Goal: Task Accomplishment & Management: Use online tool/utility

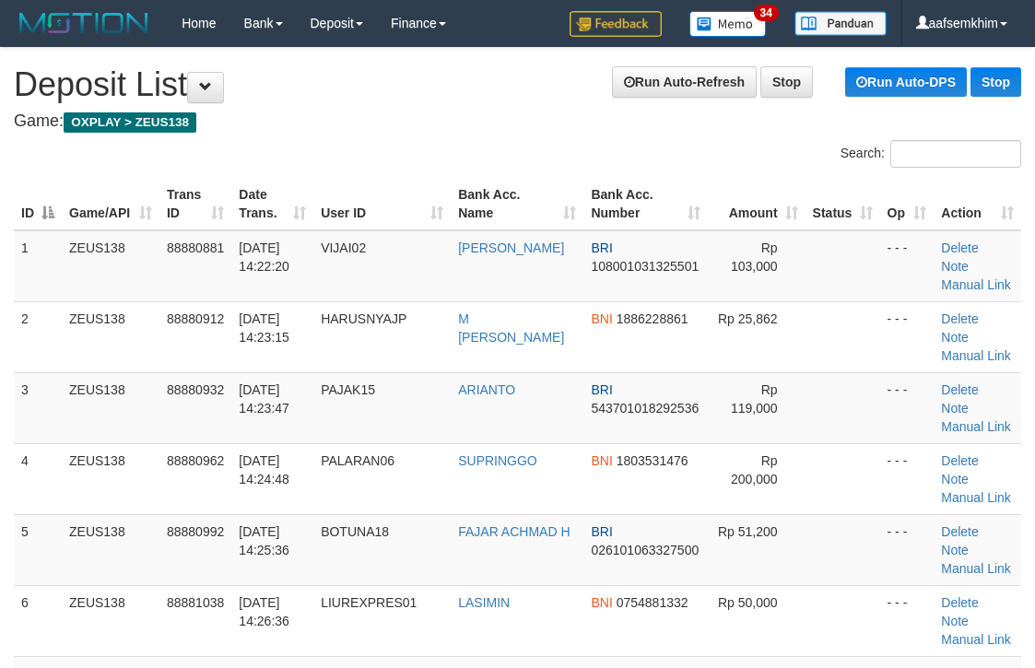
scroll to position [0, 24]
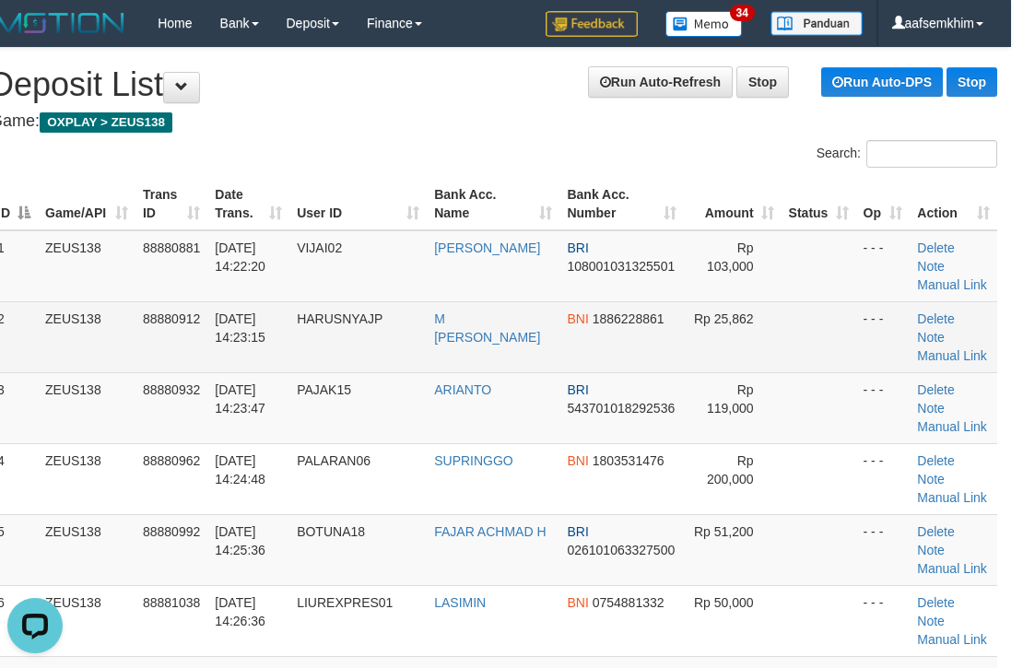
click at [869, 323] on td "- - -" at bounding box center [883, 336] width 54 height 71
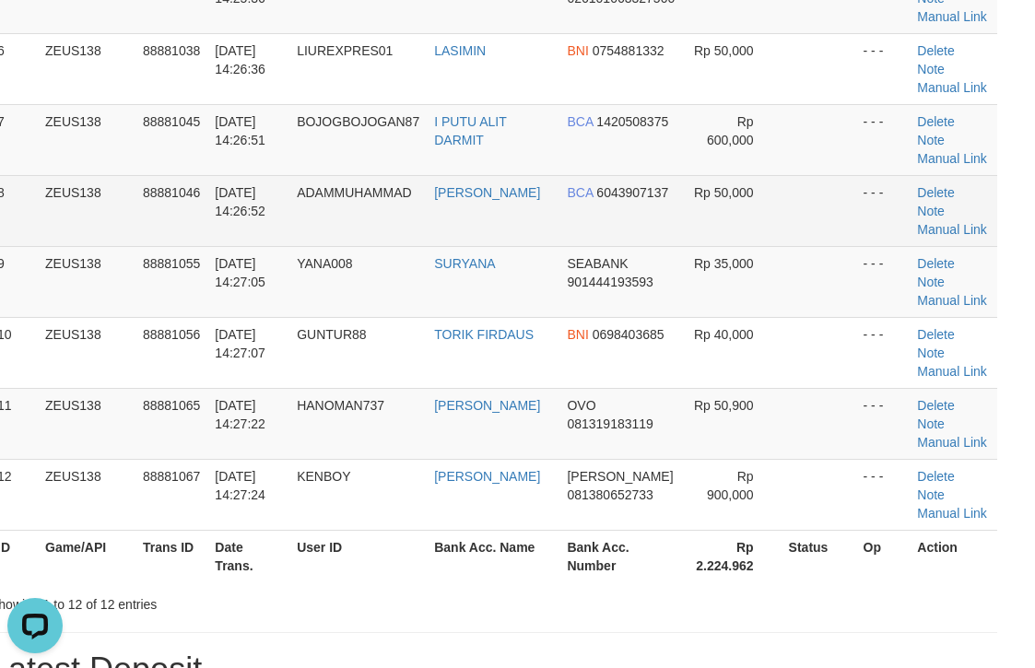
click at [856, 225] on td "- - -" at bounding box center [883, 210] width 54 height 71
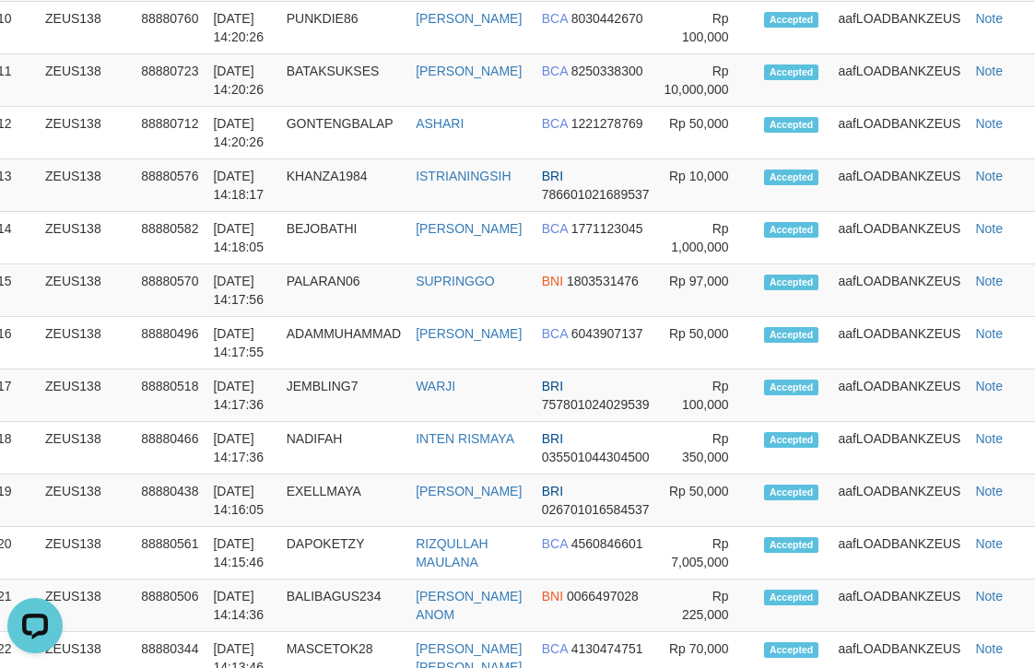
scroll to position [410, 24]
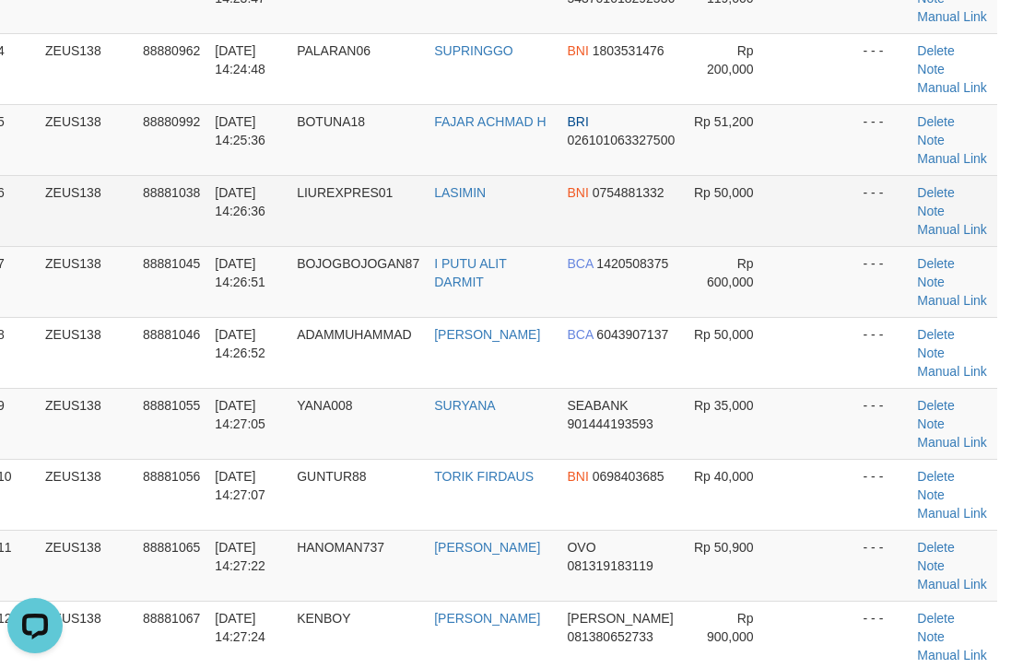
click at [707, 190] on span "Rp 50,000" at bounding box center [724, 192] width 60 height 15
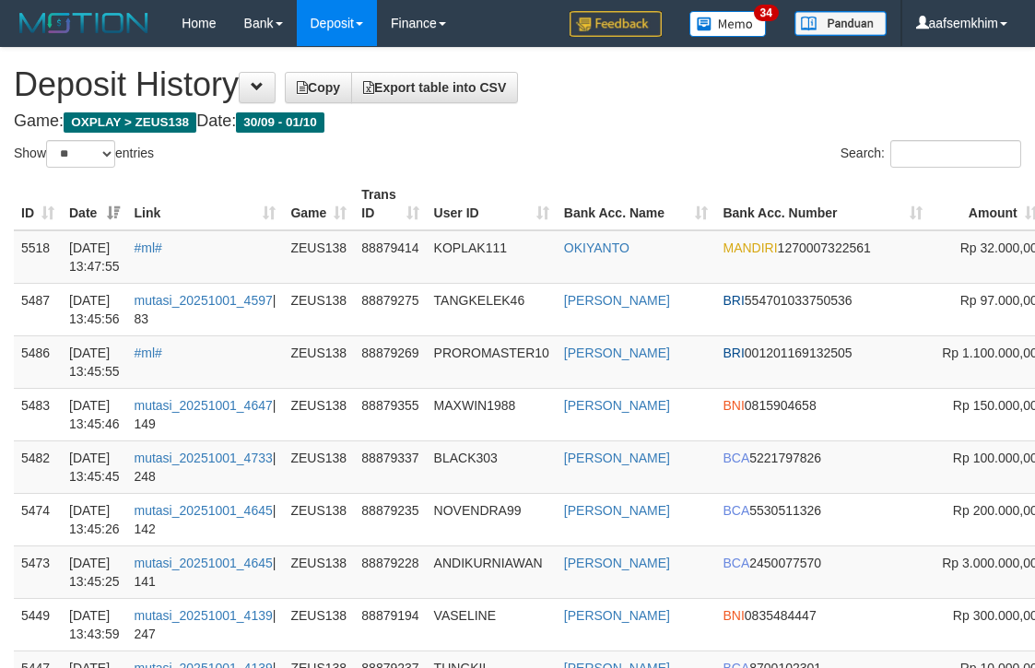
select select "**"
click at [648, 148] on div "Search:" at bounding box center [777, 156] width 490 height 32
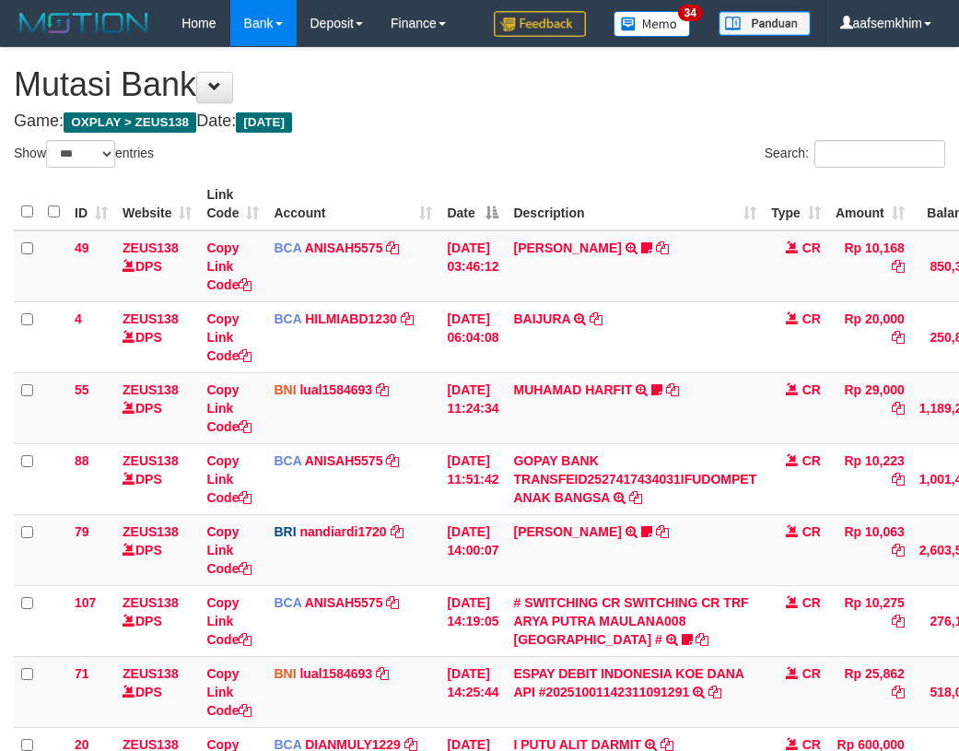
select select "***"
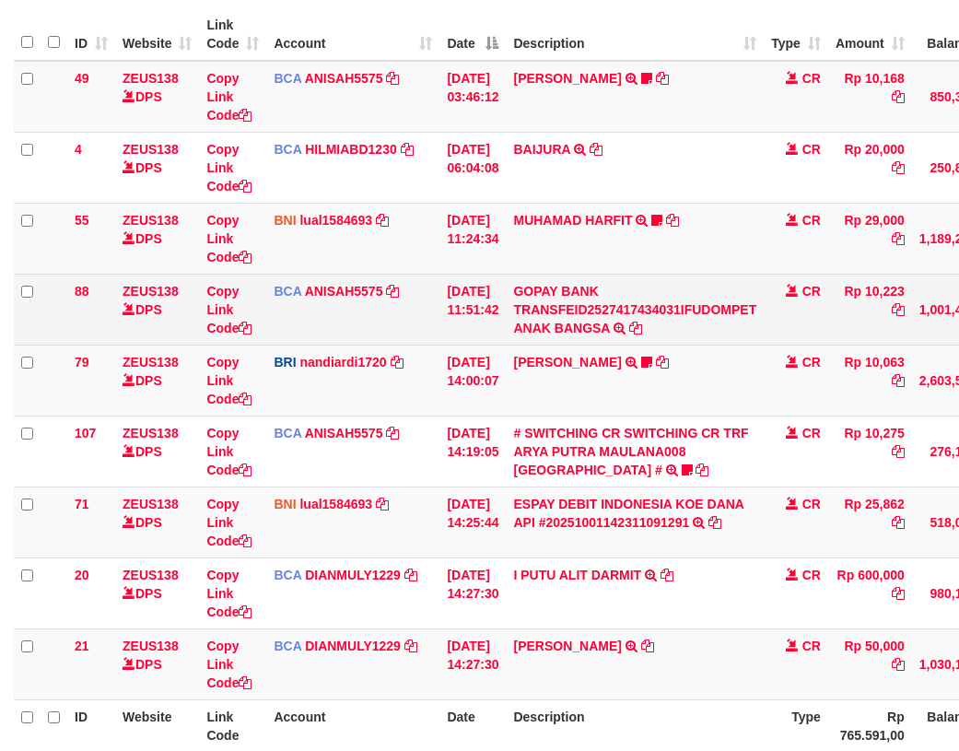
scroll to position [207, 0]
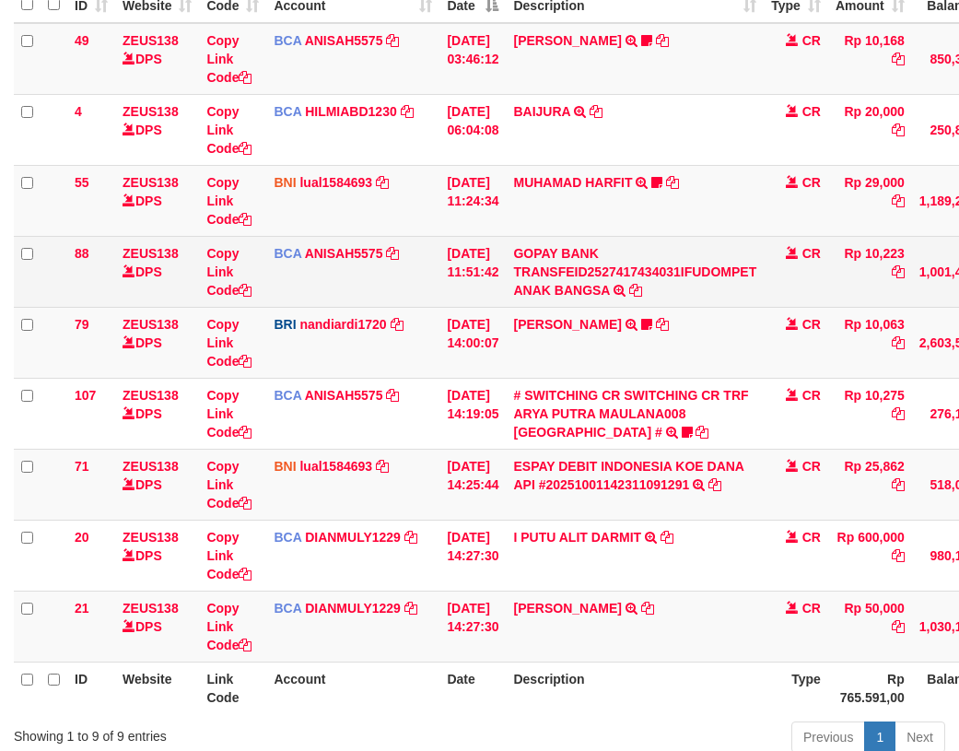
click at [487, 276] on td "01/10/2025 11:51:42" at bounding box center [473, 271] width 66 height 71
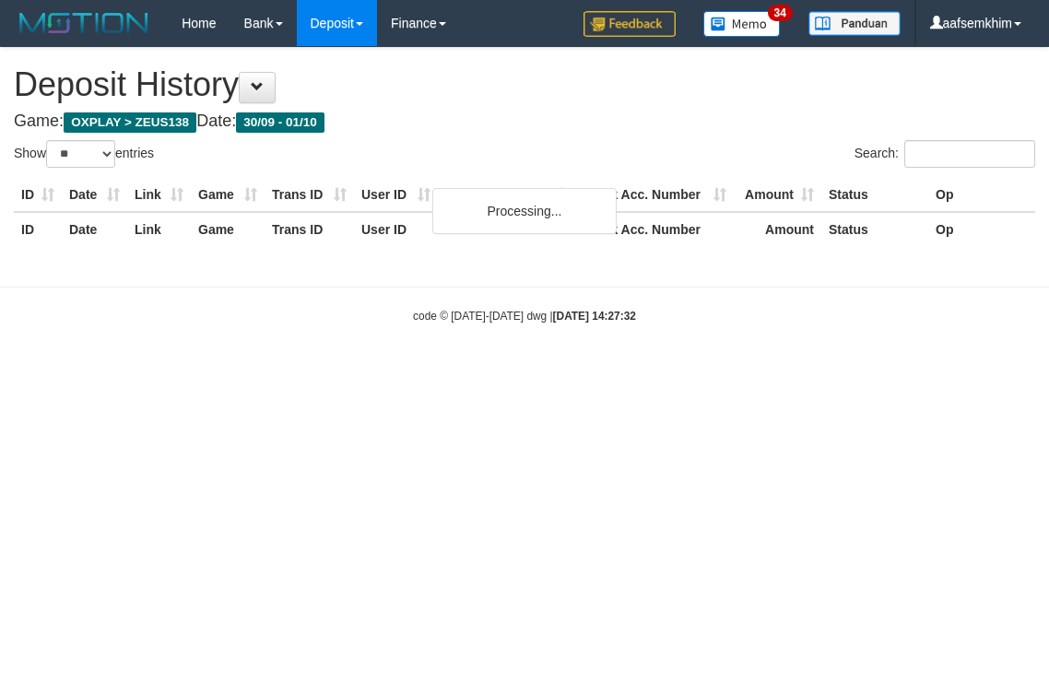
select select "**"
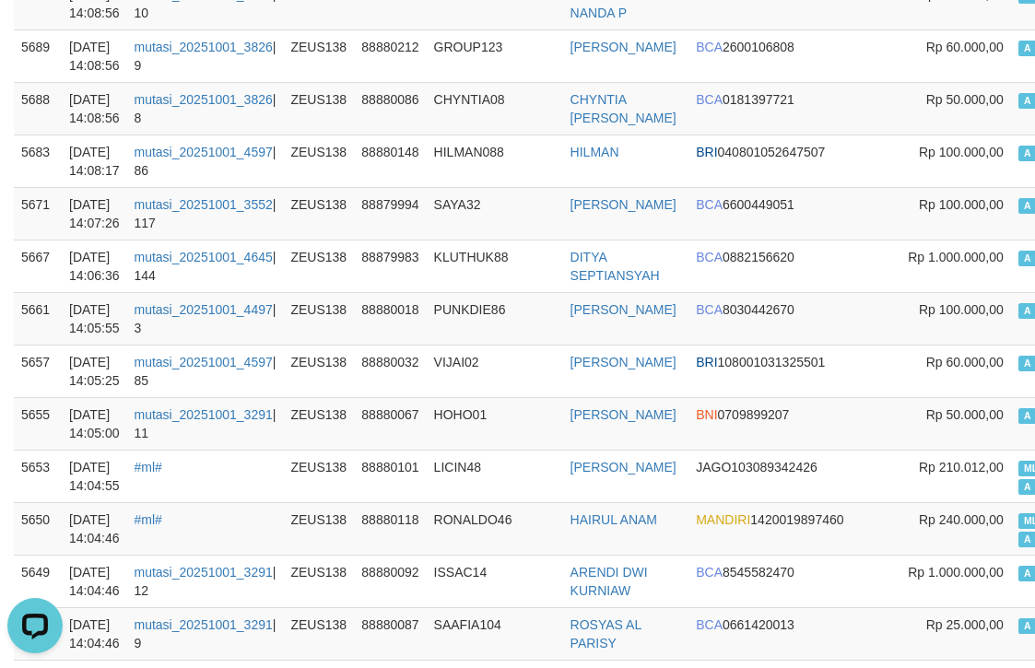
scroll to position [1935, 0]
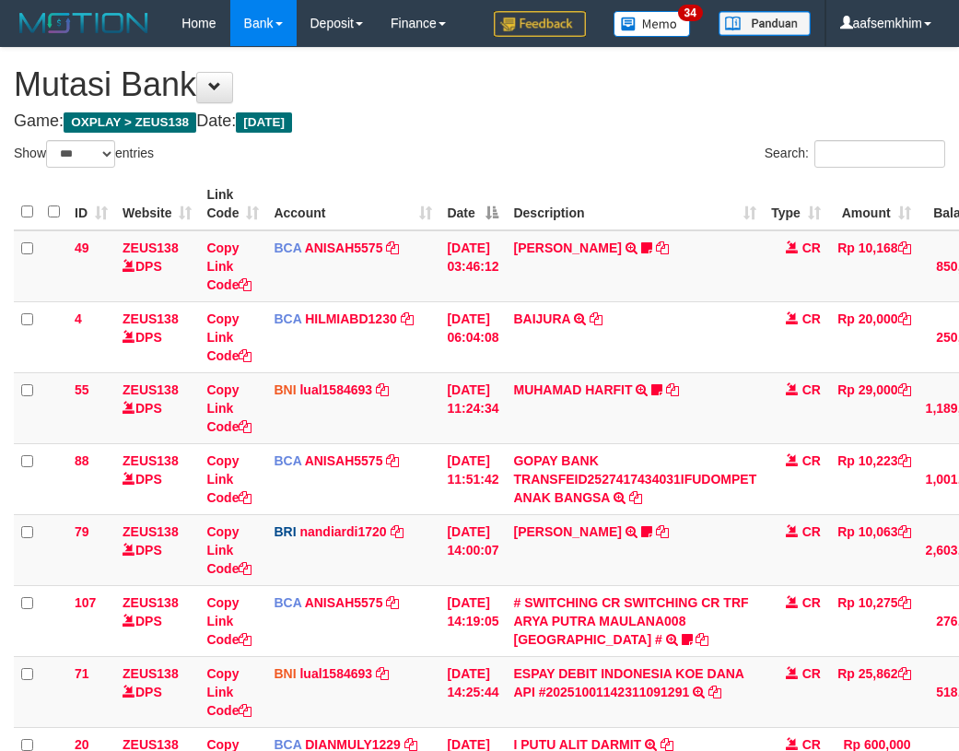
select select "***"
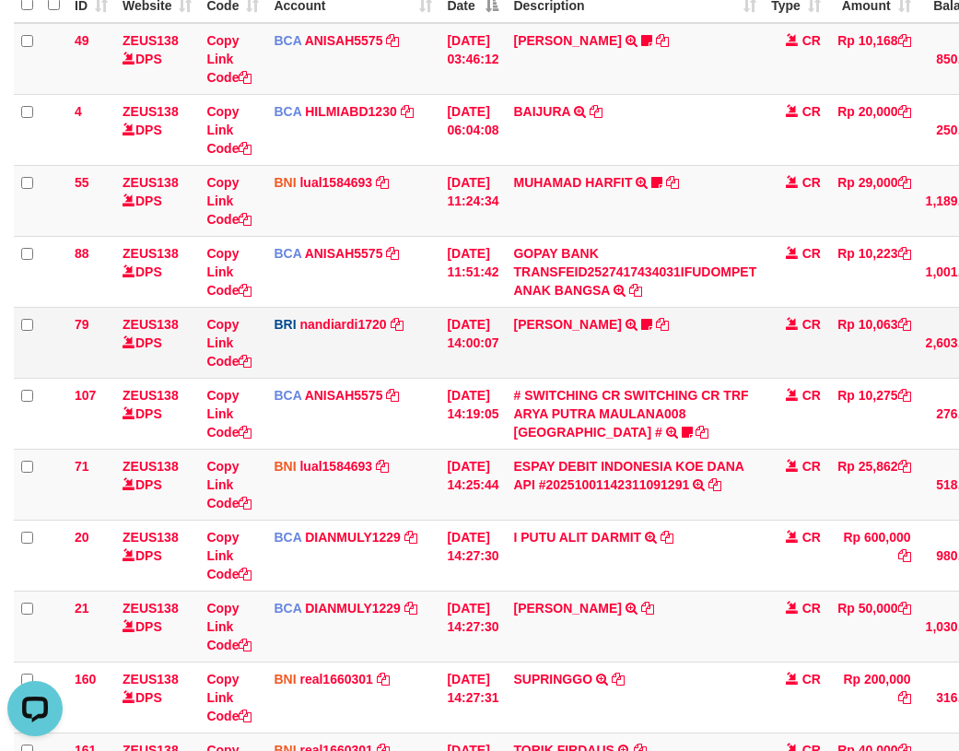
click at [385, 309] on td "BRI nandiardi1720 DPS NANDI ARDIANSYAH mutasi_20251001_3776 | 79 mutasi_2025100…" at bounding box center [352, 342] width 173 height 71
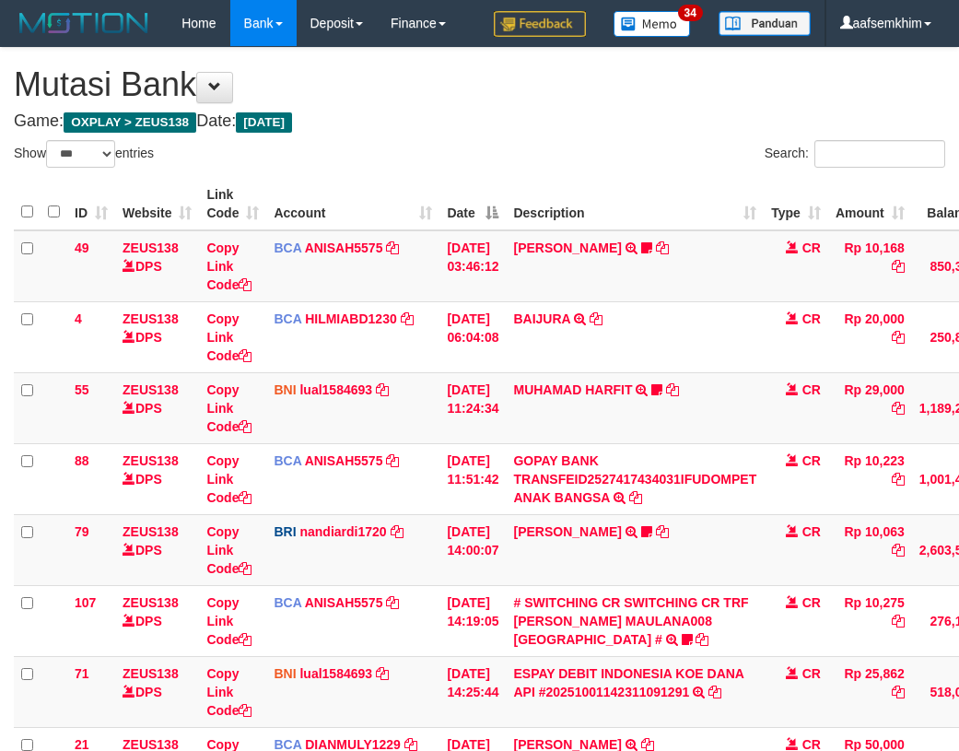
select select "***"
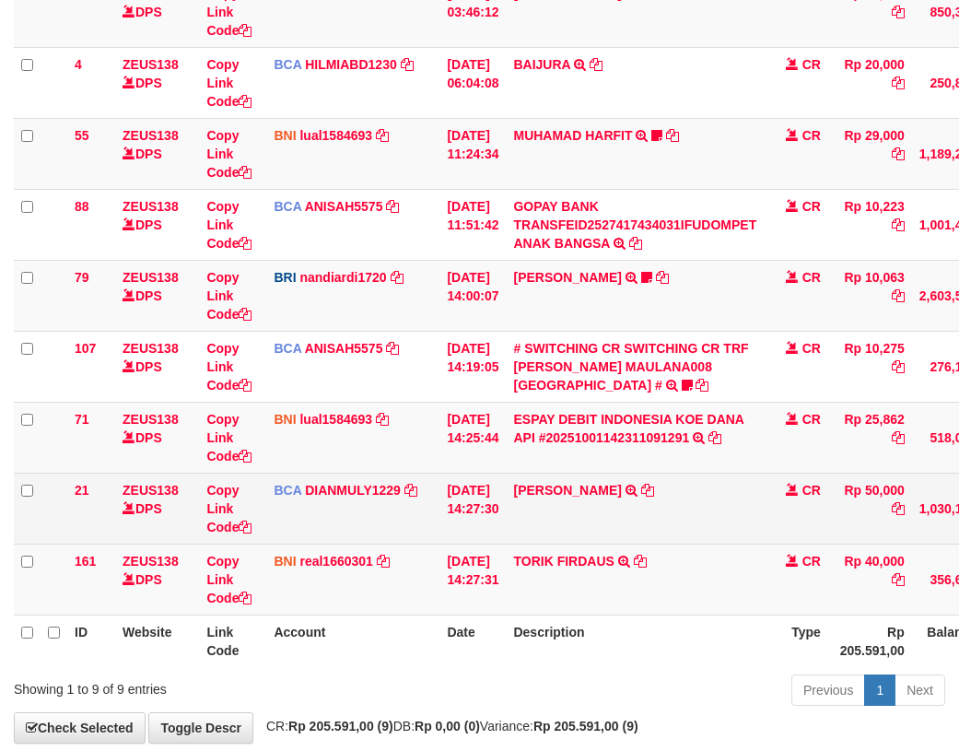
scroll to position [349, 0]
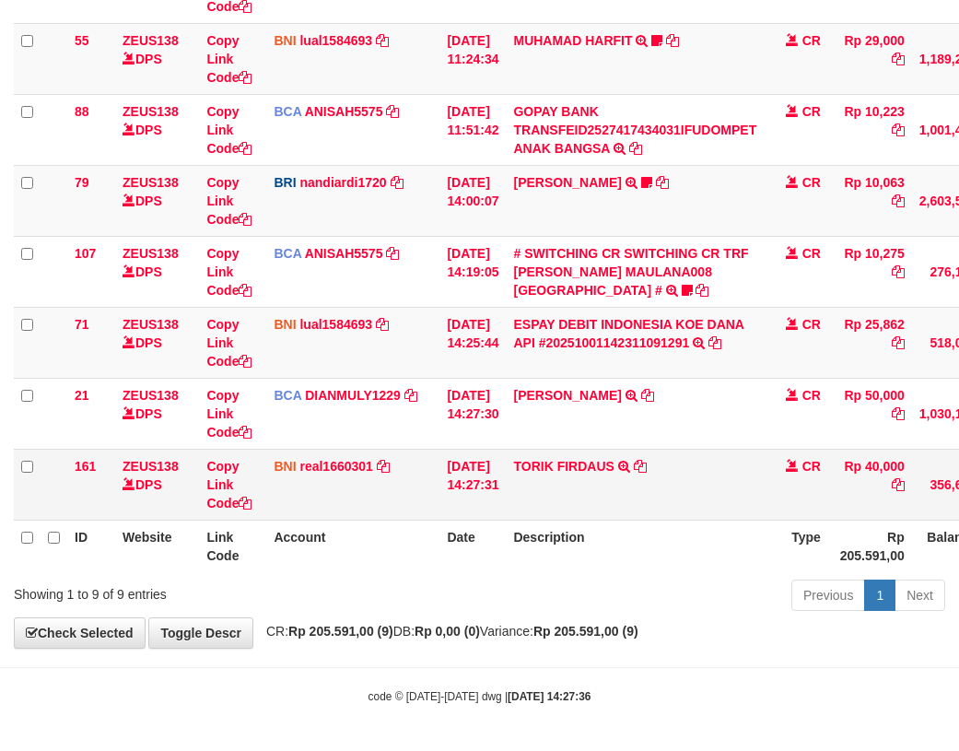
click at [660, 464] on td "TORIK FIRDAUS TRANSFER DARI SDR TORIK FIRDAUS" at bounding box center [635, 484] width 258 height 71
click at [647, 461] on icon at bounding box center [640, 466] width 13 height 13
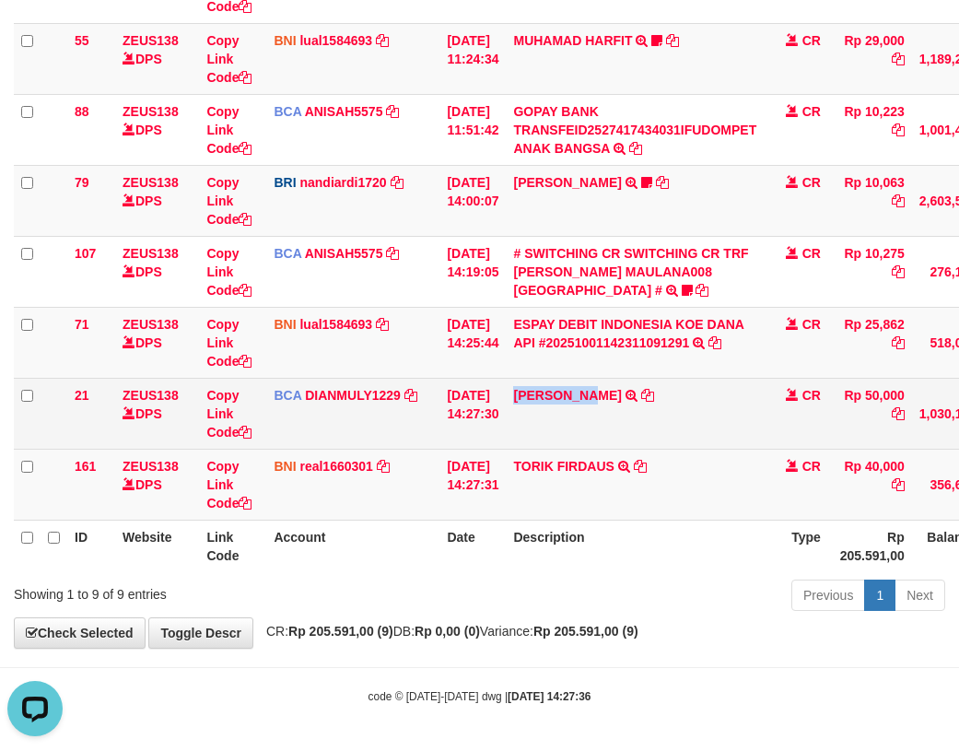
drag, startPoint x: 522, startPoint y: 423, endPoint x: 616, endPoint y: 419, distance: 95.0
click at [616, 419] on td "ADAM MUHAMAD MIFTA TRSF E-BANKING CR 0110/FTSCY/WS95031 50000.00ADAM MUHAMAD MI…" at bounding box center [635, 413] width 258 height 71
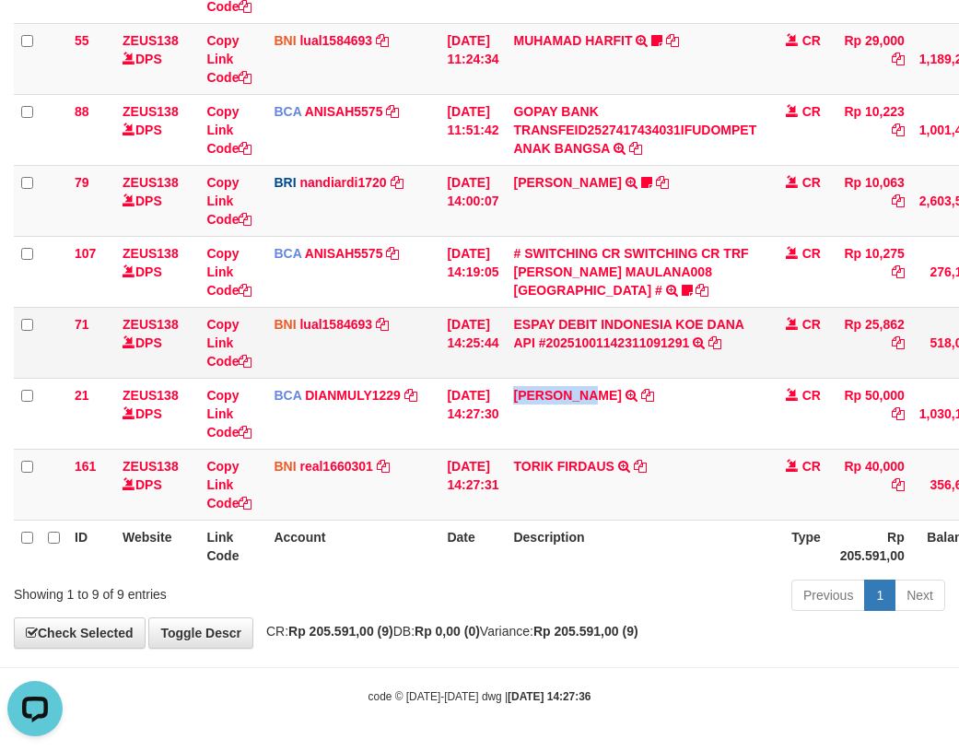
copy link "ADAM MUHAM"
drag, startPoint x: 665, startPoint y: 378, endPoint x: 597, endPoint y: 370, distance: 68.7
click at [663, 378] on tbody "49 ZEUS138 DPS Copy Link Code BCA ANISAH5575 DPS ANISAH mutasi_20251001_3827 | …" at bounding box center [563, 201] width 1099 height 640
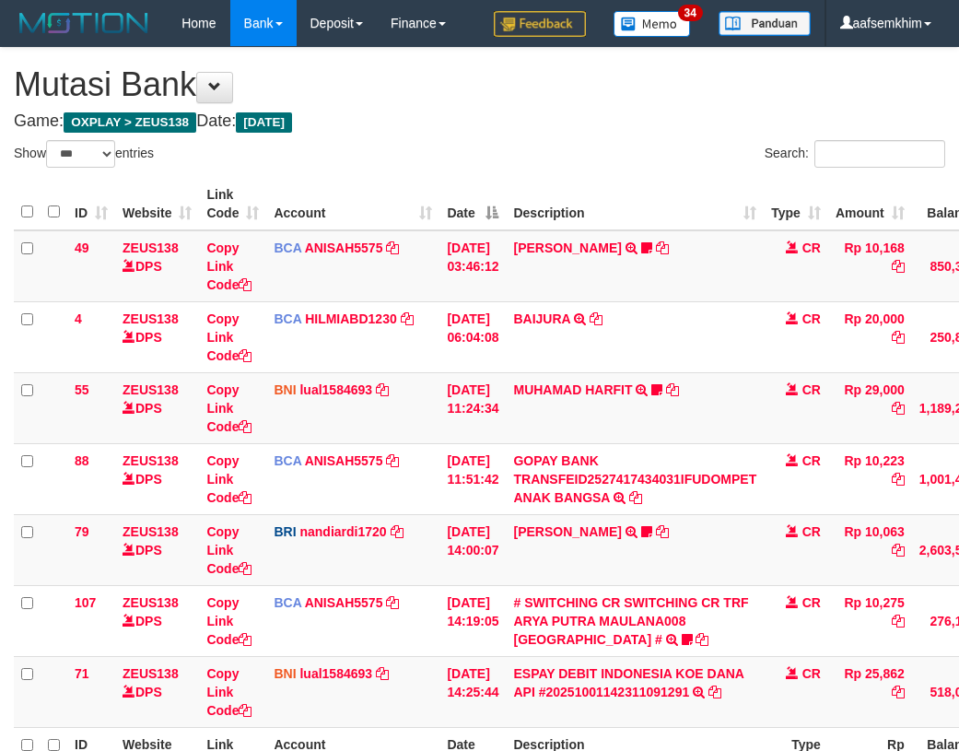
select select "***"
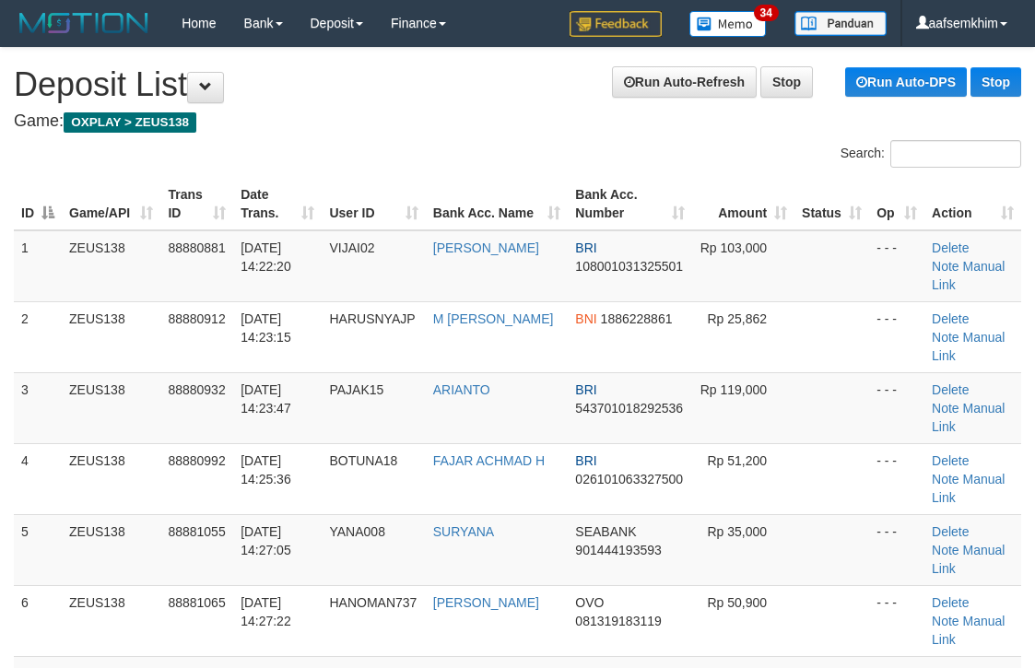
scroll to position [373, 24]
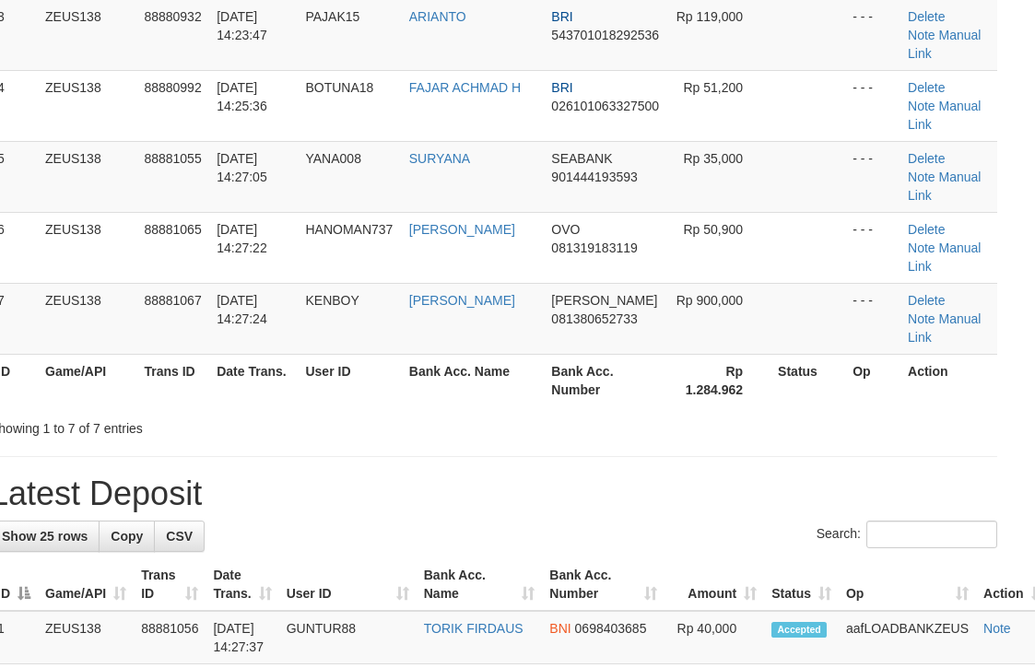
drag, startPoint x: 770, startPoint y: 223, endPoint x: 1047, endPoint y: 258, distance: 278.7
click at [778, 283] on td at bounding box center [807, 318] width 75 height 71
click at [599, 354] on th "Bank Acc. Number" at bounding box center [606, 380] width 124 height 53
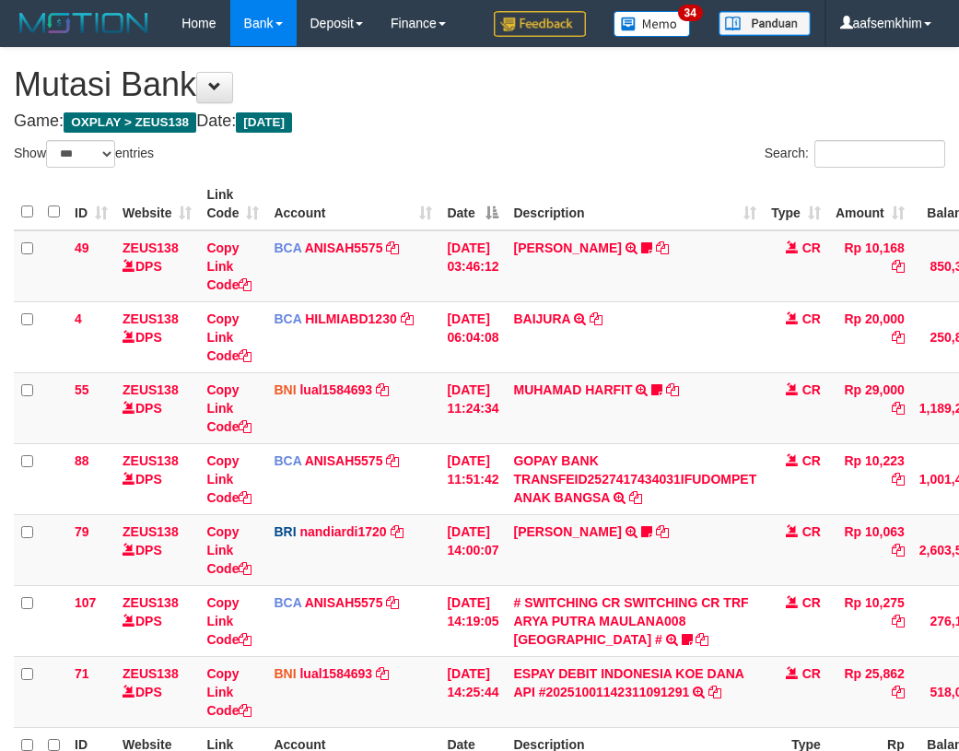
select select "***"
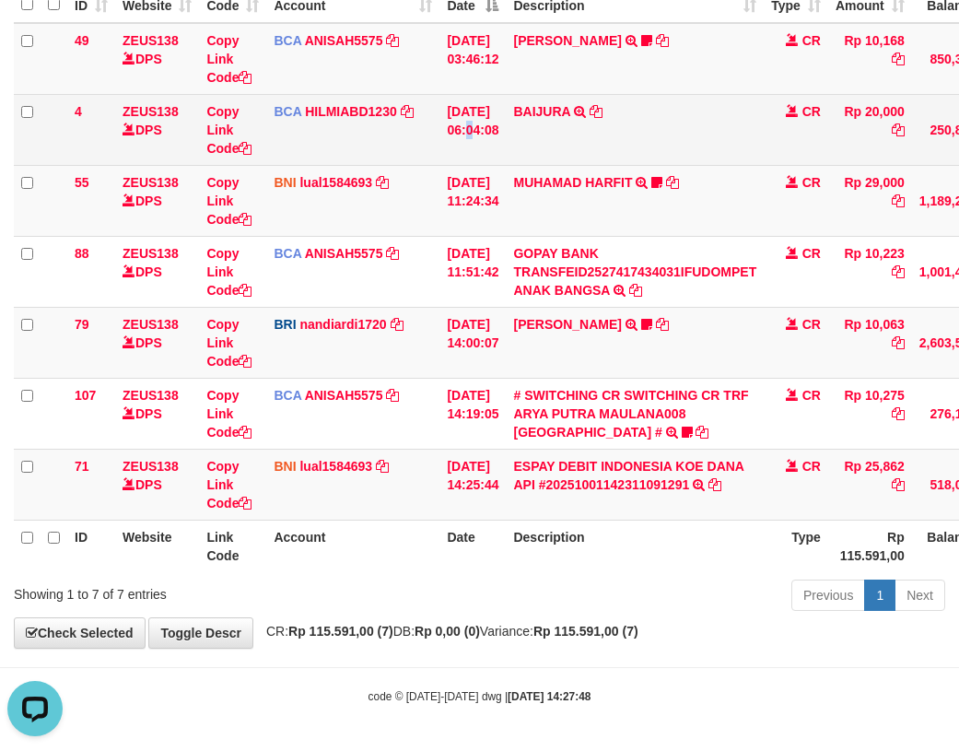
drag, startPoint x: 481, startPoint y: 119, endPoint x: 471, endPoint y: 123, distance: 11.1
click at [475, 122] on td "01/10/2025 06:04:08" at bounding box center [473, 129] width 66 height 71
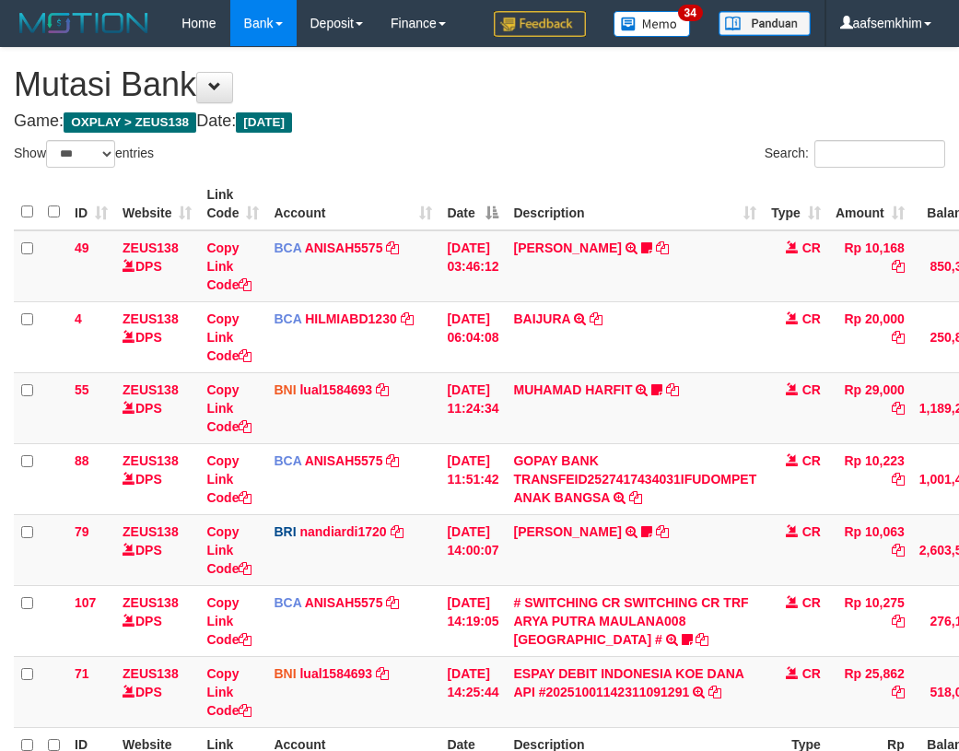
select select "***"
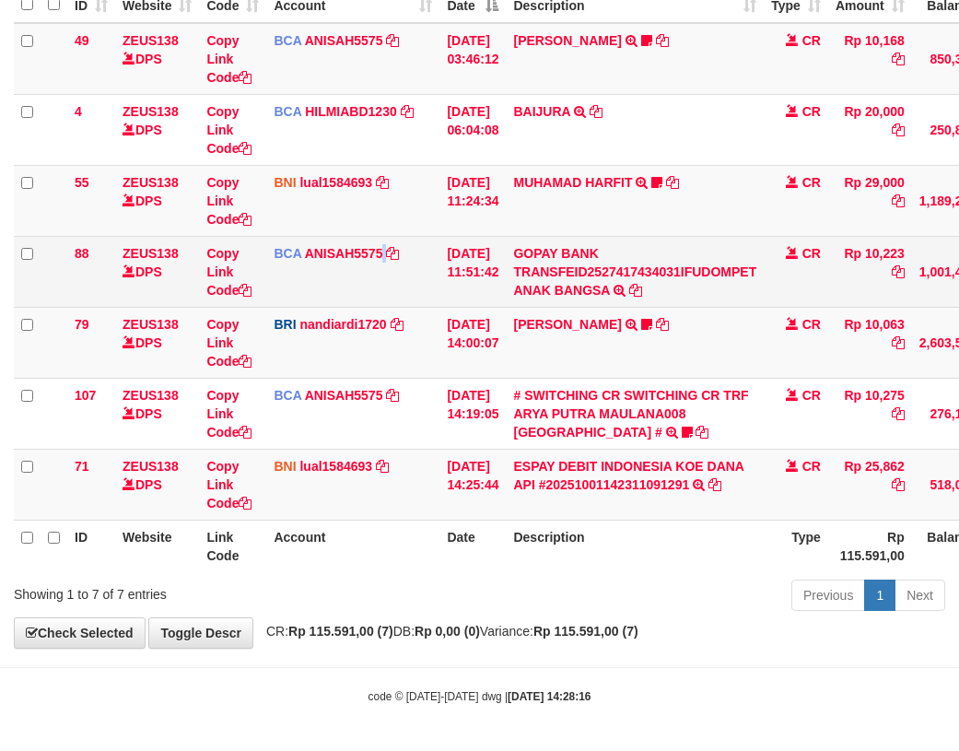
drag, startPoint x: 390, startPoint y: 283, endPoint x: 360, endPoint y: 273, distance: 31.2
click at [387, 282] on td "BCA ANISAH5575 DPS ANISAH mutasi_20251001_3827 | 88 mutasi_20251001_3827 | 88" at bounding box center [352, 271] width 173 height 71
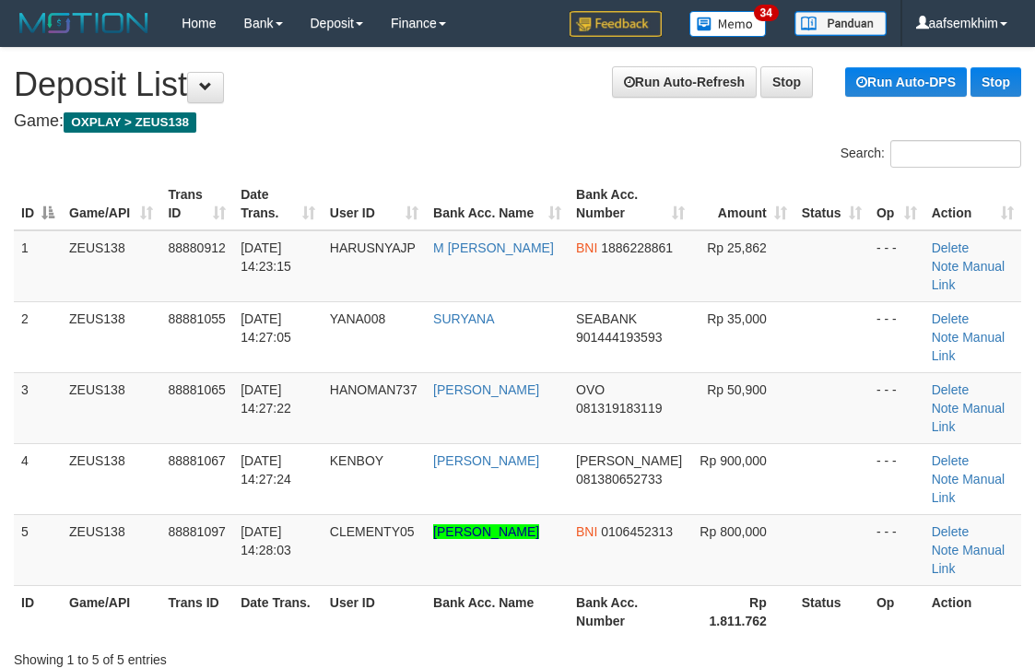
scroll to position [373, 24]
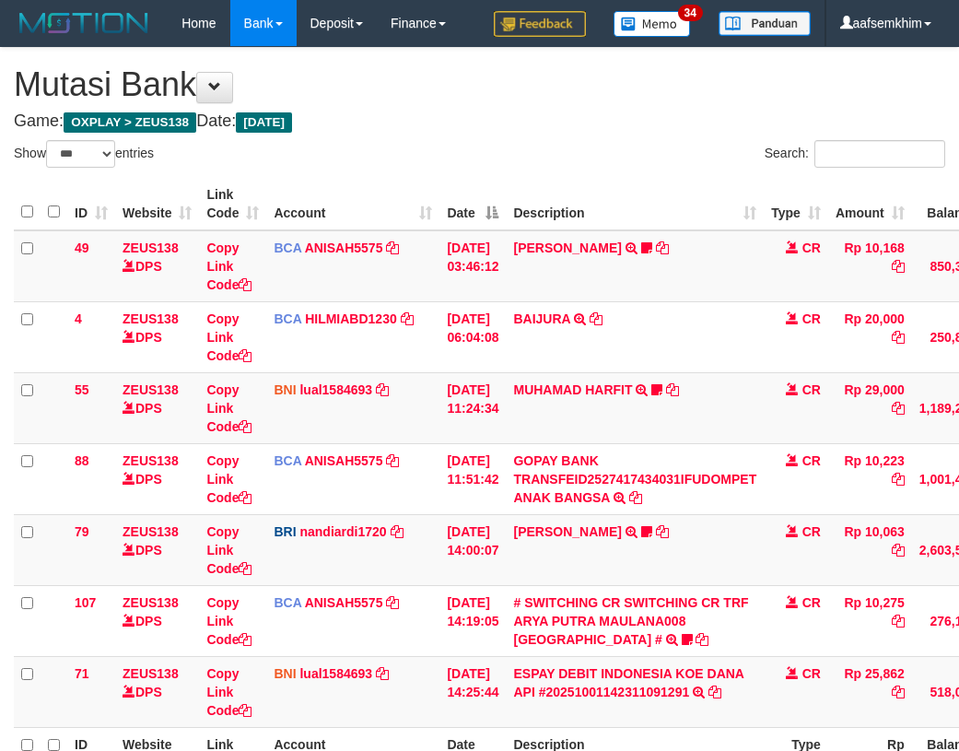
select select "***"
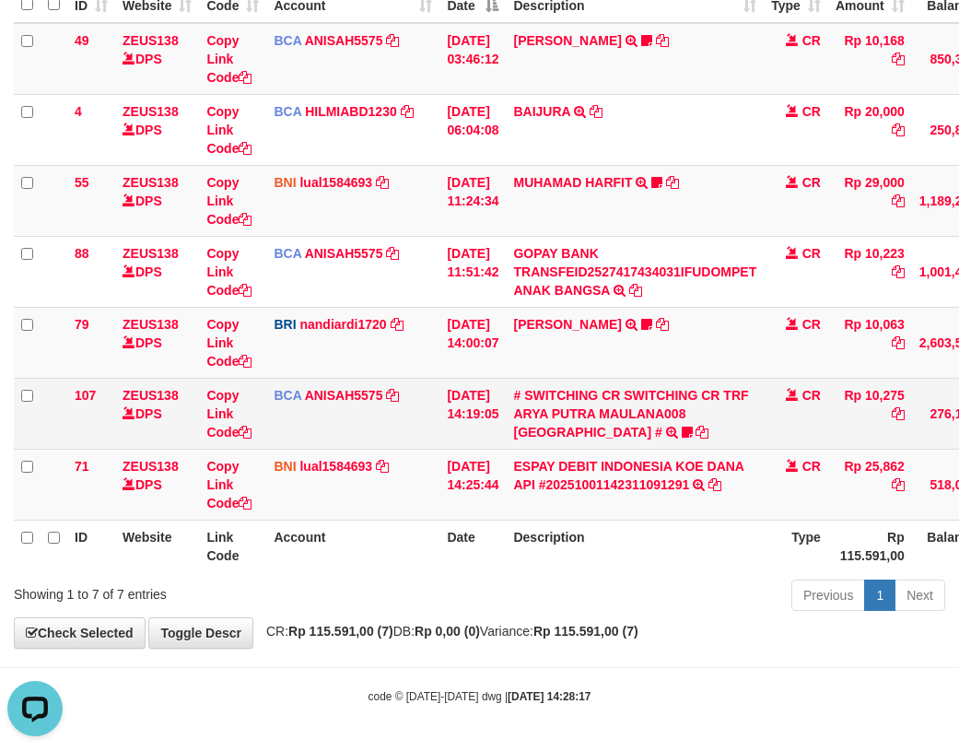
drag, startPoint x: 186, startPoint y: 435, endPoint x: 170, endPoint y: 432, distance: 15.9
click at [174, 433] on td "ZEUS138 DPS" at bounding box center [157, 413] width 84 height 71
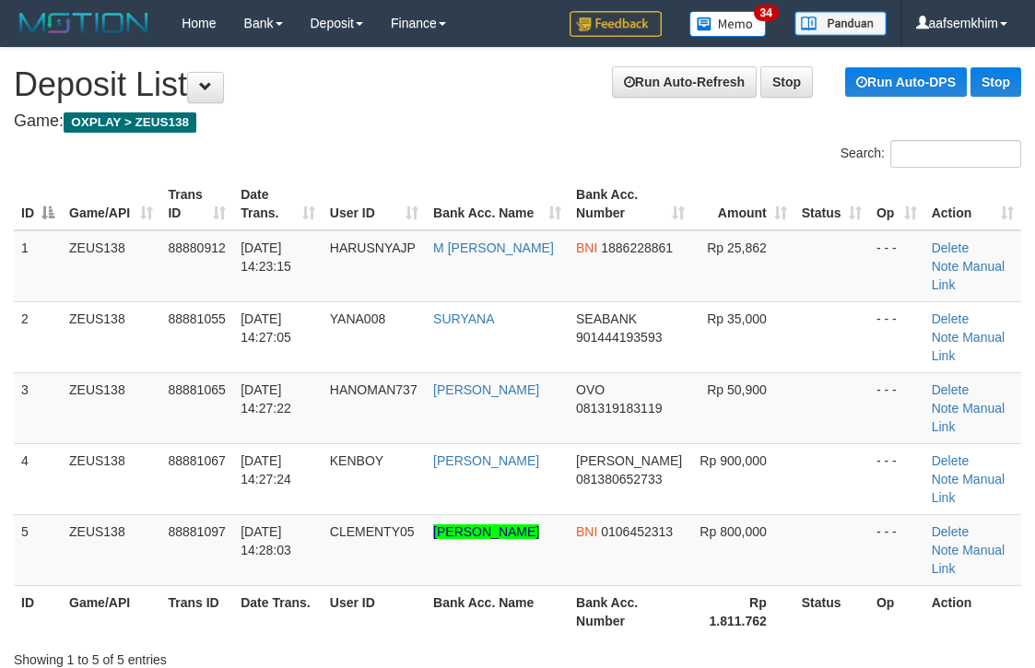
scroll to position [373, 24]
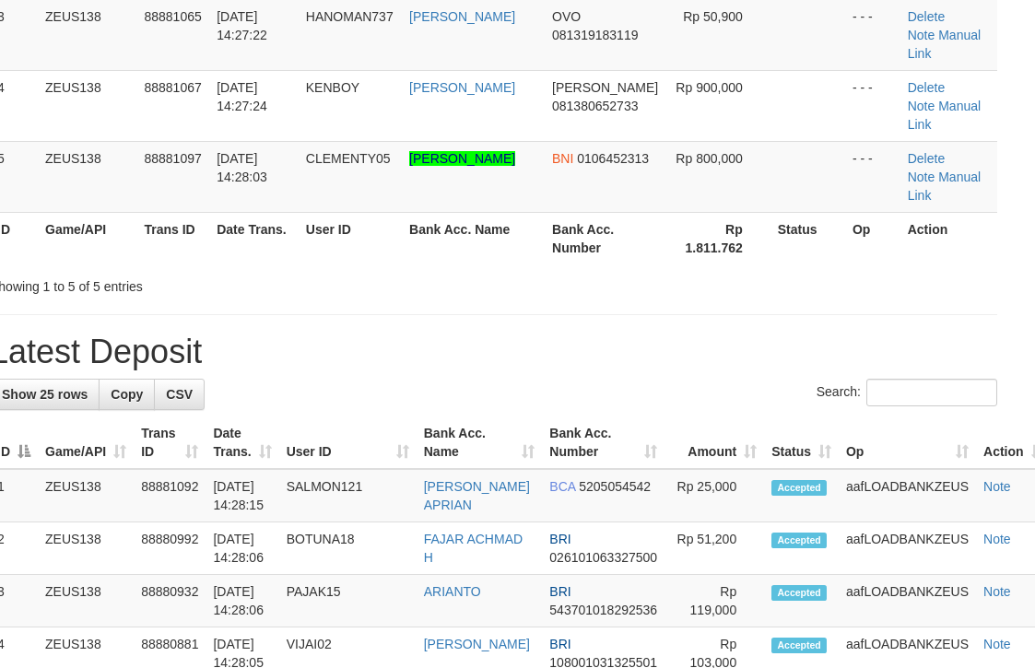
drag, startPoint x: 0, startPoint y: 0, endPoint x: 662, endPoint y: 202, distance: 691.7
click at [662, 270] on div "Showing 1 to 5 of 5 entries" at bounding box center [493, 283] width 1035 height 26
click at [642, 270] on div "Showing 1 to 5 of 5 entries" at bounding box center [493, 283] width 1035 height 26
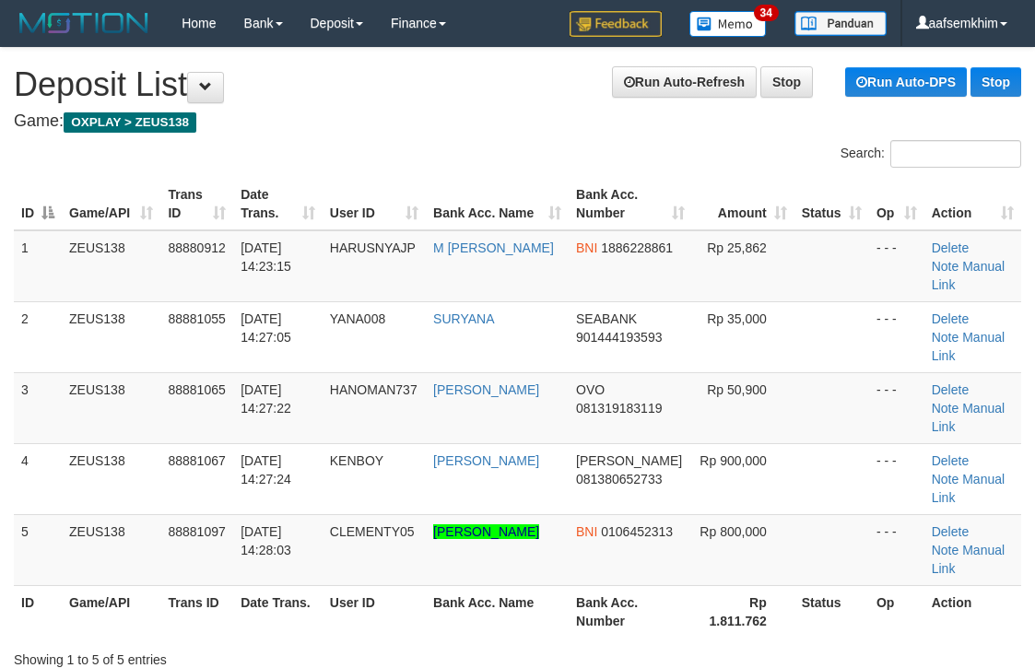
scroll to position [373, 24]
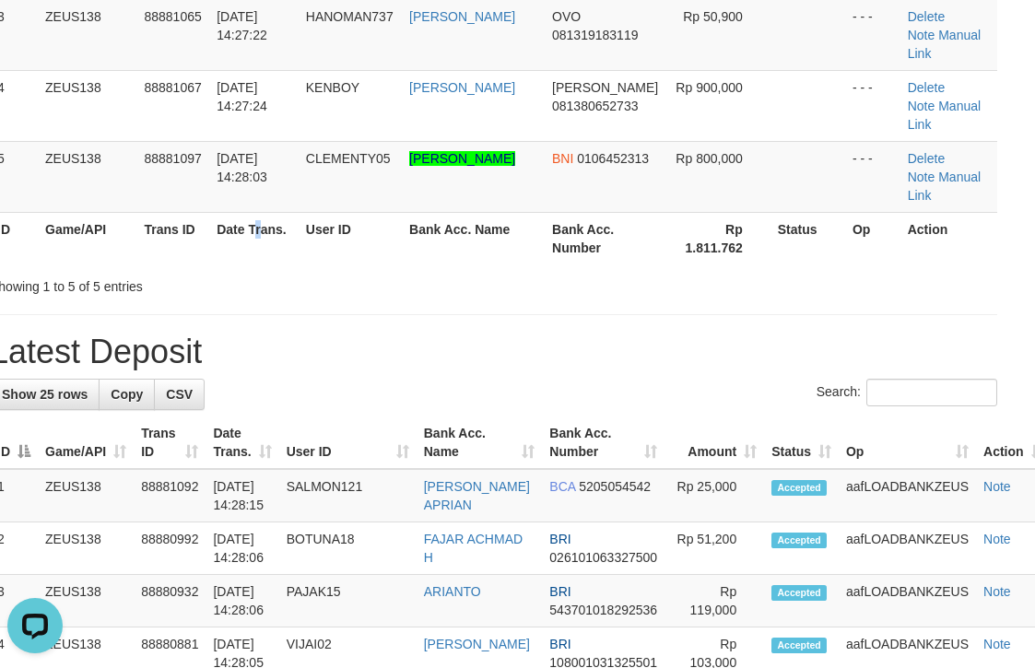
click at [260, 212] on th "Date Trans." at bounding box center [253, 238] width 89 height 53
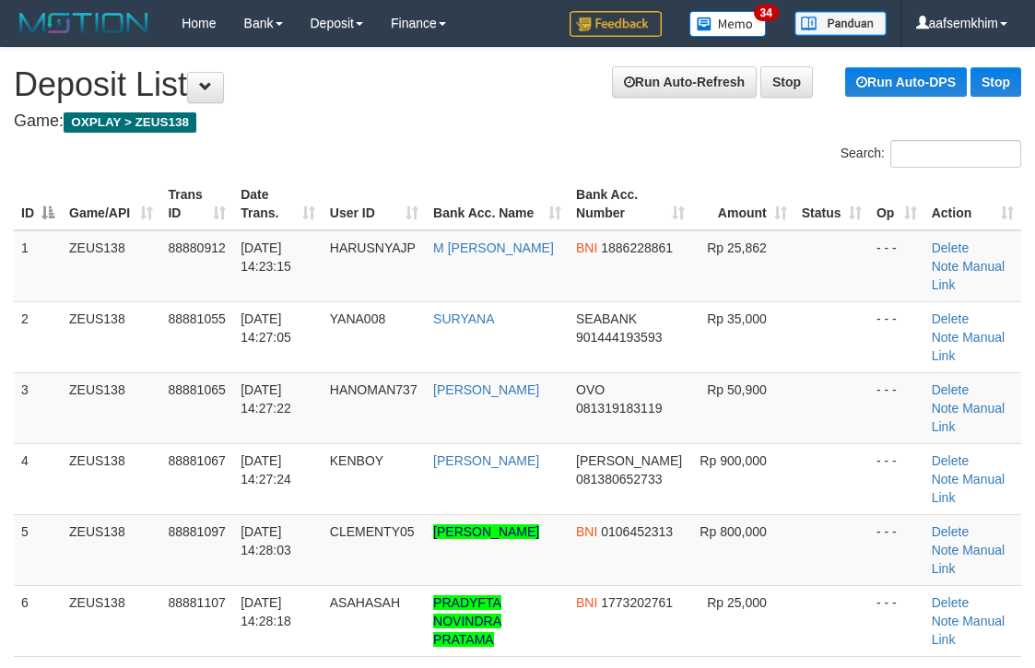
scroll to position [373, 24]
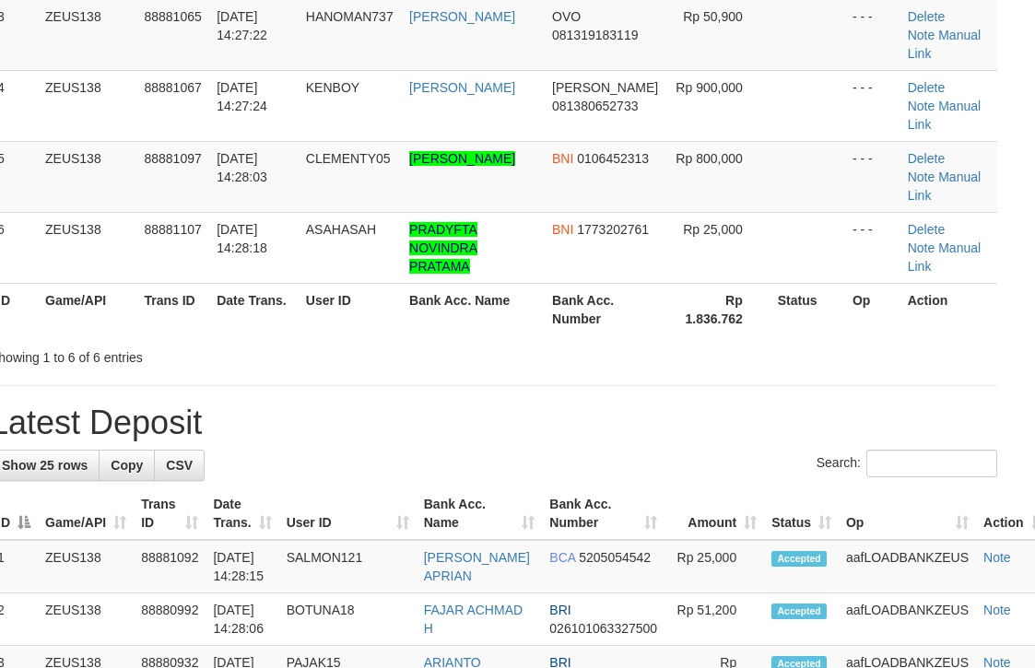
click at [531, 212] on td "PRADYFTA NOVINDRA PRATAMA" at bounding box center [473, 247] width 143 height 71
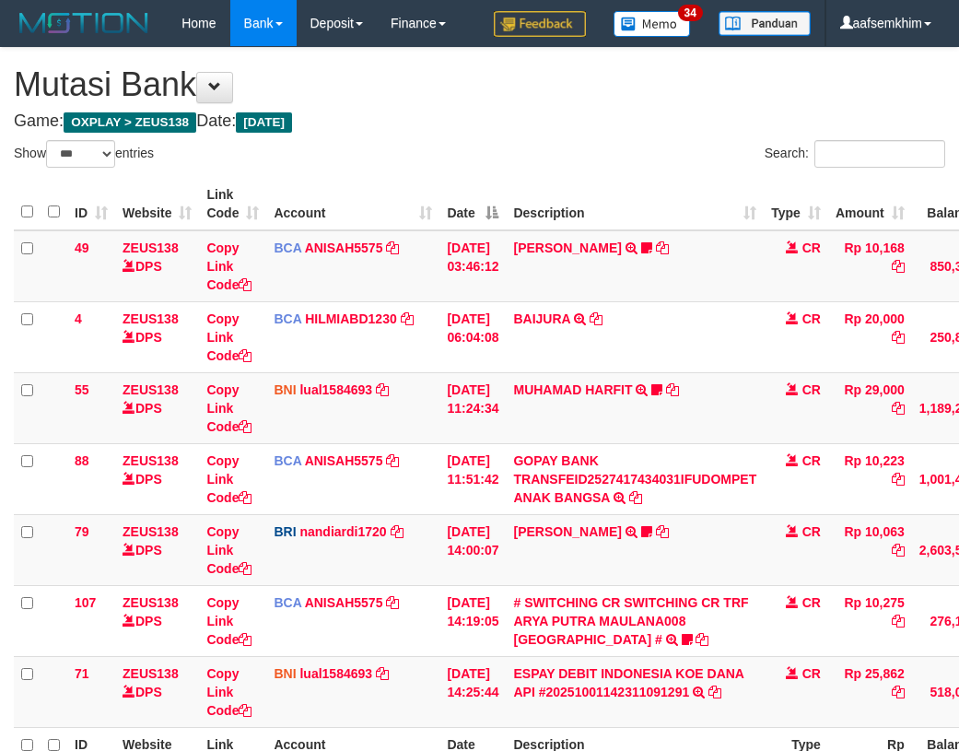
select select "***"
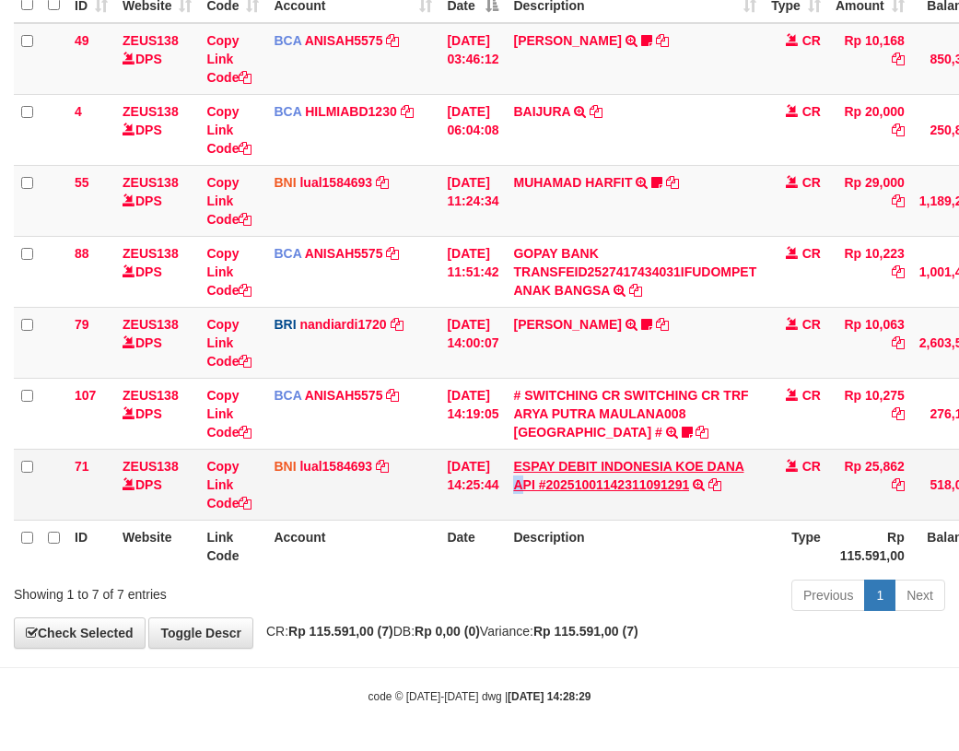
click at [535, 485] on td "ESPAY DEBIT INDONESIA KOE DANA API #20251001142311091291 TRANSFER DARI ESPAY DE…" at bounding box center [635, 484] width 258 height 71
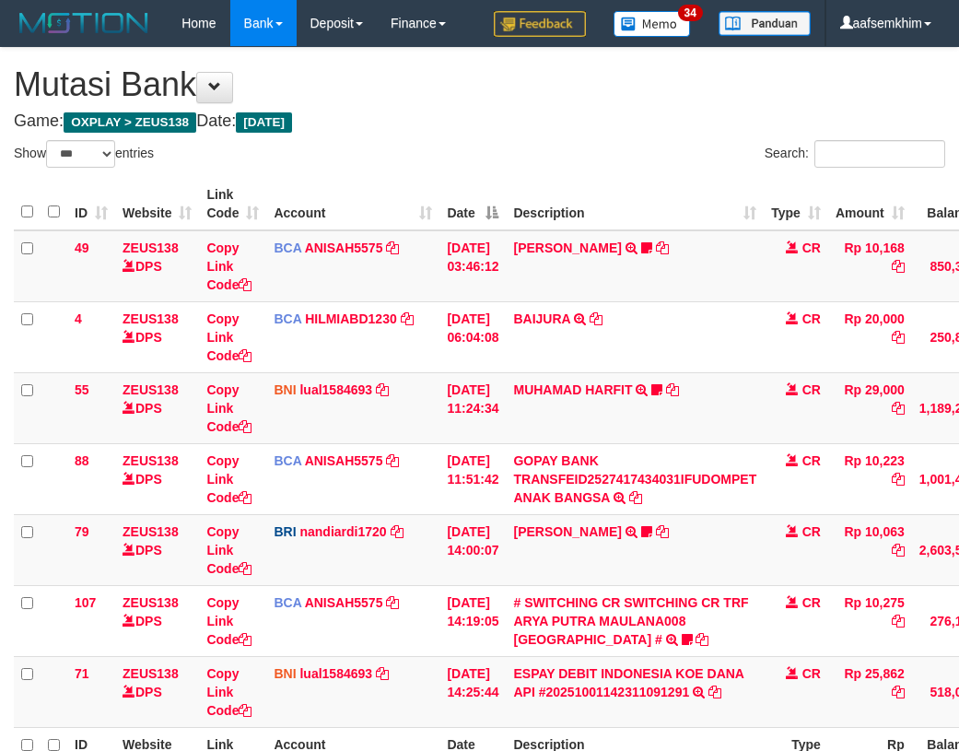
select select "***"
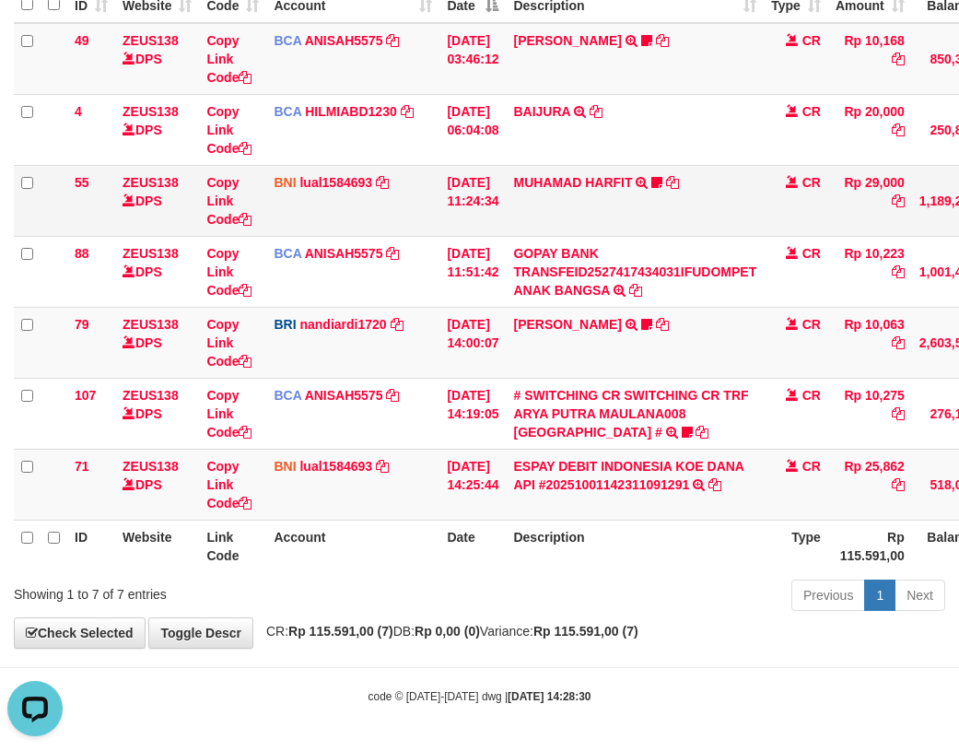
click at [164, 170] on td "ZEUS138 DPS" at bounding box center [157, 200] width 84 height 71
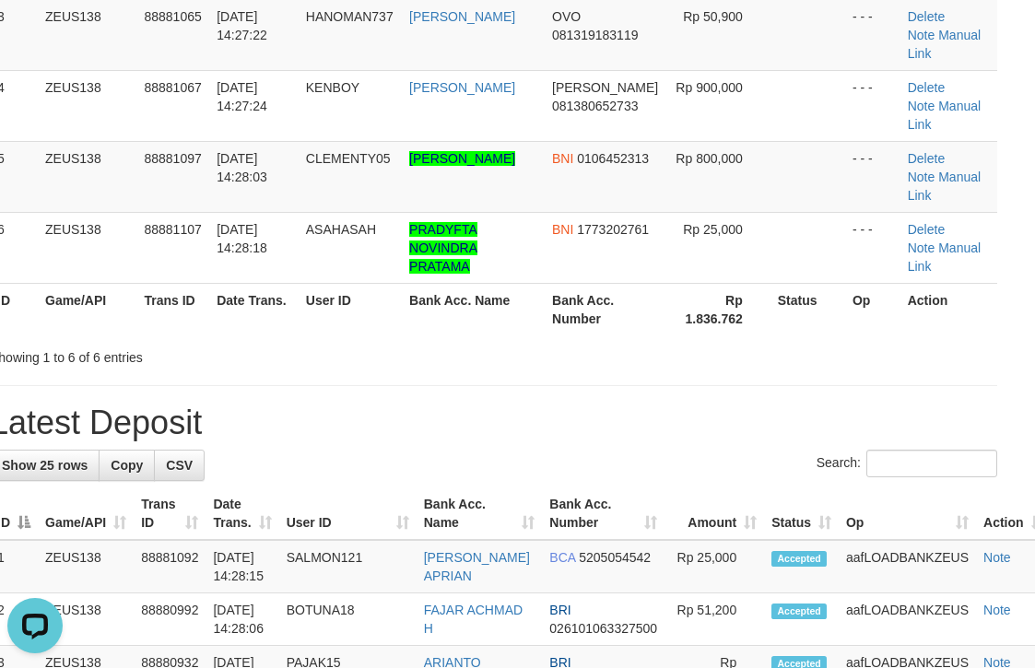
click at [541, 283] on th "Bank Acc. Name" at bounding box center [473, 309] width 143 height 53
click at [560, 283] on th "Bank Acc. Number" at bounding box center [606, 309] width 123 height 53
drag, startPoint x: 425, startPoint y: 133, endPoint x: 402, endPoint y: 115, distance: 28.9
click at [424, 141] on td "[PERSON_NAME]" at bounding box center [473, 176] width 143 height 71
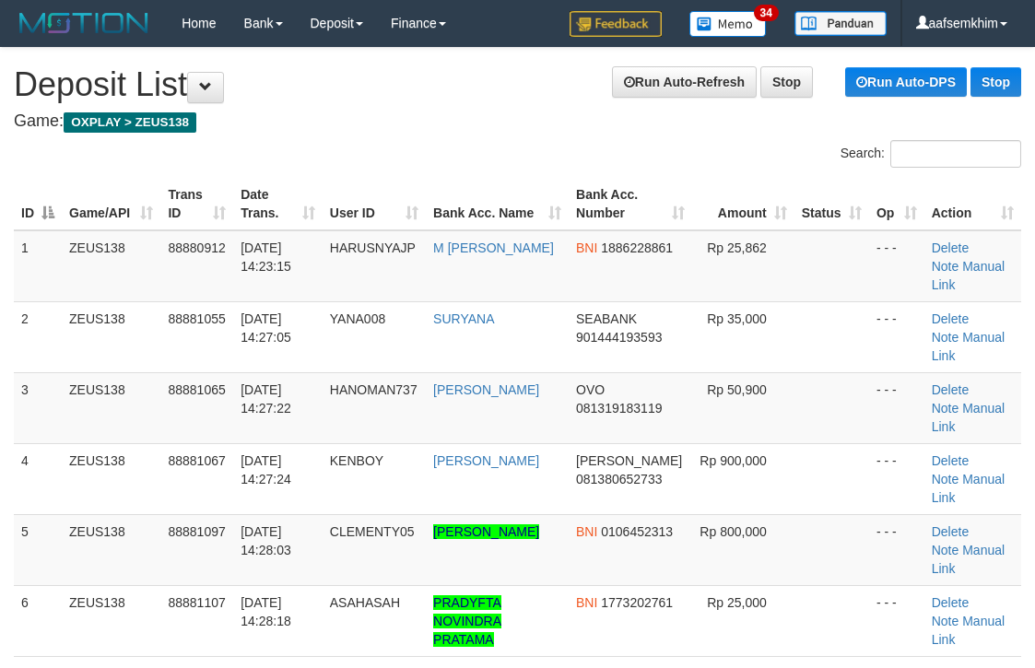
scroll to position [373, 24]
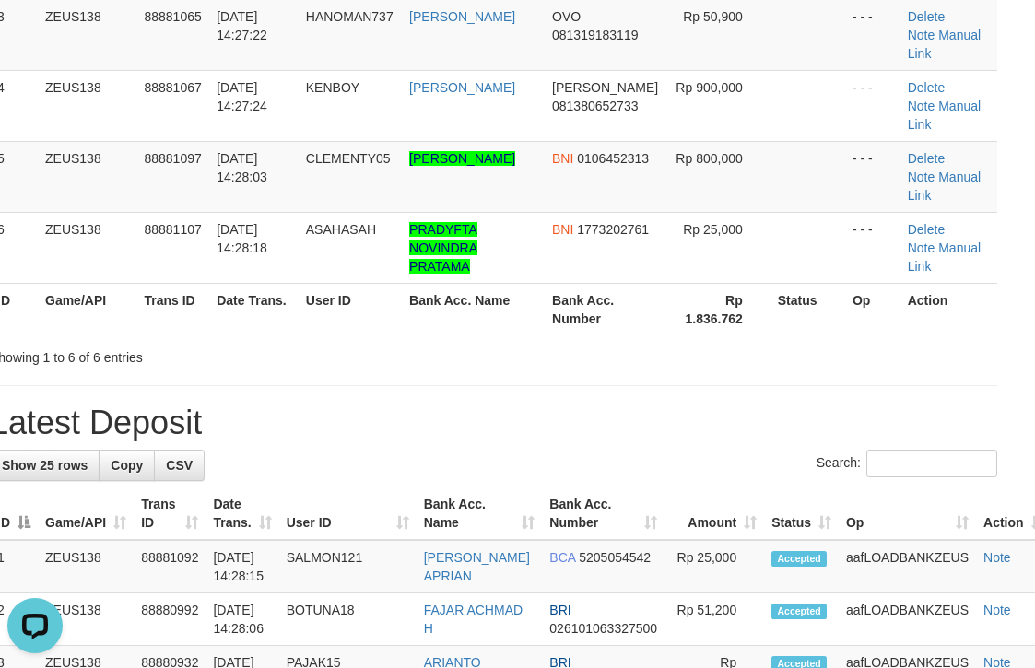
drag, startPoint x: 829, startPoint y: 238, endPoint x: 920, endPoint y: 249, distance: 91.0
click at [883, 283] on th "Op" at bounding box center [872, 309] width 55 height 53
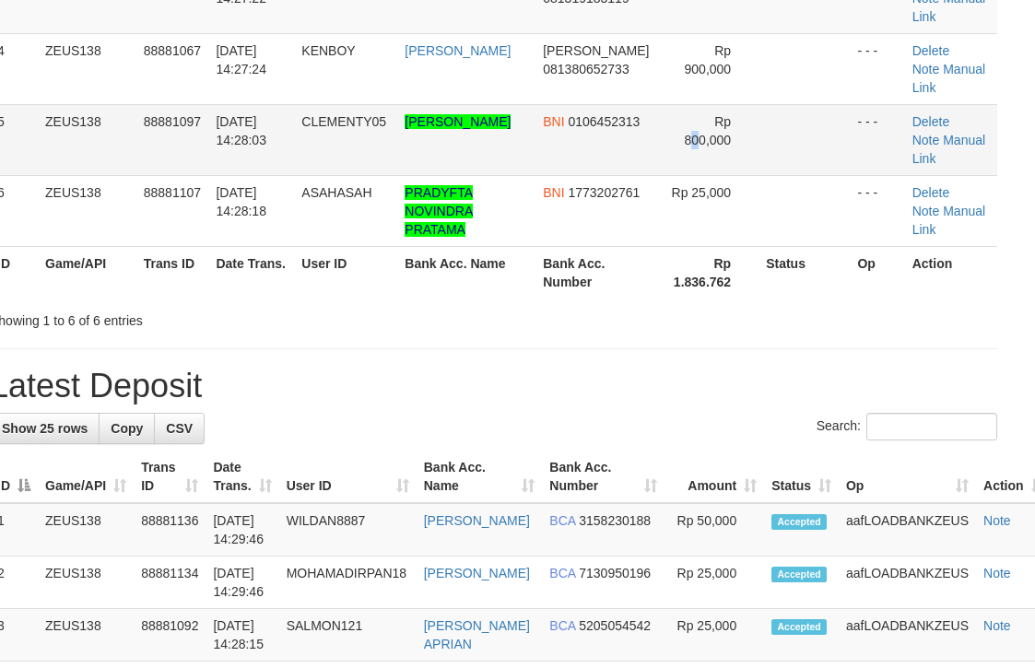
click at [692, 173] on td "Rp 800,000" at bounding box center [709, 139] width 100 height 71
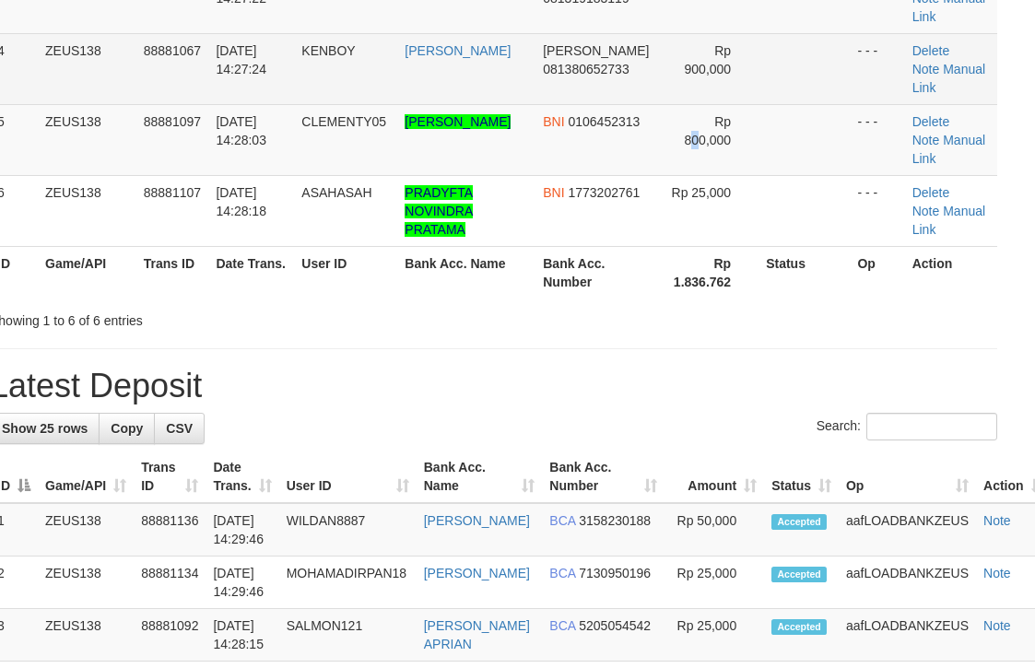
scroll to position [245, 24]
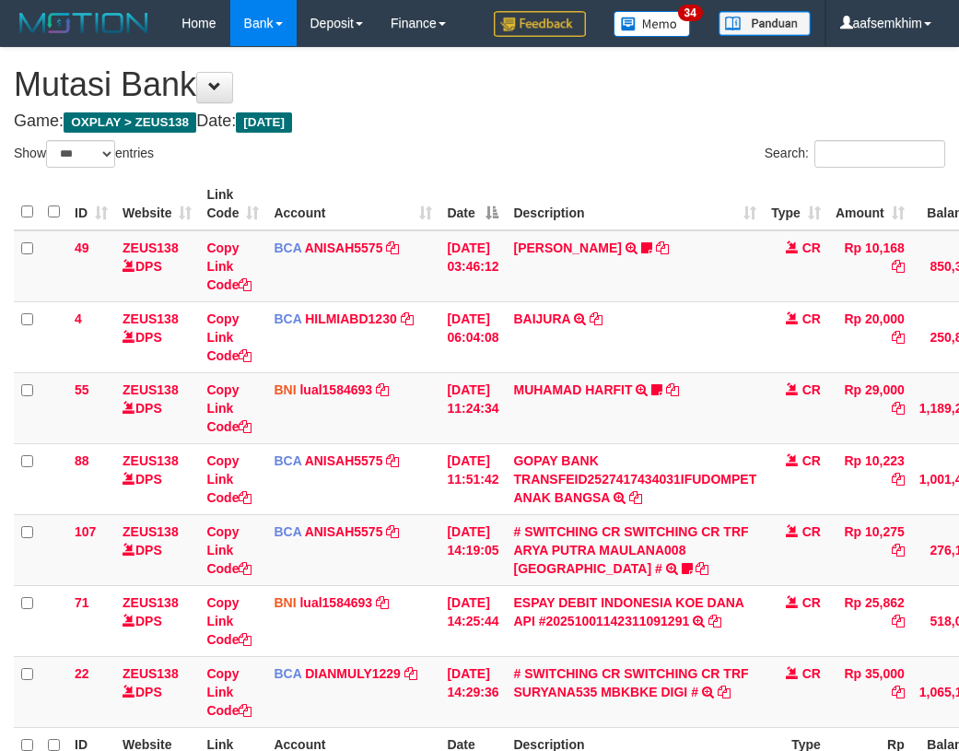
select select "***"
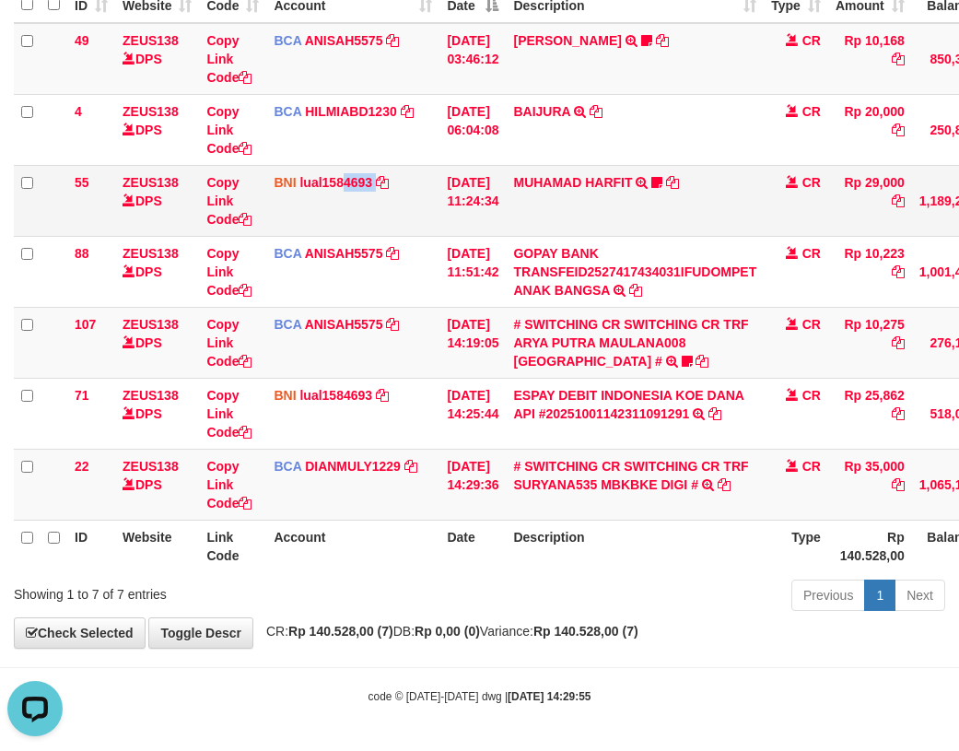
drag, startPoint x: 363, startPoint y: 203, endPoint x: 365, endPoint y: 226, distance: 23.1
click at [374, 222] on td "BNI lual1584693 DPS LUCKY ALAMSYAH mutasi_20251001_2414 | 55 mutasi_20251001_24…" at bounding box center [352, 200] width 173 height 71
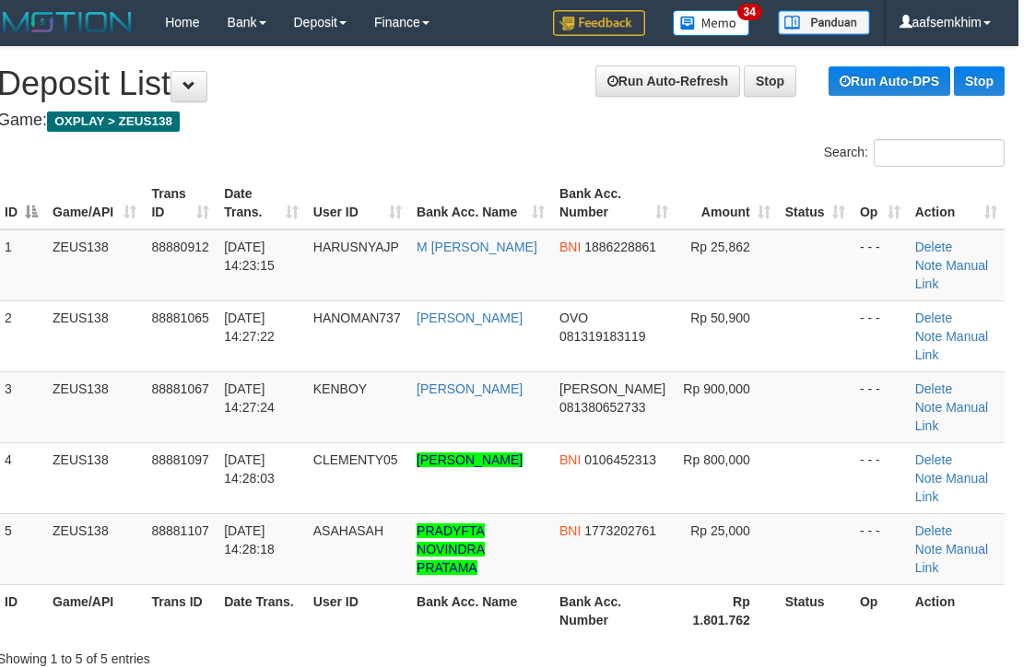
scroll to position [0, 17]
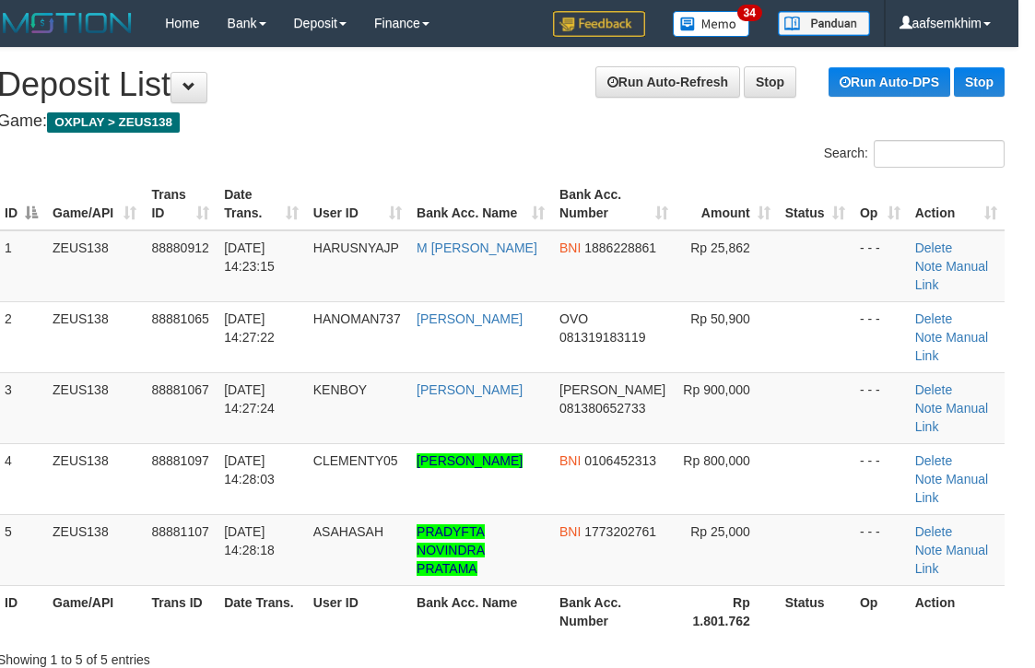
drag, startPoint x: 821, startPoint y: 260, endPoint x: 1046, endPoint y: 259, distance: 224.9
click at [887, 252] on td "- - -" at bounding box center [879, 266] width 55 height 72
click at [751, 245] on td "Rp 25,862" at bounding box center [726, 266] width 102 height 72
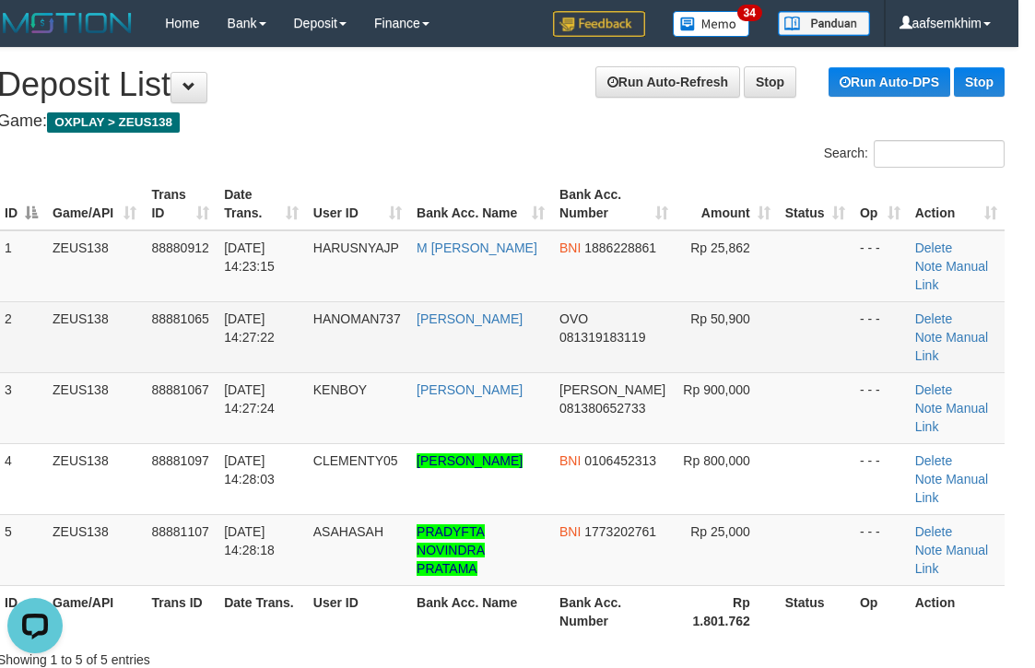
drag, startPoint x: 873, startPoint y: 335, endPoint x: 910, endPoint y: 321, distance: 39.7
click at [895, 328] on td "- - -" at bounding box center [879, 336] width 55 height 71
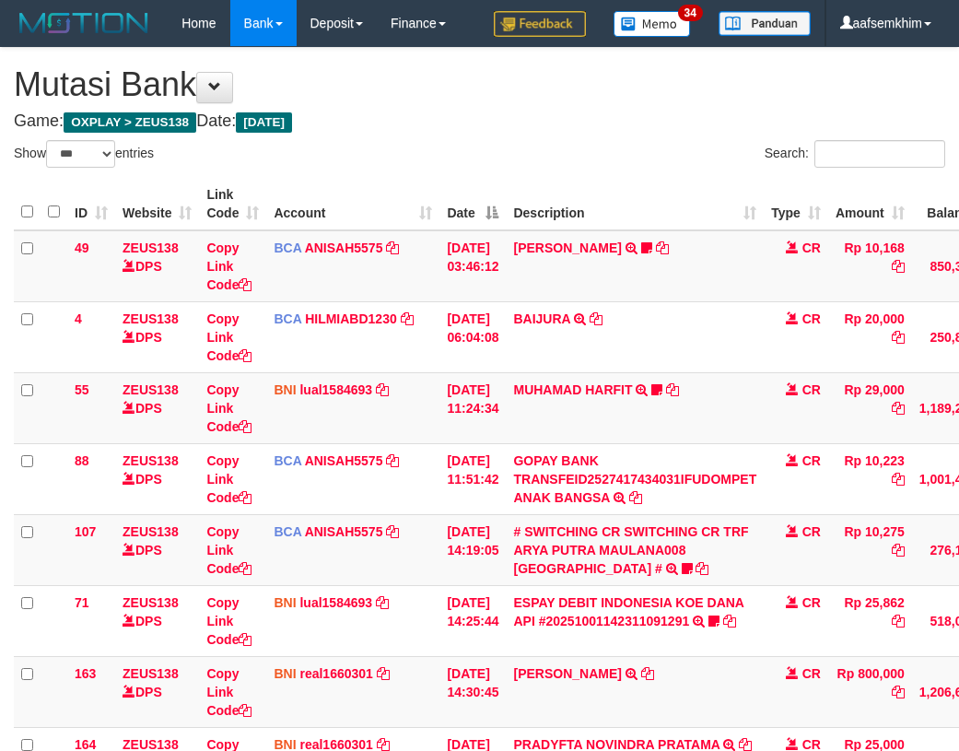
select select "***"
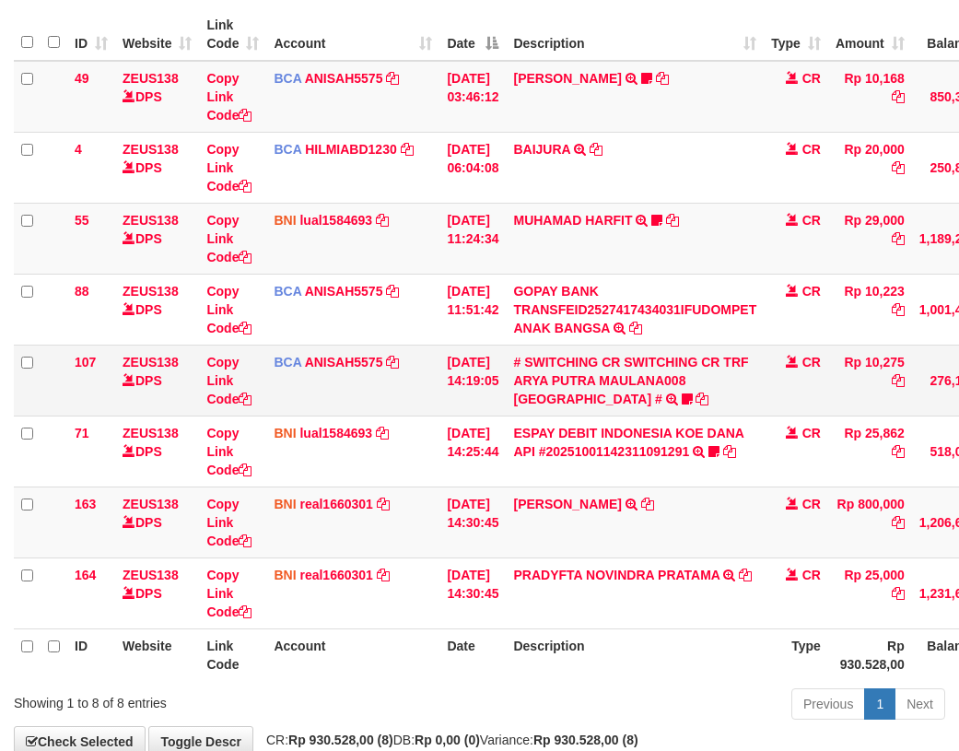
click at [467, 371] on td "[DATE] 14:19:05" at bounding box center [473, 380] width 66 height 71
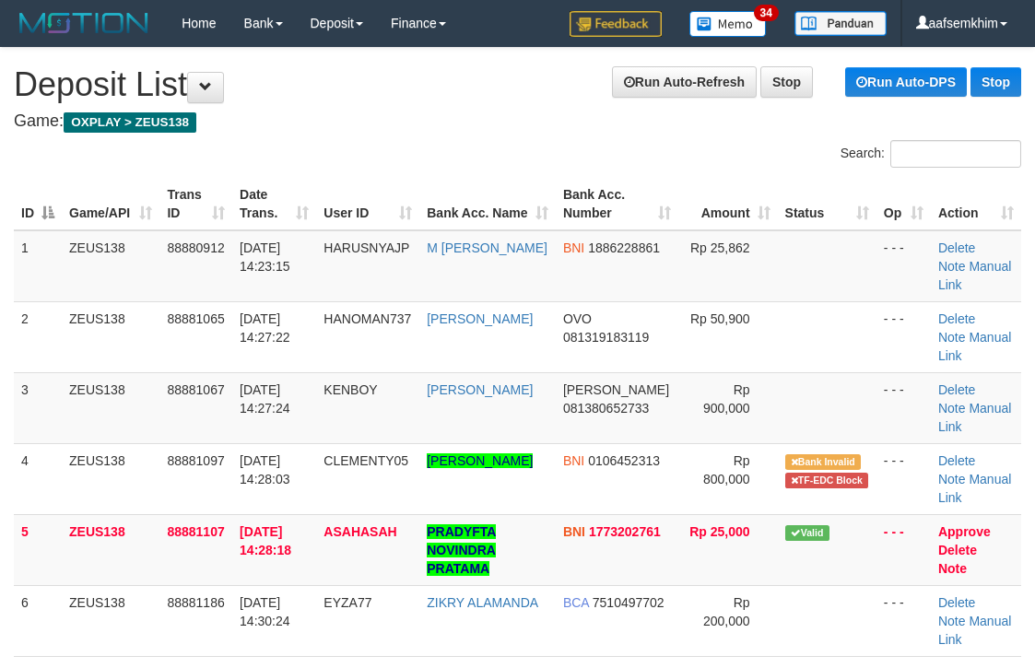
scroll to position [0, 17]
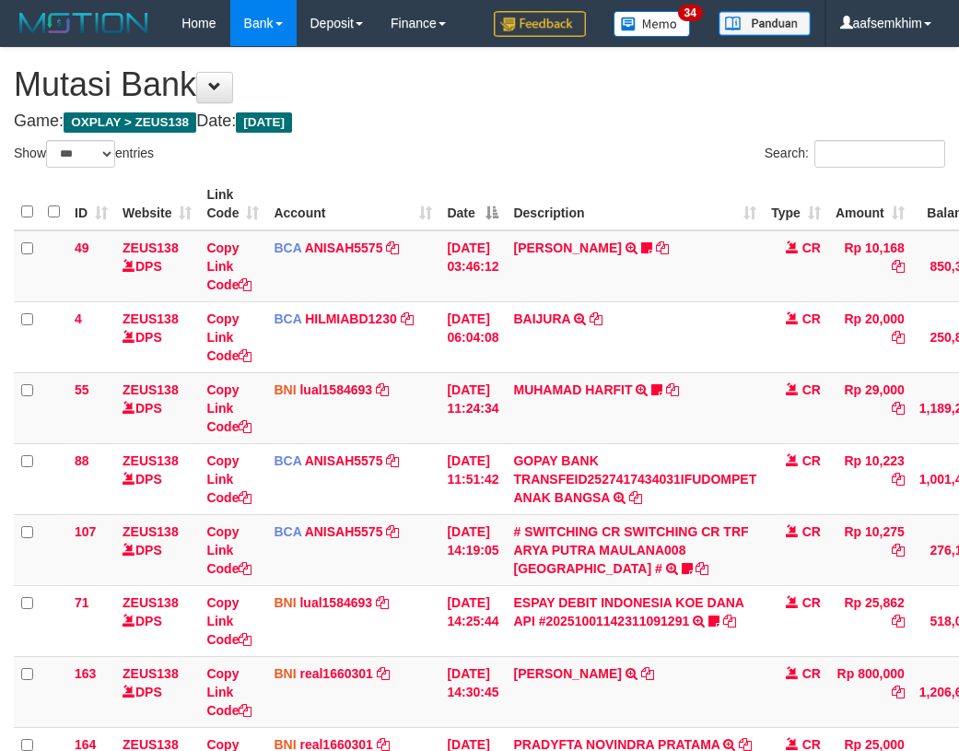
select select "***"
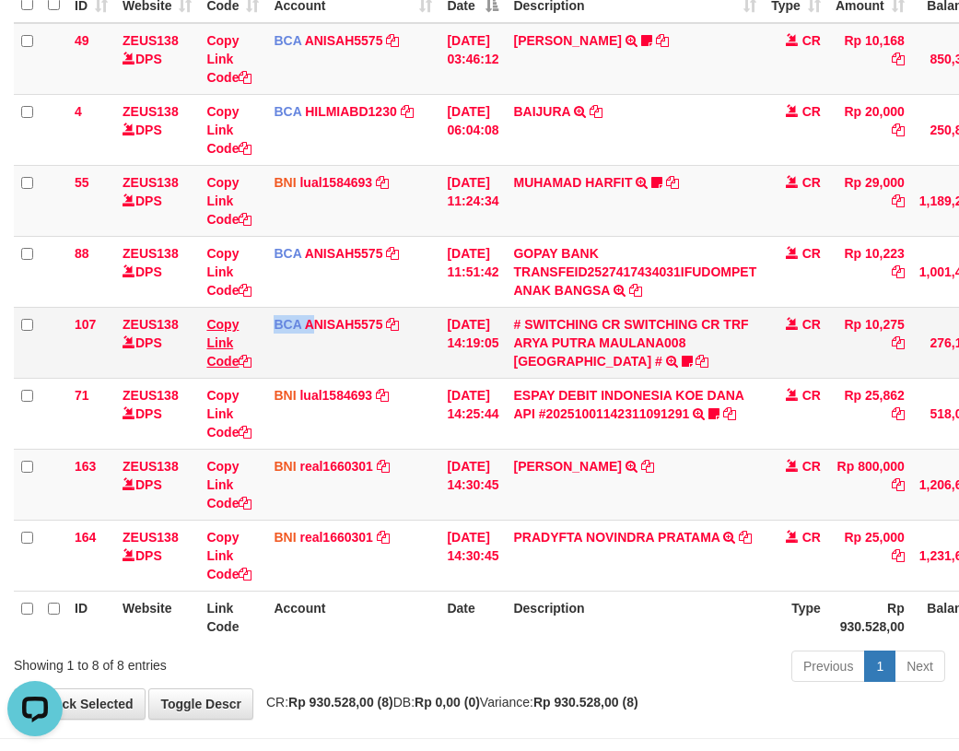
drag, startPoint x: 313, startPoint y: 350, endPoint x: 234, endPoint y: 318, distance: 85.6
click at [299, 347] on td "BCA ANISAH5575 DPS ANISAH mutasi_20251001_3827 | 107 mutasi_20251001_3827 | 107" at bounding box center [352, 342] width 173 height 71
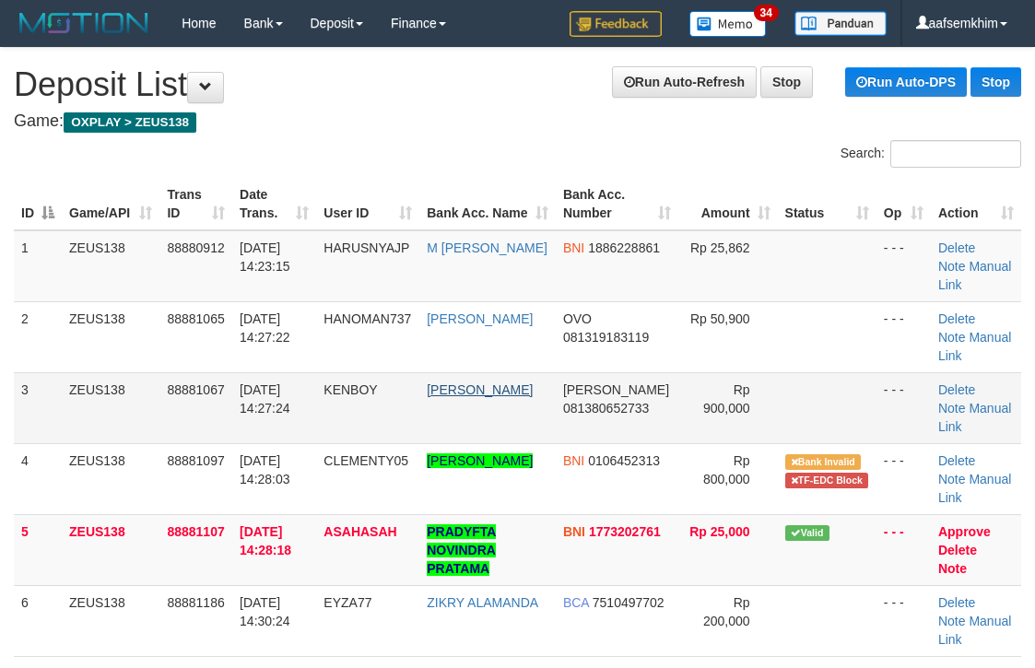
scroll to position [0, 17]
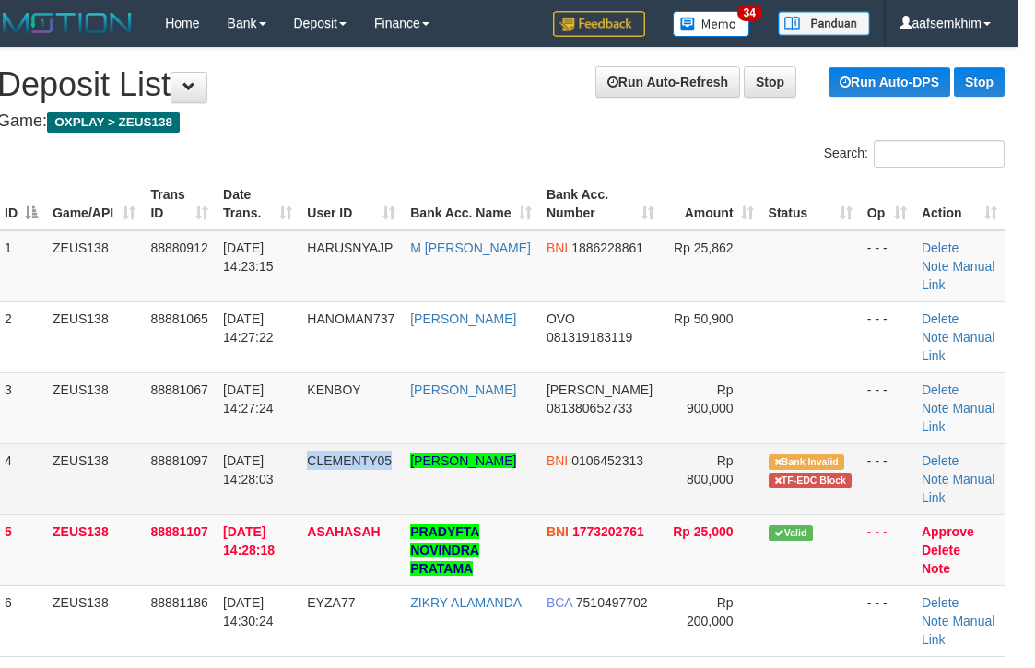
drag, startPoint x: 326, startPoint y: 470, endPoint x: 398, endPoint y: 479, distance: 72.5
click at [398, 479] on td "CLEMENTY05" at bounding box center [350, 478] width 103 height 71
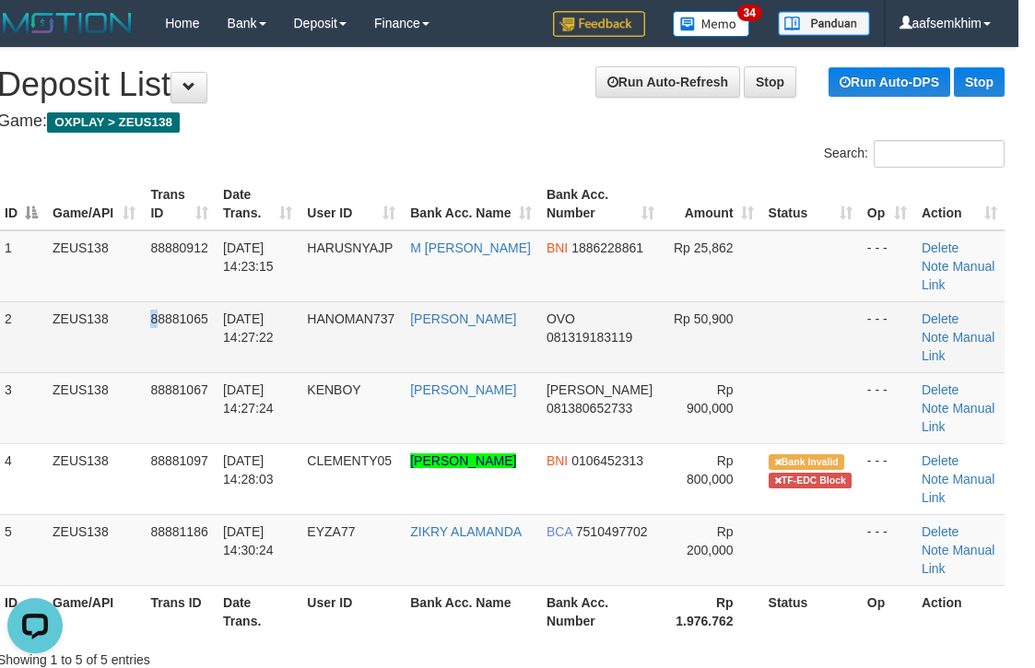
drag, startPoint x: 147, startPoint y: 333, endPoint x: 191, endPoint y: 334, distance: 43.3
click at [158, 336] on tr "2 ZEUS138 88881065 [DATE] 14:27:22 HANOMAN737 [PERSON_NAME] OVO 081319183119 Rp…" at bounding box center [500, 336] width 1007 height 71
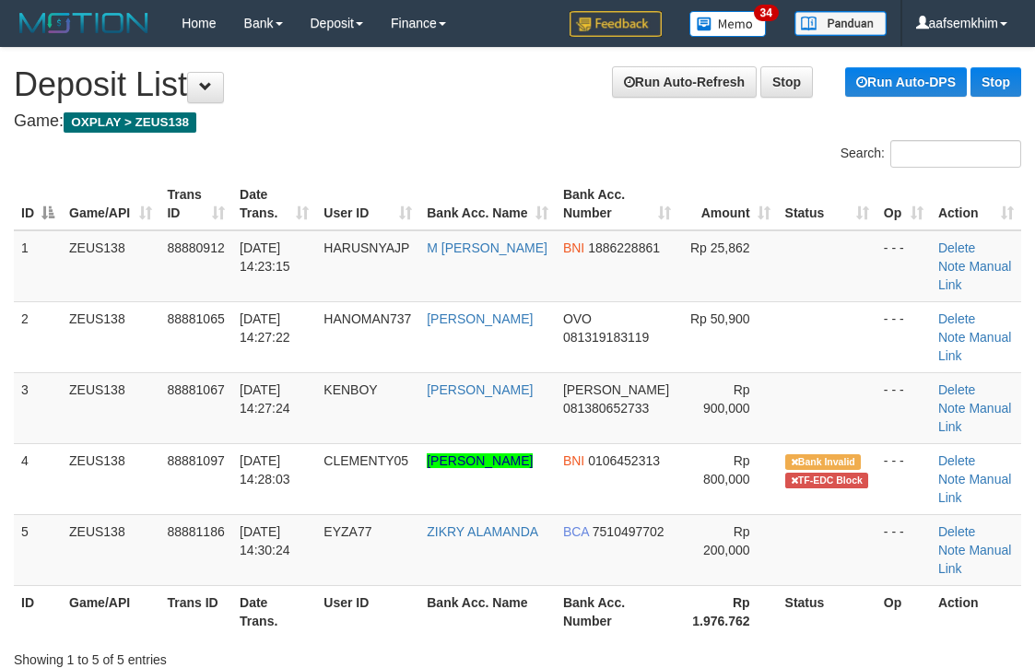
scroll to position [0, 17]
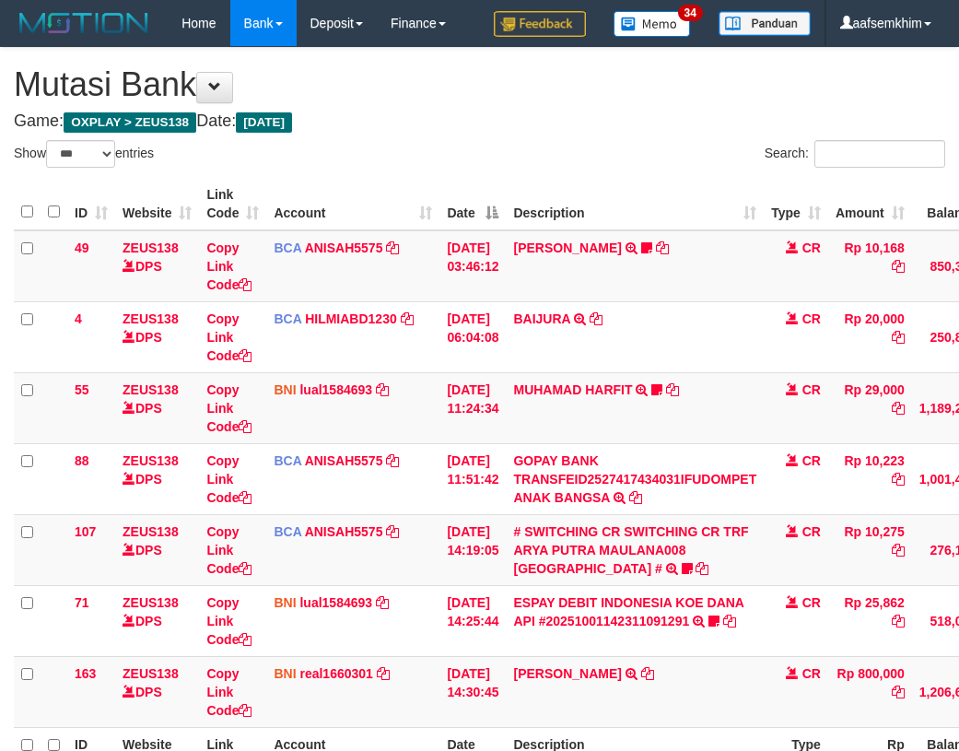
select select "***"
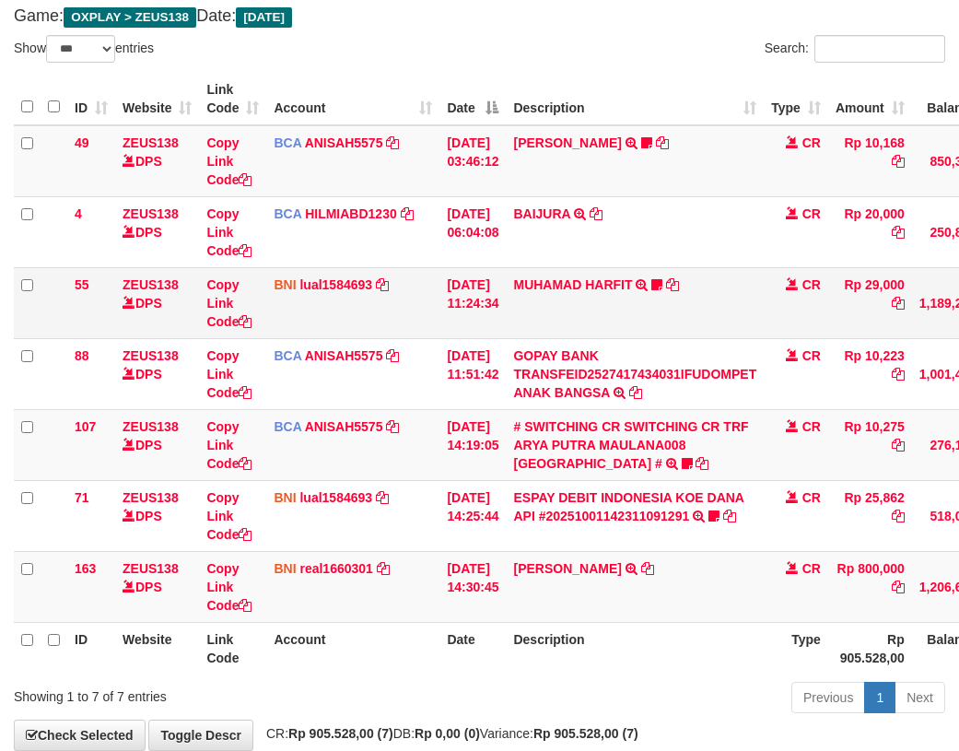
drag, startPoint x: 400, startPoint y: 323, endPoint x: 283, endPoint y: 324, distance: 117.0
click at [382, 328] on td "BNI lual1584693 DPS LUCKY ALAMSYAH mutasi_20251001_2414 | 55 mutasi_20251001_24…" at bounding box center [352, 302] width 173 height 71
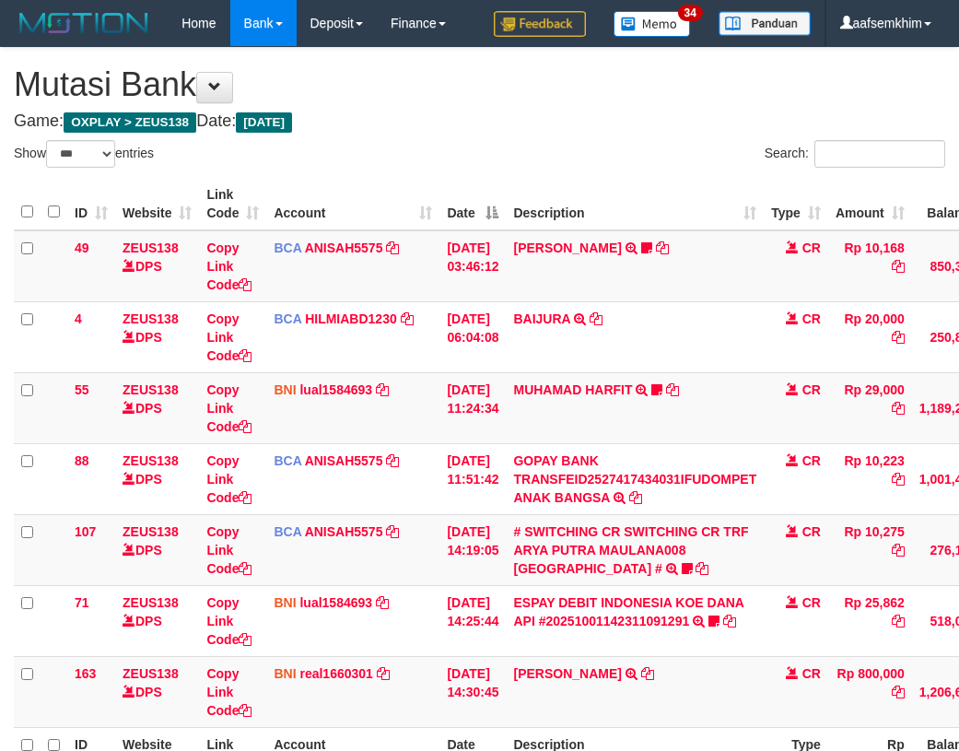
select select "***"
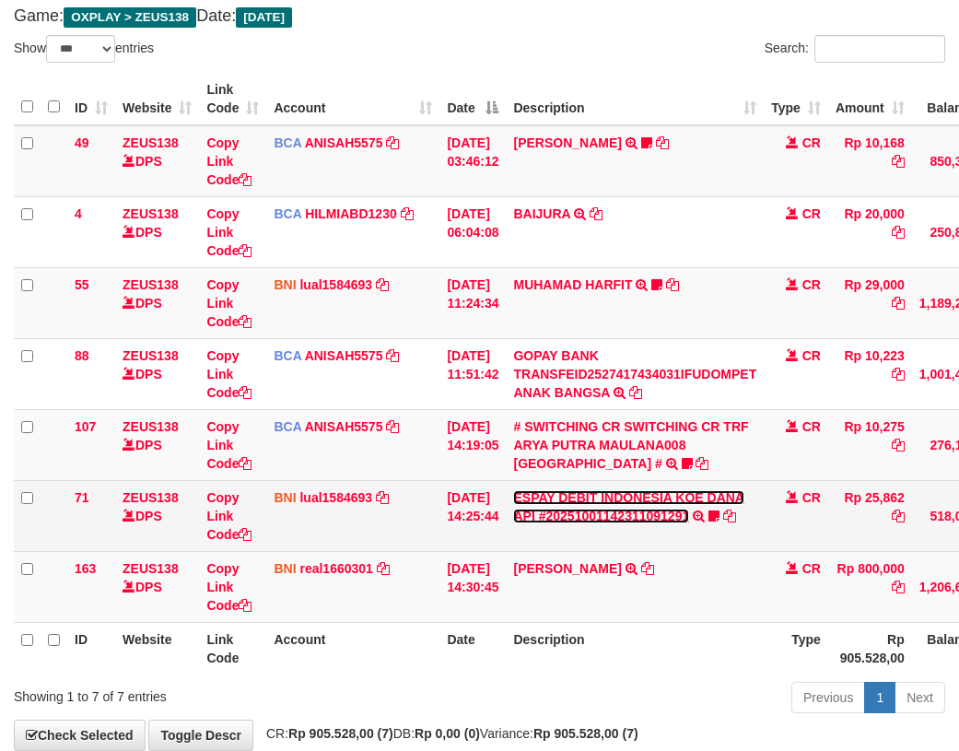
click at [602, 498] on link "ESPAY DEBIT INDONESIA KOE DANA API #20251001142311091291" at bounding box center [628, 506] width 231 height 33
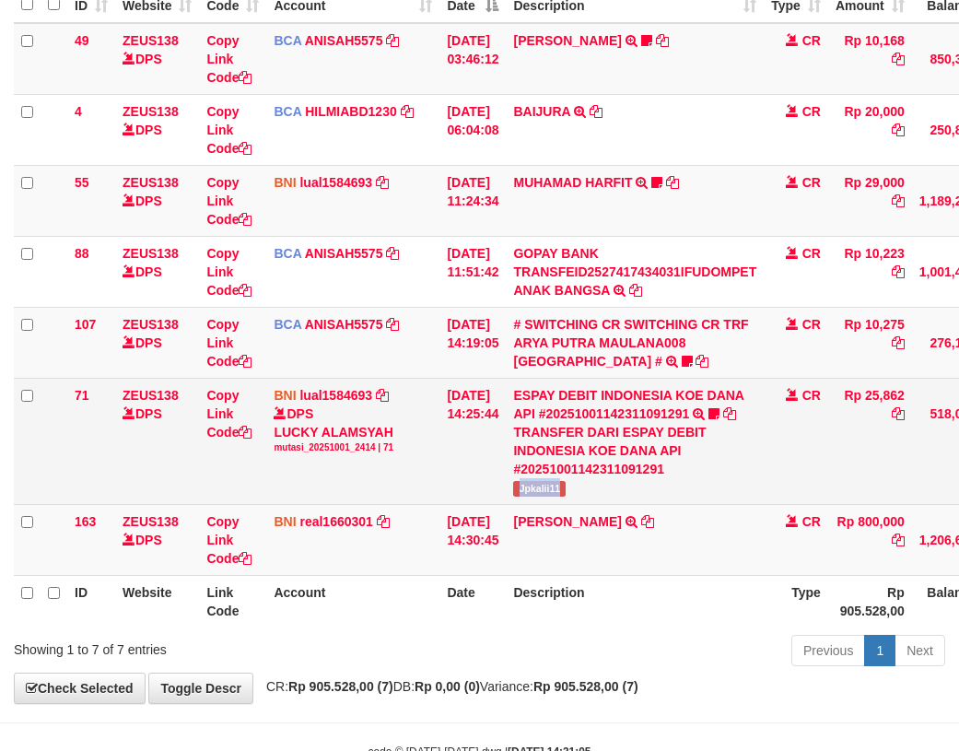
click at [593, 495] on td "ESPAY DEBIT INDONESIA KOE DANA API #20251001142311091291 TRANSFER DARI ESPAY DE…" at bounding box center [635, 441] width 258 height 126
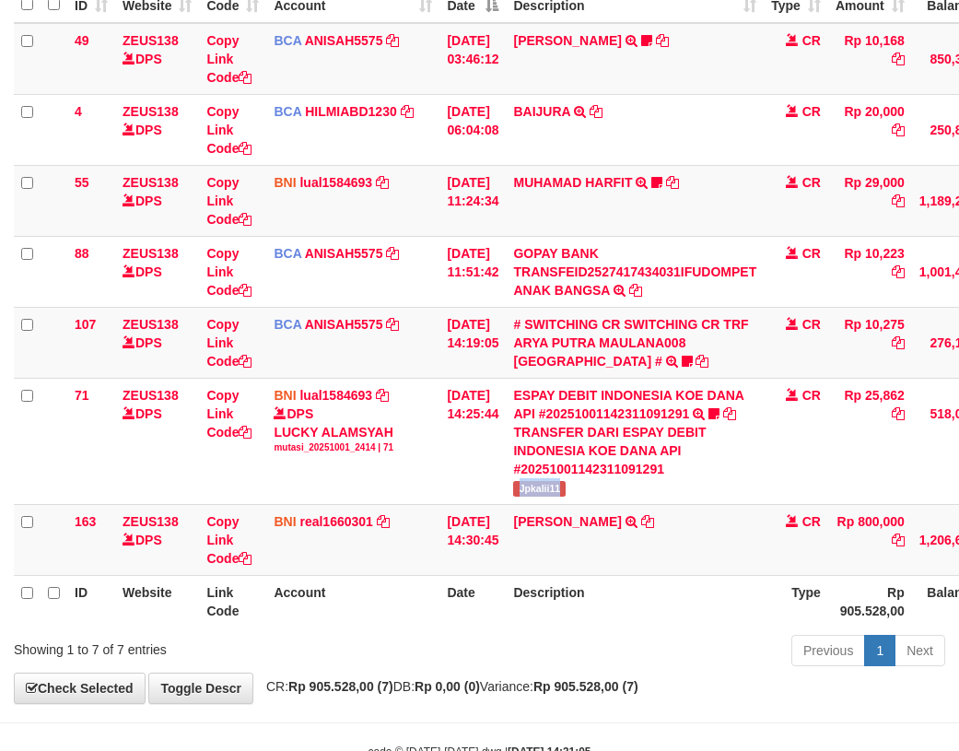
copy span "Jpkalii11"
click at [682, 362] on icon at bounding box center [687, 361] width 11 height 13
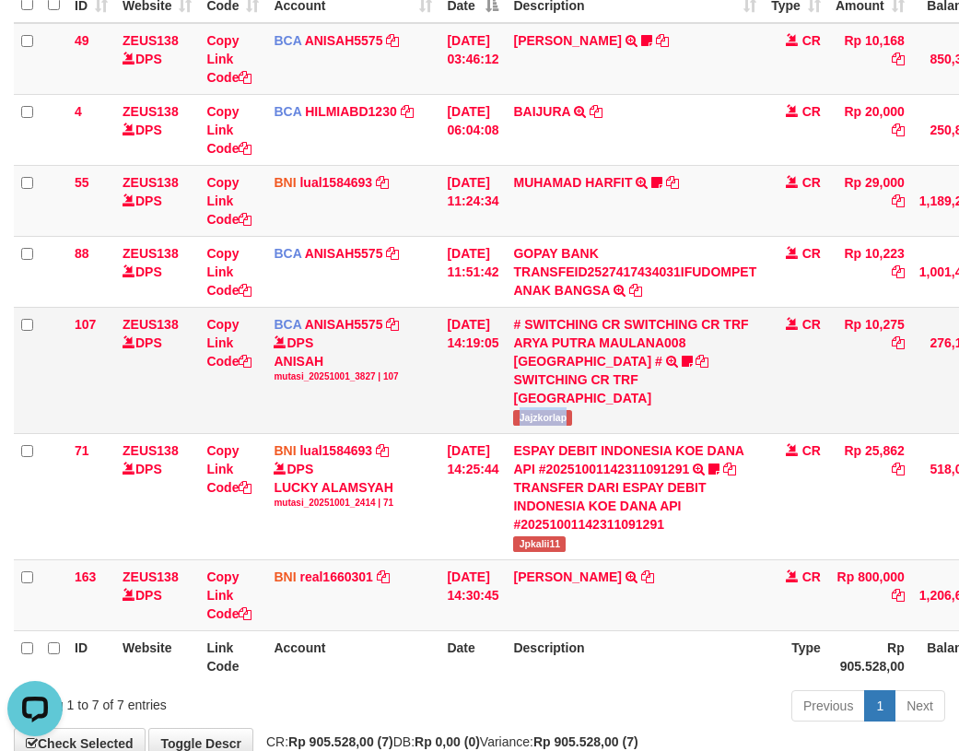
drag, startPoint x: 541, startPoint y: 413, endPoint x: 609, endPoint y: 415, distance: 68.2
click at [611, 414] on td "# SWITCHING CR SWITCHING CR TRF ARYA PUTRA MAULANA008 PLAZA MANDI # SWITCHING C…" at bounding box center [635, 370] width 258 height 126
copy span "Jajzkorlap"
drag, startPoint x: 582, startPoint y: 173, endPoint x: 581, endPoint y: 188, distance: 14.8
click at [582, 173] on td "MUHAMAD HARFIT TRANSFER DARI SDR MUHAMAD HARFIT Sano27" at bounding box center [635, 200] width 258 height 71
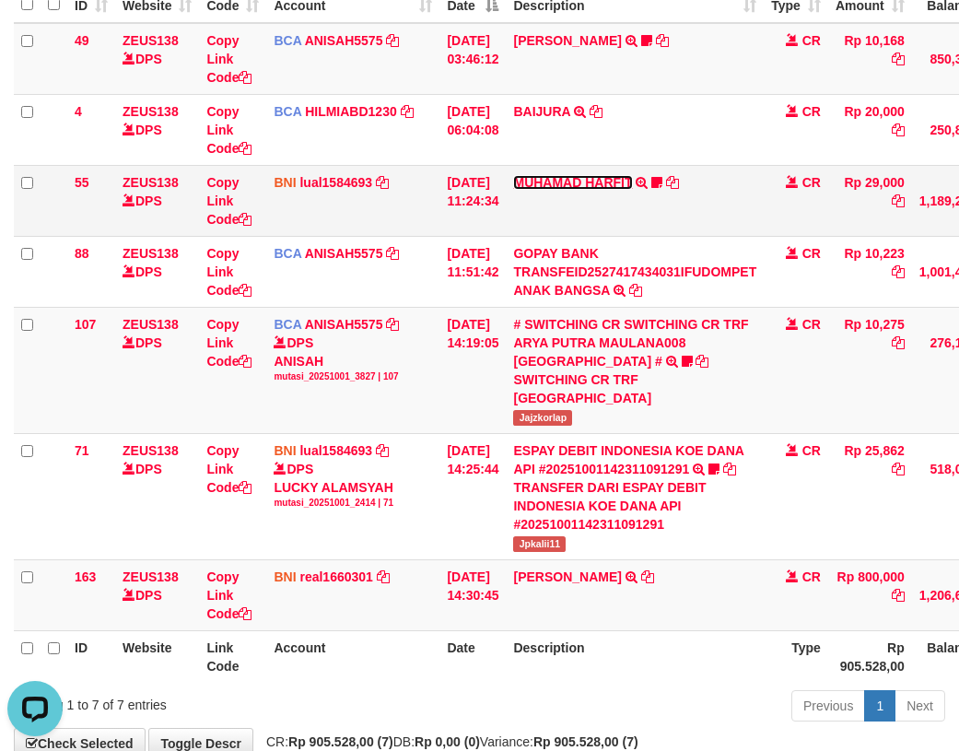
click at [574, 179] on link "MUHAMAD HARFIT" at bounding box center [572, 182] width 119 height 15
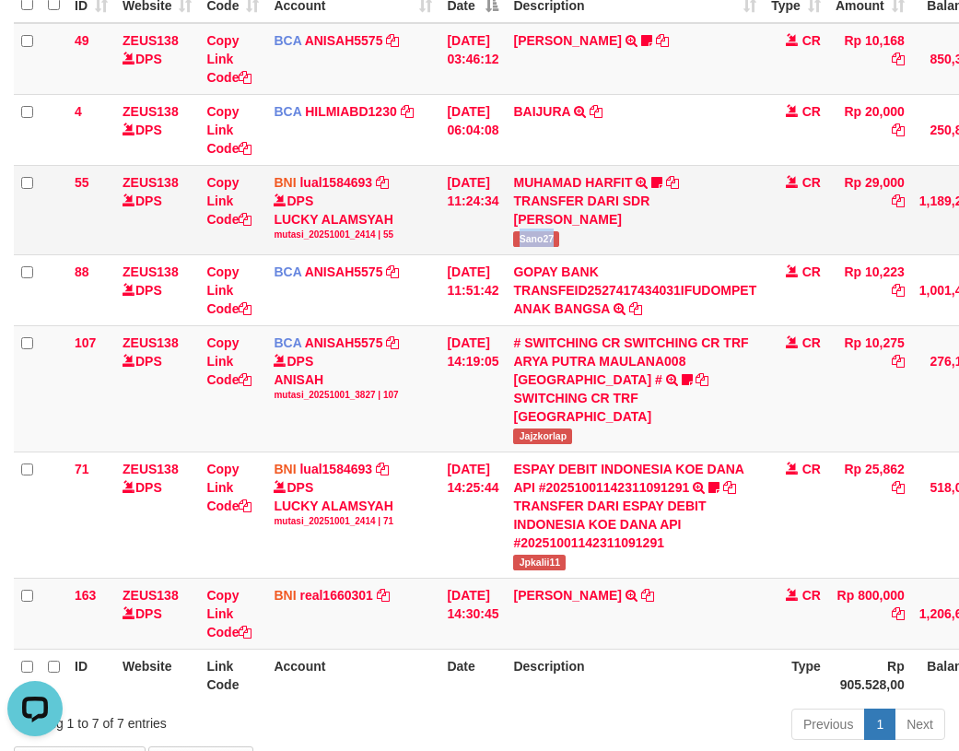
drag, startPoint x: 531, startPoint y: 234, endPoint x: 603, endPoint y: 235, distance: 71.9
click at [606, 234] on td "MUHAMAD HARFIT TRANSFER DARI SDR MUHAMAD HARFIT Sano27" at bounding box center [635, 209] width 258 height 89
copy span "Sano27"
drag, startPoint x: 394, startPoint y: 398, endPoint x: 351, endPoint y: 400, distance: 43.4
click at [381, 401] on div "mutasi_20251001_3827 | 107" at bounding box center [353, 395] width 158 height 13
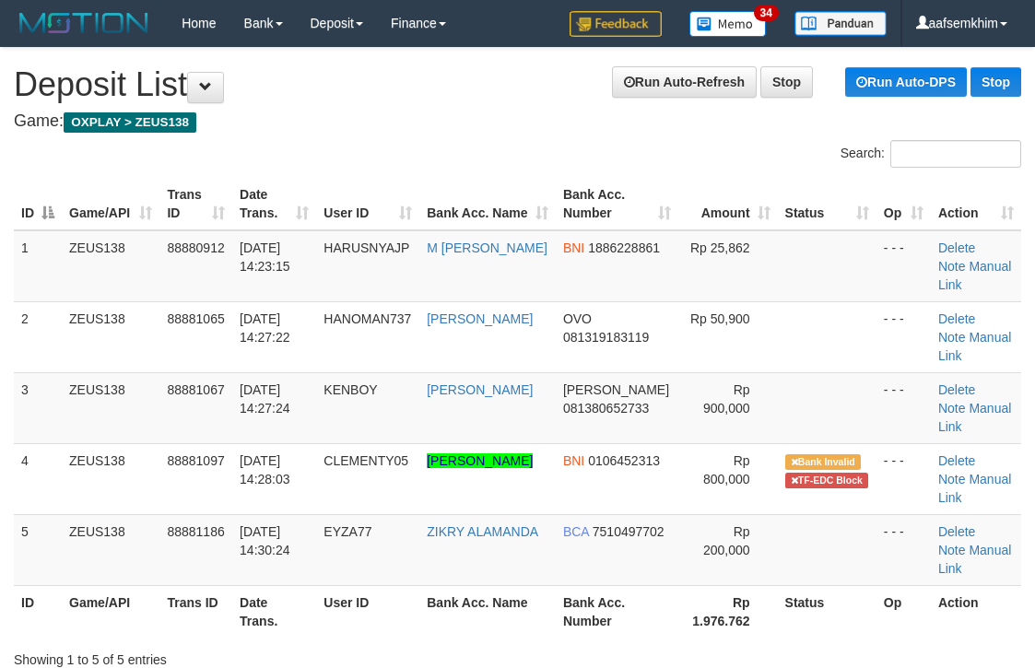
scroll to position [0, 17]
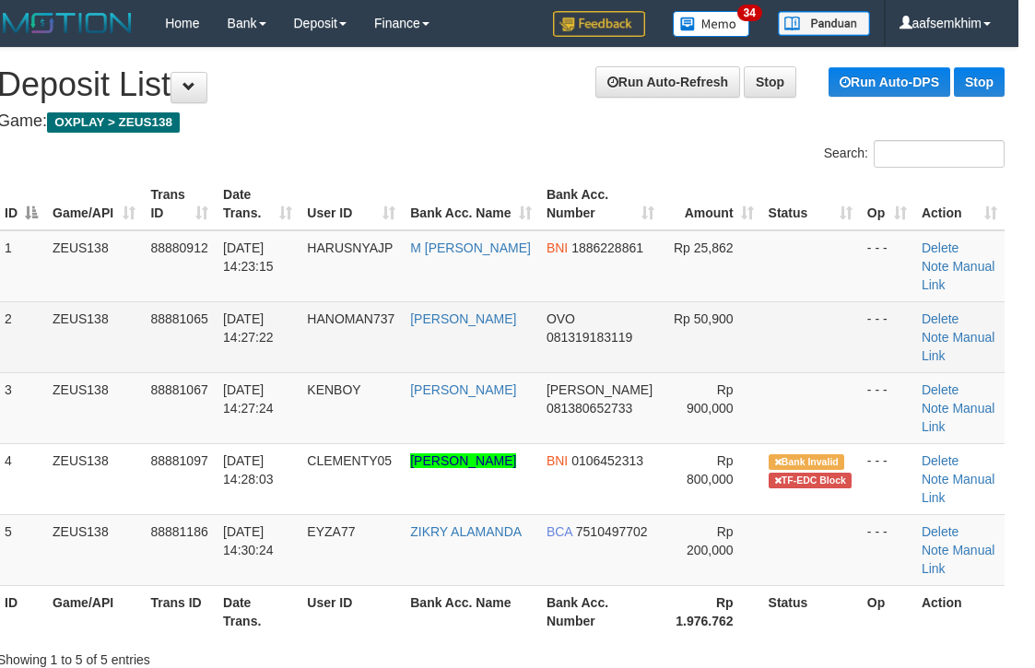
drag, startPoint x: 787, startPoint y: 320, endPoint x: 890, endPoint y: 324, distance: 103.3
click at [859, 323] on tr "2 ZEUS138 88881065 01/10/2025 14:27:22 HANOMAN737 ANDRI OKTAVIAN OVO 0813191831…" at bounding box center [500, 336] width 1007 height 71
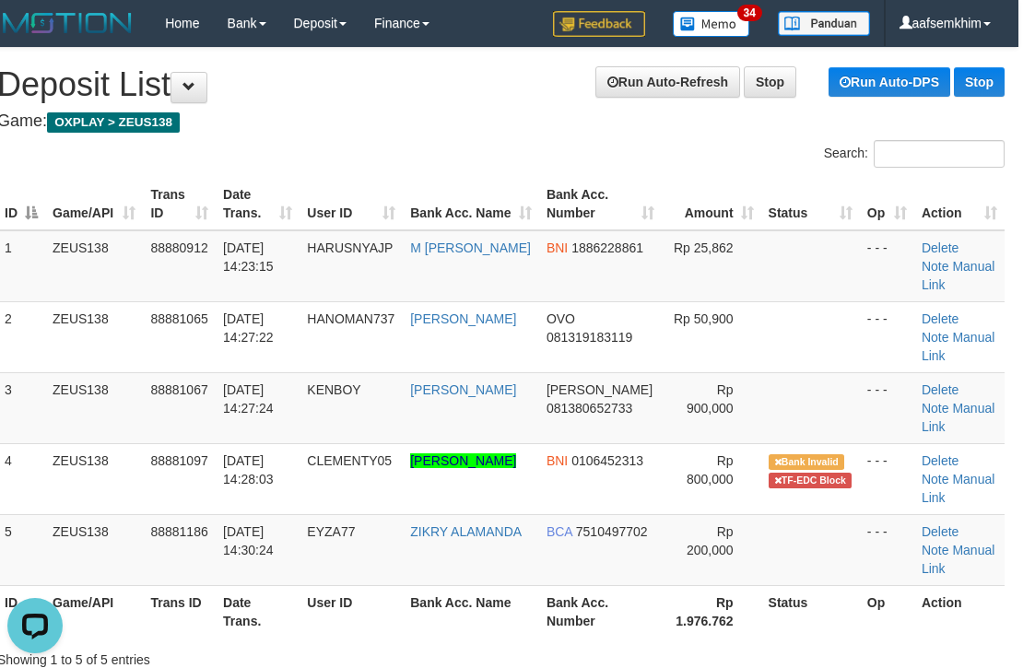
scroll to position [0, 0]
drag, startPoint x: 682, startPoint y: 289, endPoint x: 722, endPoint y: 290, distance: 40.6
click at [718, 290] on td "Rp 25,862" at bounding box center [712, 266] width 100 height 72
click at [747, 212] on tr "ID Game/API Trans ID Date Trans. User ID Bank Acc. Name Bank Acc. Number Amount…" at bounding box center [500, 204] width 1007 height 53
drag, startPoint x: 960, startPoint y: 294, endPoint x: 1286, endPoint y: 339, distance: 329.3
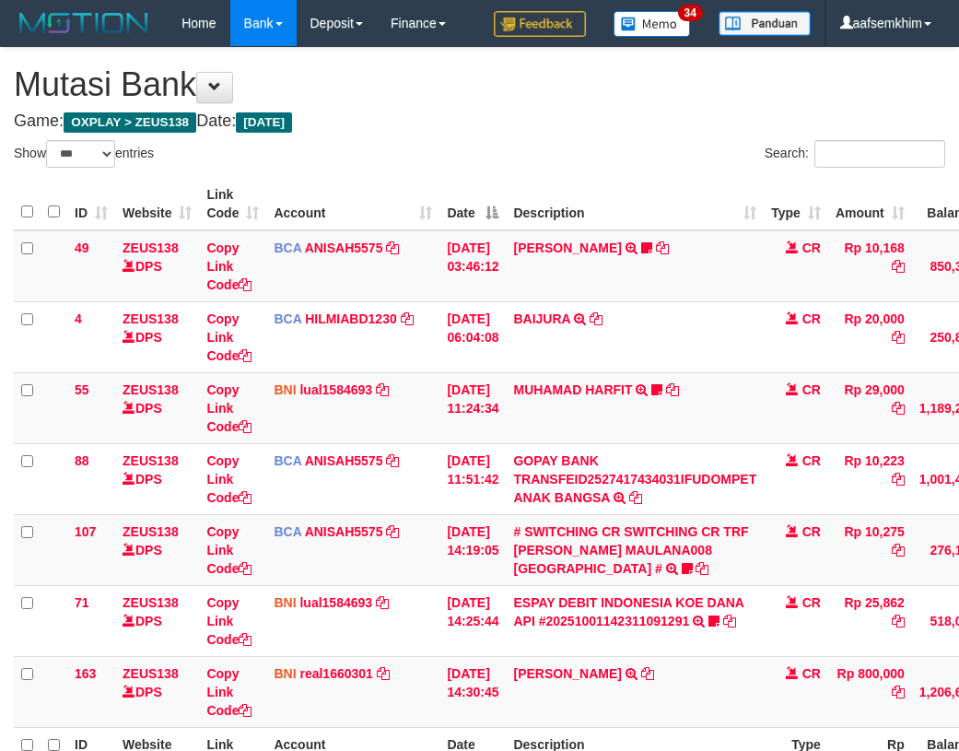
select select "***"
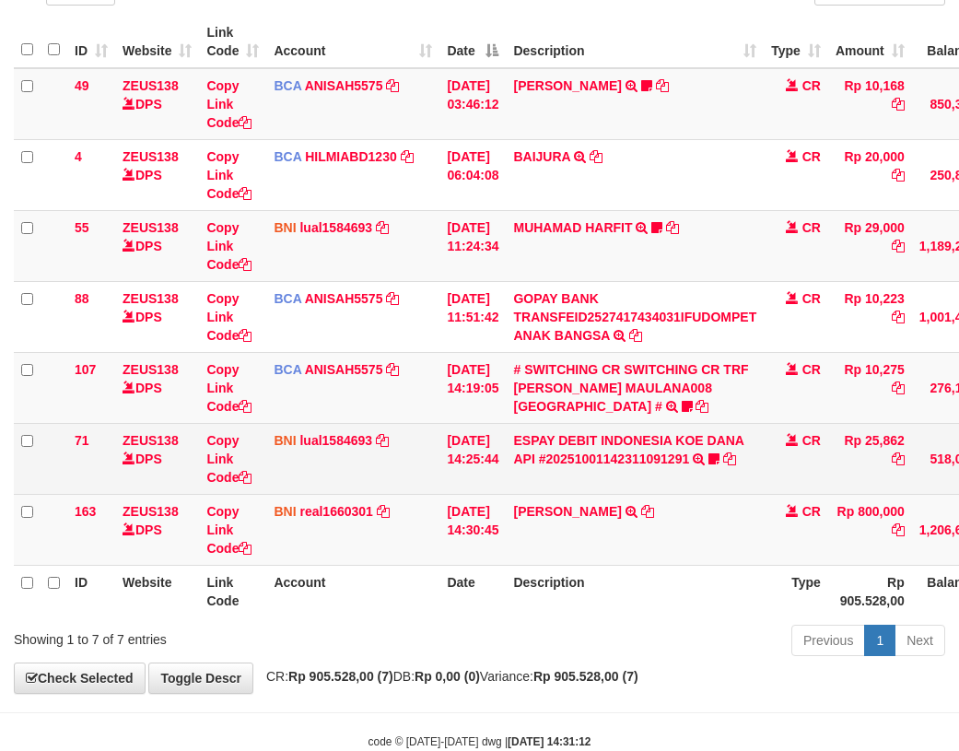
scroll to position [207, 0]
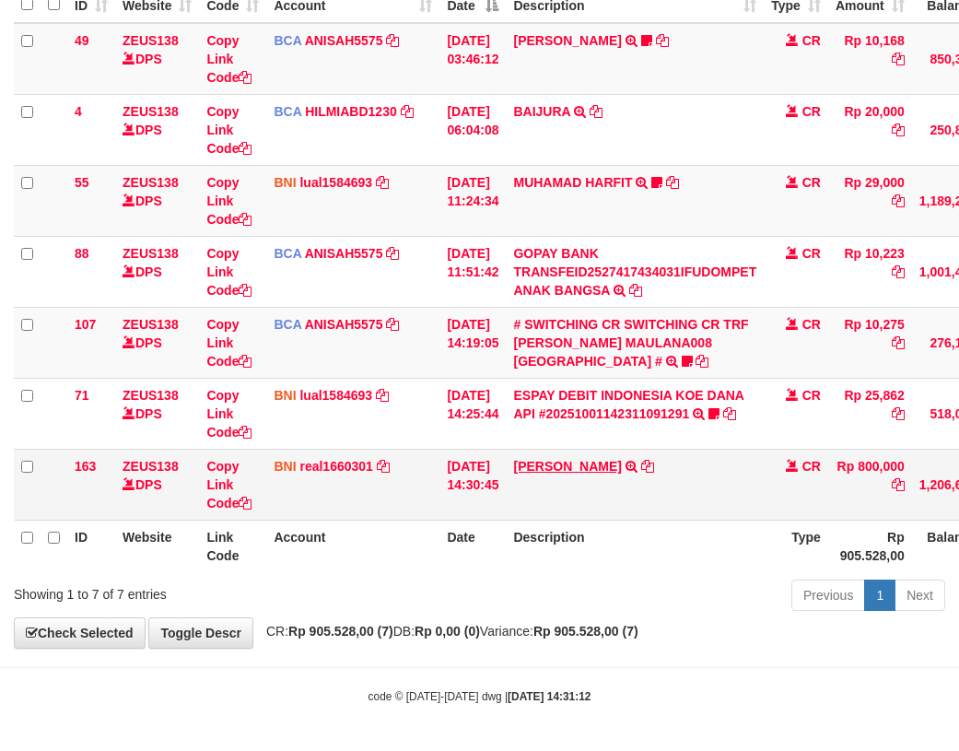
drag, startPoint x: 607, startPoint y: 459, endPoint x: 661, endPoint y: 470, distance: 54.6
click at [661, 470] on td "[PERSON_NAME] TRF/PAY/TOP-UP ECHANNEL SDR [PERSON_NAME]" at bounding box center [635, 484] width 258 height 71
drag, startPoint x: 401, startPoint y: 424, endPoint x: 569, endPoint y: 462, distance: 171.9
click at [473, 442] on tr "71 ZEUS138 DPS Copy Link Code BNI lual1584693 DPS [PERSON_NAME] mutasi_20251001…" at bounding box center [563, 413] width 1099 height 71
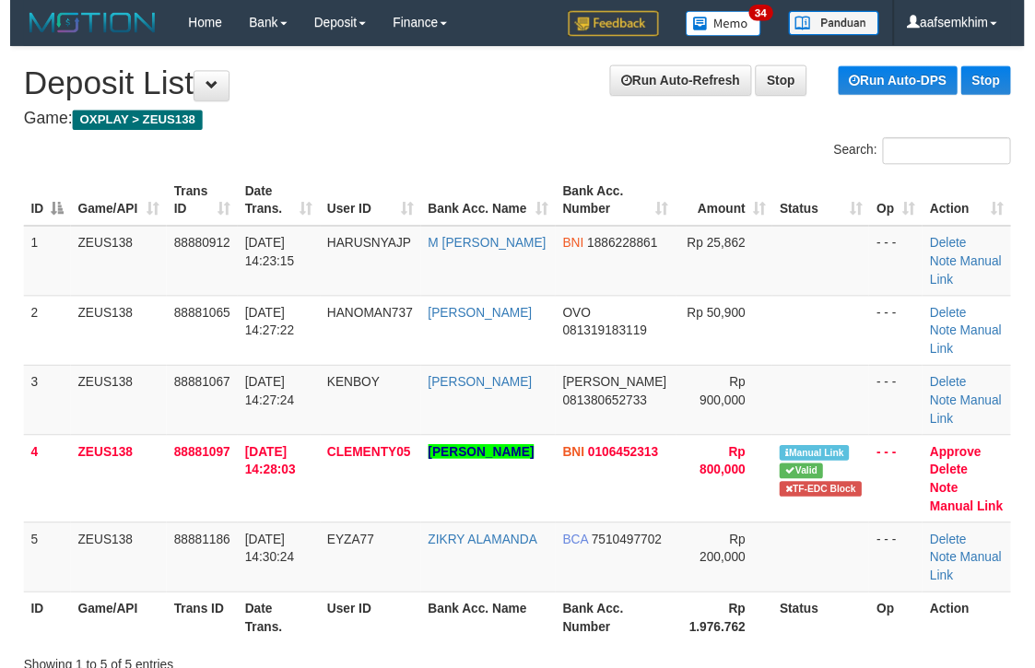
scroll to position [0, 17]
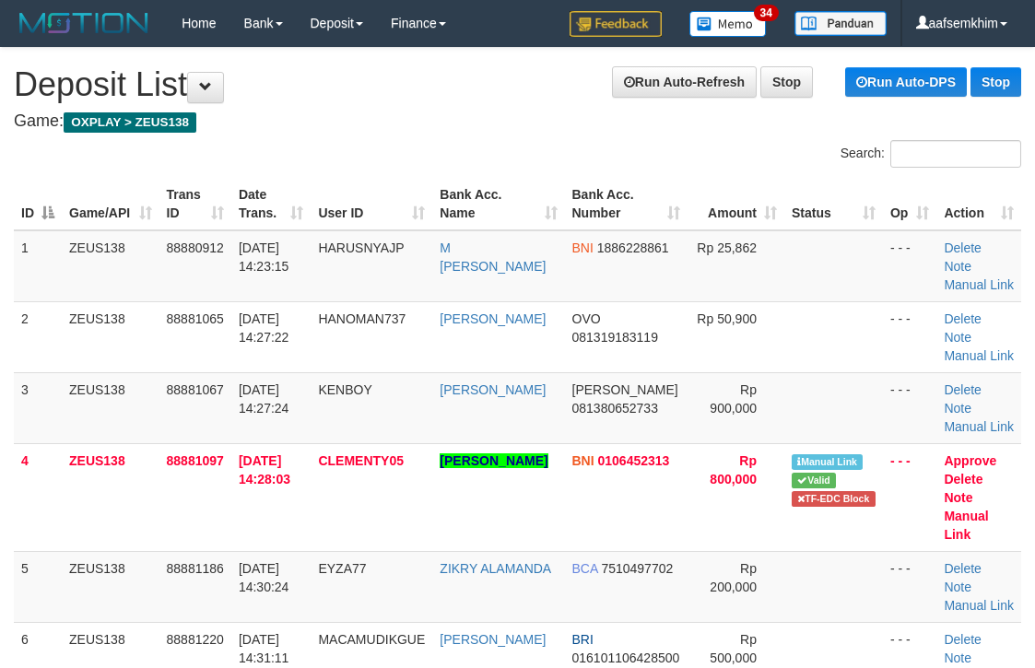
scroll to position [0, 17]
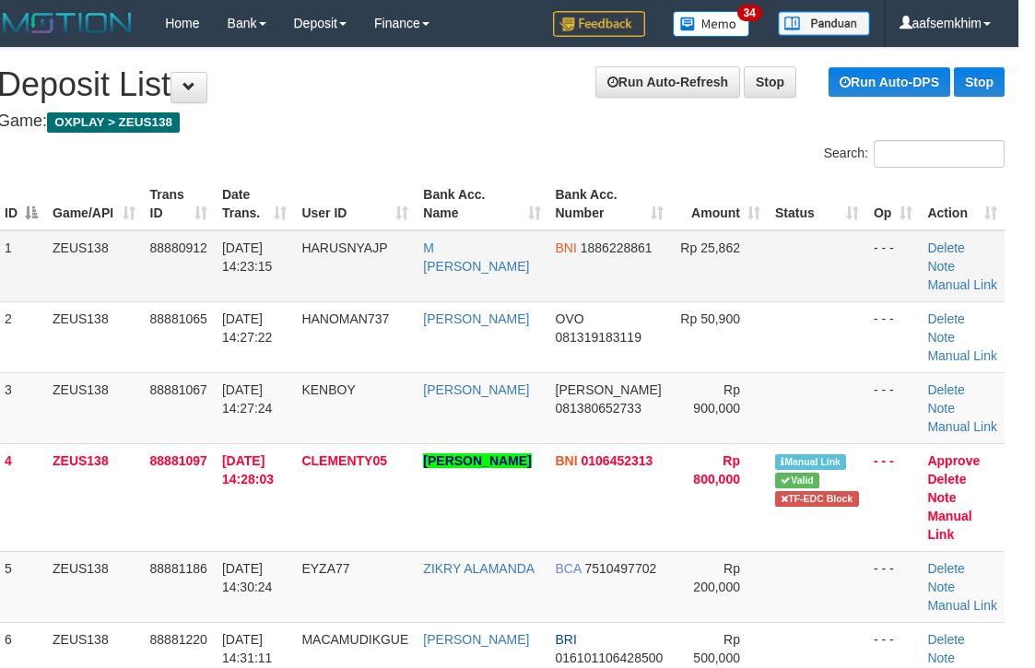
click at [744, 264] on td "Rp 25,862" at bounding box center [719, 266] width 97 height 72
click at [731, 290] on td "Rp 25,862" at bounding box center [719, 266] width 97 height 72
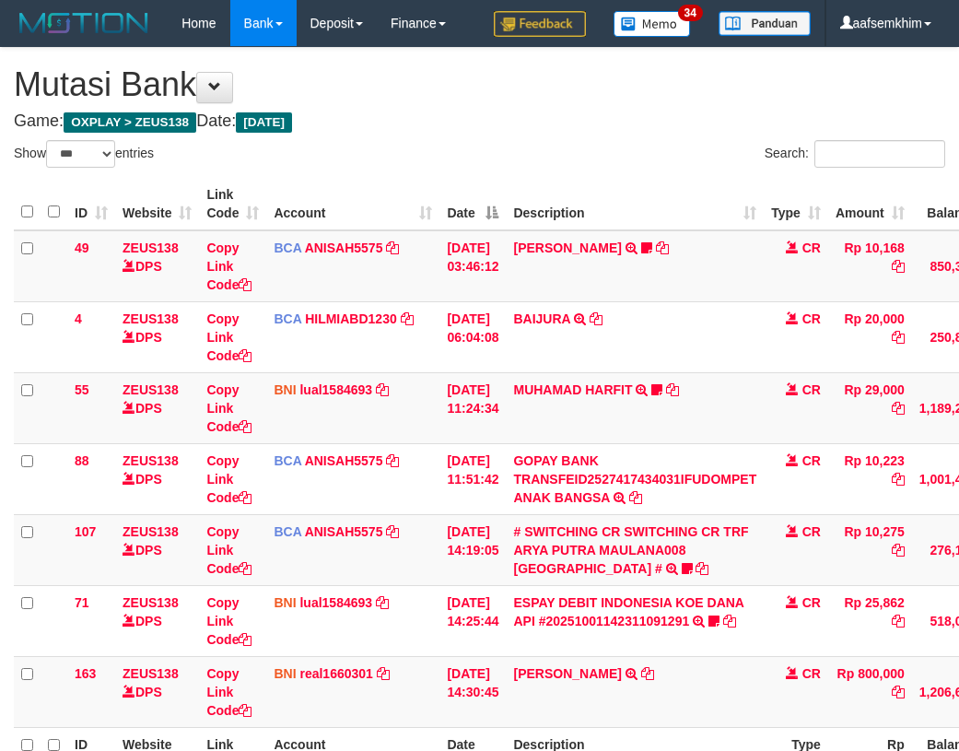
select select "***"
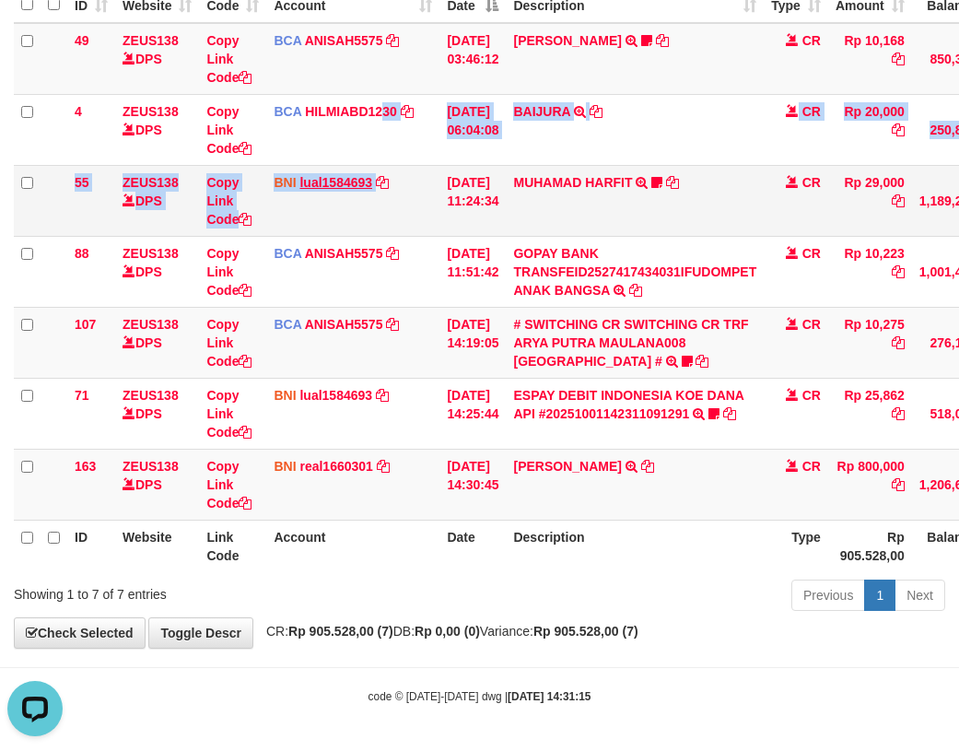
drag, startPoint x: 393, startPoint y: 165, endPoint x: 350, endPoint y: 186, distance: 48.2
click at [393, 166] on tbody "49 ZEUS138 DPS Copy Link Code BCA ANISAH5575 DPS ANISAH mutasi_20251001_3827 | …" at bounding box center [563, 272] width 1099 height 498
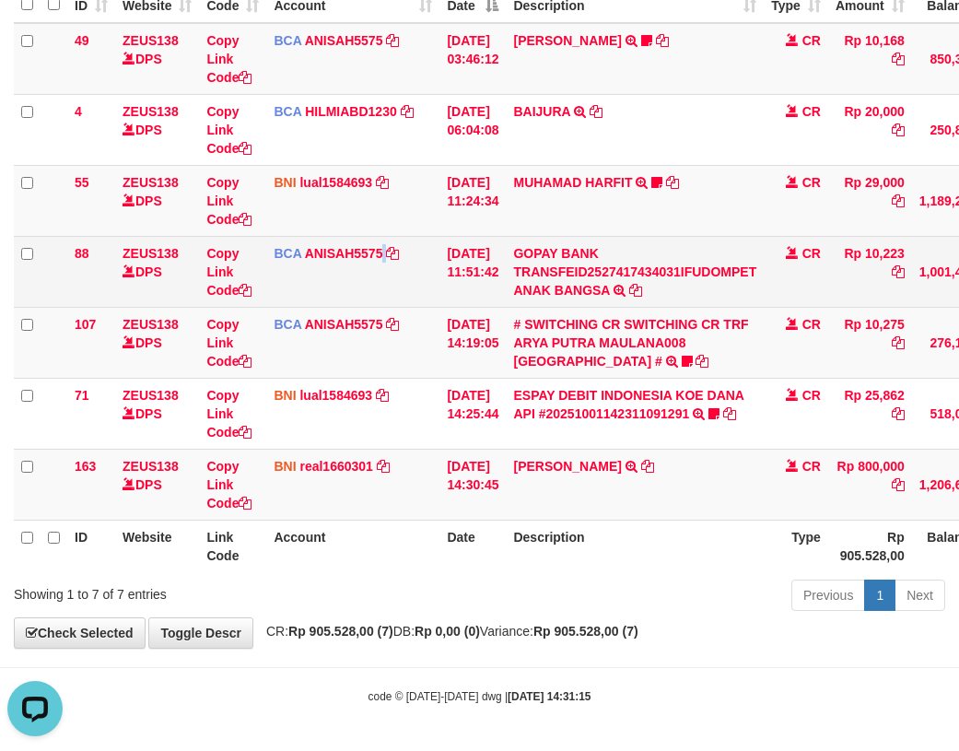
click at [391, 264] on td "BCA ANISAH5575 DPS ANISAH mutasi_20251001_3827 | 88 mutasi_20251001_3827 | 88" at bounding box center [352, 271] width 173 height 71
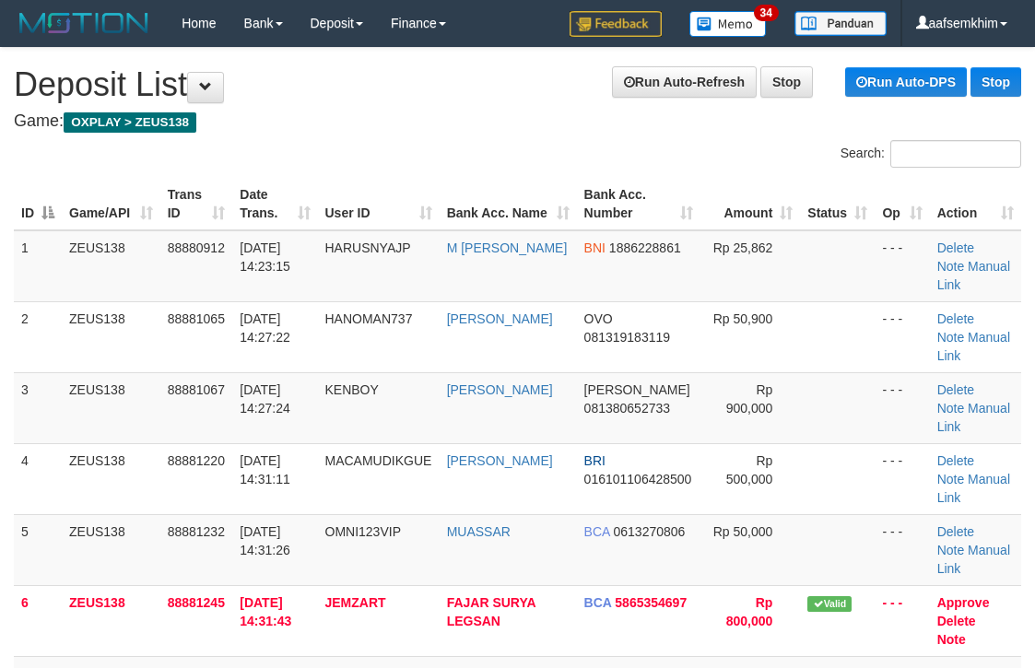
scroll to position [0, 17]
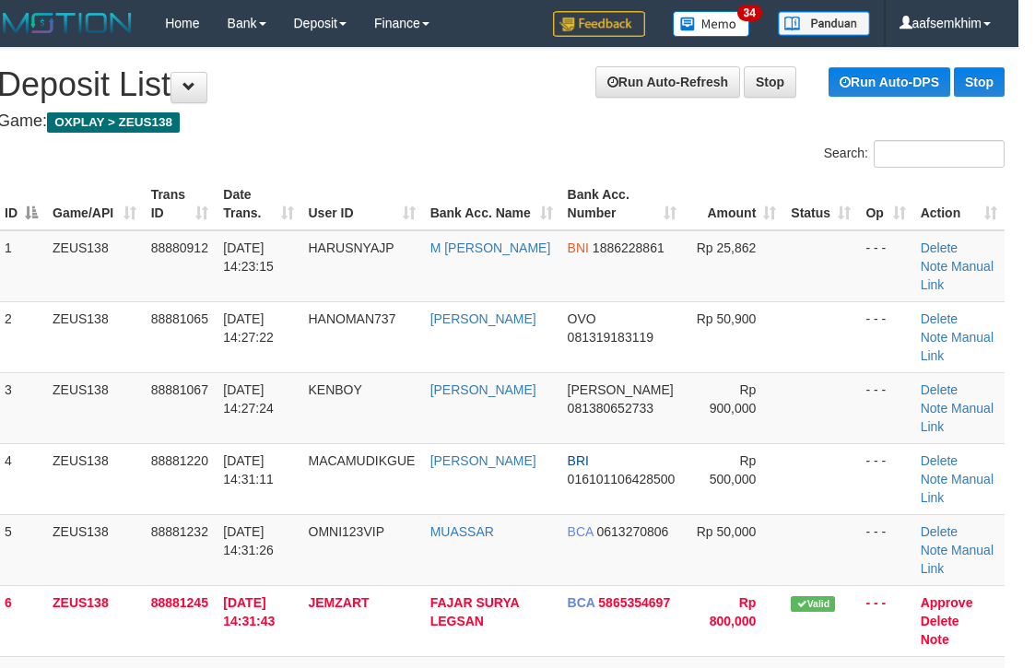
drag, startPoint x: 565, startPoint y: 195, endPoint x: 681, endPoint y: 161, distance: 121.0
click at [628, 169] on div "Search: ID Game/API Trans ID Date Trans. User ID Bank Acc. Name Bank Acc. Numbe…" at bounding box center [500, 475] width 1007 height 671
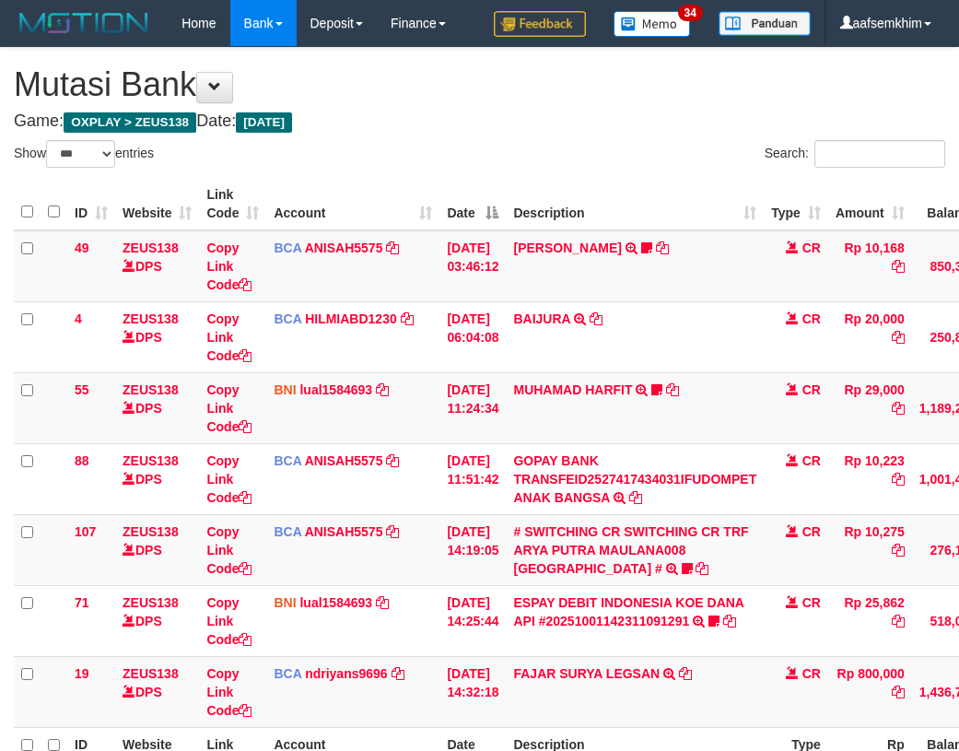
select select "***"
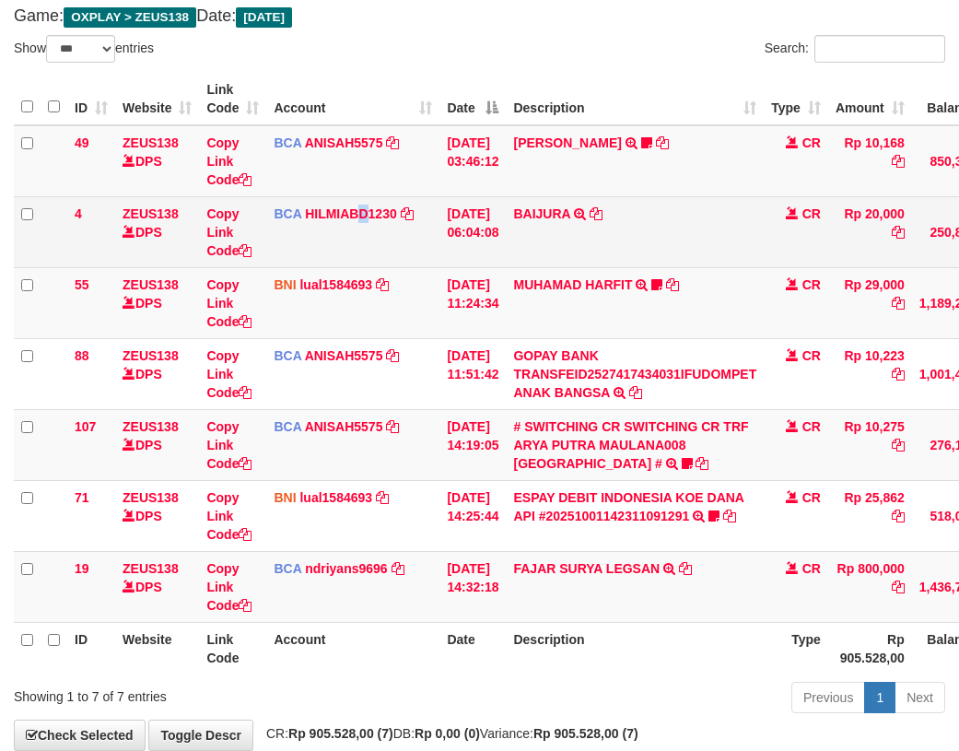
click at [361, 257] on td "BCA HILMIABD1230 DPS HILMI ABDILLAH mutasi_20251001_4766 | 4 mutasi_20251001_47…" at bounding box center [352, 231] width 173 height 71
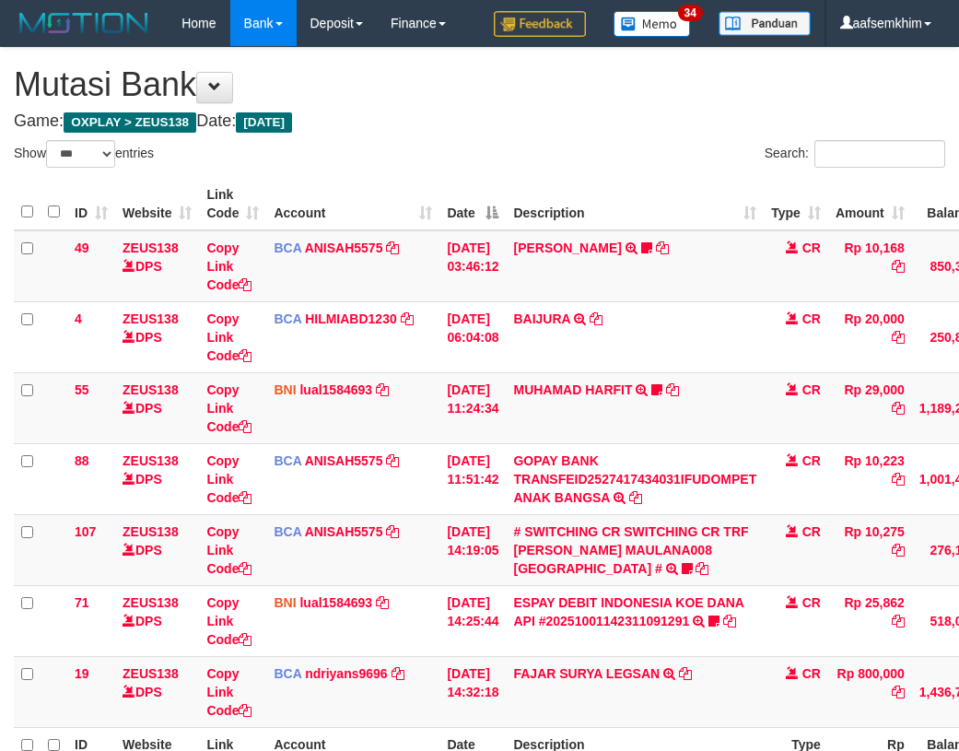
select select "***"
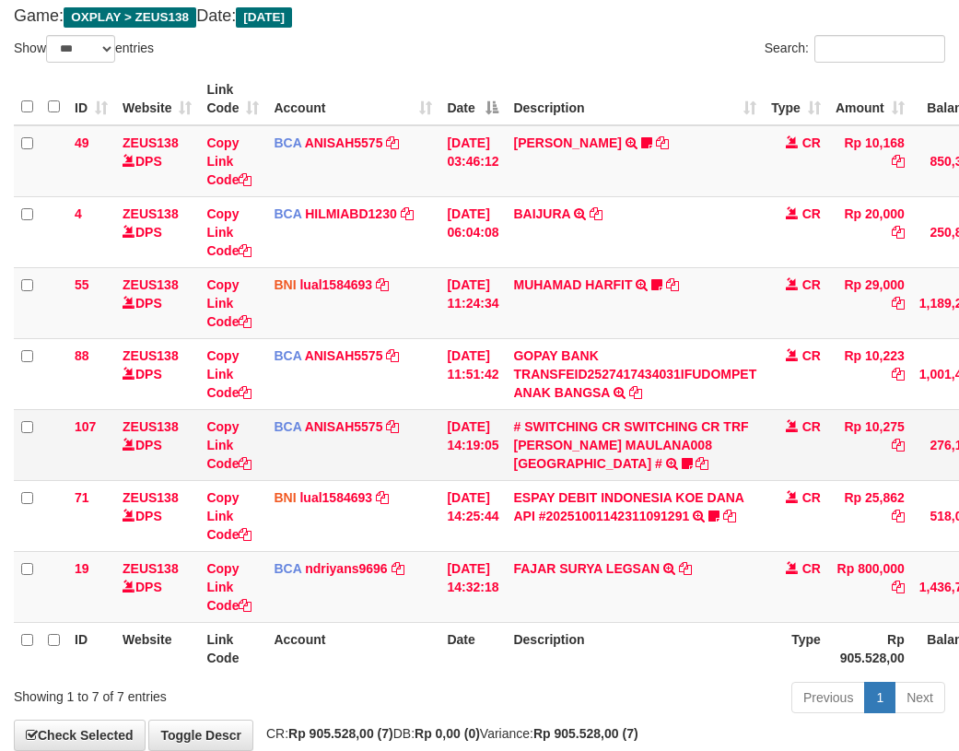
scroll to position [207, 0]
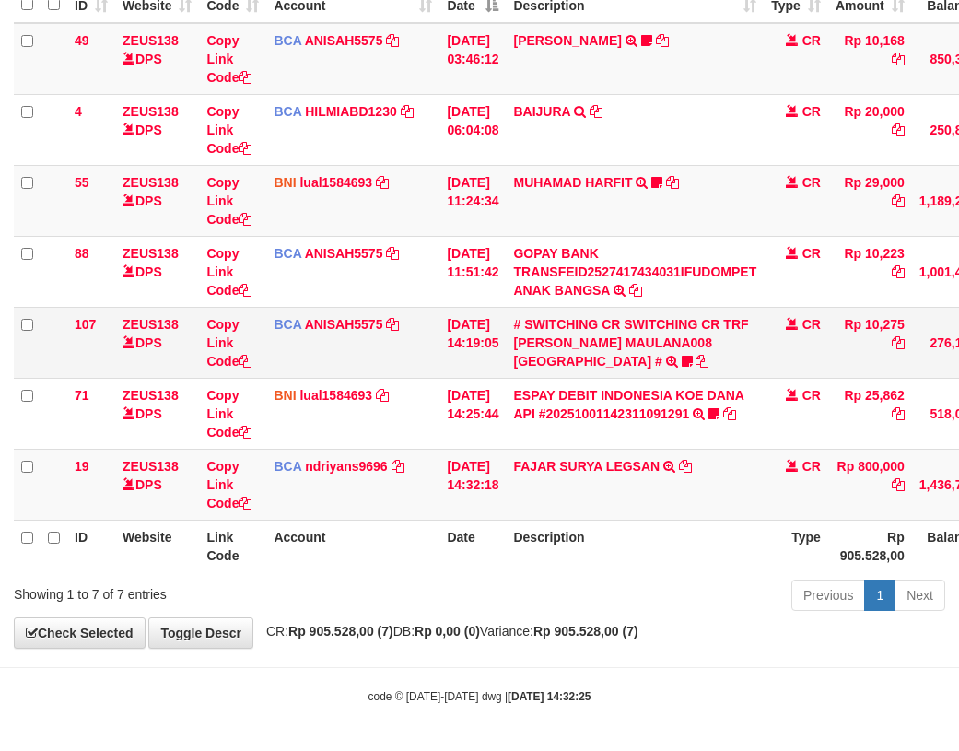
click at [445, 368] on tr "107 ZEUS138 DPS Copy Link Code BCA ANISAH5575 DPS ANISAH mutasi_20251001_3827 |…" at bounding box center [563, 342] width 1099 height 71
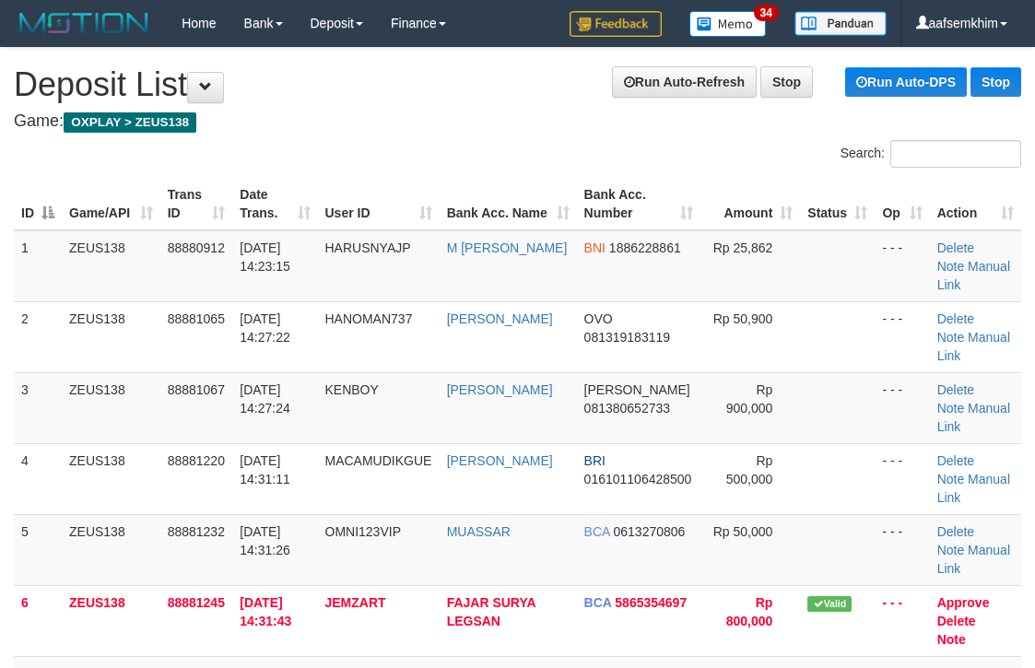
scroll to position [0, 17]
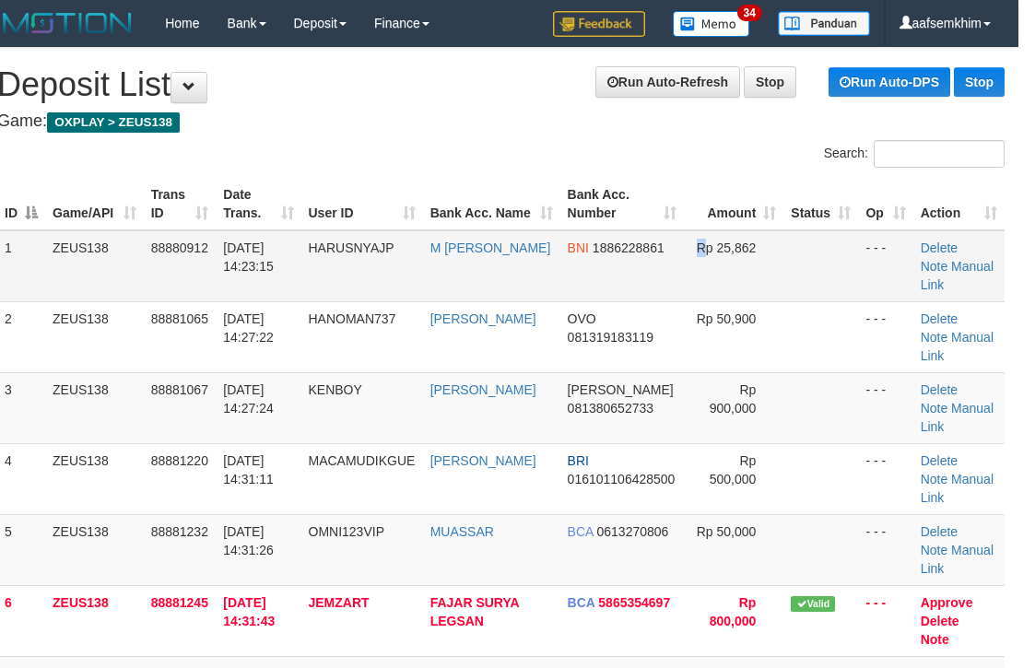
drag, startPoint x: 665, startPoint y: 241, endPoint x: 832, endPoint y: 252, distance: 167.2
click at [717, 234] on tr "1 ZEUS138 88880912 [DATE] 14:23:15 HARUSNYAJP M [PERSON_NAME] BNI 1886228861 Rp…" at bounding box center [500, 266] width 1007 height 72
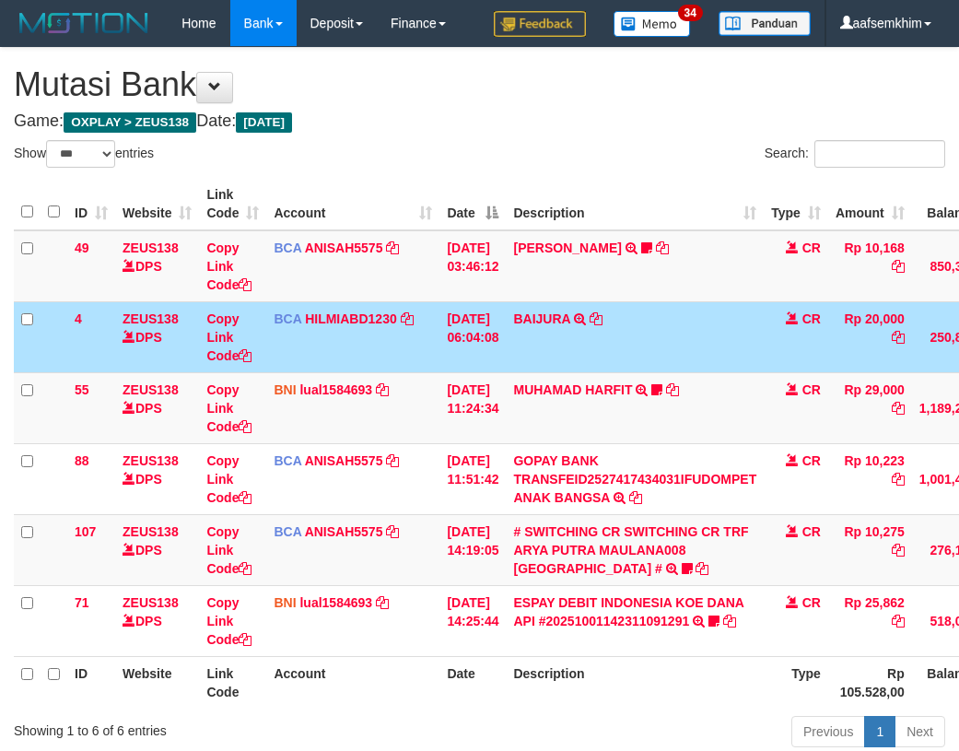
select select "***"
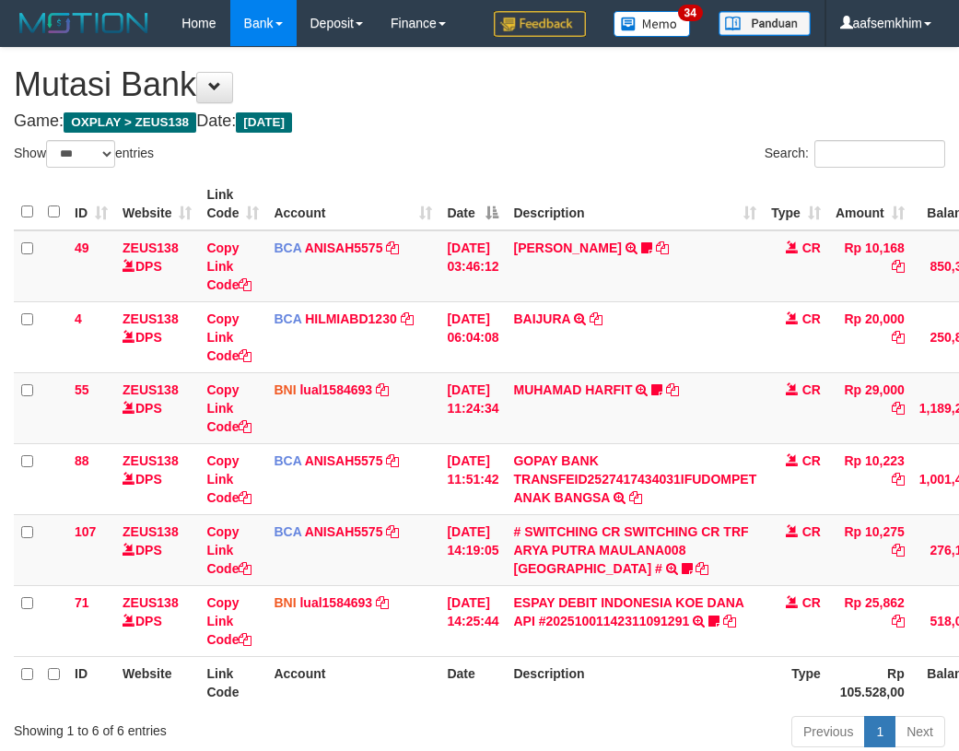
select select "***"
click at [506, 422] on td "[DATE] 11:24:34" at bounding box center [473, 407] width 66 height 71
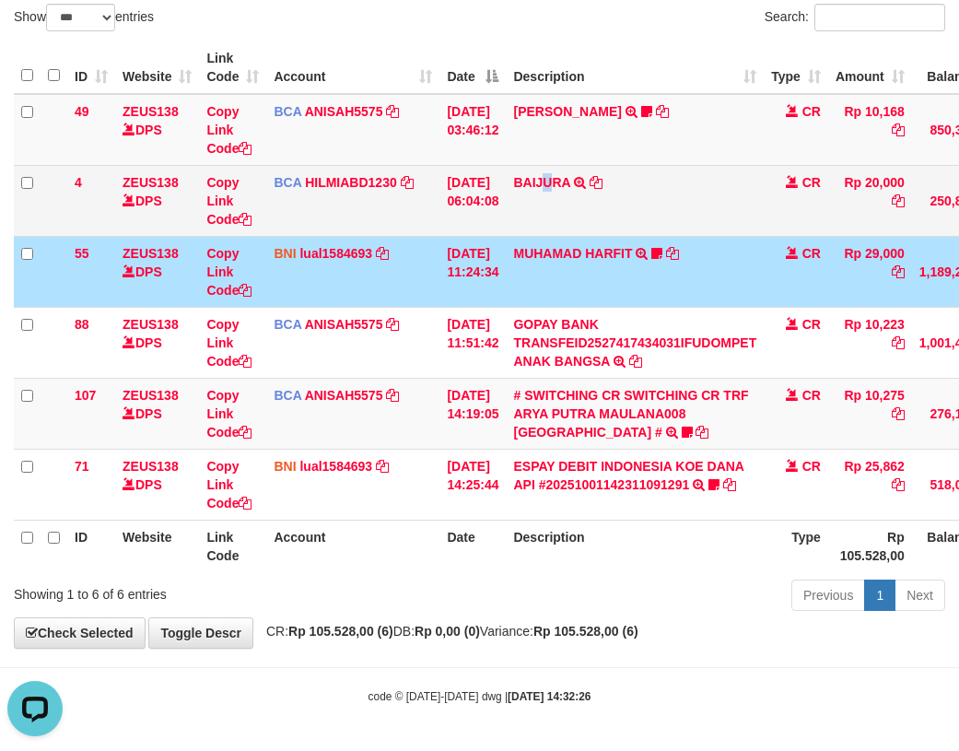
click at [560, 209] on td "BAIJURA TRSF E-BANKING CR 0110/FTSCY/WS95051 20000.002025100191215388 TRFDN-BAI…" at bounding box center [635, 200] width 258 height 71
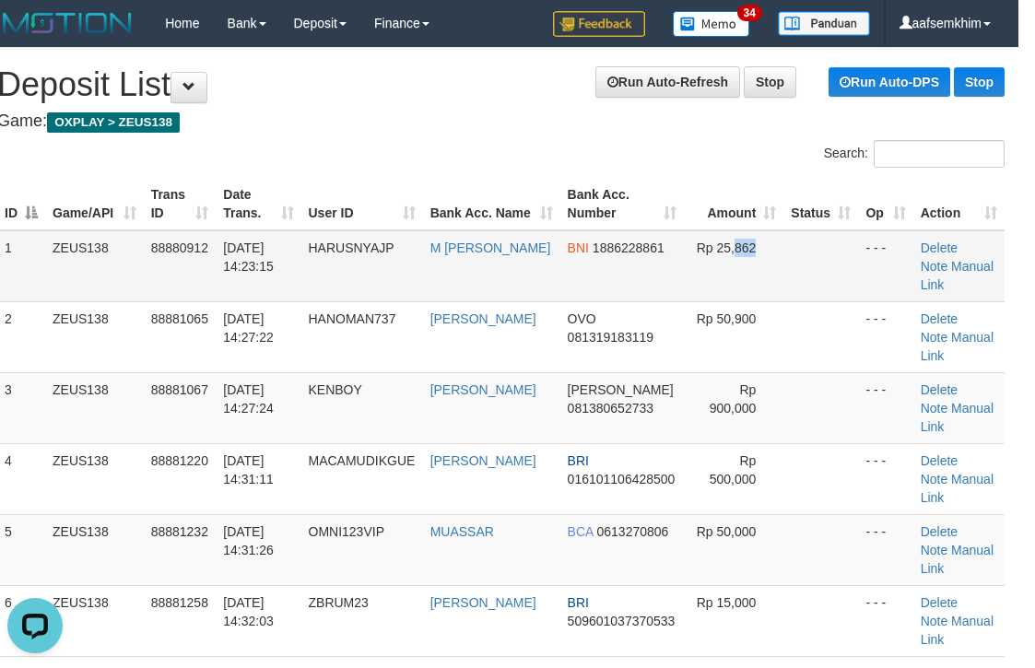
drag, startPoint x: 732, startPoint y: 292, endPoint x: 814, endPoint y: 285, distance: 82.3
click at [783, 288] on tr "1 ZEUS138 88880912 01/10/2025 14:23:15 HARUSNYAJP M ROBI ABDUROHMAN BNI 1886228…" at bounding box center [500, 266] width 1007 height 72
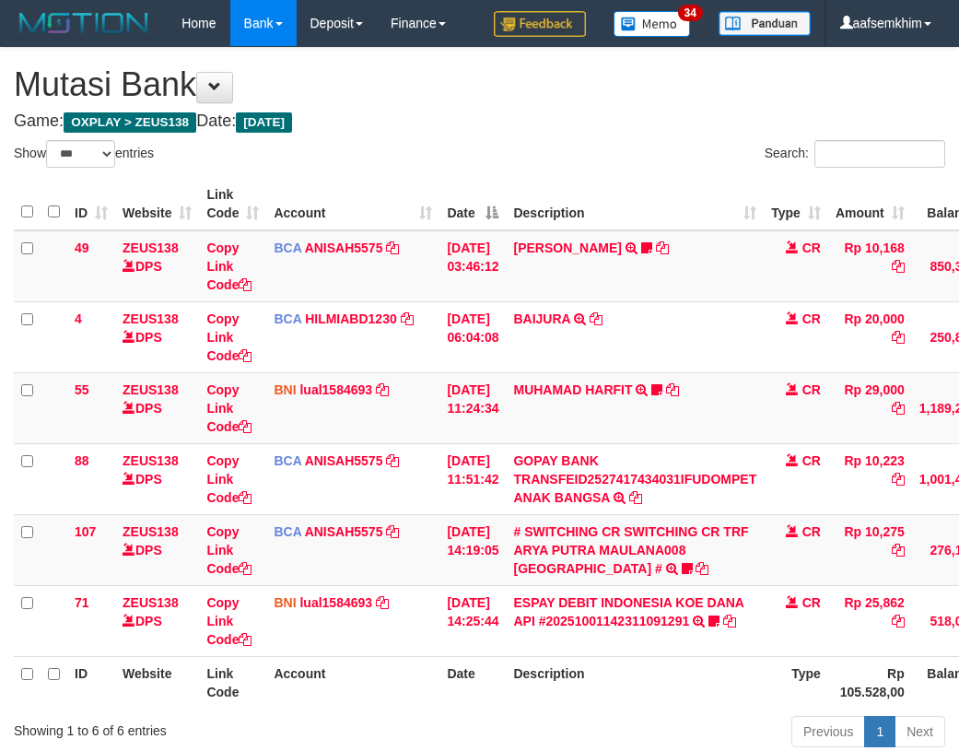
select select "***"
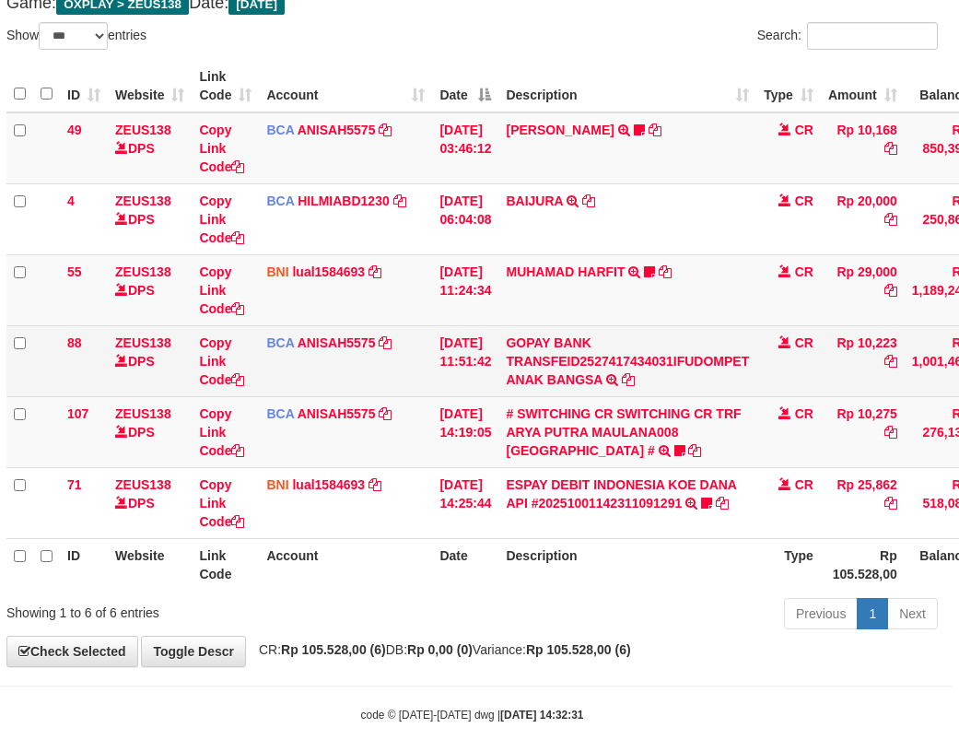
click at [630, 334] on td "GOPAY BANK TRANSFEID2527417434031IFUDOMPET ANAK BANGSA TRSF E-BANKING CR 0110/F…" at bounding box center [628, 360] width 258 height 71
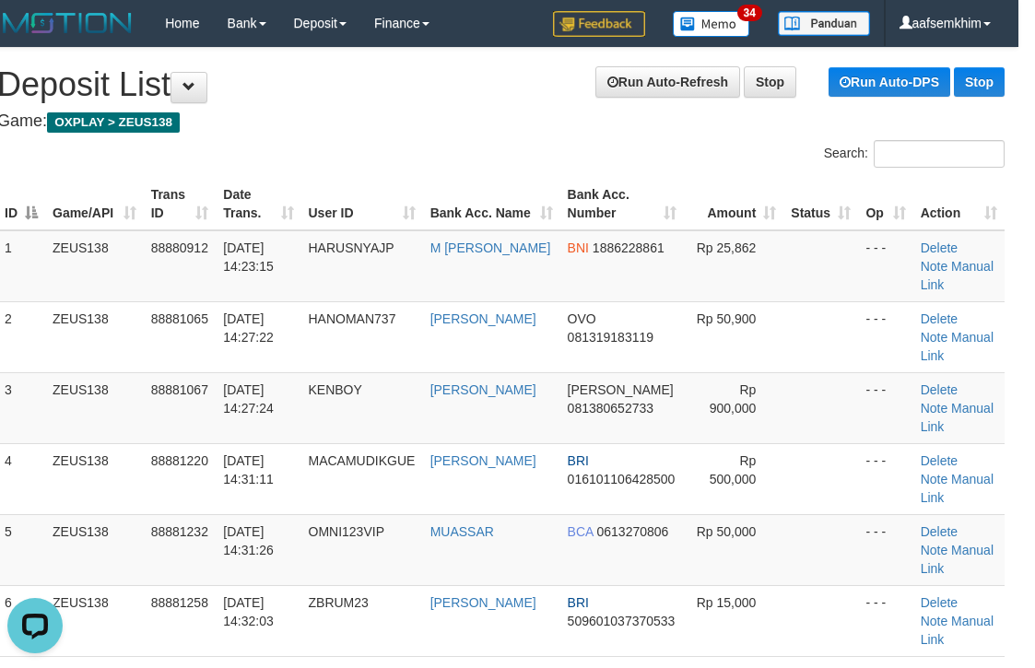
click at [779, 226] on th "Amount" at bounding box center [734, 204] width 100 height 53
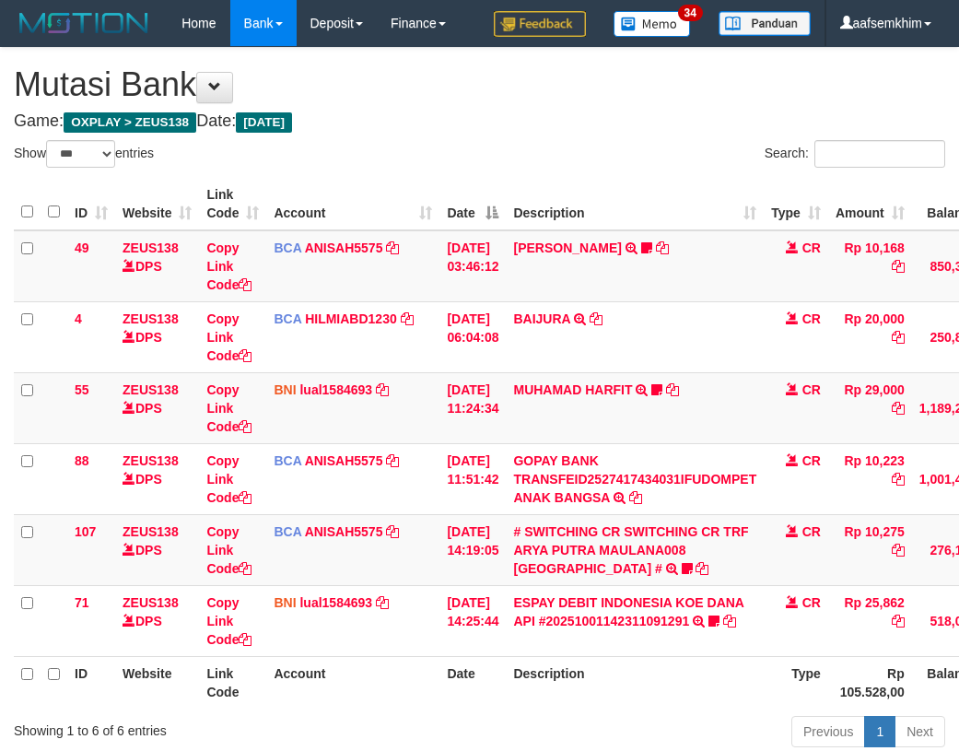
select select "***"
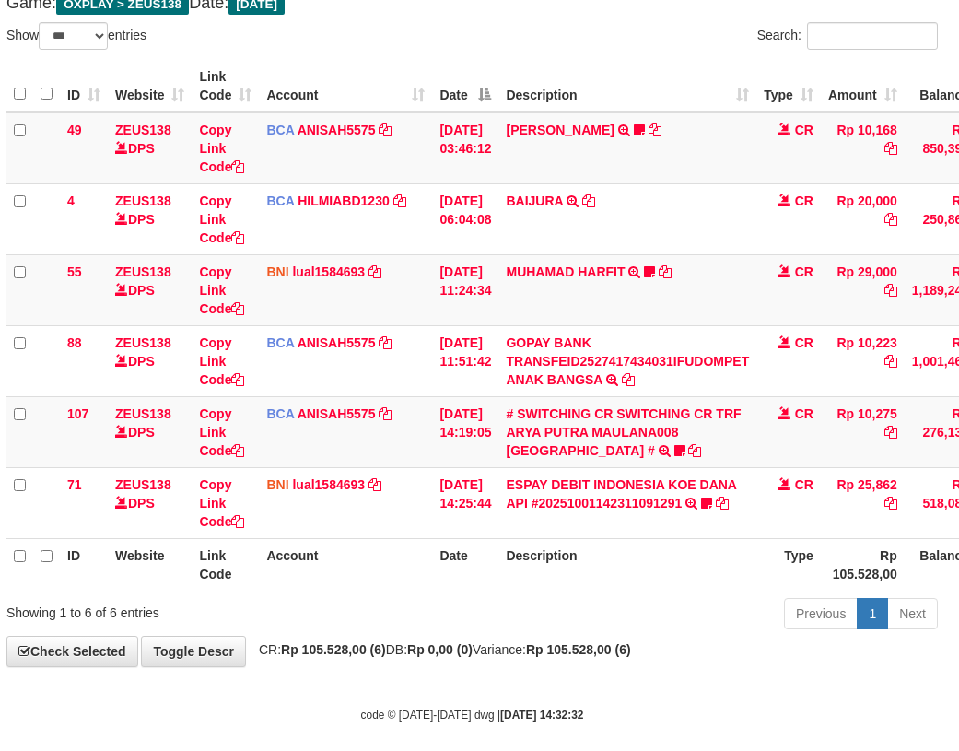
scroll to position [136, 0]
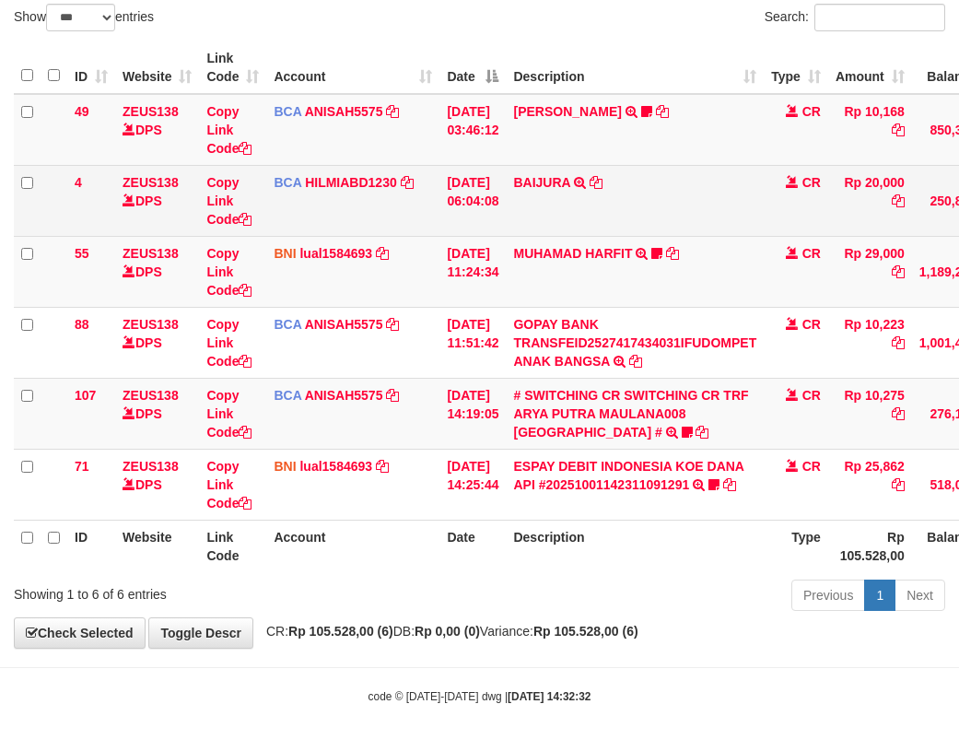
click at [474, 221] on td "[DATE] 06:04:08" at bounding box center [473, 200] width 66 height 71
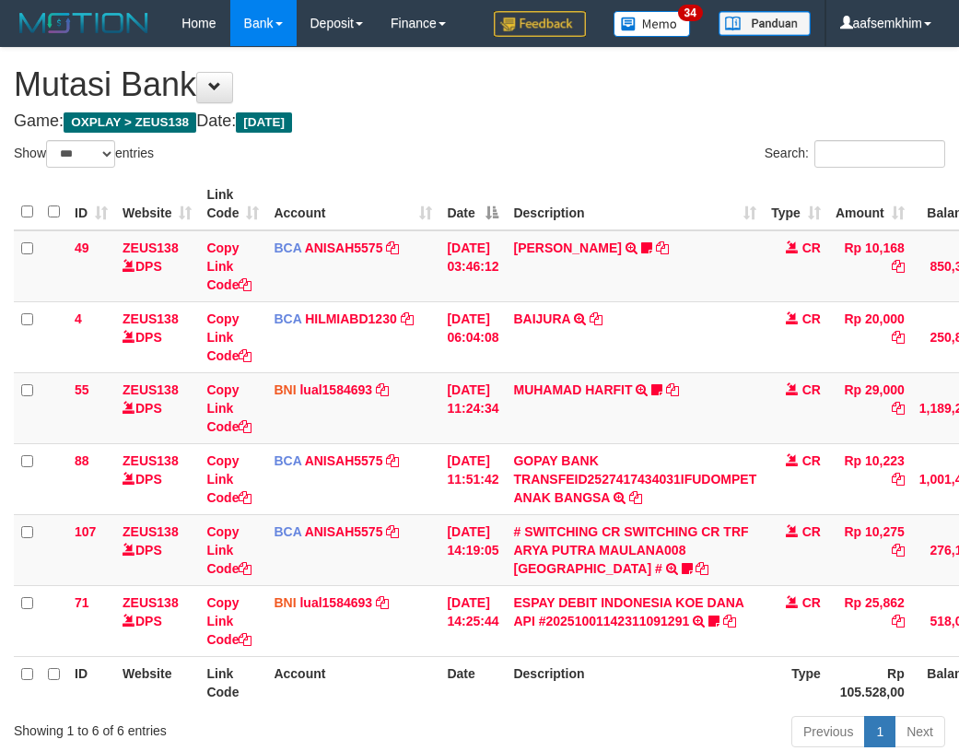
select select "***"
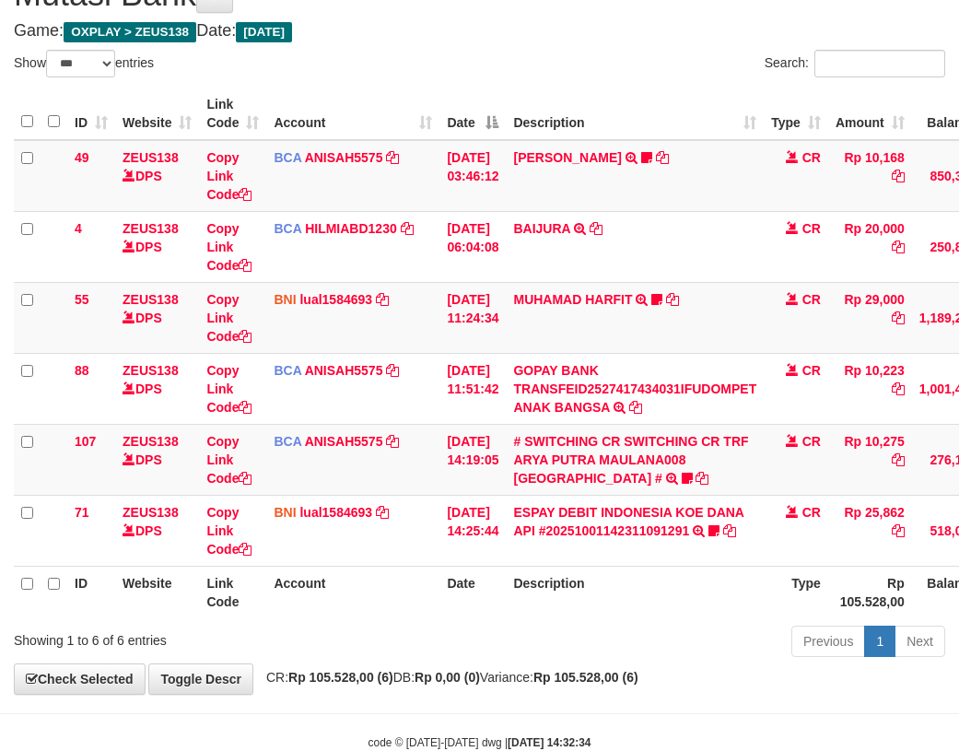
scroll to position [136, 0]
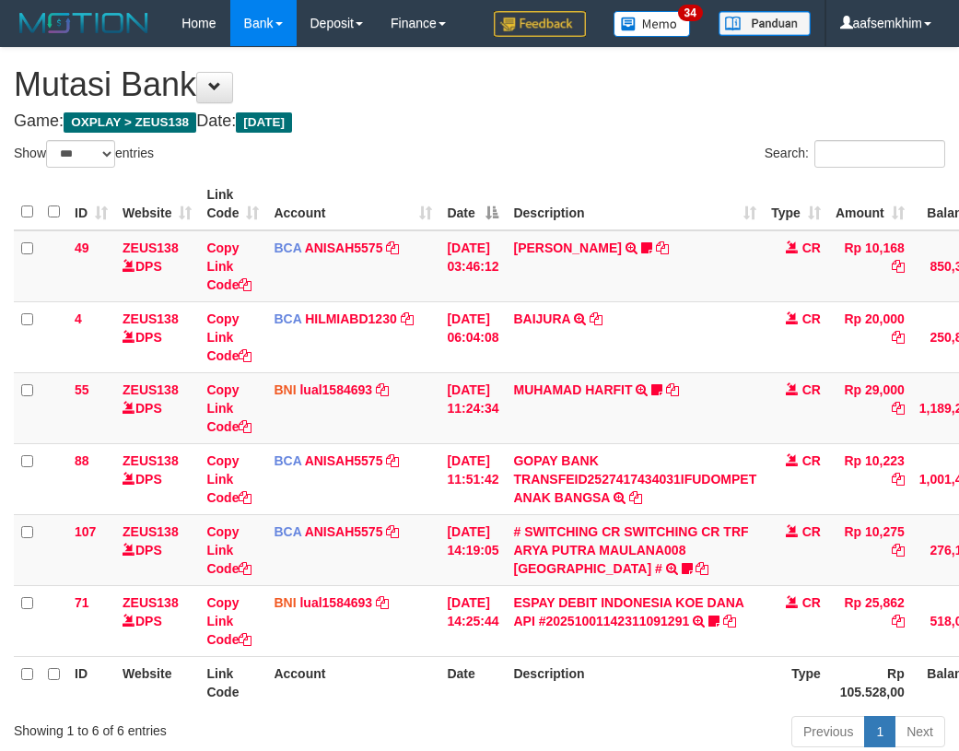
select select "***"
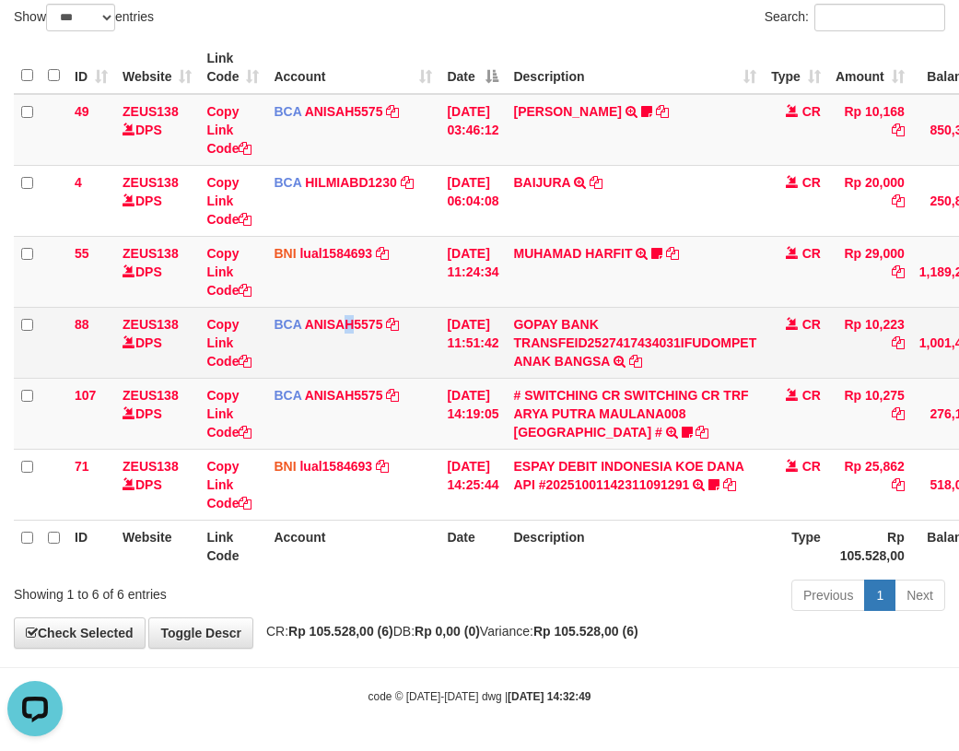
click at [350, 332] on td "BCA ANISAH5575 DPS ANISAH mutasi_20251001_3827 | 88 mutasi_20251001_3827 | 88" at bounding box center [352, 342] width 173 height 71
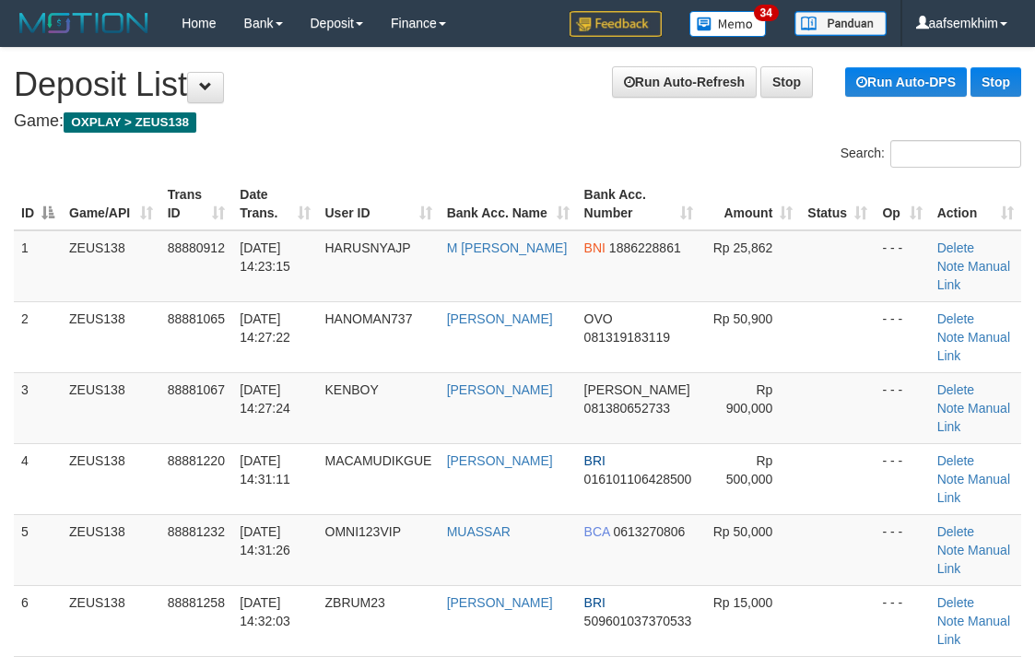
scroll to position [0, 17]
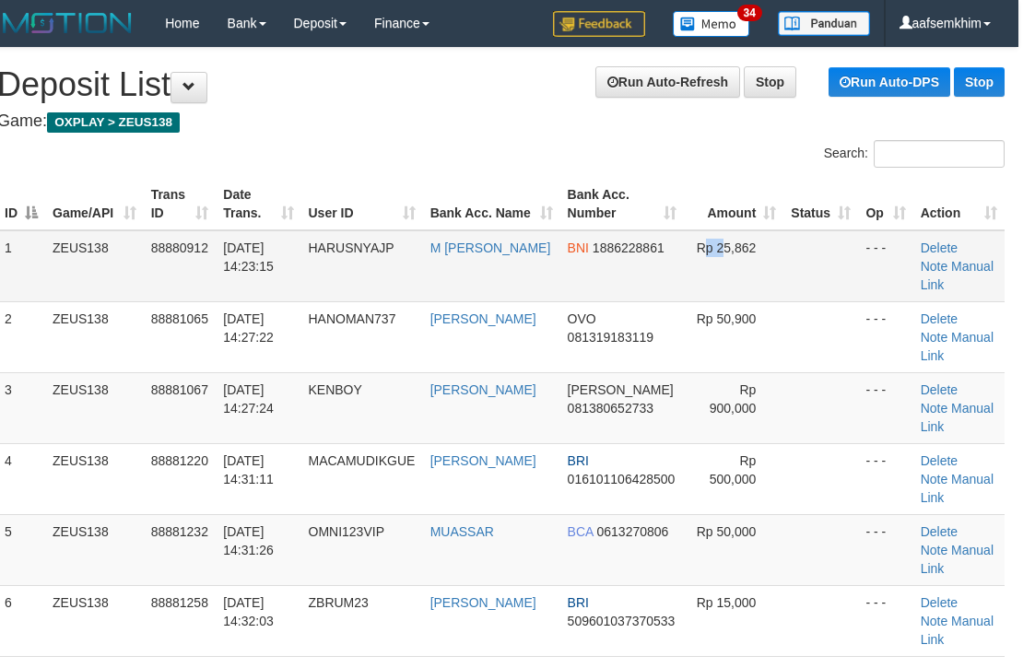
drag, startPoint x: 702, startPoint y: 236, endPoint x: 722, endPoint y: 238, distance: 19.4
click at [722, 238] on td "Rp 25,862" at bounding box center [734, 266] width 100 height 72
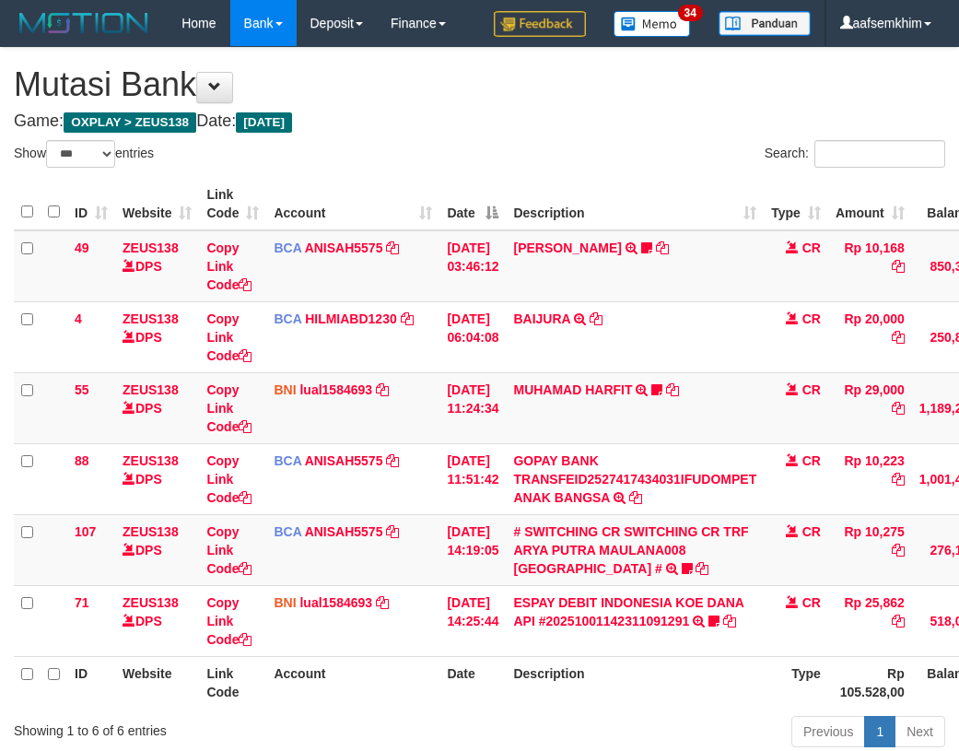
select select "***"
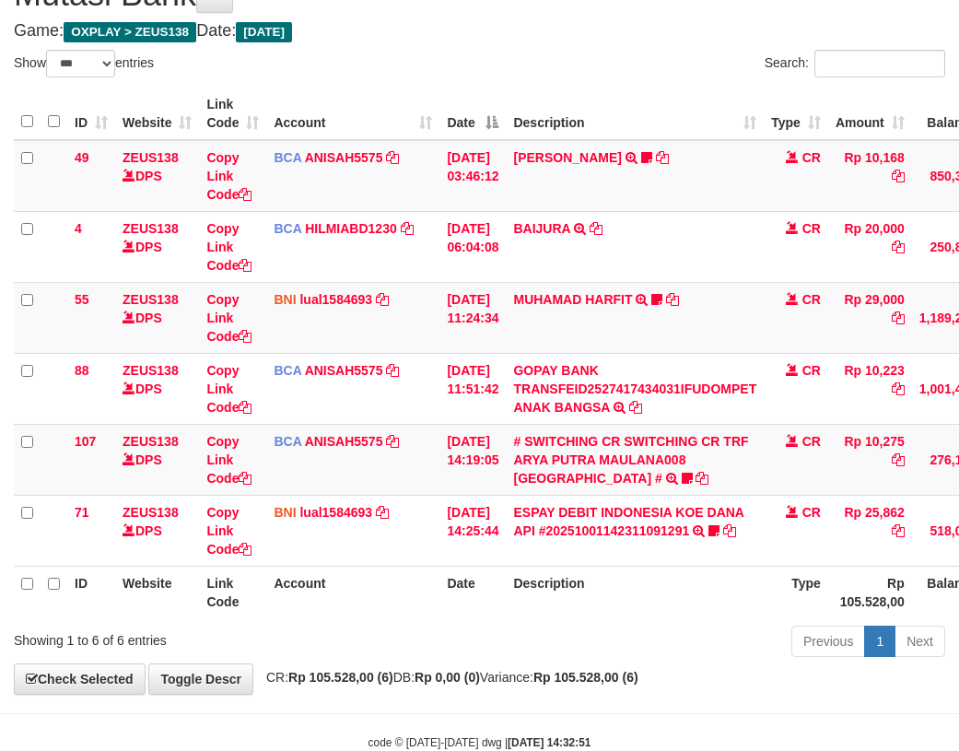
scroll to position [136, 0]
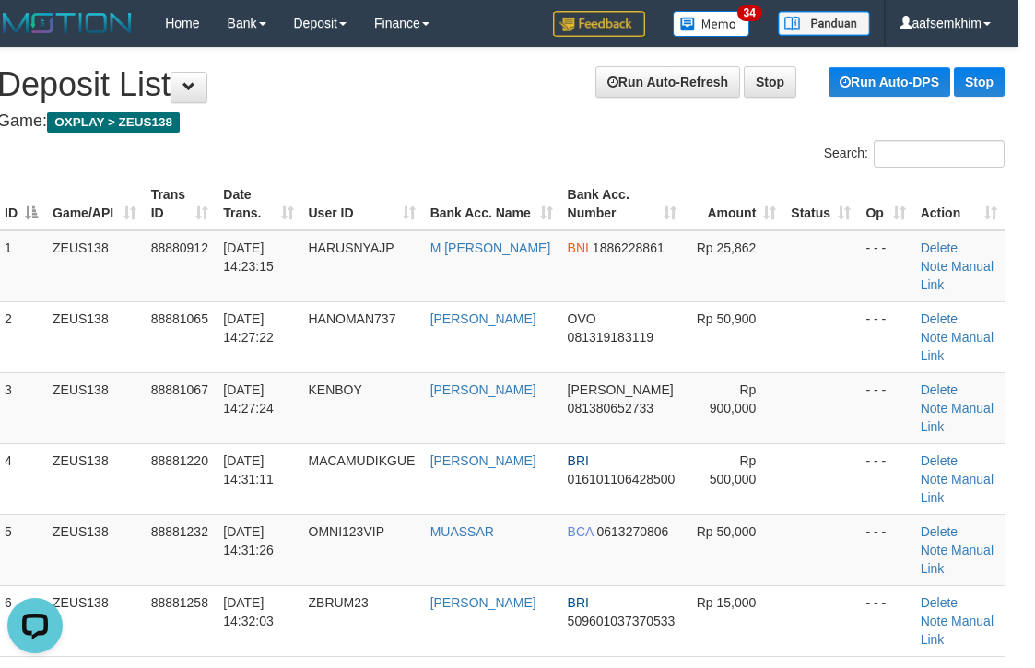
click at [753, 212] on th "Amount" at bounding box center [734, 204] width 100 height 53
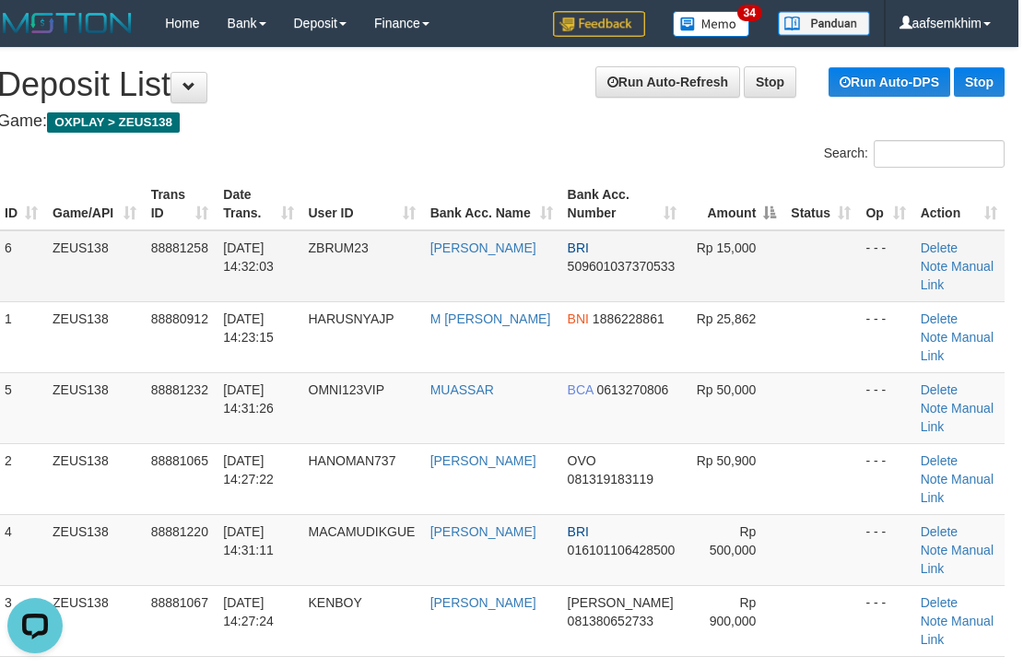
drag, startPoint x: 774, startPoint y: 253, endPoint x: 919, endPoint y: 255, distance: 144.7
click at [919, 255] on tr "6 ZEUS138 88881258 01/10/2025 14:32:03 ZBRUM23 AGUSTINUS ELIS BRI 5096010373705…" at bounding box center [500, 266] width 1007 height 72
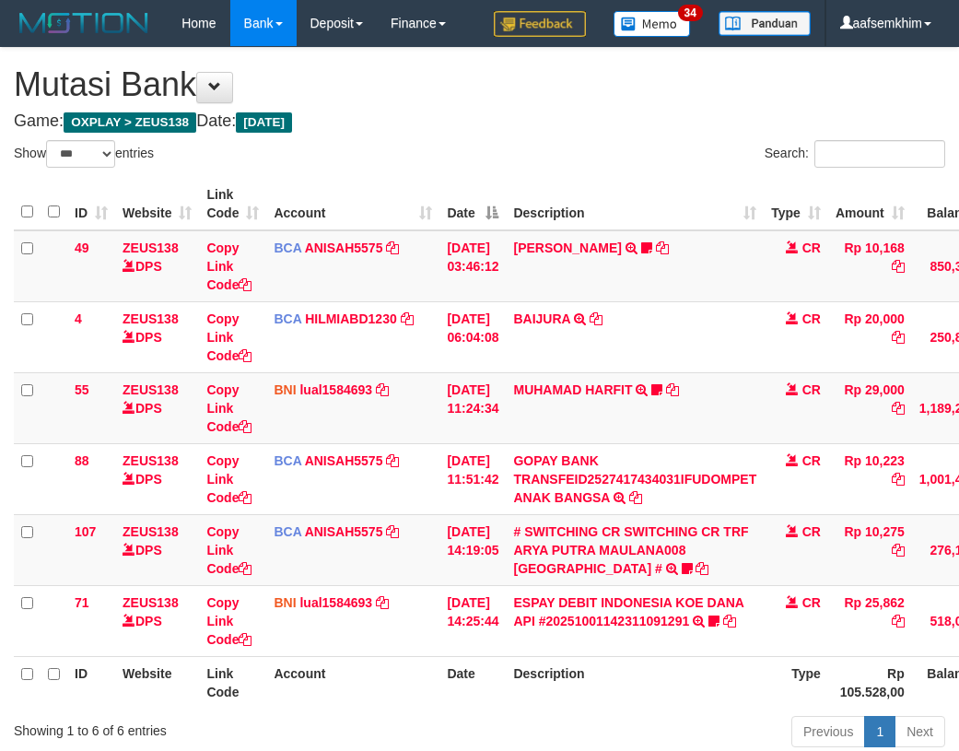
select select "***"
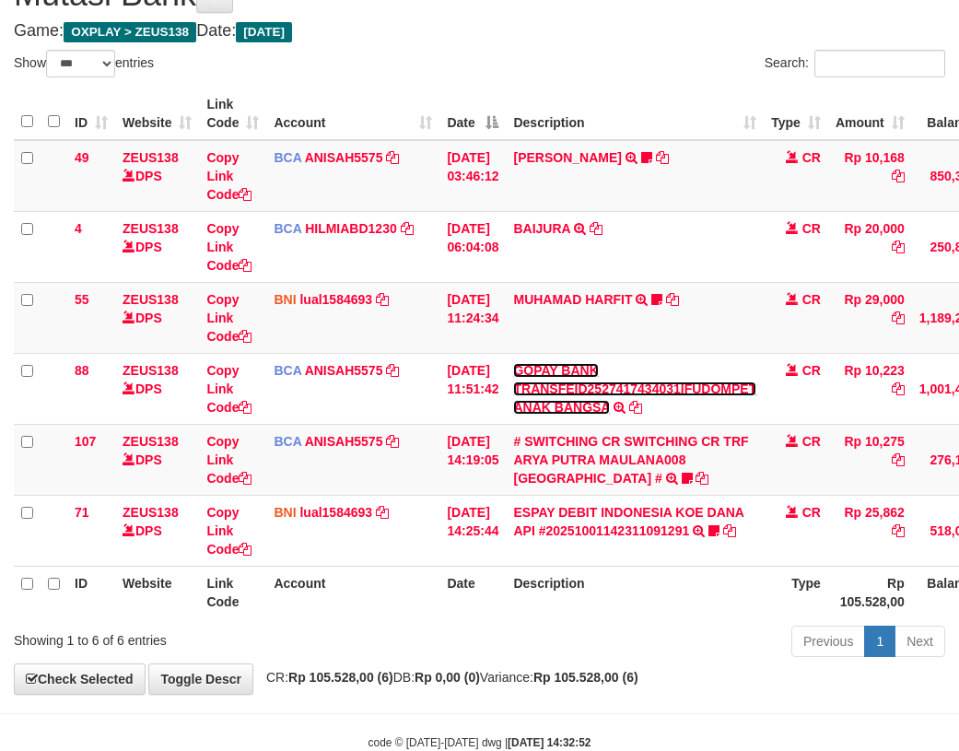
click at [600, 395] on link "GOPAY BANK TRANSFEID2527417434031IFUDOMPET ANAK BANGSA" at bounding box center [634, 389] width 243 height 52
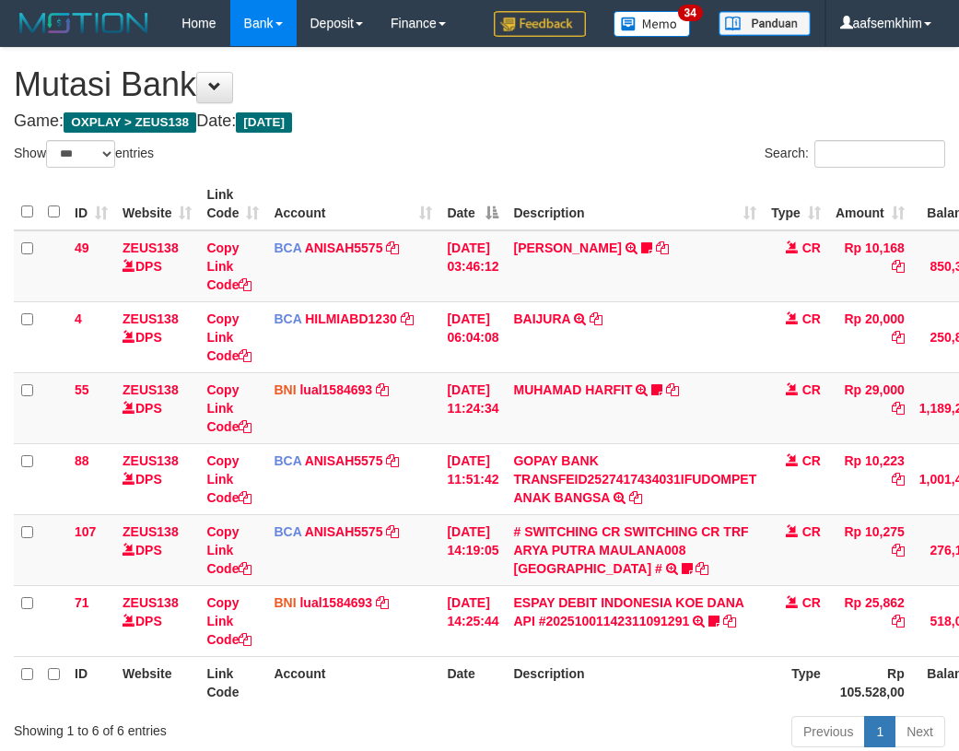
select select "***"
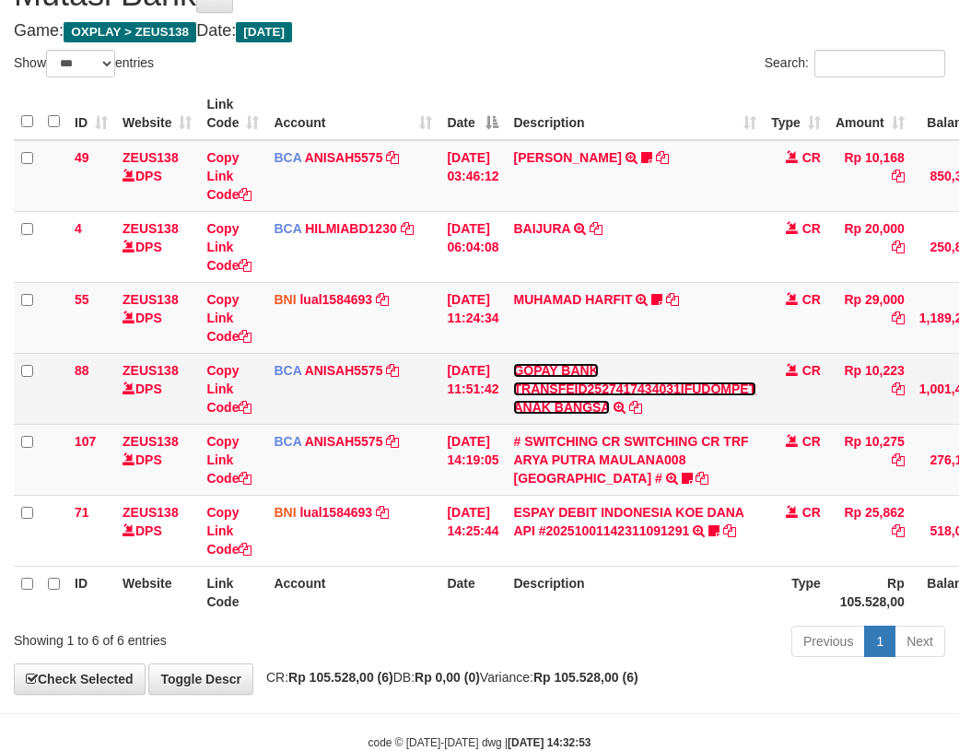
scroll to position [136, 0]
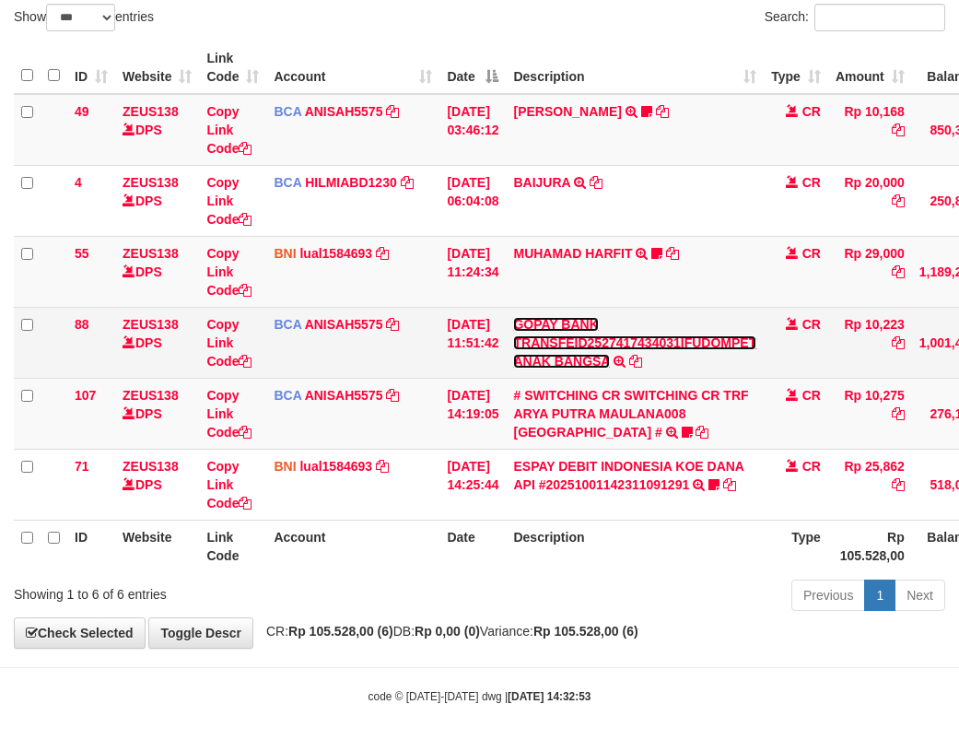
click at [593, 393] on tbody "49 ZEUS138 DPS Copy Link Code BCA ANISAH5575 DPS [PERSON_NAME] mutasi_20251001_…" at bounding box center [563, 307] width 1099 height 427
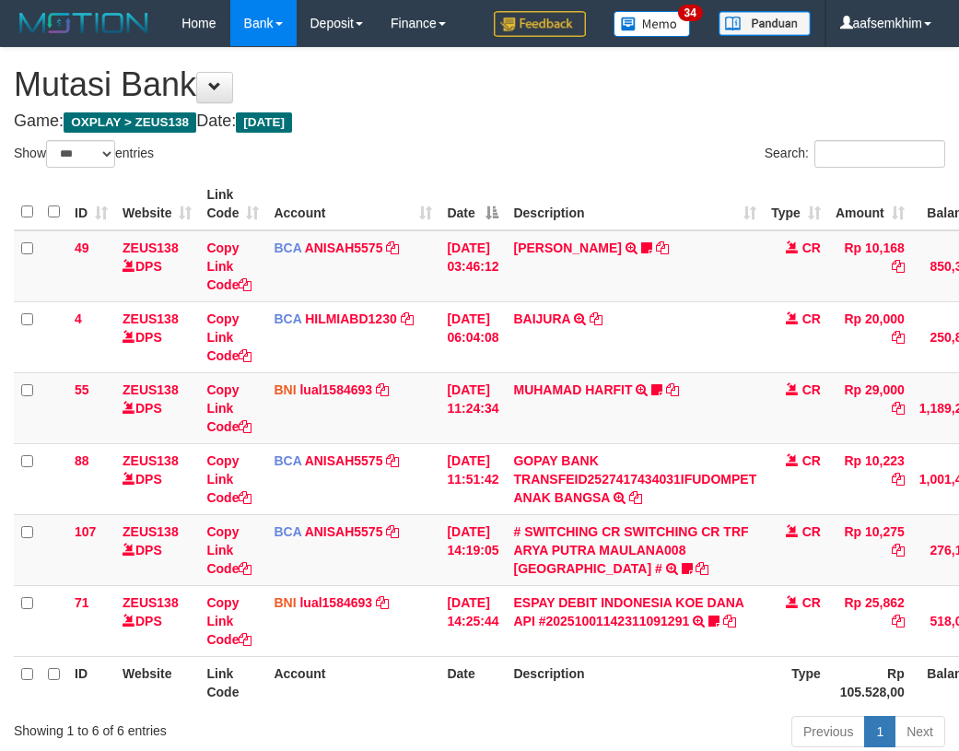
select select "***"
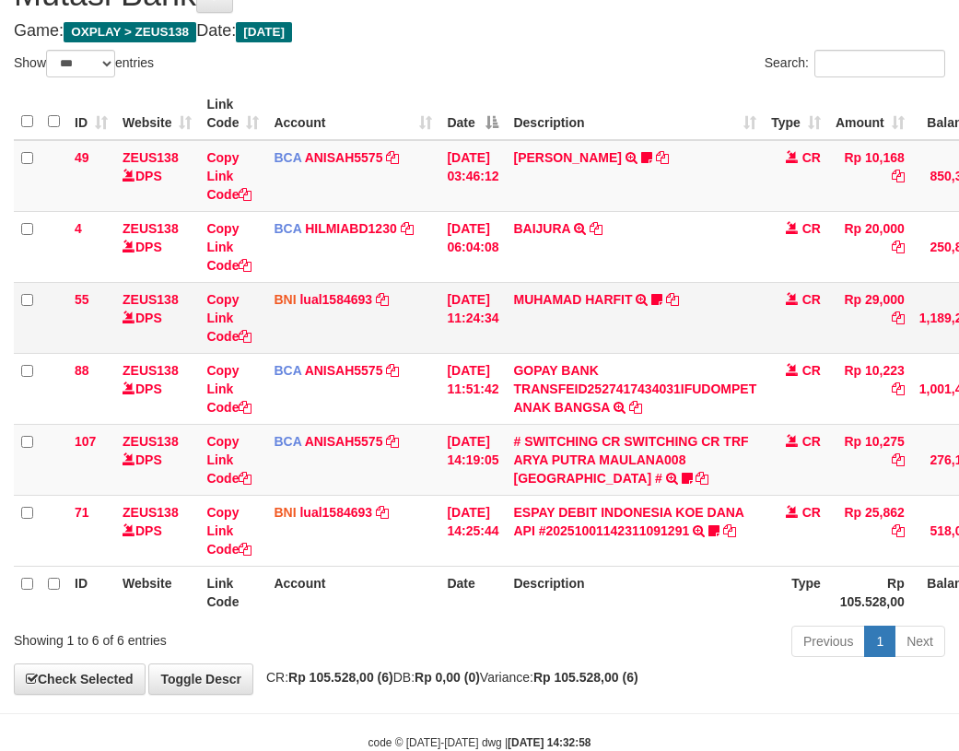
scroll to position [136, 0]
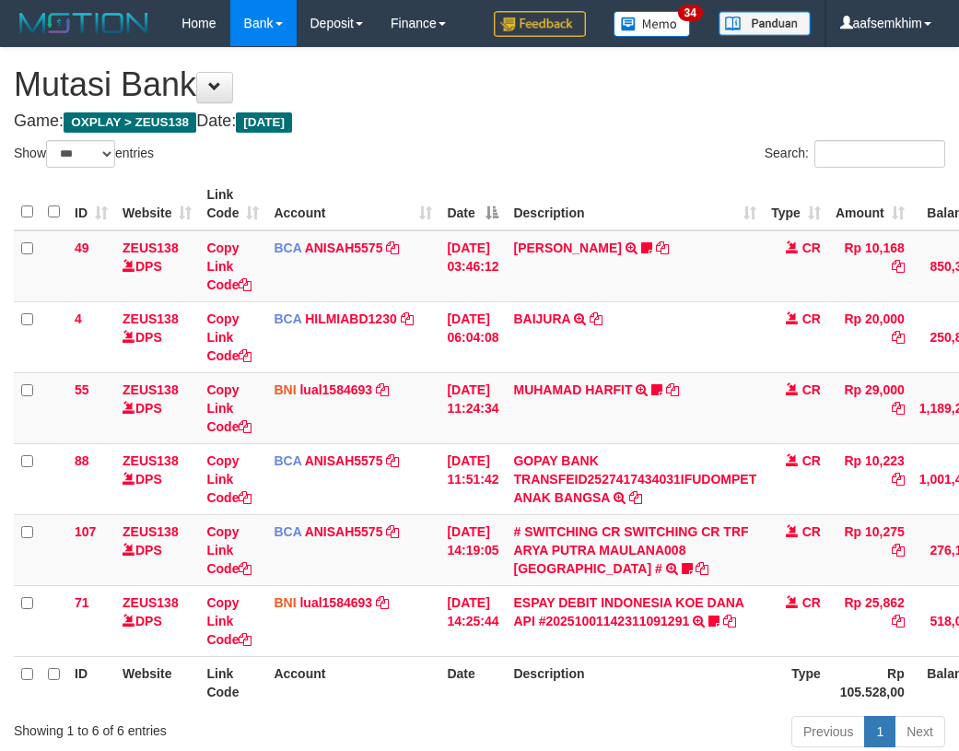
select select "***"
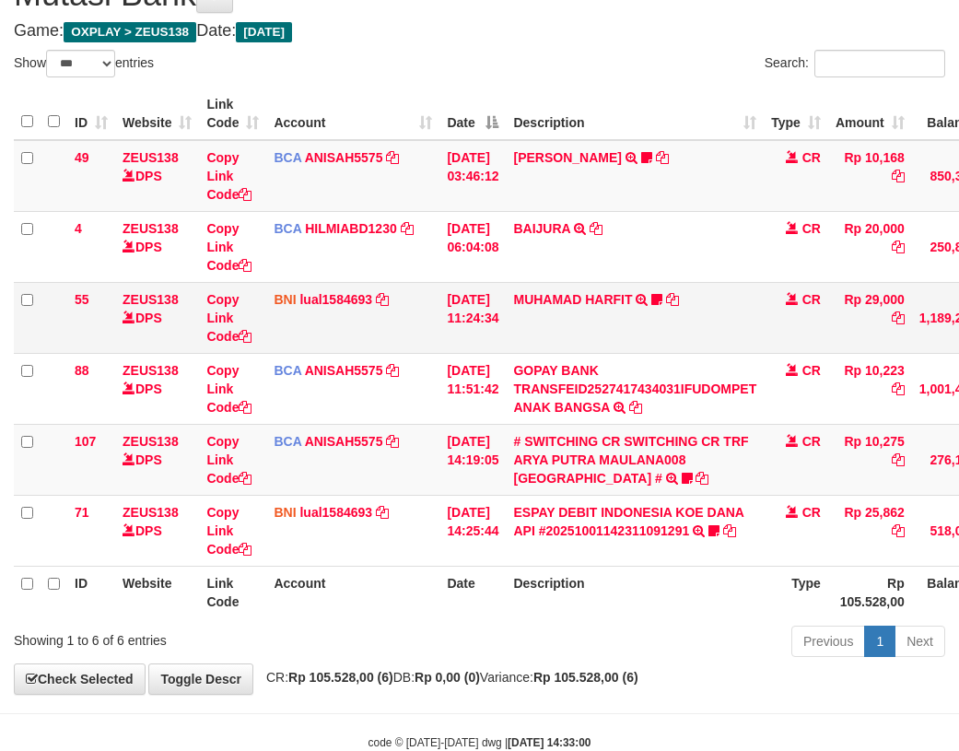
scroll to position [136, 0]
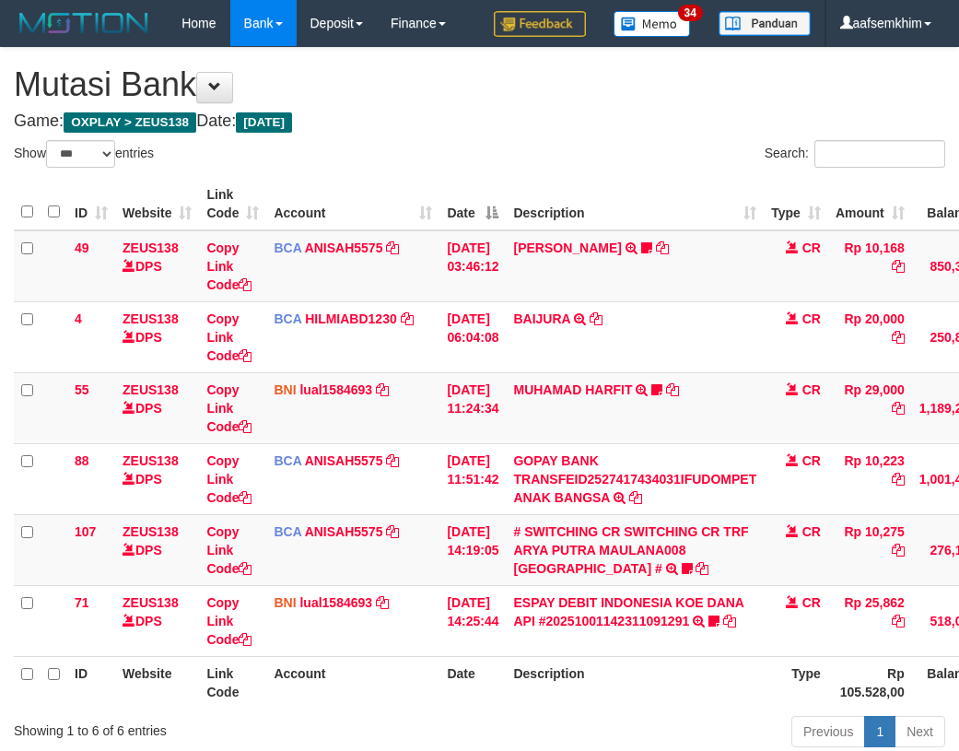
select select "***"
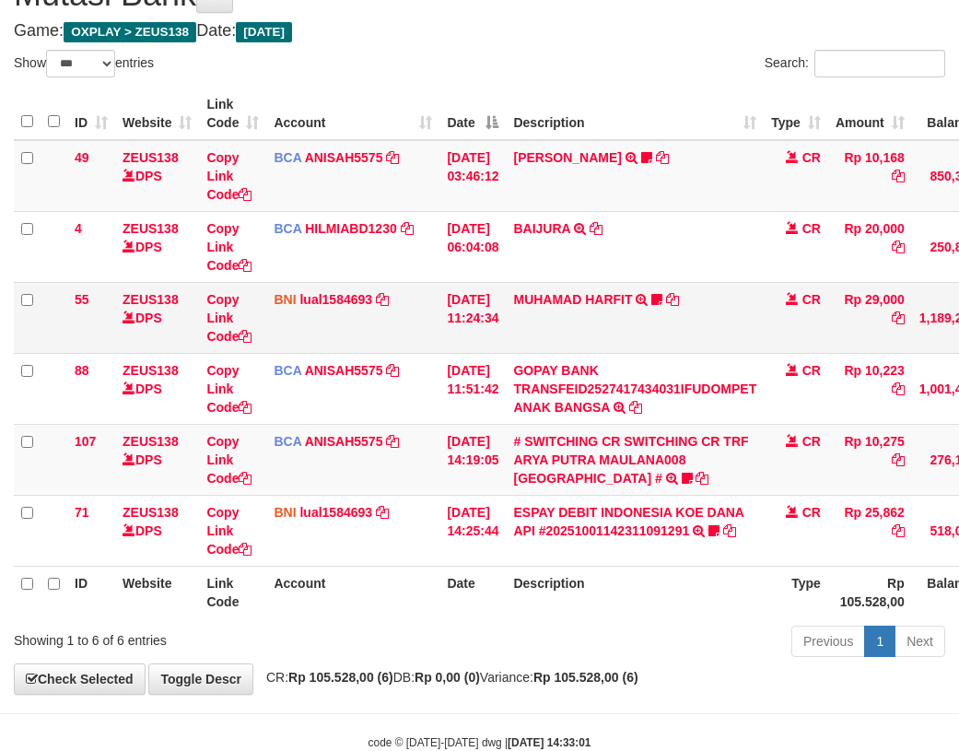
scroll to position [136, 0]
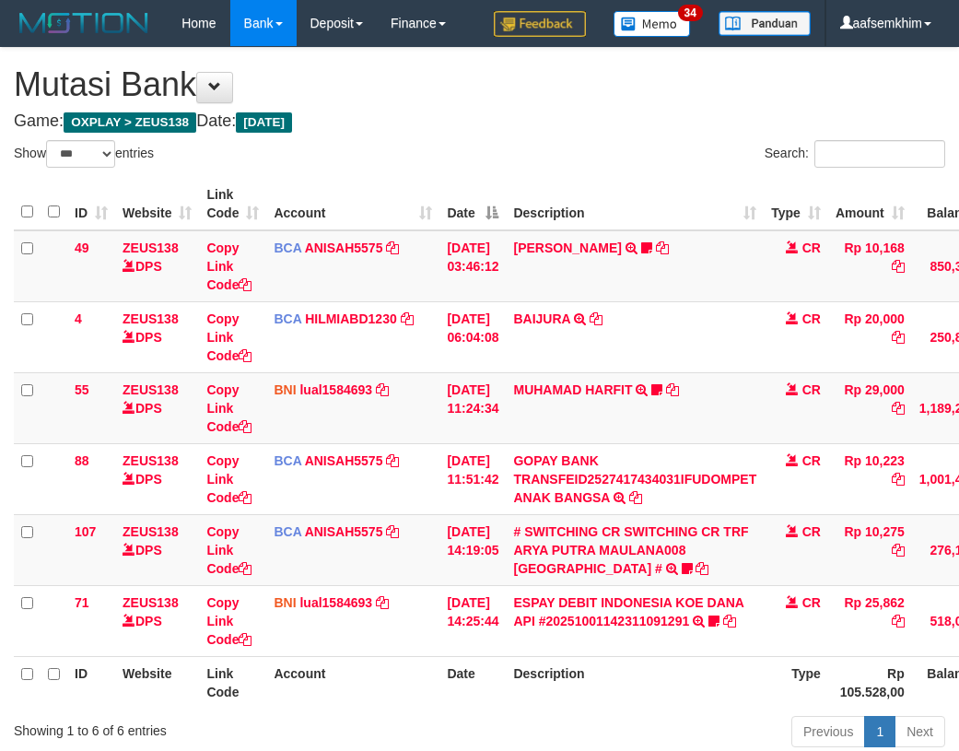
select select "***"
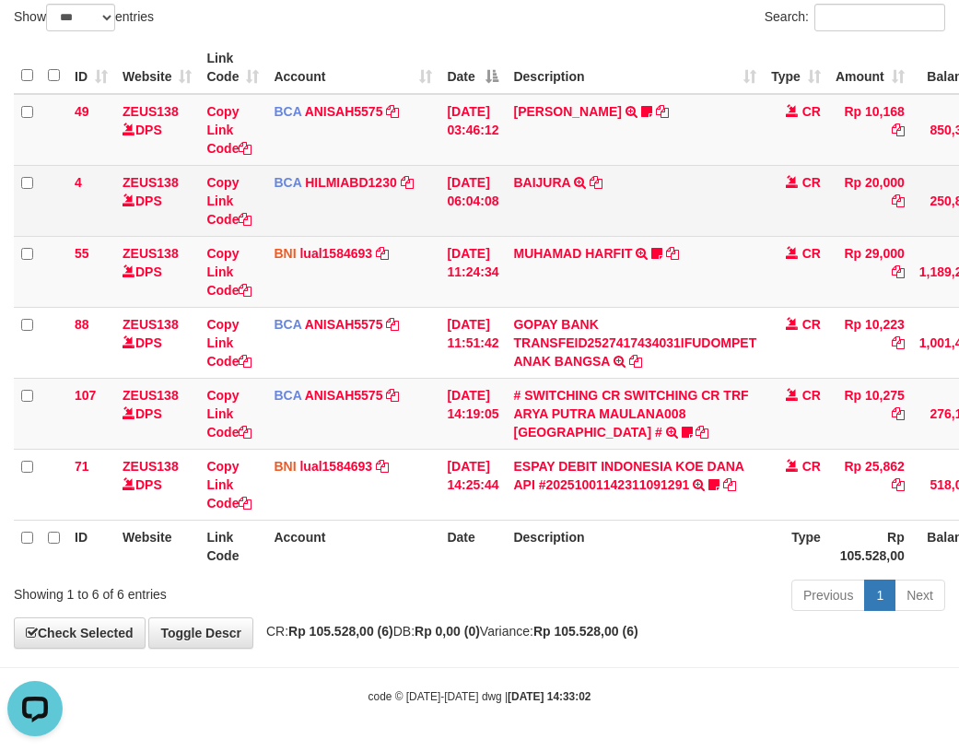
drag, startPoint x: 443, startPoint y: 206, endPoint x: 428, endPoint y: 217, distance: 18.7
click at [443, 209] on td "01/10/2025 06:04:08" at bounding box center [473, 200] width 66 height 71
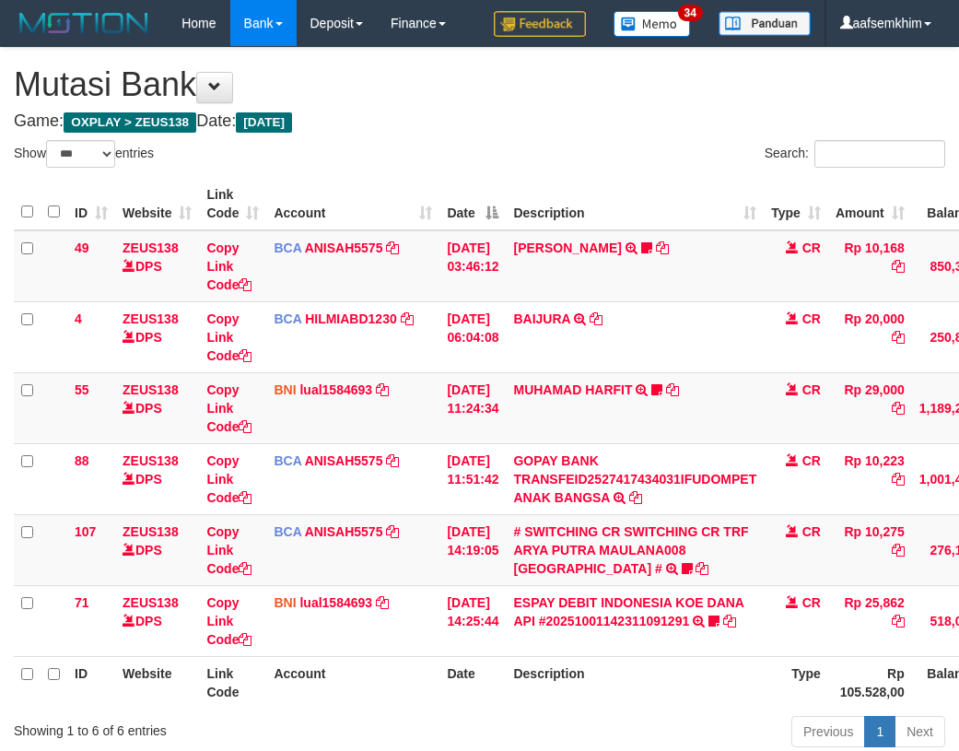
select select "***"
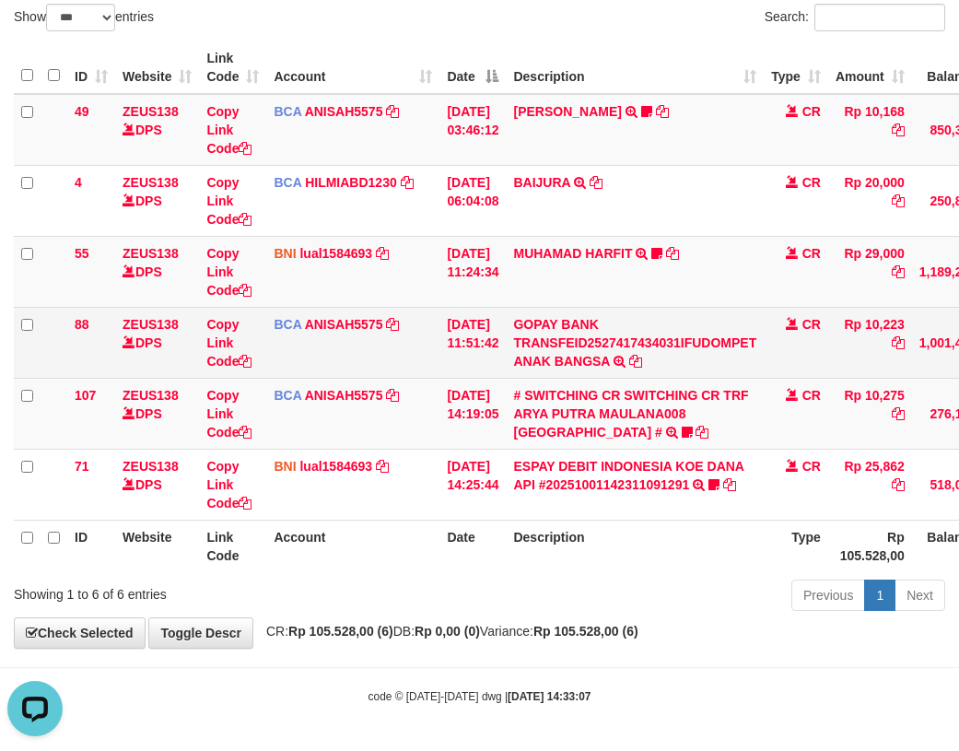
click at [413, 361] on td "BCA ANISAH5575 DPS ANISAH mutasi_20251001_3827 | 88 mutasi_20251001_3827 | 88" at bounding box center [352, 342] width 173 height 71
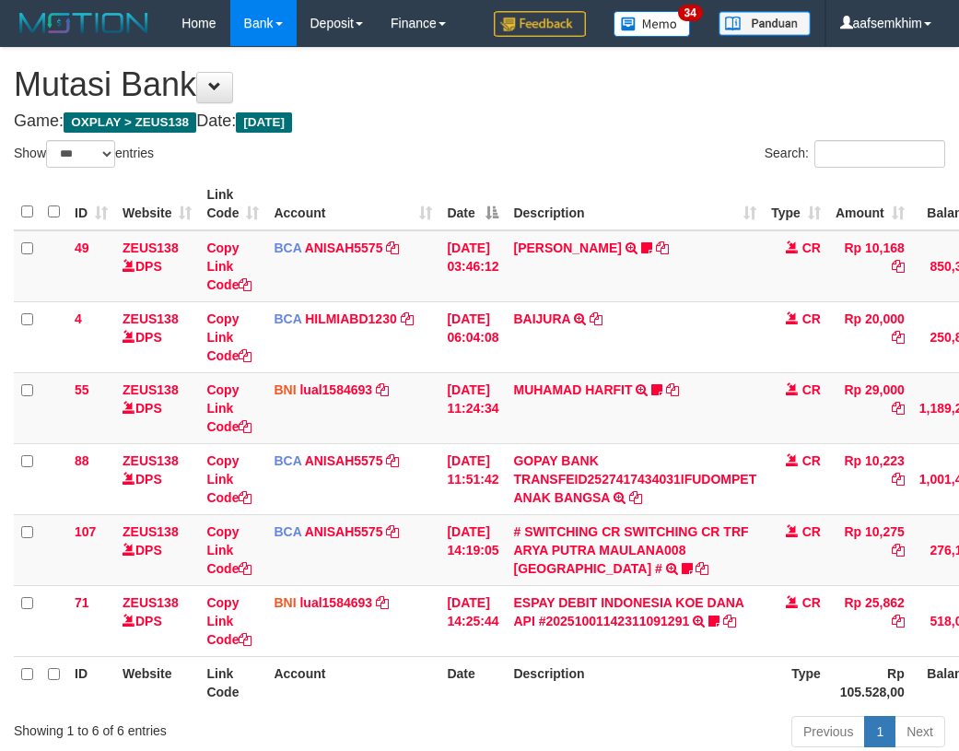
select select "***"
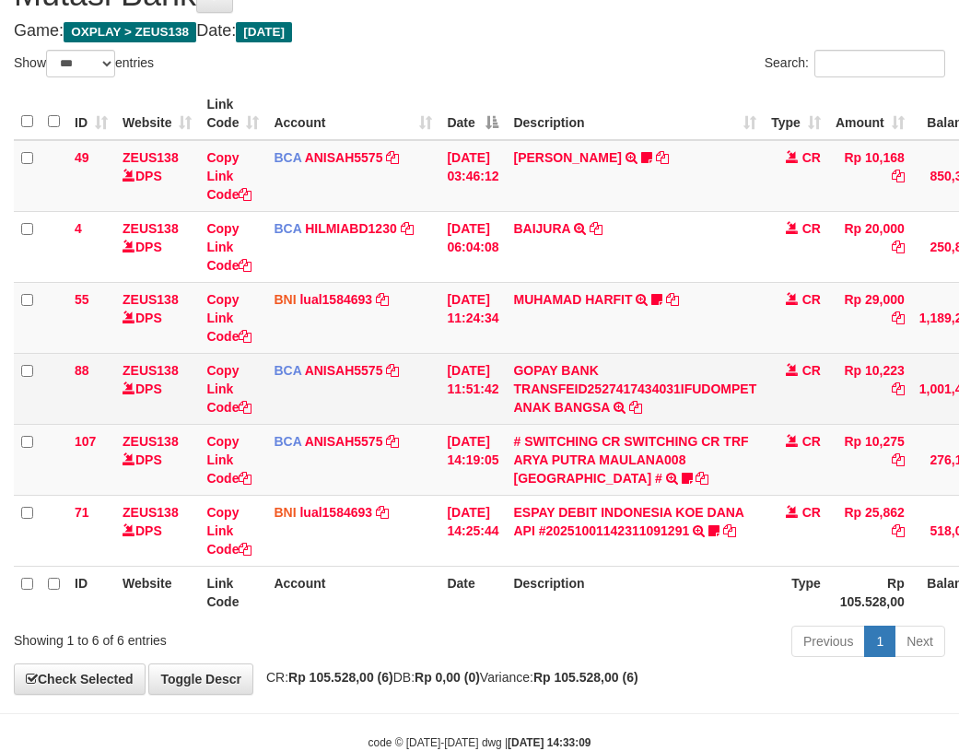
scroll to position [136, 0]
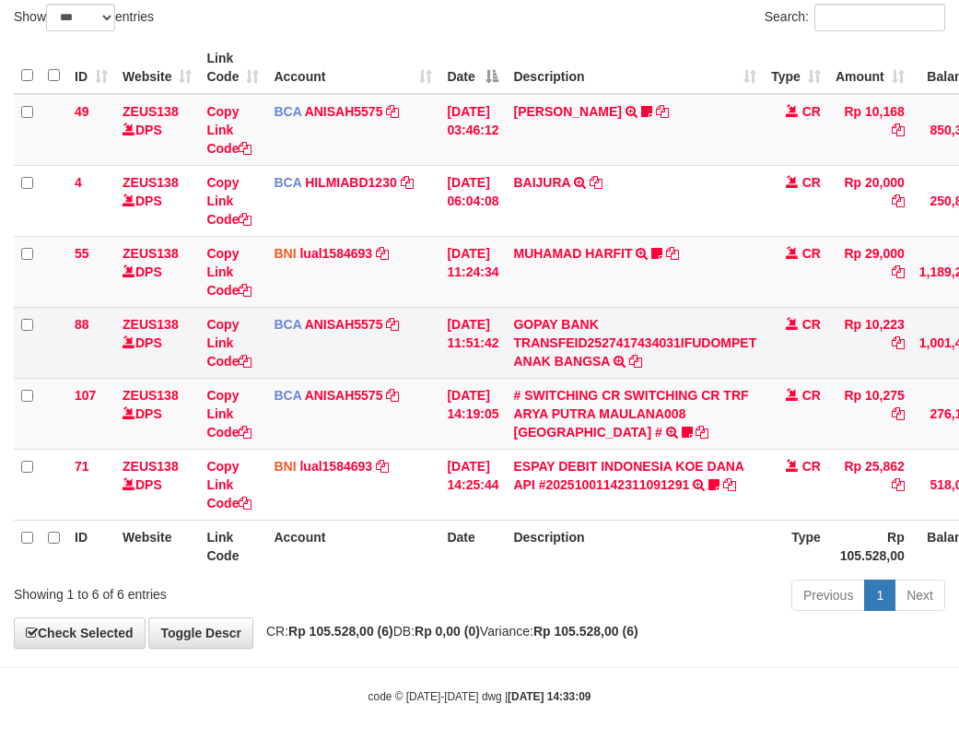
click at [504, 358] on td "[DATE] 11:51:42" at bounding box center [473, 342] width 66 height 71
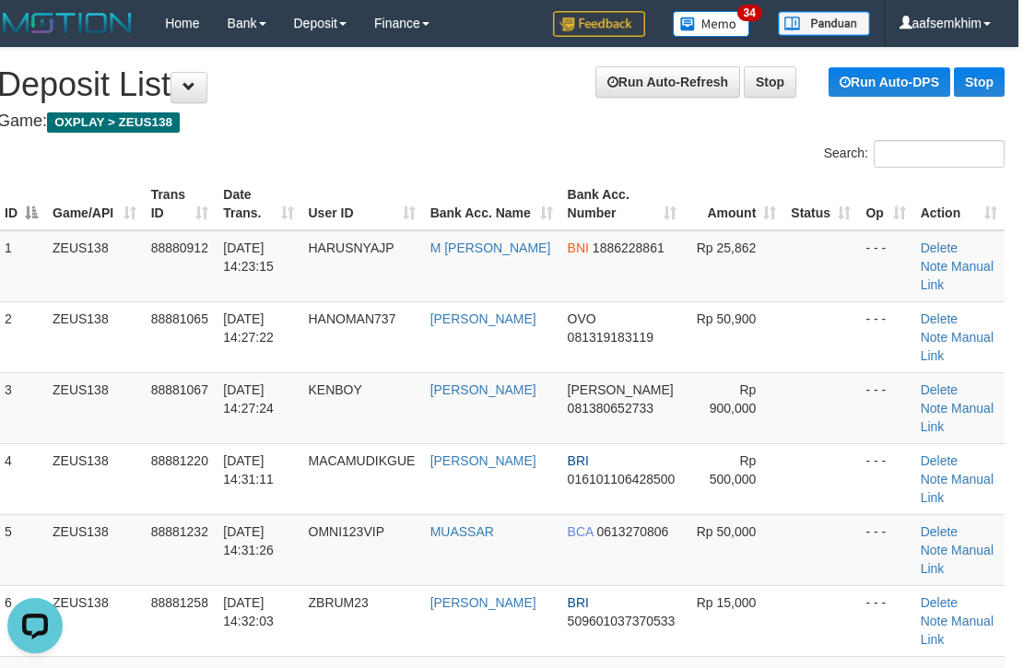
drag, startPoint x: 478, startPoint y: 175, endPoint x: 534, endPoint y: 169, distance: 55.7
click at [521, 170] on div "Search: ID Game/API Trans ID Date Trans. User ID Bank Acc. Name Bank Acc. Numbe…" at bounding box center [500, 511] width 1007 height 742
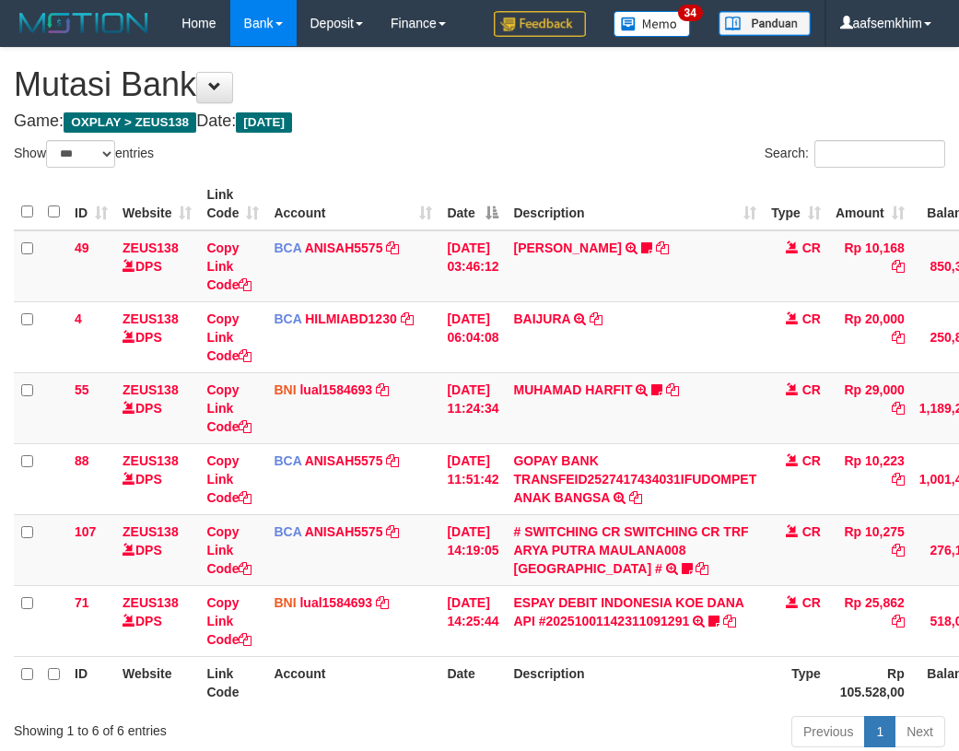
select select "***"
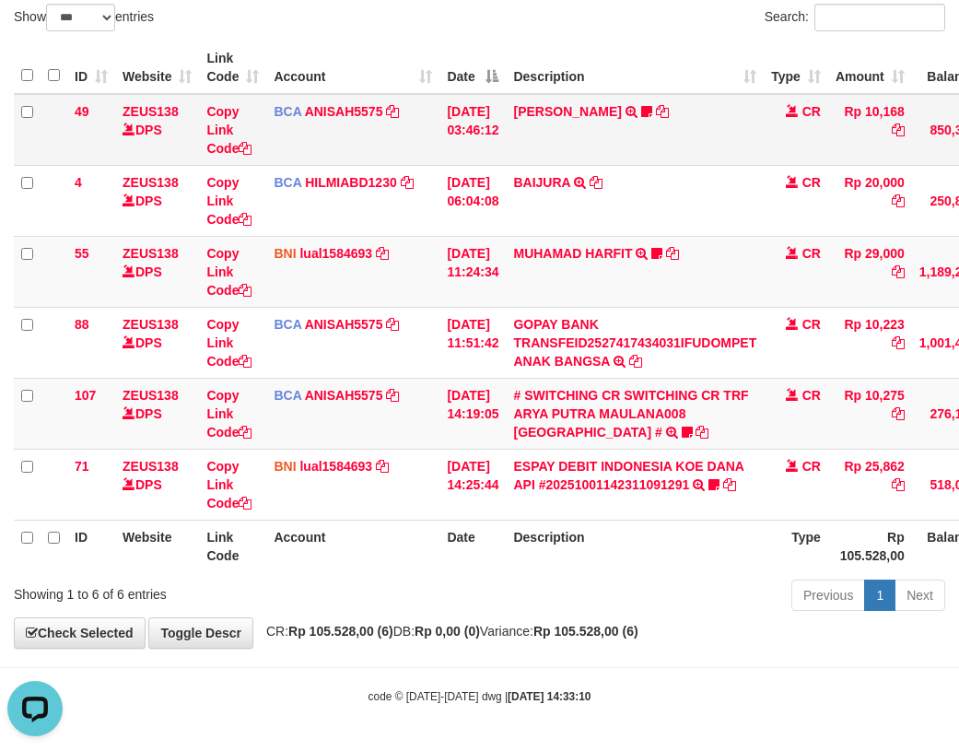
click at [276, 150] on td "BCA ANISAH5575 DPS ANISAH mutasi_20251001_3827 | 49 mutasi_20251001_3827 | 49" at bounding box center [352, 130] width 173 height 72
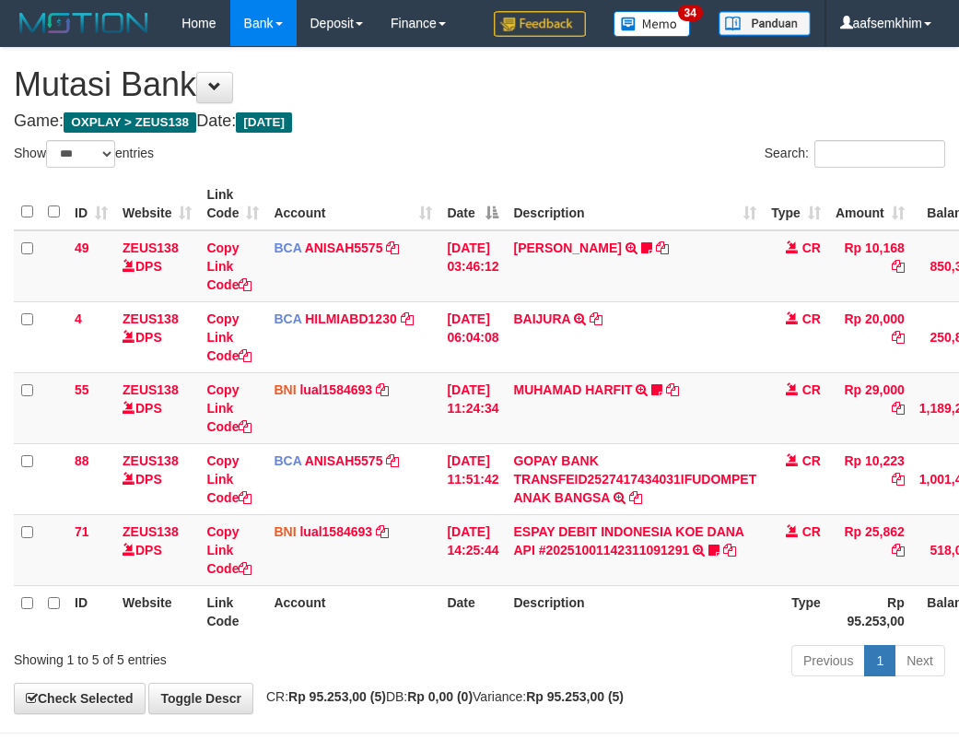
select select "***"
click at [358, 410] on td "BNI lual1584693 DPS LUCKY ALAMSYAH mutasi_20251001_2414 | 55 mutasi_20251001_24…" at bounding box center [352, 407] width 173 height 71
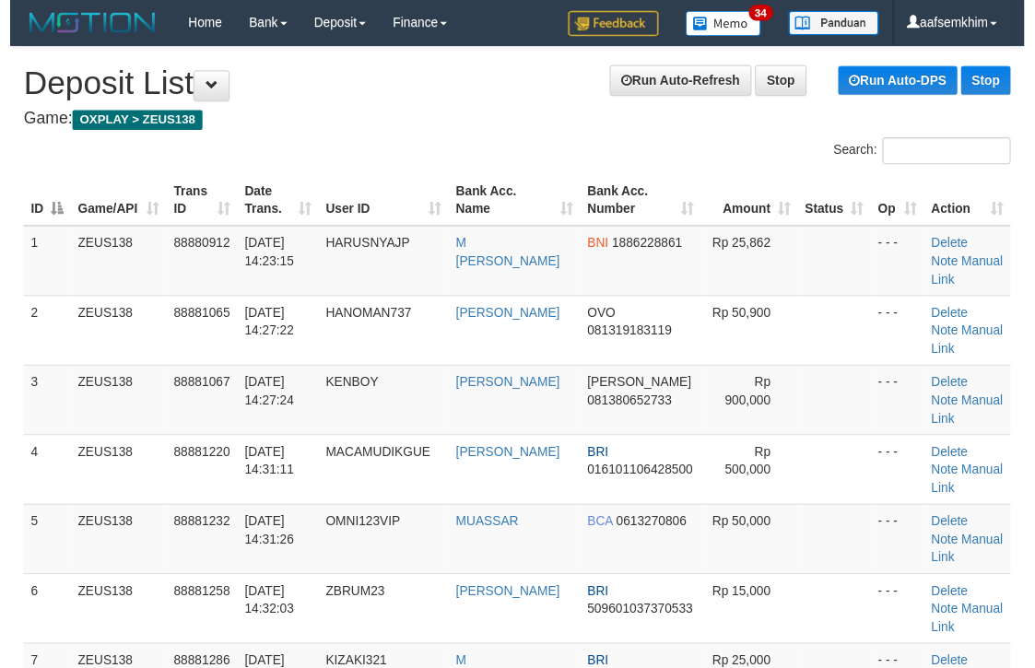
scroll to position [0, 17]
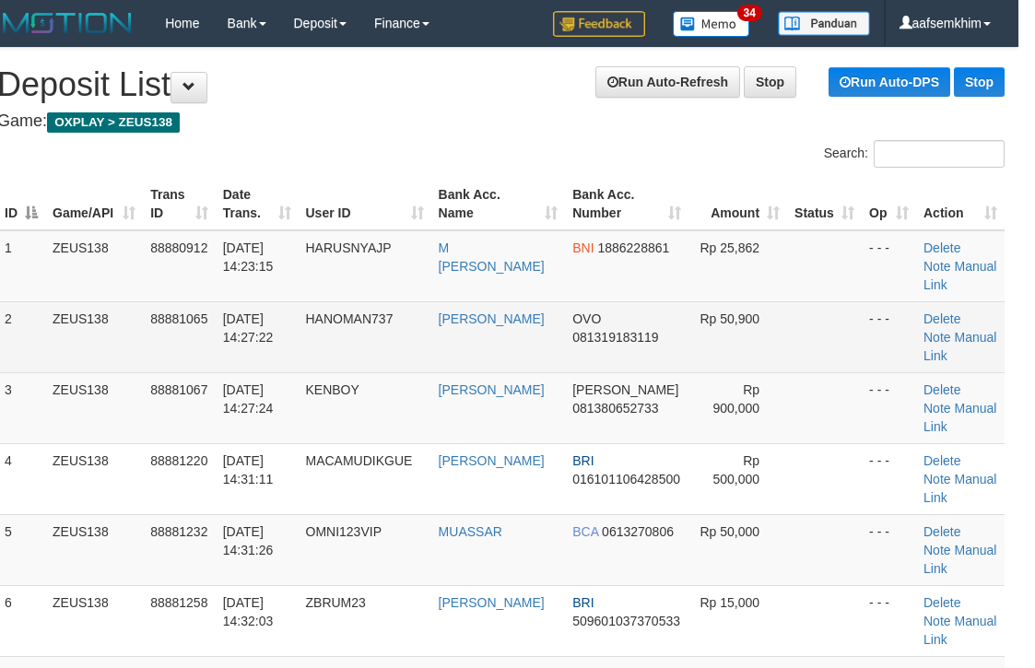
click at [692, 327] on td "Rp 50,900" at bounding box center [737, 336] width 99 height 71
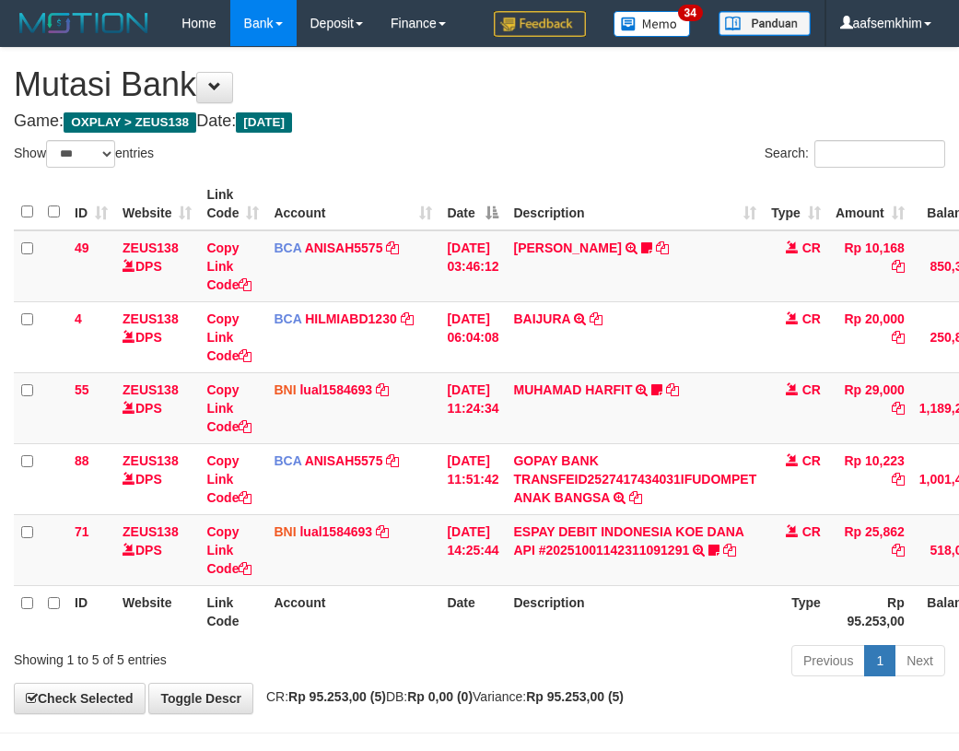
select select "***"
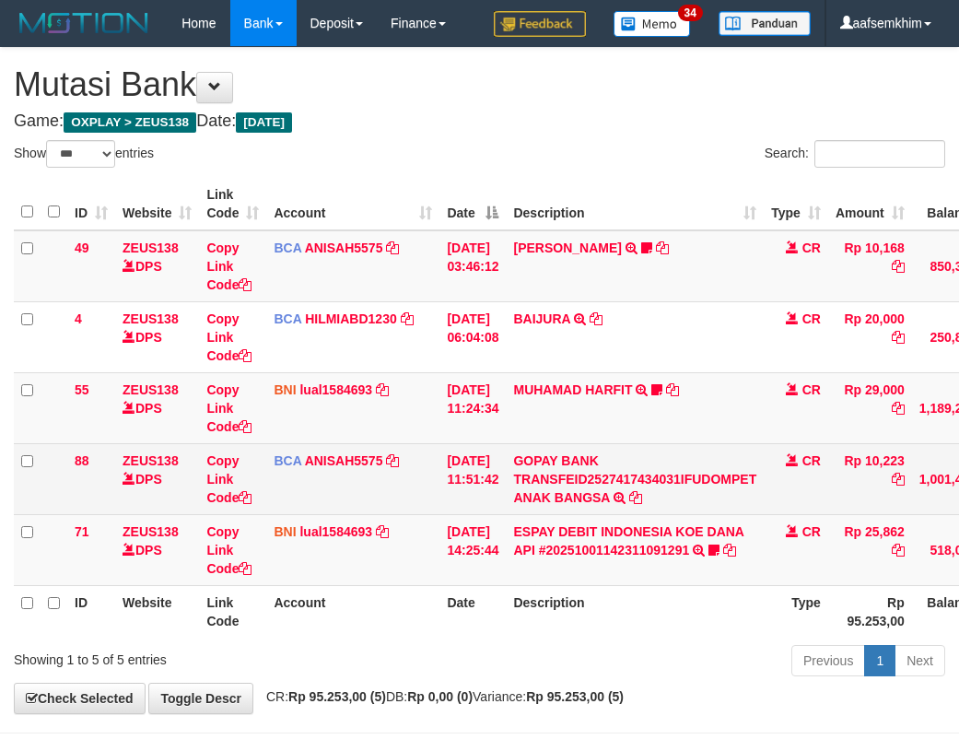
click at [438, 494] on td "BCA ANISAH5575 DPS ANISAH mutasi_20251001_3827 | 88 mutasi_20251001_3827 | 88" at bounding box center [352, 478] width 173 height 71
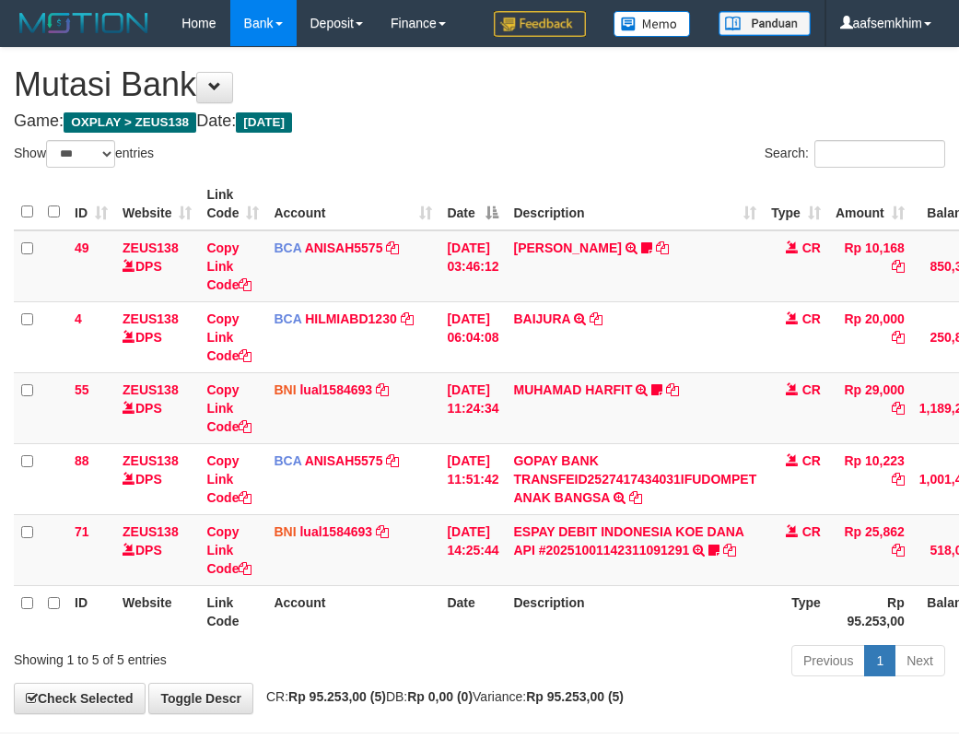
select select "***"
click at [555, 539] on td "ESPAY DEBIT INDONESIA KOE DANA API #20251001142311091291 TRANSFER DARI ESPAY DE…" at bounding box center [635, 549] width 258 height 71
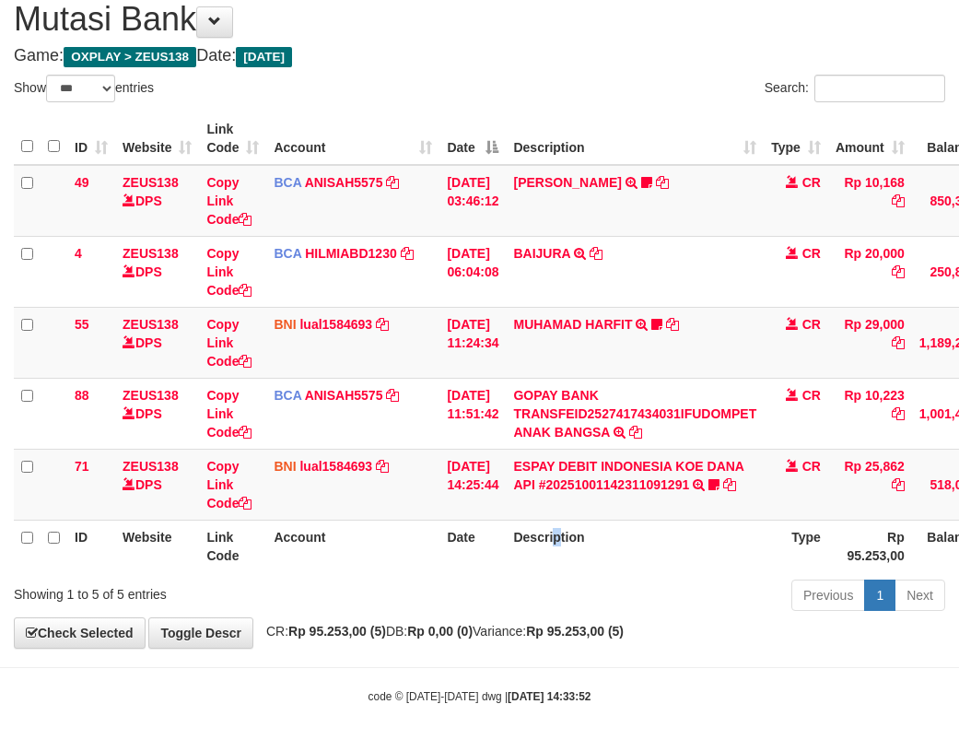
click at [570, 542] on th "Description" at bounding box center [635, 546] width 258 height 53
click at [582, 492] on td "ESPAY DEBIT INDONESIA KOE DANA API #20251001142311091291 TRANSFER DARI ESPAY DE…" at bounding box center [635, 484] width 258 height 71
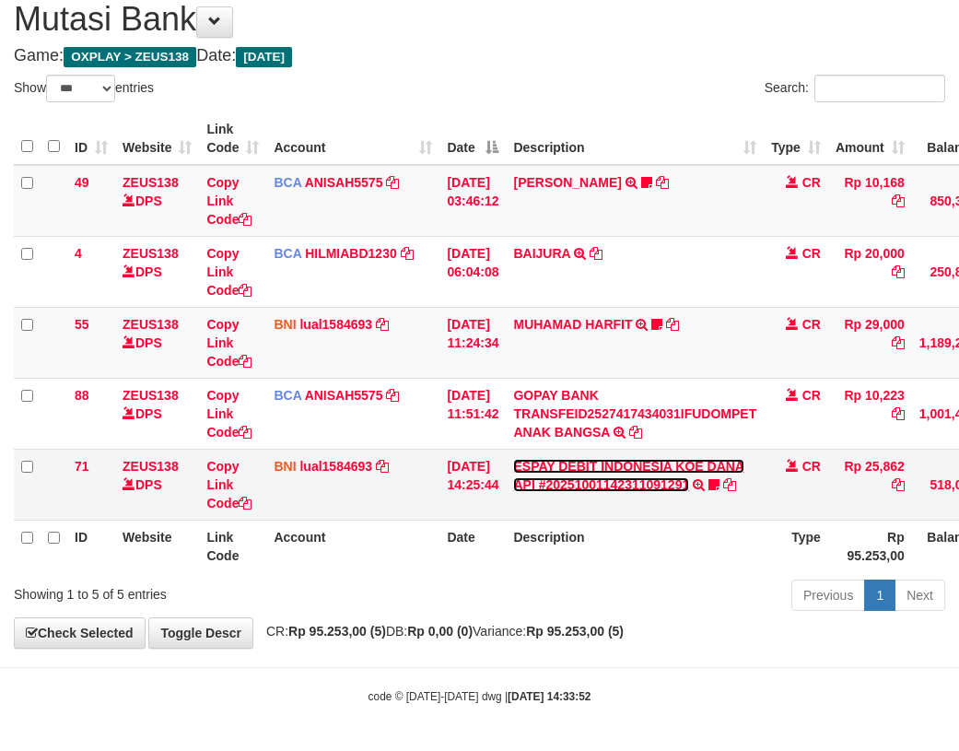
click at [581, 466] on link "ESPAY DEBIT INDONESIA KOE DANA API #20251001142311091291" at bounding box center [628, 475] width 231 height 33
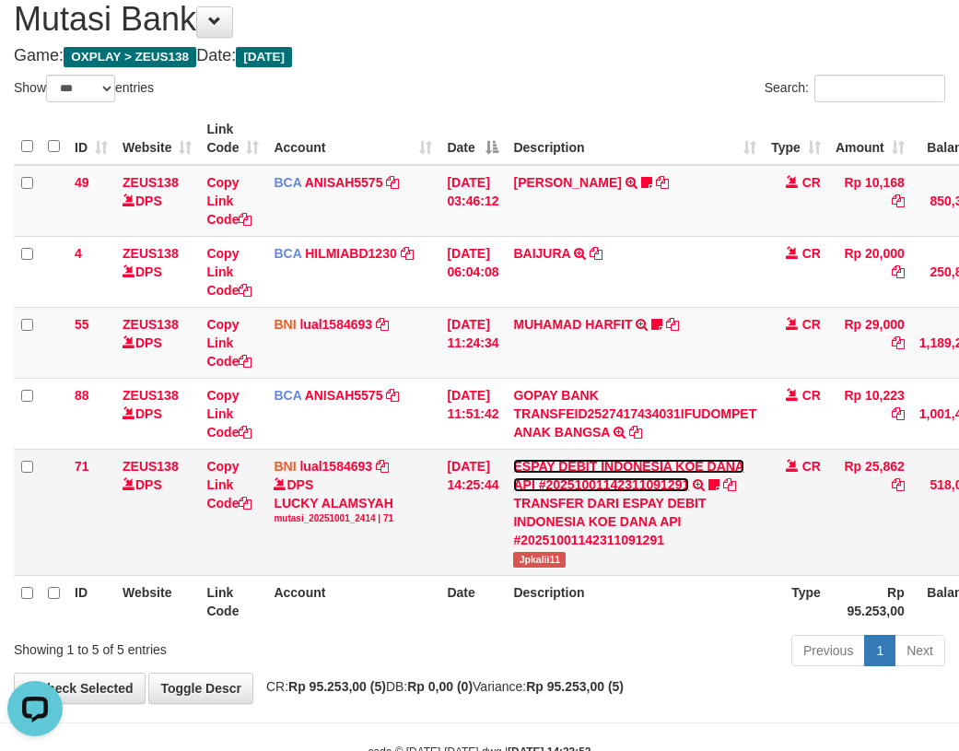
scroll to position [0, 0]
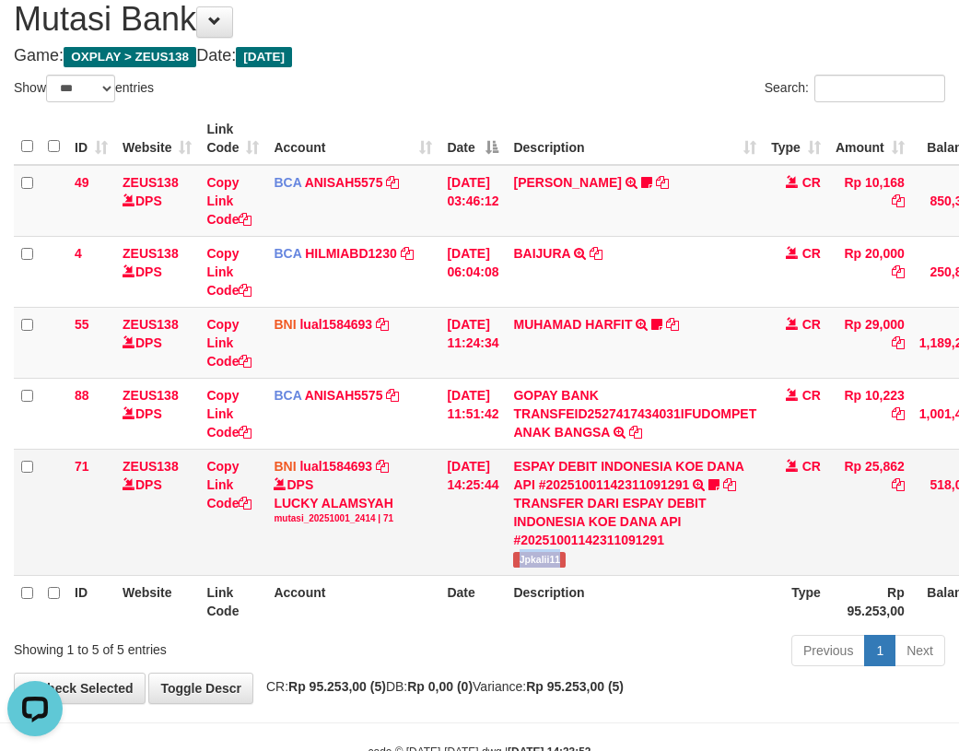
drag, startPoint x: 611, startPoint y: 570, endPoint x: 591, endPoint y: 567, distance: 20.6
click at [615, 570] on td "ESPAY DEBIT INDONESIA KOE DANA API #20251001142311091291 TRANSFER DARI ESPAY DE…" at bounding box center [635, 512] width 258 height 126
copy span "Jpkalii11"
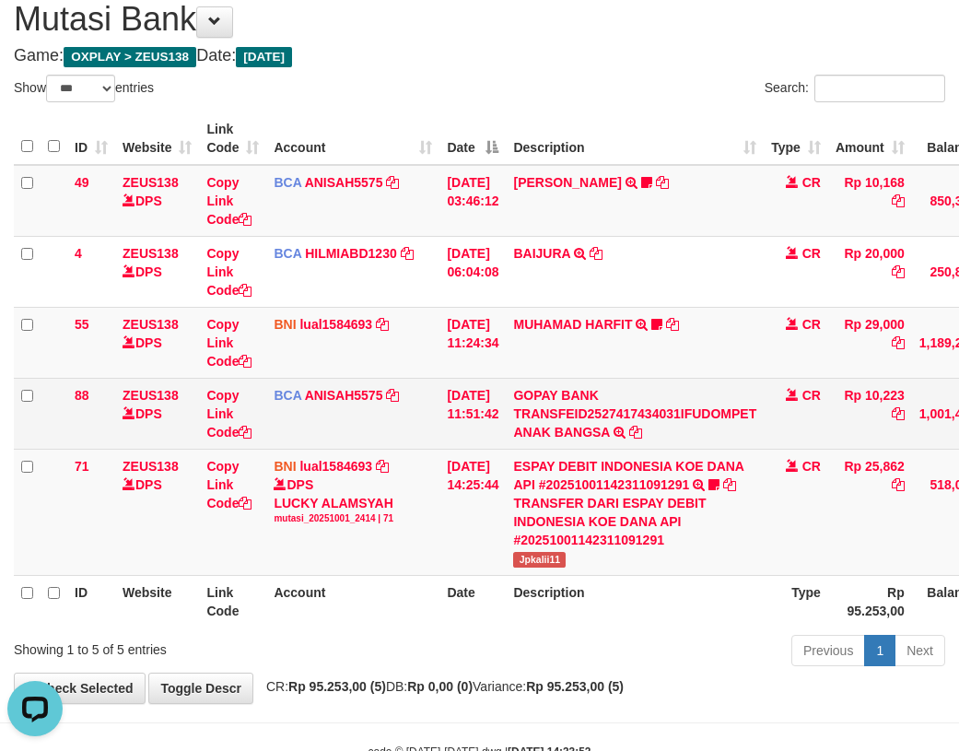
drag, startPoint x: 425, startPoint y: 454, endPoint x: 238, endPoint y: 443, distance: 187.4
click at [418, 457] on td "BNI lual1584693 DPS LUCKY ALAMSYAH mutasi_20251001_2414 | 71 mutasi_20251001_24…" at bounding box center [352, 512] width 173 height 126
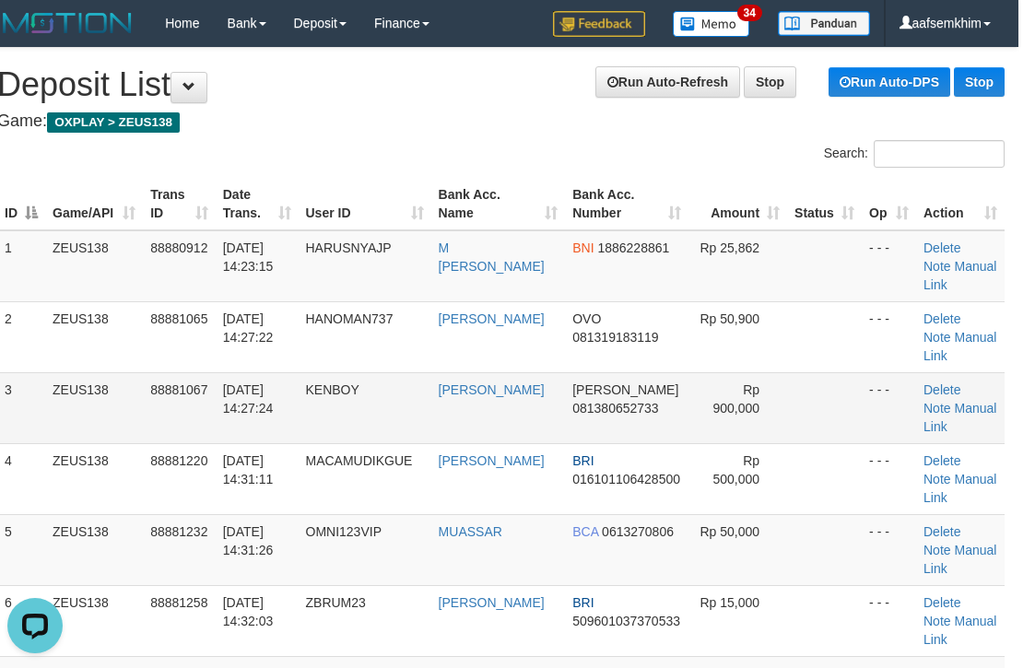
drag, startPoint x: 746, startPoint y: 386, endPoint x: 777, endPoint y: 378, distance: 31.5
click at [751, 386] on span "Rp 900,000" at bounding box center [735, 398] width 47 height 33
drag, startPoint x: 760, startPoint y: 280, endPoint x: 1036, endPoint y: 346, distance: 283.2
click at [789, 291] on tr "1 ZEUS138 88880912 [DATE] 14:23:15 HARUSNYAJP M [PERSON_NAME] BNI 1886228861 Rp…" at bounding box center [500, 266] width 1007 height 72
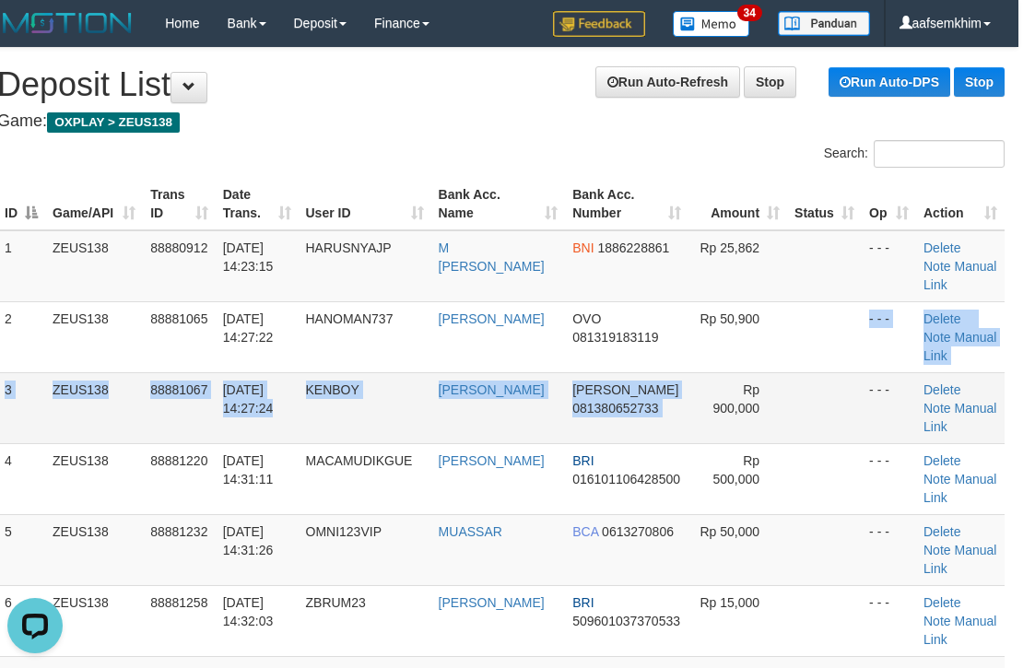
drag, startPoint x: 721, startPoint y: 398, endPoint x: 692, endPoint y: 374, distance: 37.3
click at [720, 399] on tbody "1 ZEUS138 88880912 01/10/2025 14:23:15 HARUSNYAJP M ROBI ABDUROHMAN BNI 1886228…" at bounding box center [500, 550] width 1007 height 640
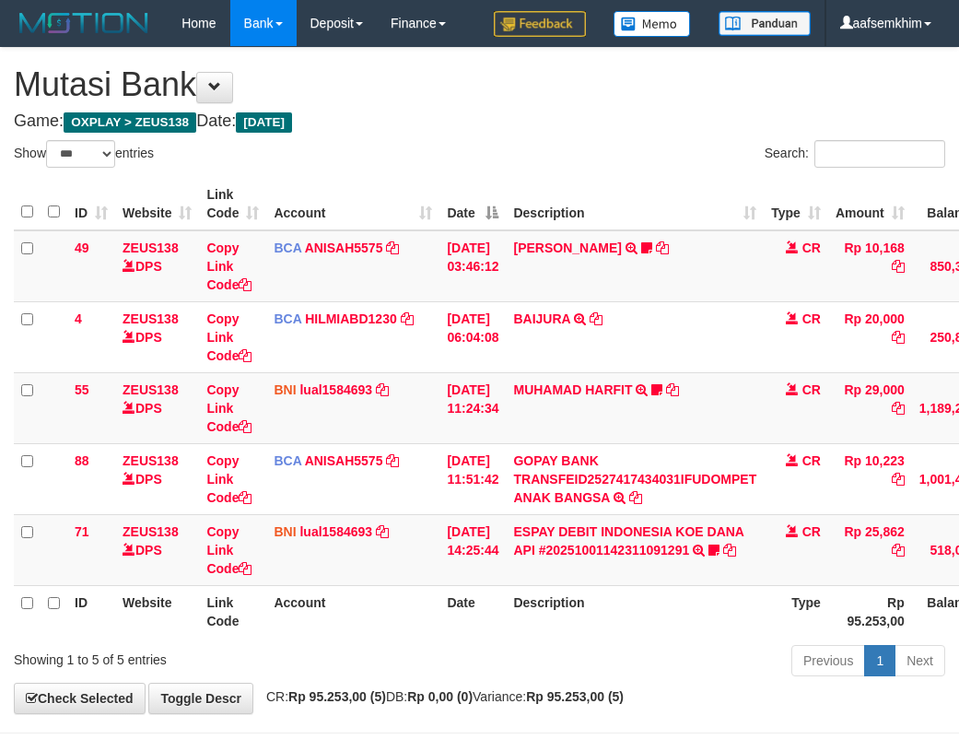
select select "***"
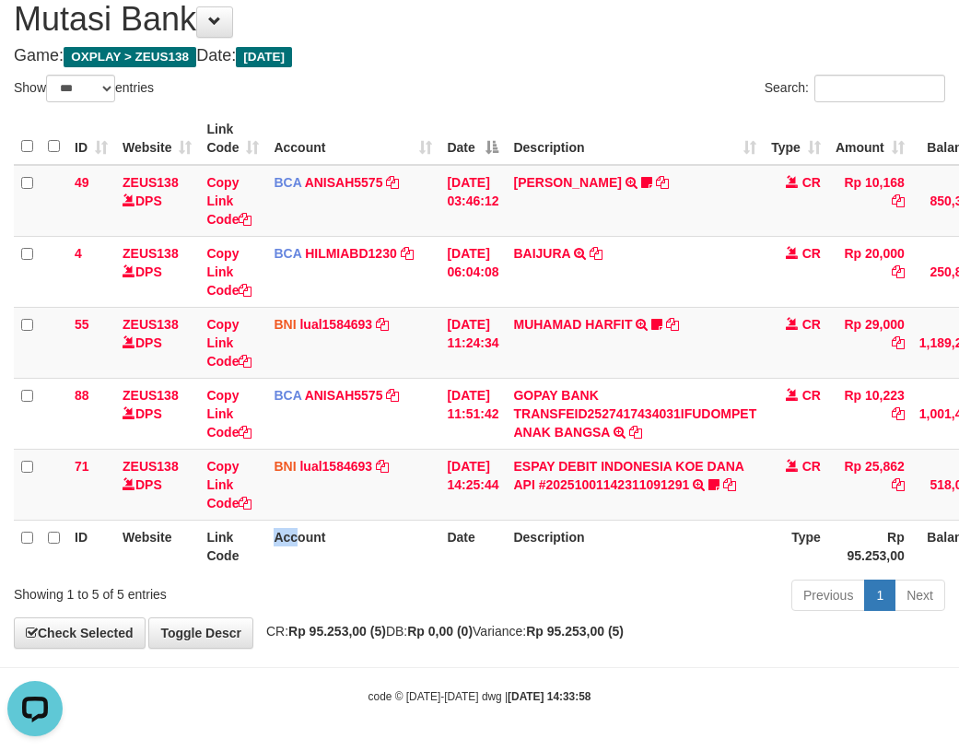
drag, startPoint x: 299, startPoint y: 565, endPoint x: 229, endPoint y: 537, distance: 75.3
click at [298, 567] on th "Account" at bounding box center [352, 546] width 173 height 53
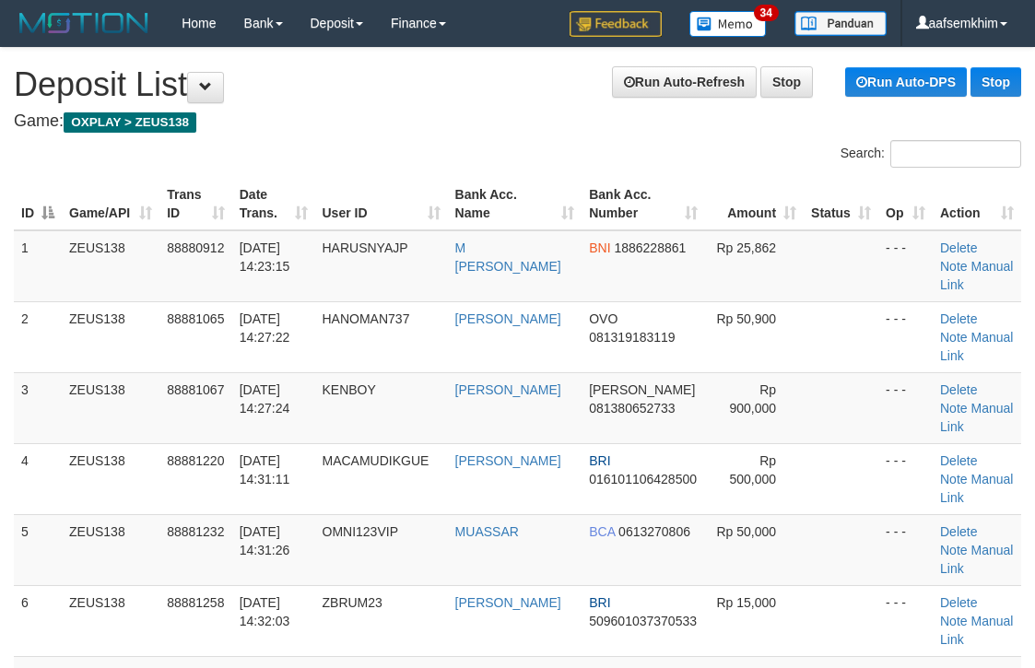
scroll to position [0, 17]
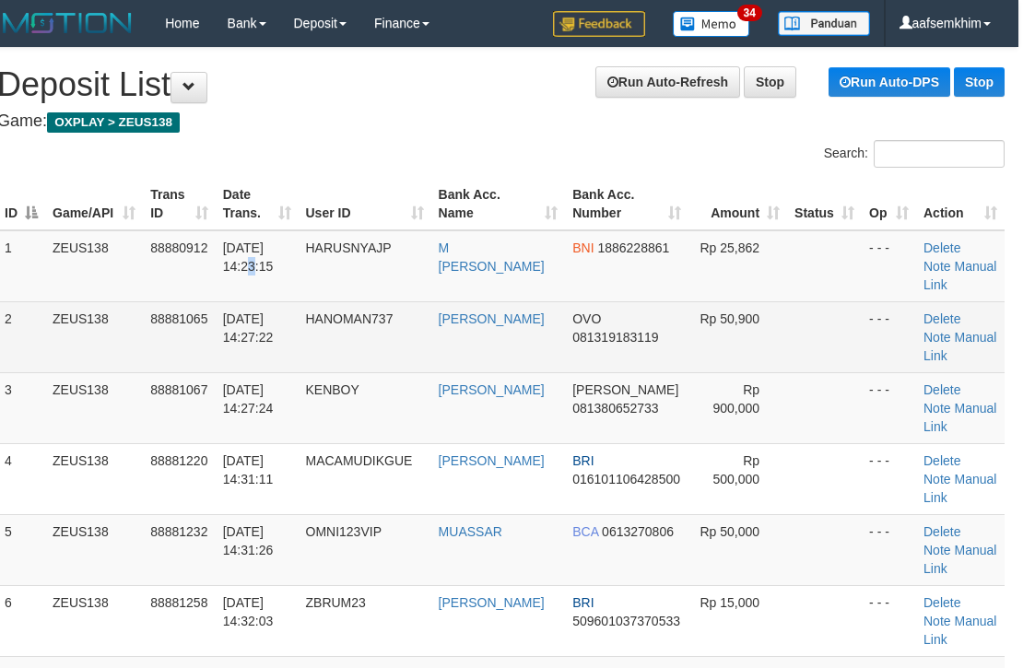
drag, startPoint x: 225, startPoint y: 297, endPoint x: 558, endPoint y: 352, distance: 338.1
click at [238, 299] on td "[DATE] 14:23:15" at bounding box center [257, 266] width 83 height 72
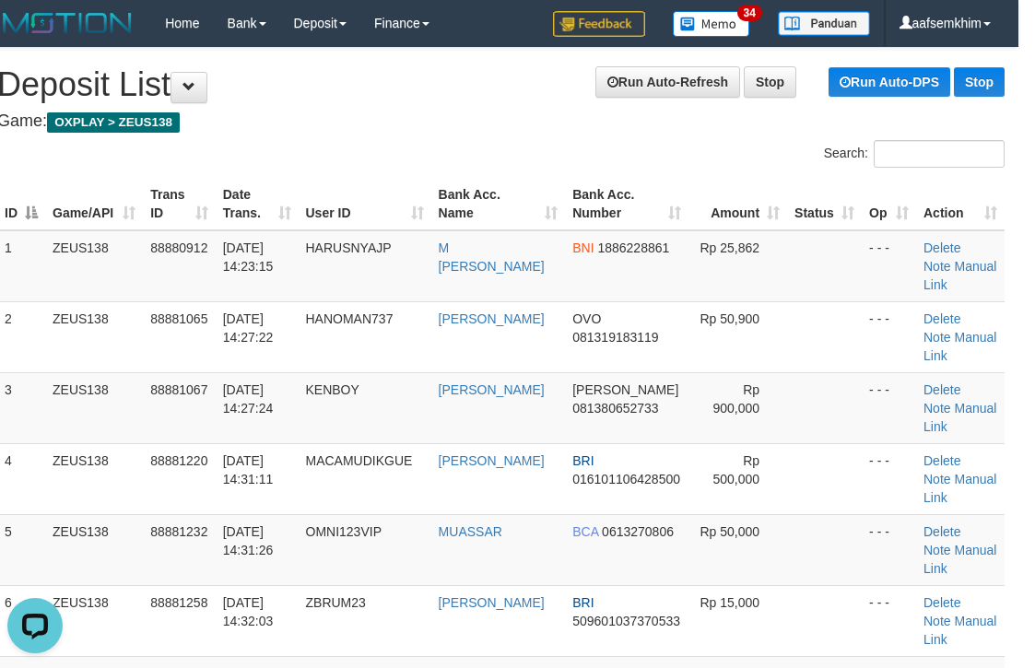
click at [183, 199] on th "Trans ID" at bounding box center [179, 204] width 73 height 53
drag, startPoint x: 932, startPoint y: 237, endPoint x: 922, endPoint y: 244, distance: 11.8
click at [930, 240] on td "Delete Note Manual Link" at bounding box center [960, 266] width 88 height 72
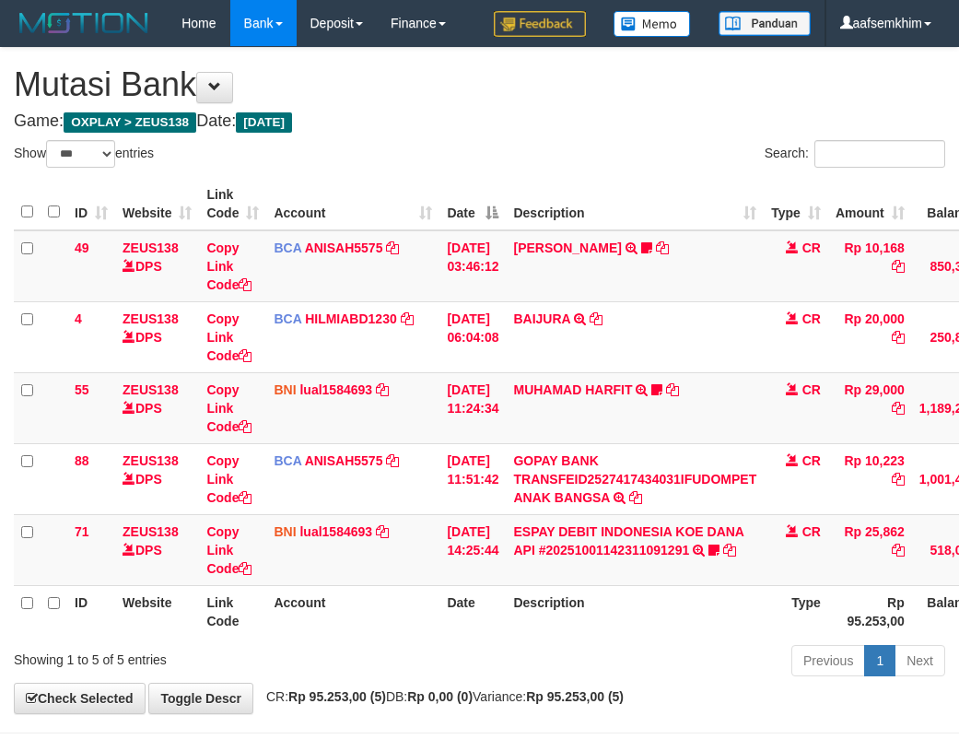
select select "***"
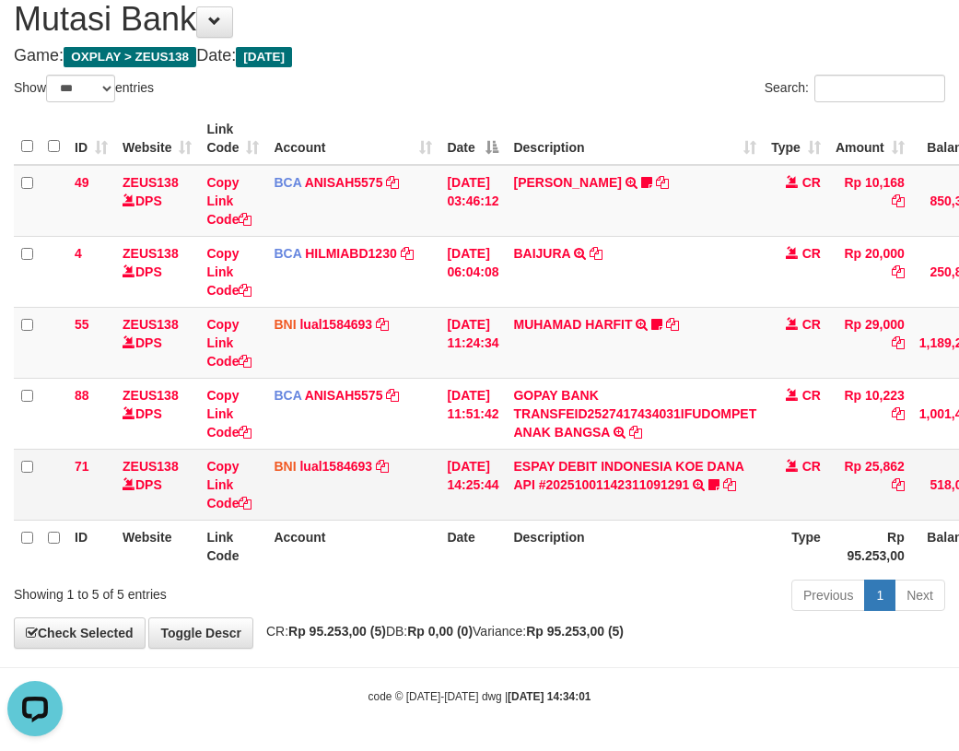
click at [747, 498] on td "ESPAY DEBIT INDONESIA KOE DANA API #20251001142311091291 TRANSFER DARI ESPAY DE…" at bounding box center [635, 484] width 258 height 71
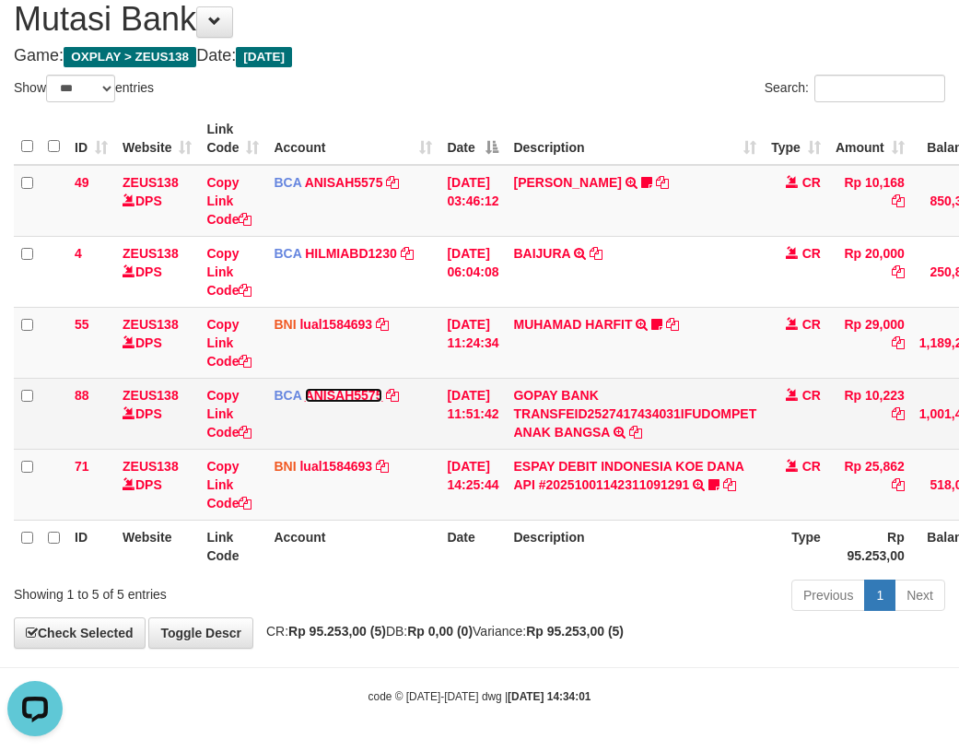
click at [348, 395] on link "ANISAH5575" at bounding box center [344, 395] width 78 height 15
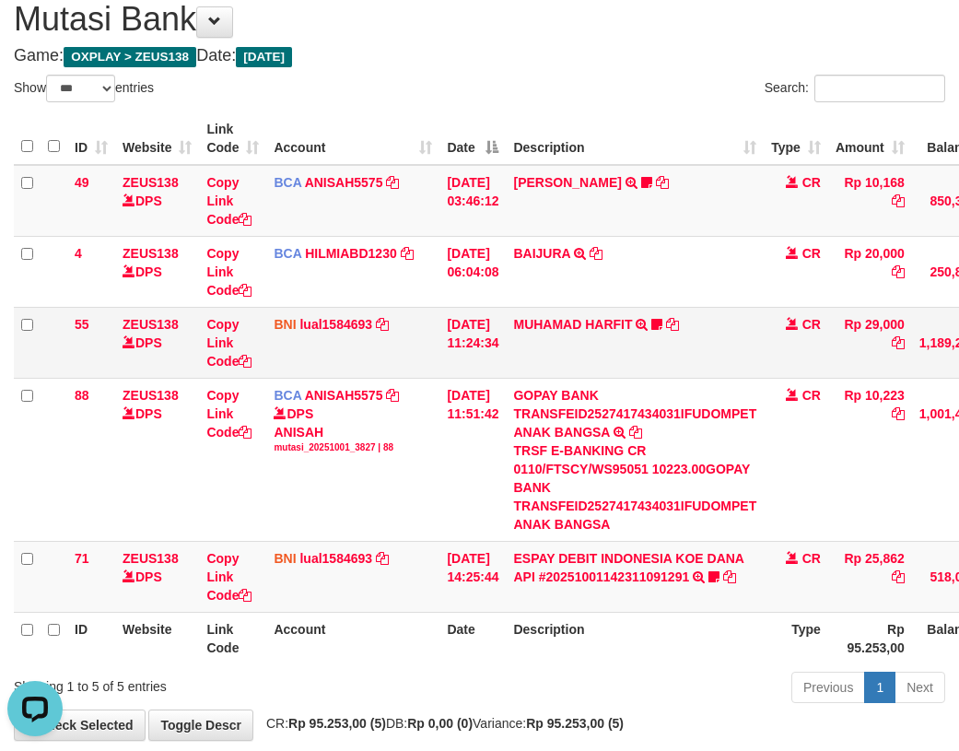
drag, startPoint x: 320, startPoint y: 351, endPoint x: 310, endPoint y: 353, distance: 10.3
click at [317, 351] on td "BNI lual1584693 DPS LUCKY ALAMSYAH mutasi_20251001_2414 | 55 mutasi_20251001_24…" at bounding box center [352, 342] width 173 height 71
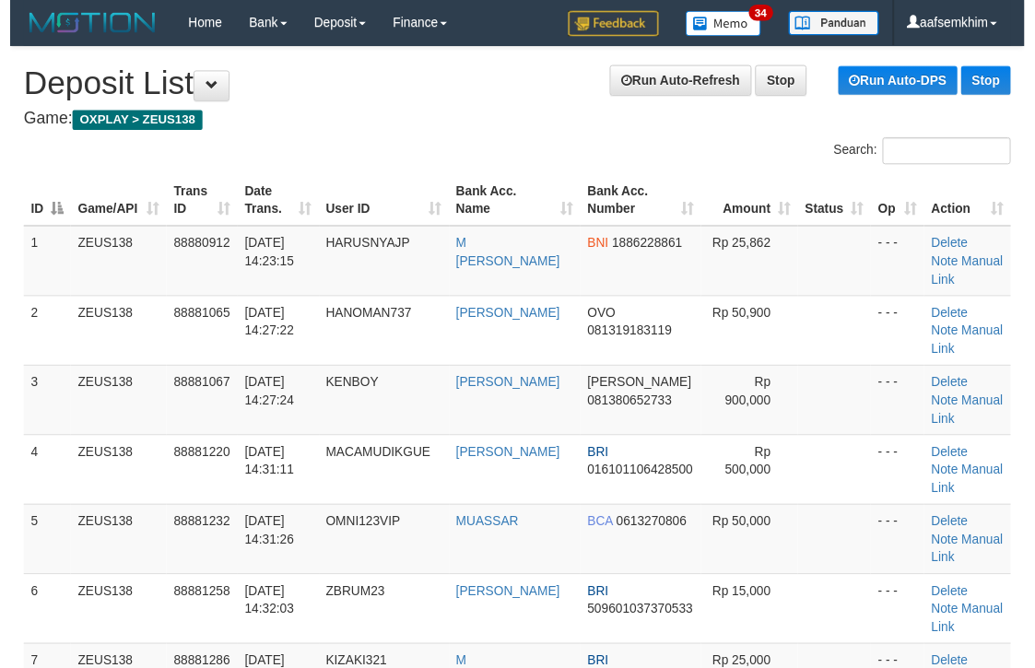
scroll to position [0, 17]
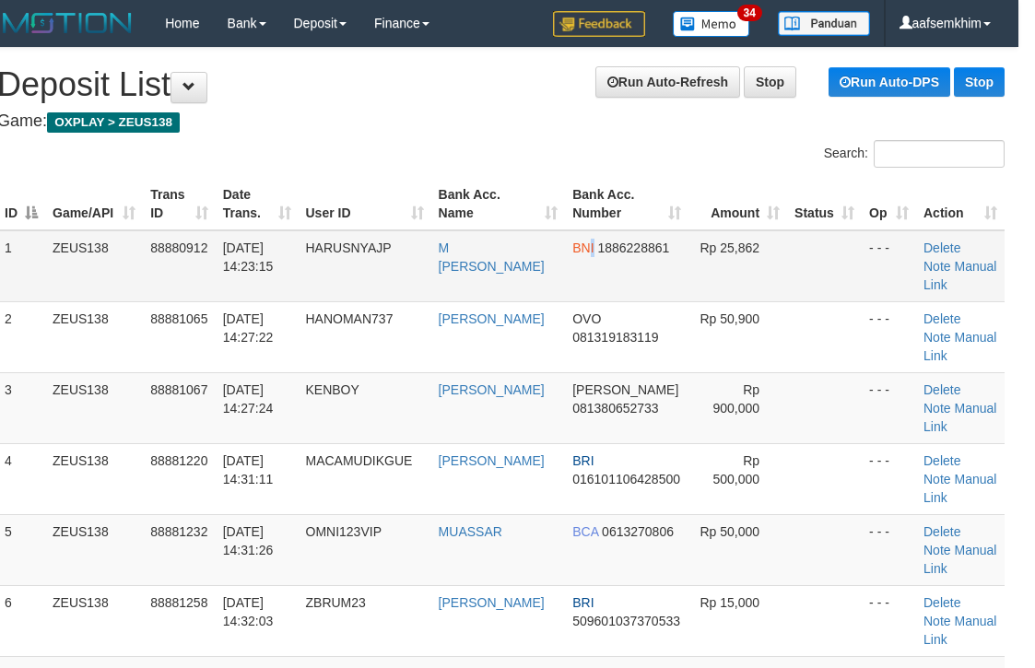
drag, startPoint x: 581, startPoint y: 295, endPoint x: 660, endPoint y: 293, distance: 78.4
click at [604, 295] on td "BNI 1886228861" at bounding box center [626, 266] width 123 height 72
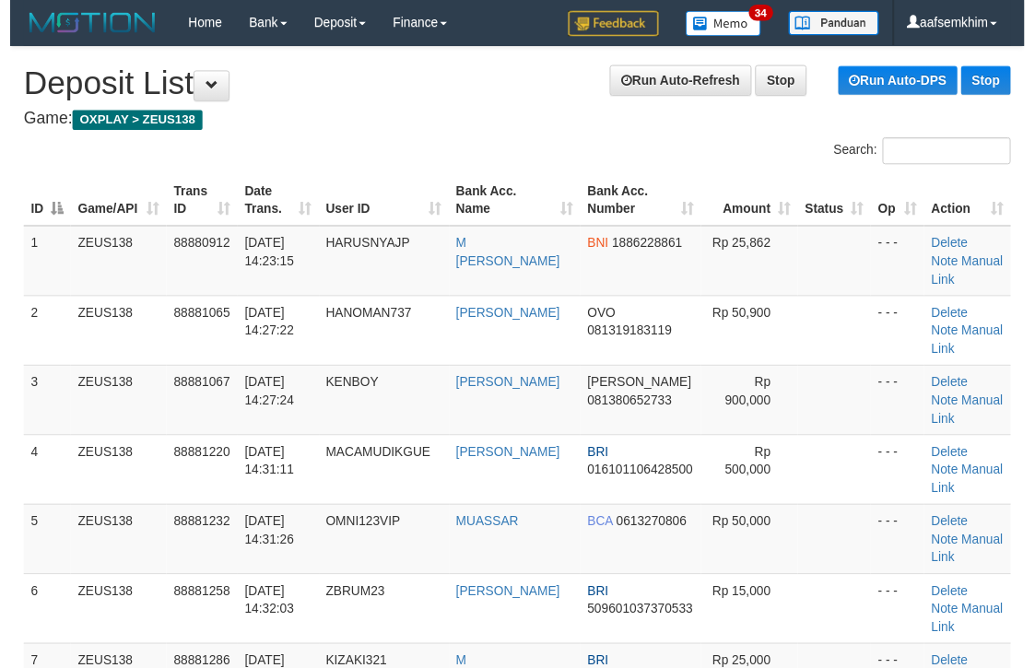
scroll to position [0, 17]
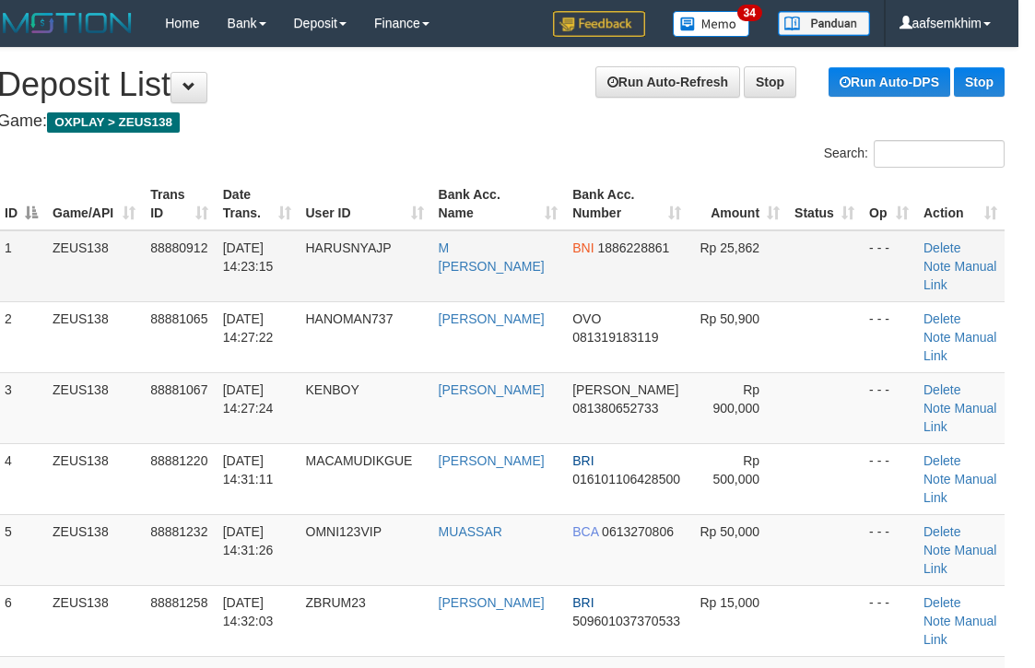
click at [505, 248] on td "M ROBI ABDUROHMAN" at bounding box center [498, 266] width 135 height 72
click at [501, 224] on th "Bank Acc. Name" at bounding box center [498, 204] width 135 height 53
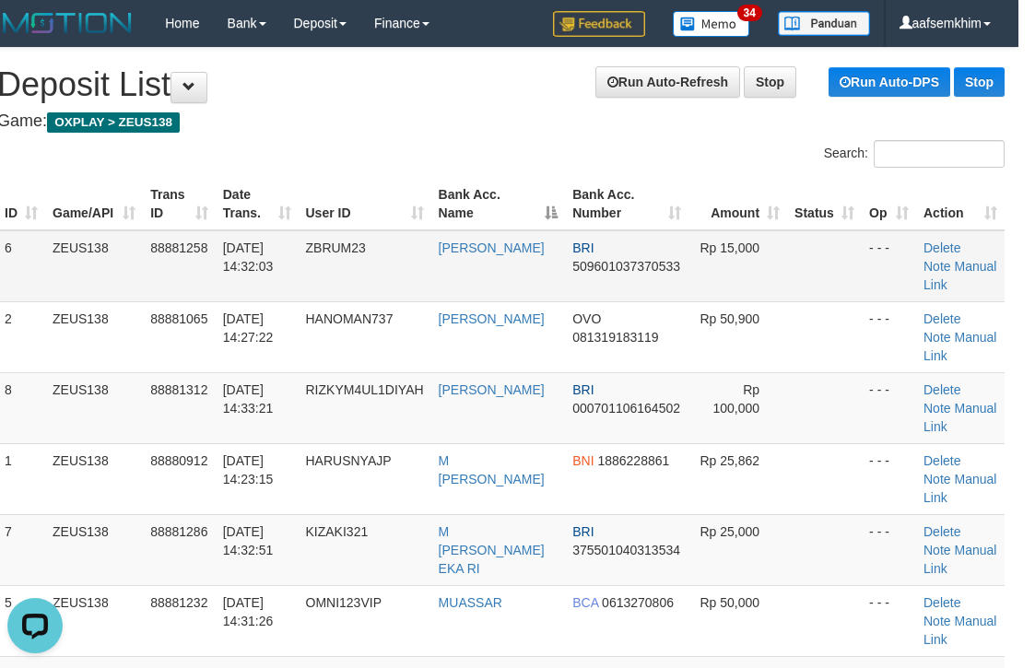
scroll to position [0, 0]
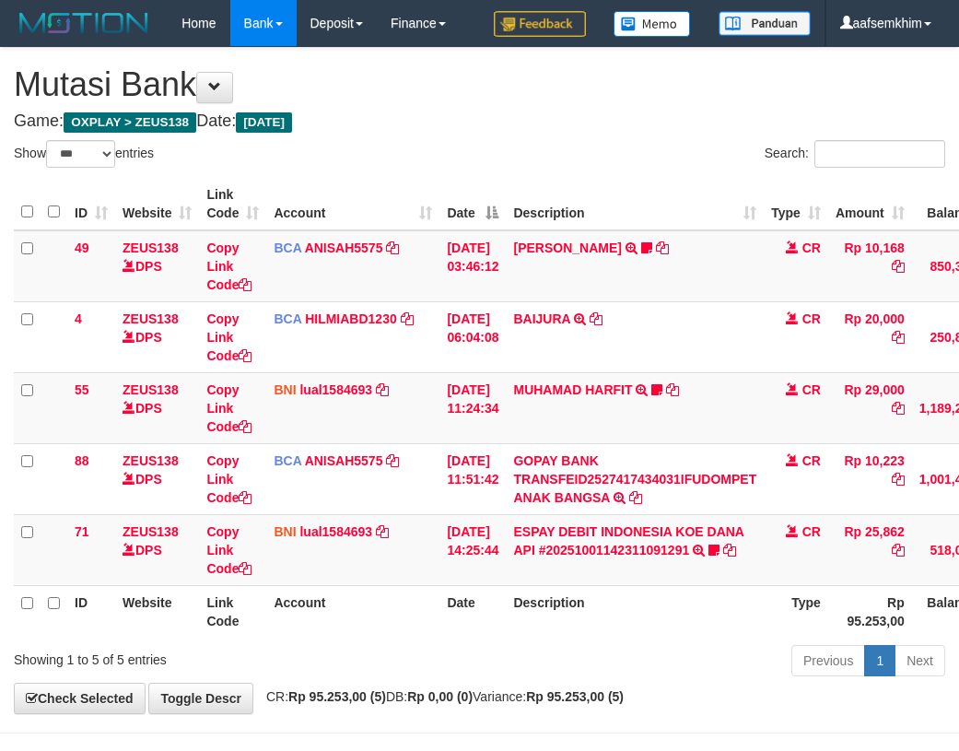
select select "***"
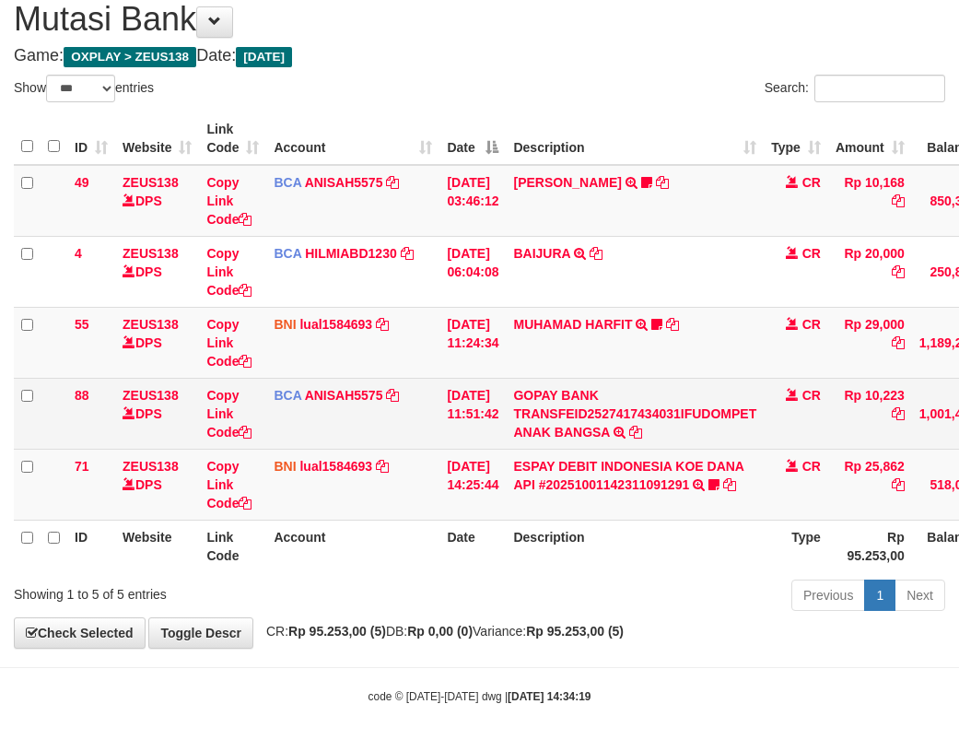
click at [399, 429] on td "BCA ANISAH5575 DPS ANISAH mutasi_20251001_3827 | 88 mutasi_20251001_3827 | 88" at bounding box center [352, 413] width 173 height 71
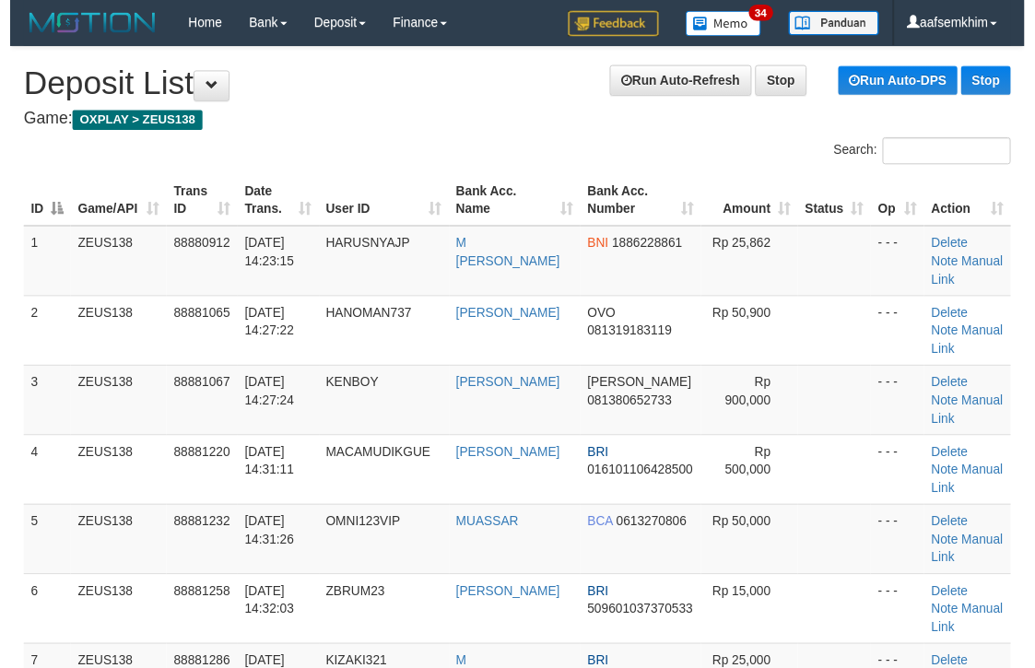
scroll to position [0, 17]
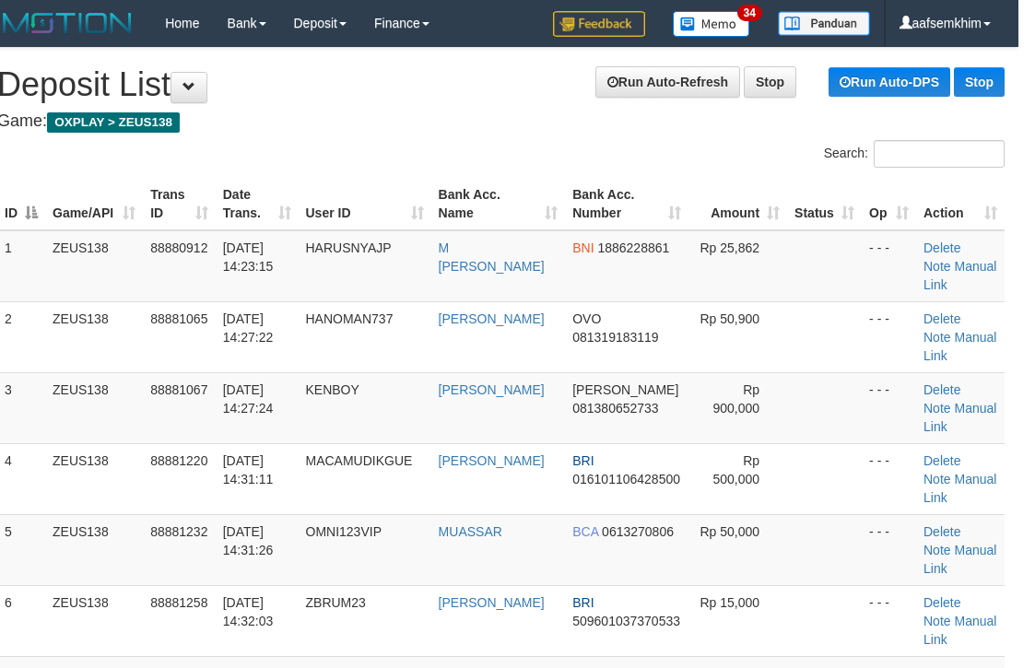
click at [619, 184] on th "Bank Acc. Number" at bounding box center [626, 204] width 123 height 53
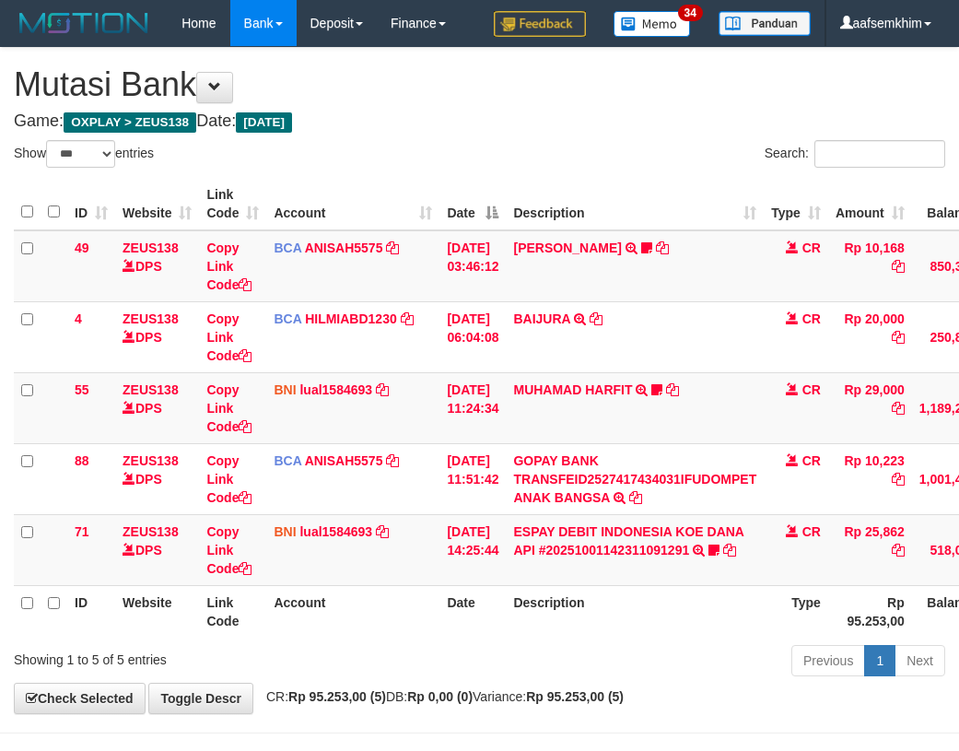
select select "***"
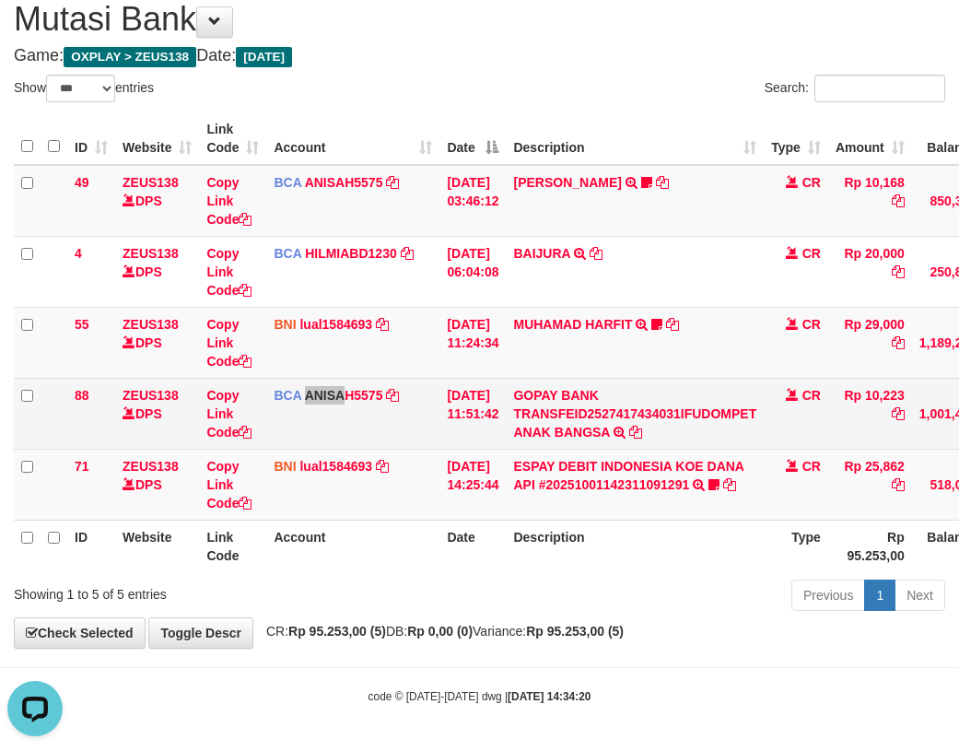
click at [345, 417] on td "BCA ANISAH5575 DPS ANISAH mutasi_20251001_3827 | 88 mutasi_20251001_3827 | 88" at bounding box center [352, 413] width 173 height 71
click at [384, 430] on td "BCA ANISAH5575 DPS ANISAH mutasi_20251001_3827 | 88 mutasi_20251001_3827 | 88" at bounding box center [352, 413] width 173 height 71
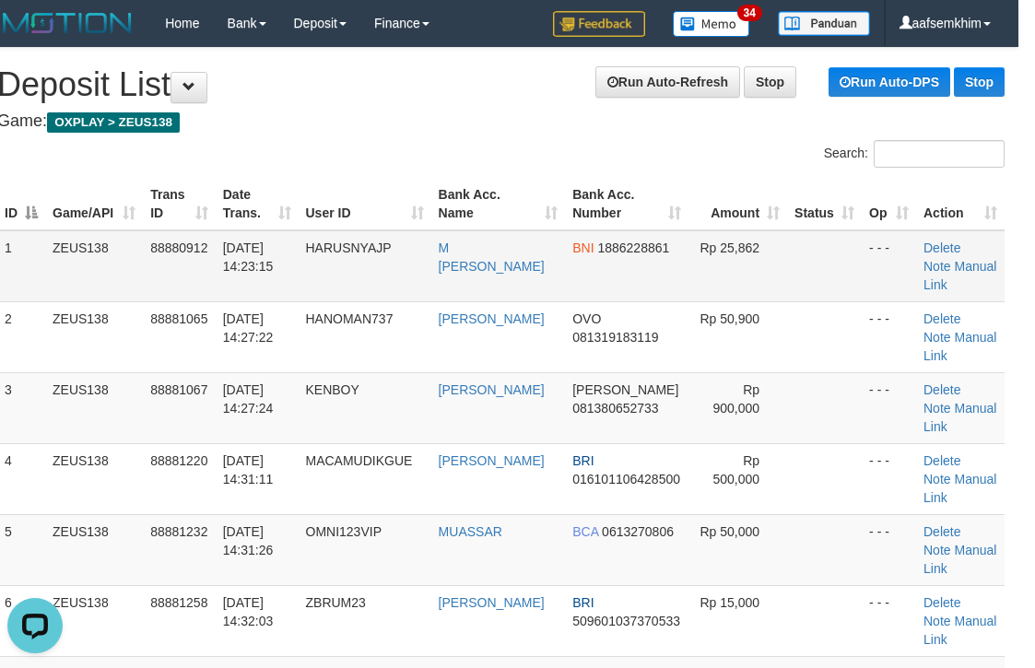
click at [58, 240] on td "ZEUS138" at bounding box center [94, 266] width 98 height 72
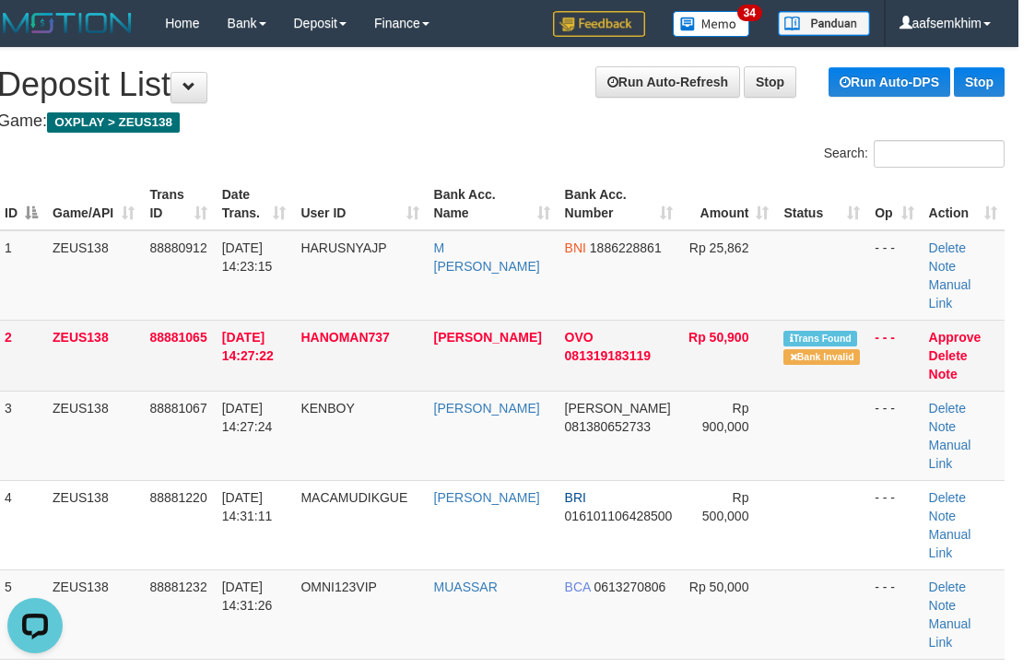
drag, startPoint x: 469, startPoint y: 329, endPoint x: 1044, endPoint y: 366, distance: 576.2
click at [521, 353] on td "ANDRI OKTAVIAN" at bounding box center [492, 355] width 131 height 71
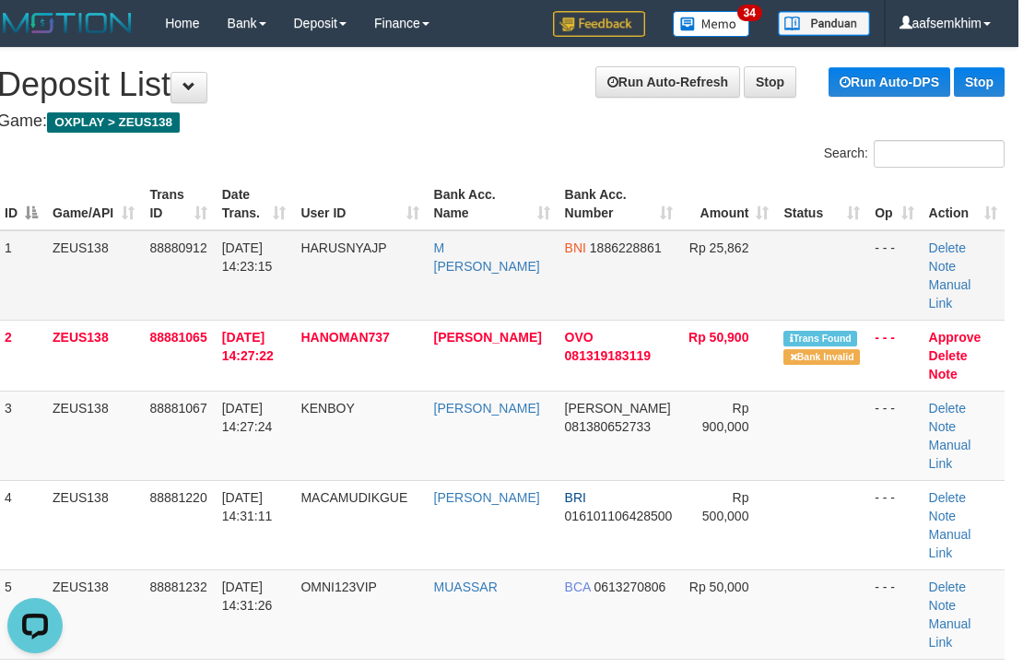
click at [684, 263] on td "Rp 25,862" at bounding box center [728, 275] width 96 height 90
click at [559, 418] on td "DANA 081380652733" at bounding box center [619, 435] width 123 height 89
drag, startPoint x: 481, startPoint y: 185, endPoint x: 517, endPoint y: 188, distance: 36.0
click at [496, 185] on th "Bank Acc. Name" at bounding box center [492, 204] width 131 height 53
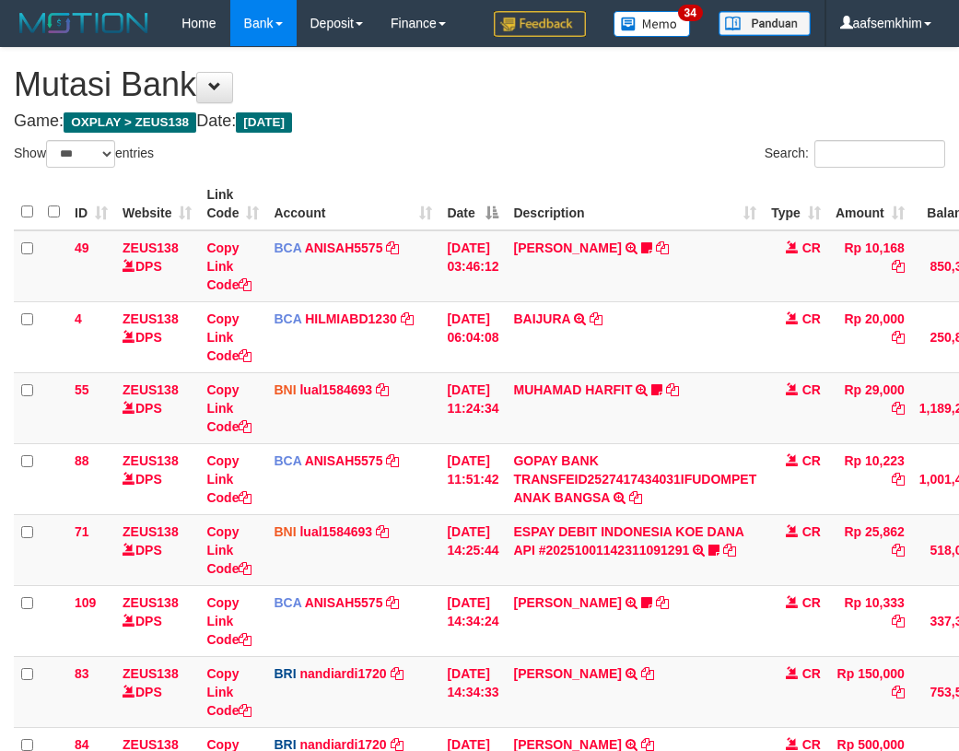
select select "***"
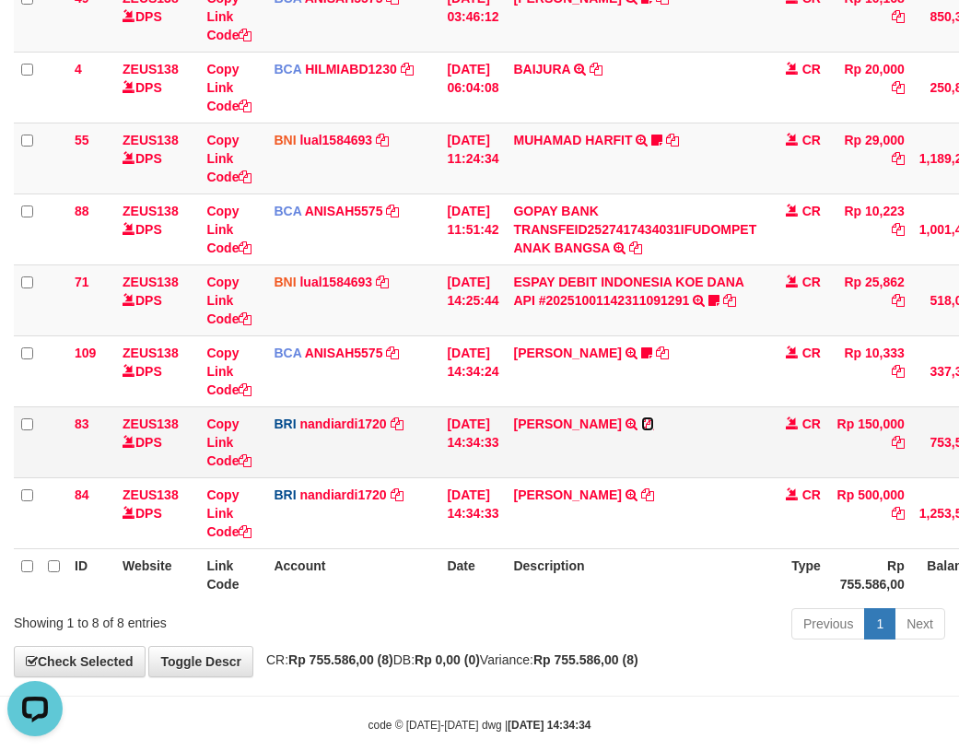
click at [654, 427] on icon at bounding box center [647, 423] width 13 height 13
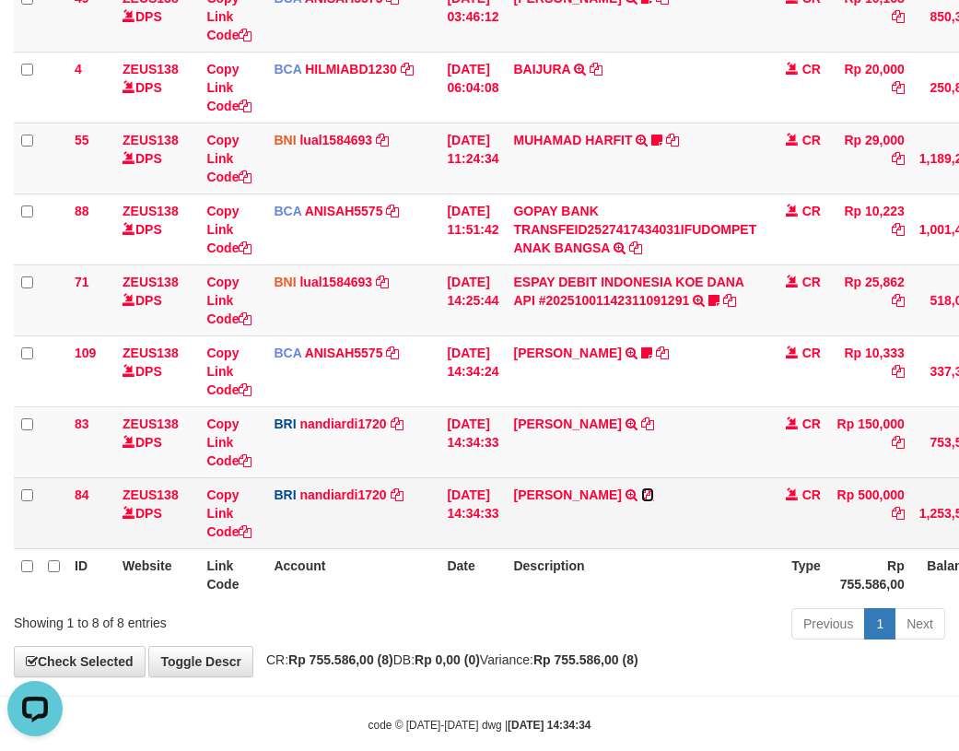
click at [654, 490] on icon at bounding box center [647, 494] width 13 height 13
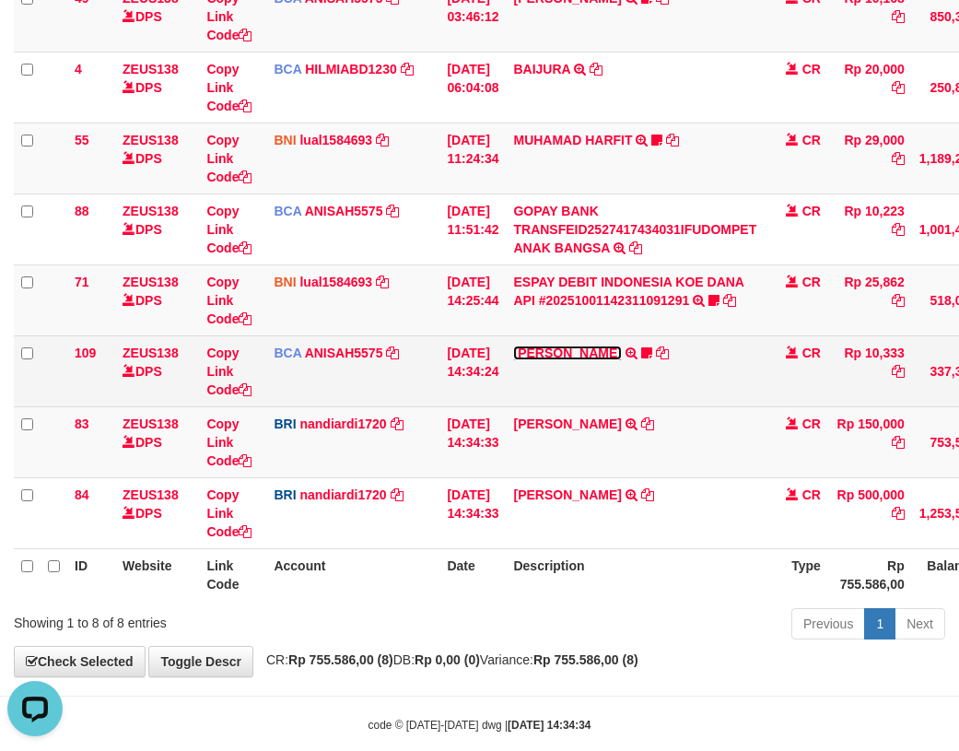
click at [584, 353] on link "LISTON SITOR" at bounding box center [567, 353] width 108 height 15
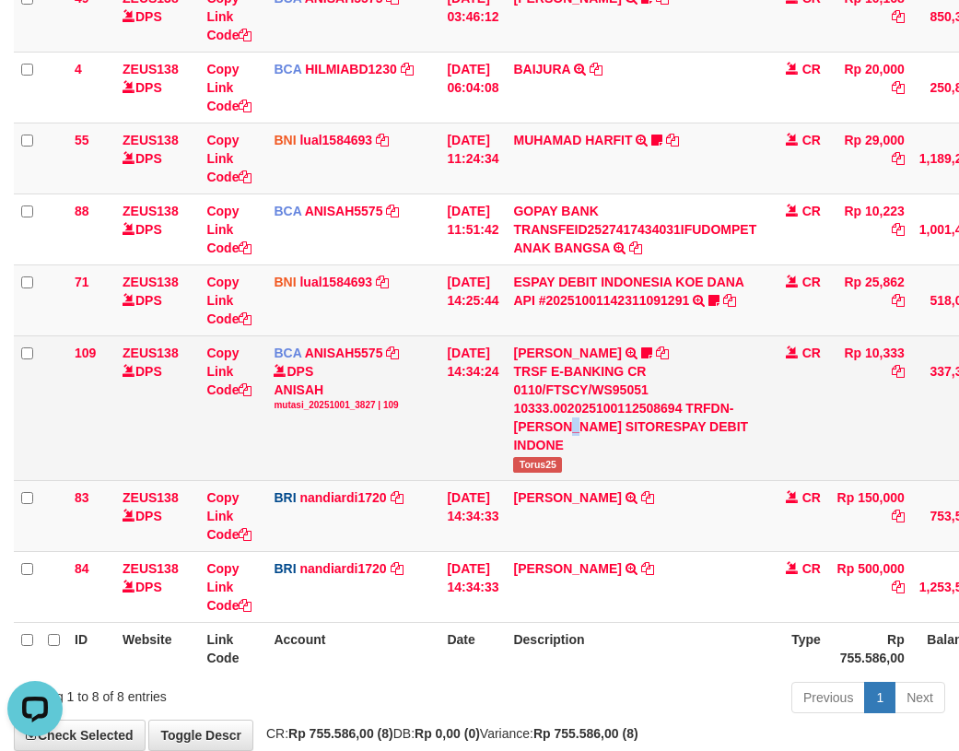
click at [586, 433] on div "TRSF E-BANKING CR 0110/FTSCY/WS95051 10333.002025100112508694 TRFDN-LISTON SITO…" at bounding box center [634, 408] width 243 height 92
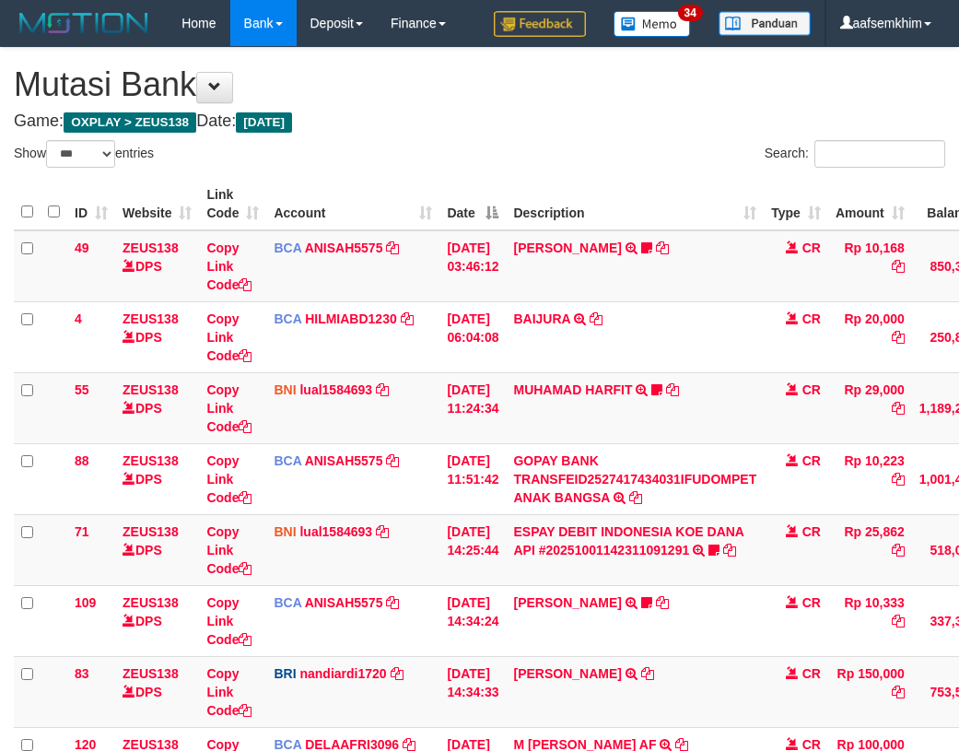
select select "***"
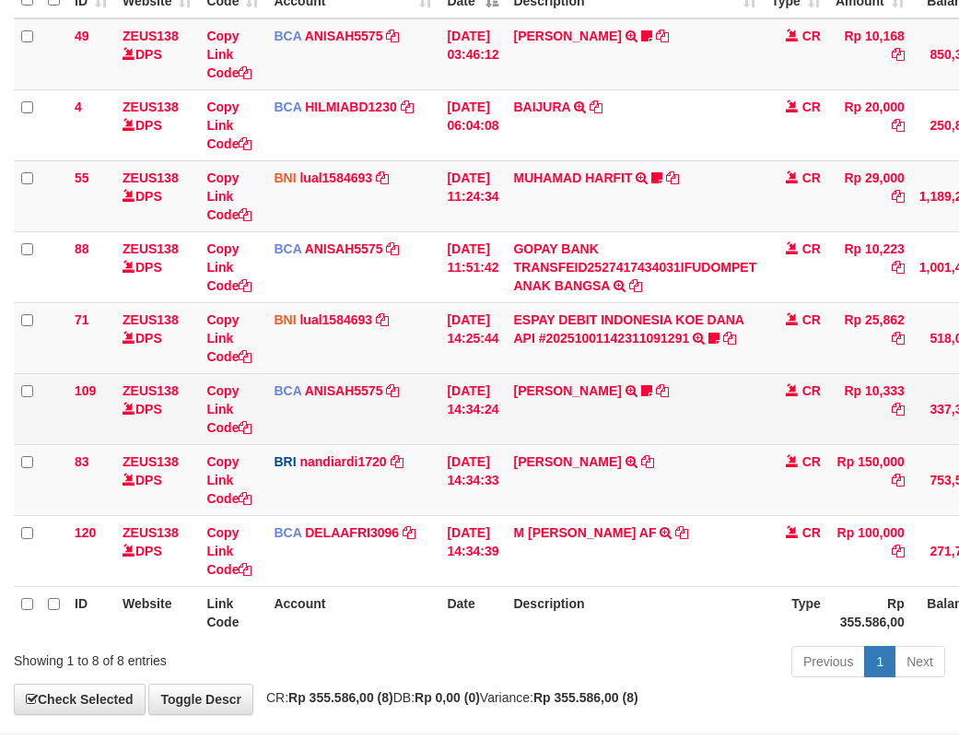
scroll to position [250, 0]
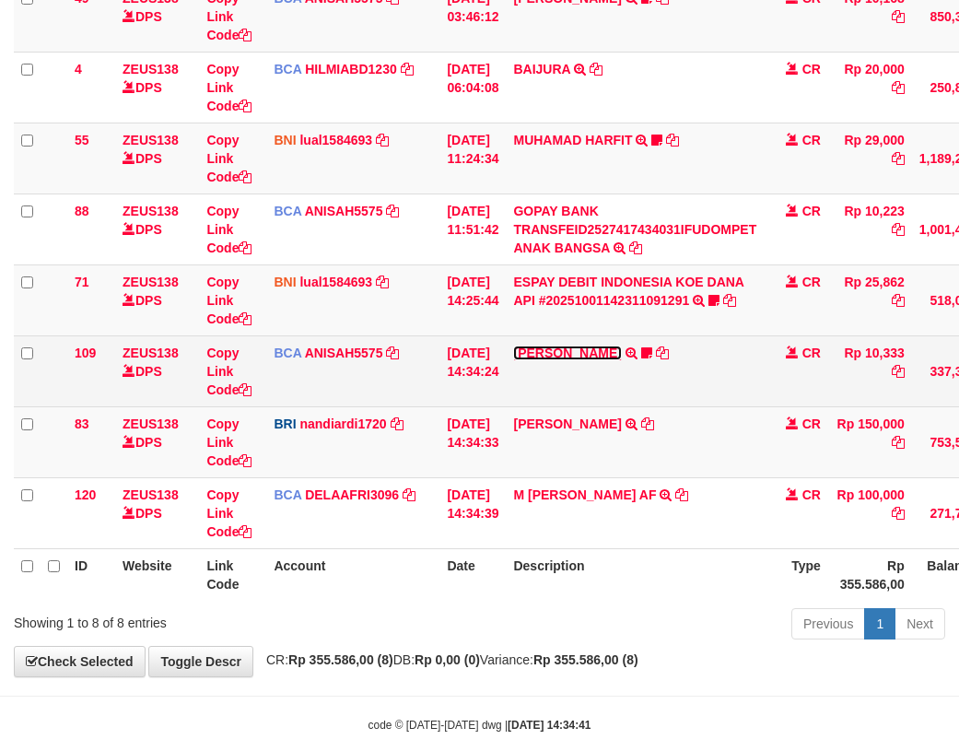
click at [579, 349] on link "LISTON SITOR" at bounding box center [567, 353] width 108 height 15
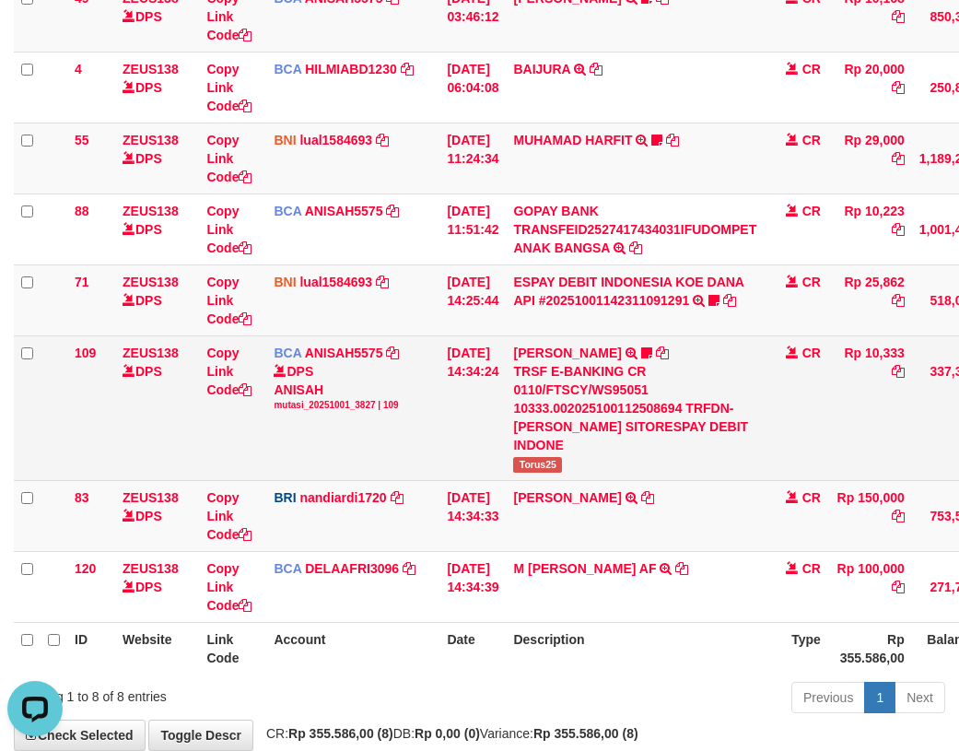
scroll to position [0, 0]
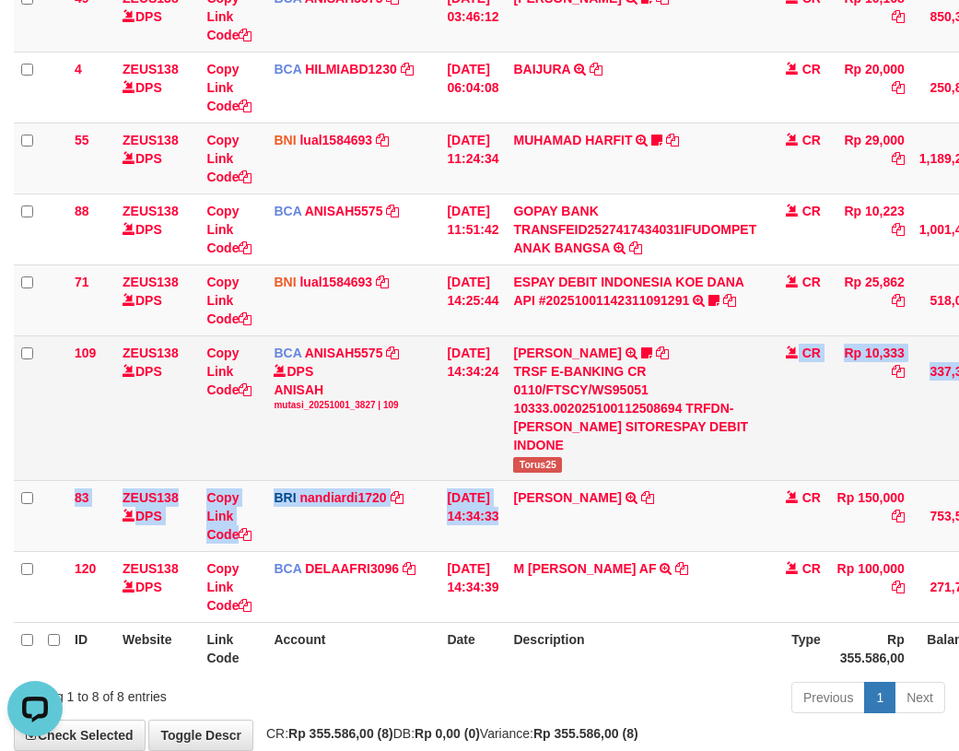
drag, startPoint x: 593, startPoint y: 455, endPoint x: 156, endPoint y: 408, distance: 439.3
click at [584, 457] on tbody "49 ZEUS138 DPS Copy Link Code BCA ANISAH5575 DPS ANISAH mutasi_20251001_3827 | …" at bounding box center [563, 302] width 1099 height 642
click at [562, 457] on span "Torus25" at bounding box center [537, 465] width 49 height 16
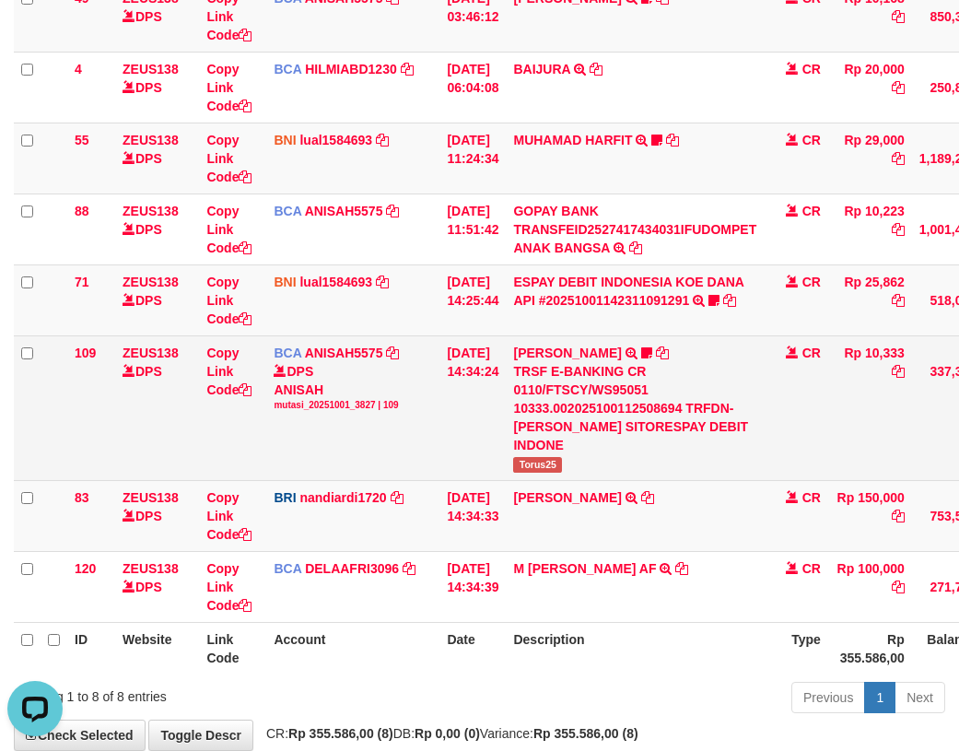
drag, startPoint x: 569, startPoint y: 447, endPoint x: 389, endPoint y: 422, distance: 181.4
click at [562, 457] on span "Torus25" at bounding box center [537, 465] width 49 height 16
click at [554, 457] on span "Torus25" at bounding box center [537, 465] width 49 height 16
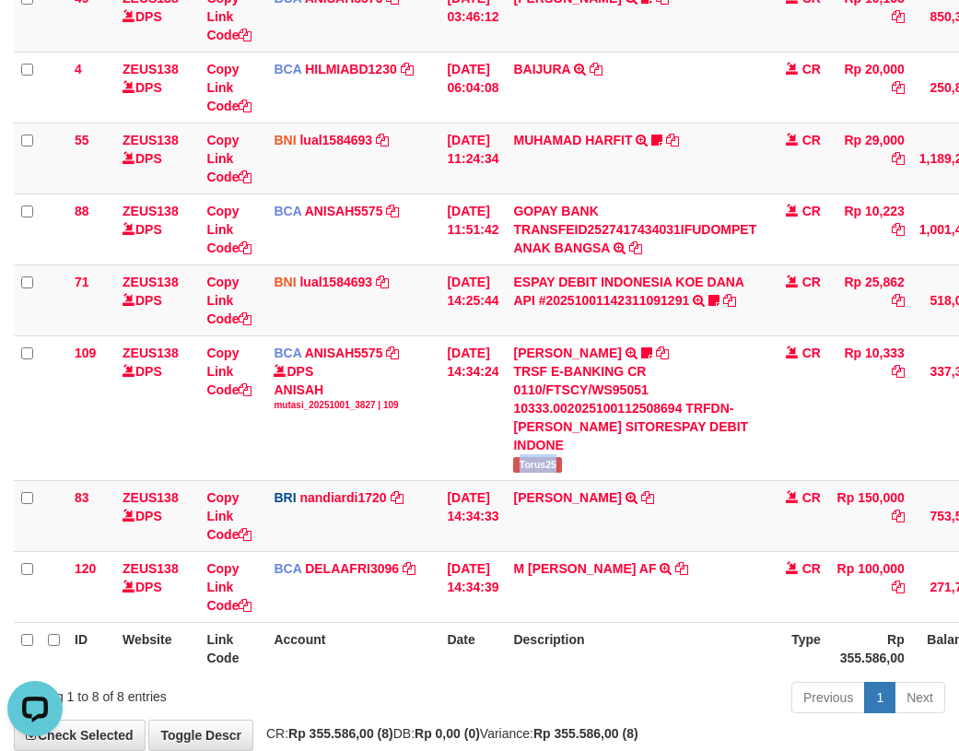
copy span "Torus25"
click at [720, 299] on icon at bounding box center [714, 300] width 11 height 13
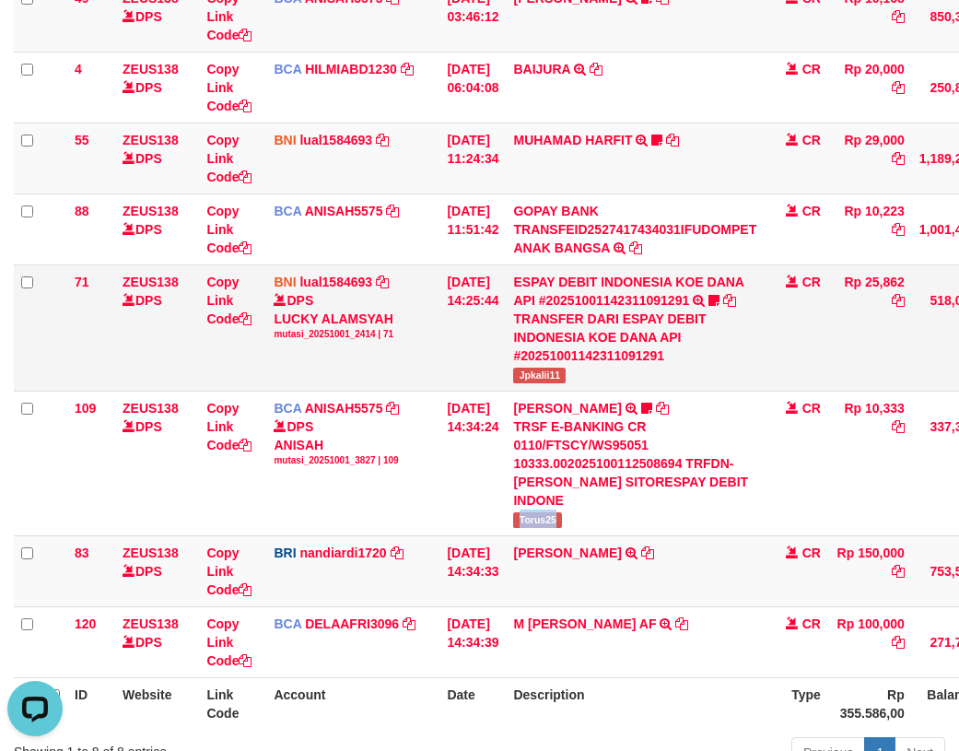
drag, startPoint x: 582, startPoint y: 380, endPoint x: 602, endPoint y: 380, distance: 19.4
click at [602, 380] on tr "71 ZEUS138 DPS Copy Link Code BNI lual1584693 DPS LUCKY ALAMSYAH mutasi_2025100…" at bounding box center [563, 327] width 1099 height 126
click at [563, 377] on span "Jpkalii11" at bounding box center [539, 376] width 53 height 16
click at [125, 285] on link "ZEUS138" at bounding box center [151, 282] width 56 height 15
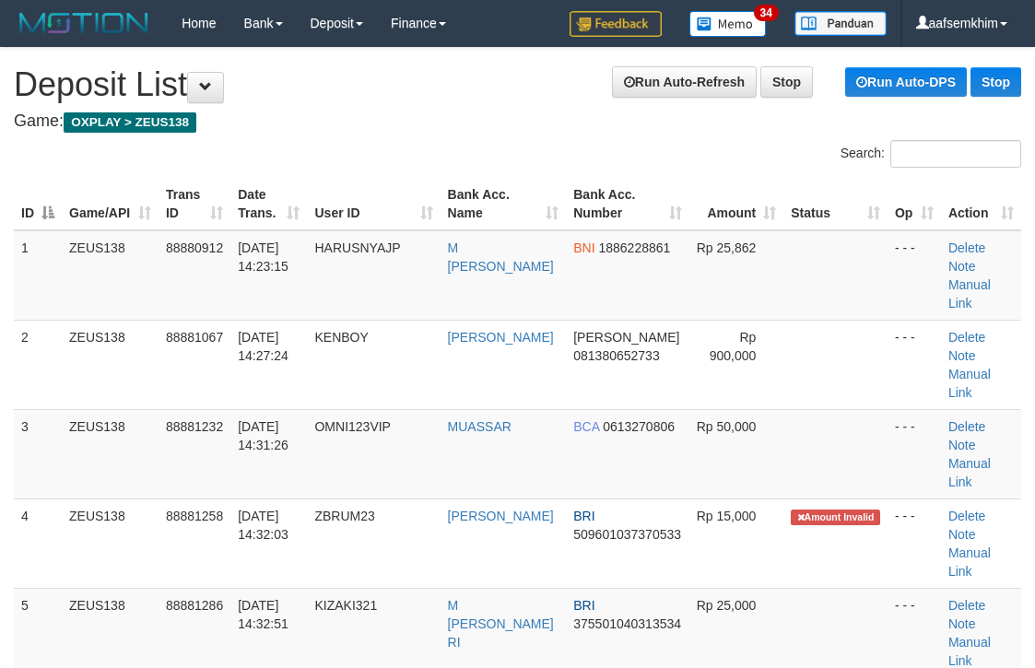
scroll to position [0, 17]
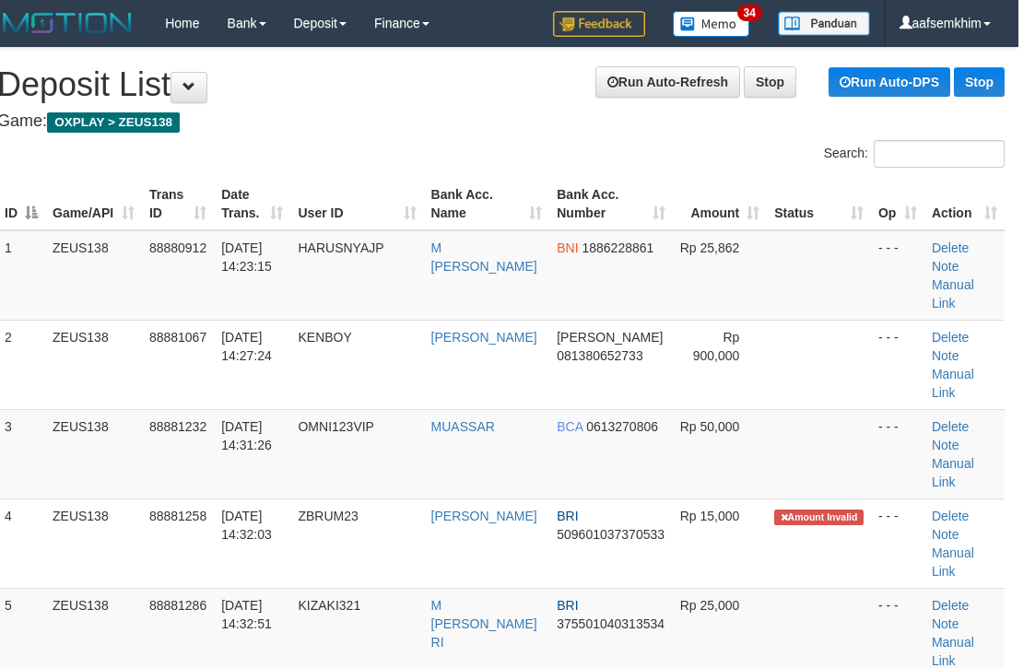
drag, startPoint x: 858, startPoint y: 318, endPoint x: 1046, endPoint y: 330, distance: 188.4
click at [891, 321] on tbody "1 ZEUS138 88880912 [DATE] 14:23:15 HARUSNYAJP M [PERSON_NAME] BNI 1886228861 Rp…" at bounding box center [500, 588] width 1007 height 716
drag, startPoint x: 675, startPoint y: 260, endPoint x: 1048, endPoint y: 302, distance: 374.7
click at [746, 269] on td "Rp 25,862" at bounding box center [720, 275] width 95 height 90
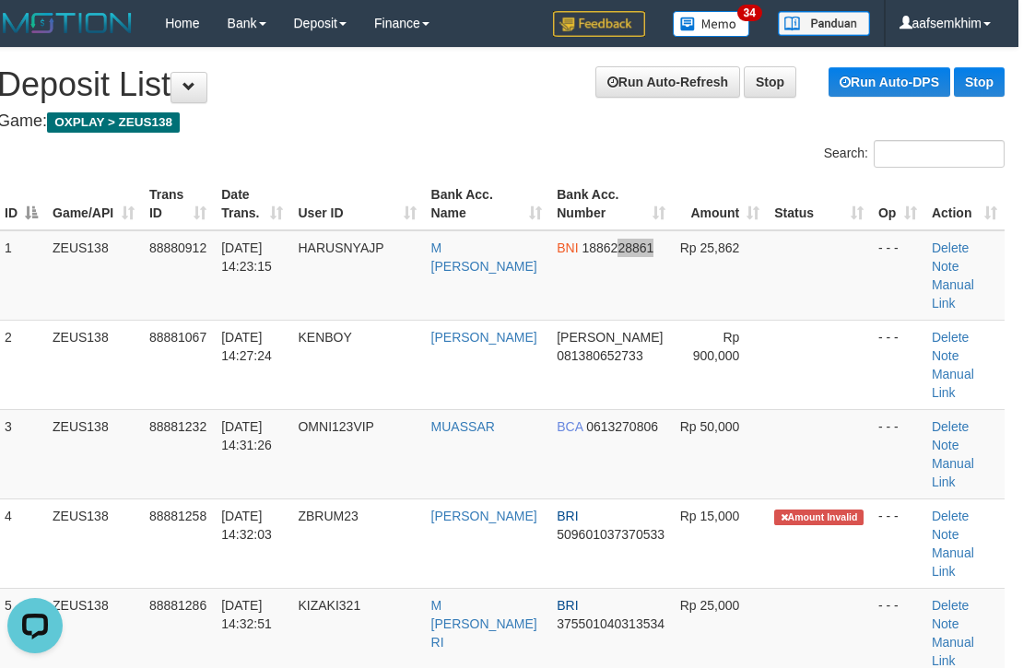
drag, startPoint x: 614, startPoint y: 258, endPoint x: 1039, endPoint y: 242, distance: 426.0
click at [616, 258] on td "BNI 1886228861" at bounding box center [610, 275] width 123 height 90
click at [706, 232] on td "Rp 25,862" at bounding box center [720, 275] width 95 height 90
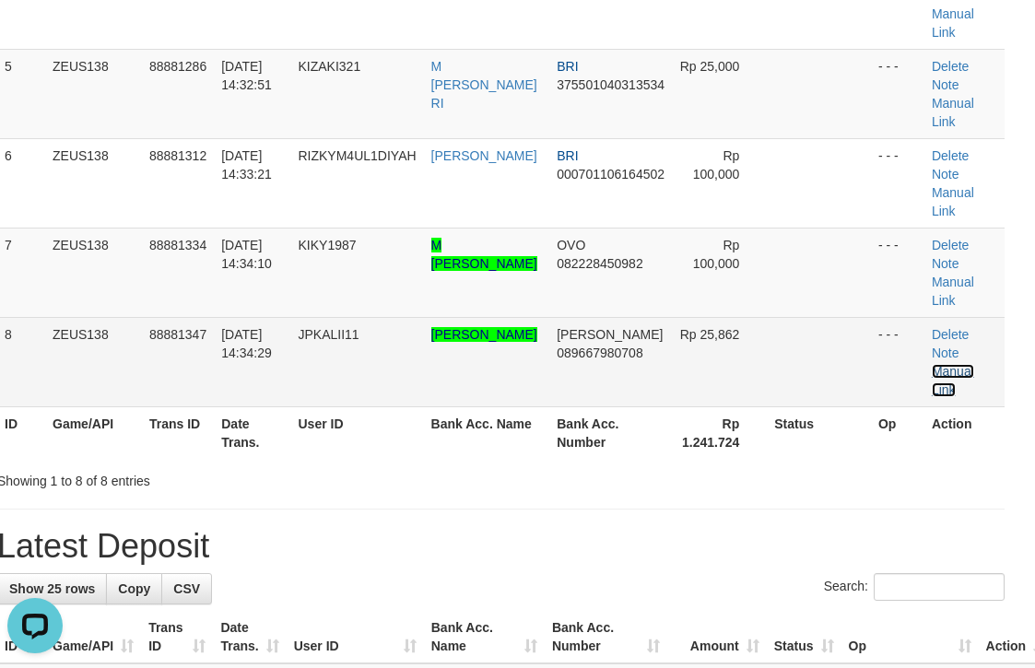
click at [969, 372] on link "Manual Link" at bounding box center [953, 380] width 42 height 33
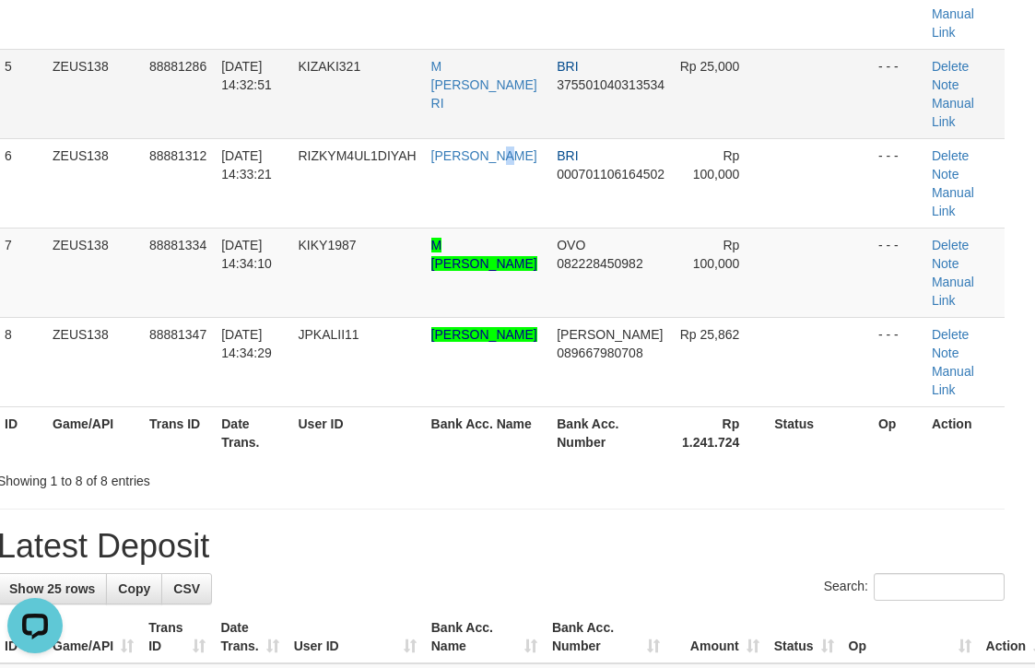
drag, startPoint x: 508, startPoint y: 170, endPoint x: 499, endPoint y: 113, distance: 57.7
click at [509, 172] on td "HADI PRIYANTO" at bounding box center [487, 182] width 126 height 89
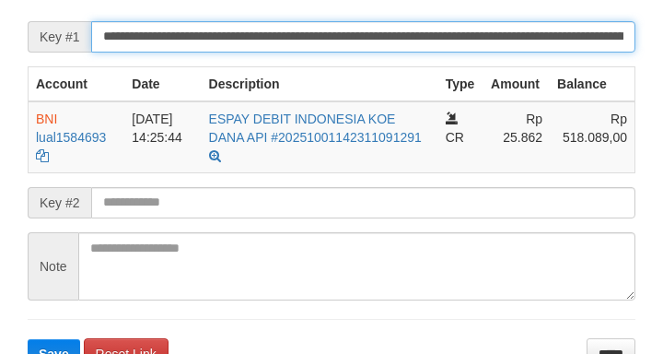
click at [494, 53] on input "**********" at bounding box center [363, 36] width 545 height 31
click at [28, 339] on button "Save" at bounding box center [54, 353] width 53 height 29
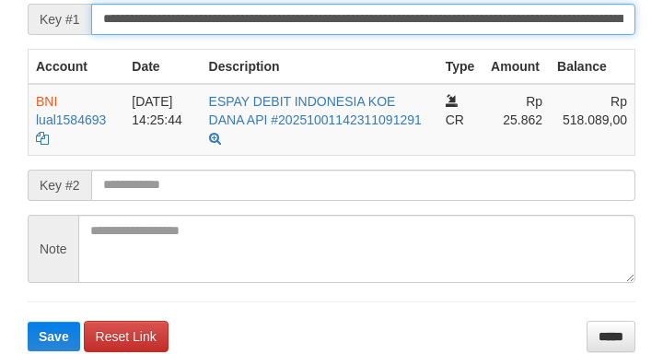
click at [28, 322] on button "Save" at bounding box center [54, 336] width 53 height 29
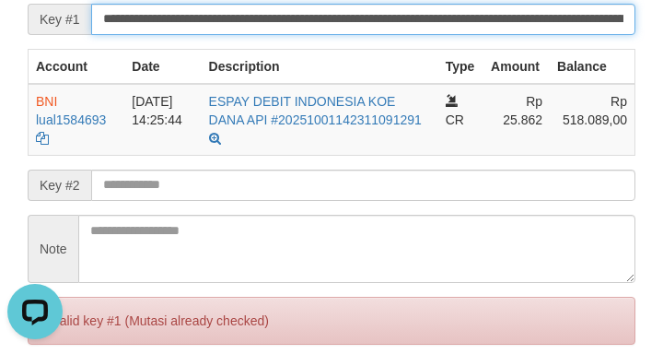
scroll to position [0, 0]
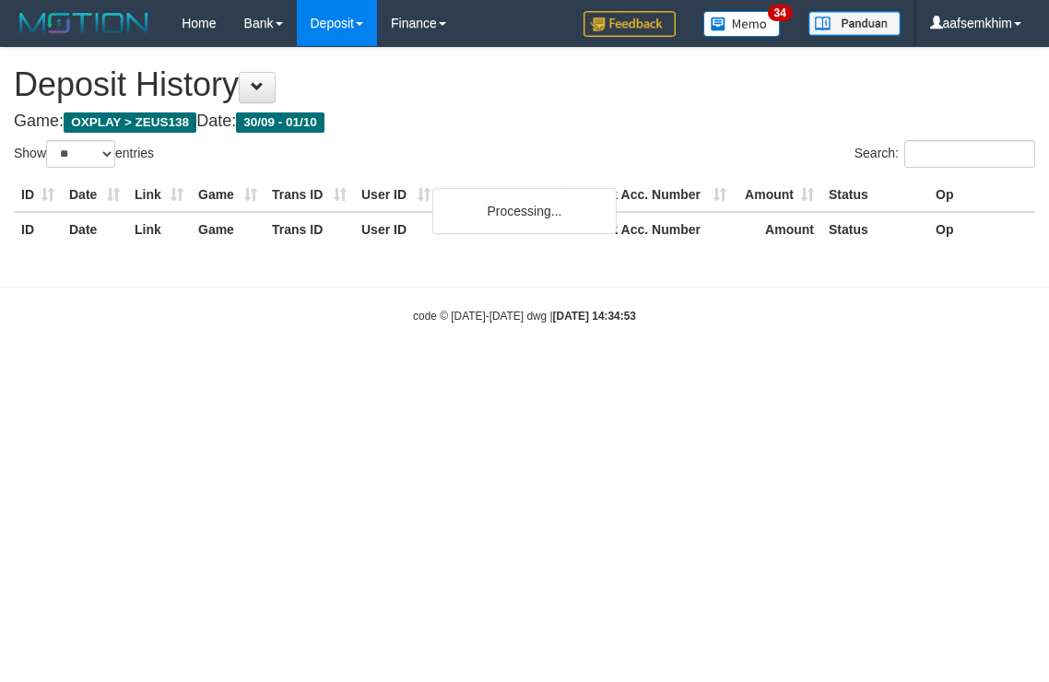
select select "**"
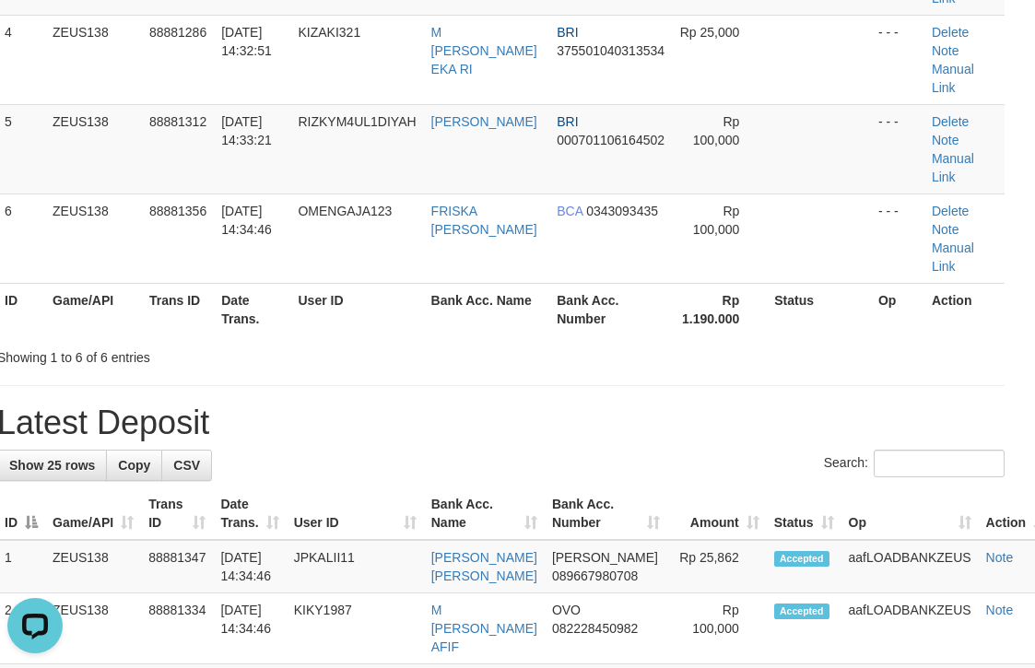
scroll to position [484, 17]
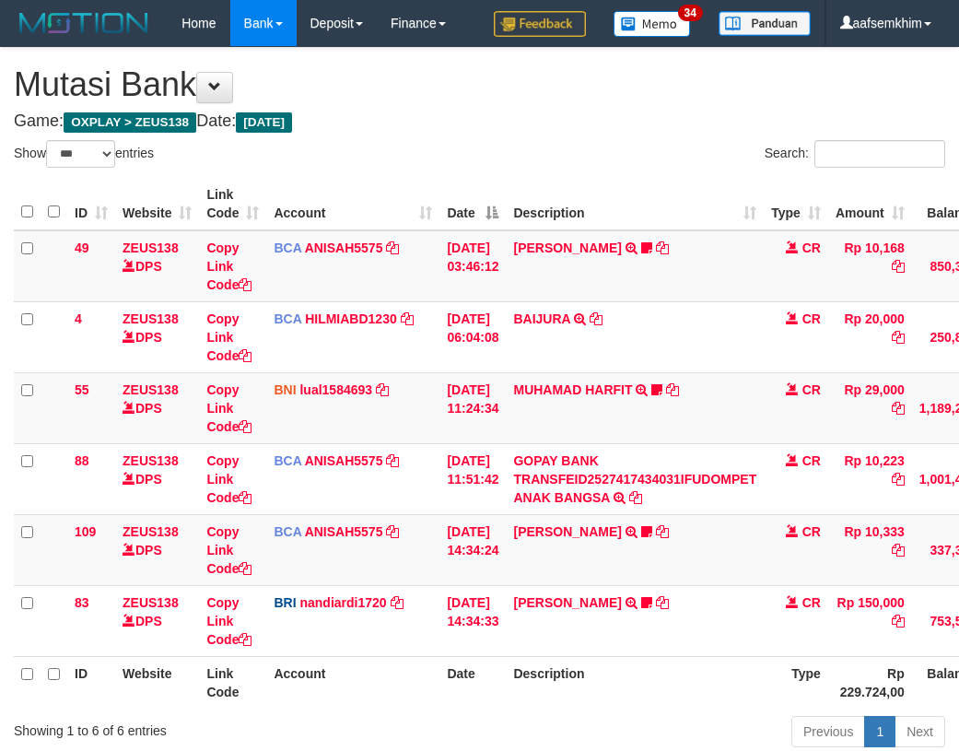
select select "***"
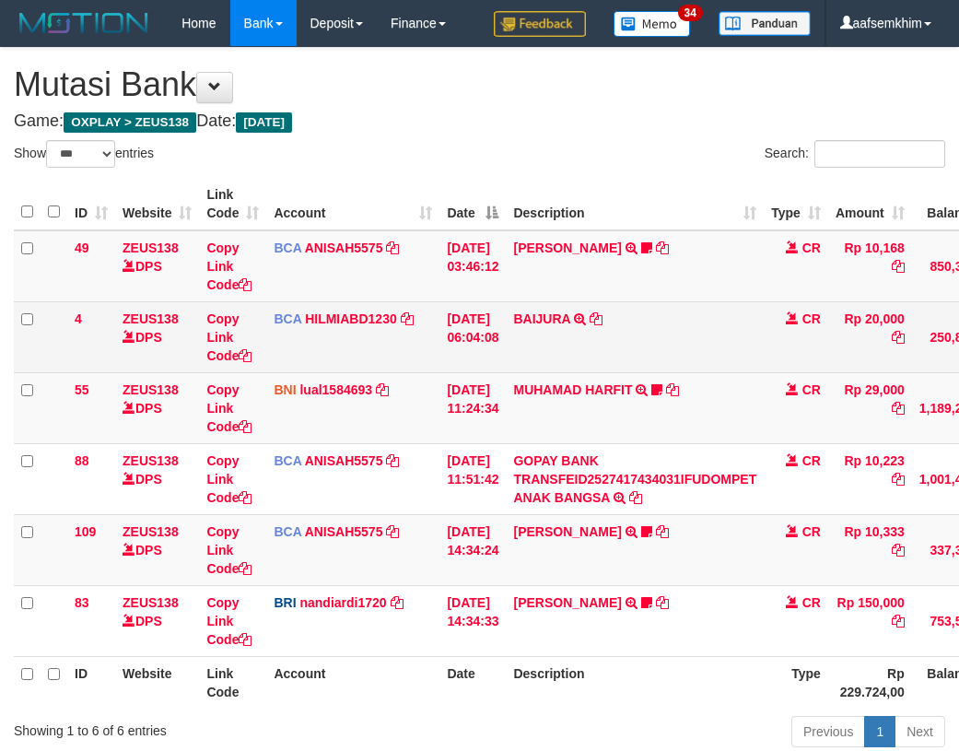
drag, startPoint x: 620, startPoint y: 334, endPoint x: 606, endPoint y: 340, distance: 15.3
click at [607, 340] on td "BAIJURA TRSF E-BANKING CR 0110/FTSCY/WS95051 20000.002025100191215388 TRFDN-BAI…" at bounding box center [635, 336] width 258 height 71
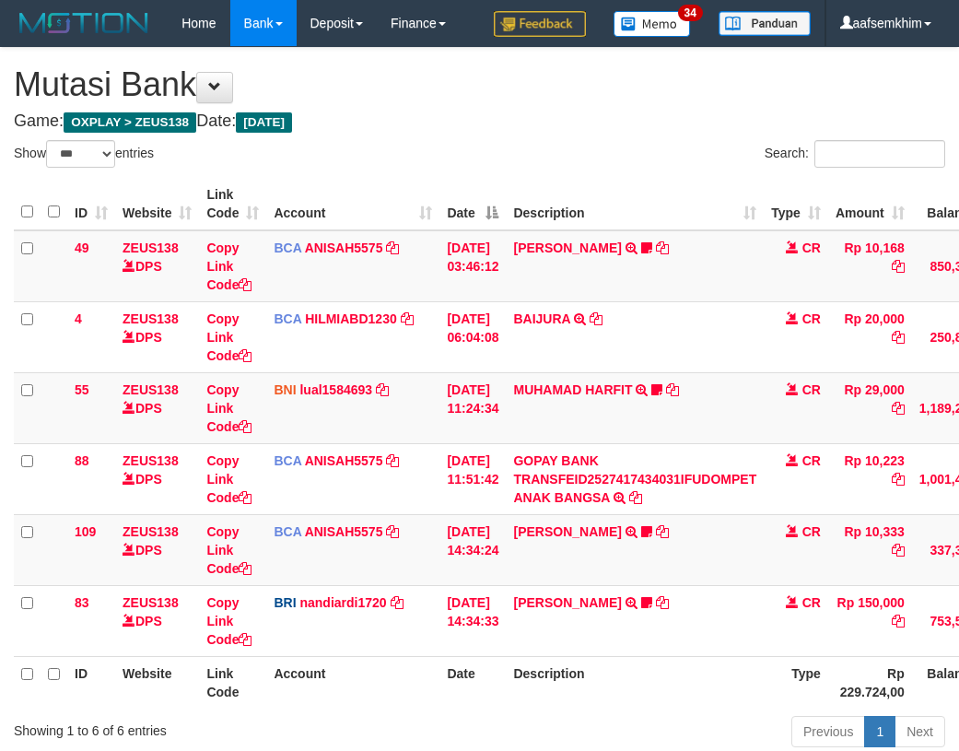
scroll to position [136, 0]
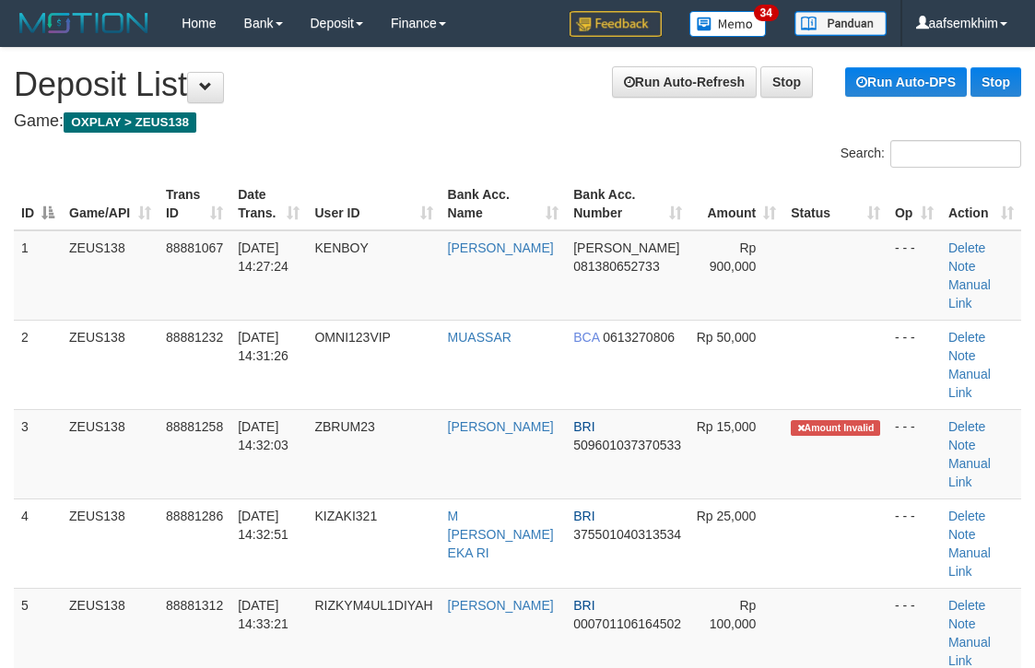
scroll to position [484, 17]
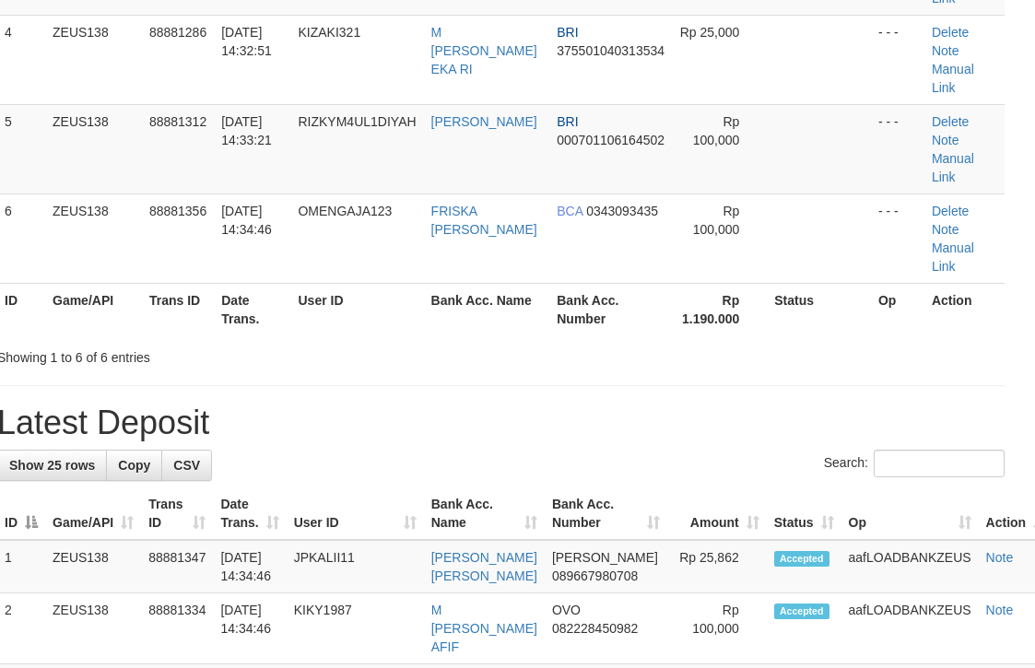
click at [895, 405] on h1 "Latest Deposit" at bounding box center [500, 423] width 1007 height 37
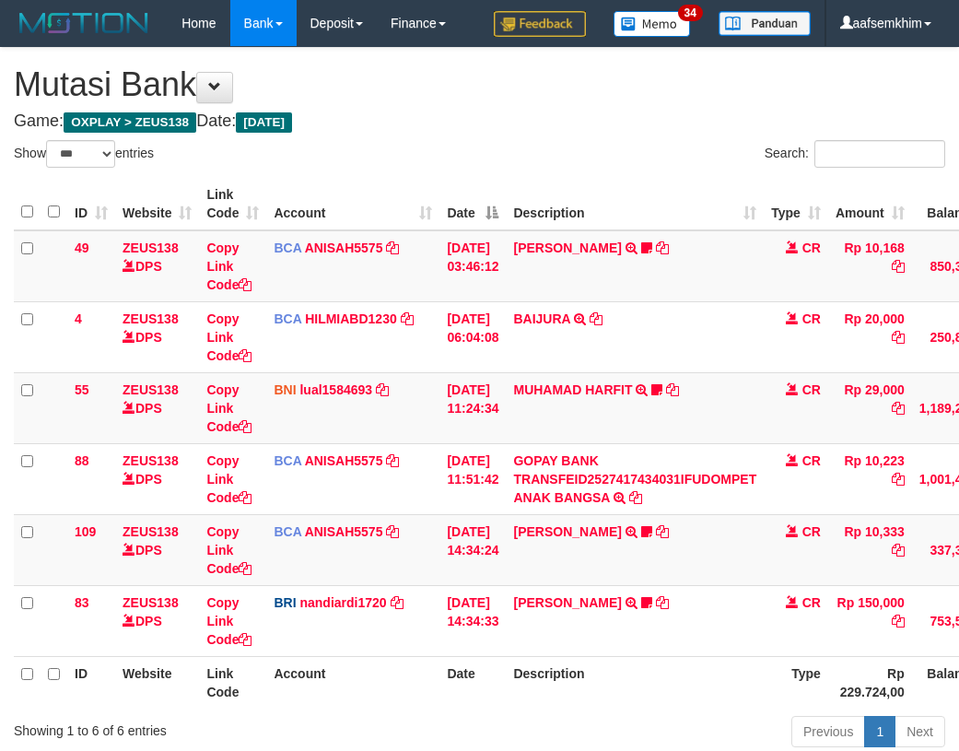
select select "***"
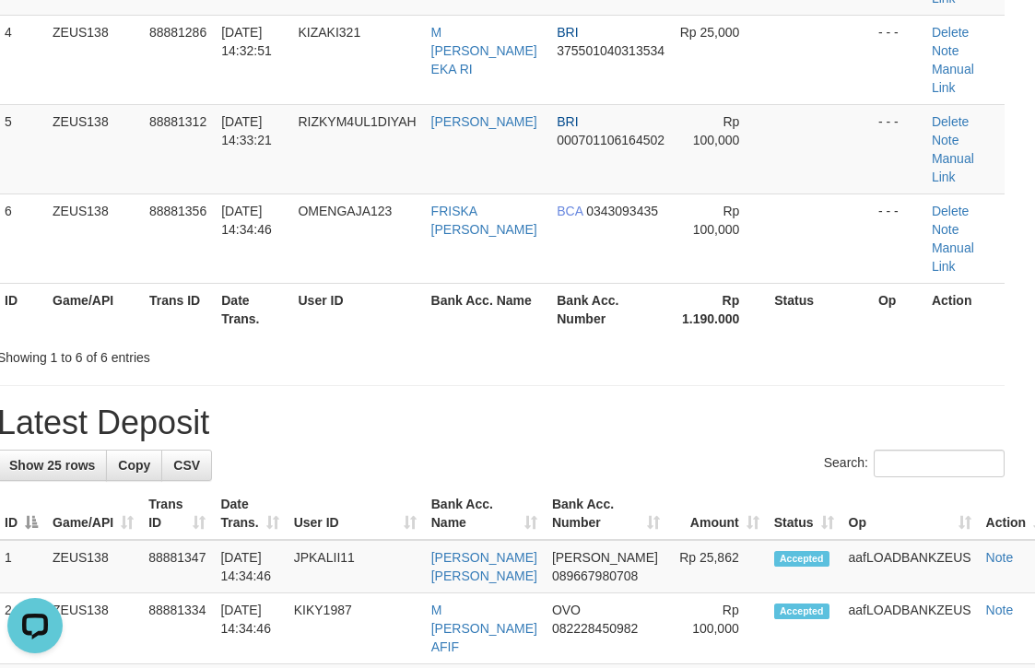
drag, startPoint x: 581, startPoint y: 294, endPoint x: 614, endPoint y: 298, distance: 32.5
click at [597, 405] on h1 "Latest Deposit" at bounding box center [500, 423] width 1007 height 37
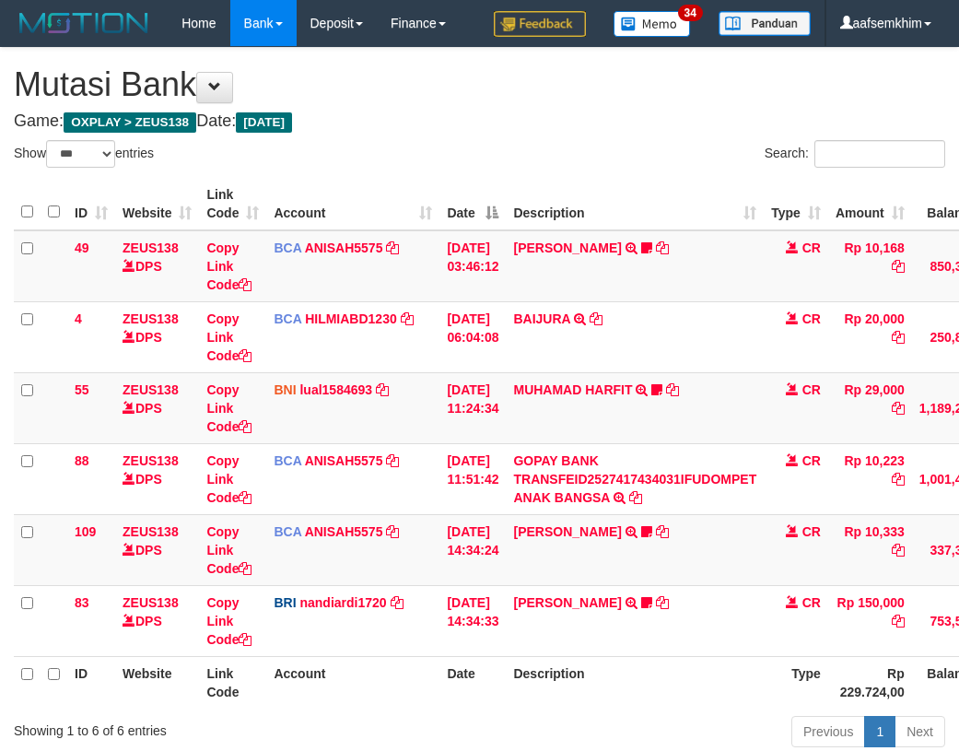
select select "***"
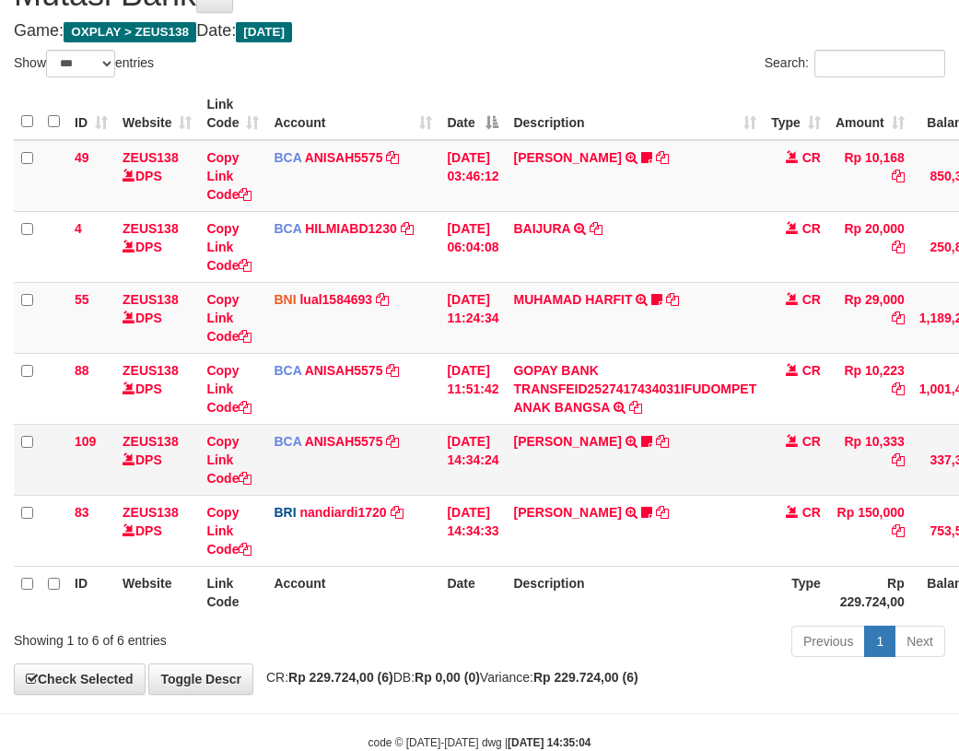
click at [440, 492] on tr "109 ZEUS138 DPS Copy Link Code BCA ANISAH5575 DPS [PERSON_NAME] mutasi_20251001…" at bounding box center [563, 459] width 1099 height 71
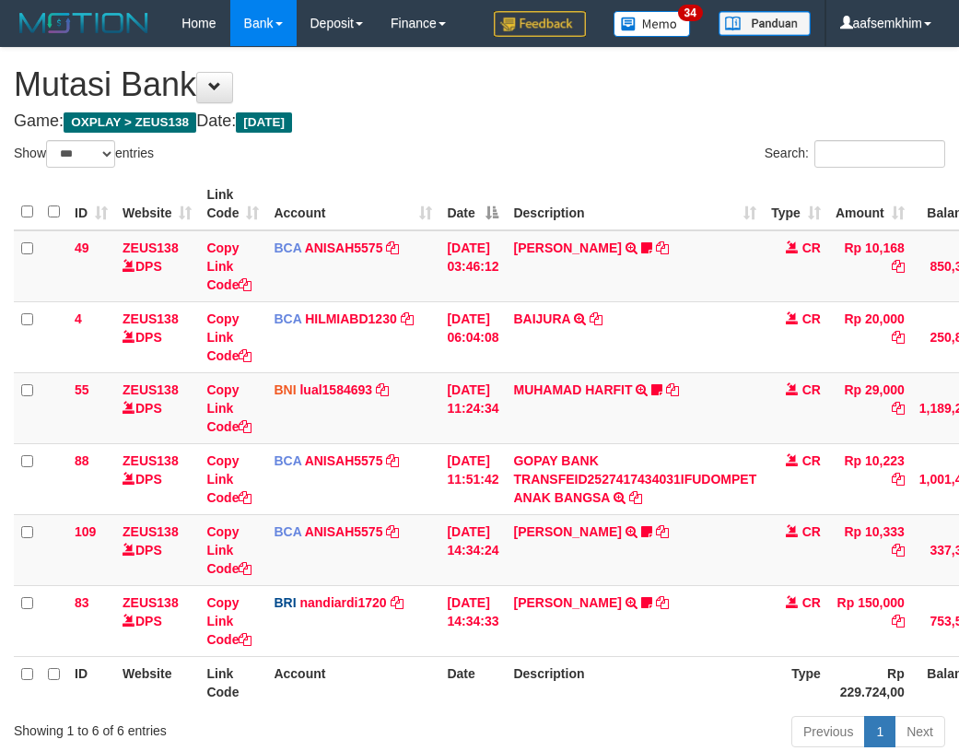
select select "***"
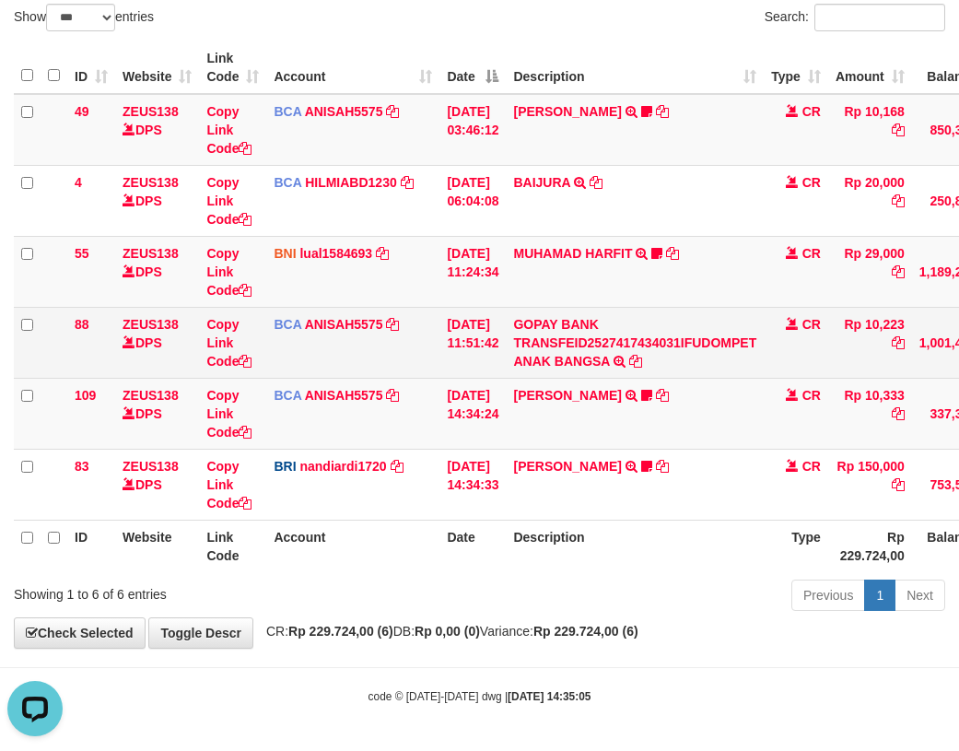
click at [124, 345] on td "ZEUS138 DPS" at bounding box center [157, 342] width 84 height 71
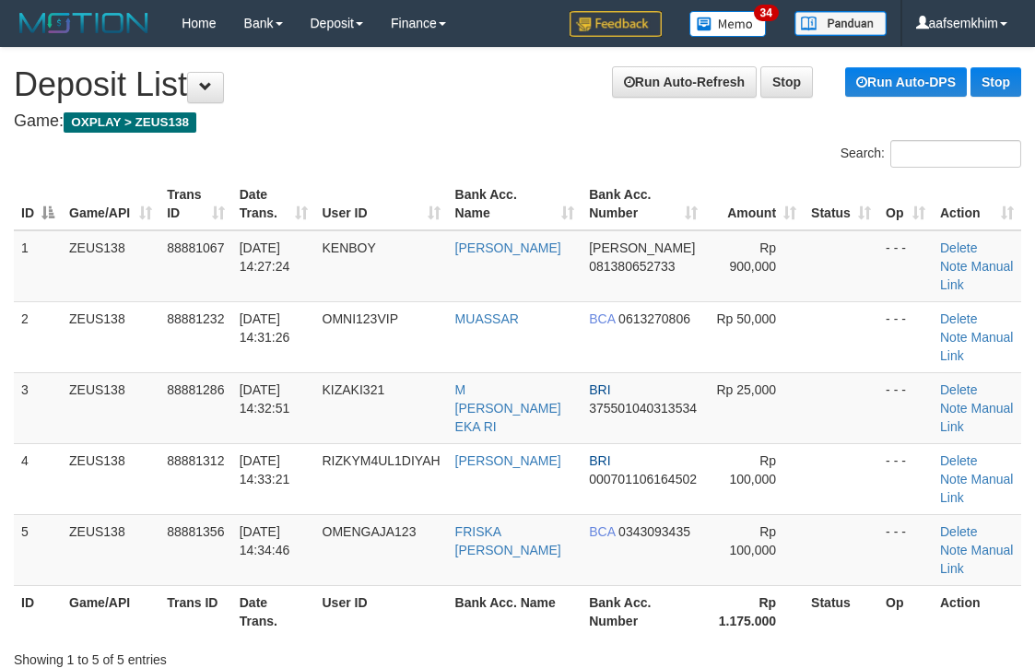
scroll to position [484, 17]
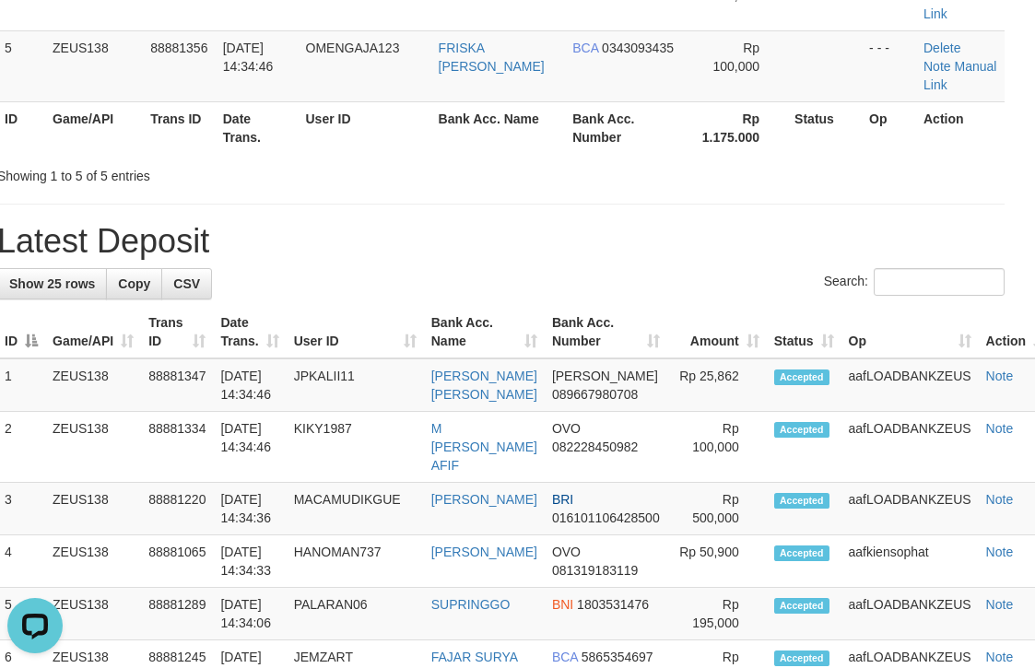
click at [657, 227] on h1 "Latest Deposit" at bounding box center [500, 241] width 1007 height 37
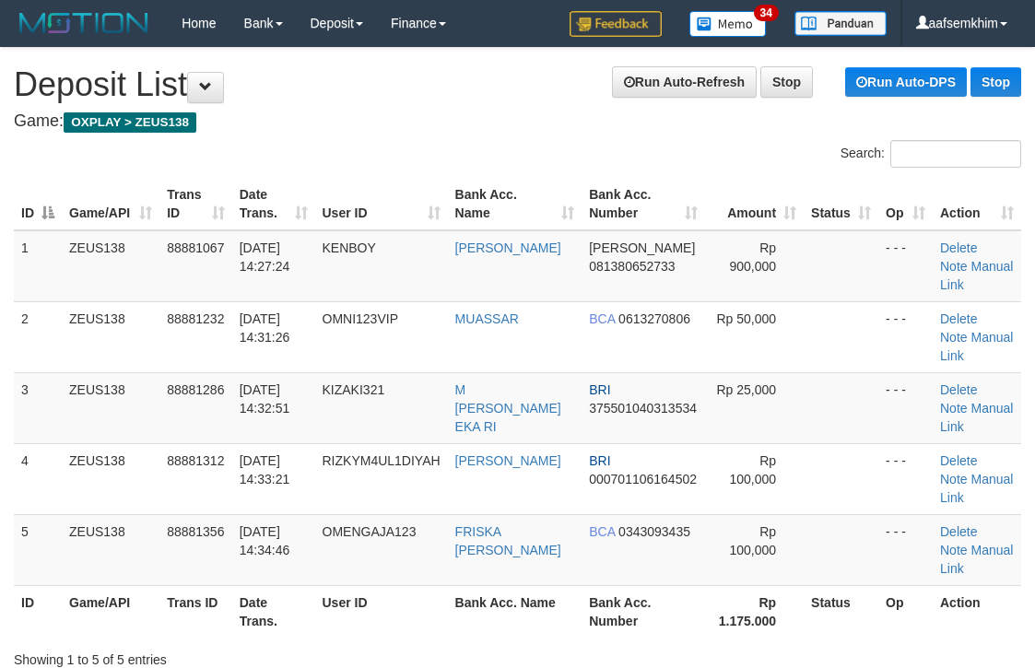
scroll to position [484, 17]
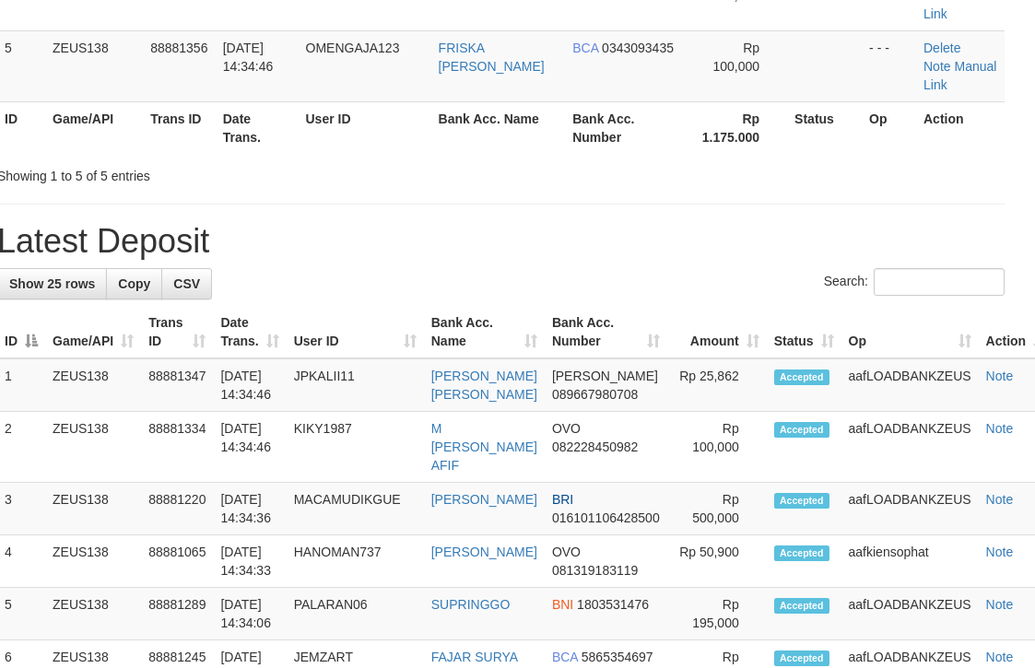
click at [669, 223] on h1 "Latest Deposit" at bounding box center [500, 241] width 1007 height 37
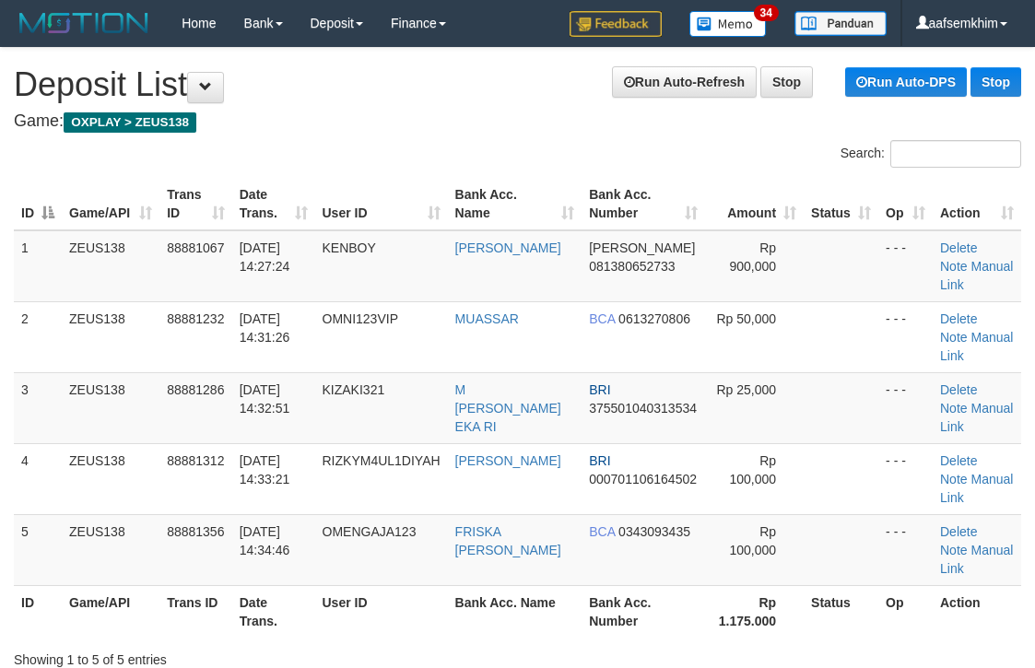
scroll to position [484, 17]
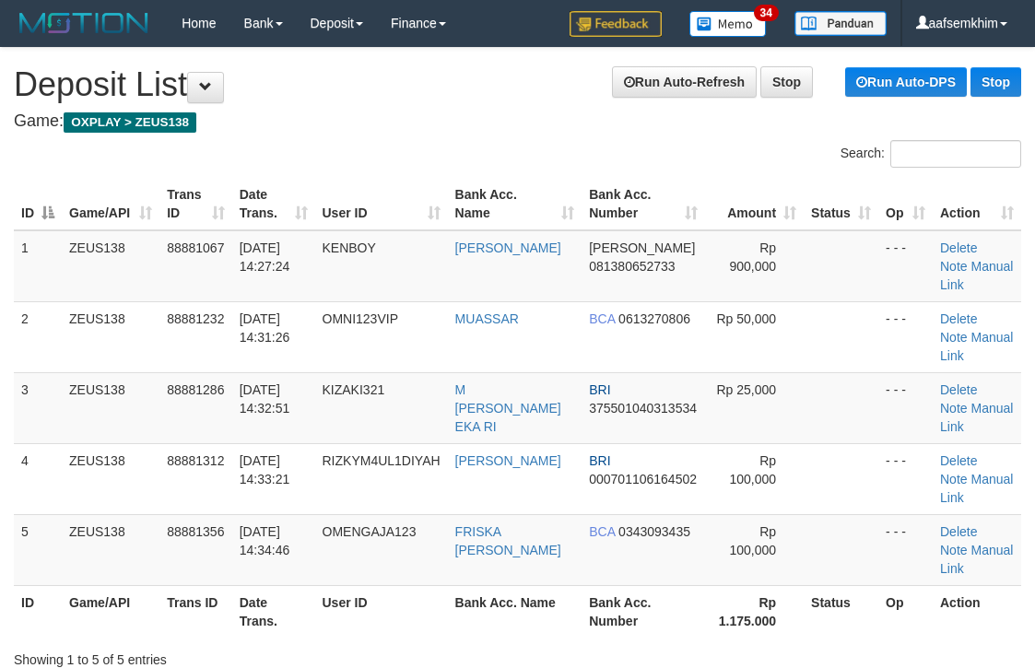
scroll to position [484, 17]
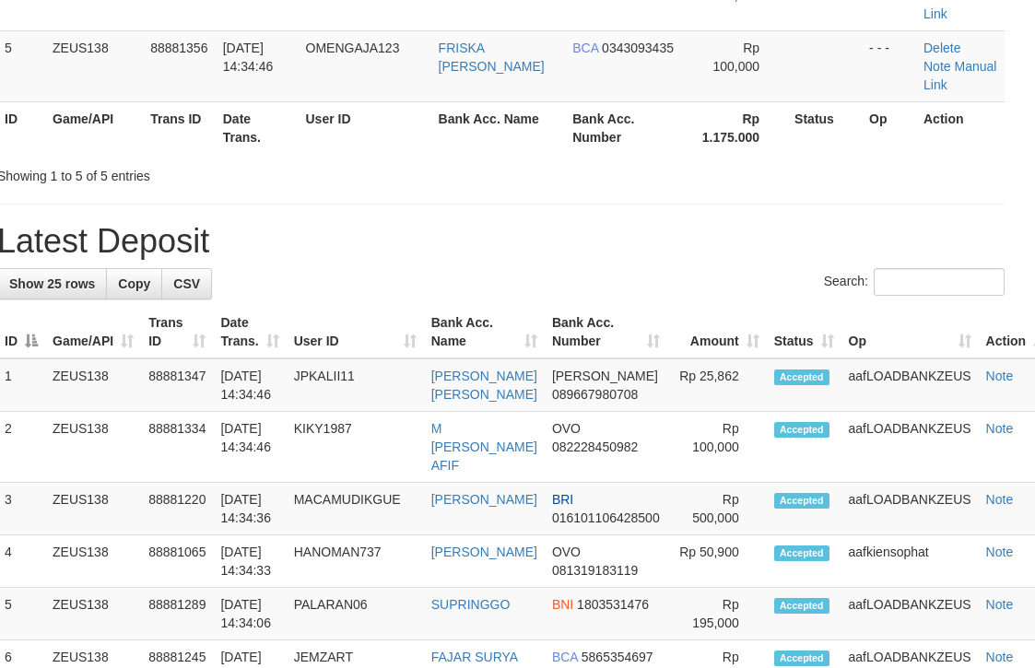
drag, startPoint x: 0, startPoint y: 0, endPoint x: 699, endPoint y: 217, distance: 732.5
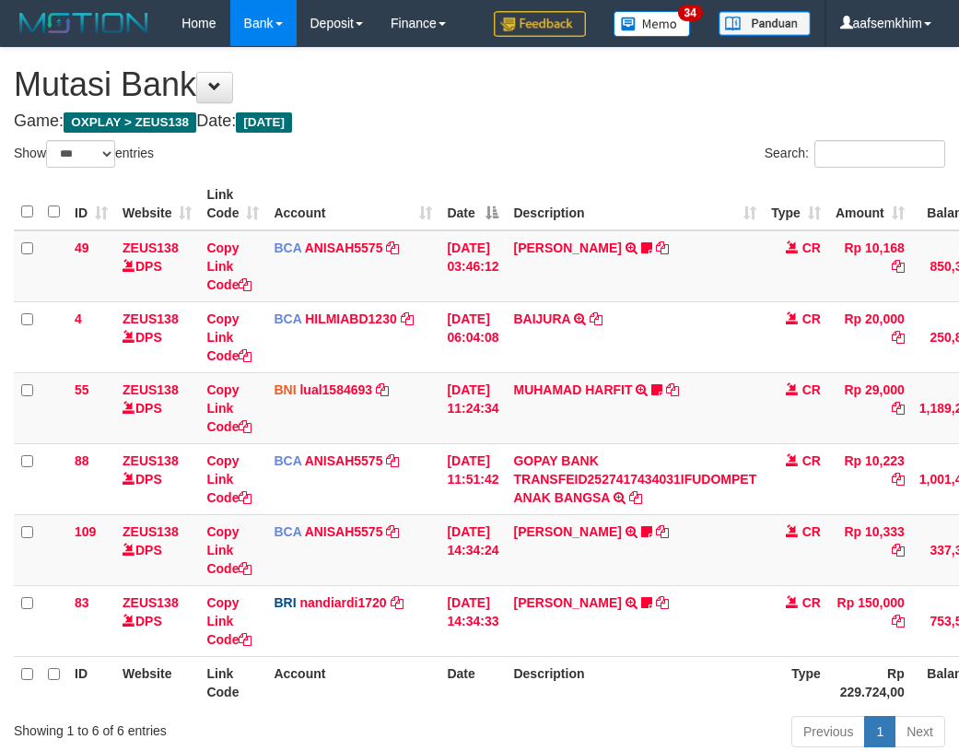
select select "***"
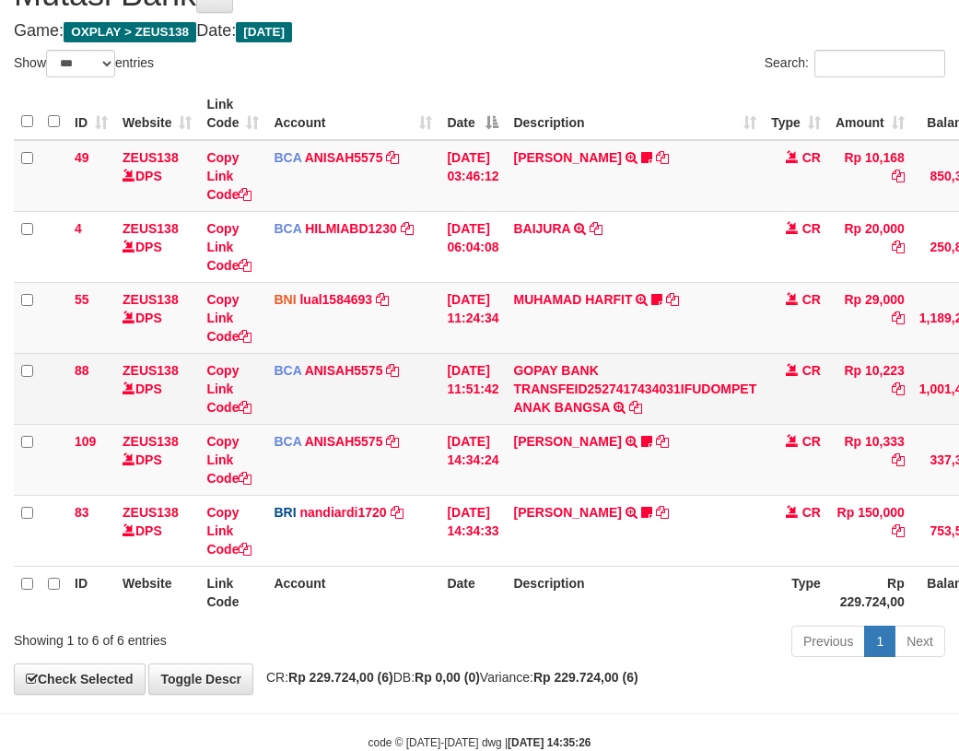
click at [346, 393] on td "BCA ANISAH5575 DPS ANISAH mutasi_20251001_3827 | 88 mutasi_20251001_3827 | 88" at bounding box center [352, 388] width 173 height 71
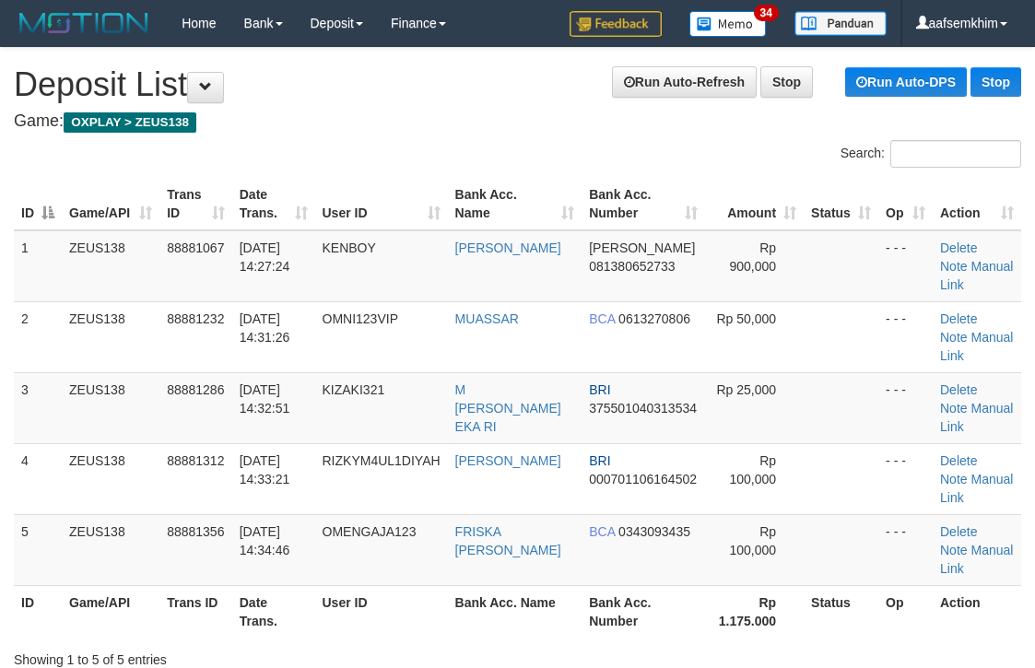
scroll to position [484, 17]
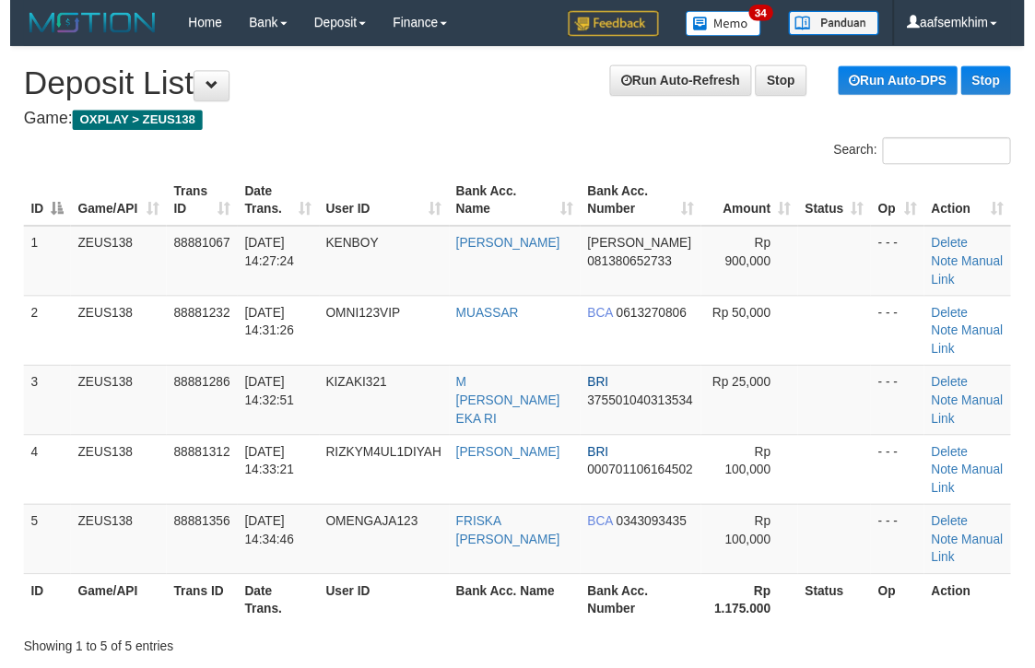
scroll to position [484, 17]
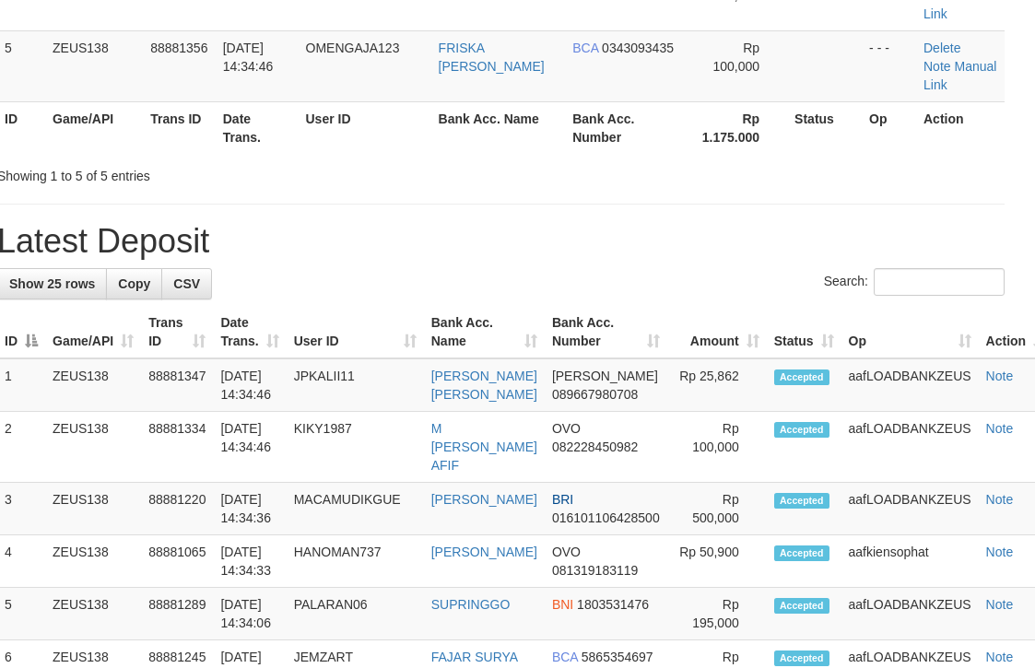
drag, startPoint x: 638, startPoint y: 243, endPoint x: 886, endPoint y: 255, distance: 248.2
click at [679, 234] on h1 "Latest Deposit" at bounding box center [500, 241] width 1007 height 37
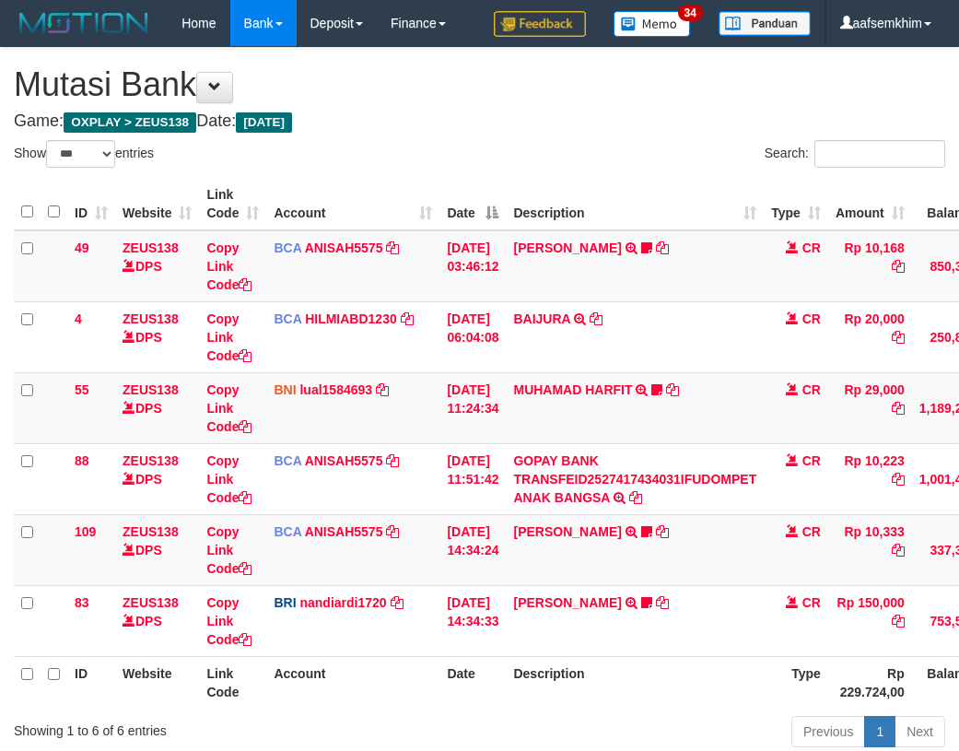
select select "***"
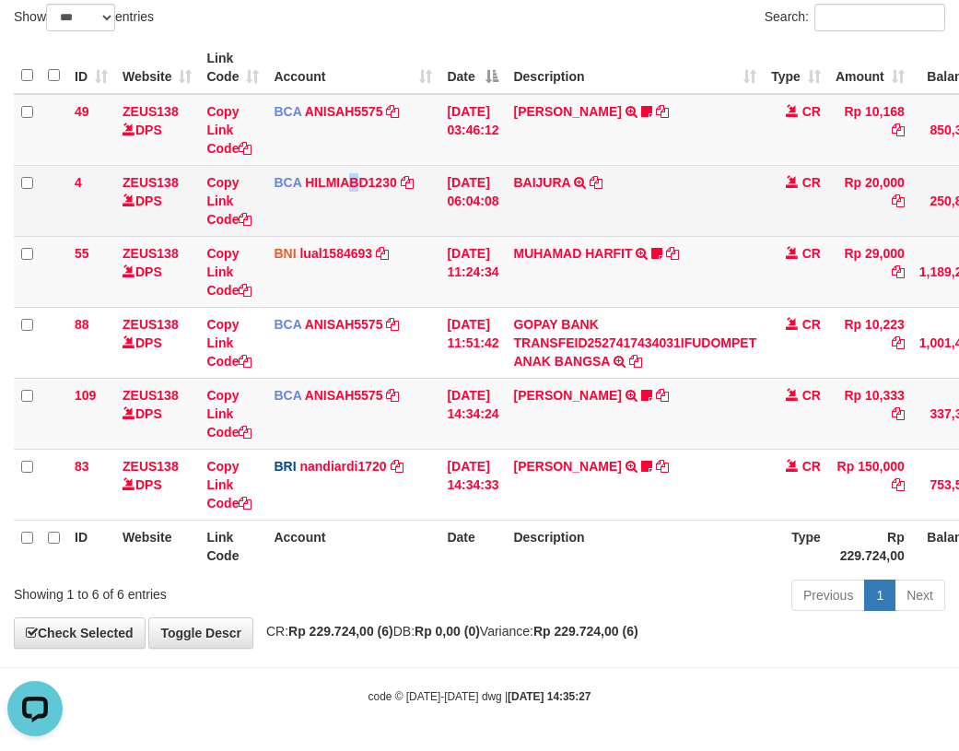
drag, startPoint x: 355, startPoint y: 214, endPoint x: 330, endPoint y: 230, distance: 29.9
click at [346, 219] on td "BCA HILMIABD1230 DPS HILMI ABDILLAH mutasi_20251001_4766 | 4 mutasi_20251001_47…" at bounding box center [352, 200] width 173 height 71
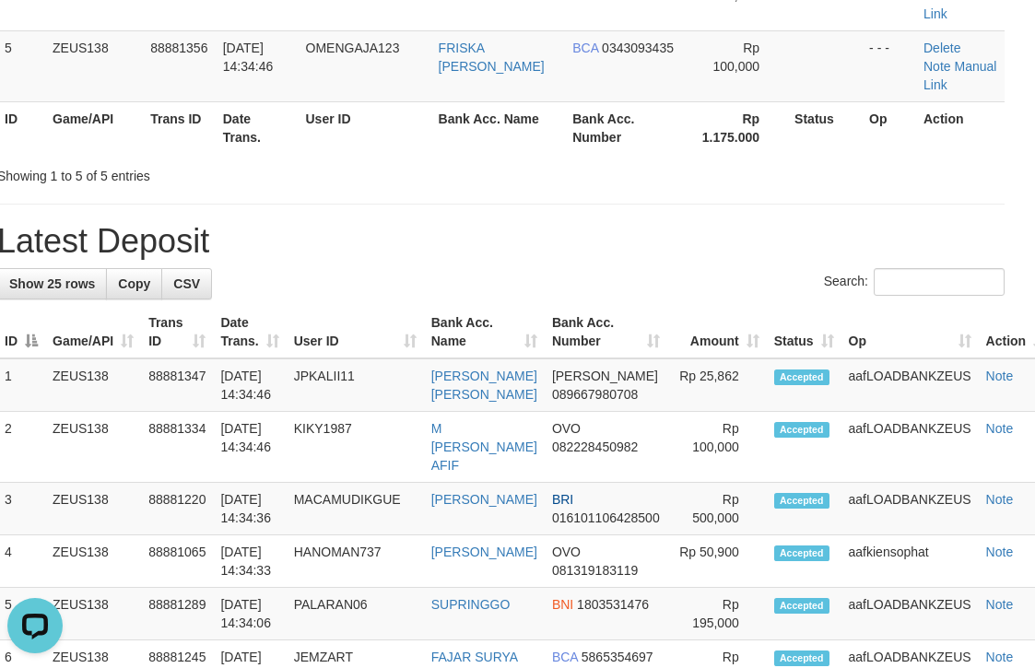
drag, startPoint x: 590, startPoint y: 199, endPoint x: 1043, endPoint y: 235, distance: 454.8
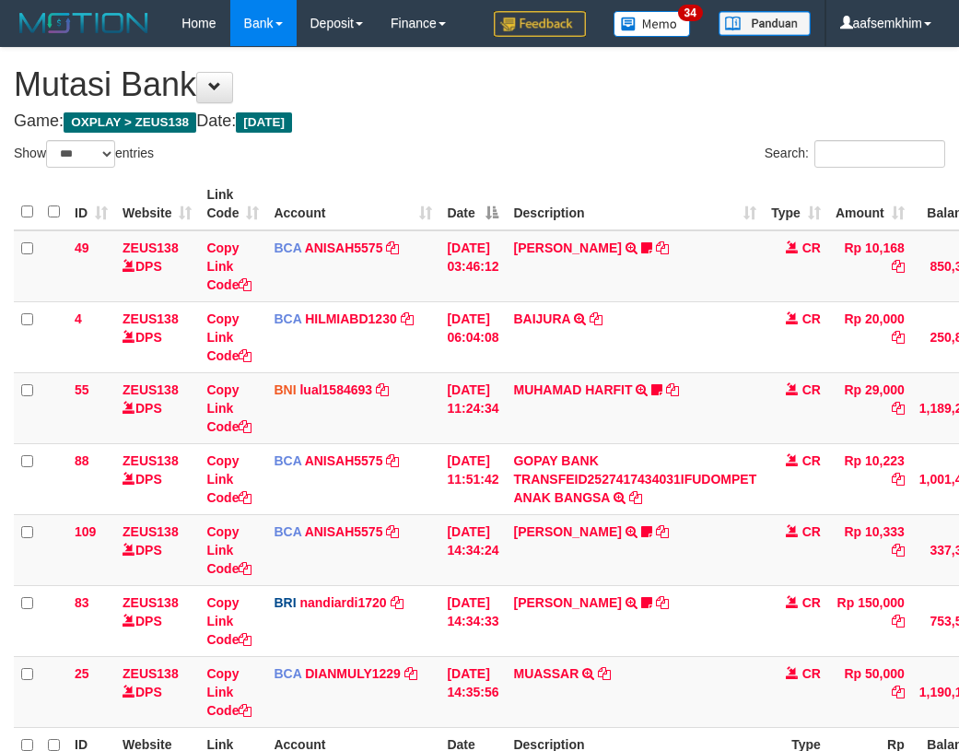
select select "***"
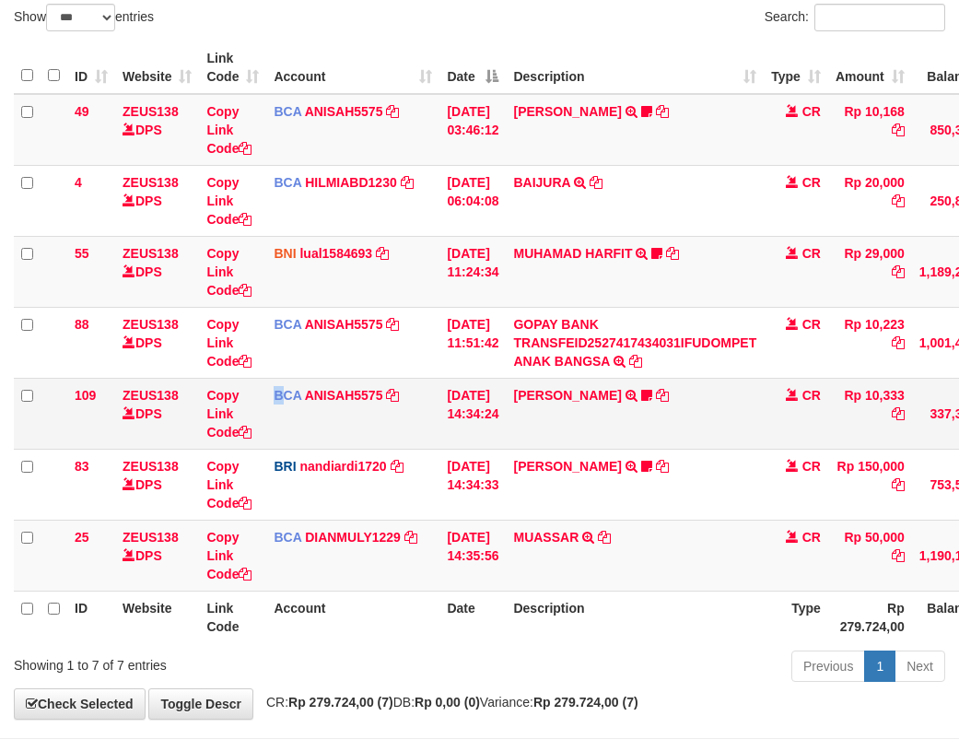
drag, startPoint x: 0, startPoint y: 0, endPoint x: 287, endPoint y: 384, distance: 479.4
click at [287, 384] on td "BCA ANISAH5575 DPS ANISAH mutasi_20251001_3827 | 109 mutasi_20251001_3827 | 109" at bounding box center [352, 413] width 173 height 71
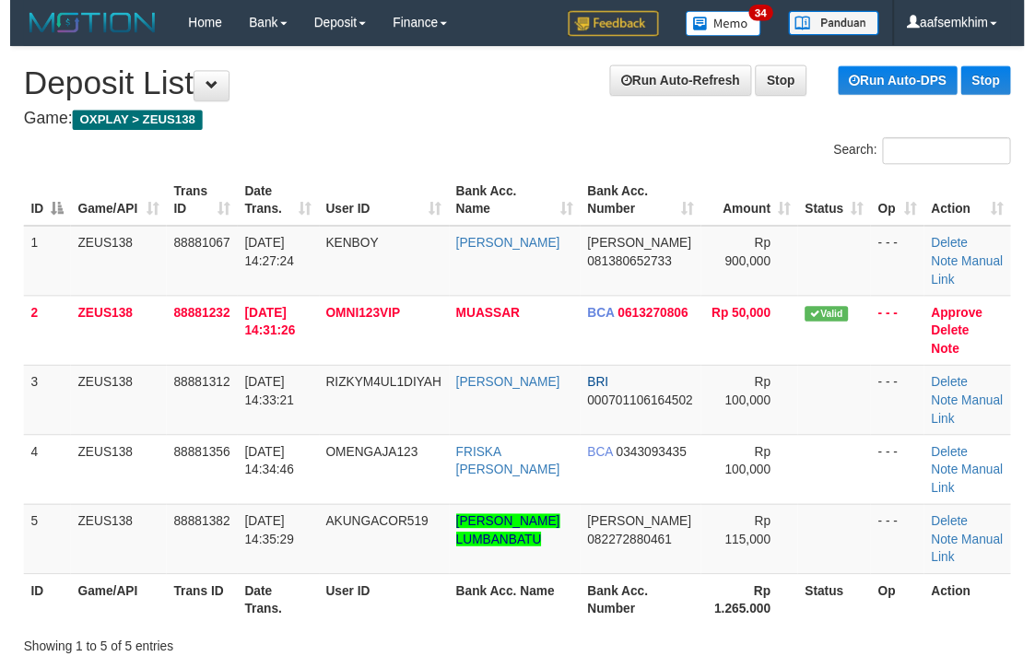
scroll to position [484, 17]
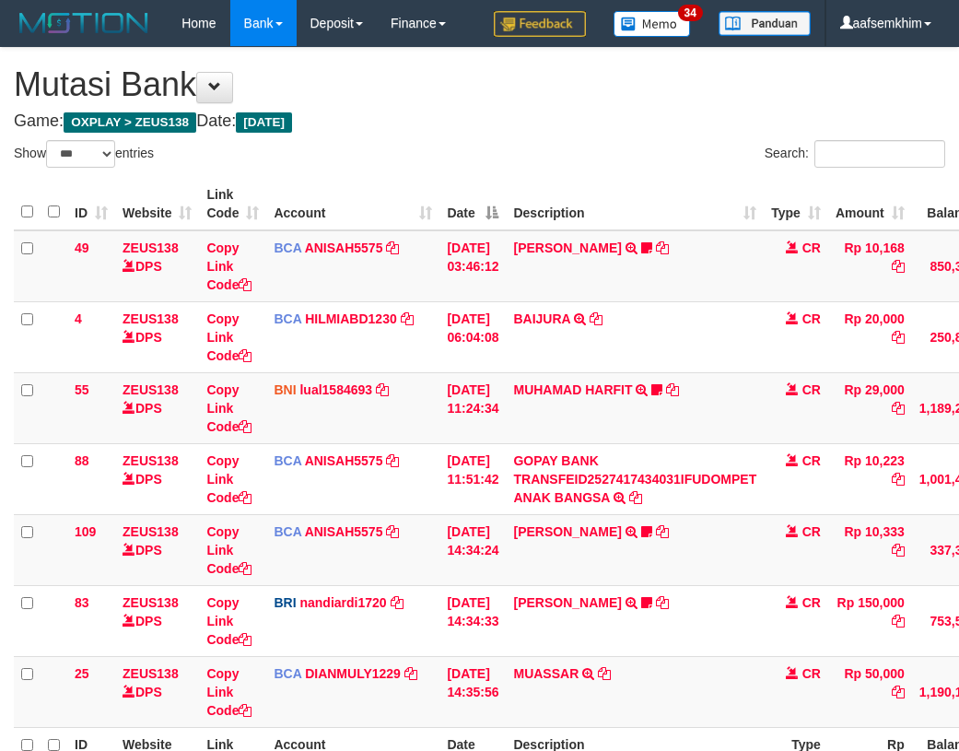
select select "***"
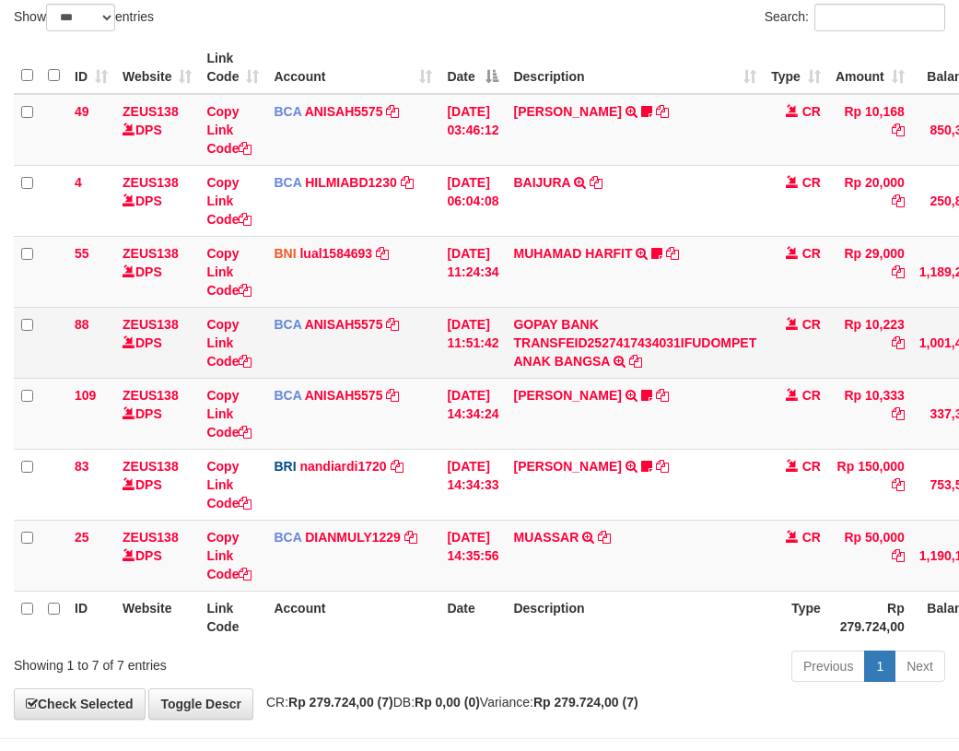
click at [183, 370] on td "ZEUS138 DPS" at bounding box center [157, 342] width 84 height 71
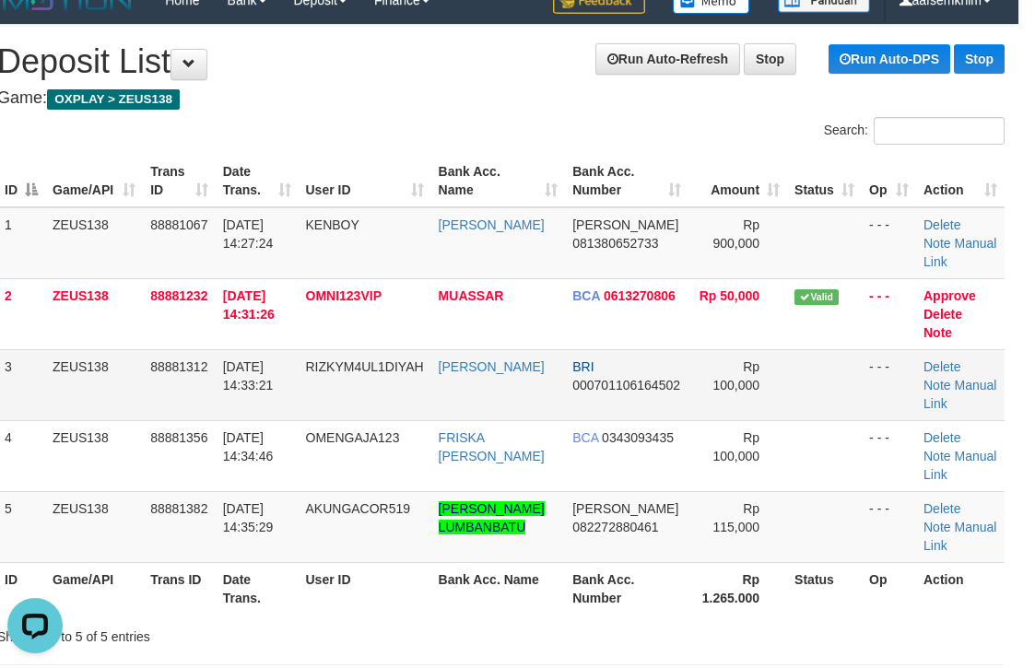
drag, startPoint x: 641, startPoint y: 368, endPoint x: 672, endPoint y: 364, distance: 30.6
click at [663, 370] on td "BRI 000701106164502" at bounding box center [626, 384] width 123 height 71
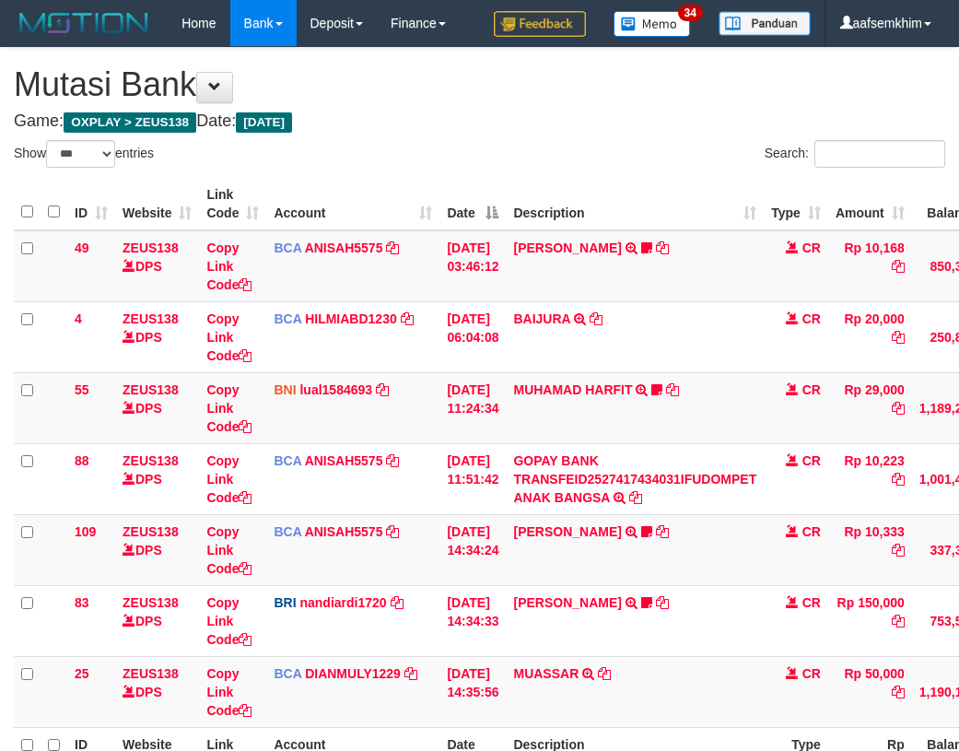
select select "***"
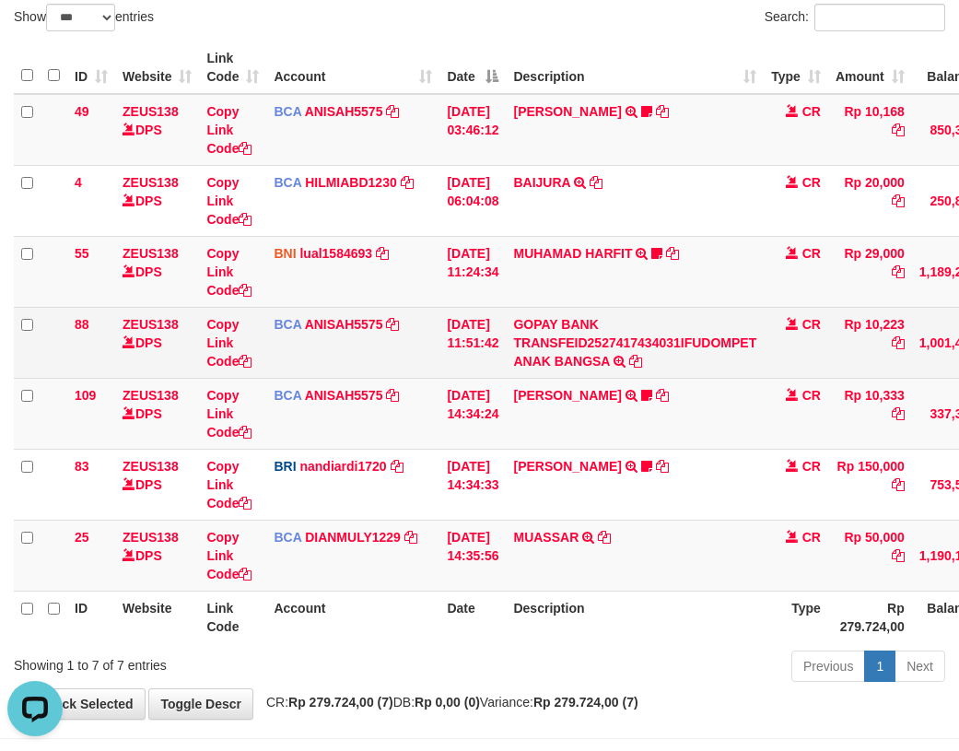
click at [179, 362] on td "ZEUS138 DPS" at bounding box center [157, 342] width 84 height 71
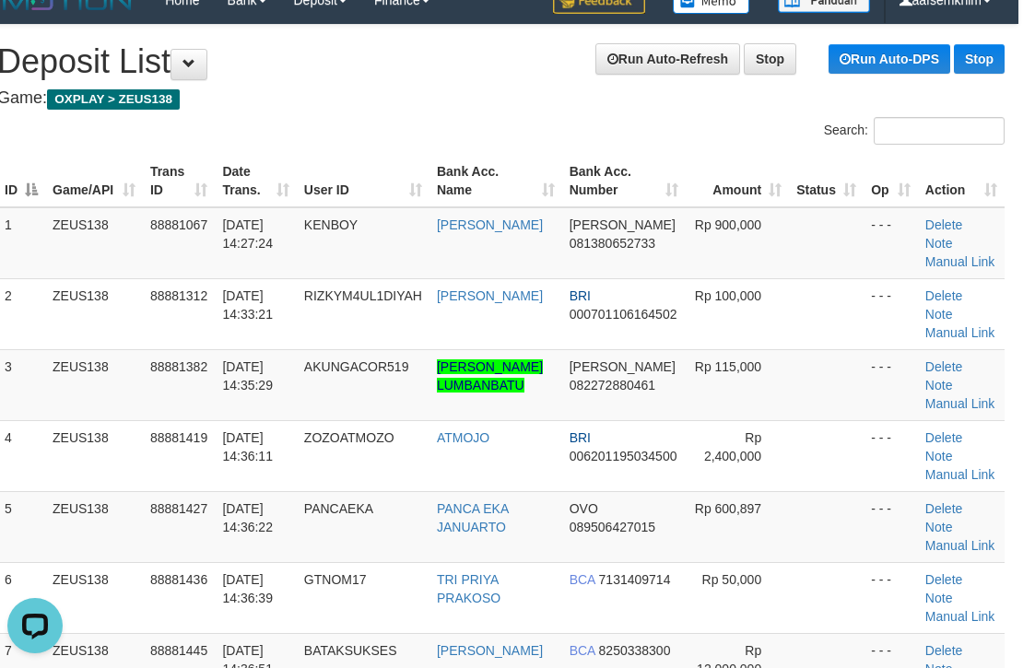
drag, startPoint x: 555, startPoint y: 203, endPoint x: 1042, endPoint y: 205, distance: 487.5
click at [589, 187] on th "Bank Acc. Number" at bounding box center [623, 181] width 123 height 53
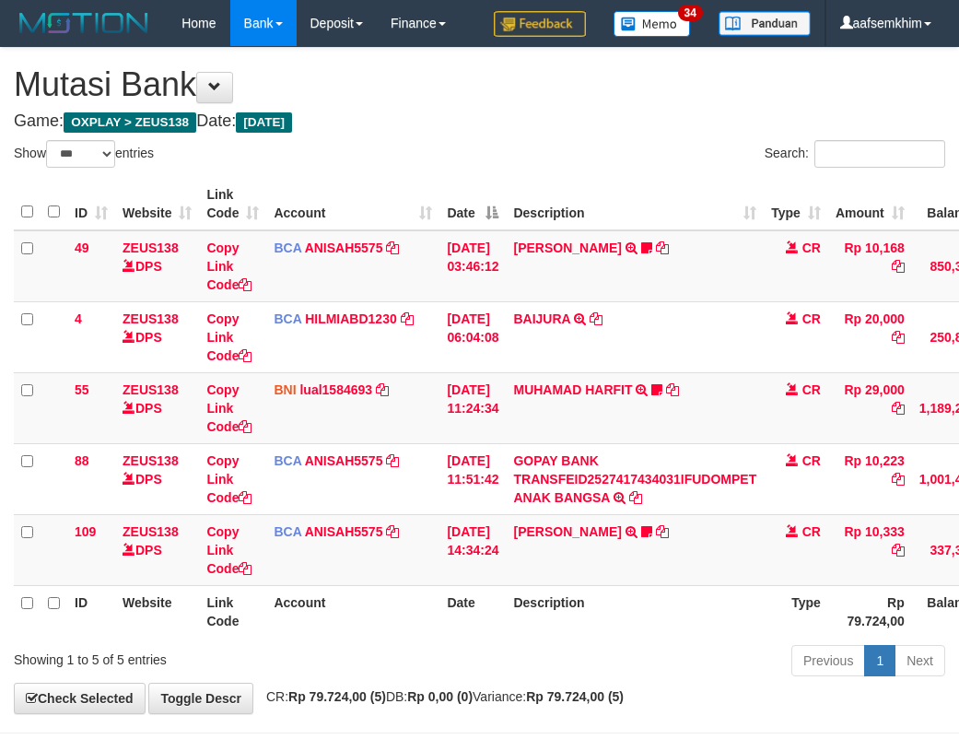
select select "***"
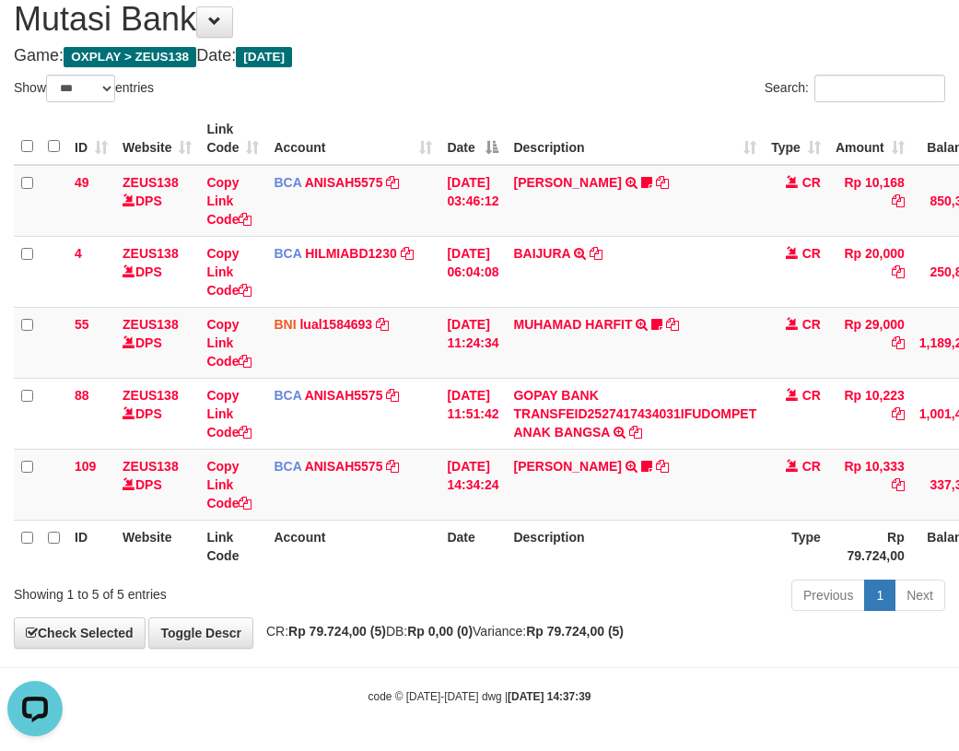
click at [493, 135] on th "Date" at bounding box center [473, 138] width 66 height 53
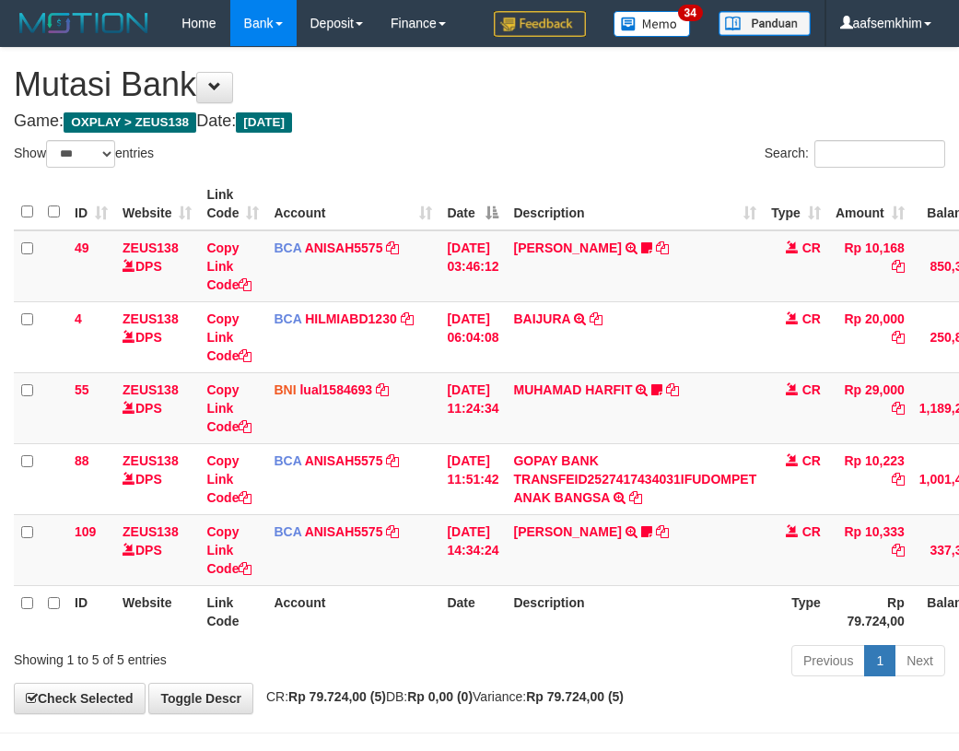
select select "***"
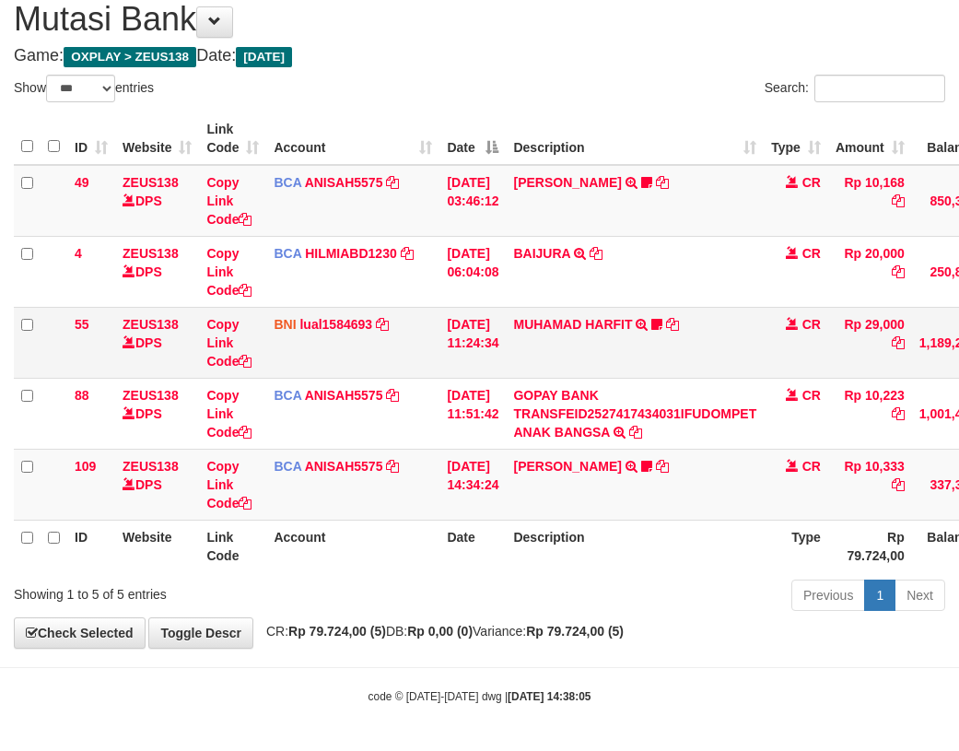
drag, startPoint x: 390, startPoint y: 309, endPoint x: 346, endPoint y: 307, distance: 43.4
click at [389, 309] on td "BNI lual1584693 DPS LUCKY ALAMSYAH mutasi_20251001_2414 | 55 mutasi_20251001_24…" at bounding box center [352, 342] width 173 height 71
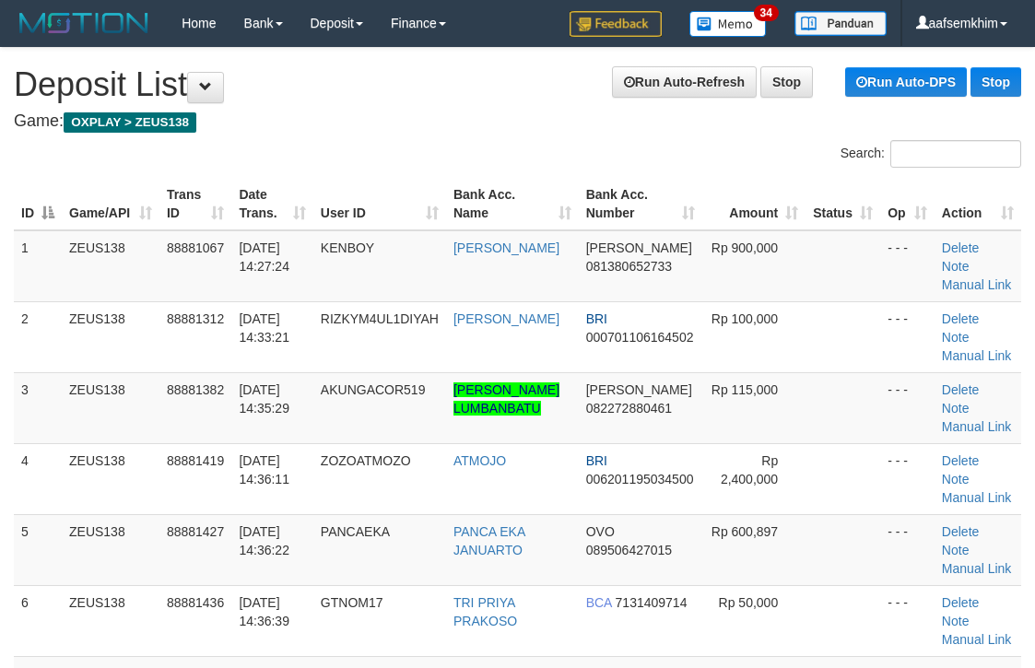
scroll to position [23, 17]
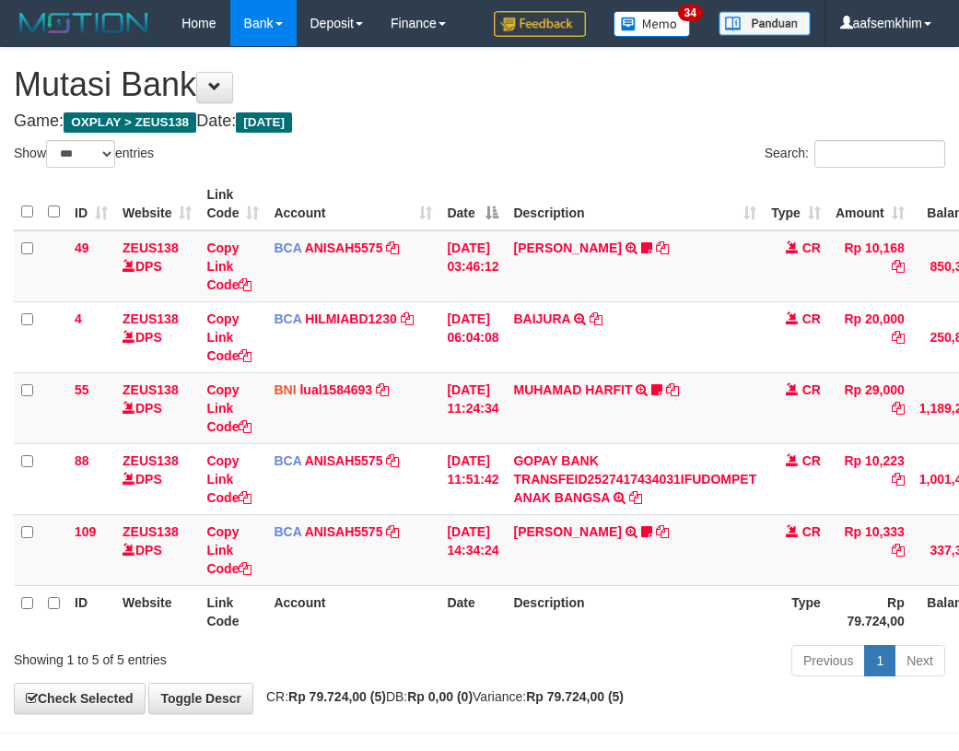
select select "***"
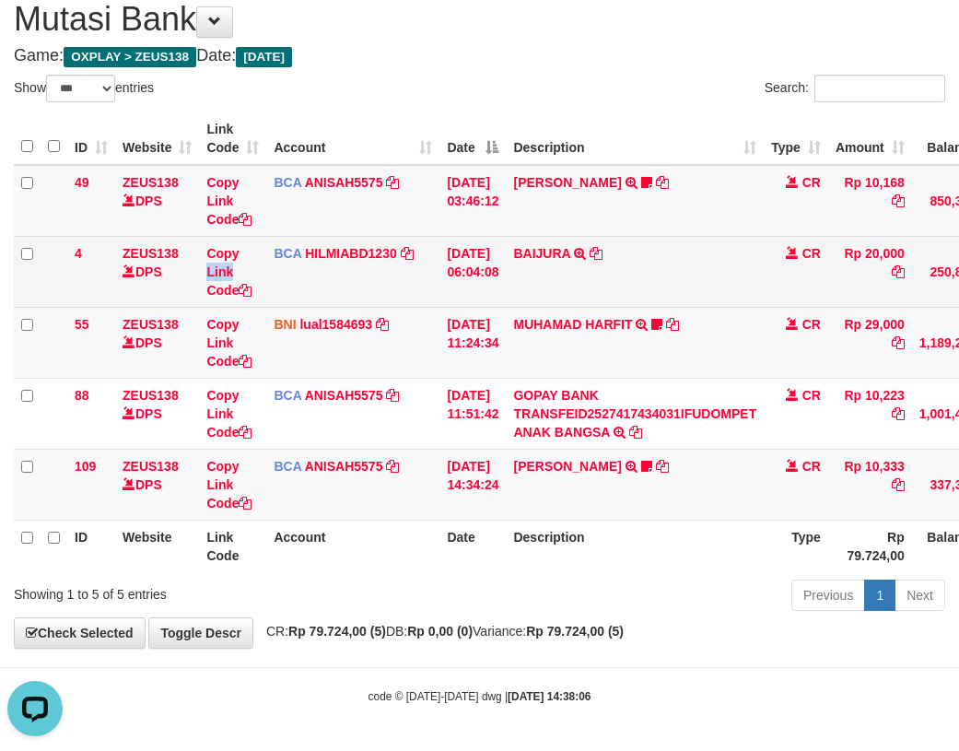
drag, startPoint x: 252, startPoint y: 260, endPoint x: 43, endPoint y: 240, distance: 209.2
click at [238, 262] on td "Copy Link Code" at bounding box center [232, 271] width 67 height 71
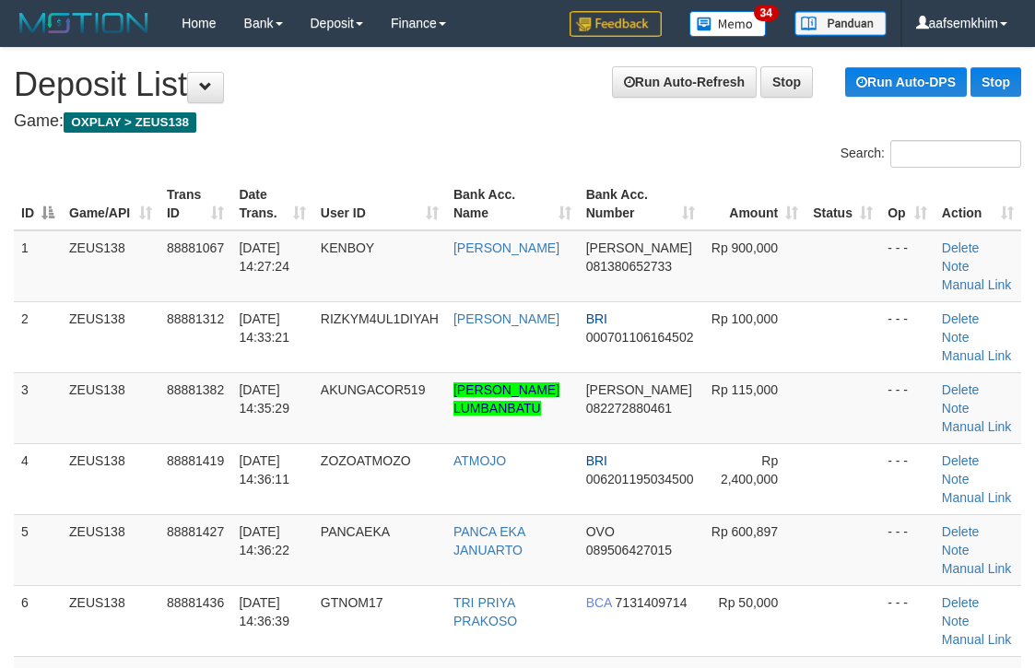
scroll to position [23, 17]
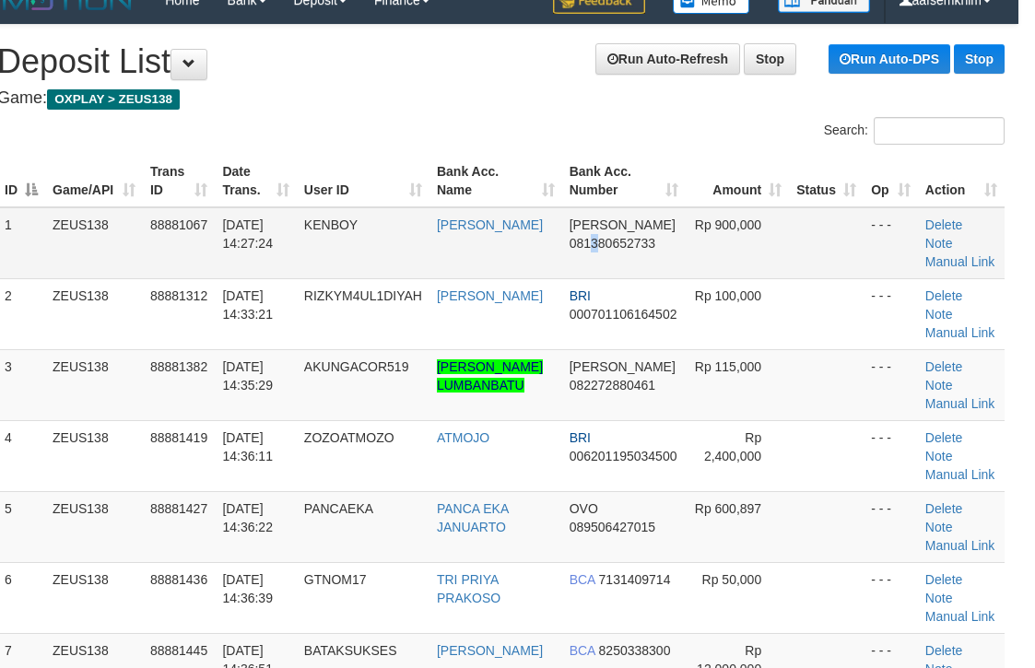
drag, startPoint x: 589, startPoint y: 243, endPoint x: 588, endPoint y: 229, distance: 14.8
click at [588, 234] on td "[PERSON_NAME] 081380652733" at bounding box center [623, 243] width 123 height 72
drag, startPoint x: 535, startPoint y: 242, endPoint x: 462, endPoint y: 270, distance: 78.7
click at [516, 257] on td "RICKY PARDIAN" at bounding box center [495, 243] width 133 height 72
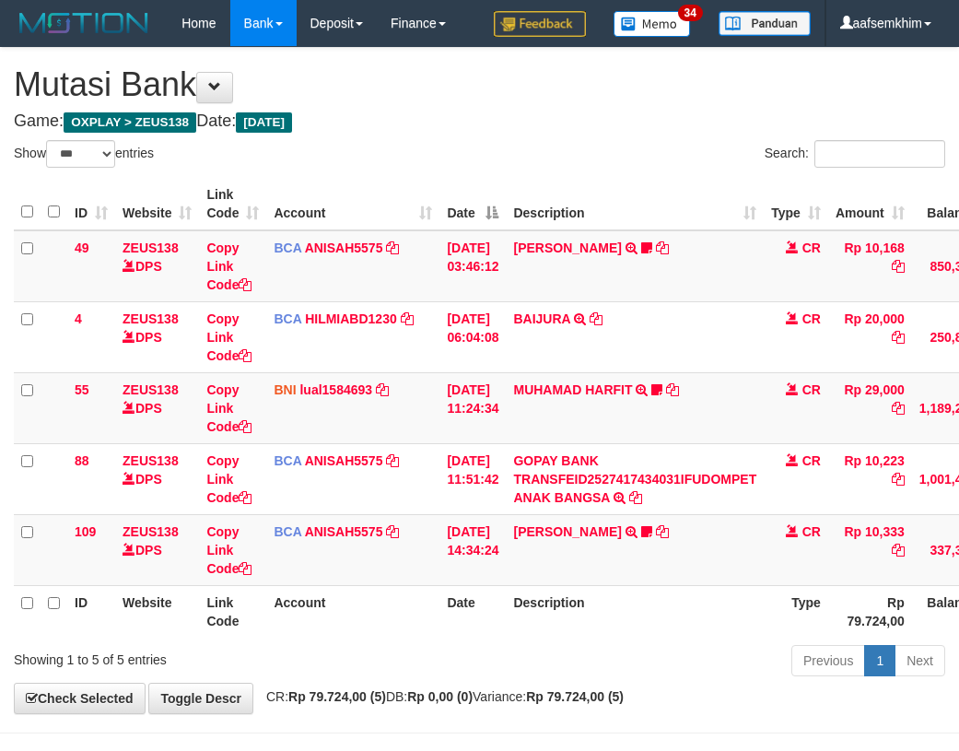
select select "***"
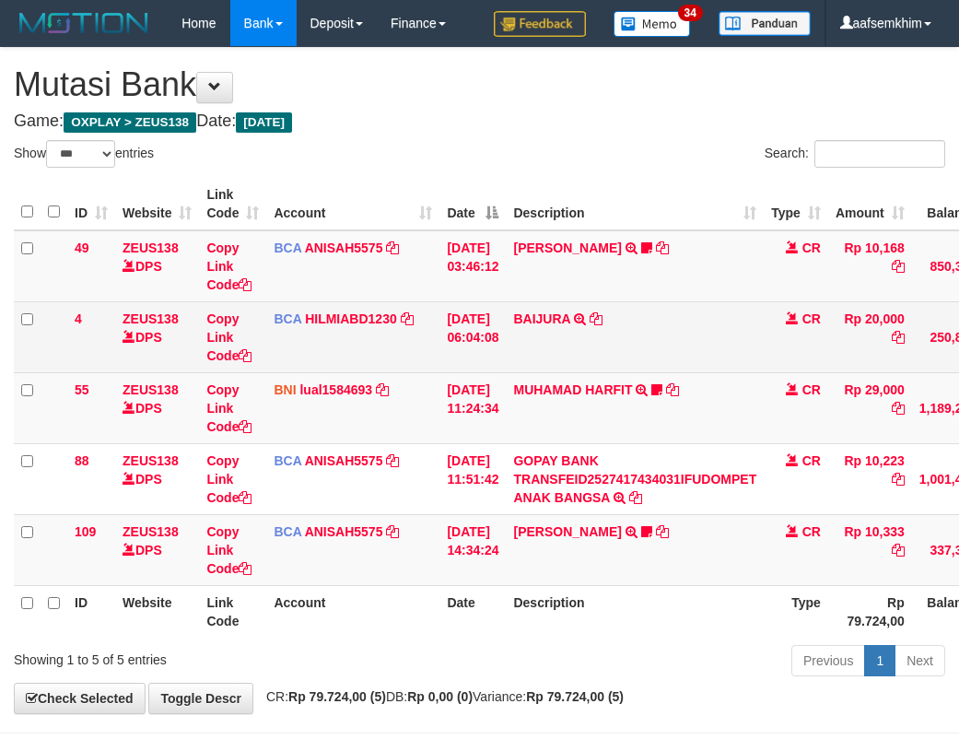
scroll to position [65, 0]
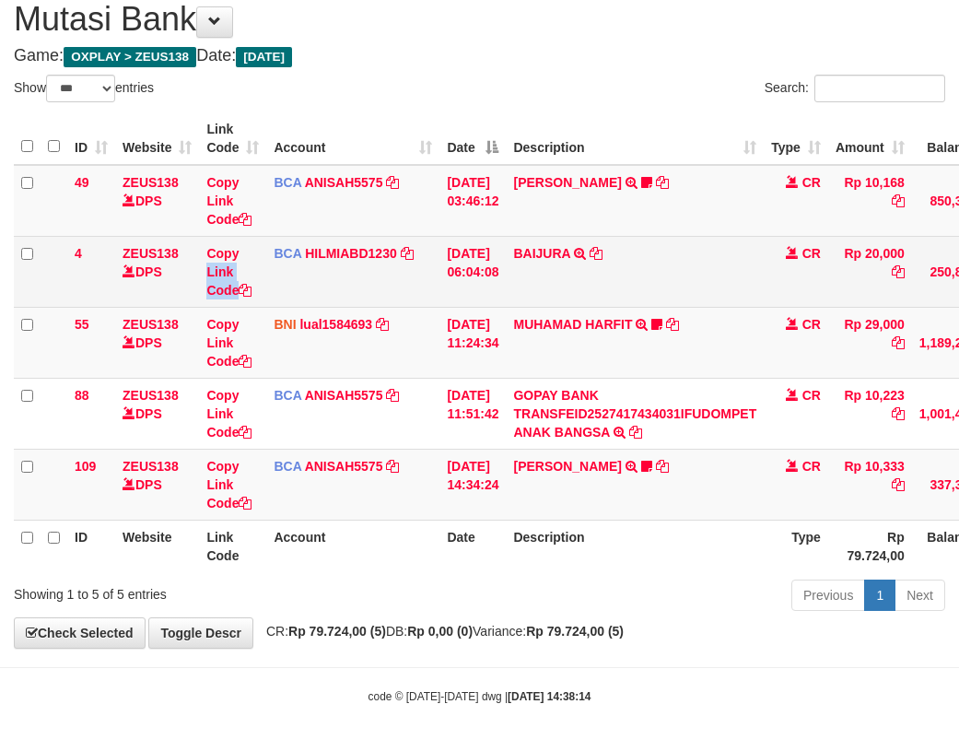
click at [269, 258] on tr "4 ZEUS138 DPS Copy Link Code BCA HILMIABD1230 DPS HILMI ABDILLAH mutasi_2025100…" at bounding box center [563, 271] width 1099 height 71
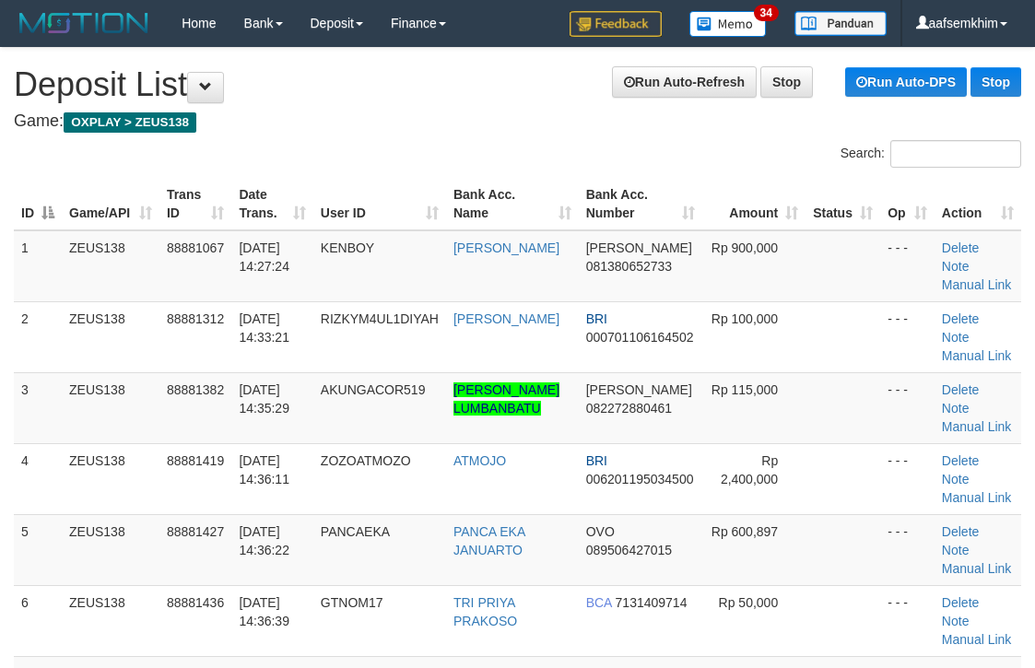
scroll to position [23, 17]
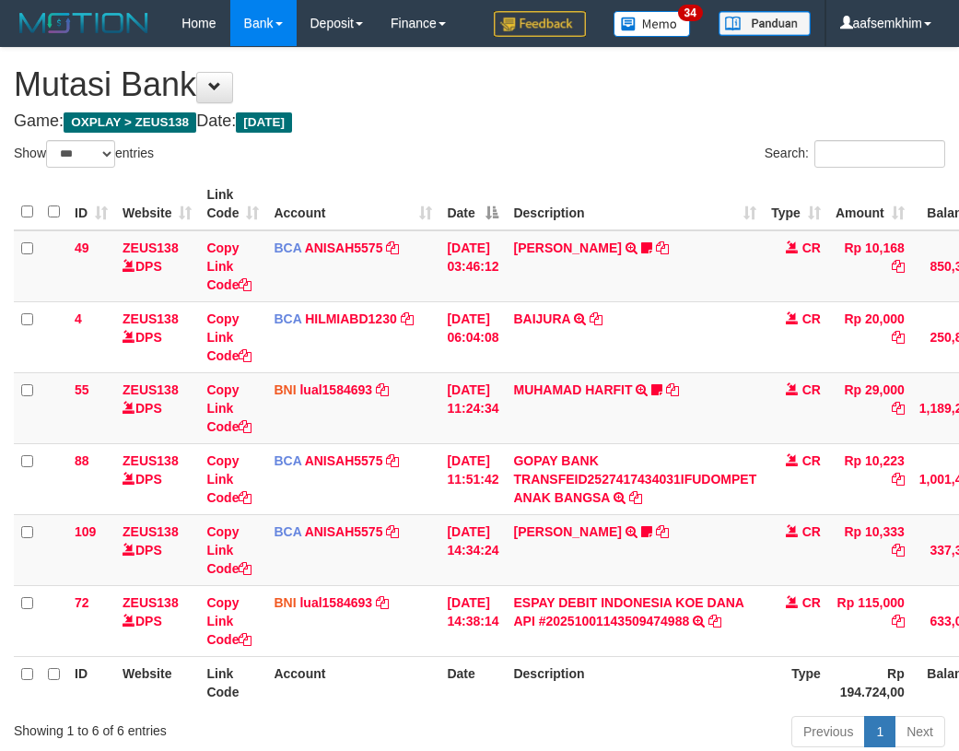
select select "***"
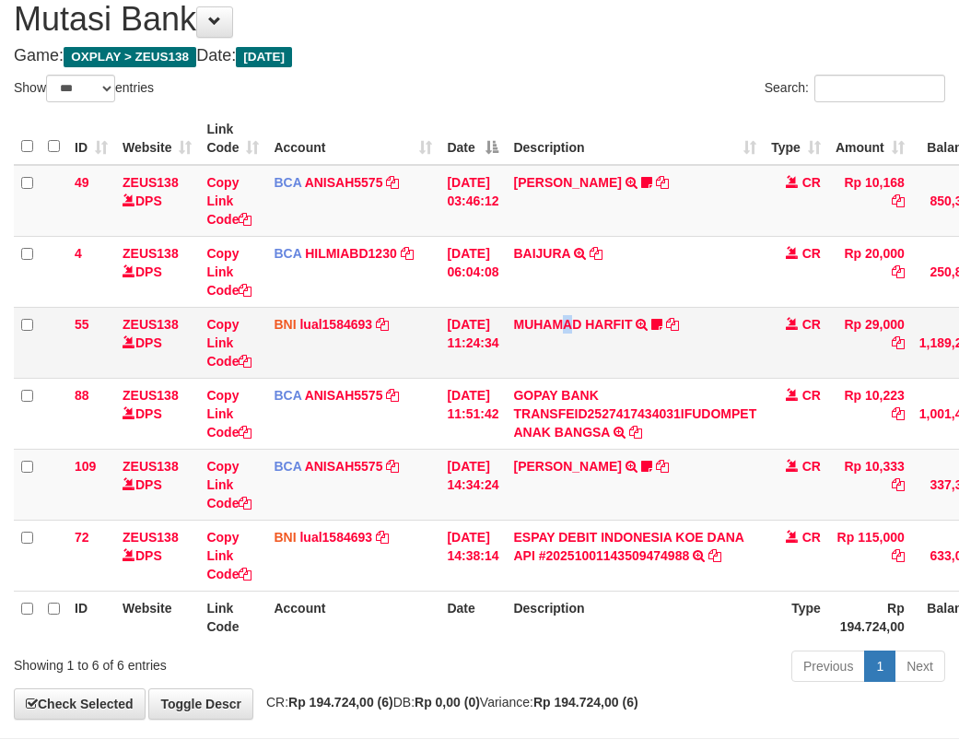
drag, startPoint x: 581, startPoint y: 345, endPoint x: 590, endPoint y: 358, distance: 16.6
click at [590, 358] on td "MUHAMAD HARFIT TRANSFER DARI SDR MUHAMAD HARFIT Sano27" at bounding box center [635, 342] width 258 height 71
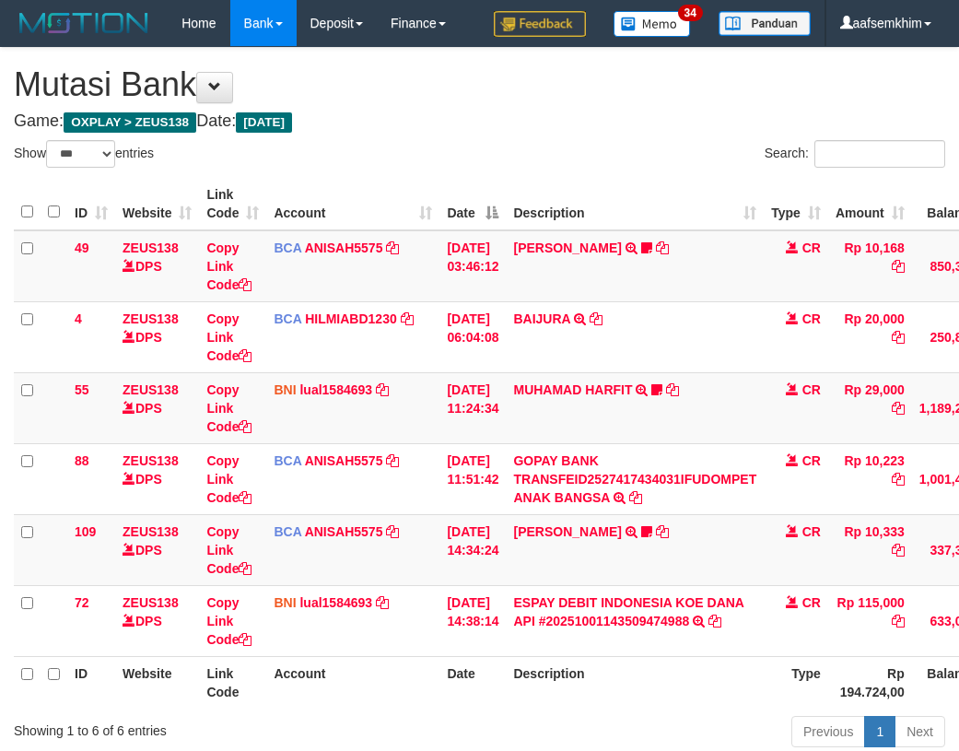
select select "***"
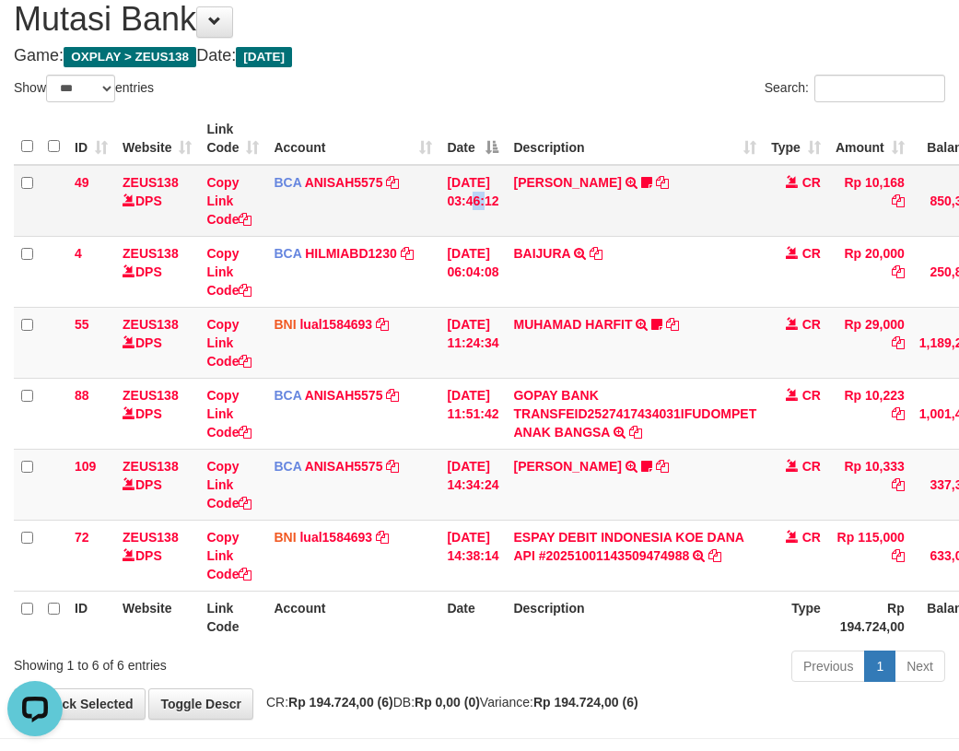
drag, startPoint x: 479, startPoint y: 175, endPoint x: 487, endPoint y: 189, distance: 16.1
click at [492, 189] on td "[DATE] 03:46:12" at bounding box center [473, 201] width 66 height 72
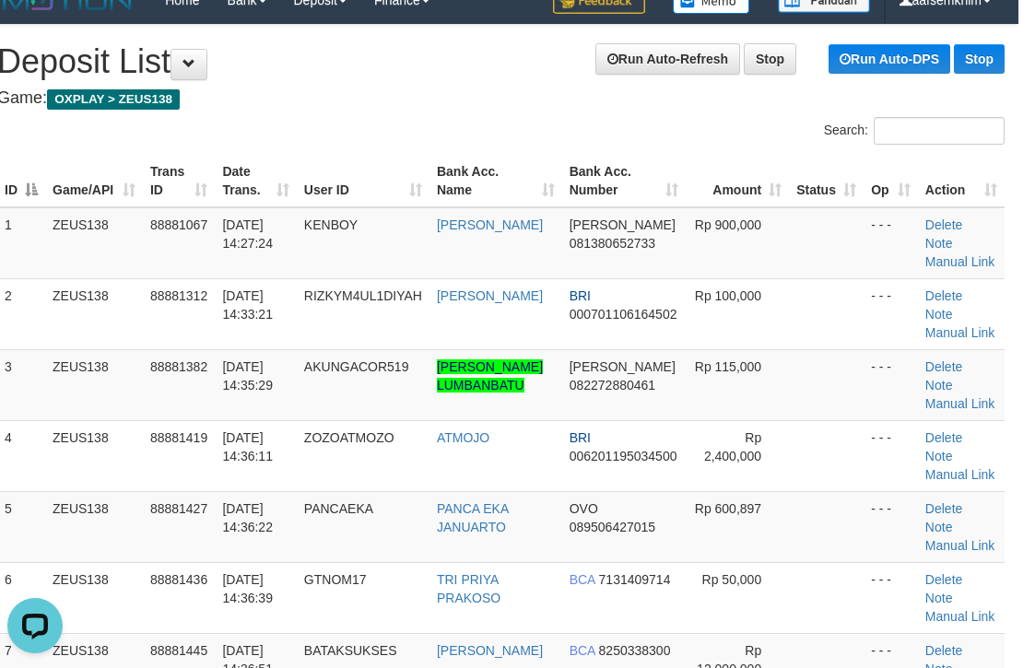
drag, startPoint x: 606, startPoint y: 191, endPoint x: 866, endPoint y: 165, distance: 261.1
click at [703, 171] on tr "ID Game/API Trans ID Date Trans. User ID Bank Acc. Name Bank Acc. Number Amount…" at bounding box center [500, 181] width 1007 height 53
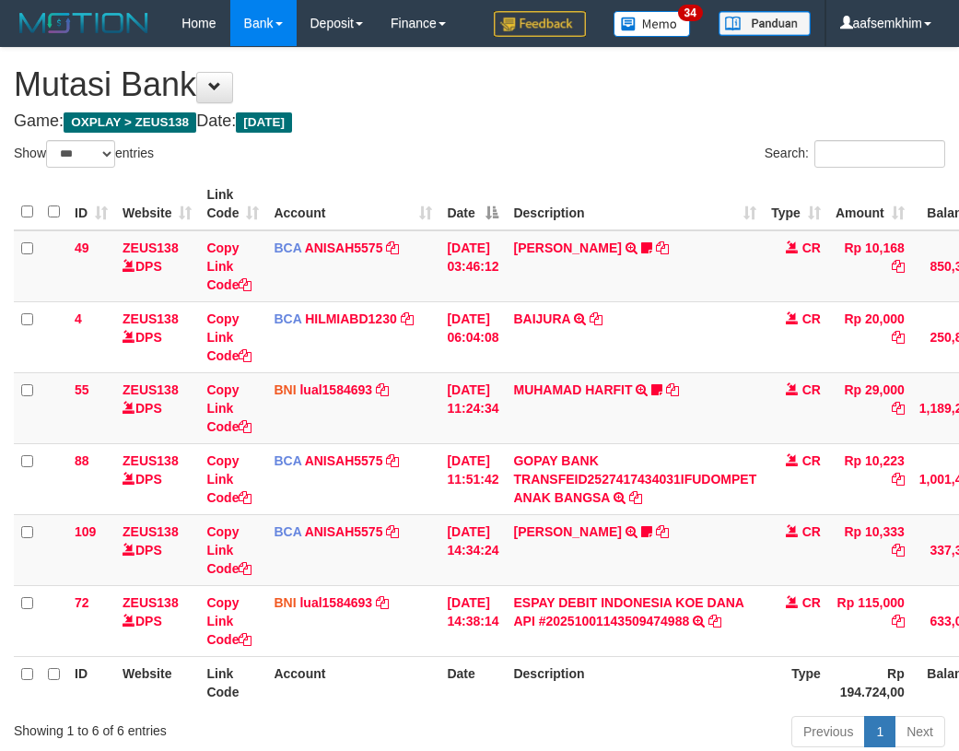
select select "***"
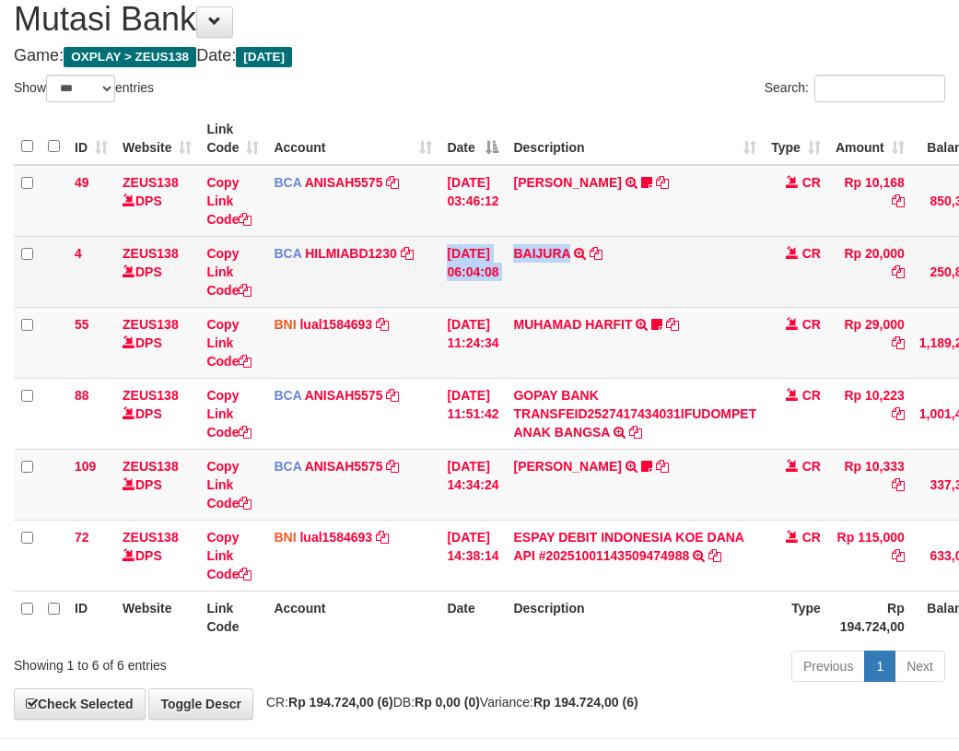
drag, startPoint x: 582, startPoint y: 283, endPoint x: 616, endPoint y: 301, distance: 38.8
click at [611, 299] on tr "4 ZEUS138 DPS Copy Link Code BCA HILMIABD1230 DPS HILMI ABDILLAH mutasi_2025100…" at bounding box center [563, 271] width 1099 height 71
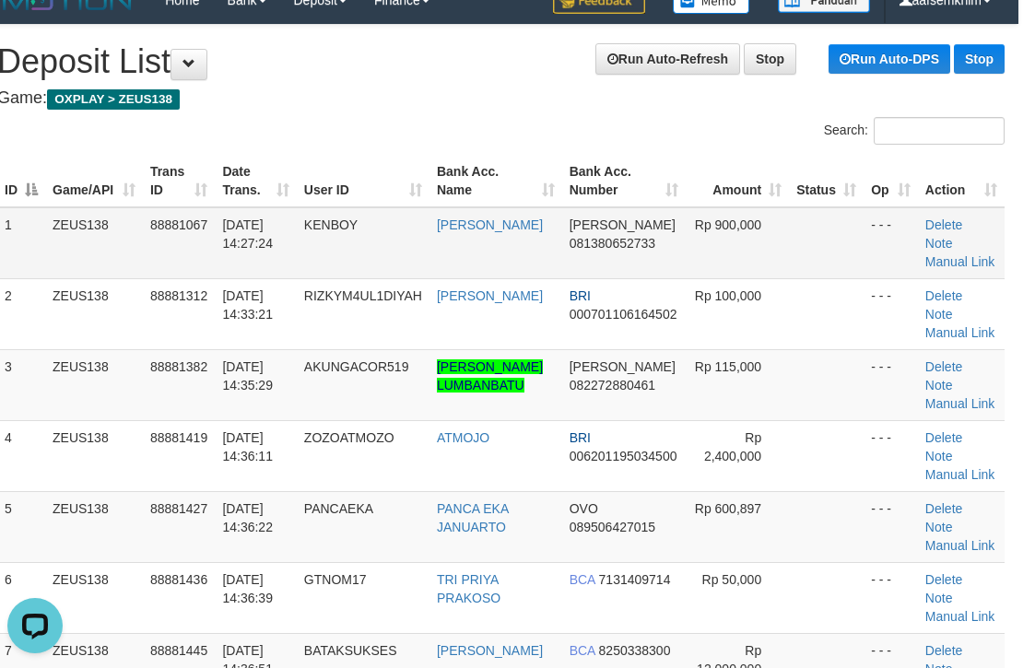
drag, startPoint x: 751, startPoint y: 204, endPoint x: 804, endPoint y: 217, distance: 54.3
click at [792, 220] on table "ID Game/API Trans ID Date Trans. User ID Bank Acc. Name Bank Acc. Number Amount…" at bounding box center [500, 562] width 1007 height 815
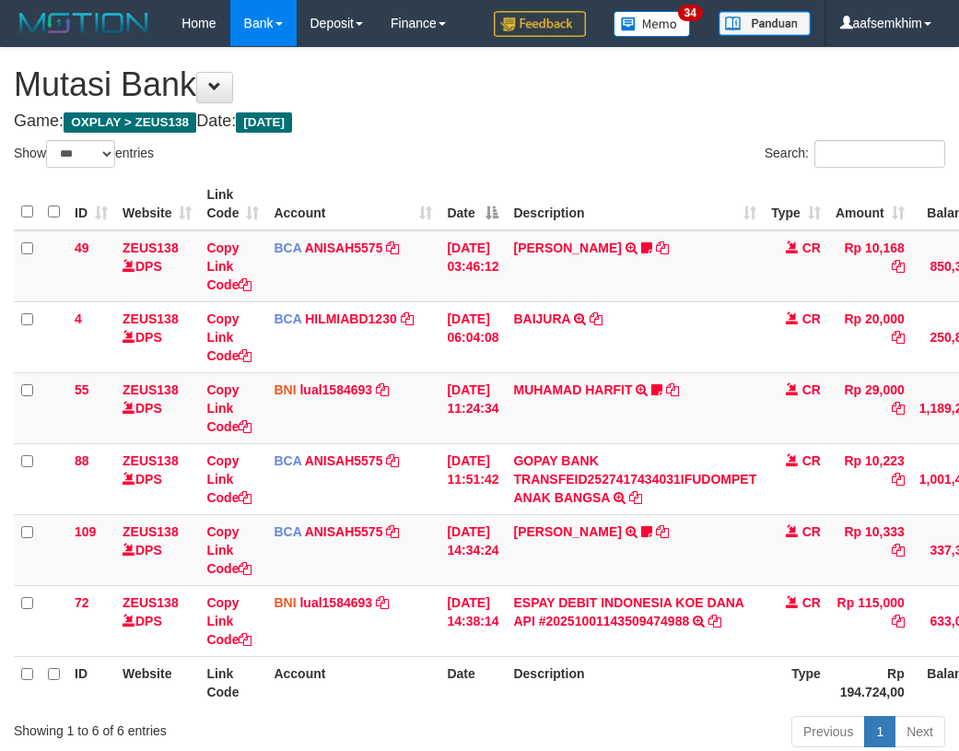
select select "***"
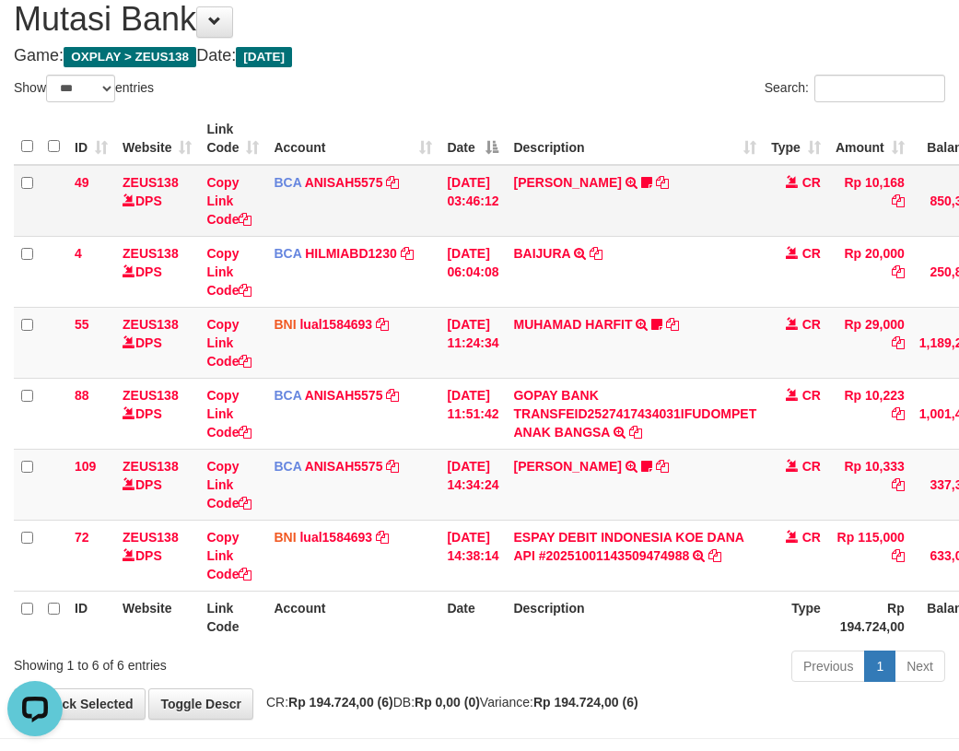
click at [68, 172] on tr "49 ZEUS138 DPS Copy Link Code BCA ANISAH5575 DPS [PERSON_NAME] mutasi_20251001_…" at bounding box center [563, 201] width 1099 height 72
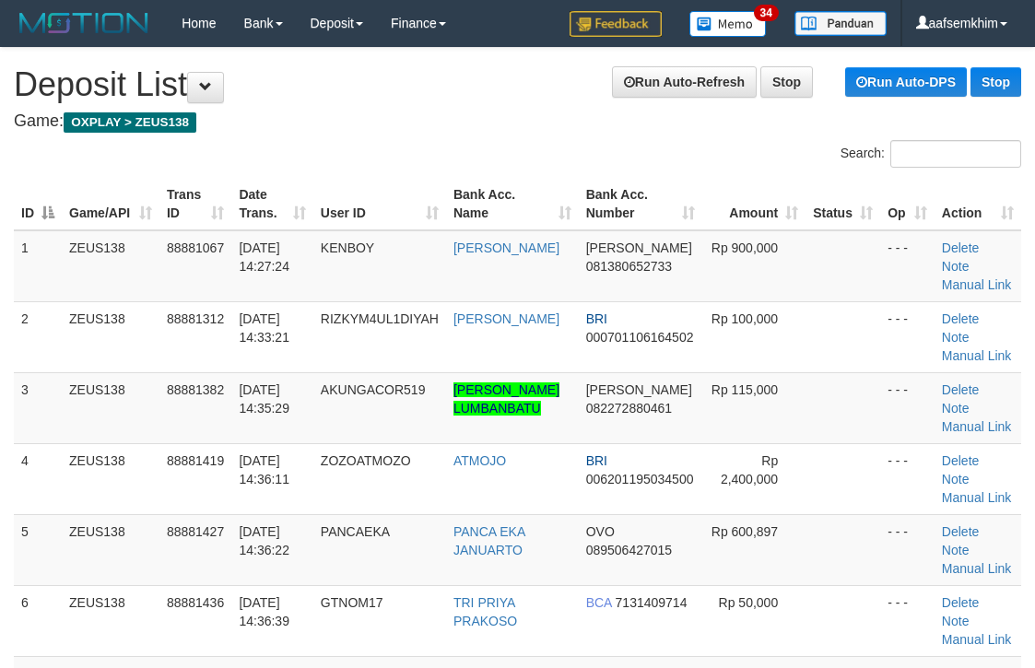
scroll to position [23, 17]
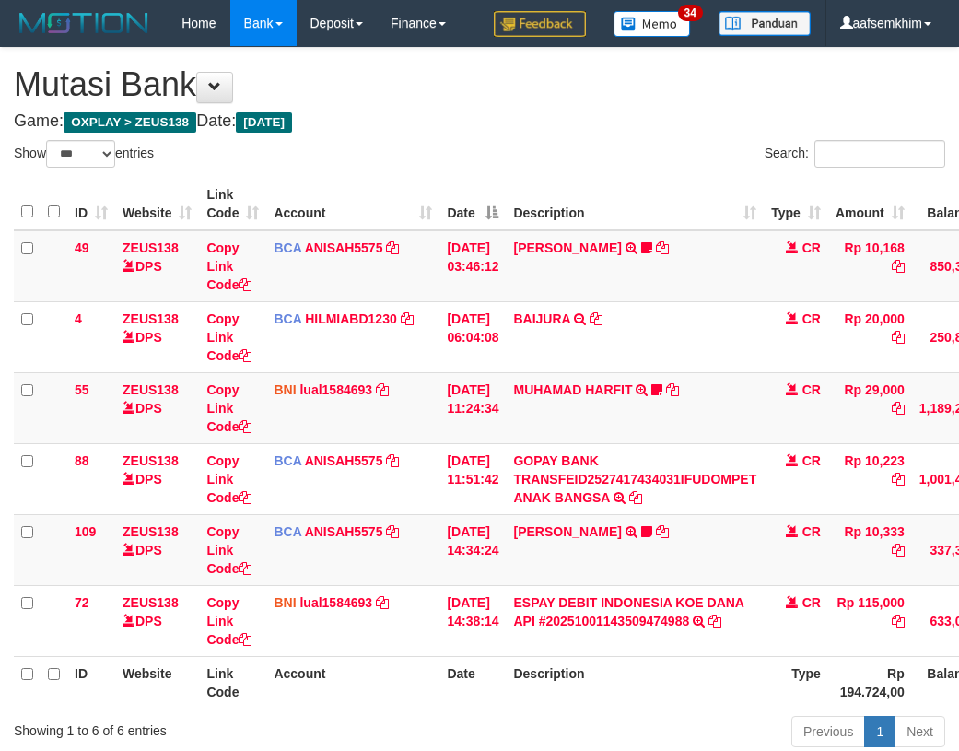
select select "***"
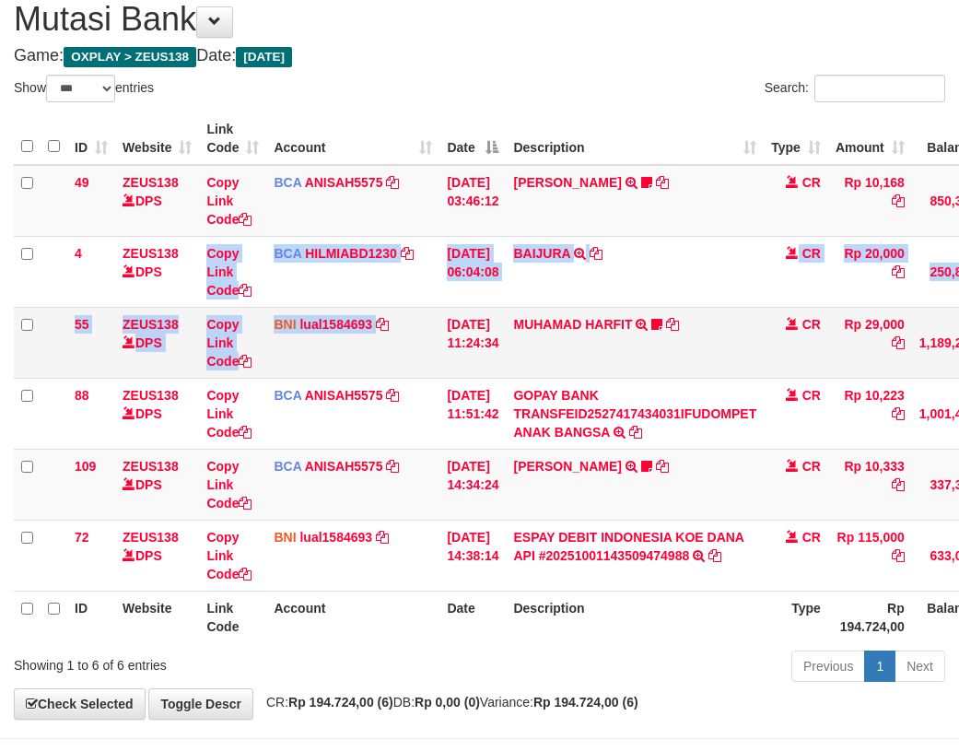
drag, startPoint x: 253, startPoint y: 309, endPoint x: 407, endPoint y: 327, distance: 155.0
click at [405, 326] on tbody "49 ZEUS138 DPS Copy Link Code BCA ANISAH5575 DPS ANISAH mutasi_20251001_3827 | …" at bounding box center [563, 378] width 1099 height 427
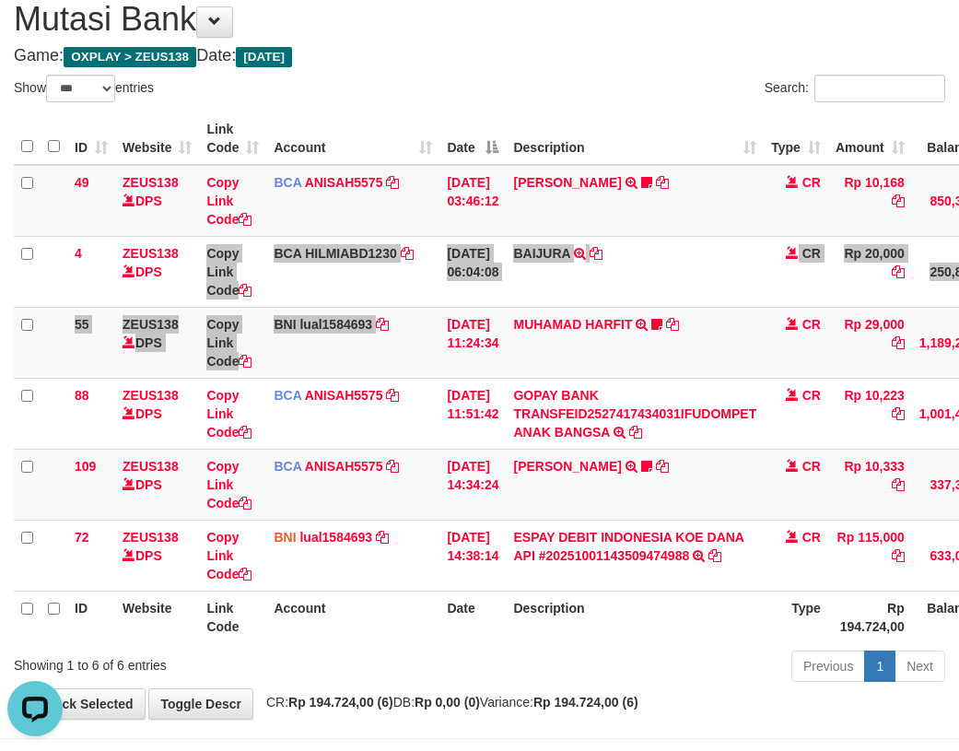
scroll to position [0, 0]
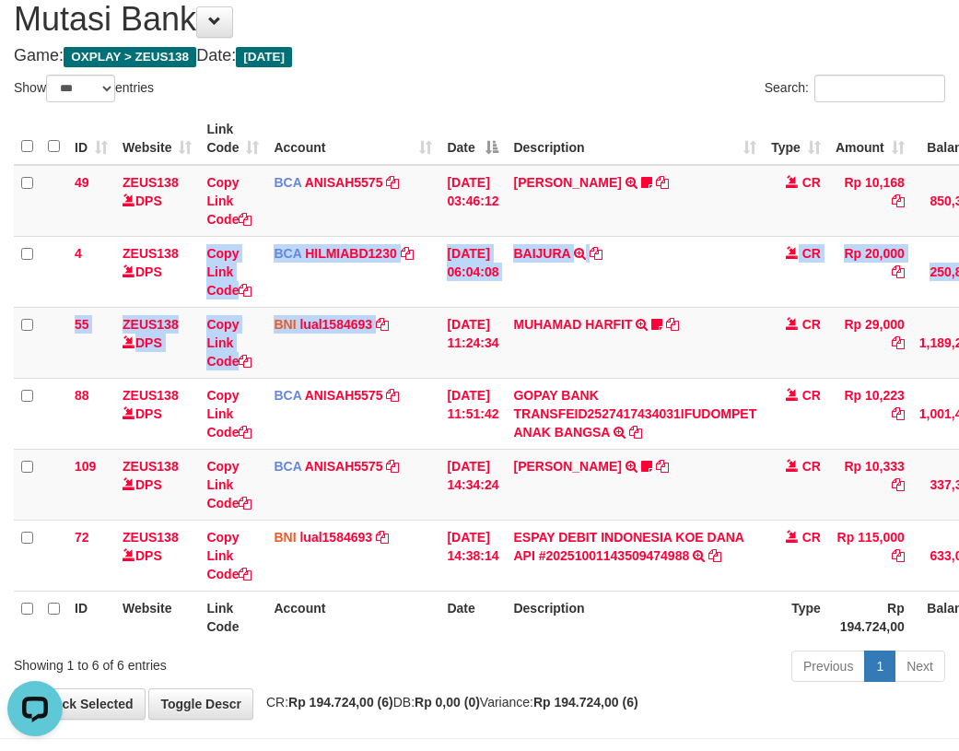
click at [356, 132] on th "Account" at bounding box center [352, 138] width 173 height 53
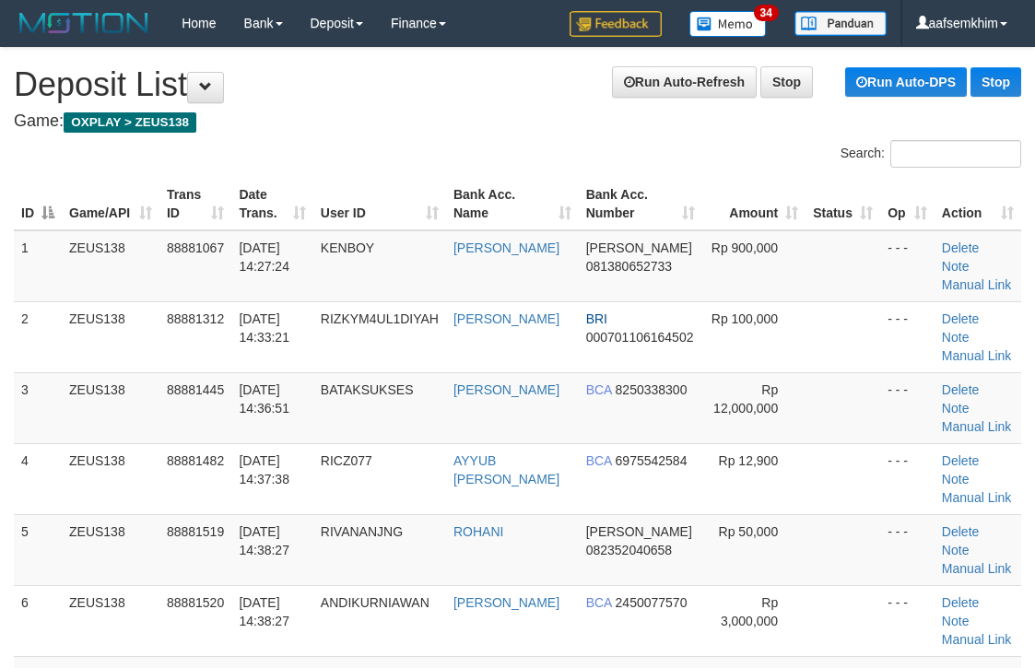
click at [643, 194] on tr "ID Game/API Trans ID Date Trans. User ID Bank Acc. Name Bank Acc. Number Amount…" at bounding box center [517, 204] width 1007 height 53
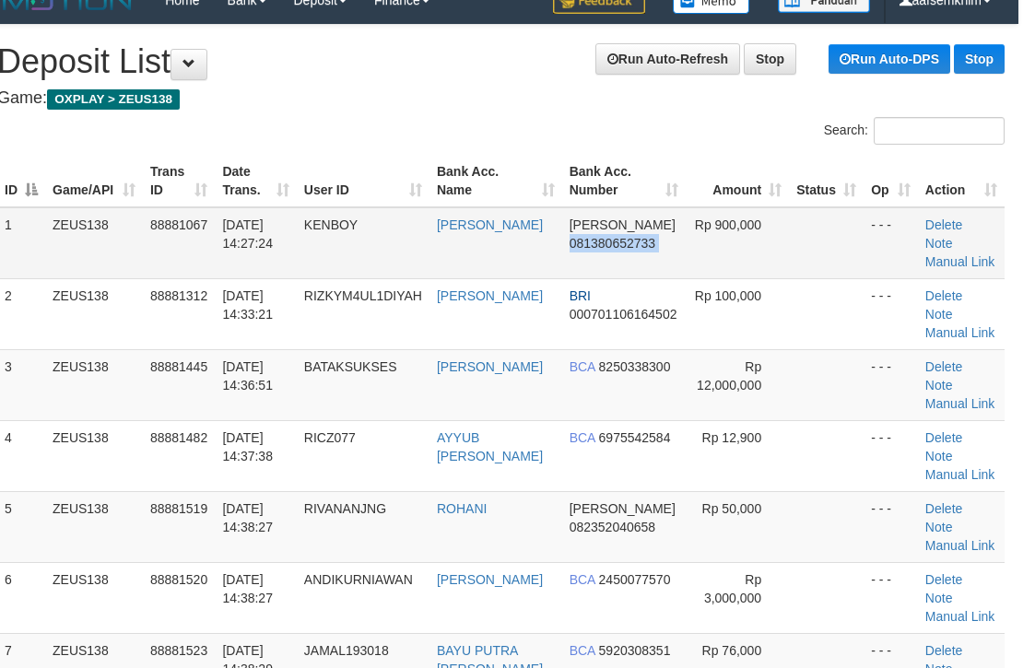
click at [663, 218] on tr "1 ZEUS138 88881067 [DATE] 14:27:24 KENBOY [PERSON_NAME] [PERSON_NAME] 081380652…" at bounding box center [500, 243] width 1007 height 72
drag, startPoint x: 449, startPoint y: 111, endPoint x: 461, endPoint y: 112, distance: 12.1
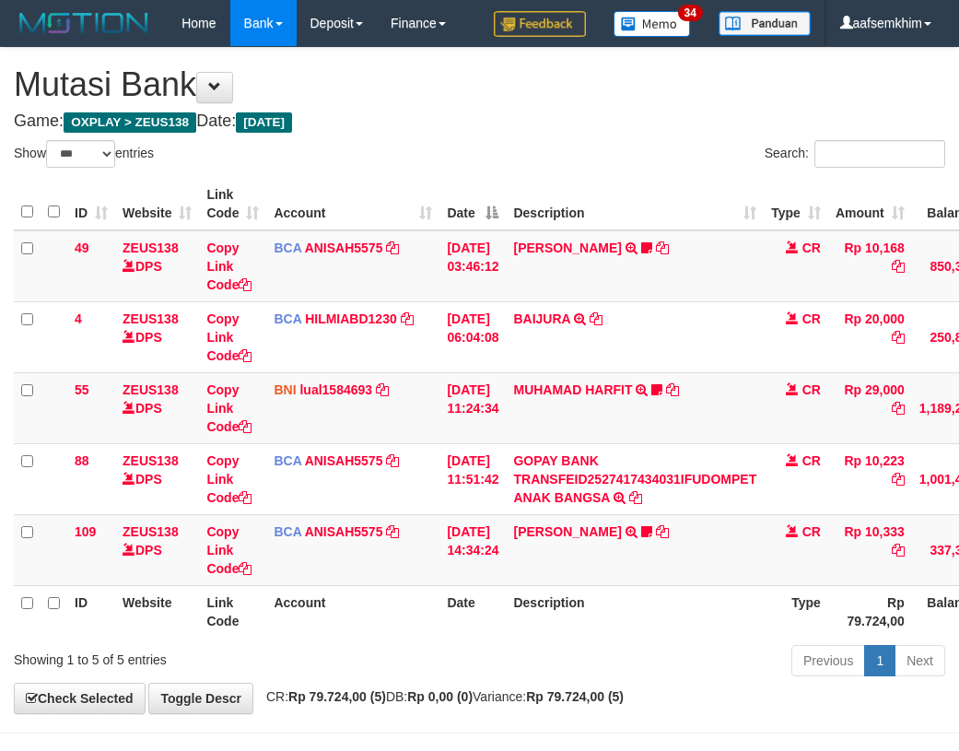
select select "***"
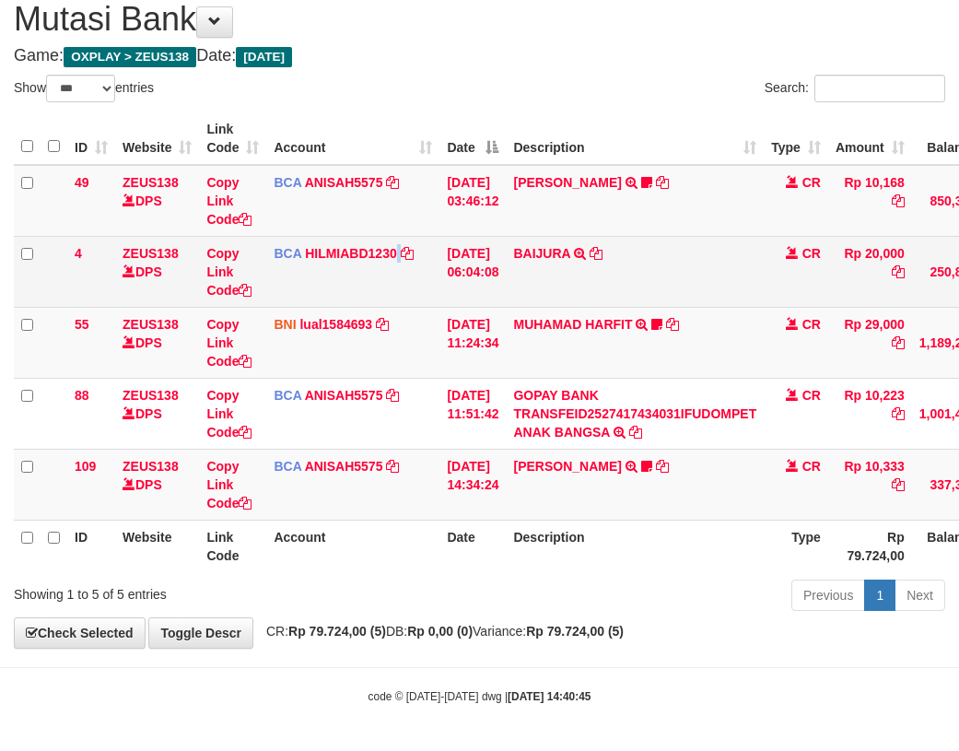
click at [391, 239] on td "BCA HILMIABD1230 DPS HILMI ABDILLAH mutasi_20251001_4766 | 4 mutasi_20251001_47…" at bounding box center [352, 271] width 173 height 71
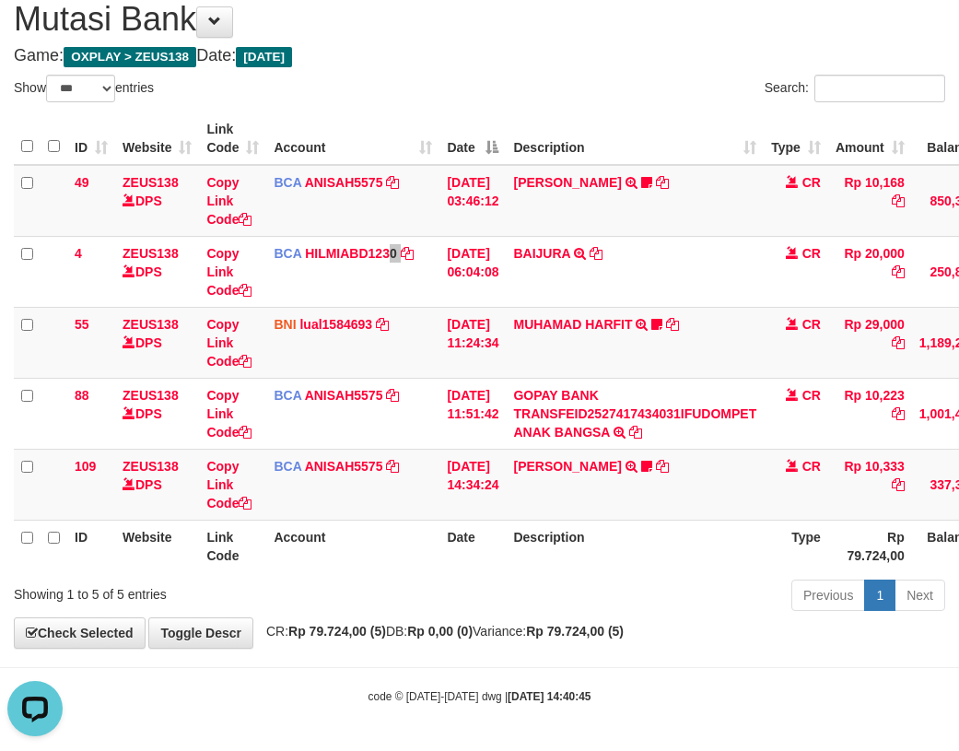
scroll to position [0, 0]
drag, startPoint x: 647, startPoint y: 116, endPoint x: 631, endPoint y: 153, distance: 40.1
click at [634, 138] on th "Description" at bounding box center [635, 138] width 258 height 53
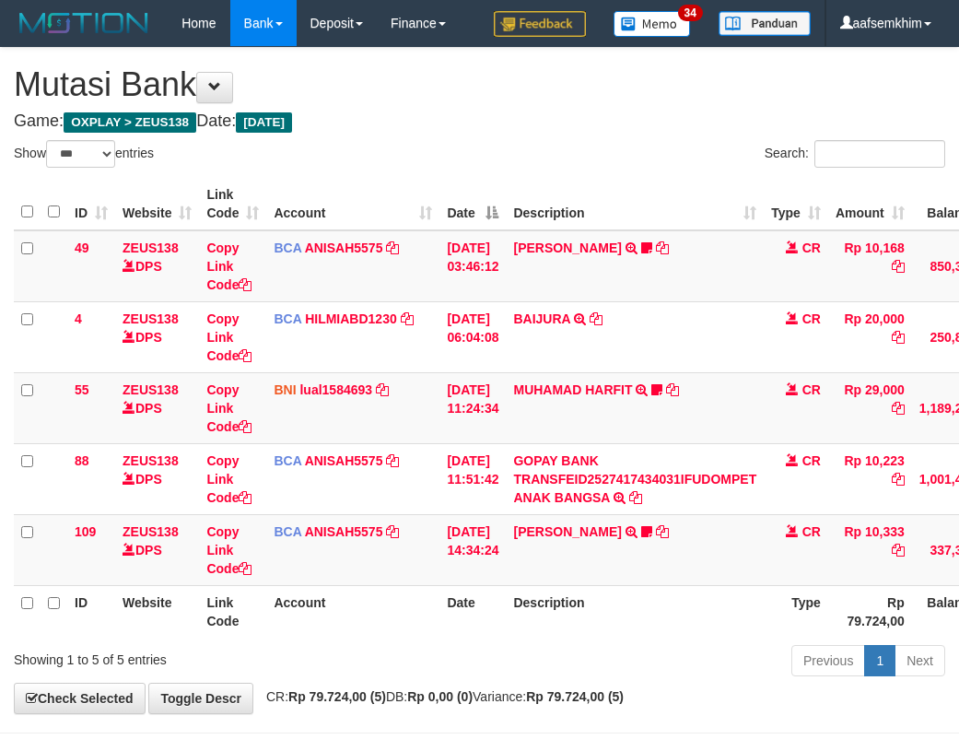
select select "***"
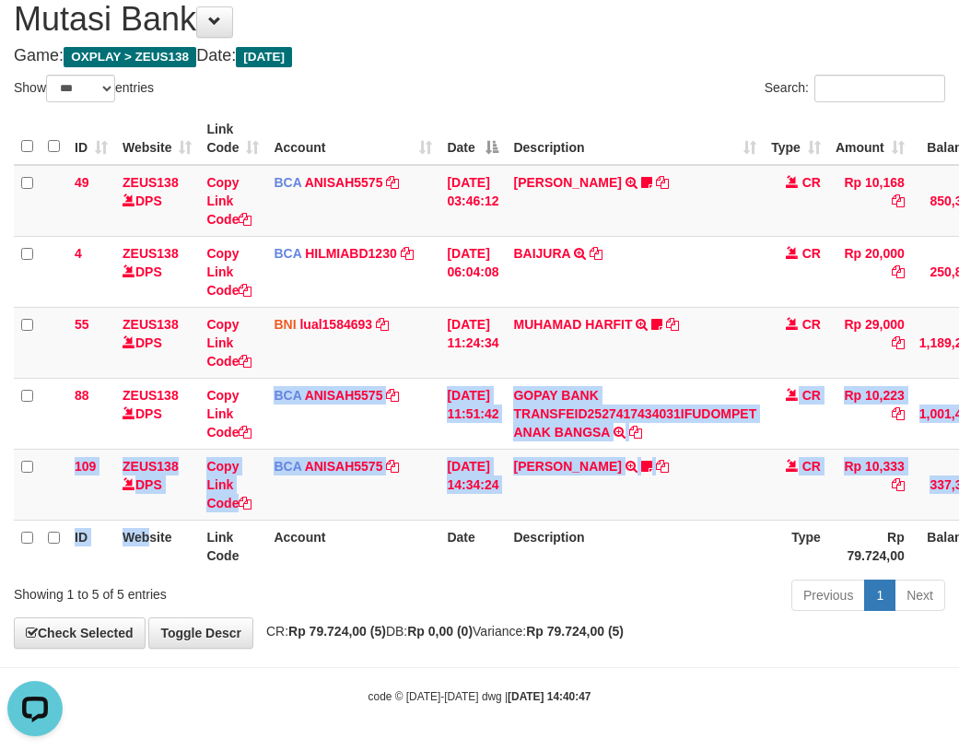
drag, startPoint x: 263, startPoint y: 457, endPoint x: 108, endPoint y: 528, distance: 170.3
click at [142, 549] on table "ID Website Link Code Account Date Description Type Amount Balance Status Action…" at bounding box center [563, 342] width 1099 height 460
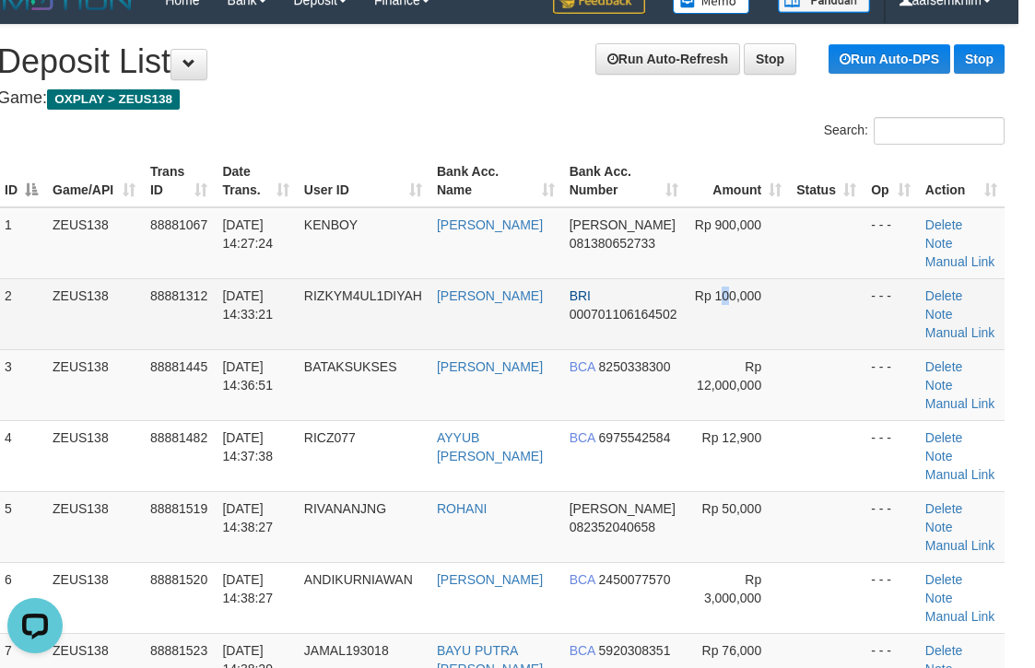
drag, startPoint x: 724, startPoint y: 313, endPoint x: 709, endPoint y: 311, distance: 15.9
click at [717, 313] on td "Rp 100,000" at bounding box center [738, 313] width 104 height 71
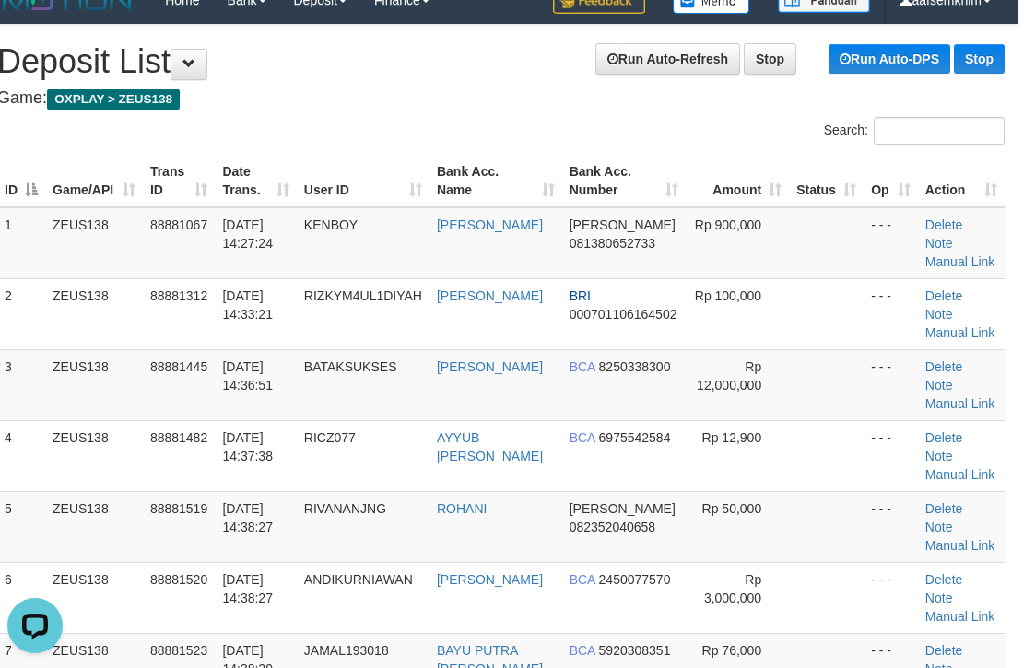
click at [579, 184] on th "Bank Acc. Number" at bounding box center [623, 181] width 123 height 53
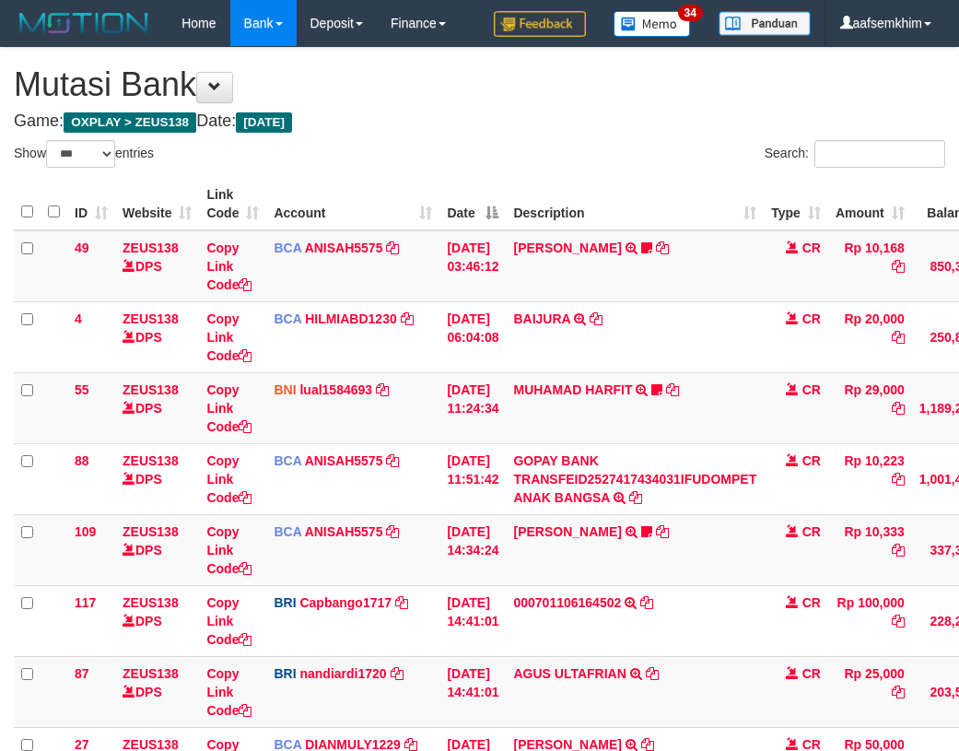
select select "***"
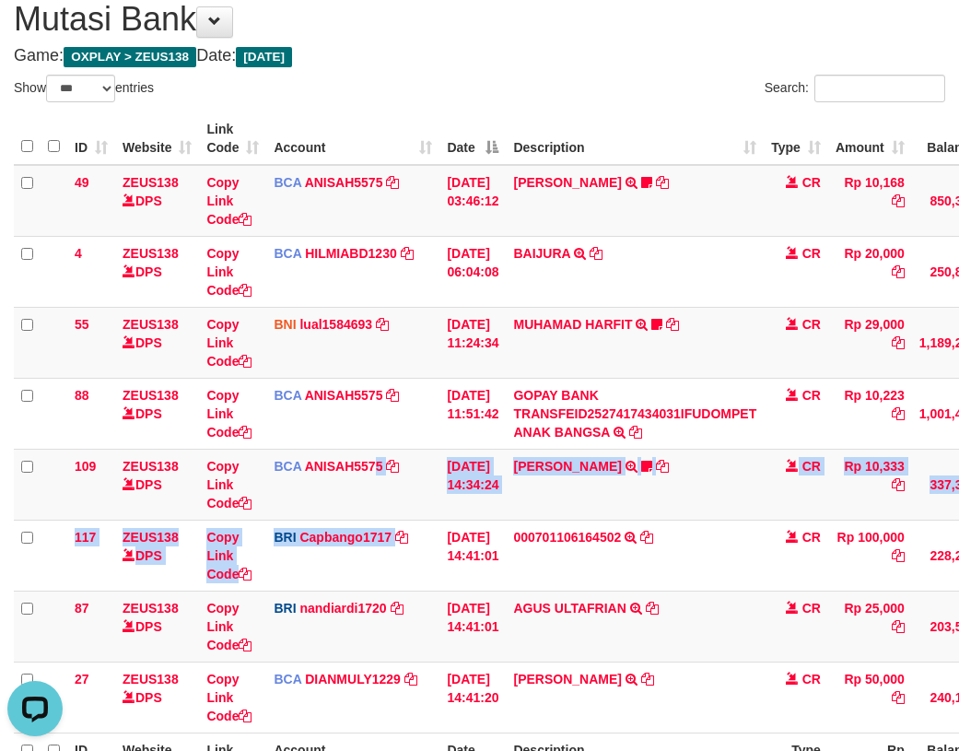
drag, startPoint x: 452, startPoint y: 524, endPoint x: 0, endPoint y: 450, distance: 457.7
click at [426, 526] on tbody "49 ZEUS138 DPS Copy Link Code BCA ANISAH5575 DPS [PERSON_NAME] mutasi_20251001_…" at bounding box center [563, 449] width 1099 height 569
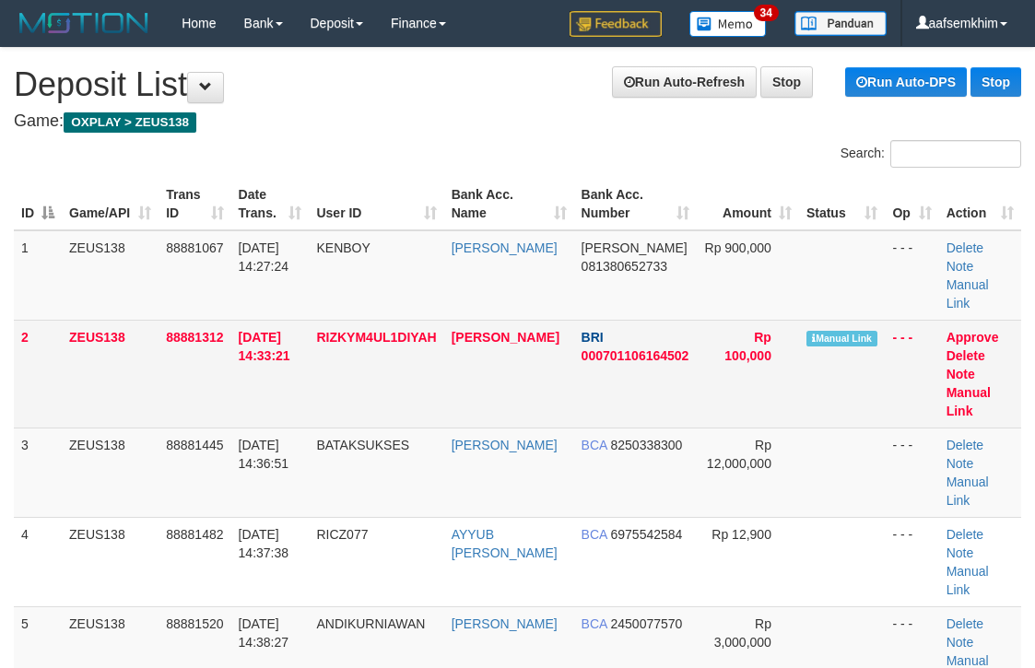
scroll to position [23, 17]
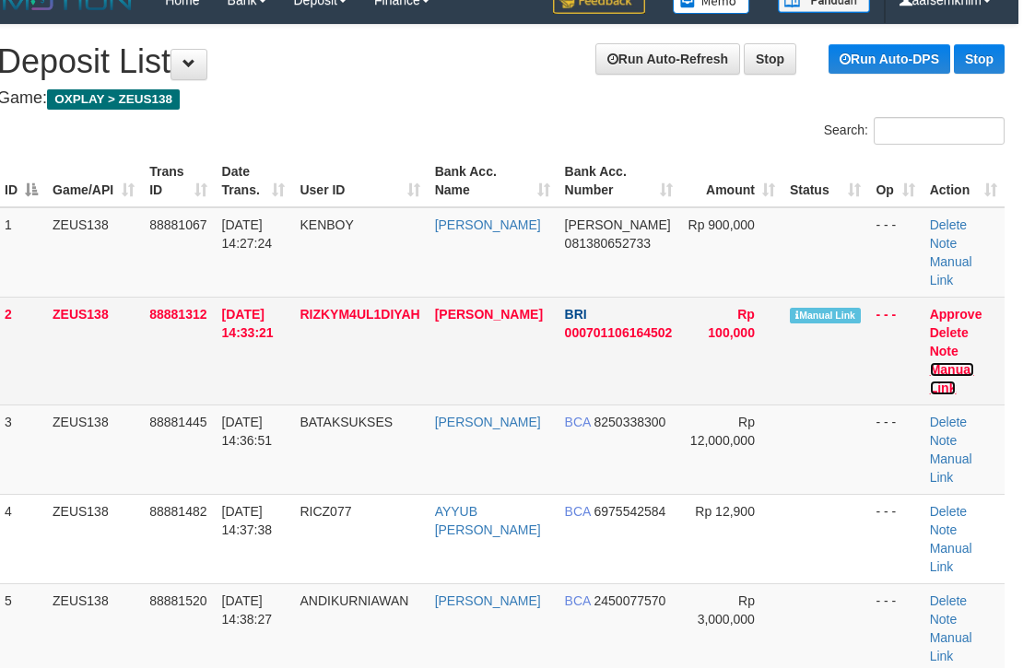
click at [953, 362] on link "Manual Link" at bounding box center [952, 378] width 44 height 33
click at [948, 362] on link "Manual Link" at bounding box center [952, 378] width 44 height 33
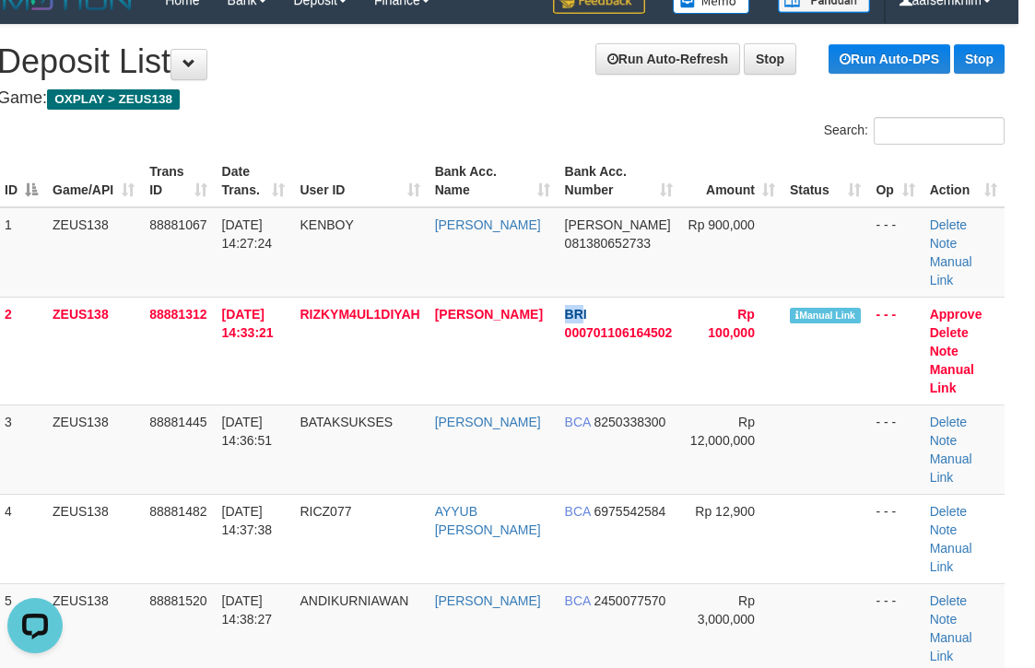
drag, startPoint x: 490, startPoint y: 285, endPoint x: 1041, endPoint y: 410, distance: 565.1
click at [610, 337] on td "BRI 000701106164502" at bounding box center [619, 351] width 123 height 108
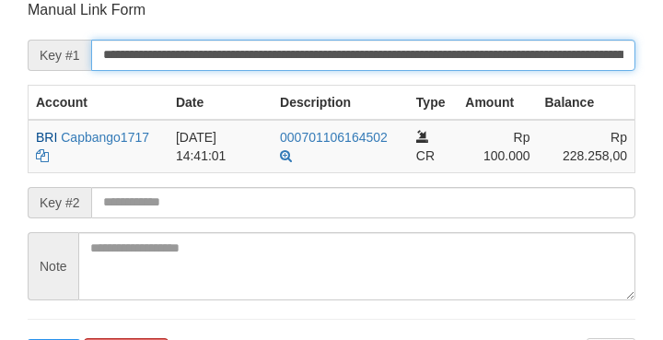
click at [508, 59] on input "**********" at bounding box center [363, 55] width 545 height 31
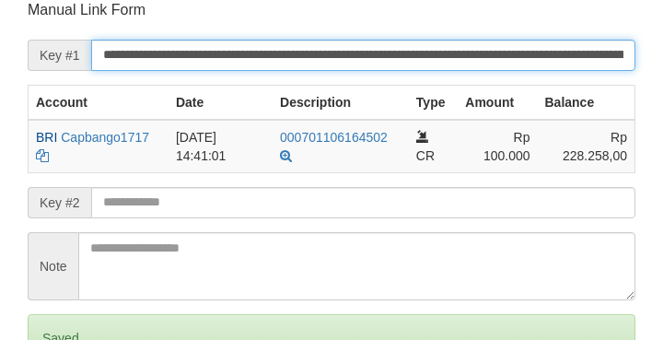
scroll to position [361, 0]
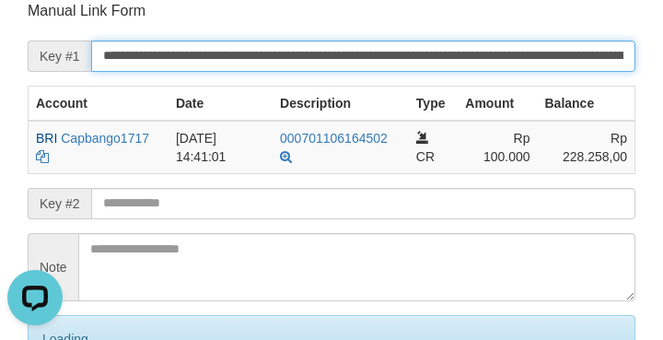
scroll to position [0, 0]
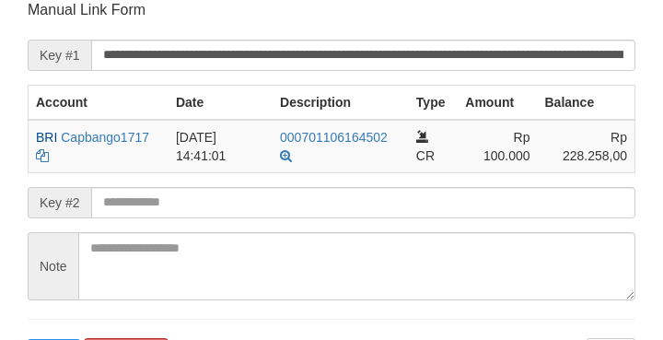
click at [429, 48] on input "**********" at bounding box center [363, 55] width 545 height 31
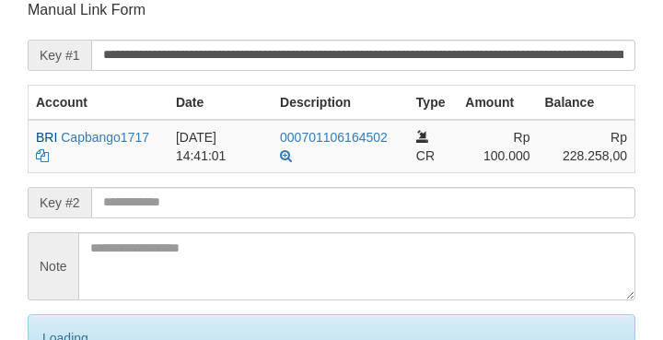
scroll to position [361, 0]
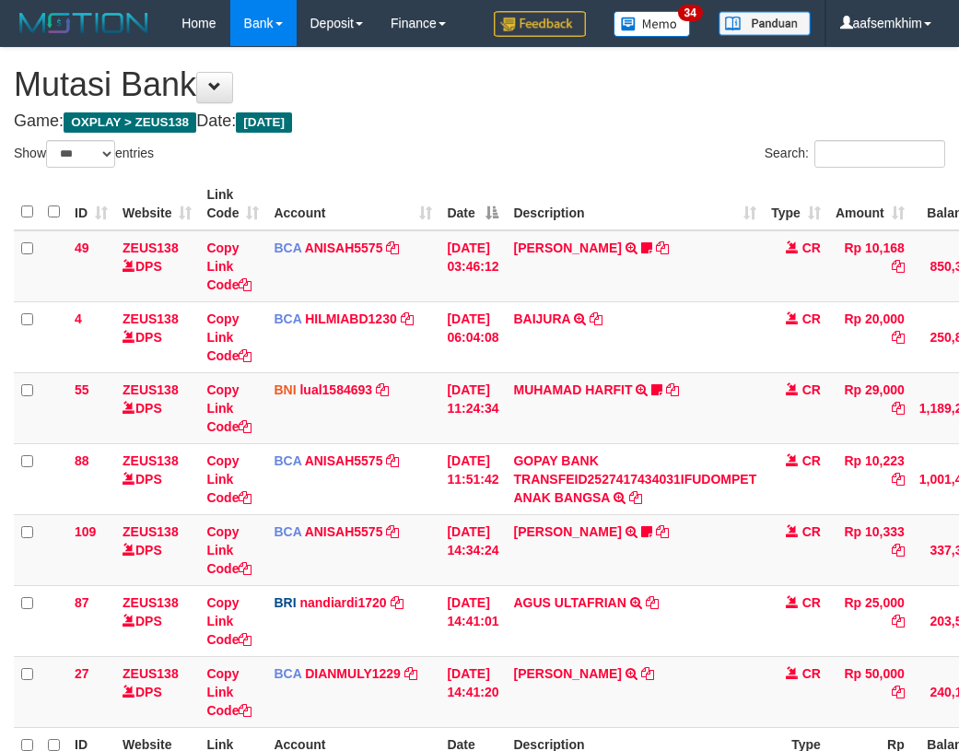
select select "***"
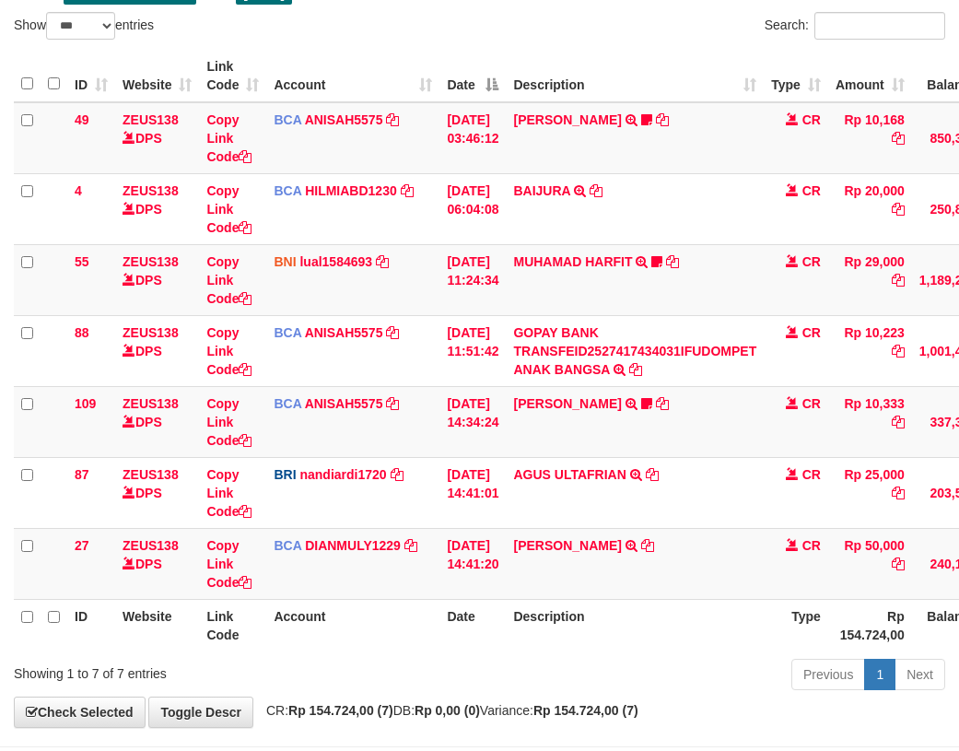
scroll to position [207, 0]
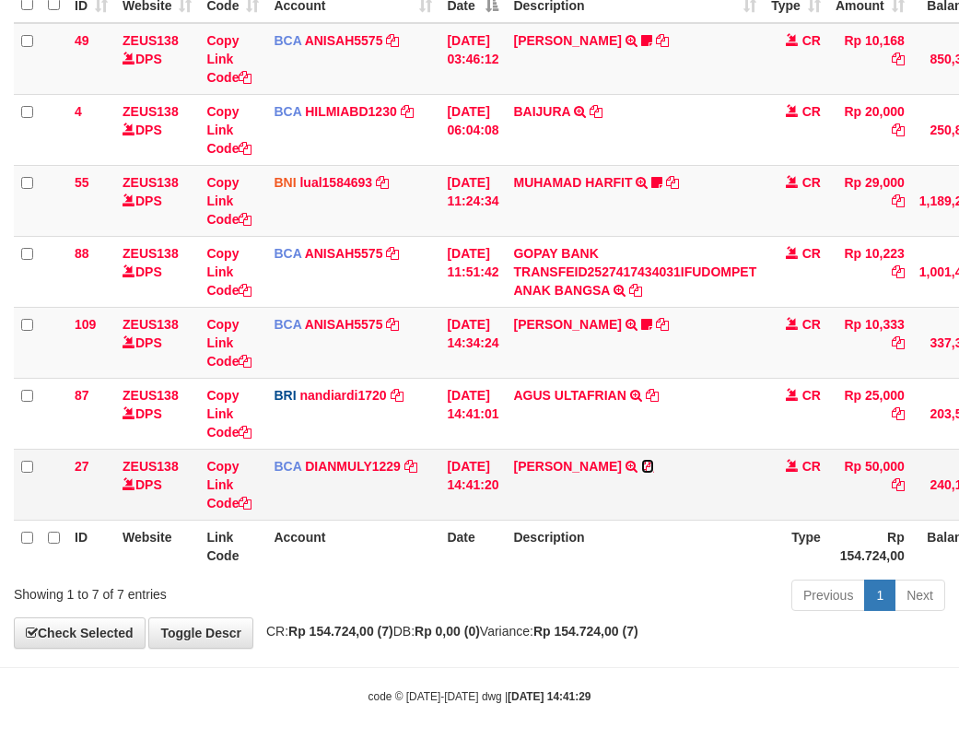
drag, startPoint x: 652, startPoint y: 471, endPoint x: 244, endPoint y: 458, distance: 408.4
click at [652, 471] on icon at bounding box center [647, 466] width 13 height 13
click at [573, 499] on td "AHMAD SATRIA TRSF E-BANKING CR 10/01 ZFT71 AHMAD SATRIA" at bounding box center [635, 484] width 258 height 71
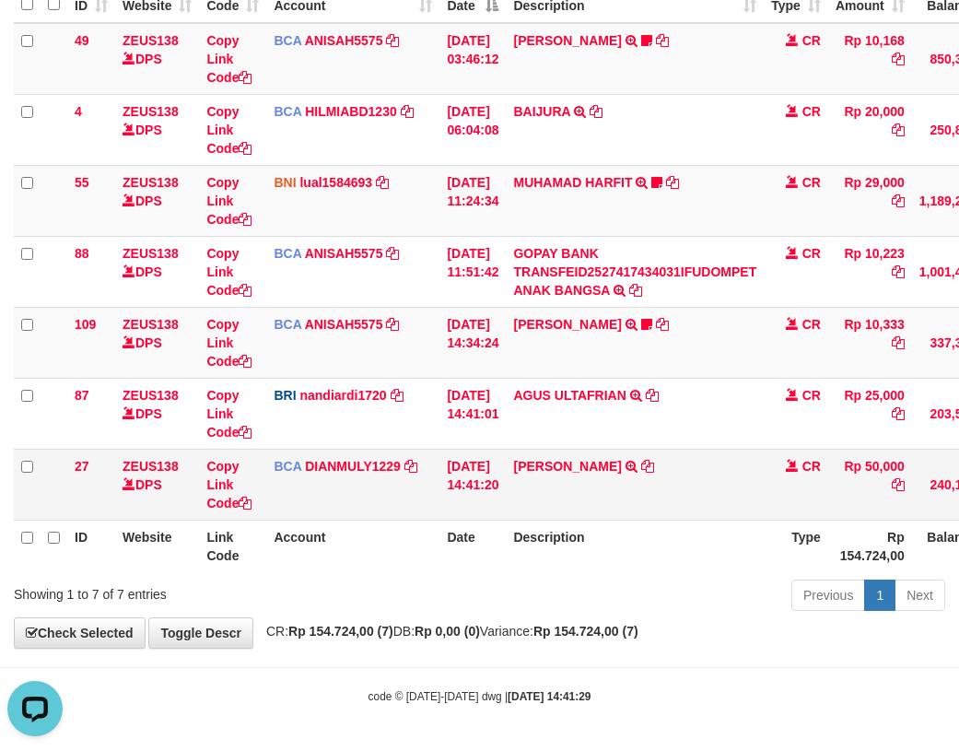
click at [534, 483] on td "AHMAD SATRIA TRSF E-BANKING CR 10/01 ZFT71 AHMAD SATRIA" at bounding box center [635, 484] width 258 height 71
copy link "AHMAD"
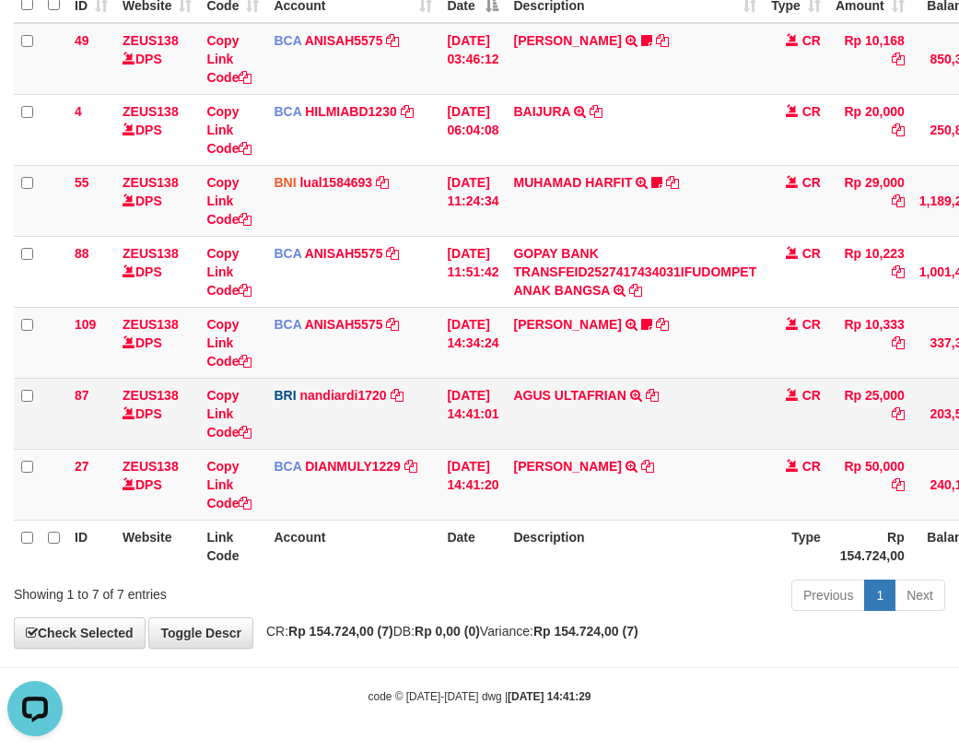
click at [534, 417] on td "AGUS ULTAFRIAN TRANSFER NBMB AGUS ULTAFRIAN TO NANDI ARDIANSYAH" at bounding box center [635, 413] width 258 height 71
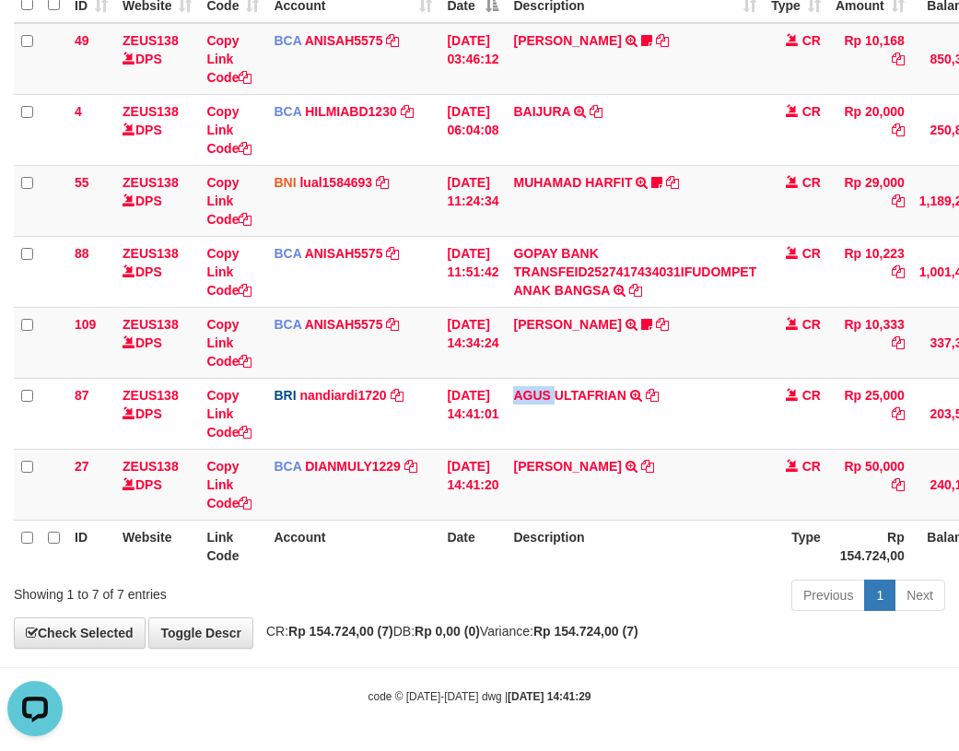
copy link "AGUS"
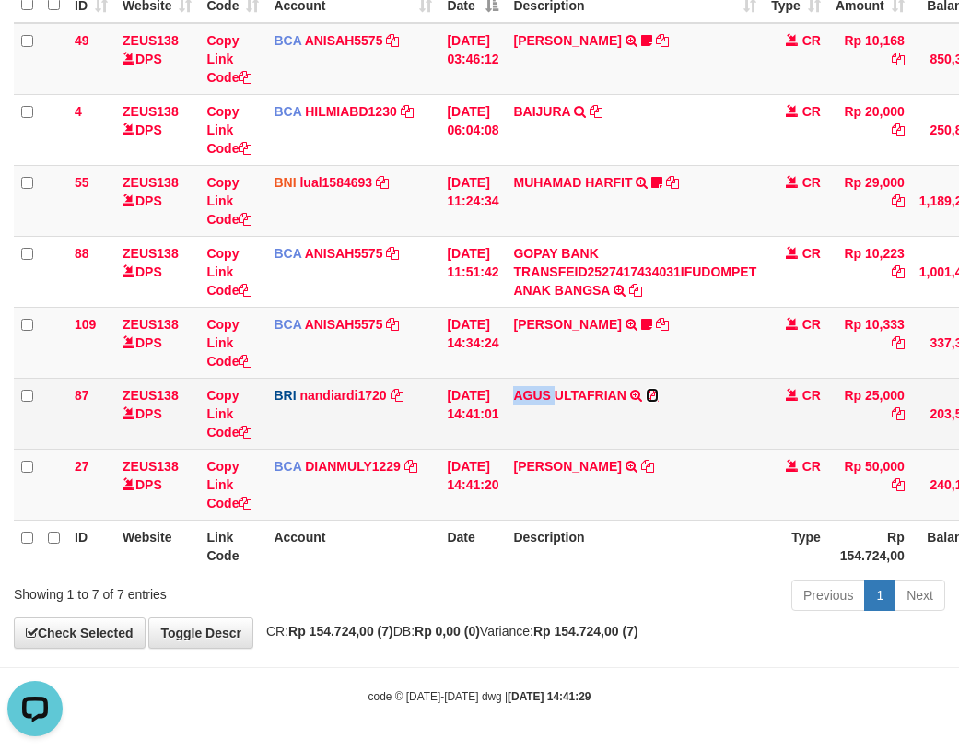
click at [659, 396] on icon at bounding box center [652, 395] width 13 height 13
copy link "AGUS"
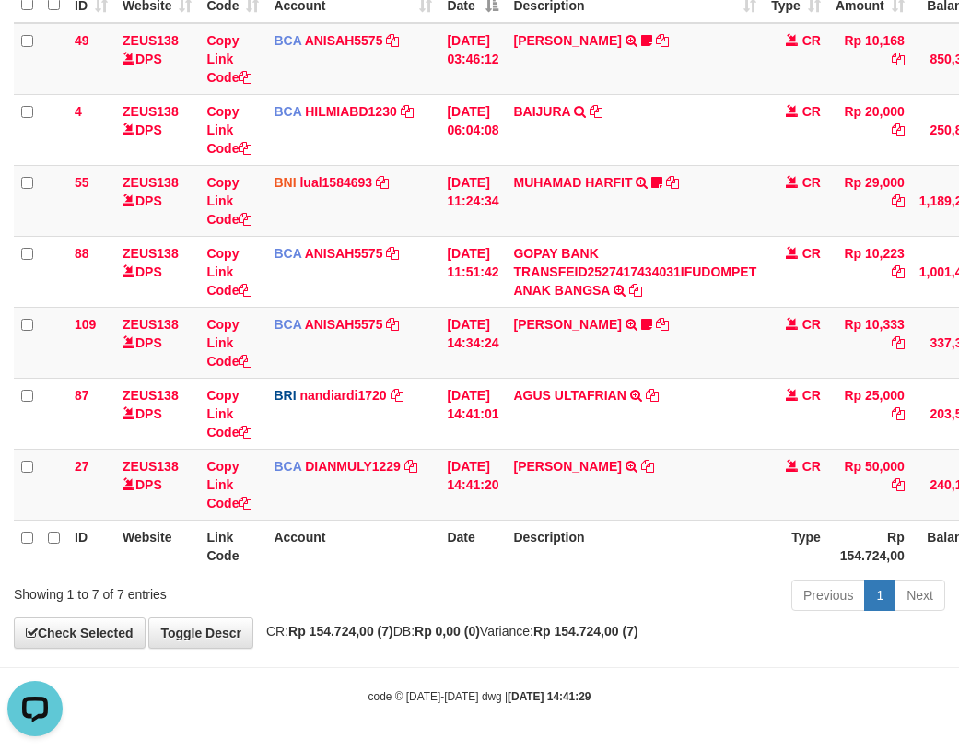
drag, startPoint x: 469, startPoint y: 512, endPoint x: 543, endPoint y: 525, distance: 74.8
click at [488, 518] on tr "27 ZEUS138 DPS Copy Link Code BCA DIANMULY1229 DPS DIAN MULYADI mutasi_20251001…" at bounding box center [563, 484] width 1099 height 71
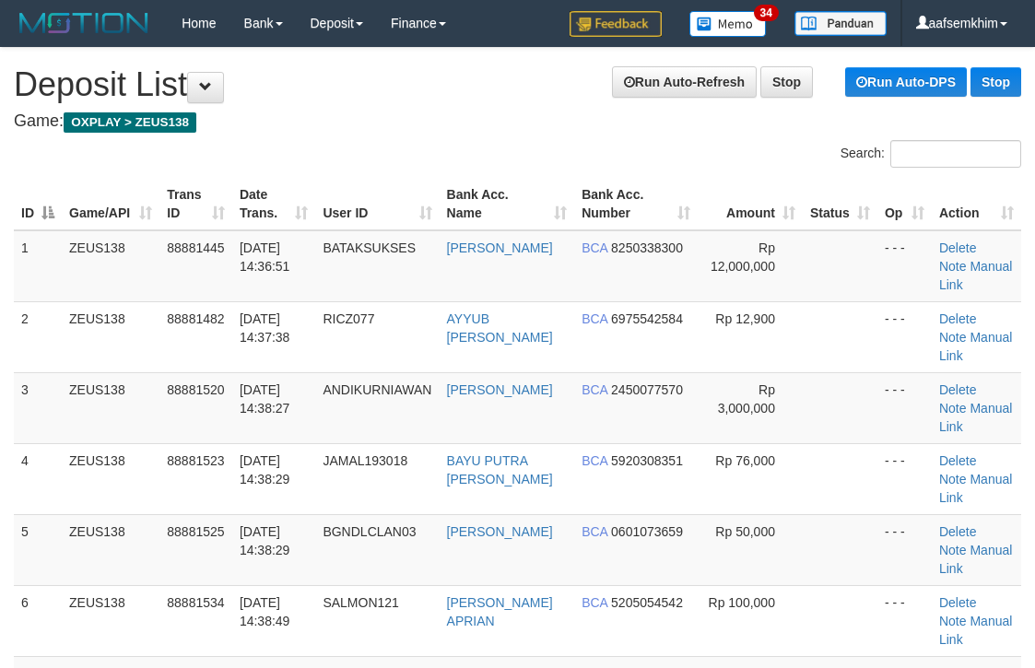
scroll to position [23, 17]
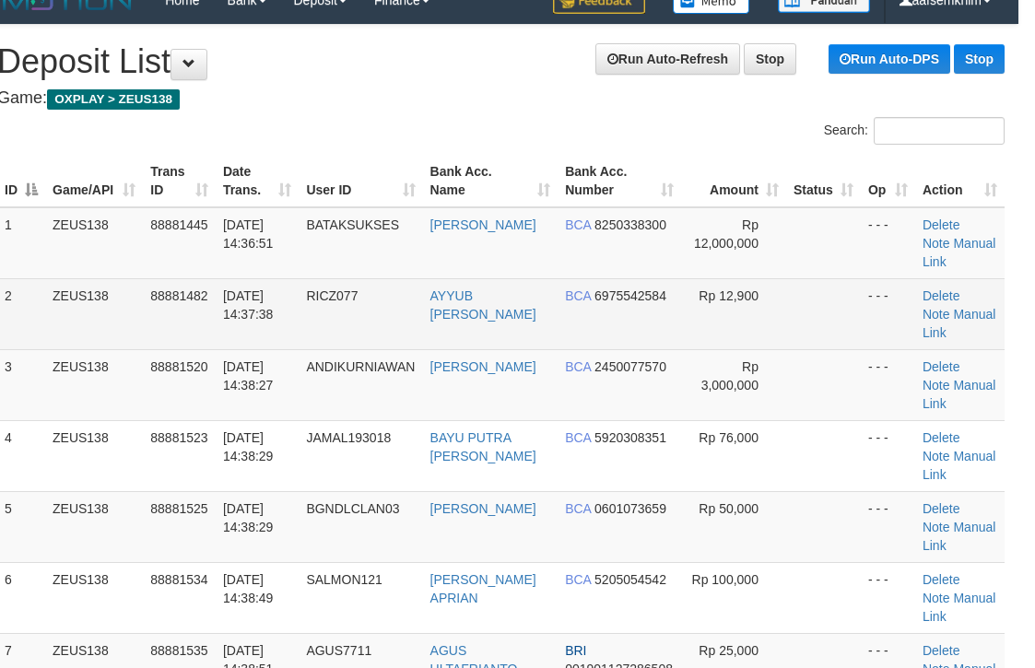
click at [694, 299] on td "Rp 12,900" at bounding box center [733, 313] width 105 height 71
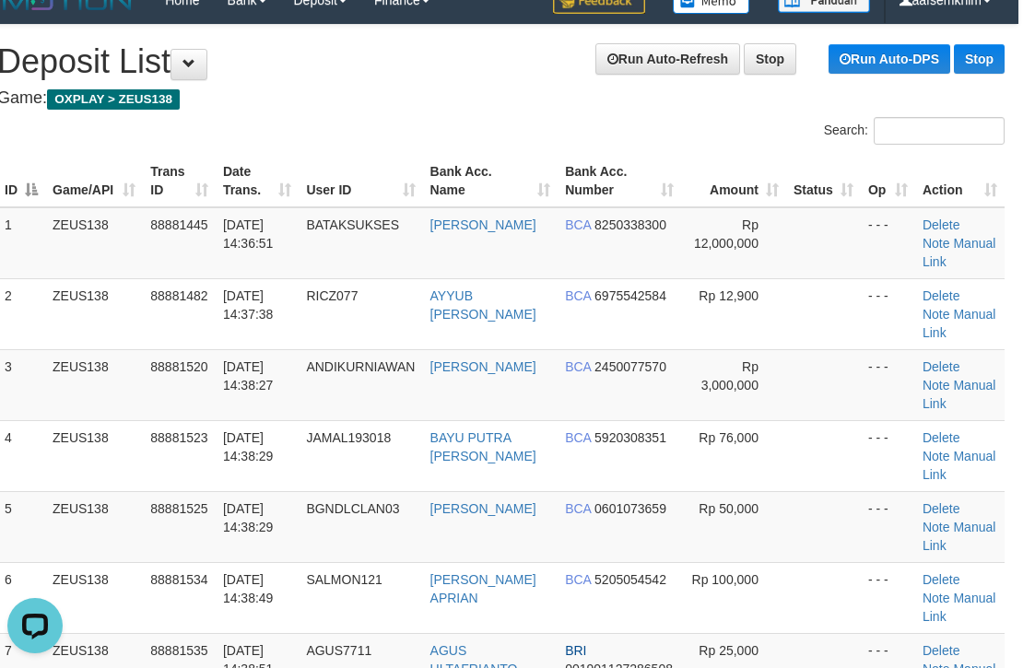
scroll to position [0, 0]
drag, startPoint x: 534, startPoint y: 269, endPoint x: 670, endPoint y: 273, distance: 136.4
click at [575, 273] on td "BCA 8250338300" at bounding box center [619, 243] width 123 height 72
click at [537, 267] on td "[PERSON_NAME]" at bounding box center [490, 243] width 135 height 72
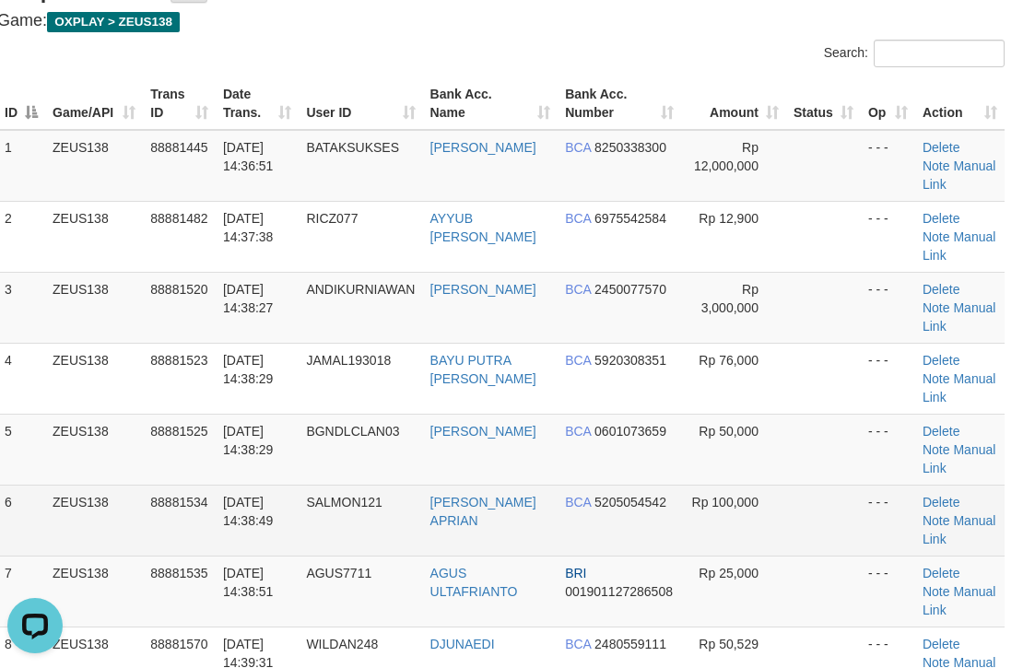
scroll to position [207, 17]
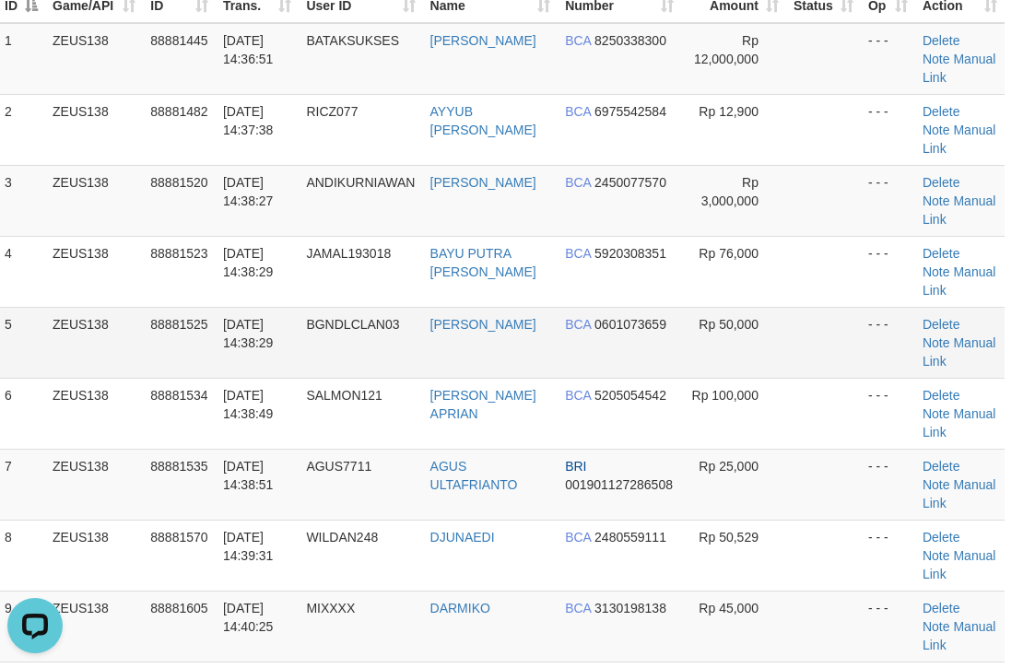
click at [681, 358] on td "Rp 50,000" at bounding box center [733, 342] width 105 height 71
drag, startPoint x: 596, startPoint y: 216, endPoint x: 946, endPoint y: 166, distance: 353.7
click at [732, 185] on tr "3 ZEUS138 88881520 [DATE] 14:38:27 [GEOGRAPHIC_DATA] [PERSON_NAME] BCA 24500775…" at bounding box center [500, 200] width 1007 height 71
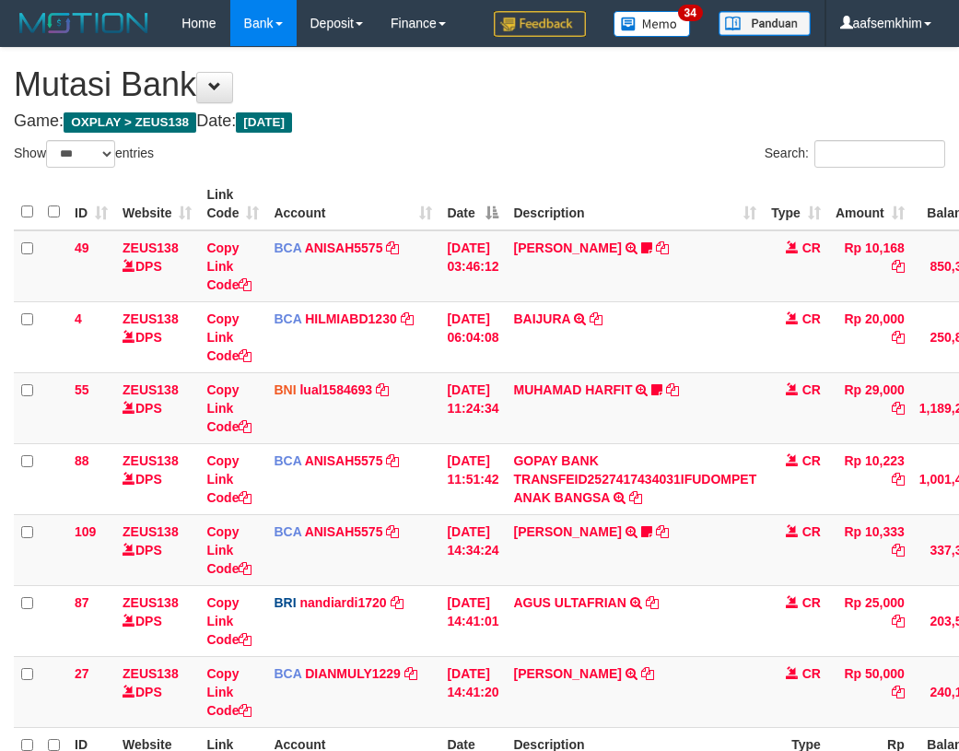
select select "***"
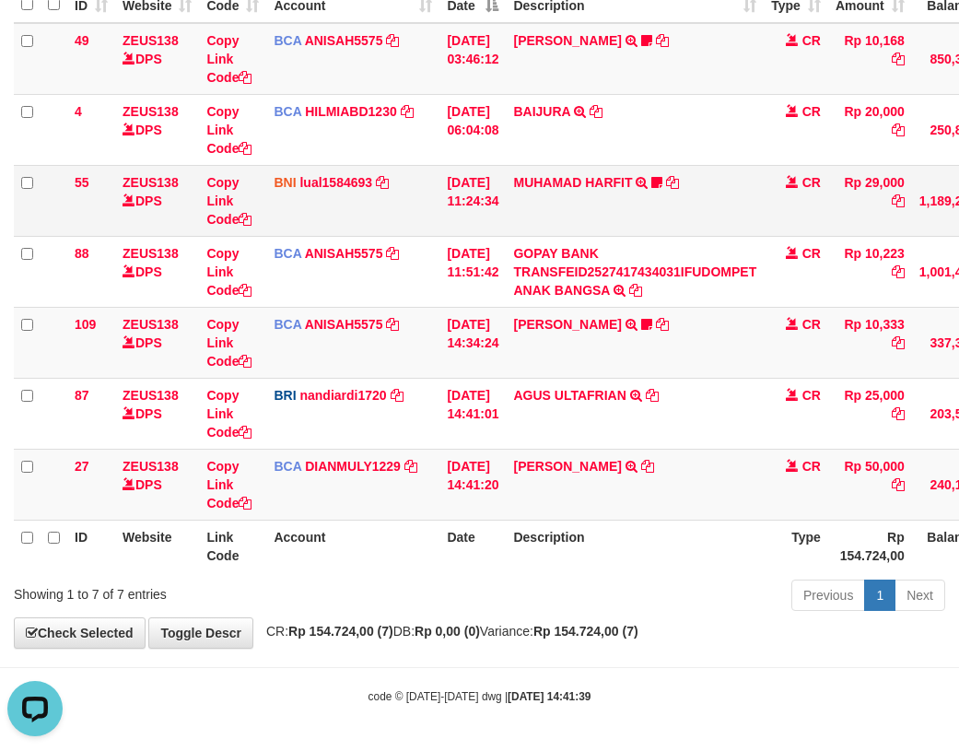
drag, startPoint x: 527, startPoint y: 205, endPoint x: 467, endPoint y: 202, distance: 60.0
click at [520, 194] on td "MUHAMAD HARFIT TRANSFER DARI SDR MUHAMAD HARFIT Sano27" at bounding box center [635, 200] width 258 height 71
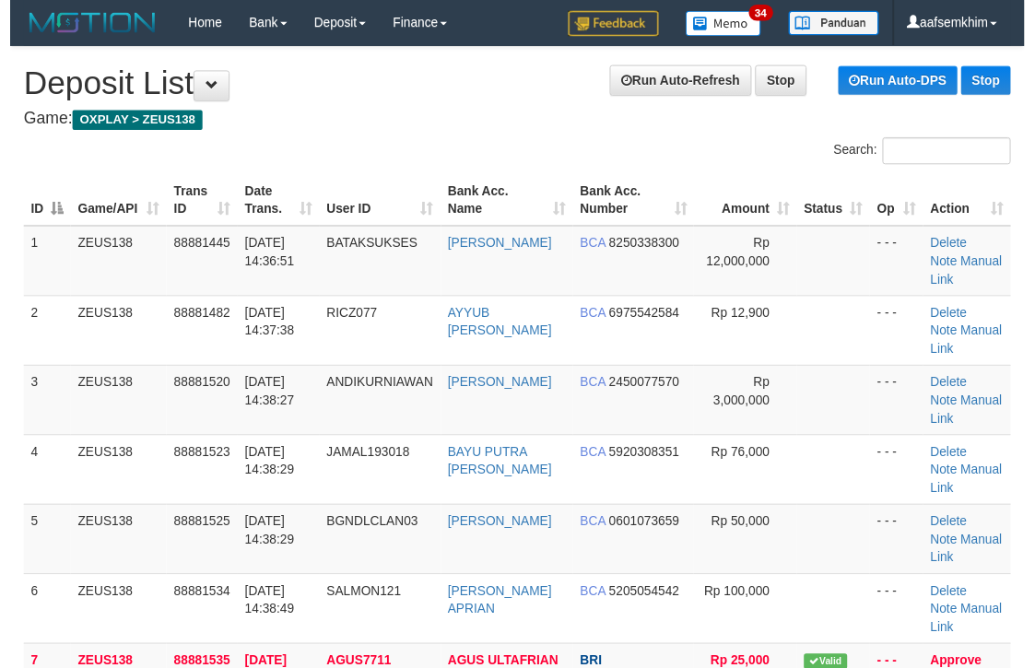
scroll to position [180, 9]
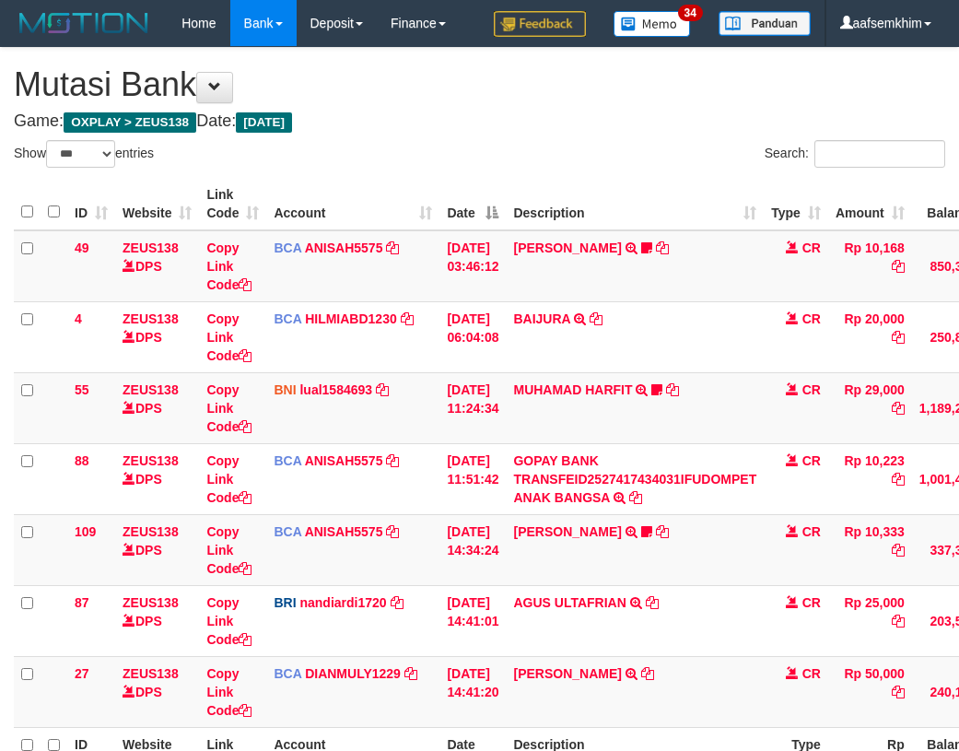
select select "***"
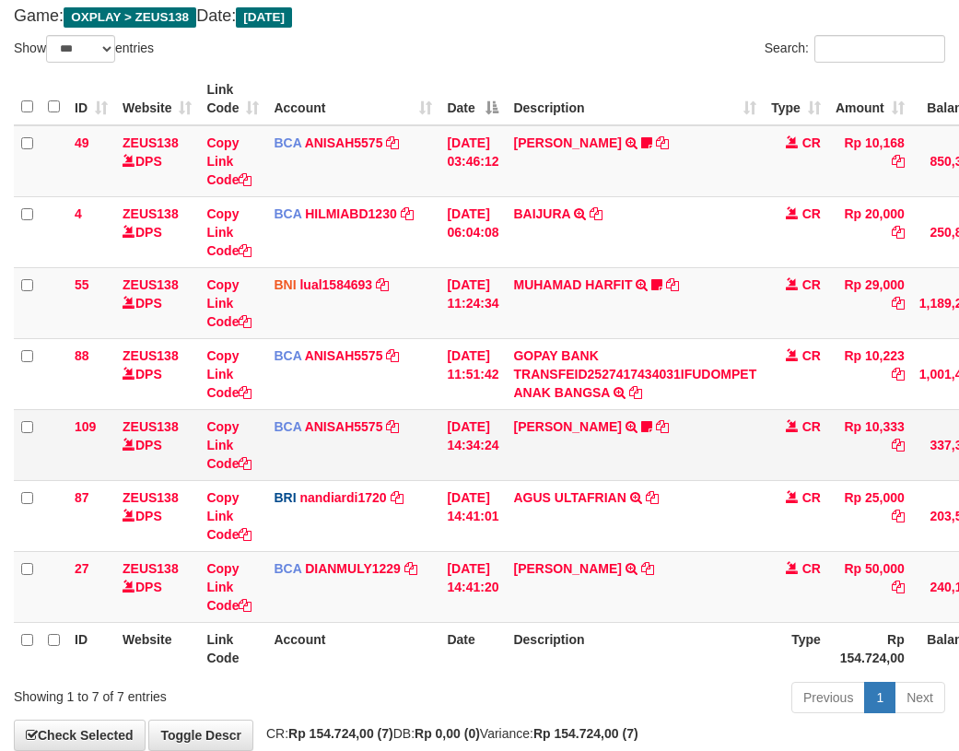
drag, startPoint x: 378, startPoint y: 382, endPoint x: 15, endPoint y: 338, distance: 365.8
click at [374, 382] on td "BCA ANISAH5575 DPS ANISAH mutasi_20251001_3827 | 88 mutasi_20251001_3827 | 88" at bounding box center [352, 373] width 173 height 71
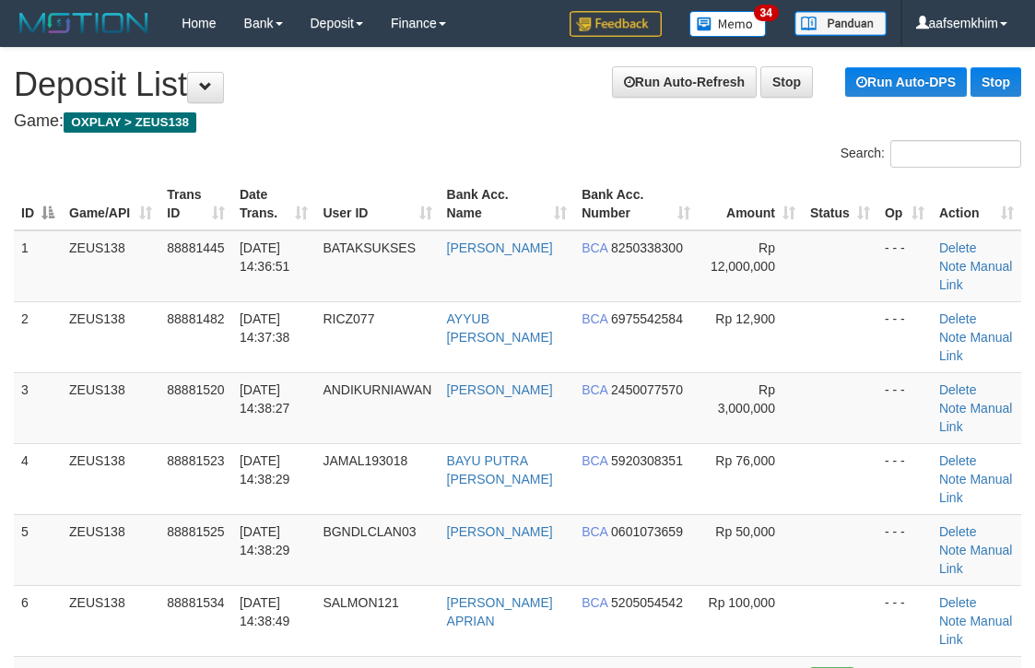
scroll to position [180, 9]
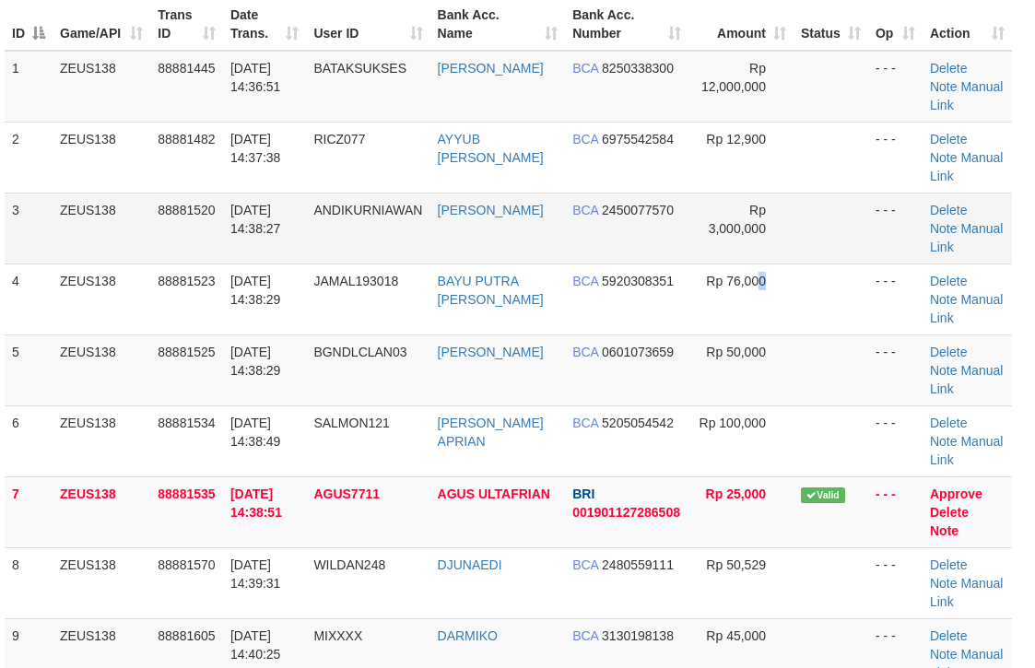
drag, startPoint x: 754, startPoint y: 286, endPoint x: 828, endPoint y: 237, distance: 88.4
click at [759, 281] on tr "4 ZEUS138 88881523 01/10/2025 14:38:29 JAMAL193018 BAYU PUTRA PRATAMA BCA 59203…" at bounding box center [508, 299] width 1007 height 71
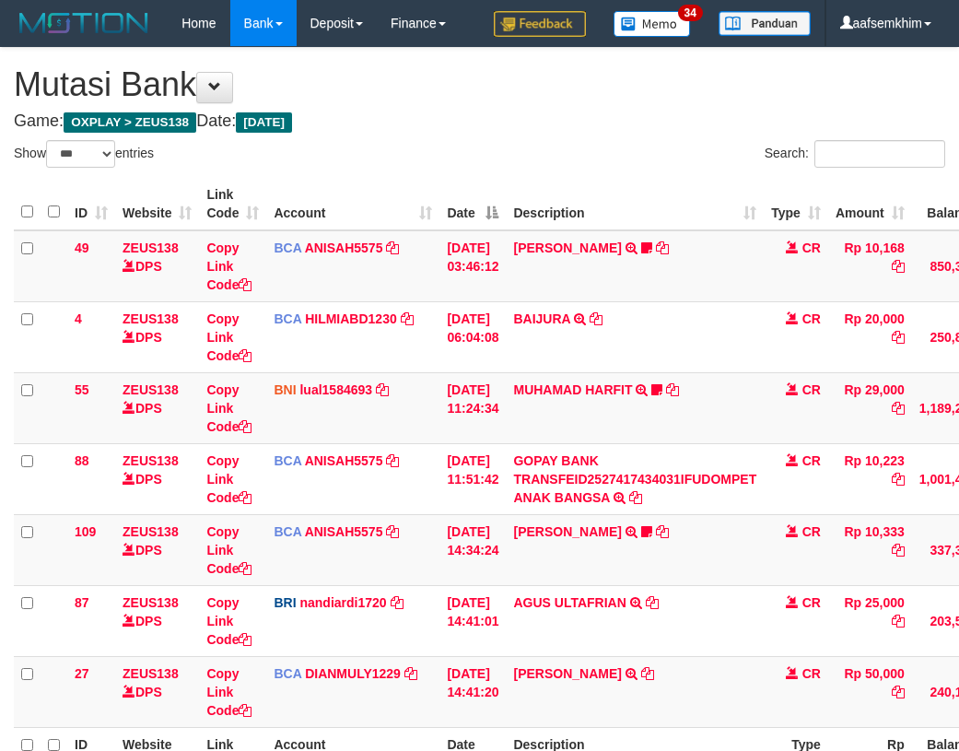
select select "***"
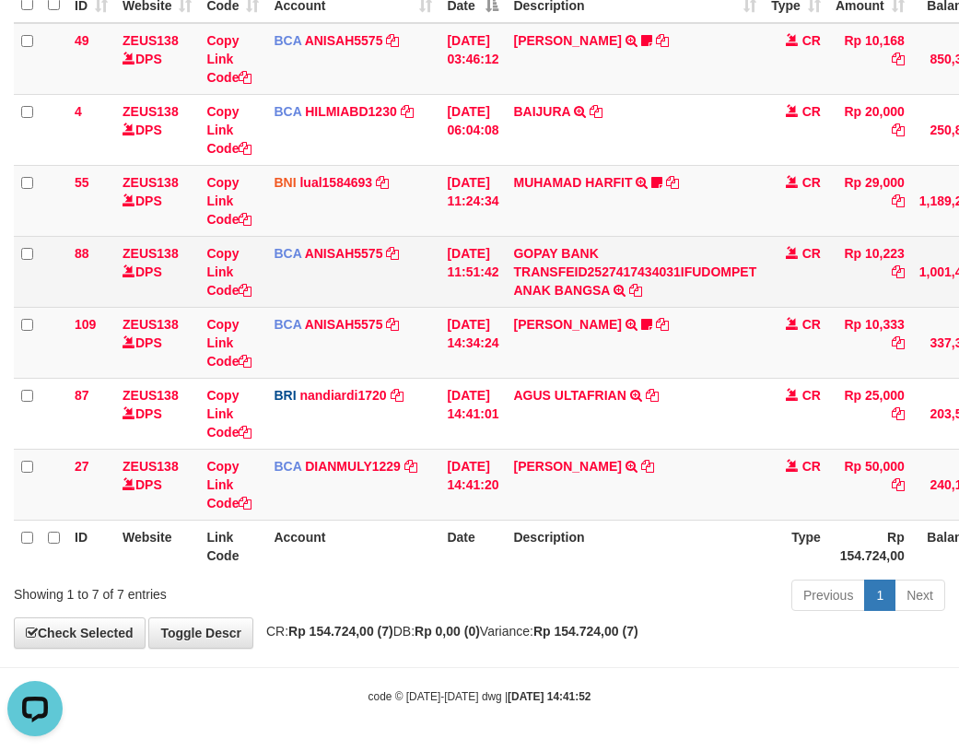
drag, startPoint x: 245, startPoint y: 276, endPoint x: 201, endPoint y: 263, distance: 46.1
click at [234, 276] on td "Copy Link Code" at bounding box center [232, 271] width 67 height 71
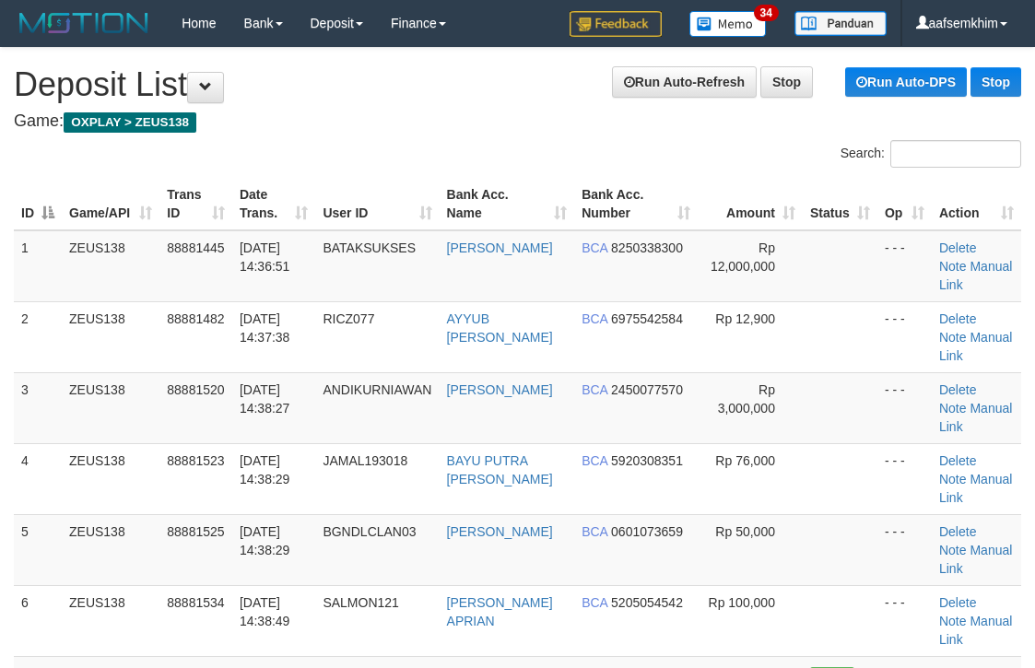
scroll to position [152, 2]
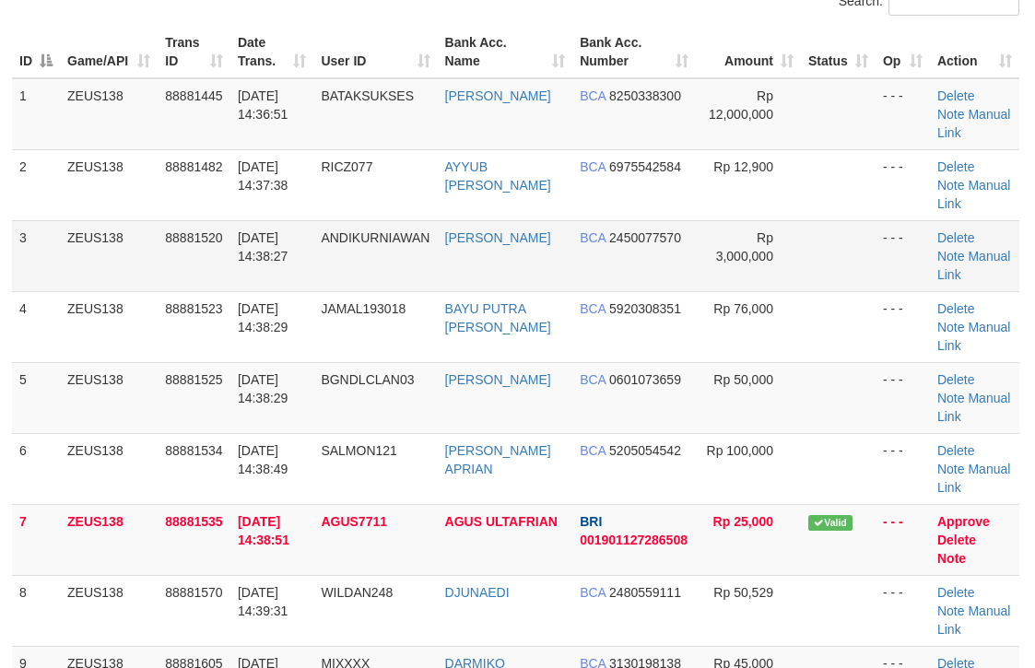
click at [641, 267] on td "BCA 2450077570" at bounding box center [633, 255] width 123 height 71
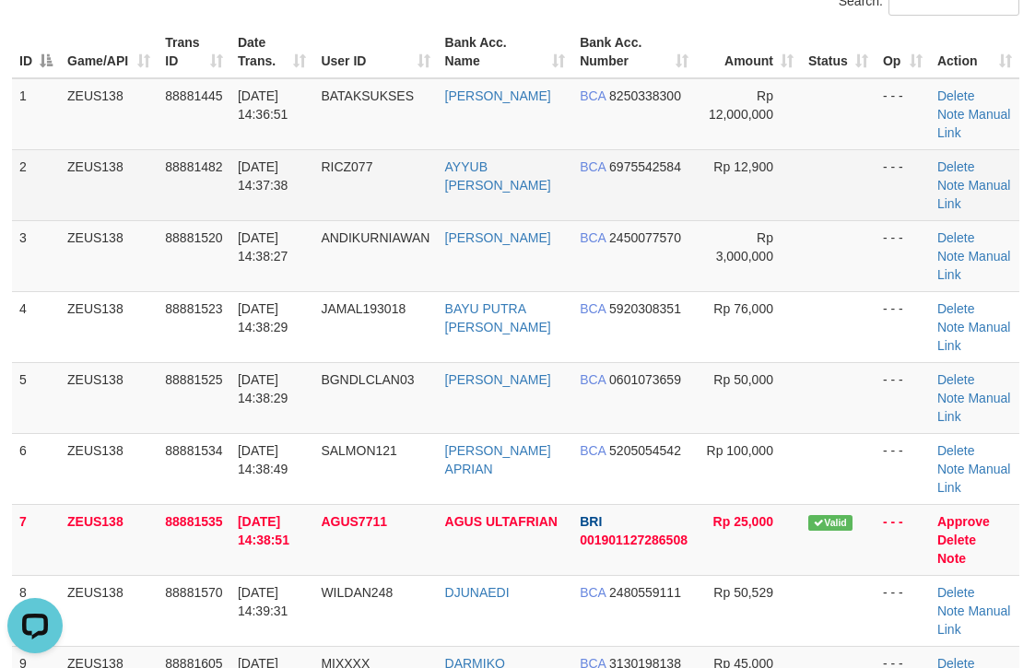
click at [534, 211] on td "AYYUB [PERSON_NAME]" at bounding box center [505, 184] width 135 height 71
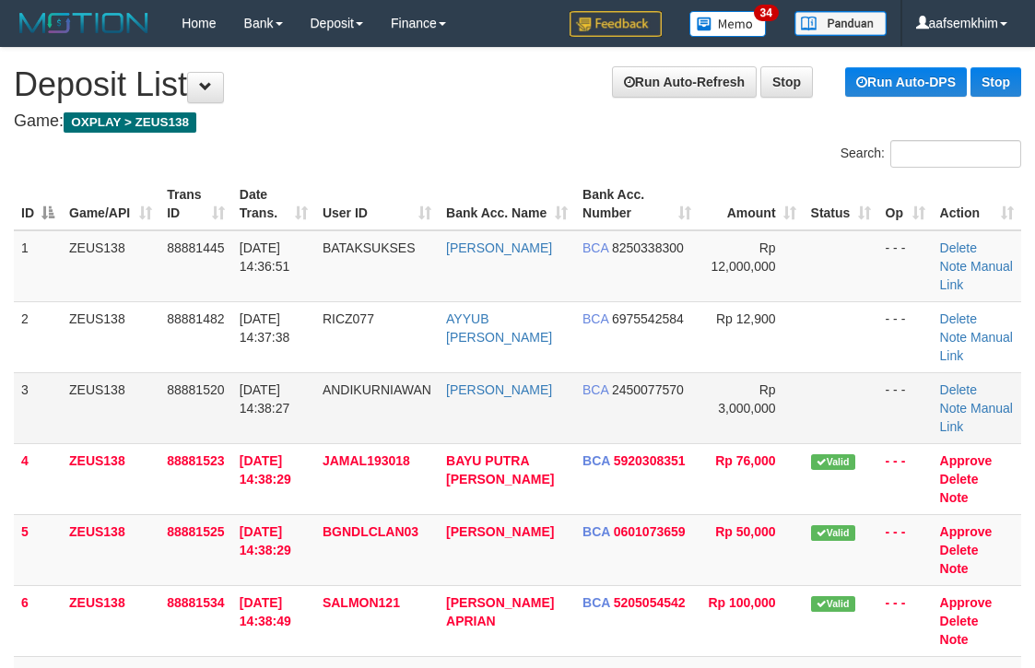
scroll to position [185, 0]
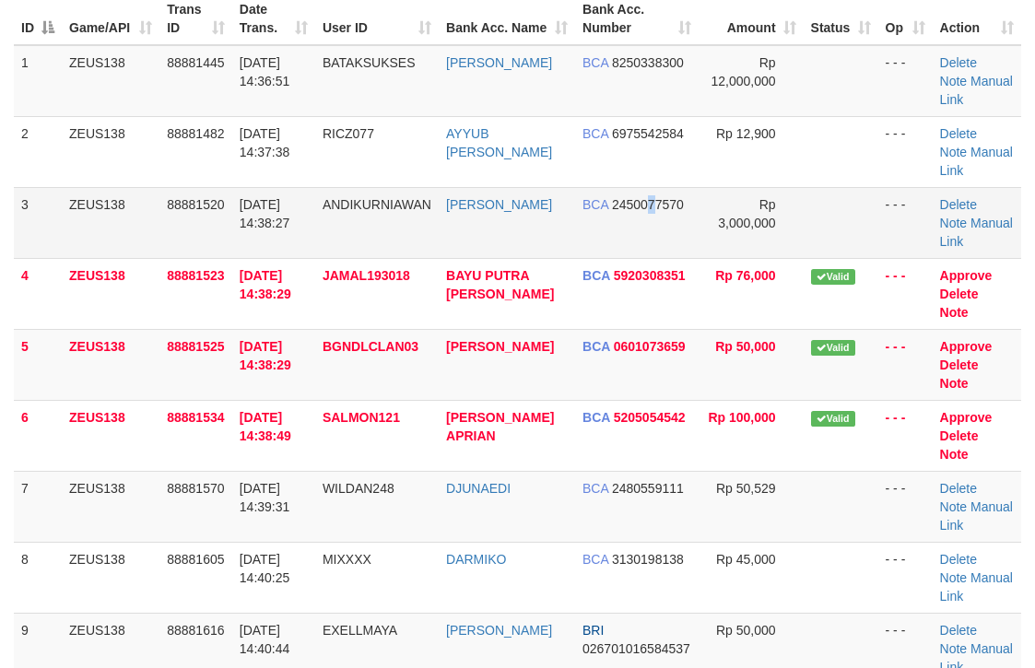
click at [642, 243] on td "BCA 2450077570" at bounding box center [636, 222] width 123 height 71
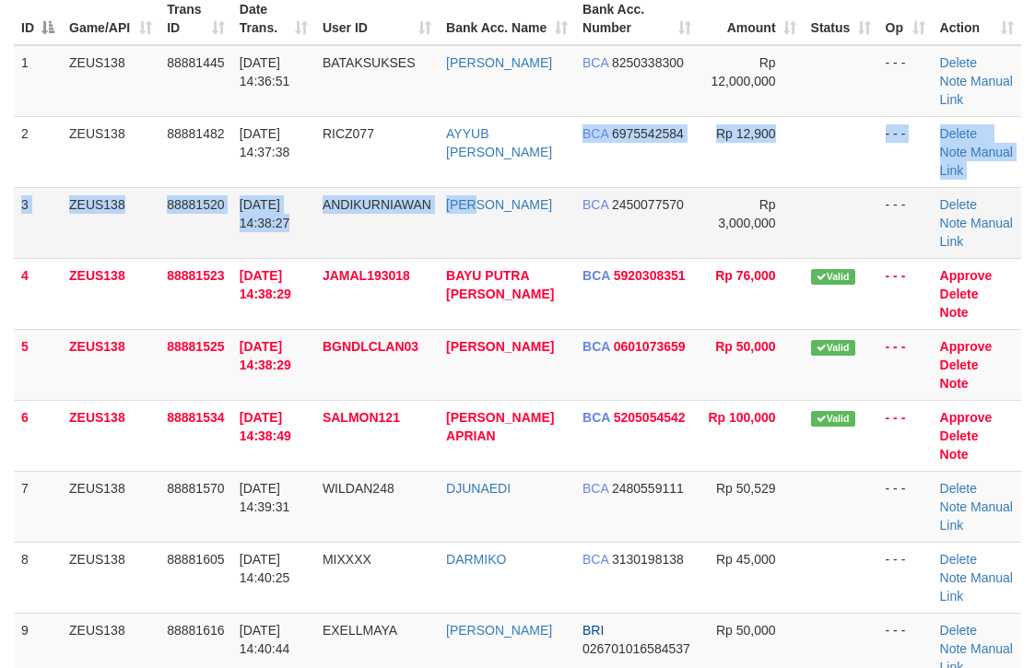
drag, startPoint x: 545, startPoint y: 188, endPoint x: 762, endPoint y: 189, distance: 217.5
click at [549, 184] on tbody "1 ZEUS138 88881445 01/10/2025 14:36:51 BATAKSUKSES SIMON ADRIEL SIAGI BCA 82503…" at bounding box center [517, 471] width 1007 height 852
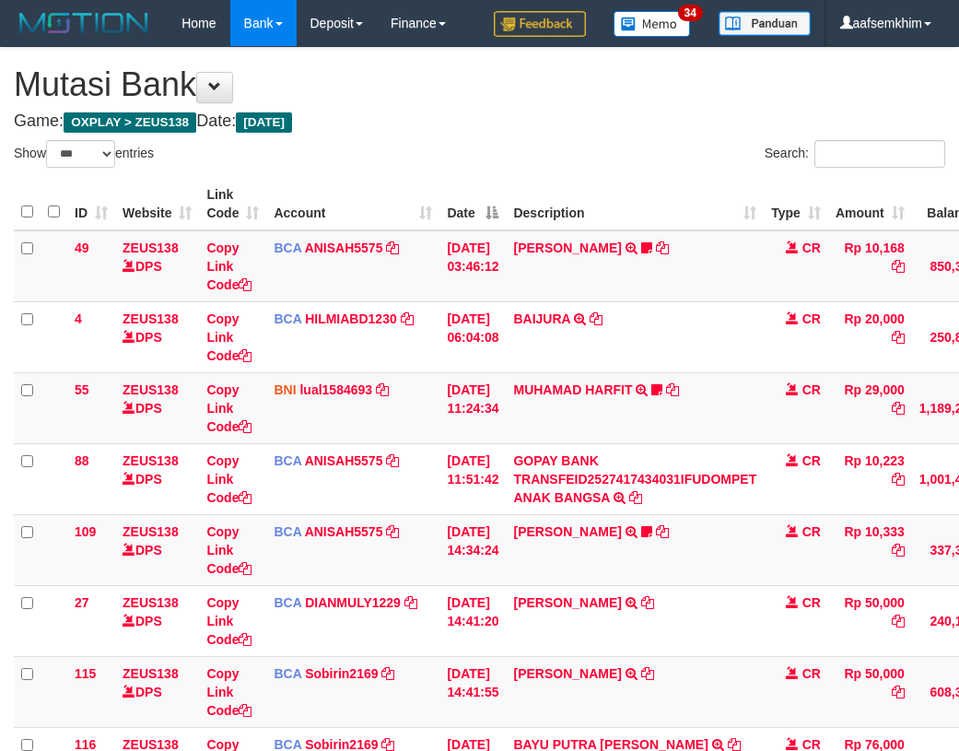
select select "***"
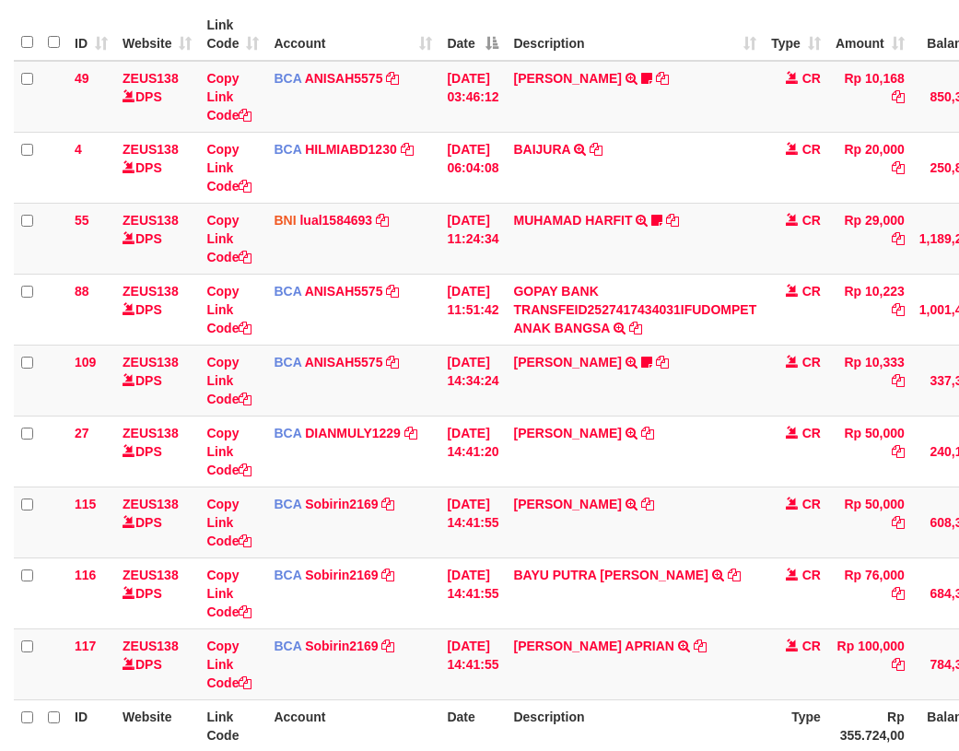
scroll to position [207, 0]
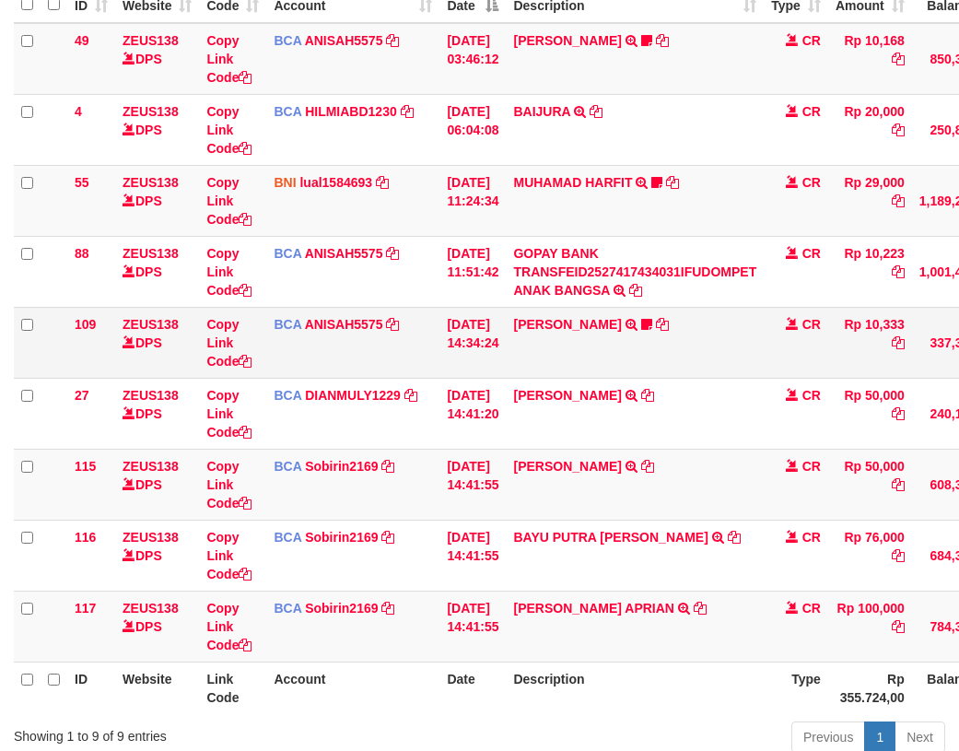
click at [456, 375] on td "[DATE] 14:34:24" at bounding box center [473, 342] width 66 height 71
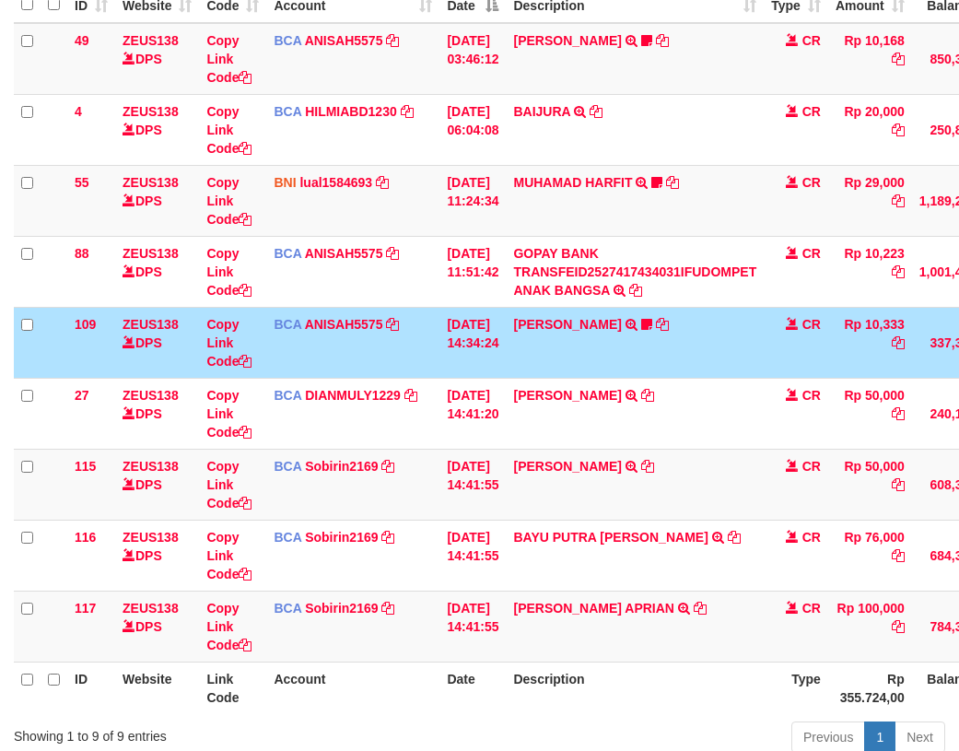
drag, startPoint x: 421, startPoint y: 375, endPoint x: 353, endPoint y: 343, distance: 75.4
click at [418, 373] on td "BCA ANISAH5575 DPS [PERSON_NAME] mutasi_20251001_3827 | 109 mutasi_20251001_382…" at bounding box center [352, 342] width 173 height 71
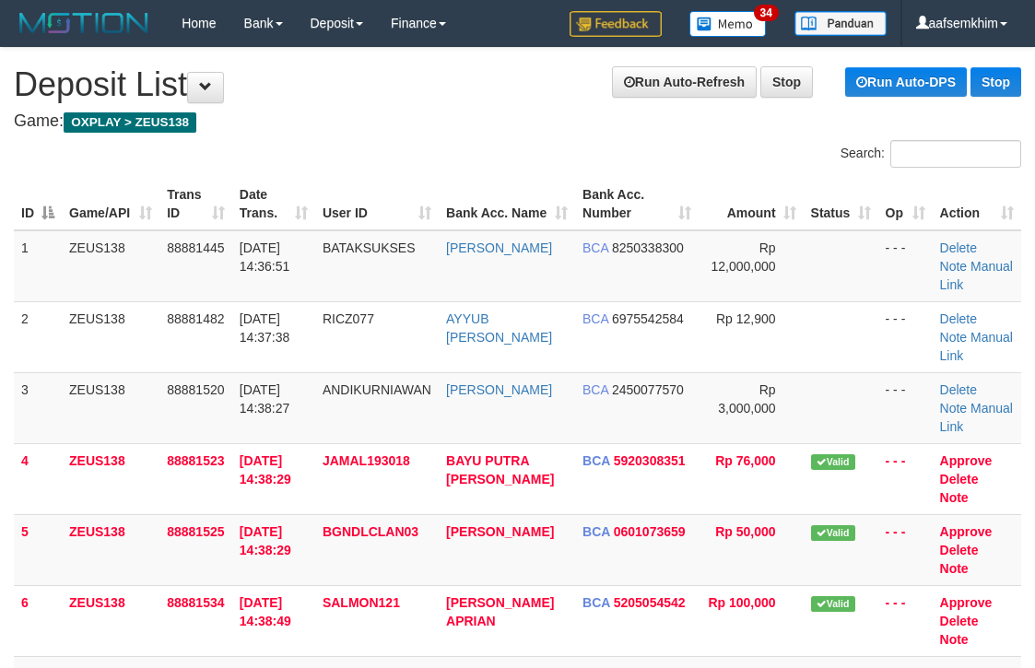
scroll to position [185, 0]
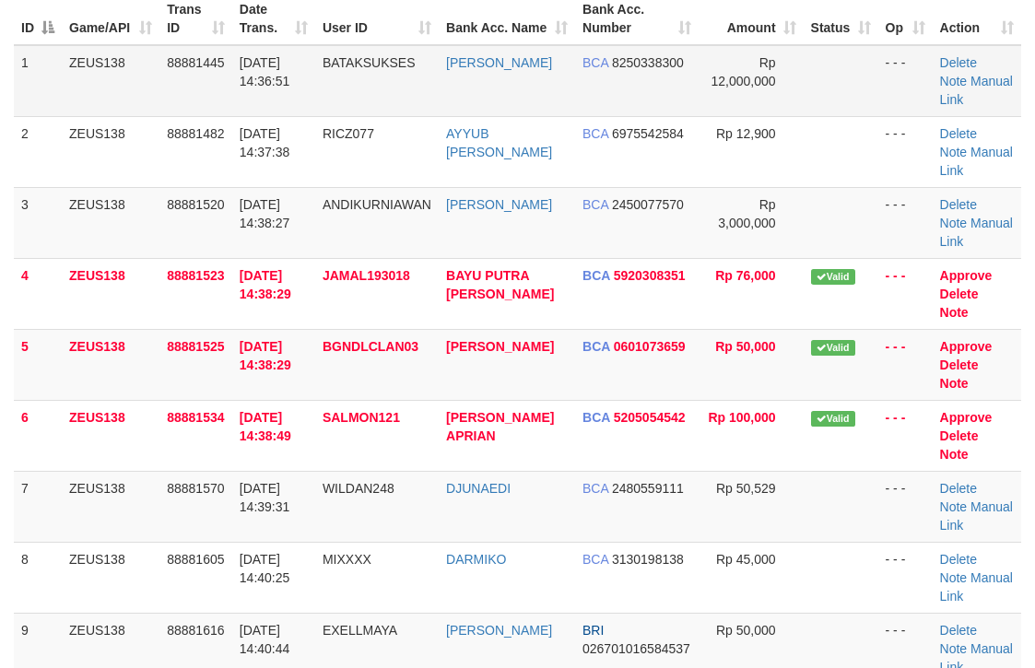
click at [633, 99] on td "BCA 8250338300" at bounding box center [636, 81] width 123 height 72
click at [622, 86] on td "BCA 8250338300" at bounding box center [636, 81] width 123 height 72
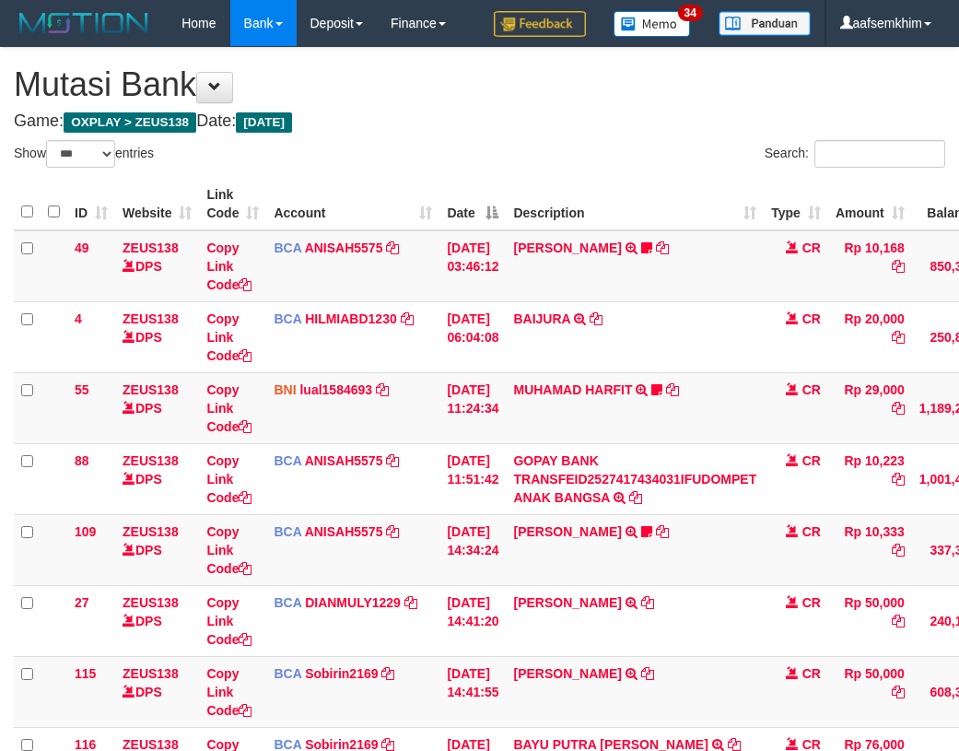
select select "***"
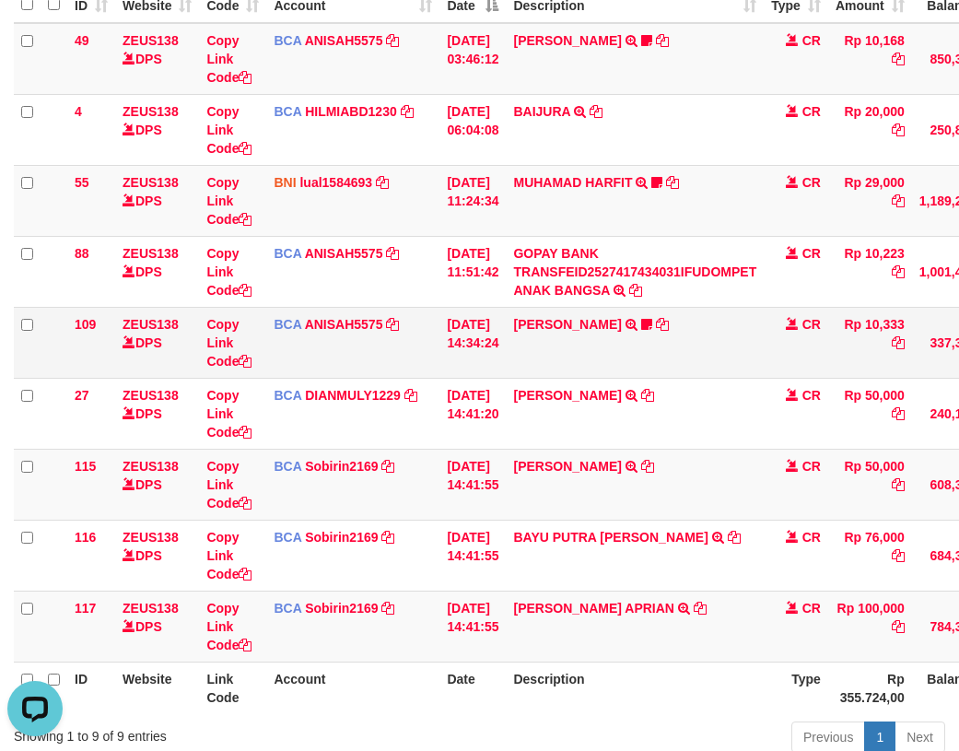
drag, startPoint x: 470, startPoint y: 380, endPoint x: 248, endPoint y: 339, distance: 225.8
click at [465, 380] on td "[DATE] 14:41:20" at bounding box center [473, 413] width 66 height 71
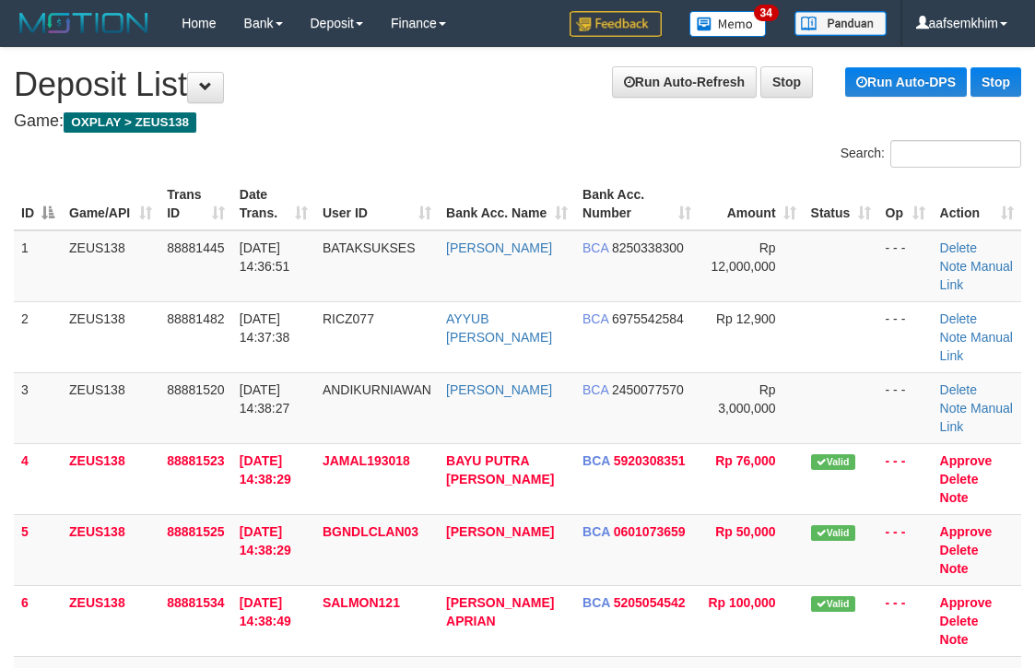
scroll to position [185, 0]
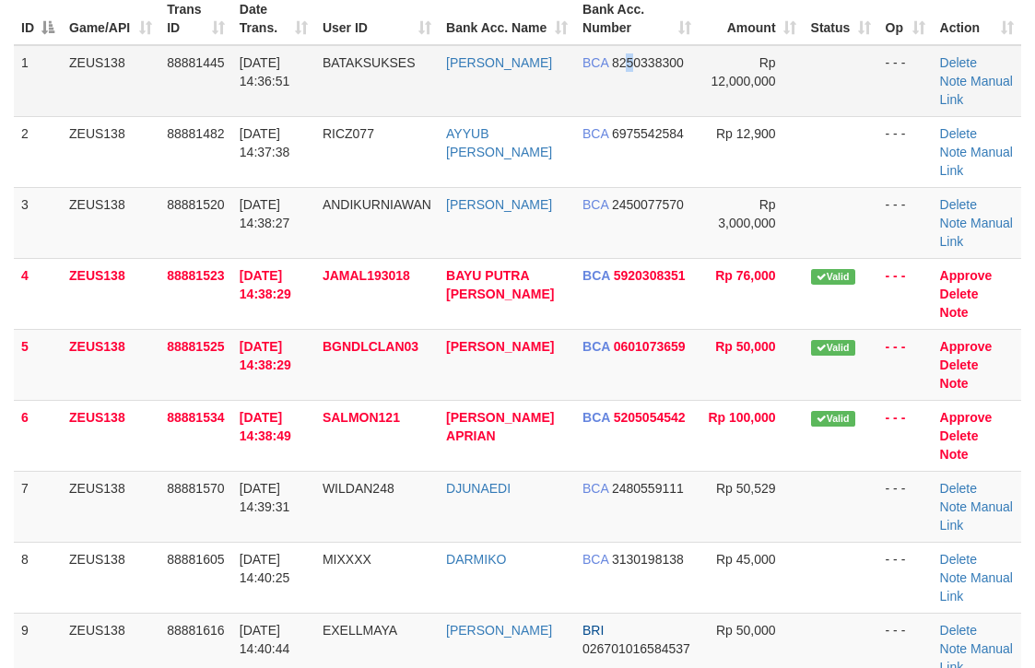
drag, startPoint x: 0, startPoint y: 0, endPoint x: 623, endPoint y: 78, distance: 627.8
click at [623, 78] on td "BCA 8250338300" at bounding box center [636, 81] width 123 height 72
click at [623, 76] on td "BCA 8250338300" at bounding box center [636, 81] width 123 height 72
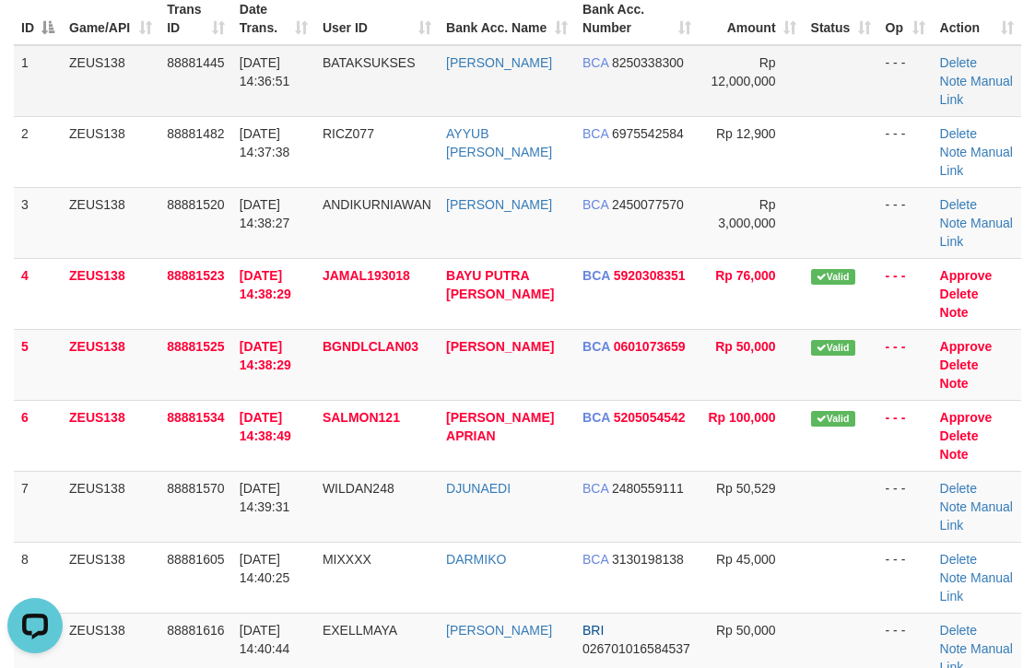
click at [623, 71] on td "BCA 8250338300" at bounding box center [636, 81] width 123 height 72
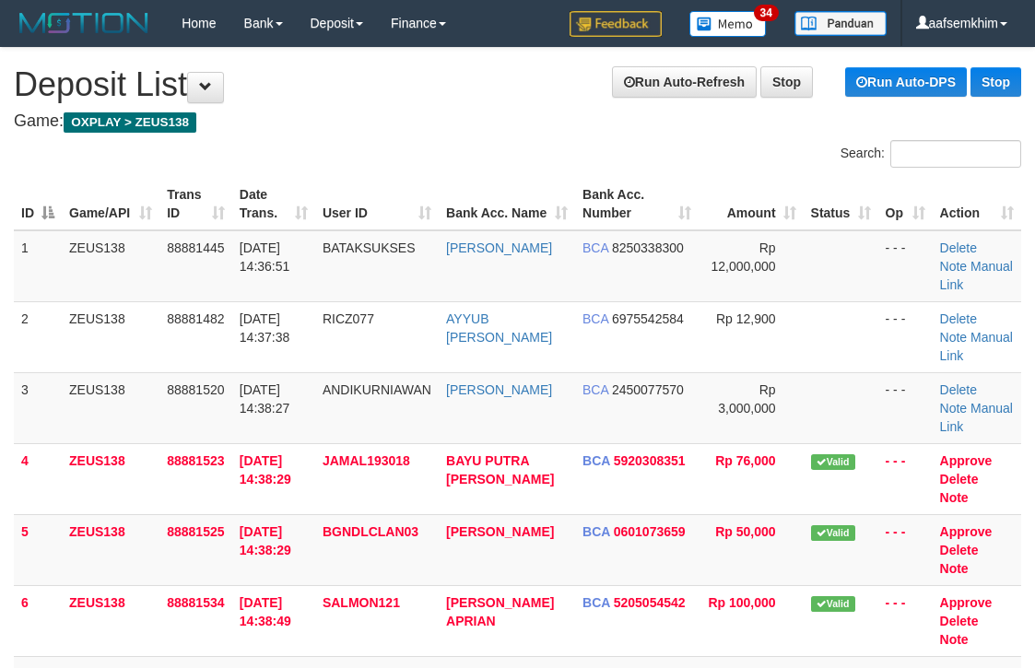
click at [628, 301] on td "BCA 6975542584" at bounding box center [636, 336] width 123 height 71
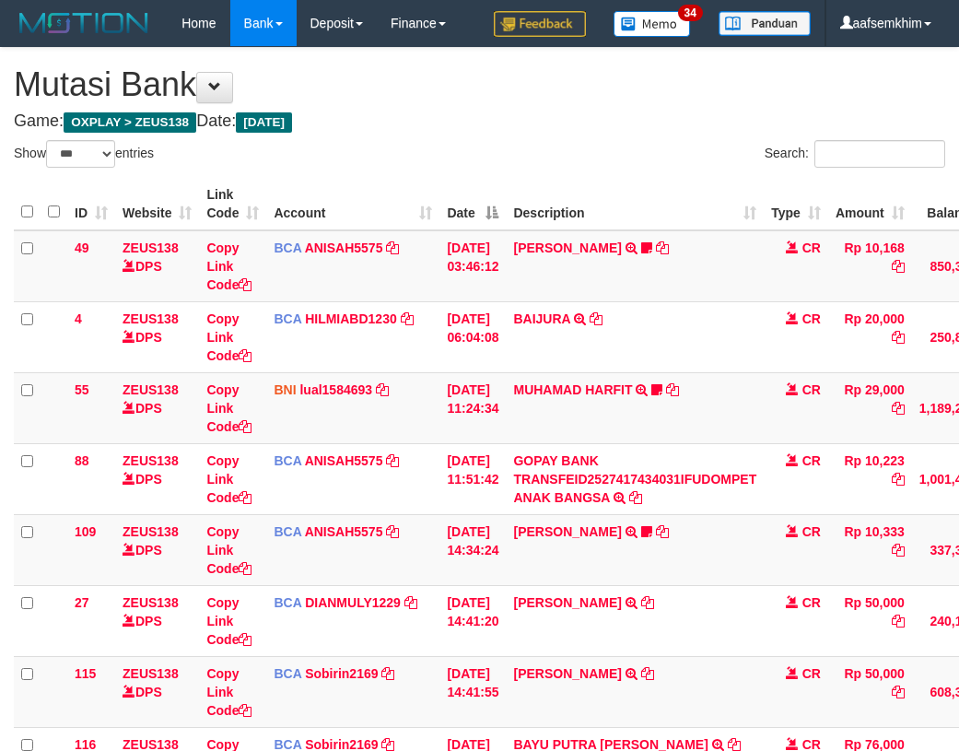
select select "***"
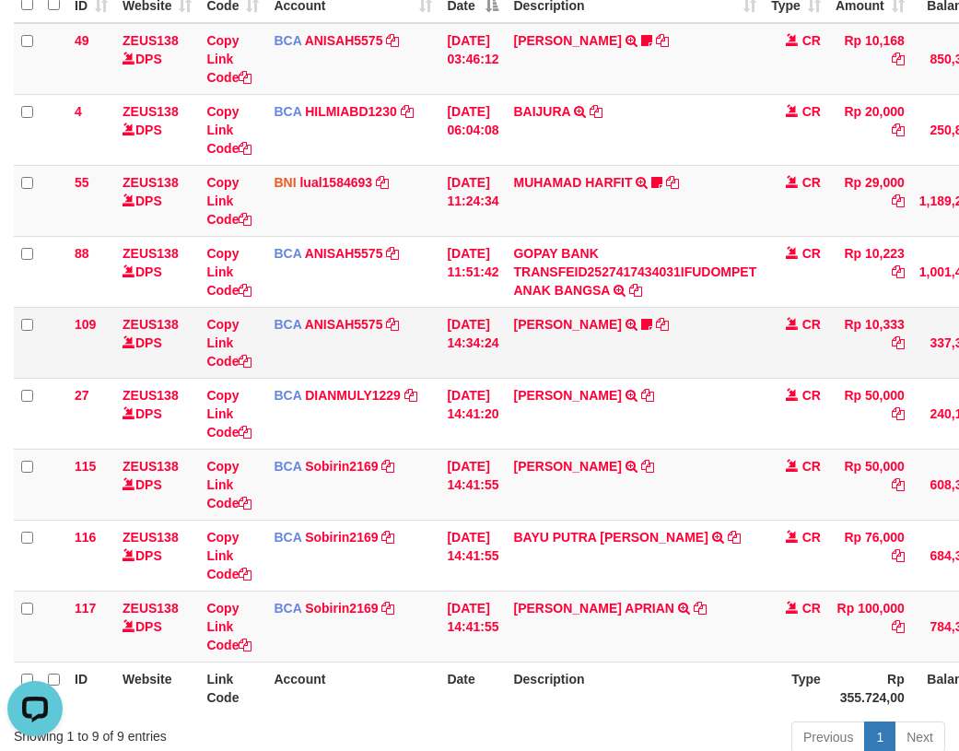
click at [444, 330] on td "01/10/2025 14:34:24" at bounding box center [473, 342] width 66 height 71
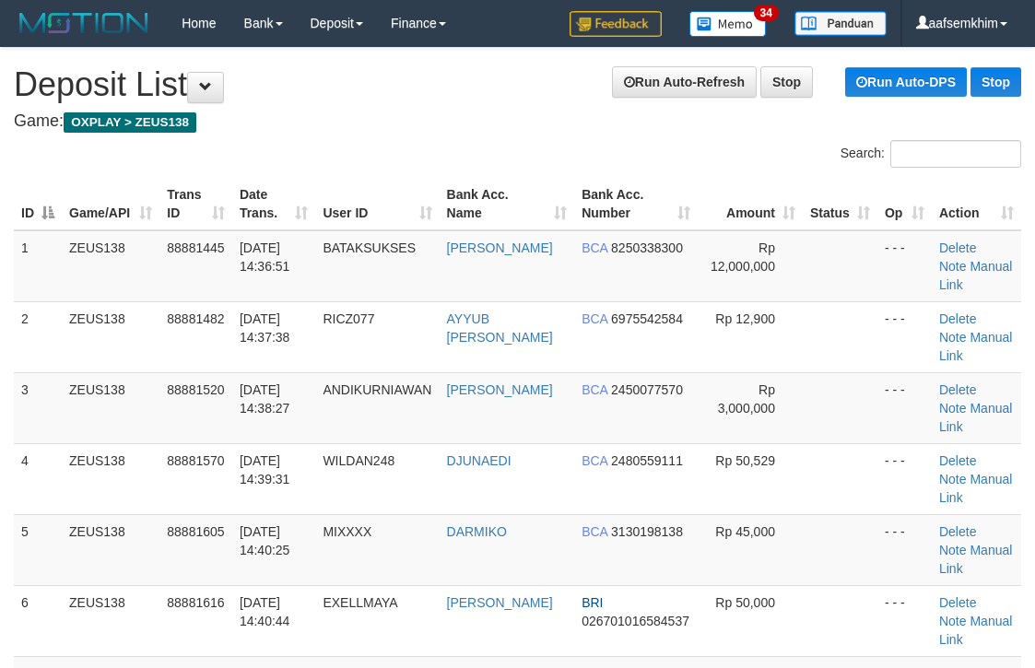
scroll to position [420, 0]
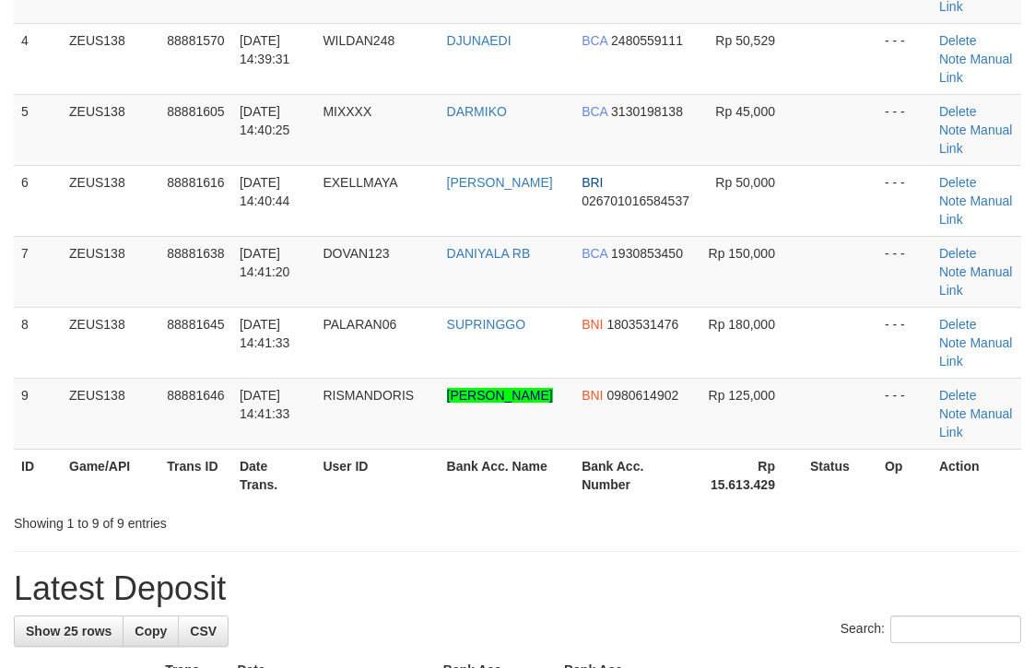
scroll to position [185, 0]
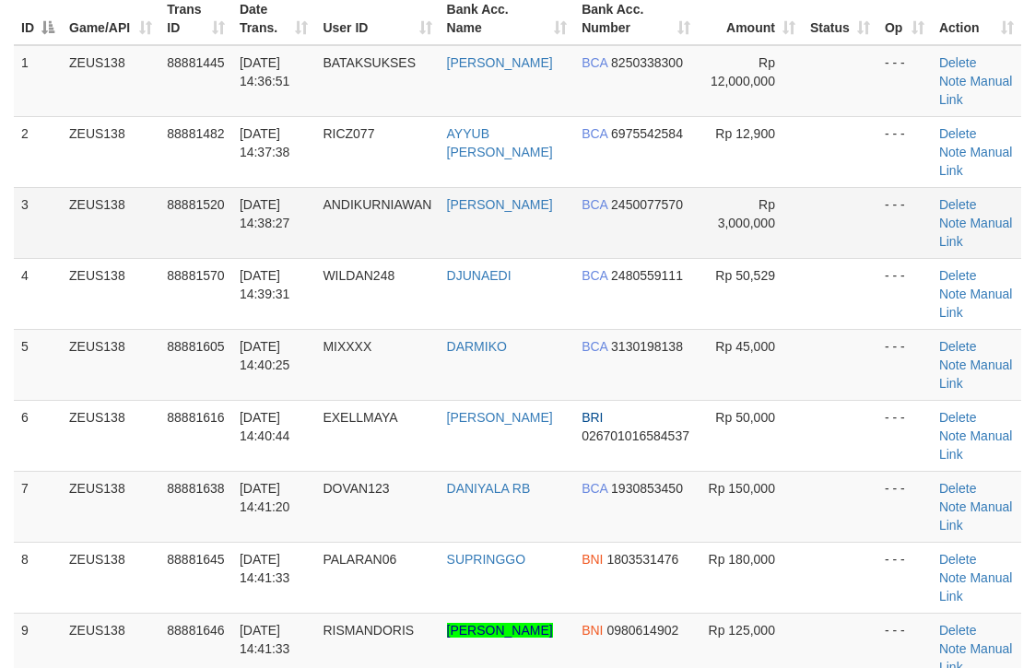
click at [391, 187] on td "ANDIKURNIAWAN" at bounding box center [376, 222] width 123 height 71
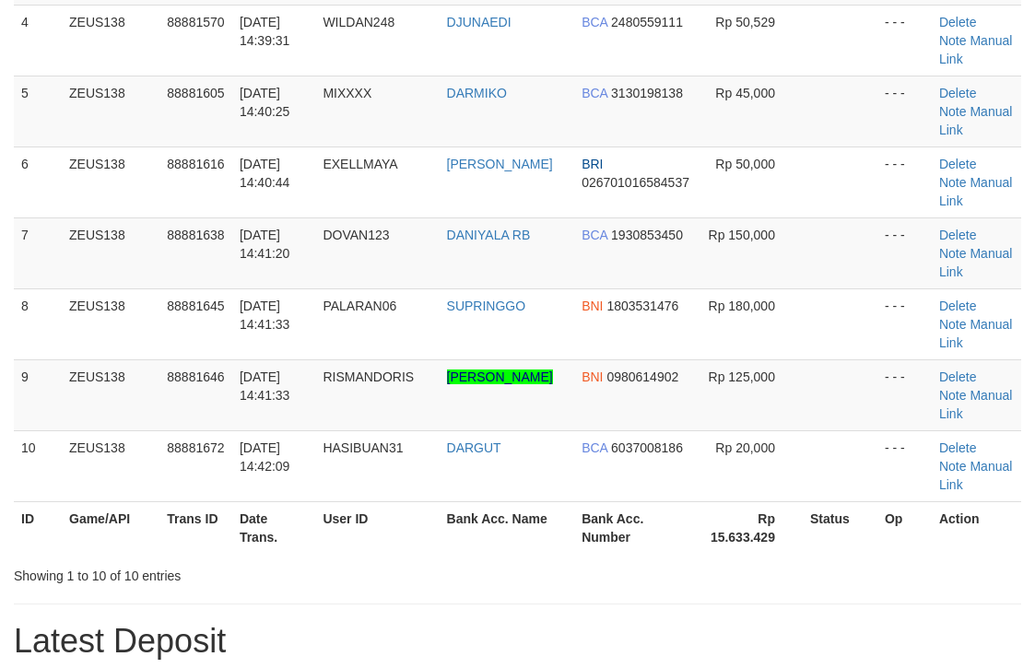
scroll to position [185, 0]
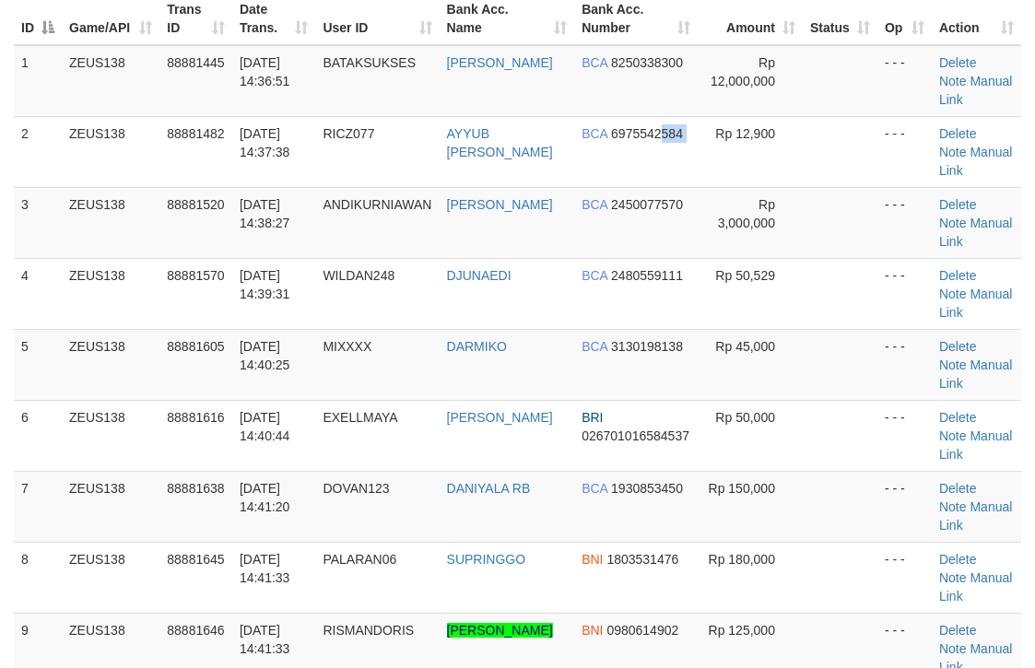
drag, startPoint x: 658, startPoint y: 153, endPoint x: 1033, endPoint y: 174, distance: 375.7
click at [731, 141] on tr "2 ZEUS138 88881482 [DATE] 14:37:38 RICZ077 AYYUB [PERSON_NAME] BCA 6975542584 R…" at bounding box center [517, 151] width 1007 height 71
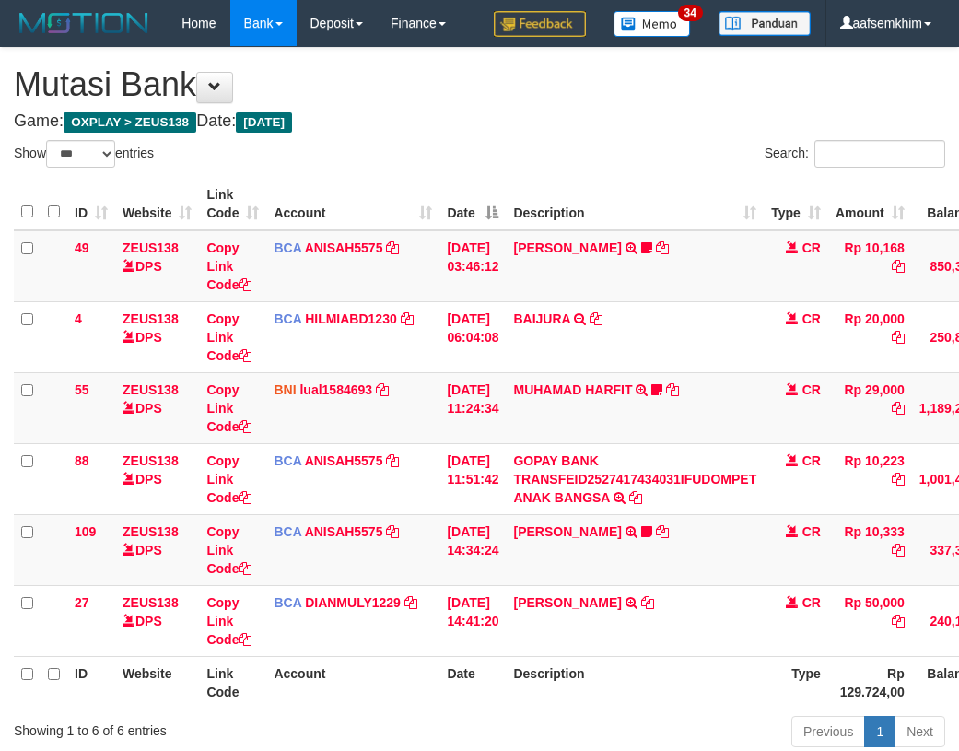
select select "***"
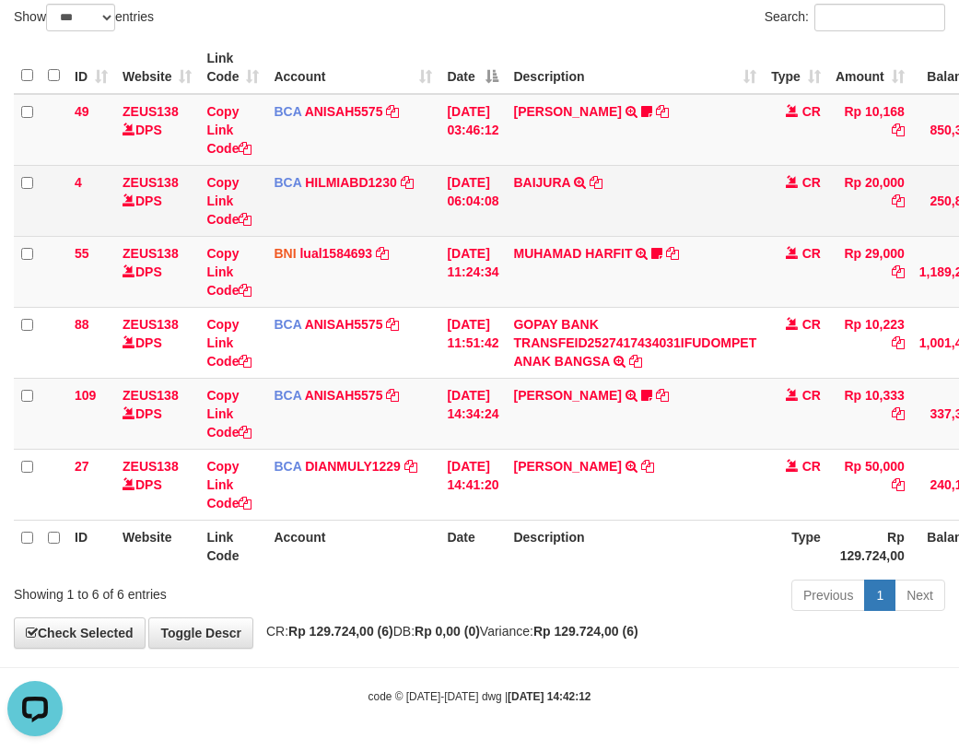
drag, startPoint x: 465, startPoint y: 139, endPoint x: 122, endPoint y: 200, distance: 349.1
click at [456, 144] on td "01/10/2025 03:46:12" at bounding box center [473, 130] width 66 height 72
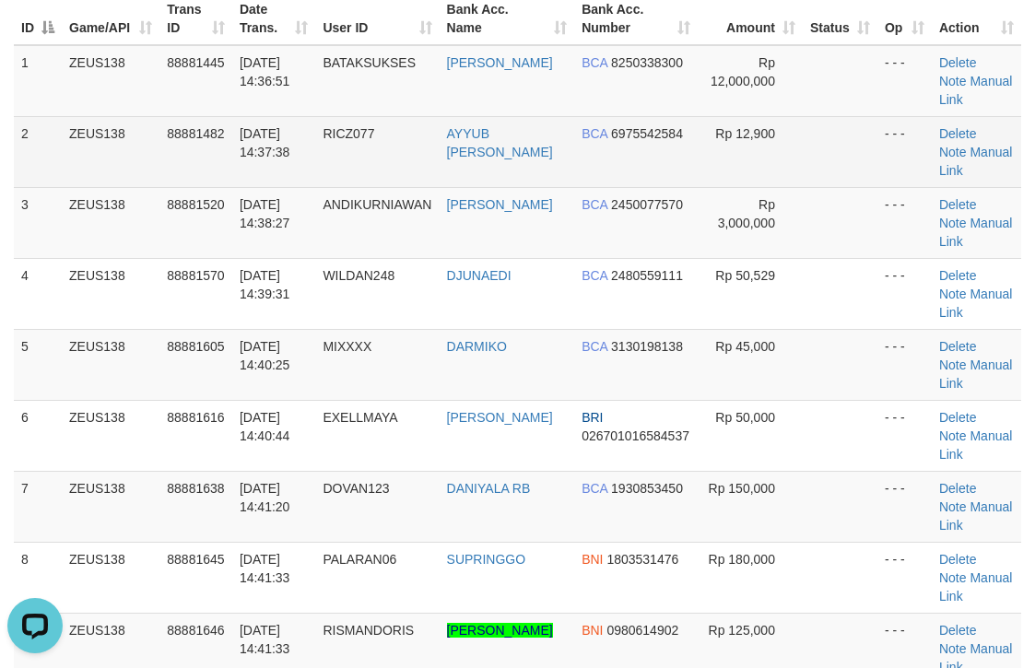
drag, startPoint x: 787, startPoint y: 172, endPoint x: 991, endPoint y: 170, distance: 203.7
click at [794, 167] on td "Rp 12,900" at bounding box center [750, 151] width 105 height 71
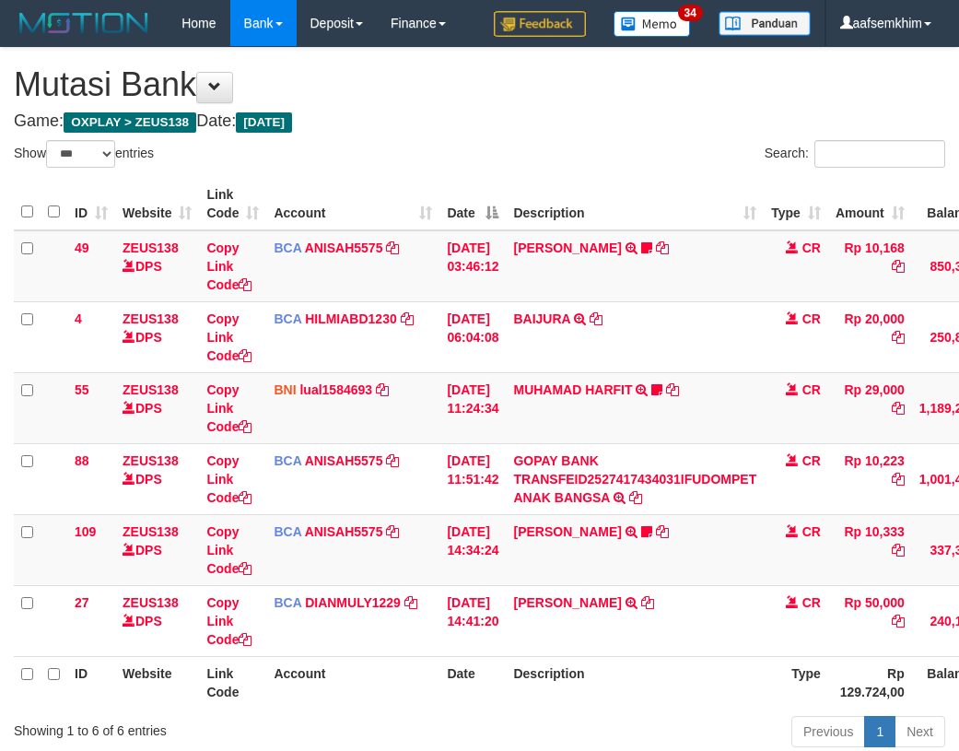
select select "***"
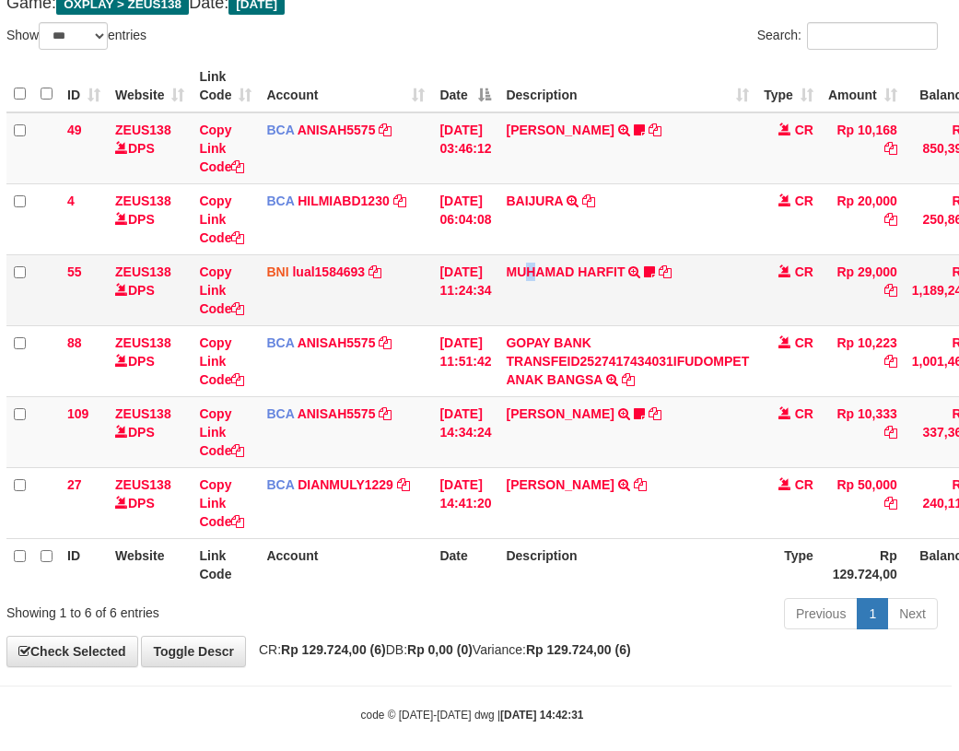
click at [546, 283] on td "MUHAMAD HARFIT TRANSFER DARI SDR MUHAMAD HARFIT Sano27" at bounding box center [628, 289] width 258 height 71
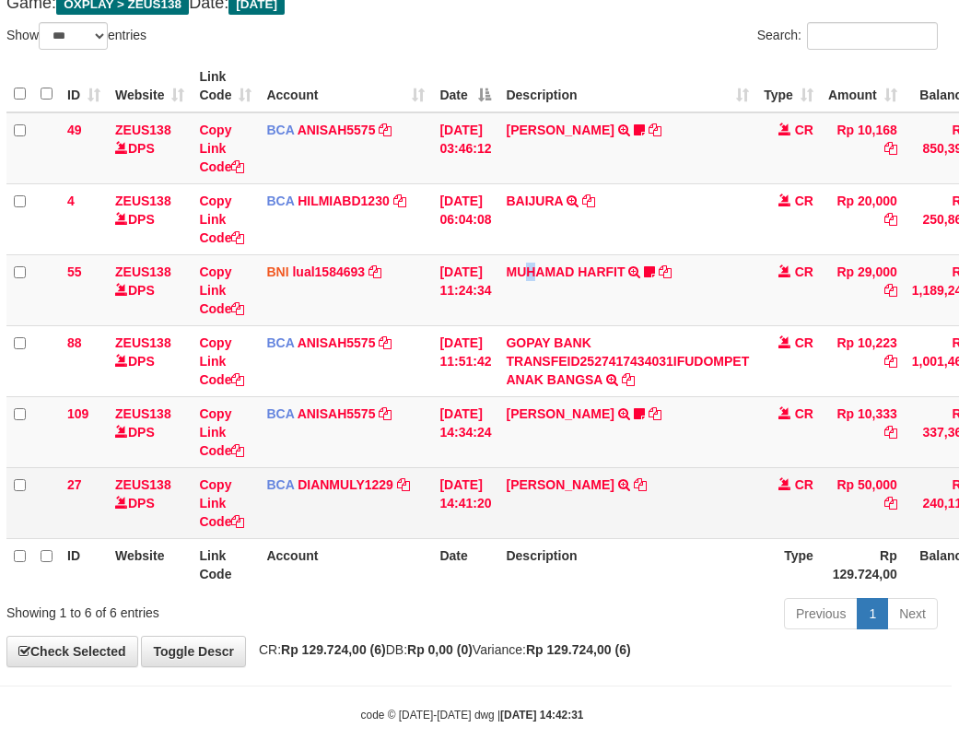
scroll to position [136, 0]
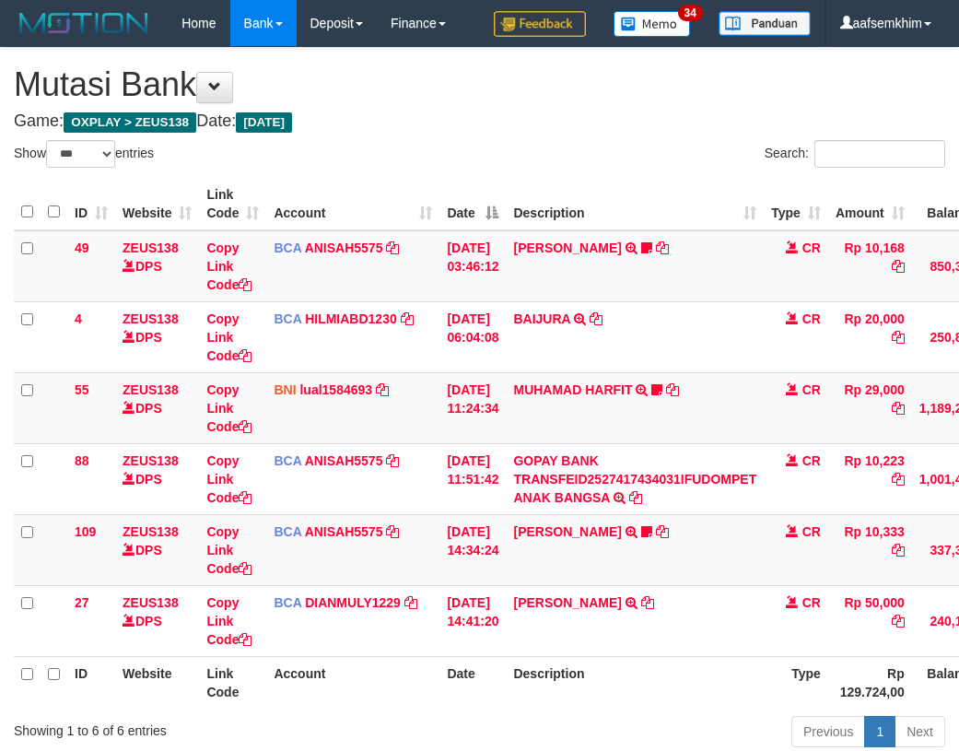
select select "***"
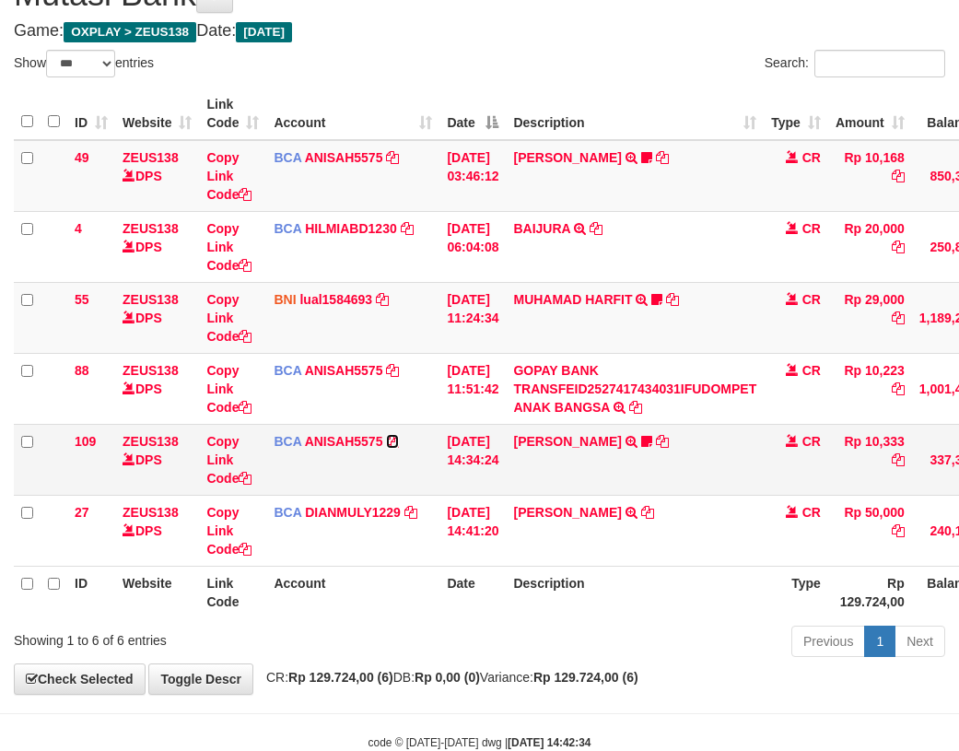
click at [395, 443] on td "BCA ANISAH5575 DPS ANISAH mutasi_20251001_3827 | 109 mutasi_20251001_3827 | 109" at bounding box center [352, 459] width 173 height 71
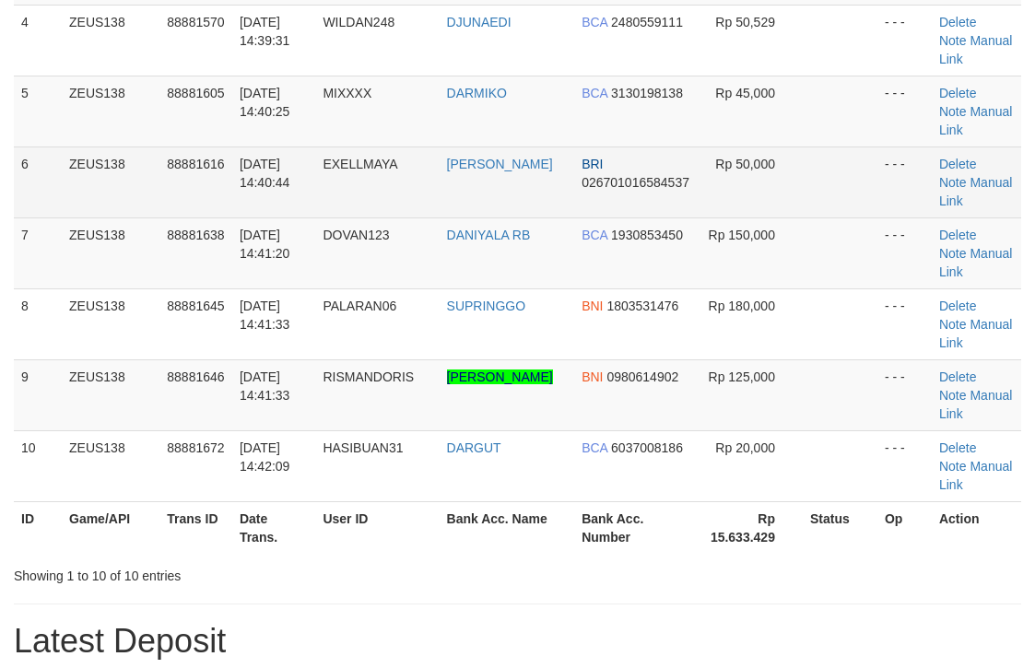
scroll to position [185, 0]
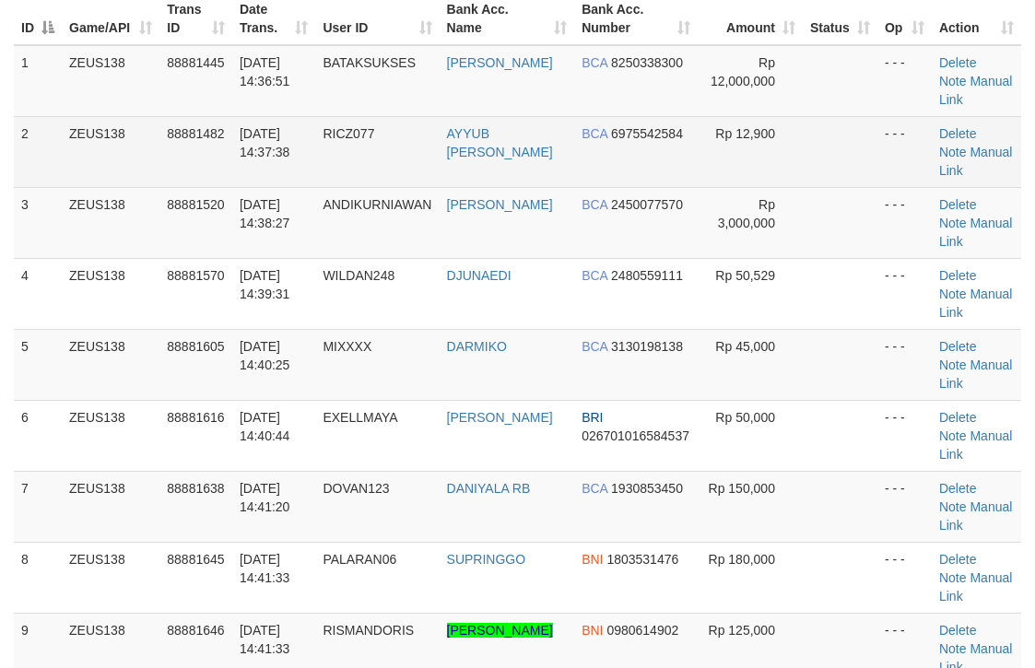
drag, startPoint x: 634, startPoint y: 204, endPoint x: 660, endPoint y: 180, distance: 35.2
click at [650, 185] on tbody "1 ZEUS138 88881445 01/10/2025 14:36:51 BATAKSUKSES SIMON ADRIEL SIAGI BCA 82503…" at bounding box center [517, 400] width 1007 height 710
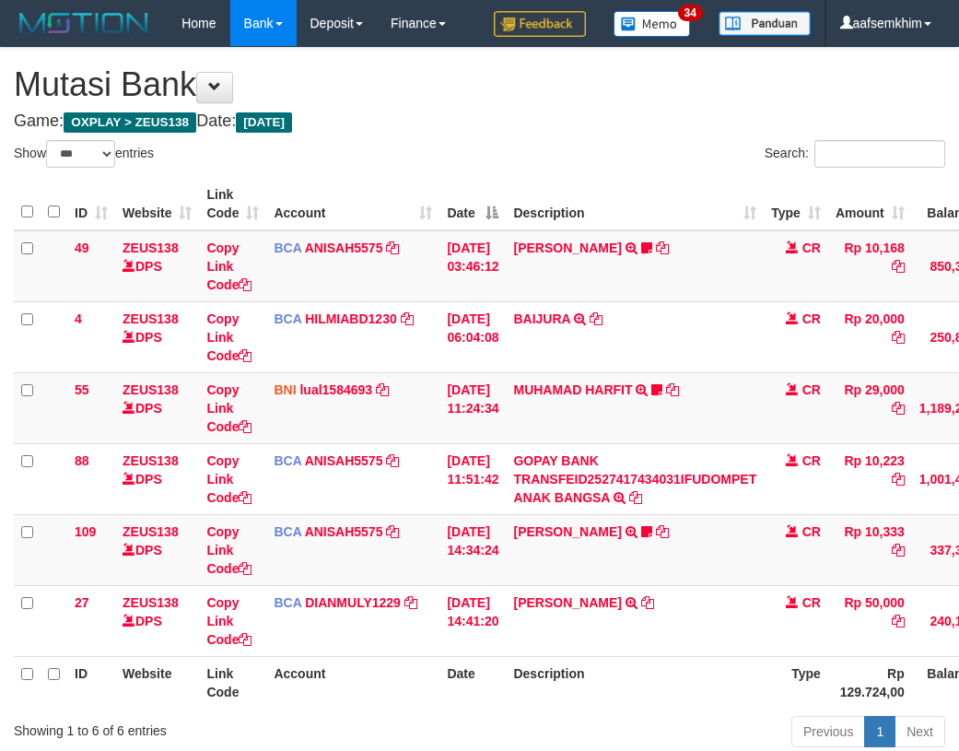
select select "***"
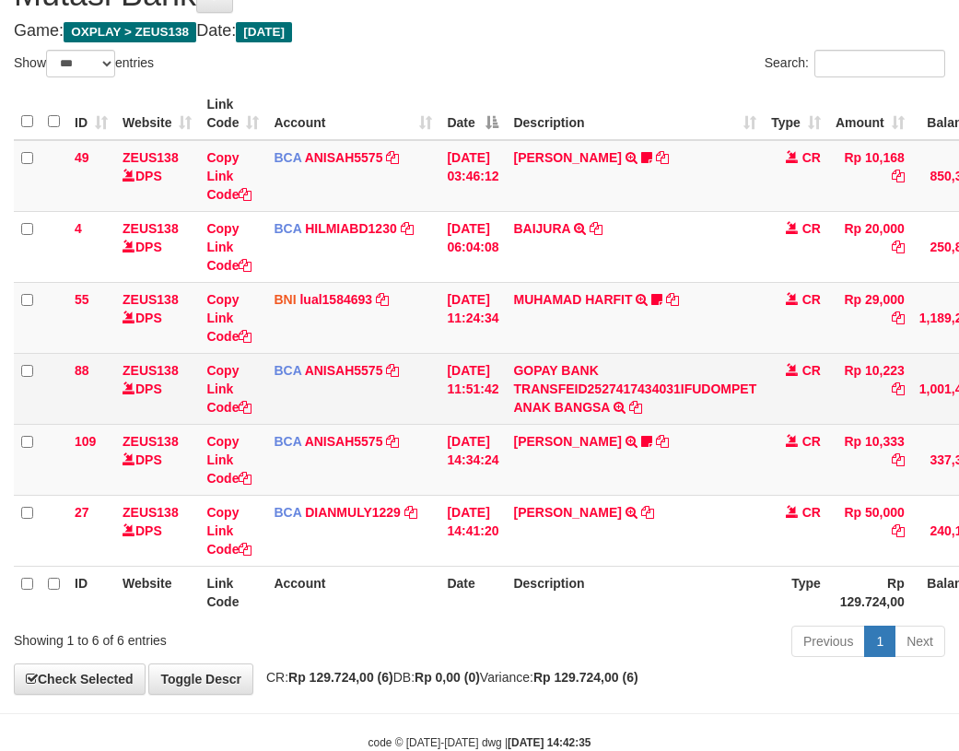
scroll to position [136, 0]
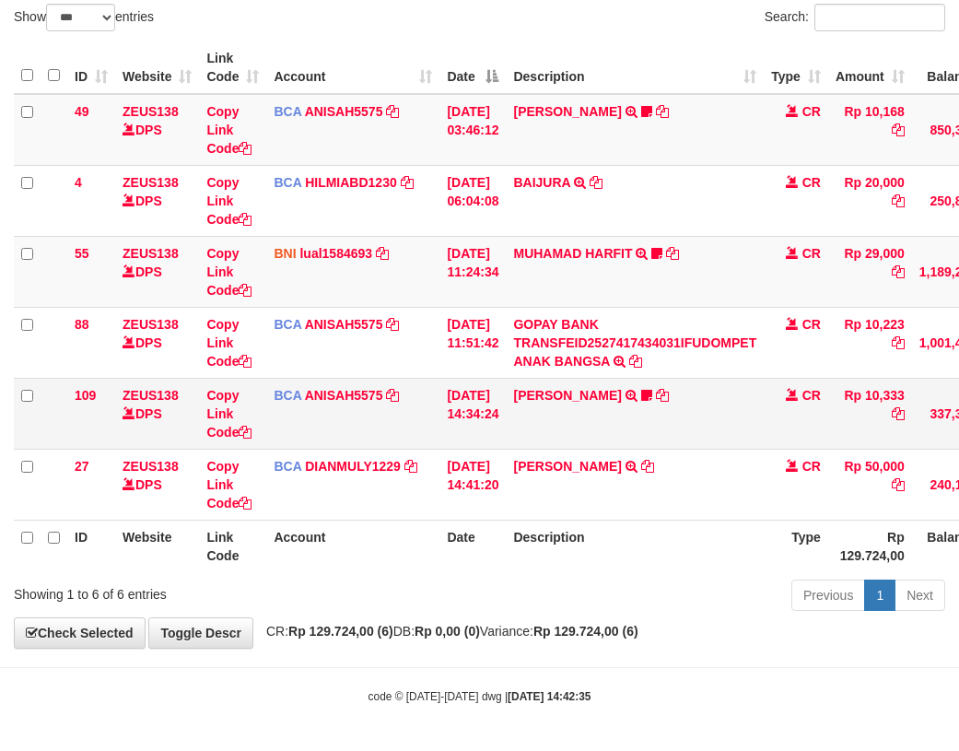
drag, startPoint x: 382, startPoint y: 411, endPoint x: 394, endPoint y: 406, distance: 13.7
click at [390, 405] on td "BCA ANISAH5575 DPS ANISAH mutasi_20251001_3827 | 109 mutasi_20251001_3827 | 109" at bounding box center [352, 413] width 173 height 71
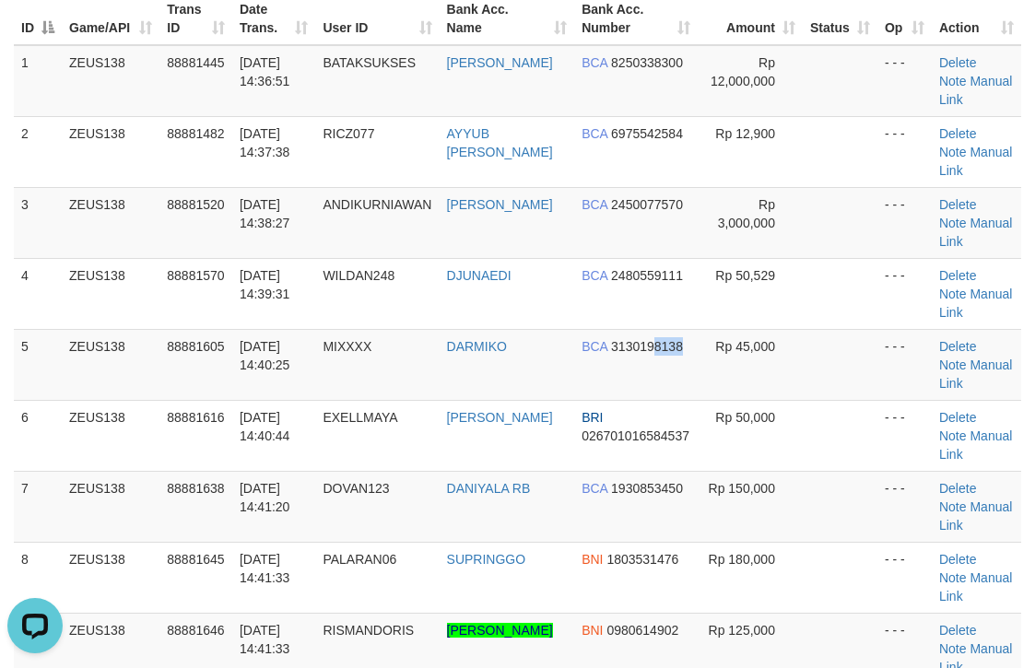
drag, startPoint x: 675, startPoint y: 370, endPoint x: 1045, endPoint y: 158, distance: 426.0
click at [675, 357] on td "BCA 3130198138" at bounding box center [635, 364] width 123 height 71
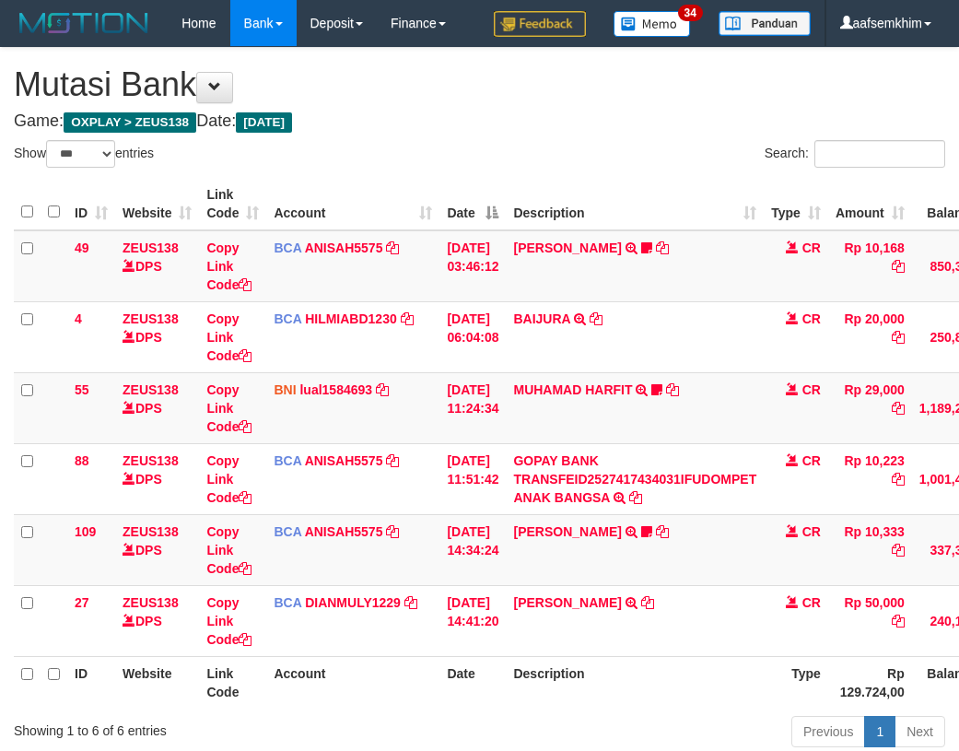
select select "***"
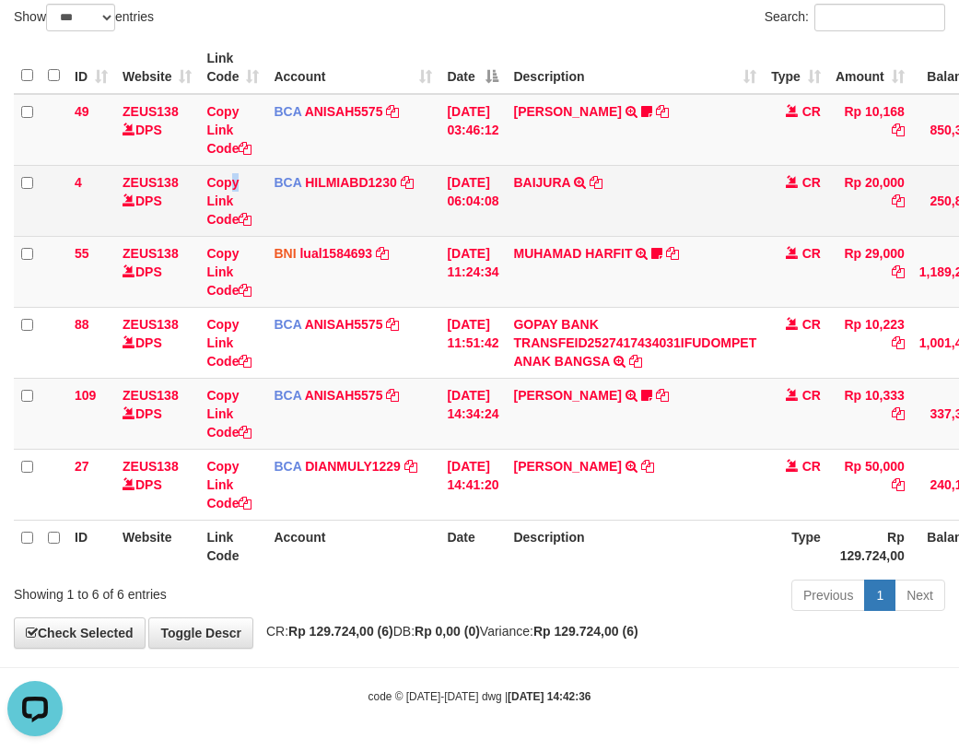
drag, startPoint x: 233, startPoint y: 169, endPoint x: 187, endPoint y: 203, distance: 57.3
click at [237, 177] on td "Copy Link Code" at bounding box center [232, 200] width 67 height 71
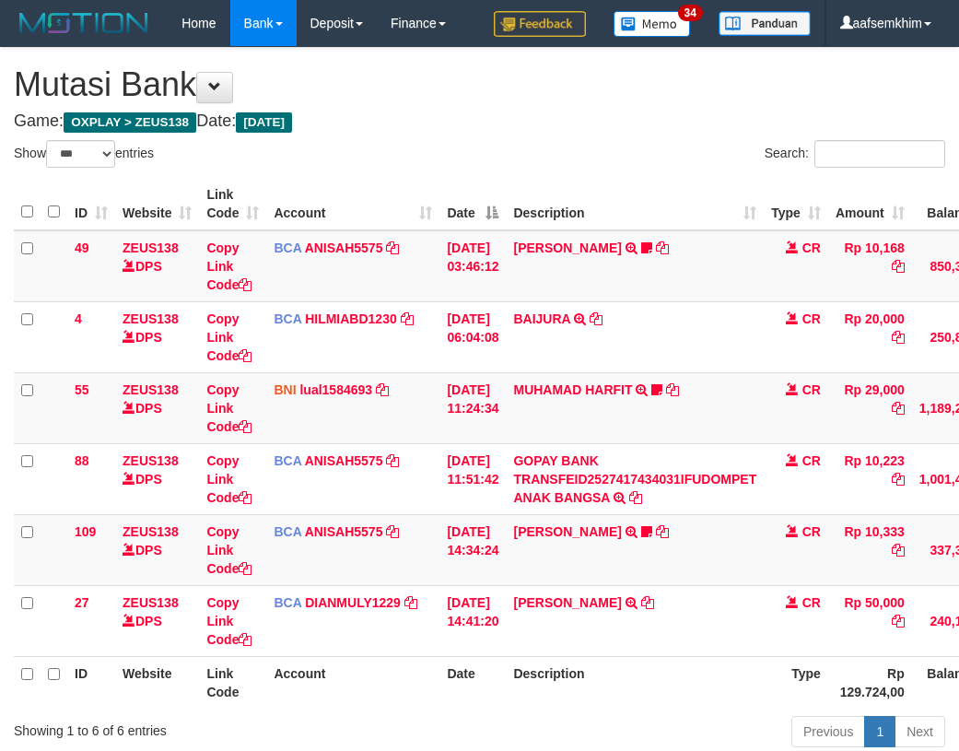
select select "***"
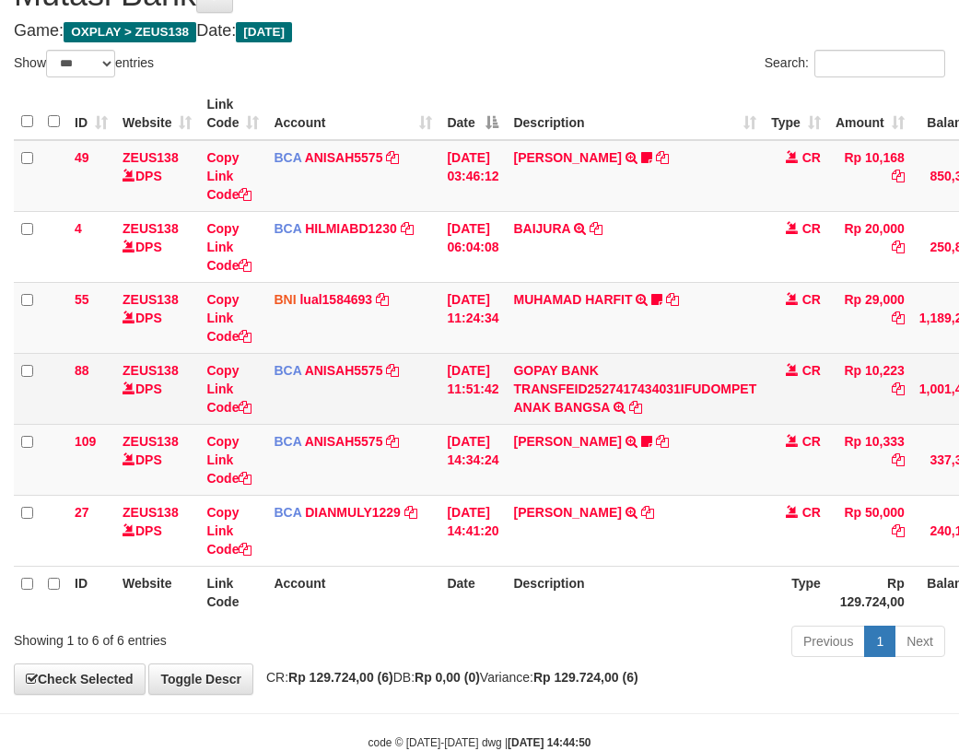
click at [452, 361] on td "01/10/2025 11:51:42" at bounding box center [473, 388] width 66 height 71
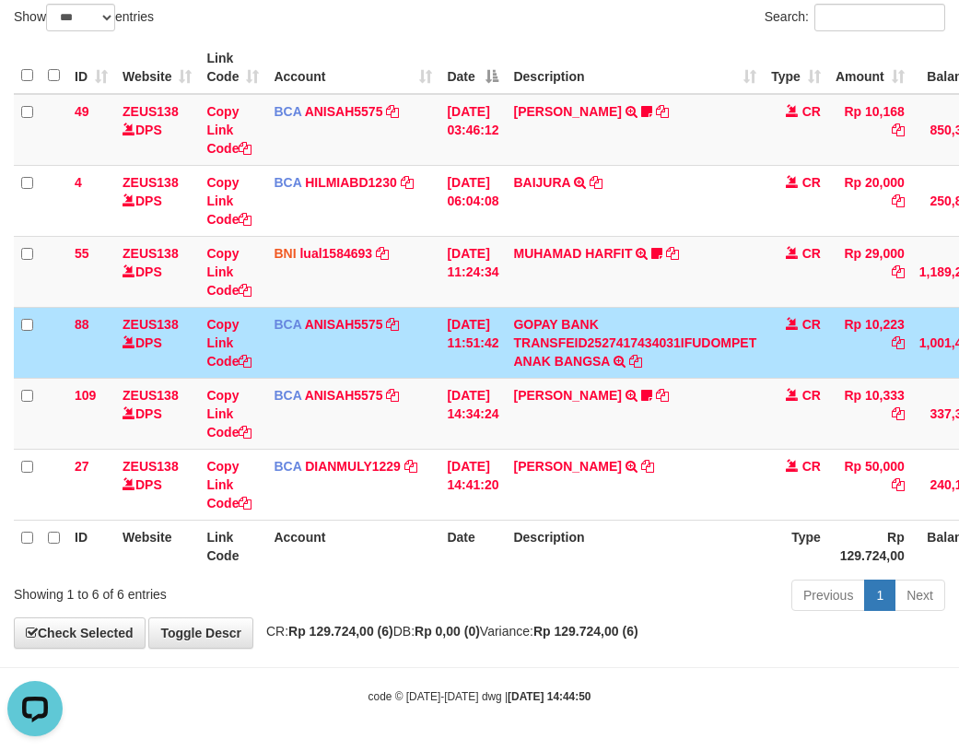
click at [445, 368] on td "01/10/2025 11:51:42" at bounding box center [473, 342] width 66 height 71
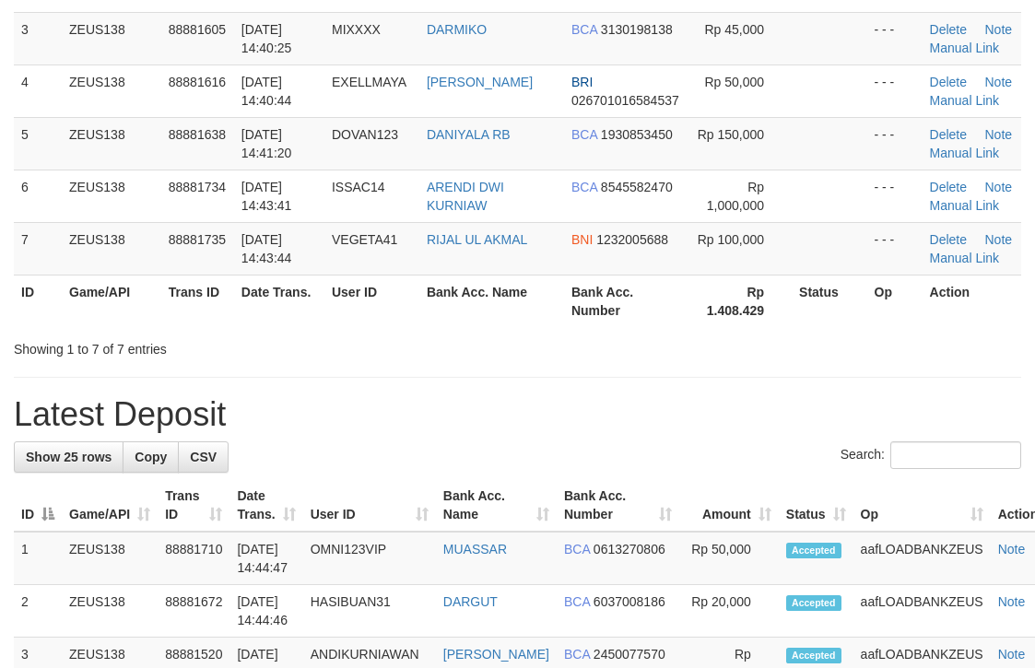
drag, startPoint x: 790, startPoint y: 196, endPoint x: 1046, endPoint y: 226, distance: 257.9
click at [810, 195] on tr "6 ZEUS138 88881734 01/10/2025 14:43:41 ISSAC14 ARENDI DWI KURNIAW BCA 854558247…" at bounding box center [517, 196] width 1007 height 53
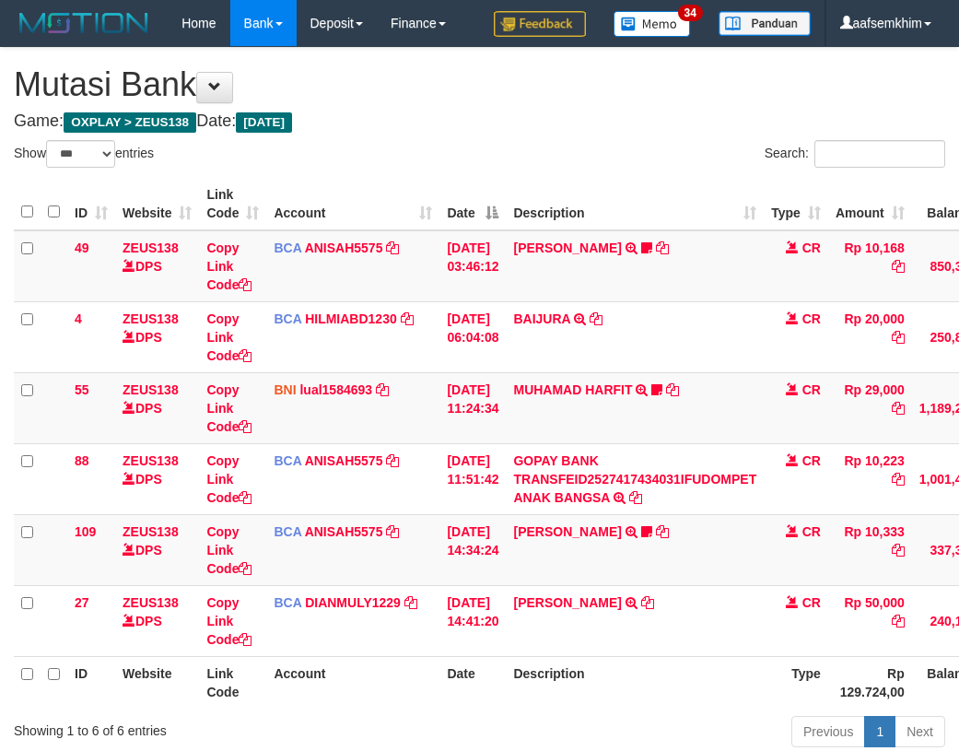
select select "***"
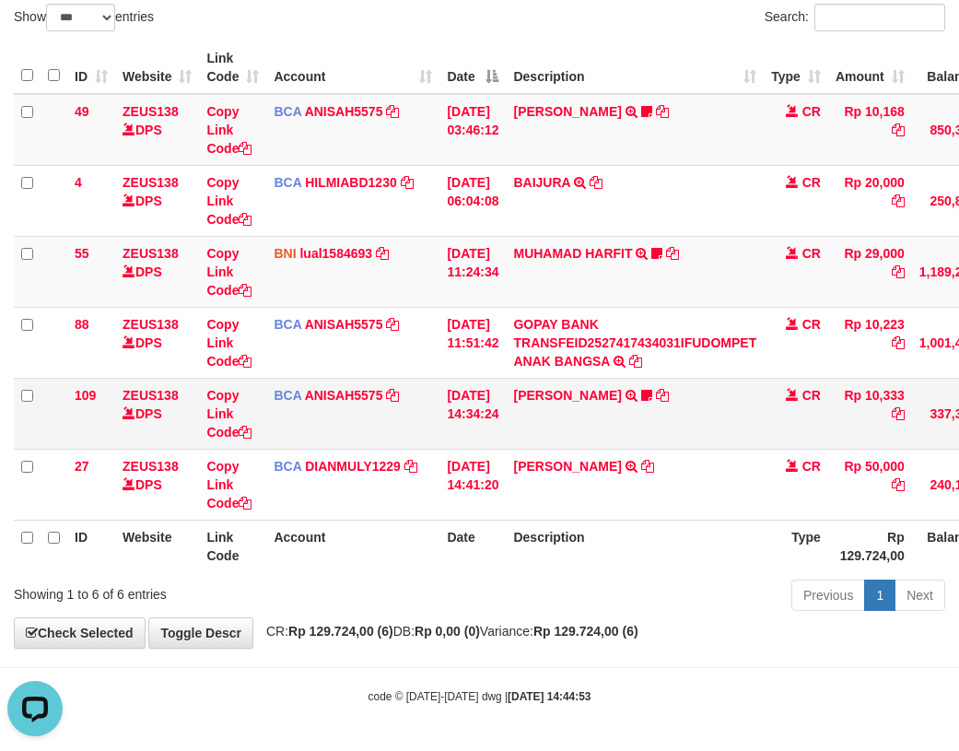
drag, startPoint x: 410, startPoint y: 81, endPoint x: 126, endPoint y: 136, distance: 289.2
click at [394, 86] on th "Account" at bounding box center [352, 67] width 173 height 53
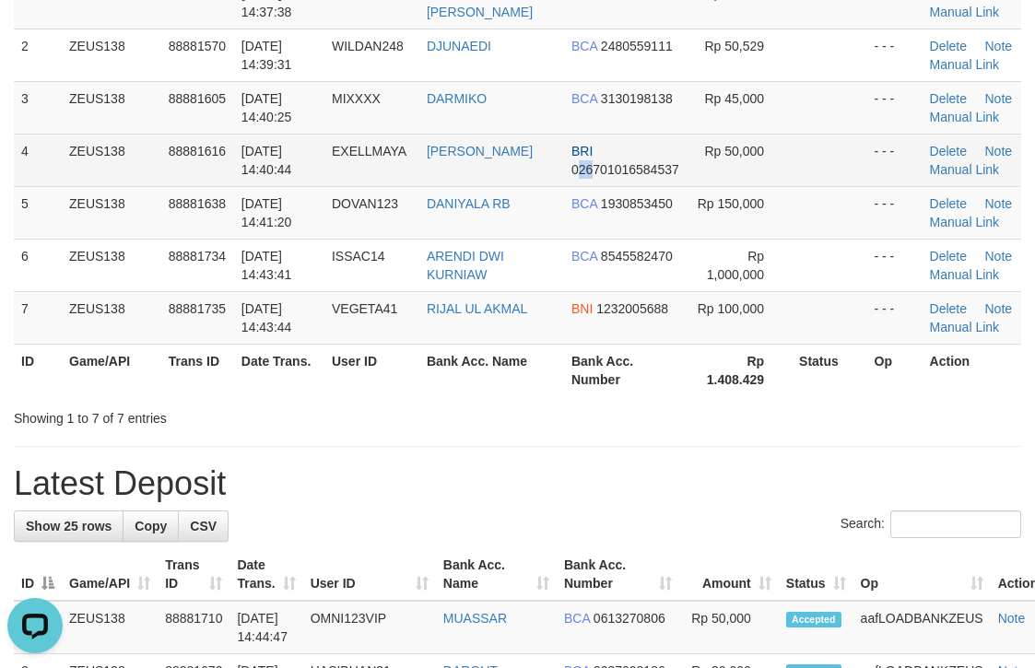
drag, startPoint x: 559, startPoint y: 180, endPoint x: 757, endPoint y: 144, distance: 201.4
click at [597, 158] on td "BRI 026701016584537" at bounding box center [626, 160] width 124 height 53
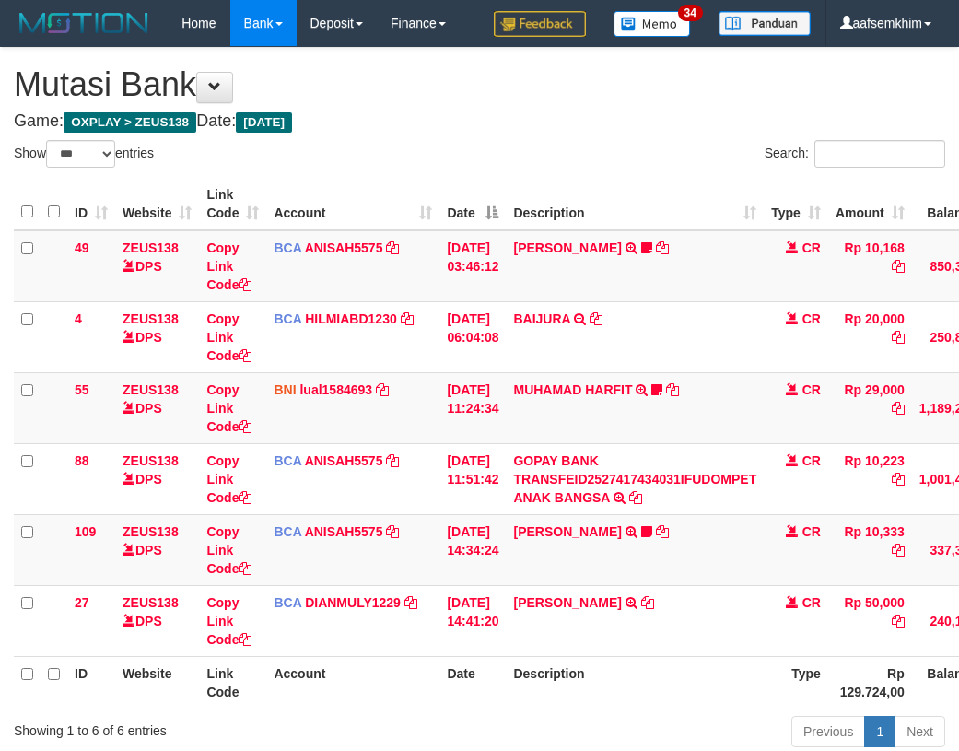
select select "***"
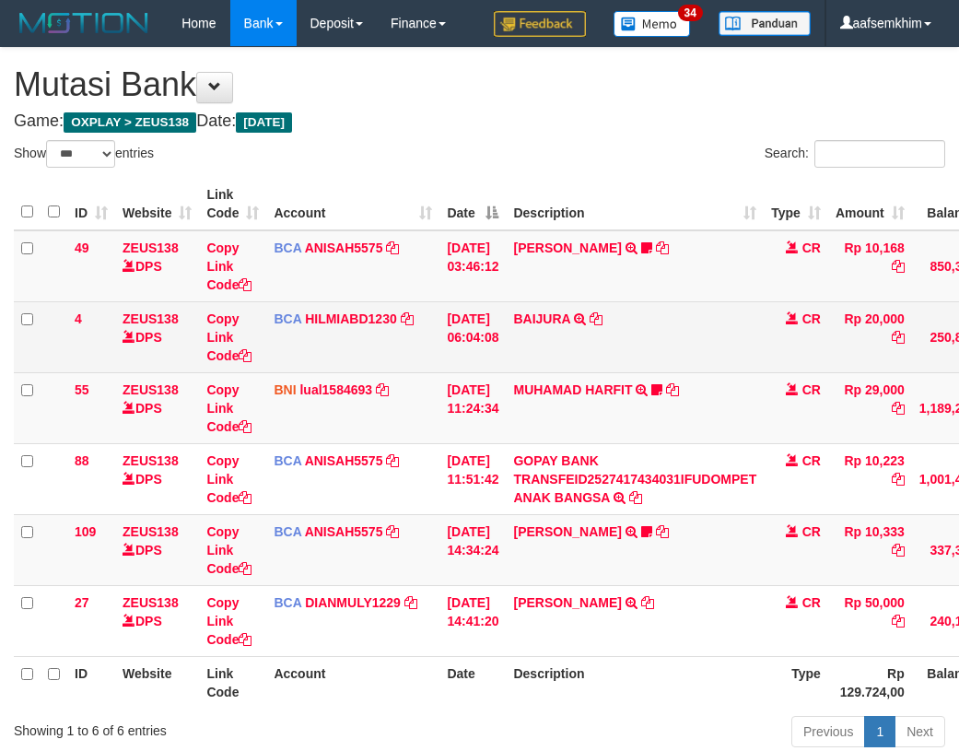
scroll to position [90, 0]
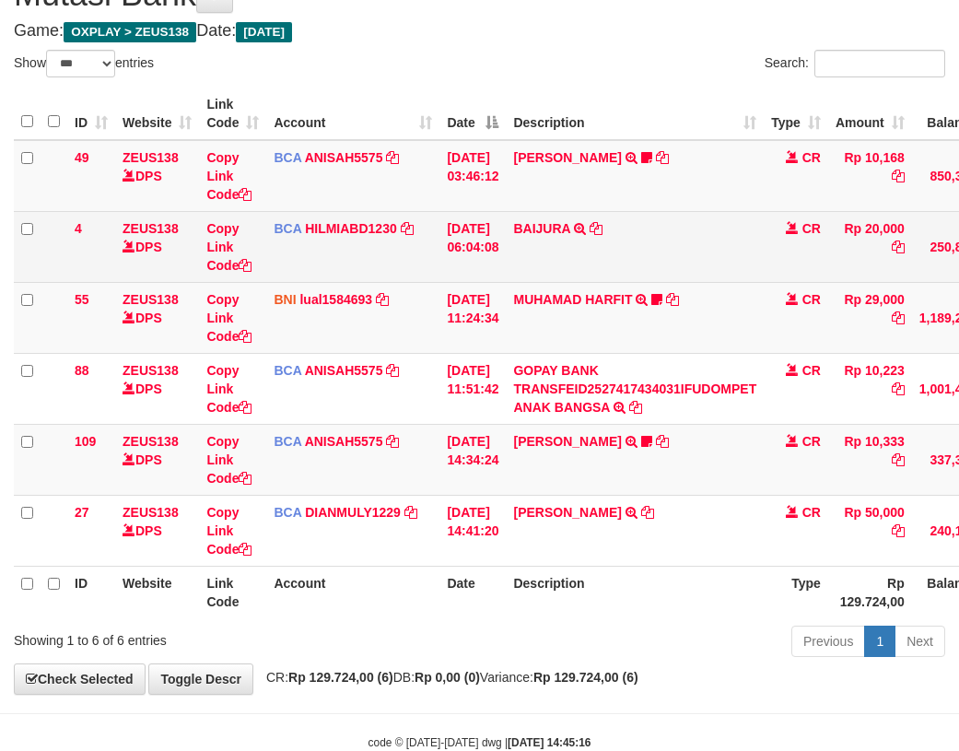
drag, startPoint x: 412, startPoint y: 217, endPoint x: 122, endPoint y: 275, distance: 295.8
click at [399, 218] on td "BCA HILMIABD1230 DPS HILMI ABDILLAH mutasi_20251001_4766 | 4 mutasi_20251001_47…" at bounding box center [352, 246] width 173 height 71
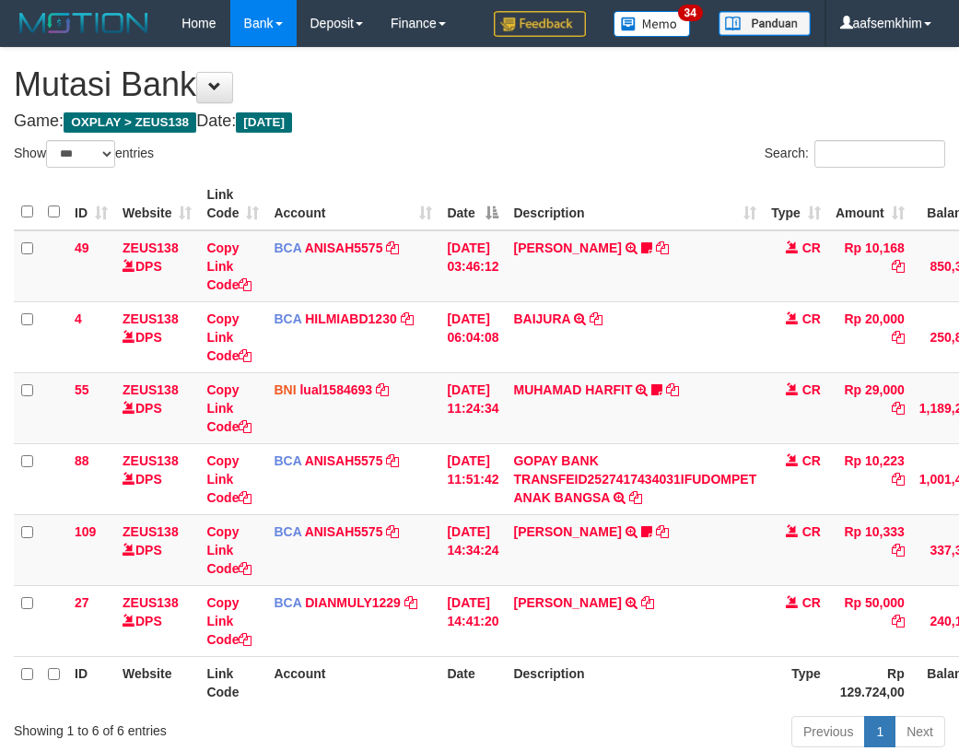
select select "***"
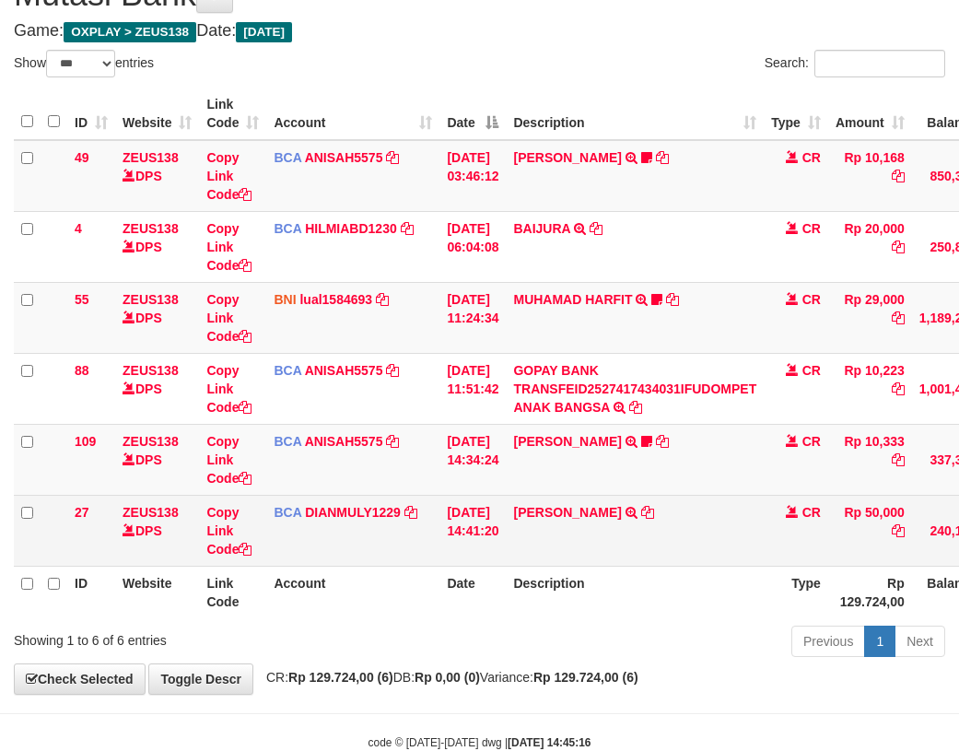
scroll to position [136, 0]
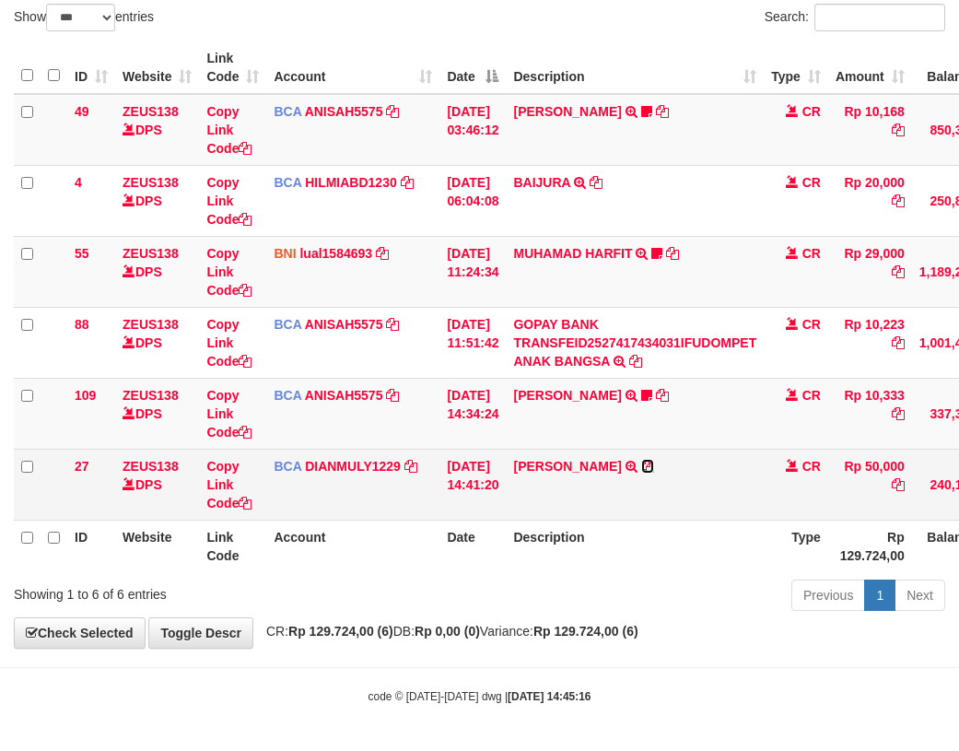
click at [650, 464] on icon at bounding box center [647, 466] width 13 height 13
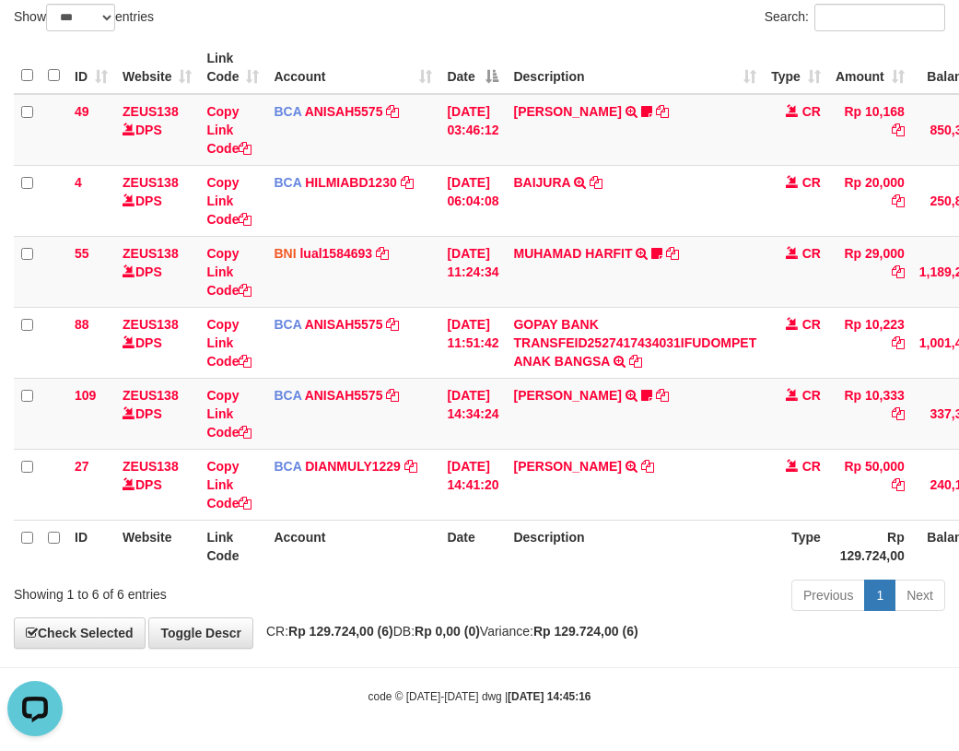
scroll to position [0, 0]
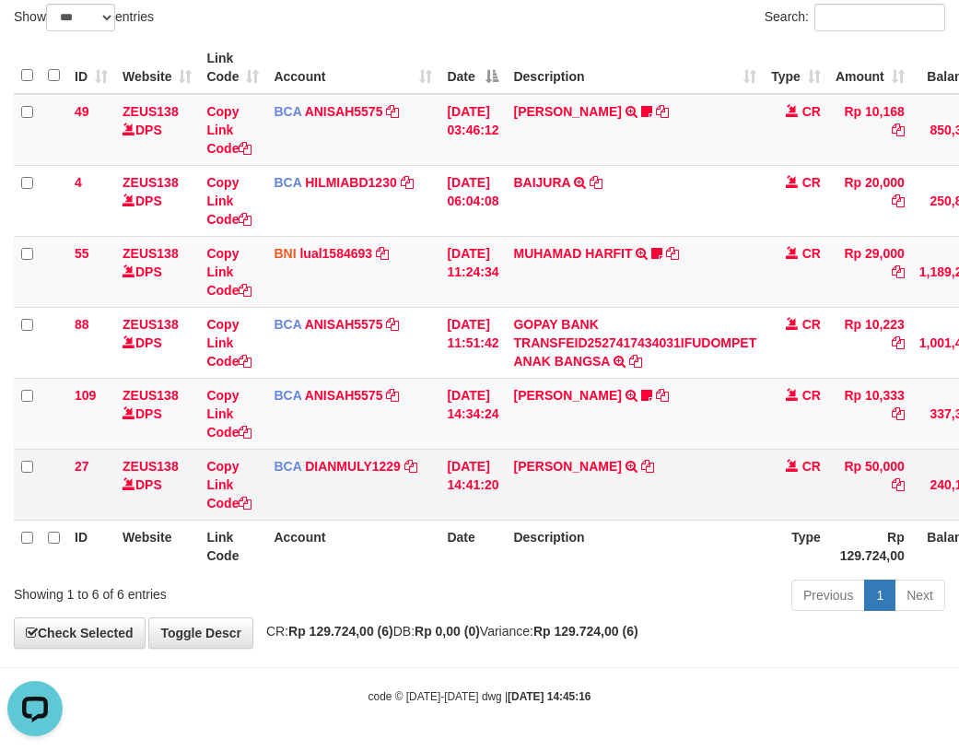
click at [555, 483] on td "AHMAD SATRIA TRSF E-BANKING CR 10/01 ZFT71 AHMAD SATRIA" at bounding box center [635, 484] width 258 height 71
copy link "AHMAD"
drag, startPoint x: 556, startPoint y: 483, endPoint x: 328, endPoint y: 428, distance: 234.2
click at [552, 483] on td "AHMAD SATRIA TRSF E-BANKING CR 10/01 ZFT71 AHMAD SATRIA" at bounding box center [635, 484] width 258 height 71
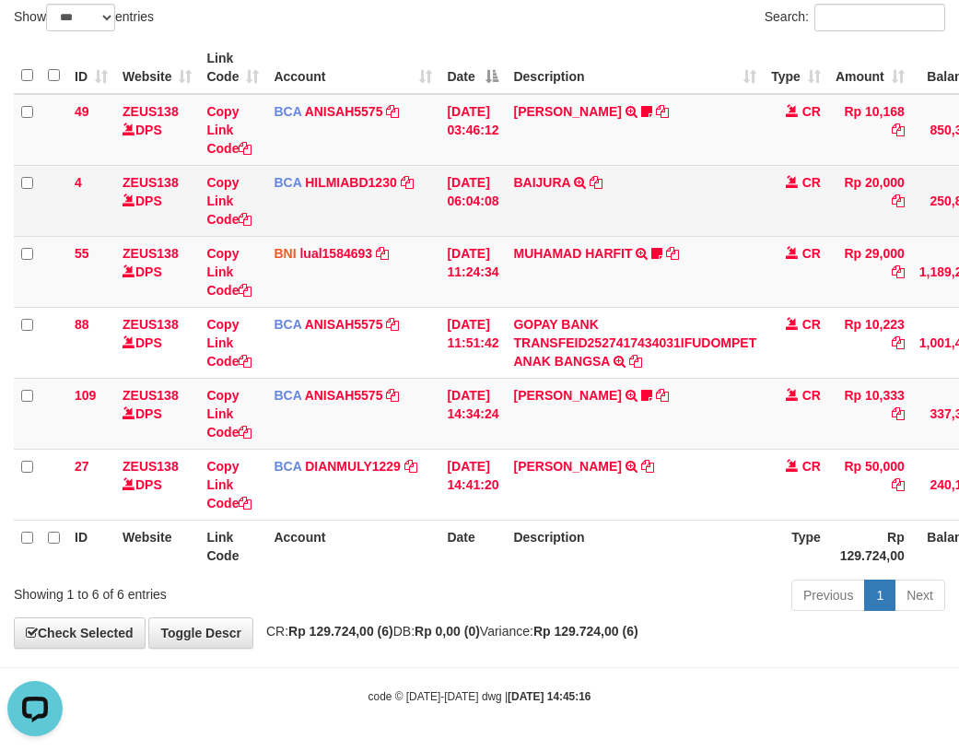
click at [352, 235] on td "BCA HILMIABD1230 DPS HILMI ABDILLAH mutasi_20251001_4766 | 4 mutasi_20251001_47…" at bounding box center [352, 200] width 173 height 71
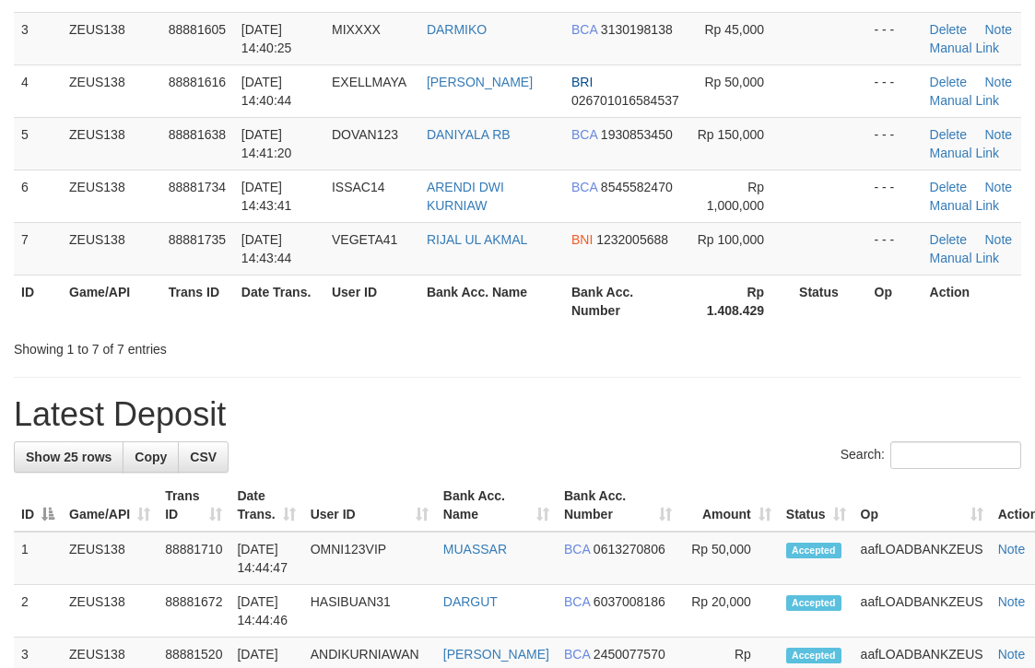
scroll to position [254, 0]
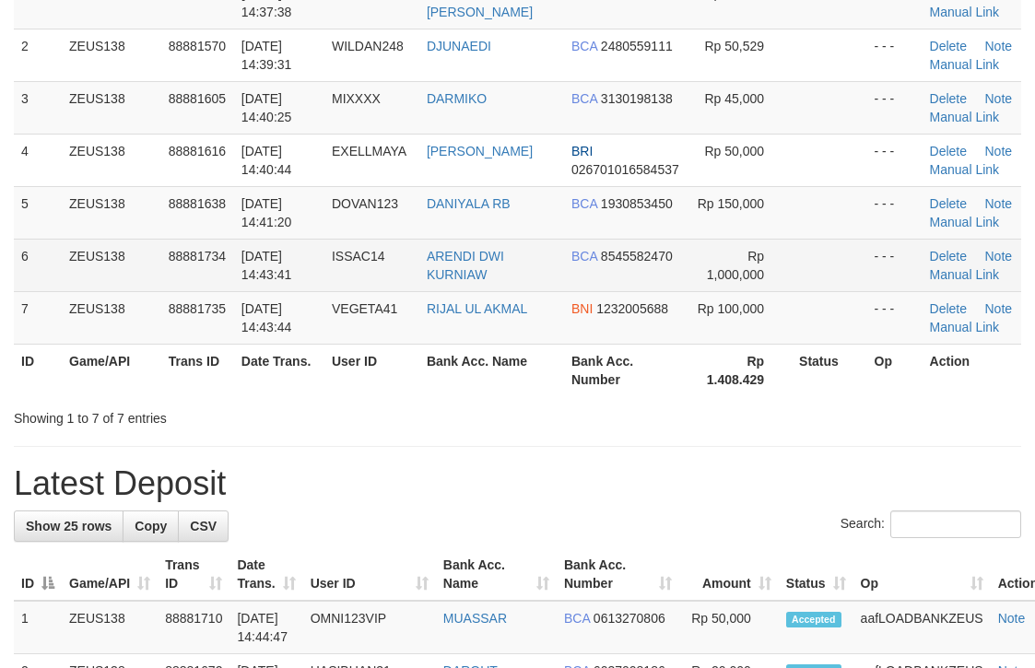
click at [853, 254] on tr "6 ZEUS138 88881734 01/10/2025 14:43:41 ISSAC14 ARENDI DWI KURNIAW BCA 854558247…" at bounding box center [517, 265] width 1007 height 53
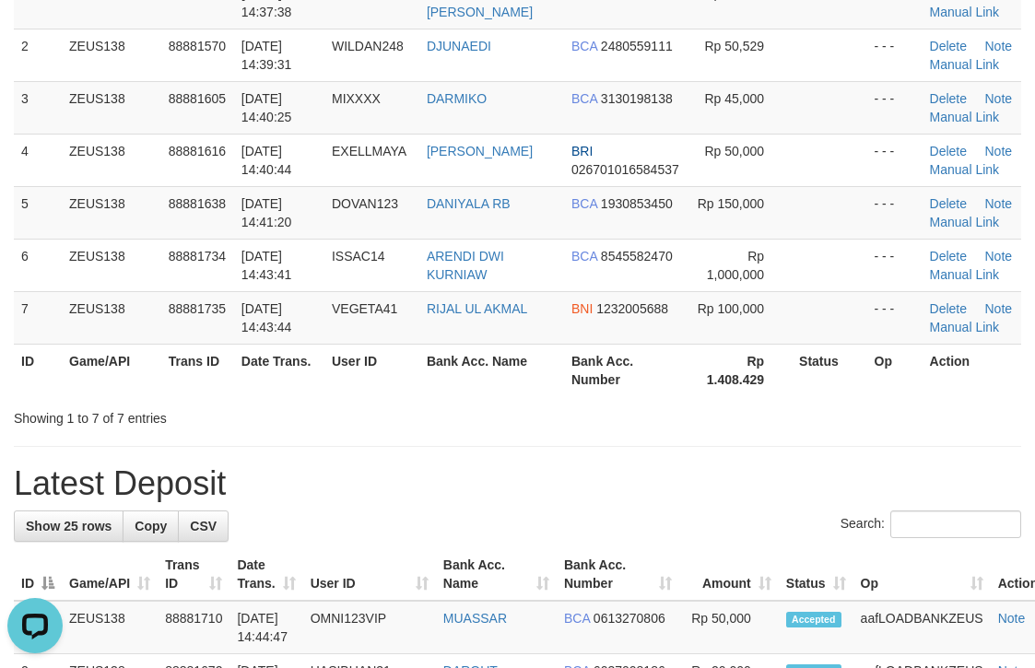
scroll to position [0, 0]
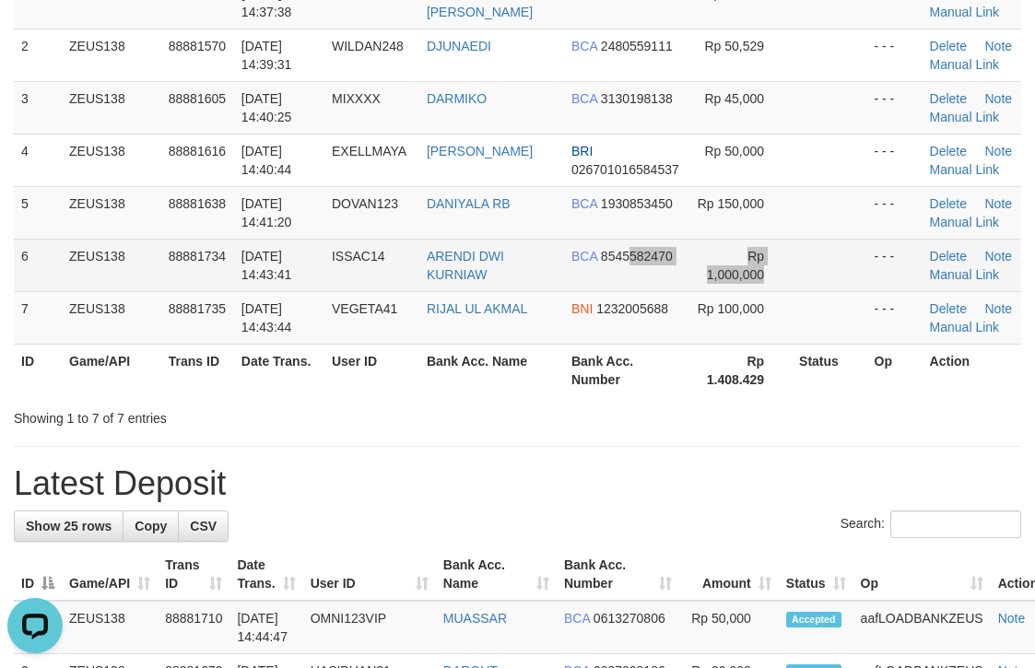
drag, startPoint x: 621, startPoint y: 279, endPoint x: 736, endPoint y: 67, distance: 241.2
click at [633, 274] on tr "6 ZEUS138 88881734 01/10/2025 14:43:41 ISSAC14 ARENDI DWI KURNIAW BCA 854558247…" at bounding box center [517, 265] width 1007 height 53
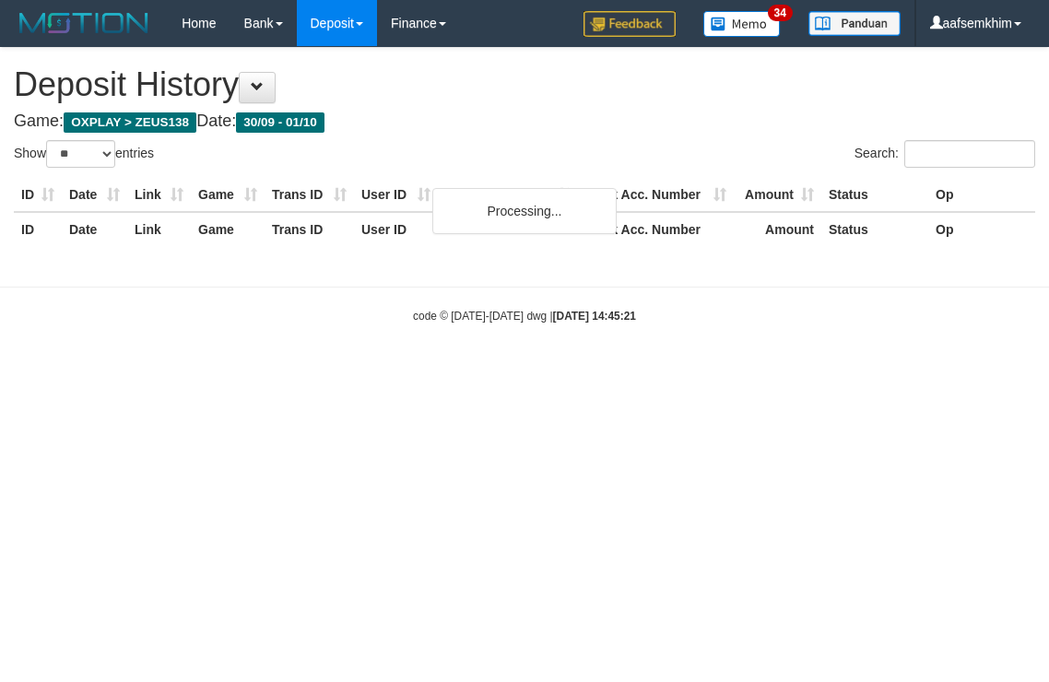
select select "**"
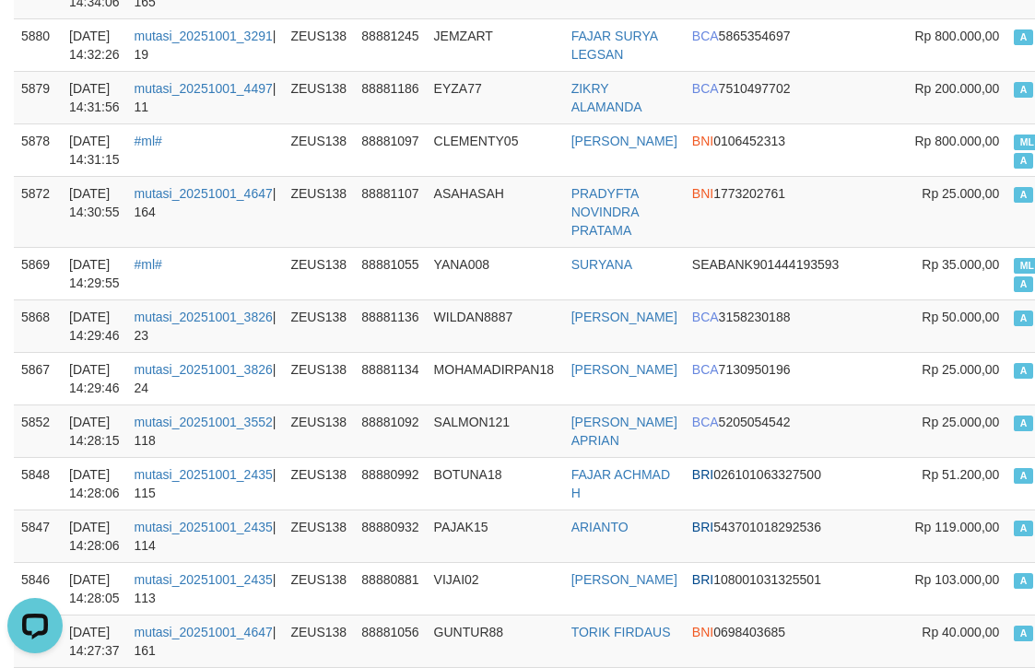
scroll to position [1779, 0]
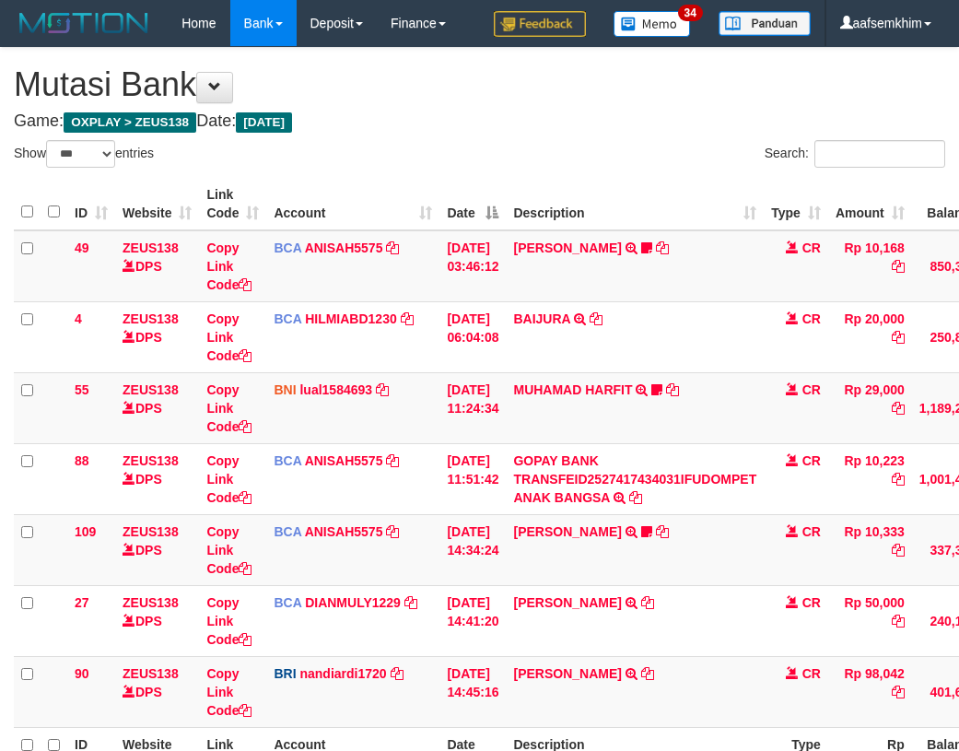
select select "***"
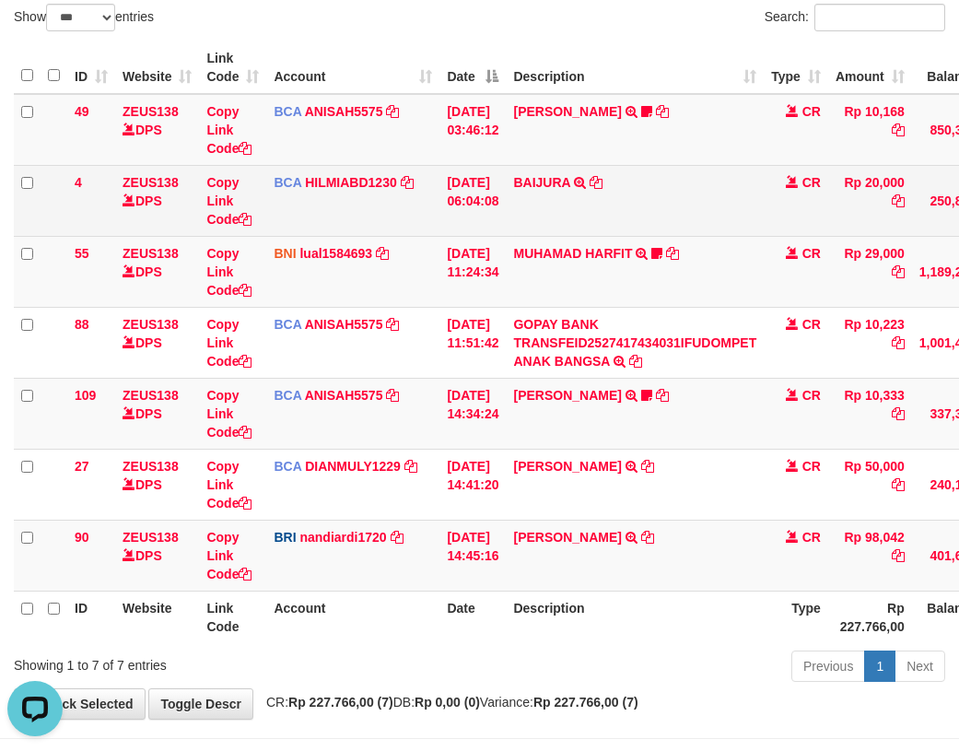
click at [193, 205] on td "ZEUS138 DPS" at bounding box center [157, 200] width 84 height 71
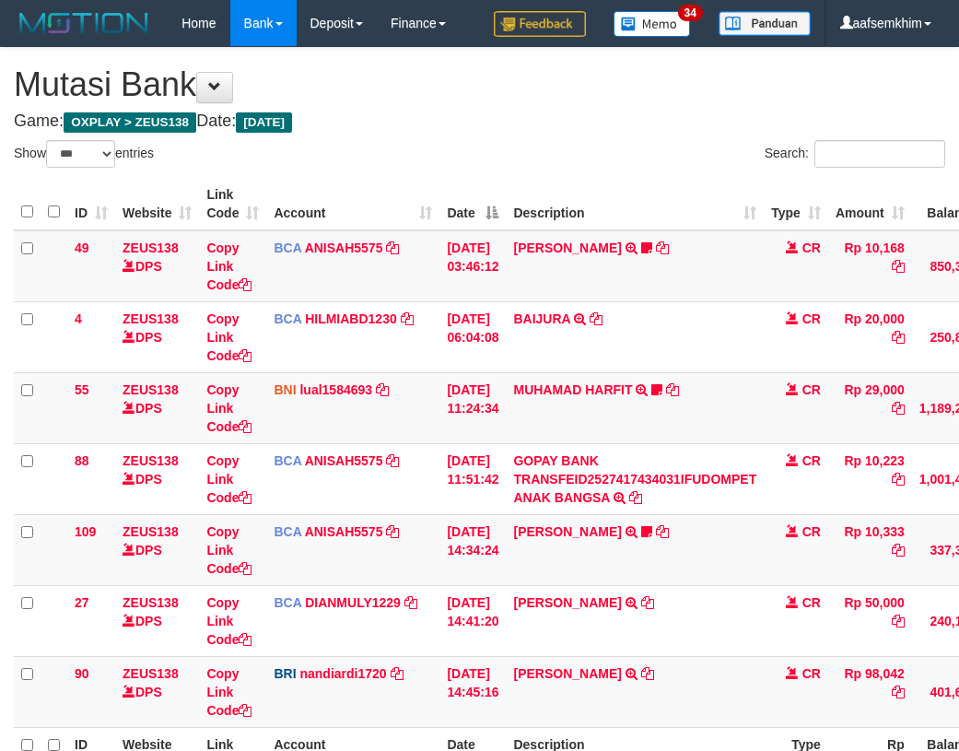
select select "***"
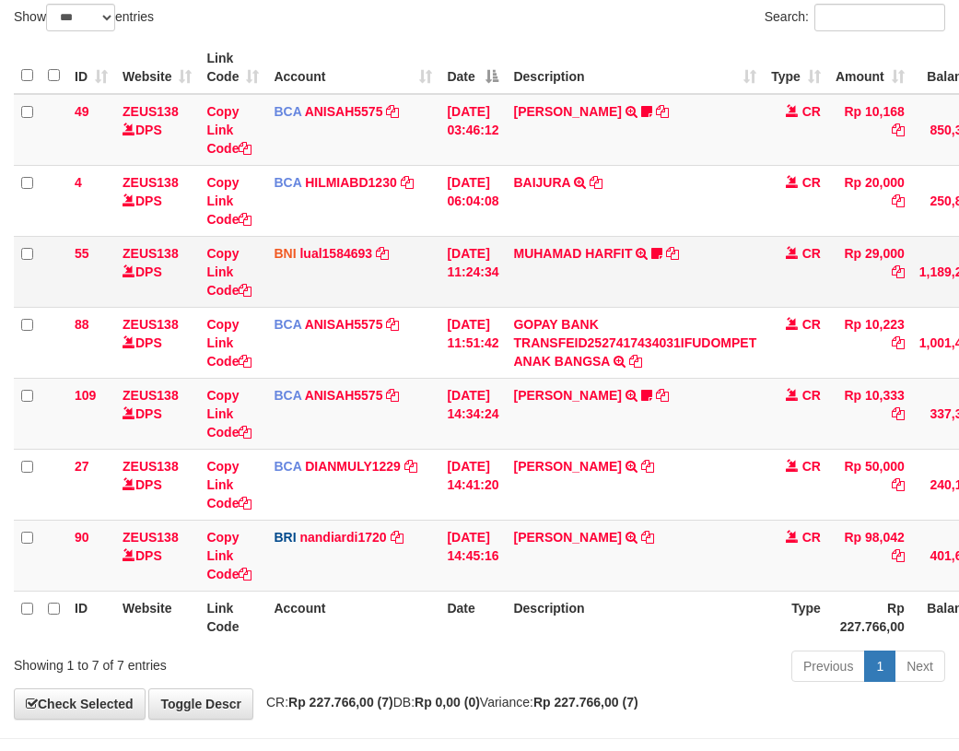
click at [252, 251] on td "Copy Link Code" at bounding box center [232, 271] width 67 height 71
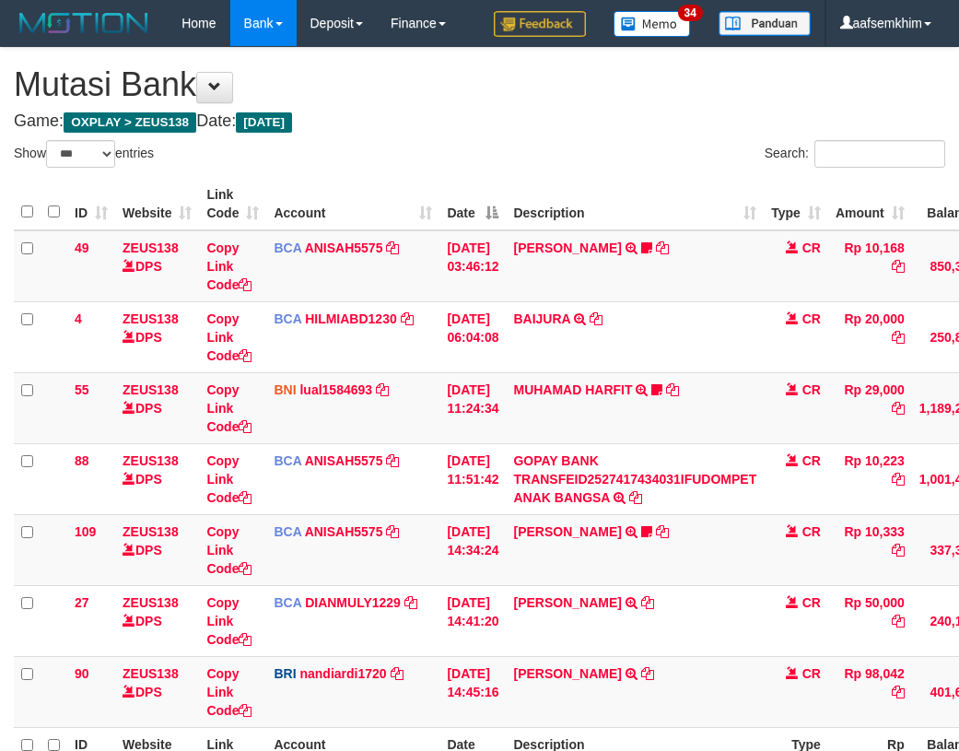
select select "***"
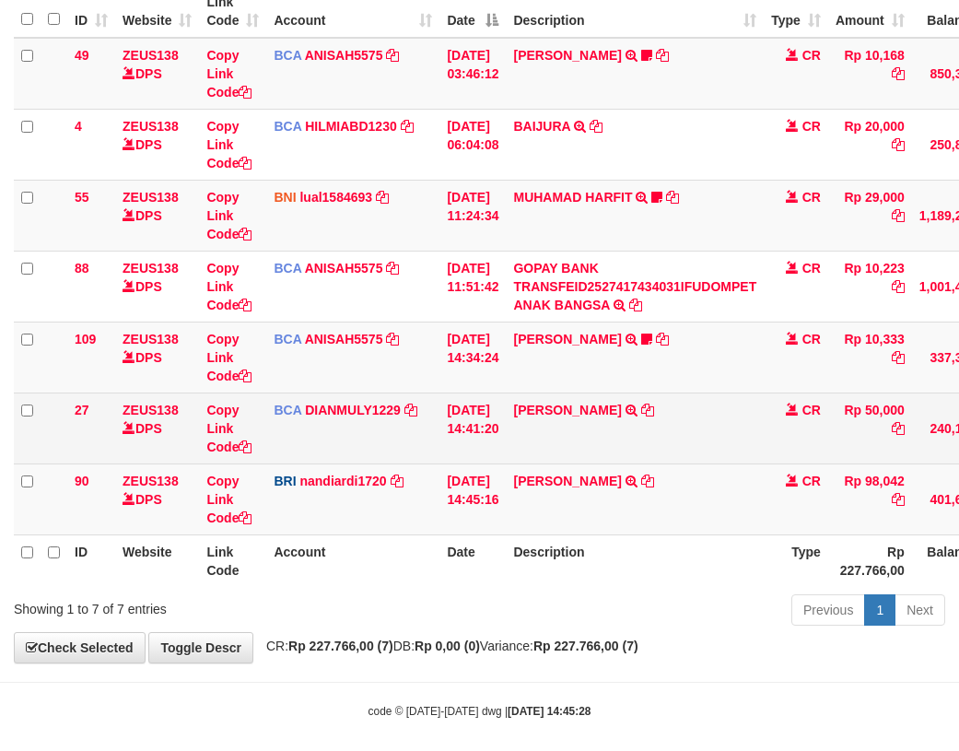
scroll to position [207, 0]
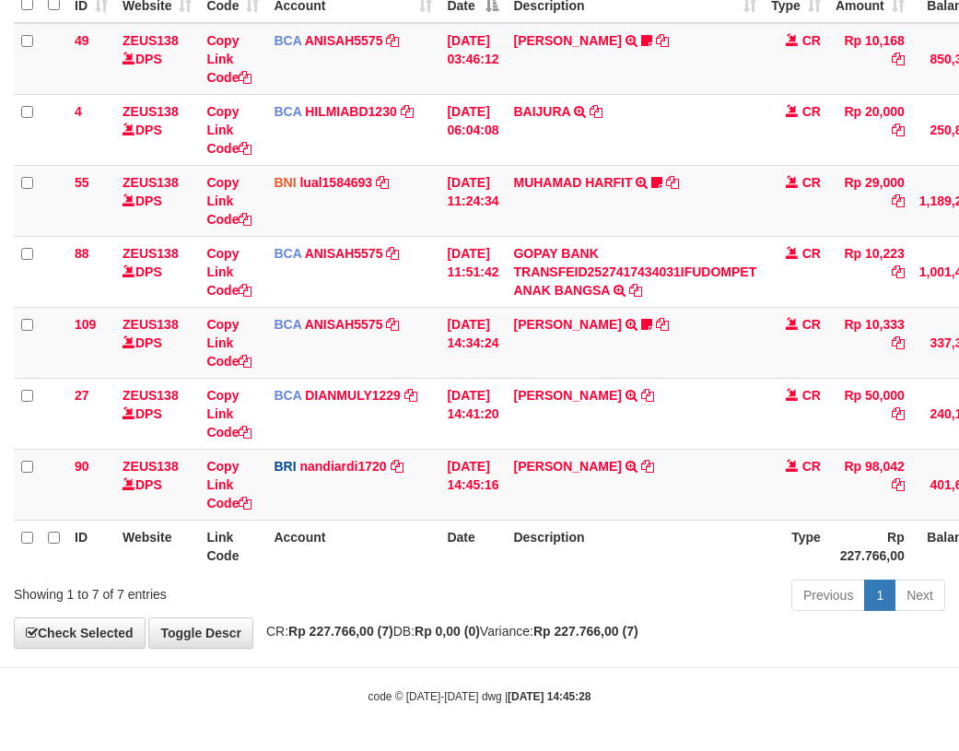
drag, startPoint x: 526, startPoint y: 487, endPoint x: 5, endPoint y: 421, distance: 525.8
click at [635, 486] on tr "90 ZEUS138 DPS Copy Link Code BRI nandiardi1720 DPS NANDI ARDIANSYAH mutasi_202…" at bounding box center [563, 484] width 1099 height 71
copy tr "FAHRUL AZMI"
click at [533, 498] on td "FAHRUL AZMI TRANSFER NBMB FAHRUL AZMI TO NANDI ARDIANSYAH" at bounding box center [635, 484] width 258 height 71
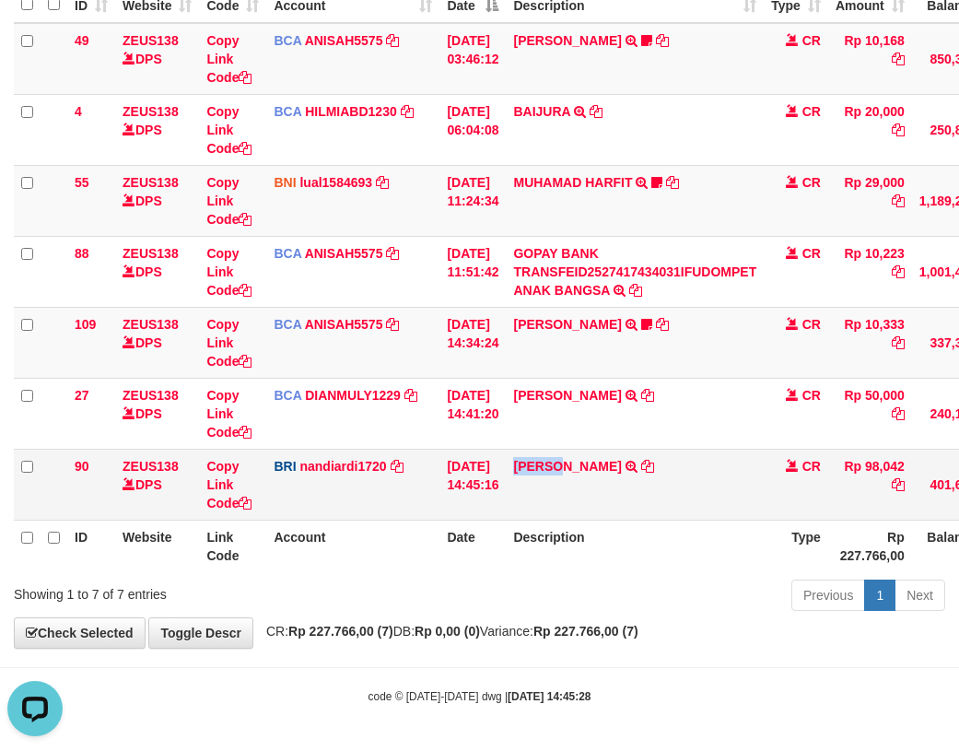
drag, startPoint x: 533, startPoint y: 498, endPoint x: 375, endPoint y: 487, distance: 158.0
click at [527, 498] on td "FAHRUL AZMI TRANSFER NBMB FAHRUL AZMI TO NANDI ARDIANSYAH" at bounding box center [635, 484] width 258 height 71
click at [905, 486] on icon at bounding box center [898, 484] width 13 height 13
drag, startPoint x: 465, startPoint y: 362, endPoint x: 3, endPoint y: 311, distance: 465.4
click at [405, 359] on td "BCA ANISAH5575 DPS ANISAH mutasi_20251001_3827 | 109 mutasi_20251001_3827 | 109" at bounding box center [352, 342] width 173 height 71
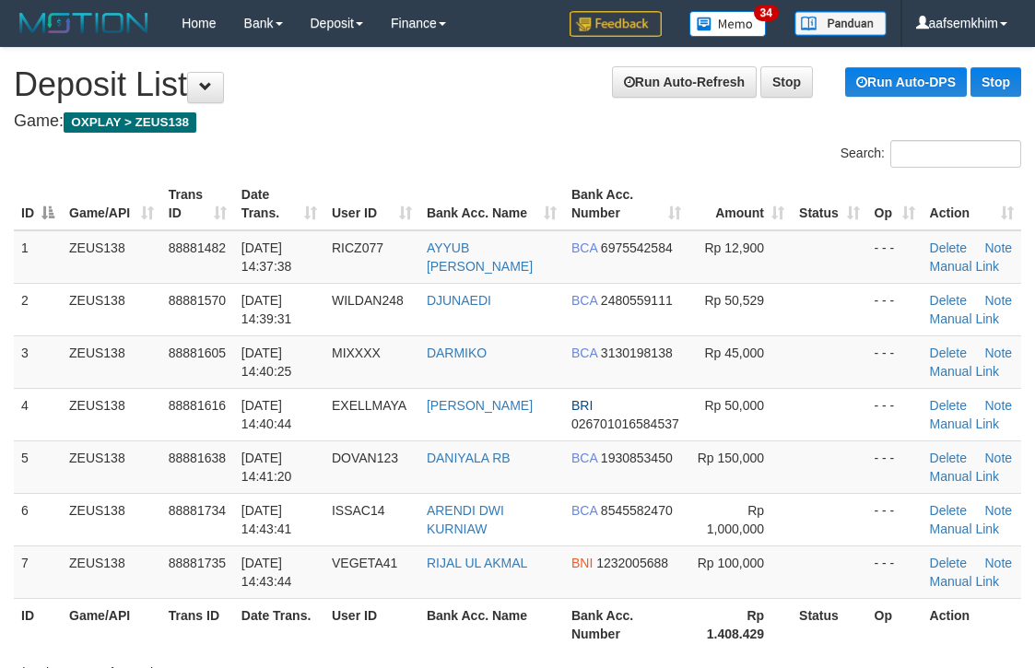
scroll to position [323, 0]
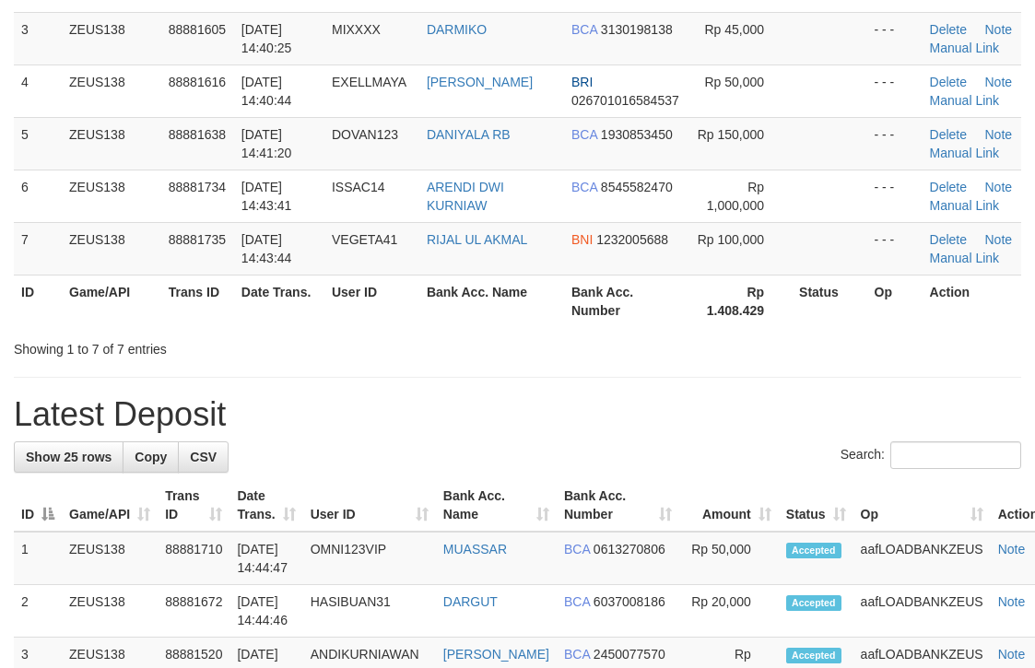
click at [762, 352] on div "Showing 1 to 7 of 7 entries" at bounding box center [517, 346] width 1035 height 26
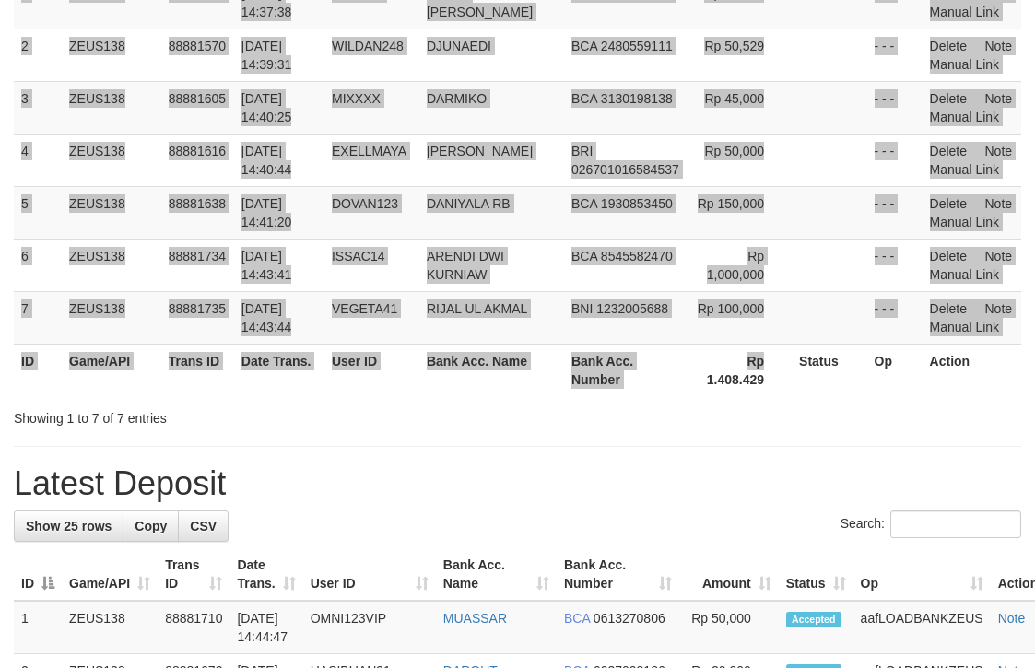
scroll to position [254, 24]
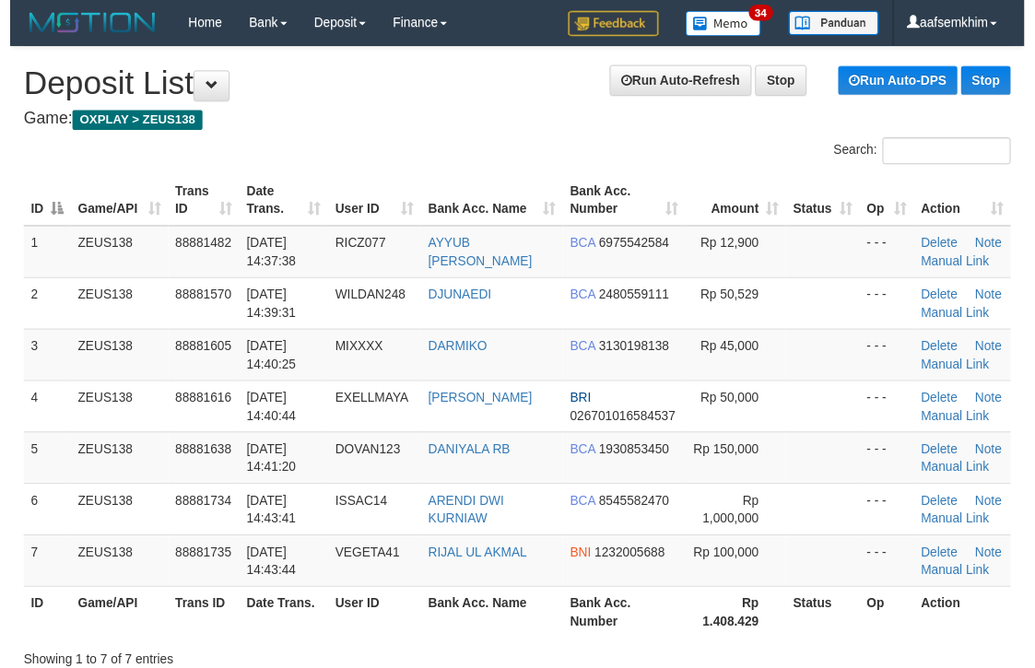
scroll to position [244, 17]
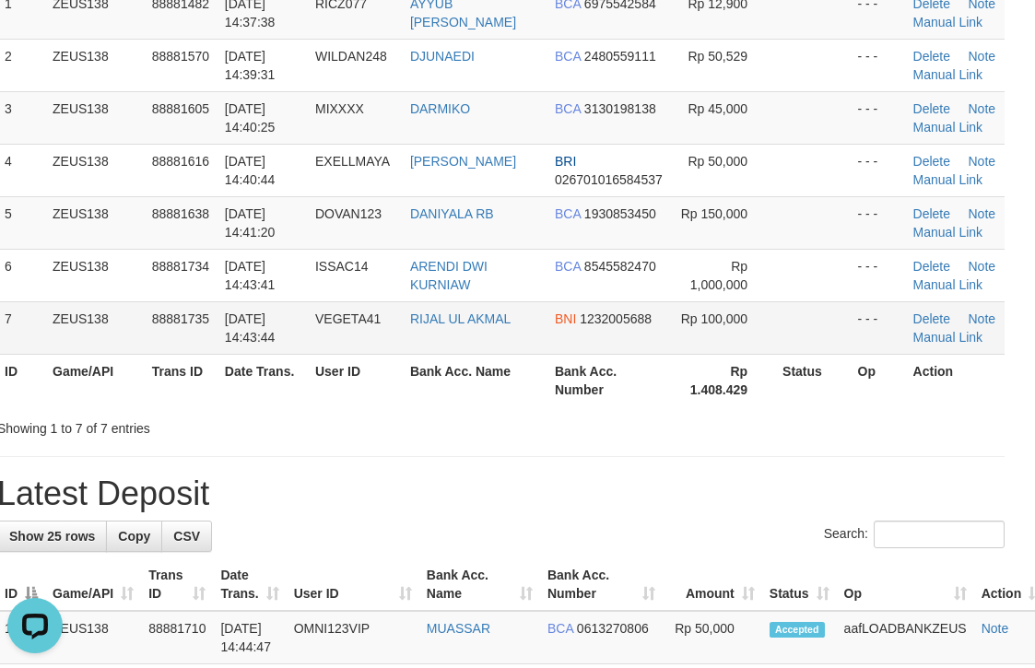
scroll to position [0, 0]
drag, startPoint x: 677, startPoint y: 212, endPoint x: 1045, endPoint y: 198, distance: 367.9
click at [800, 199] on td at bounding box center [812, 222] width 75 height 53
drag, startPoint x: 662, startPoint y: 158, endPoint x: 1043, endPoint y: 188, distance: 382.7
click at [716, 146] on tr "4 ZEUS138 88881616 01/10/2025 14:40:44 EXELLMAYA AGOSTINHO PERE BRI 02670101658…" at bounding box center [500, 170] width 1007 height 53
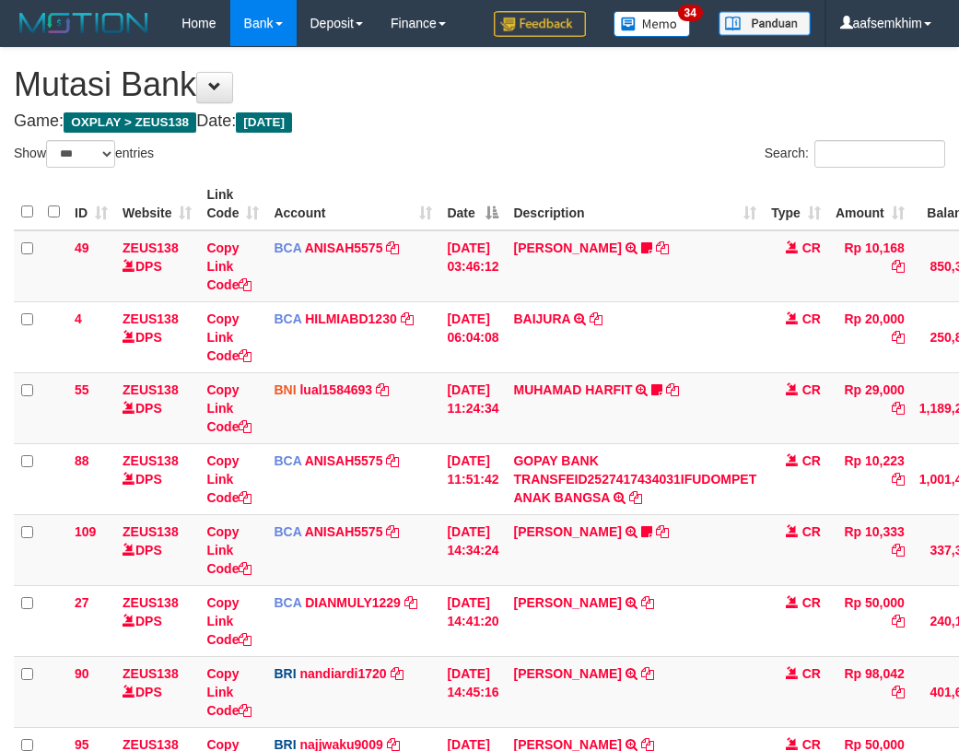
select select "***"
click at [357, 443] on td "BCA ANISAH5575 DPS ANISAH mutasi_20251001_3827 | 88 mutasi_20251001_3827 | 88" at bounding box center [352, 478] width 173 height 71
select select "***"
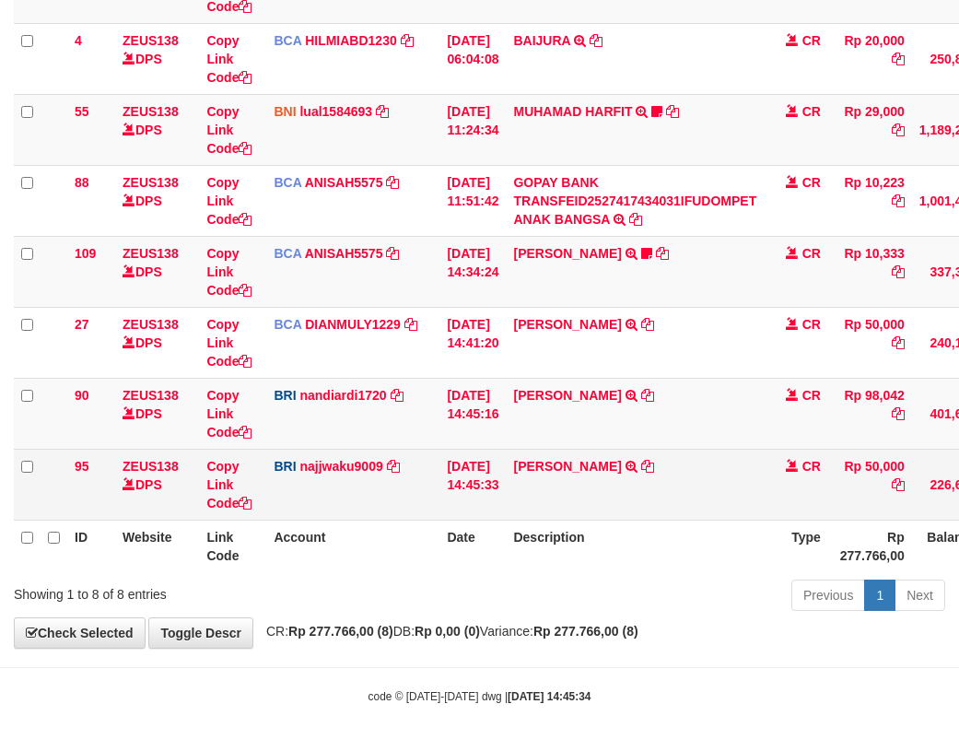
scroll to position [278, 0]
drag, startPoint x: 496, startPoint y: 495, endPoint x: 599, endPoint y: 495, distance: 103.2
click at [599, 495] on tr "95 ZEUS138 DPS Copy Link Code BRI najjwaku9009 DPS [PERSON_NAME] mutasi_2025100…" at bounding box center [563, 484] width 1099 height 71
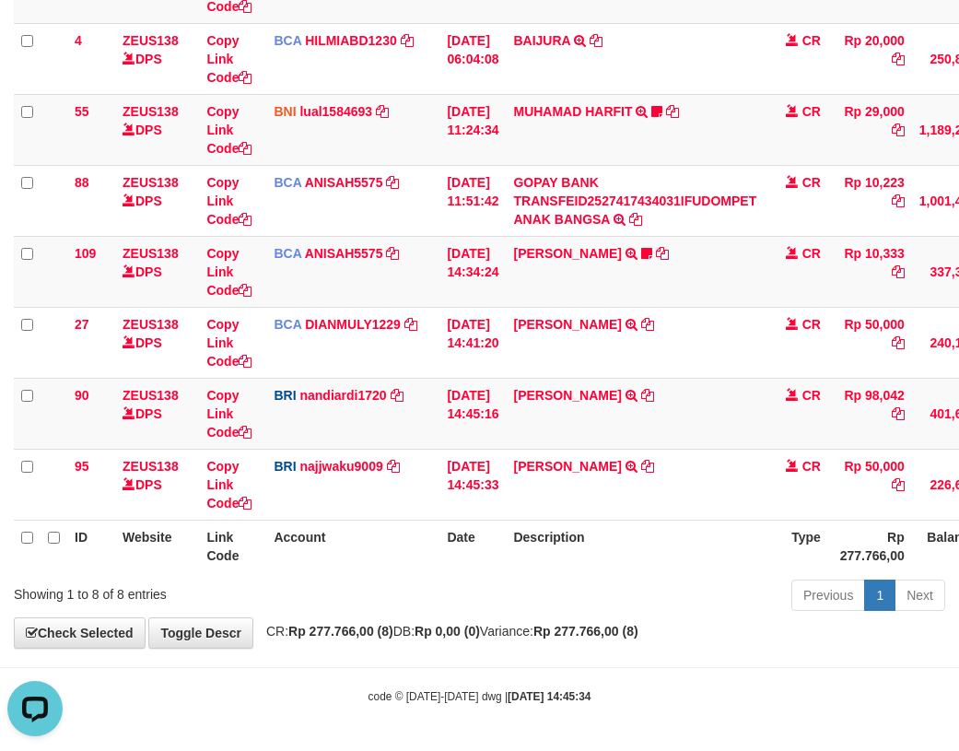
scroll to position [0, 0]
click at [646, 392] on td "FAHRUL AZMI TRANSFER NBMB FAHRUL AZMI TO NANDI ARDIANSYAH" at bounding box center [635, 413] width 258 height 71
click at [641, 393] on icon at bounding box center [647, 395] width 13 height 13
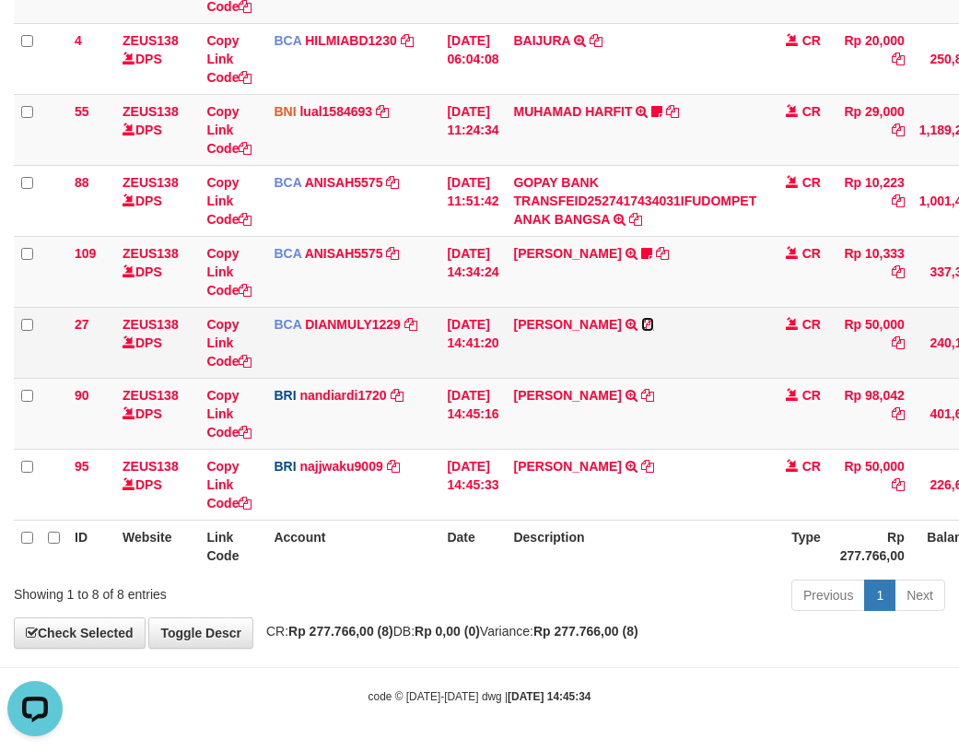
click at [649, 323] on icon at bounding box center [647, 324] width 13 height 13
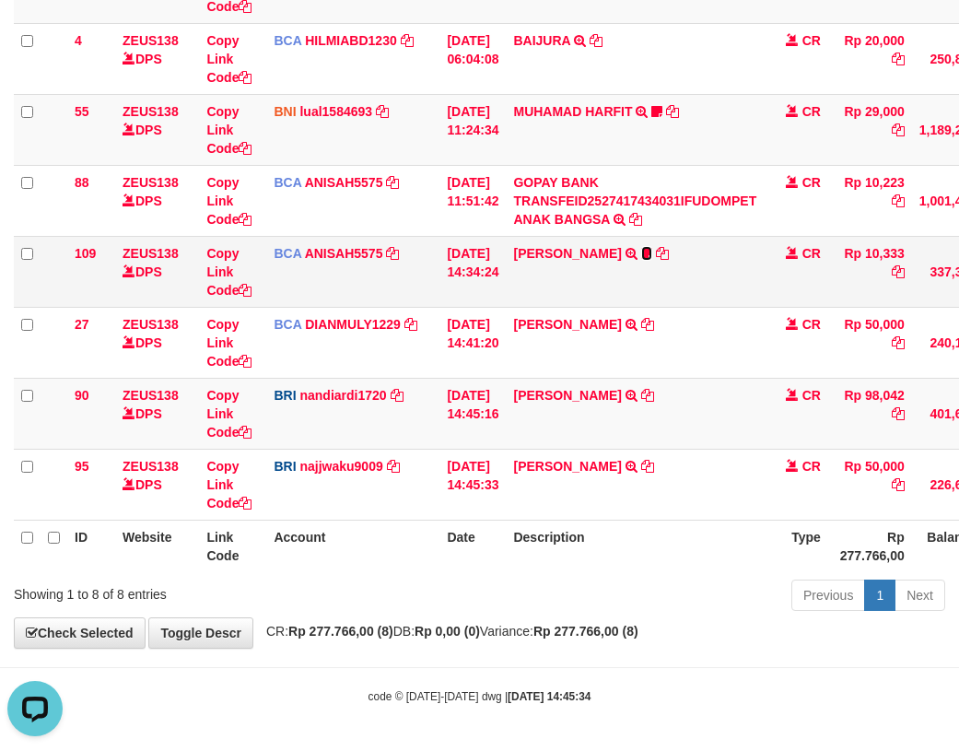
click at [641, 257] on icon at bounding box center [646, 253] width 11 height 13
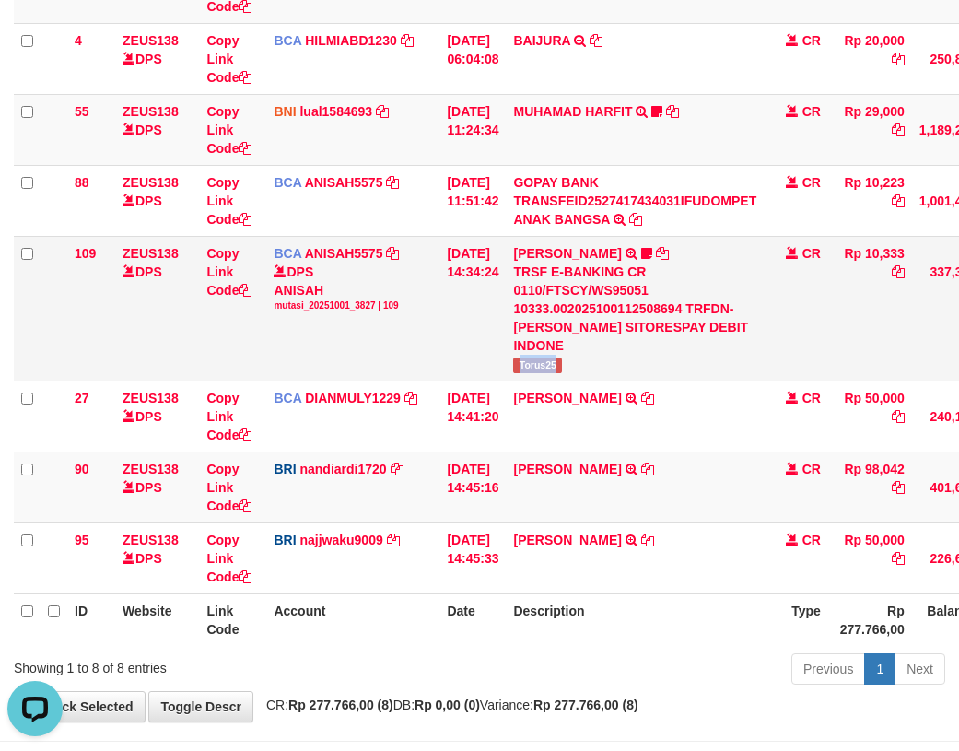
drag, startPoint x: 524, startPoint y: 344, endPoint x: 576, endPoint y: 349, distance: 51.9
click at [586, 349] on td "LISTON SITOR TRSF E-BANKING CR 0110/FTSCY/WS95051 10333.002025100112508694 TRFD…" at bounding box center [635, 308] width 258 height 145
copy span "Torus25"
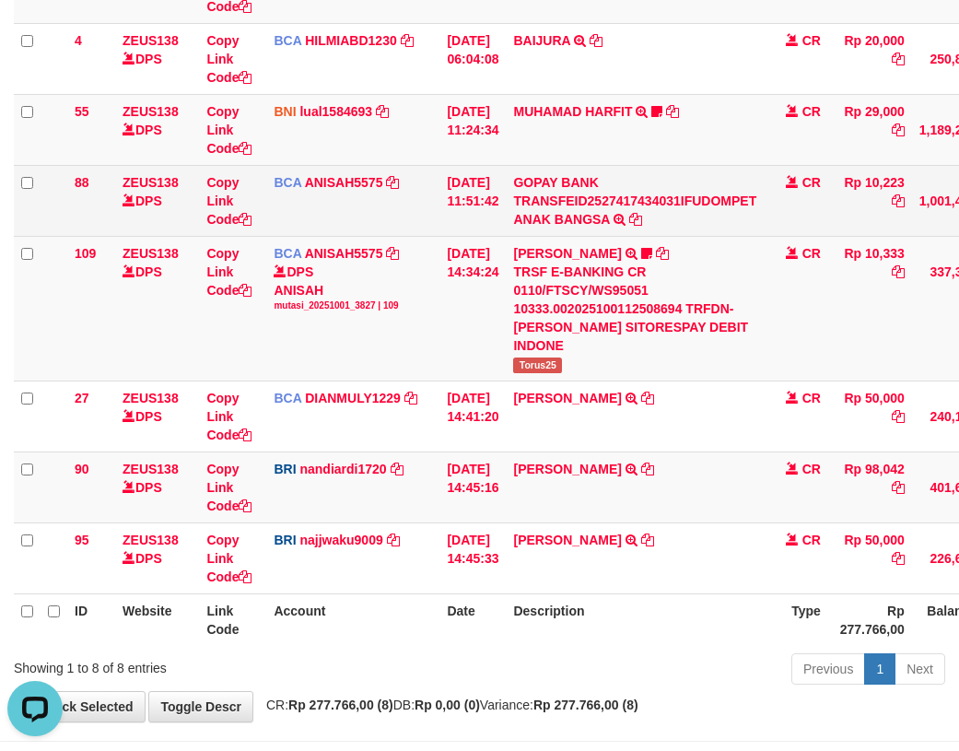
click at [343, 198] on td "BCA ANISAH5575 DPS ANISAH mutasi_20251001_3827 | 88 mutasi_20251001_3827 | 88" at bounding box center [352, 200] width 173 height 71
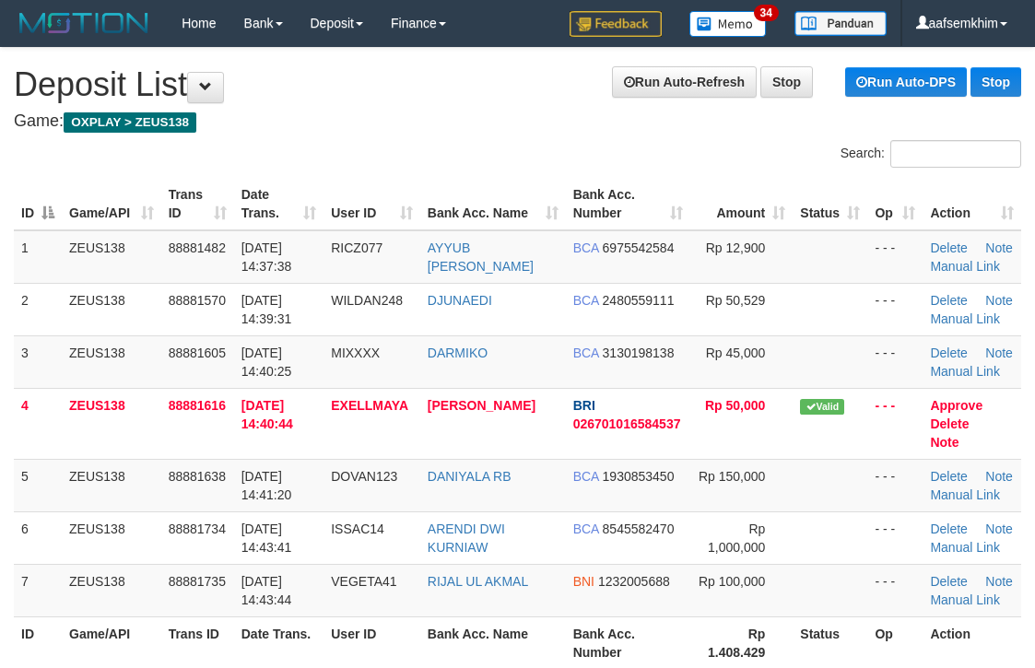
scroll to position [234, 9]
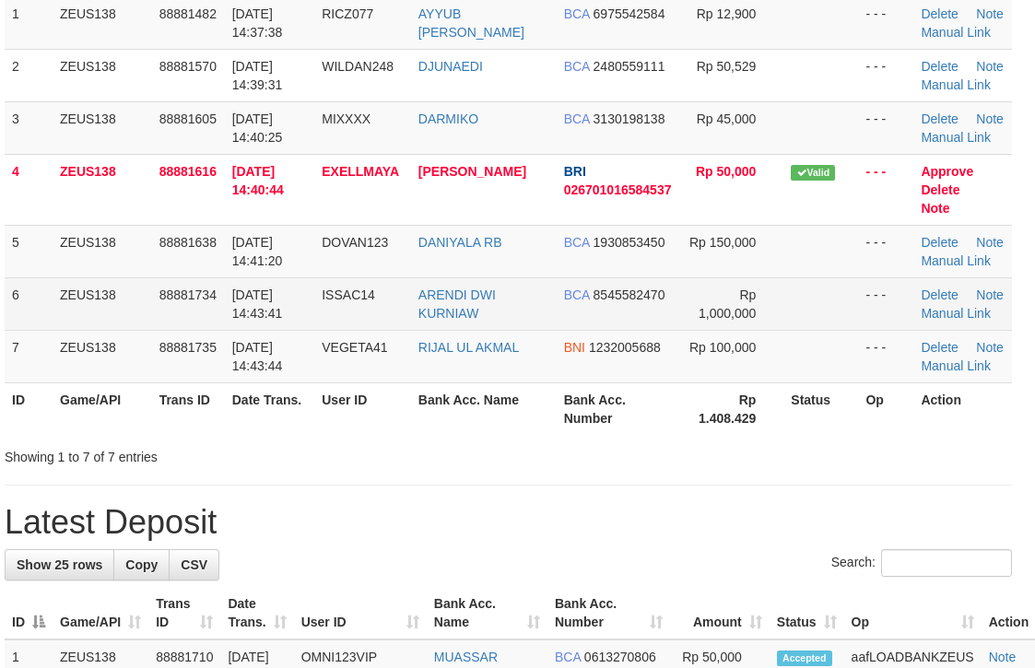
click at [825, 277] on td at bounding box center [820, 303] width 75 height 53
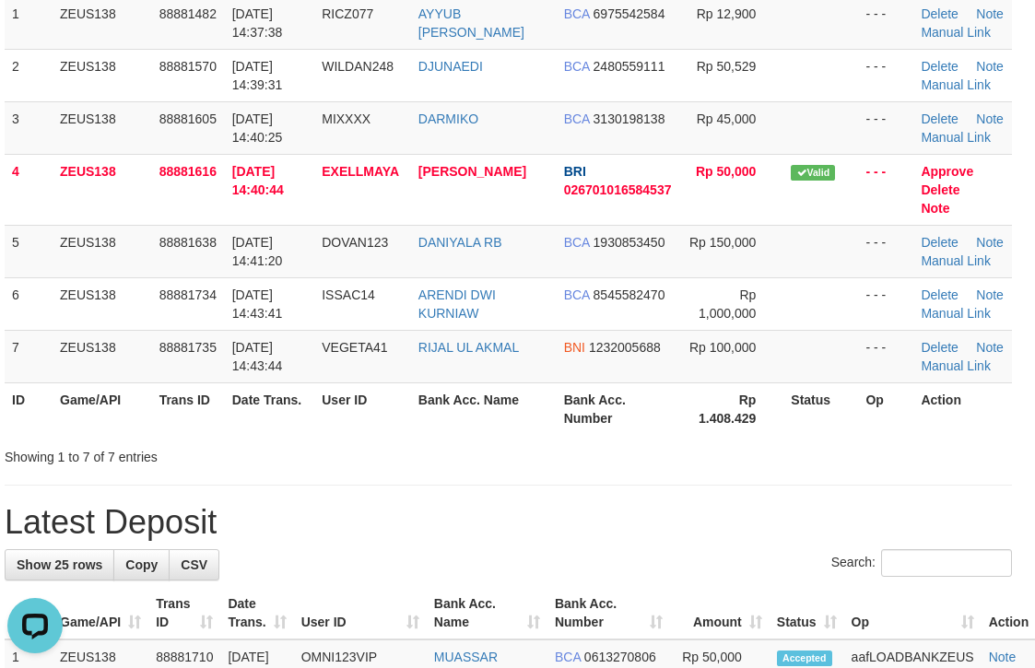
scroll to position [0, 0]
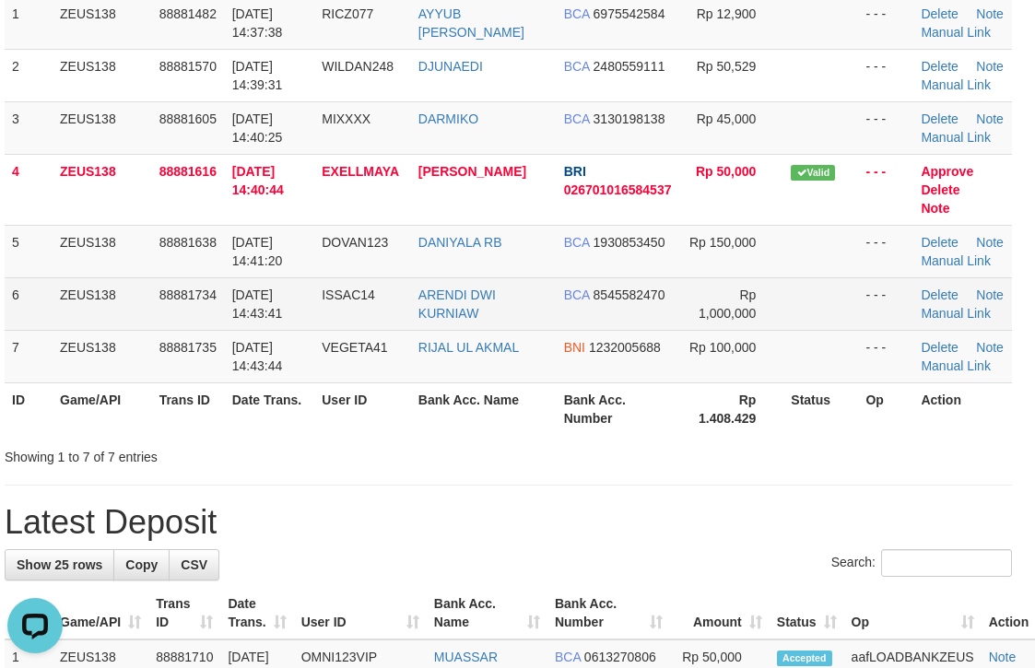
click at [804, 277] on td at bounding box center [820, 303] width 75 height 53
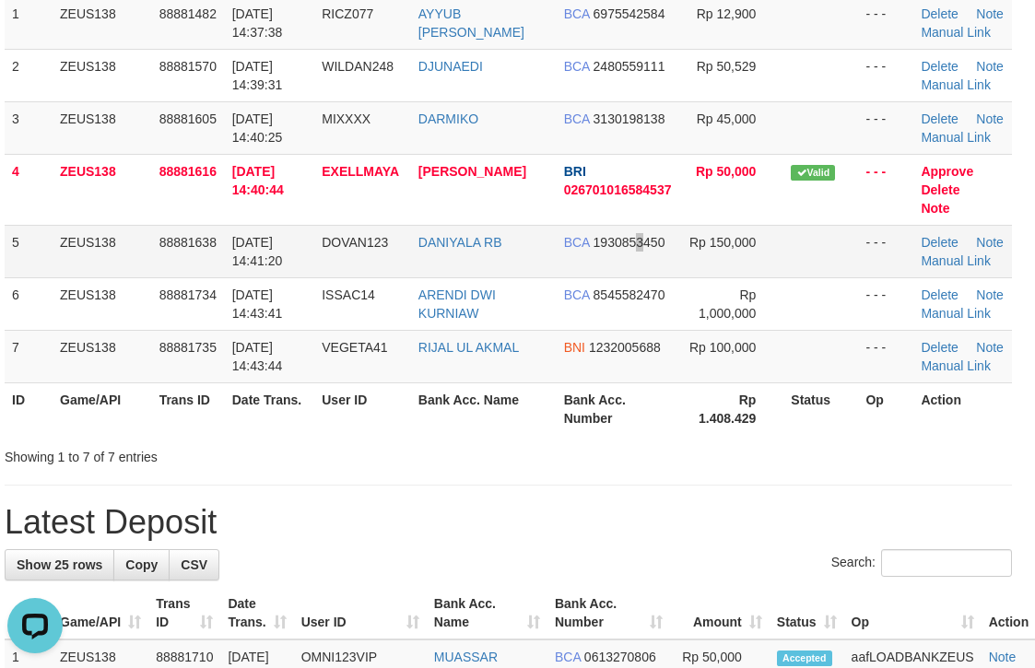
click at [628, 235] on span "1930853450" at bounding box center [629, 242] width 72 height 15
click at [662, 118] on td "BCA 3130198138" at bounding box center [619, 127] width 124 height 53
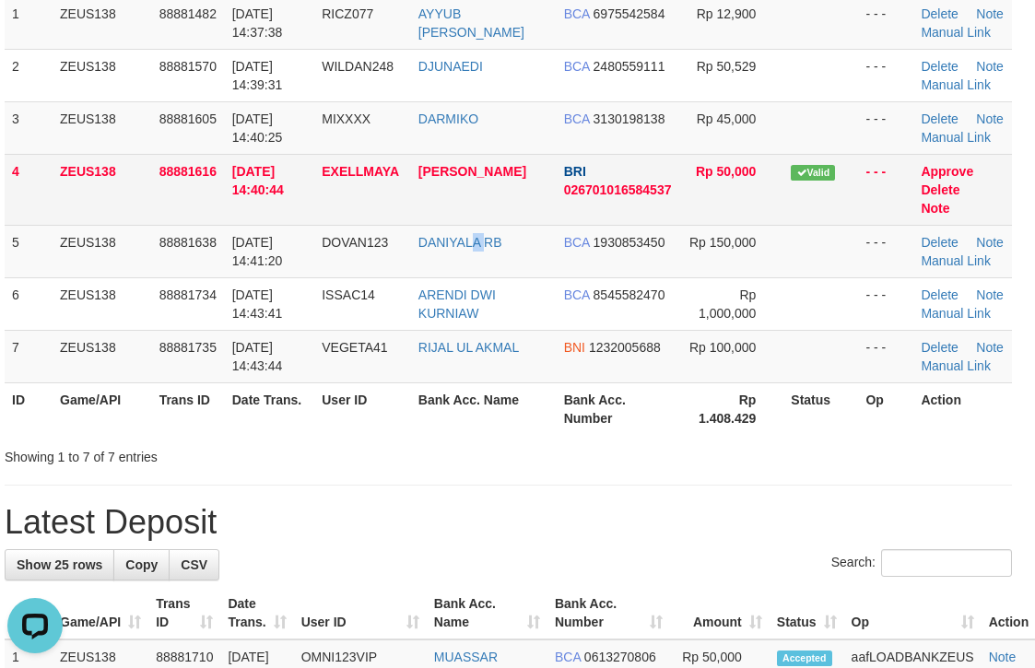
drag, startPoint x: 487, startPoint y: 217, endPoint x: 835, endPoint y: 201, distance: 347.8
click at [532, 225] on td "DANIYALA RB" at bounding box center [484, 251] width 146 height 53
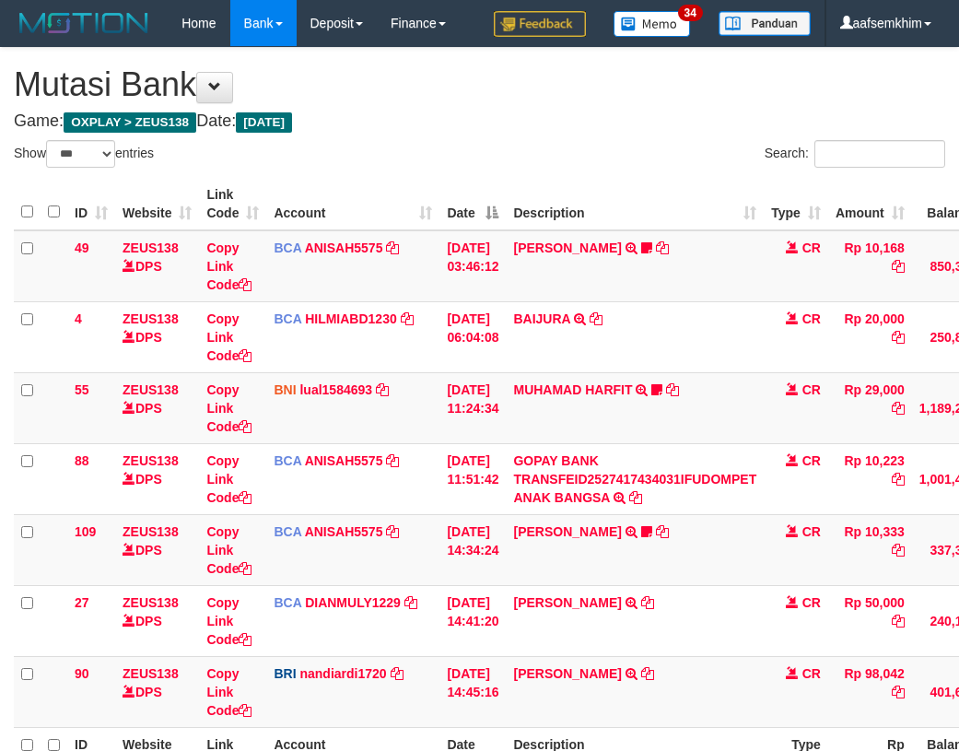
select select "***"
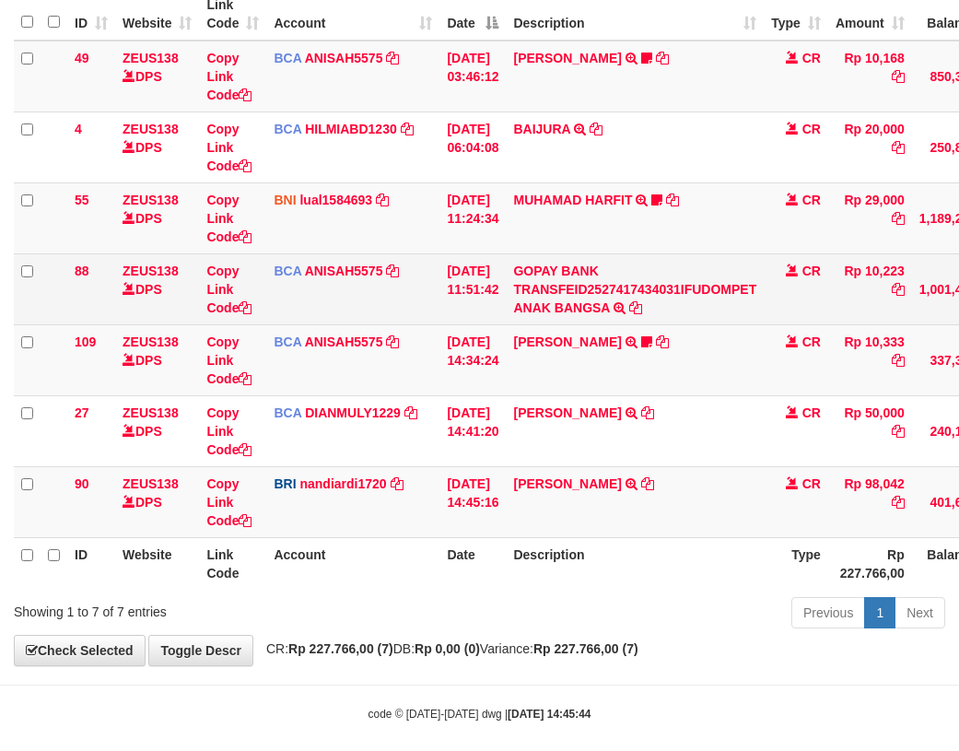
scroll to position [207, 0]
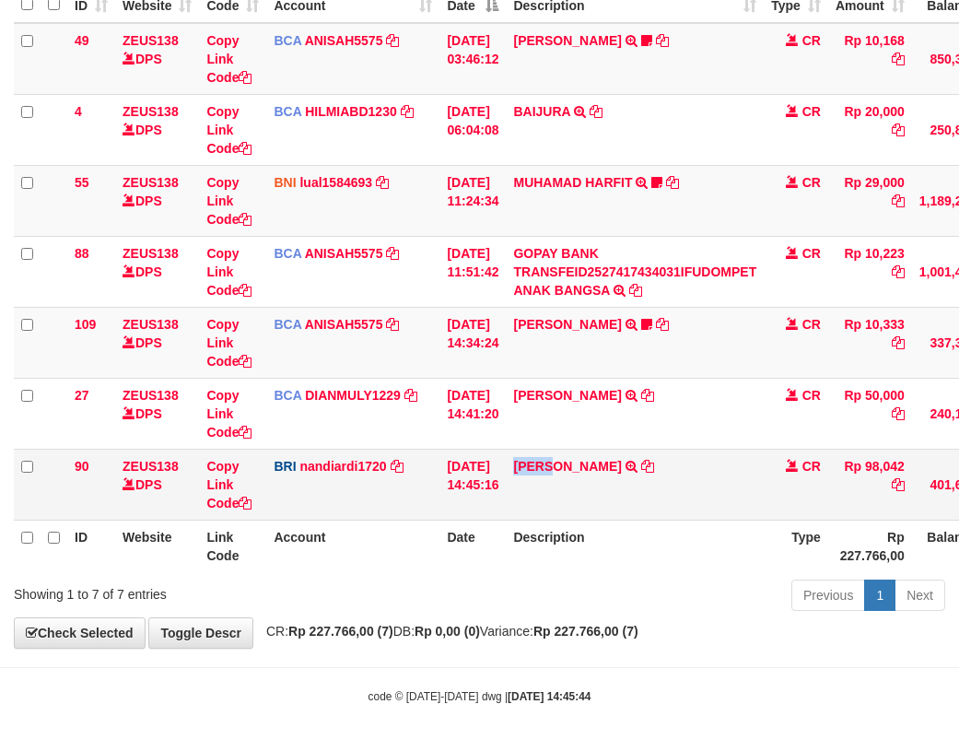
drag, startPoint x: 546, startPoint y: 495, endPoint x: 258, endPoint y: 420, distance: 297.0
click at [569, 497] on td "FAHRUL AZMI TRANSFER NBMB FAHRUL AZMI TO NANDI ARDIANSYAH" at bounding box center [635, 484] width 258 height 71
click at [464, 180] on td "01/10/2025 11:24:34" at bounding box center [473, 200] width 66 height 71
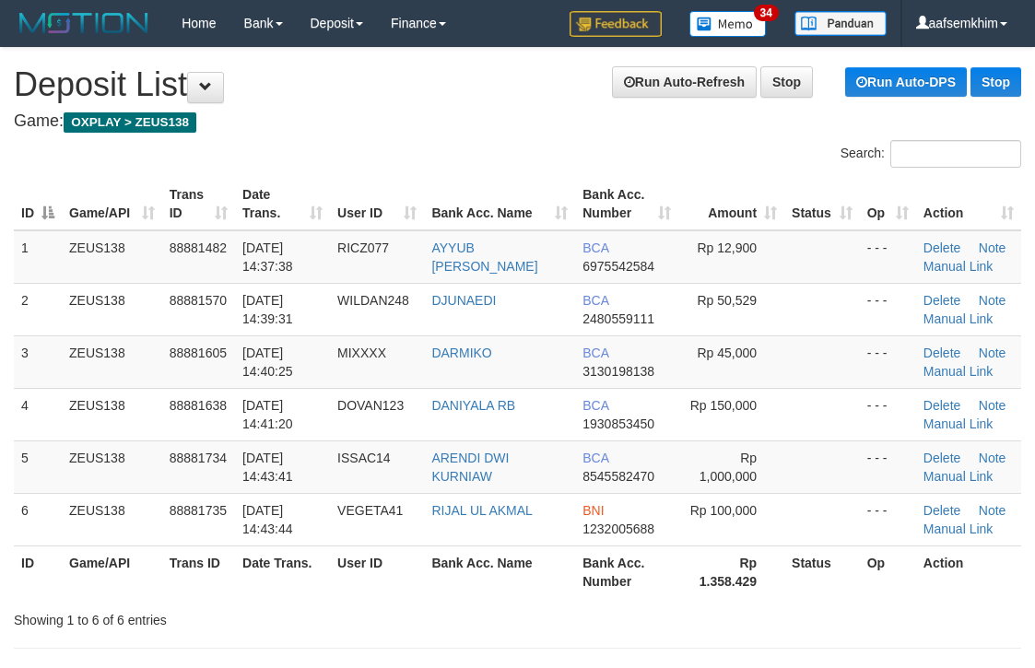
scroll to position [234, 14]
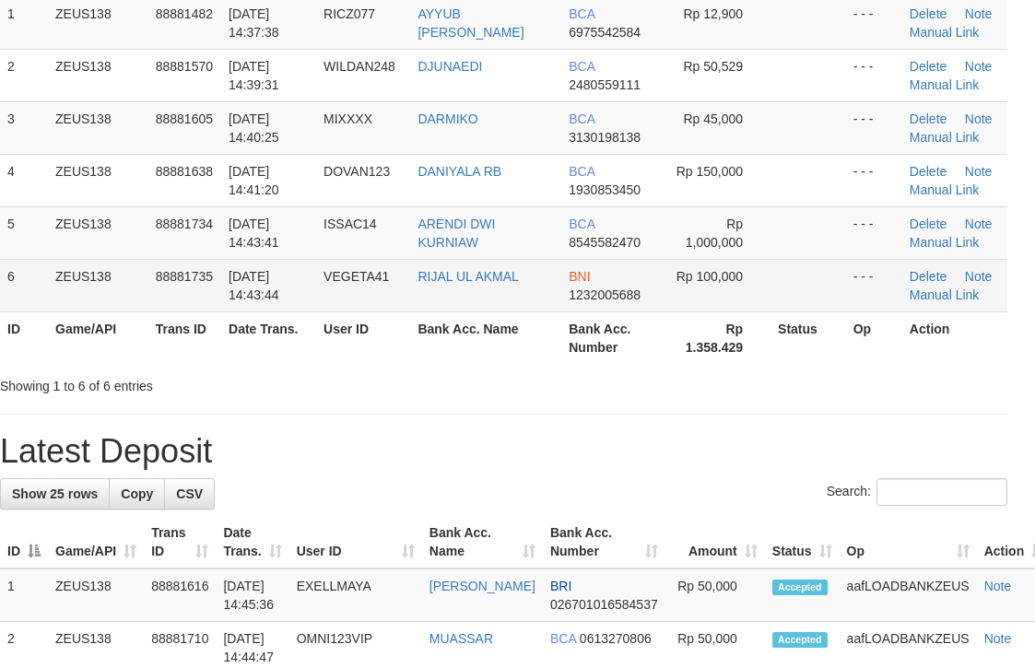
click at [790, 299] on td at bounding box center [808, 285] width 76 height 53
drag, startPoint x: 778, startPoint y: 281, endPoint x: 947, endPoint y: 274, distance: 169.7
click at [816, 267] on td at bounding box center [808, 285] width 76 height 53
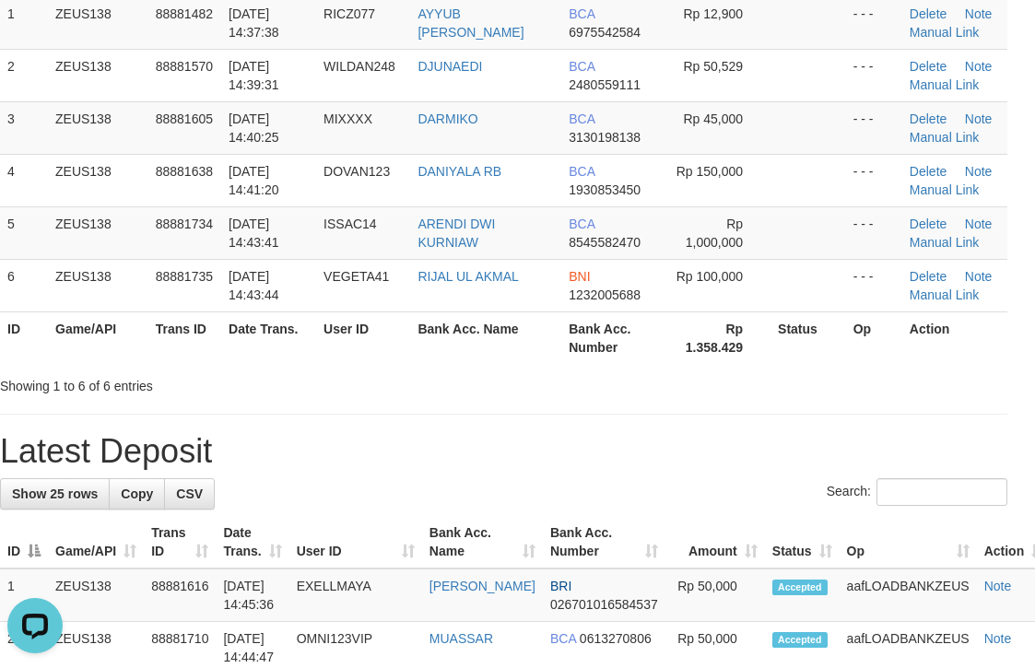
scroll to position [0, 0]
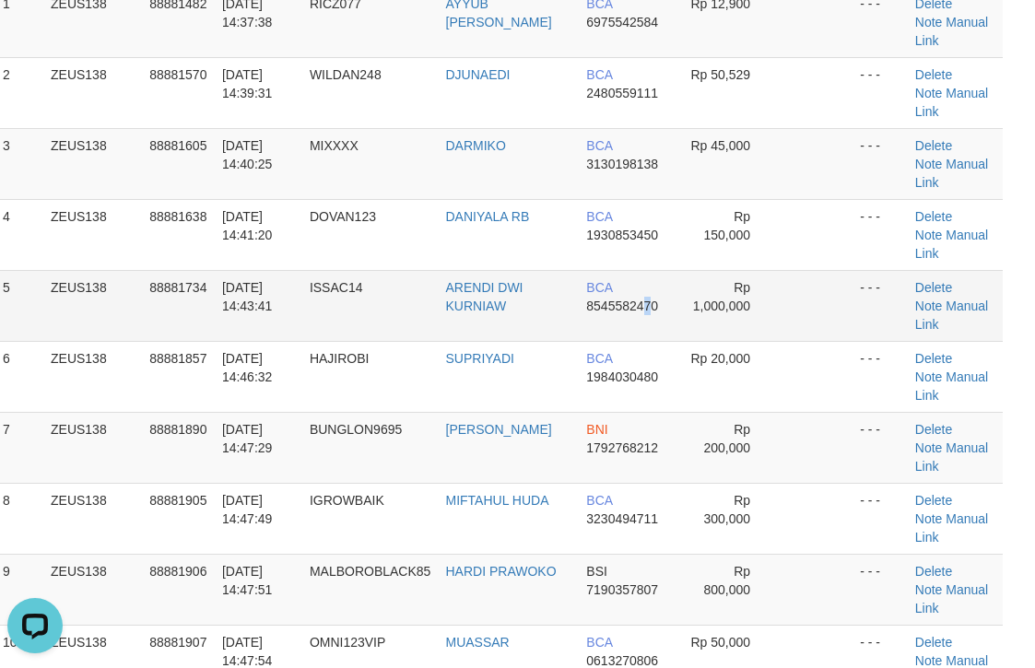
drag, startPoint x: 616, startPoint y: 240, endPoint x: 640, endPoint y: 238, distance: 24.9
click at [640, 299] on span "8545582470" at bounding box center [622, 306] width 72 height 15
copy span "7"
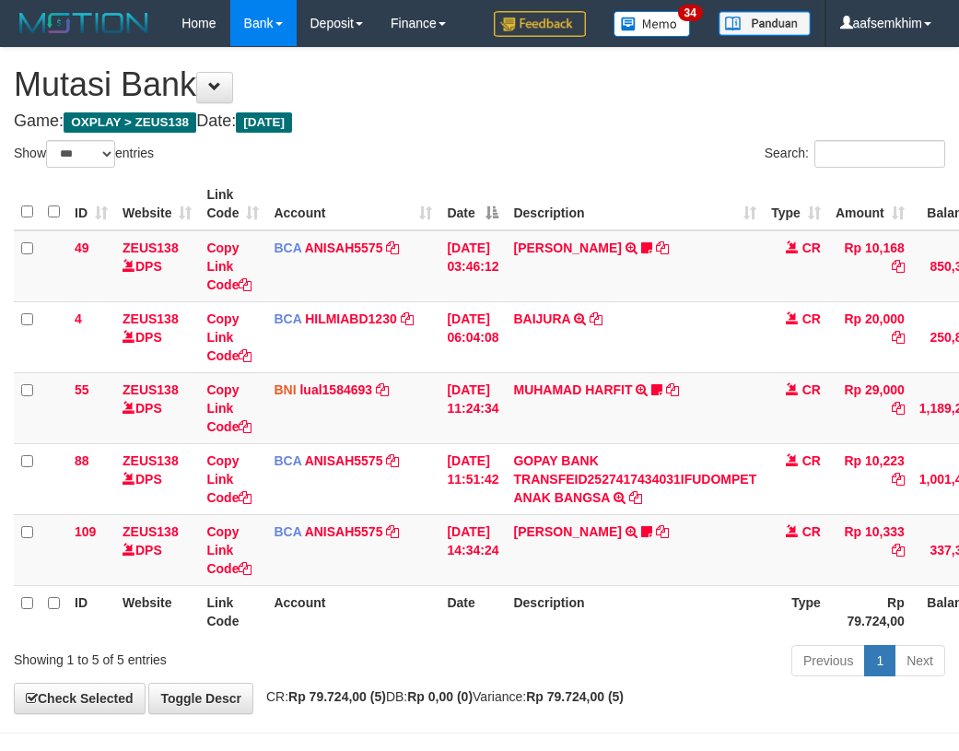
select select "***"
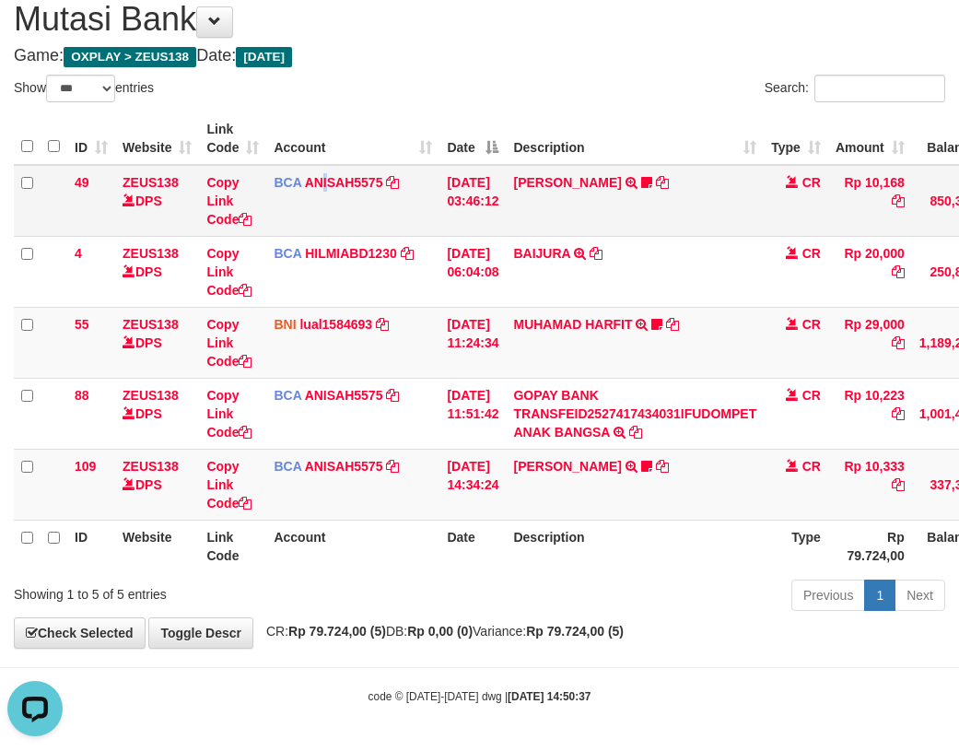
click at [323, 217] on td "BCA ANISAH5575 DPS ANISAH mutasi_20251001_3827 | 49 mutasi_20251001_3827 | 49" at bounding box center [352, 201] width 173 height 72
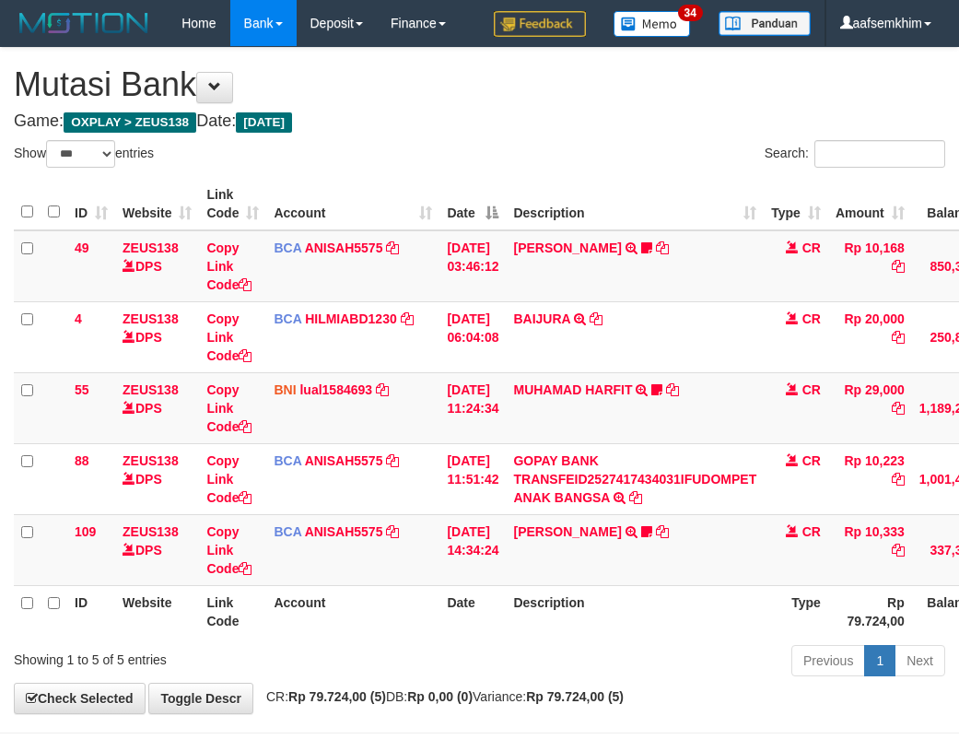
select select "***"
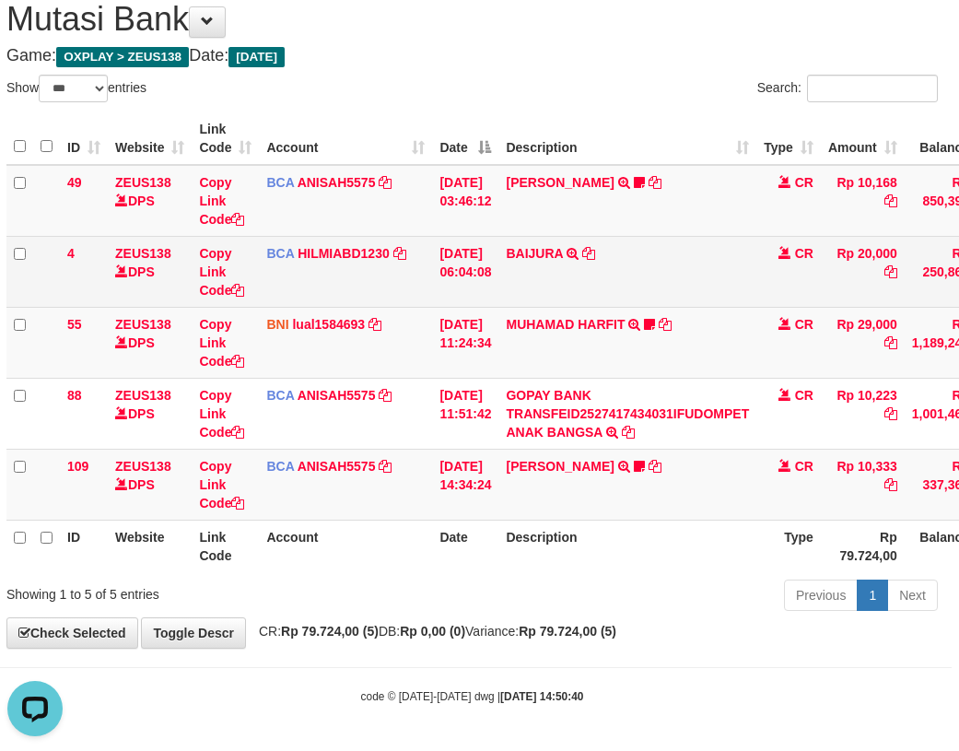
click at [296, 256] on td "BCA HILMIABD1230 DPS HILMI ABDILLAH mutasi_20251001_4766 | 4 mutasi_20251001_47…" at bounding box center [345, 271] width 173 height 71
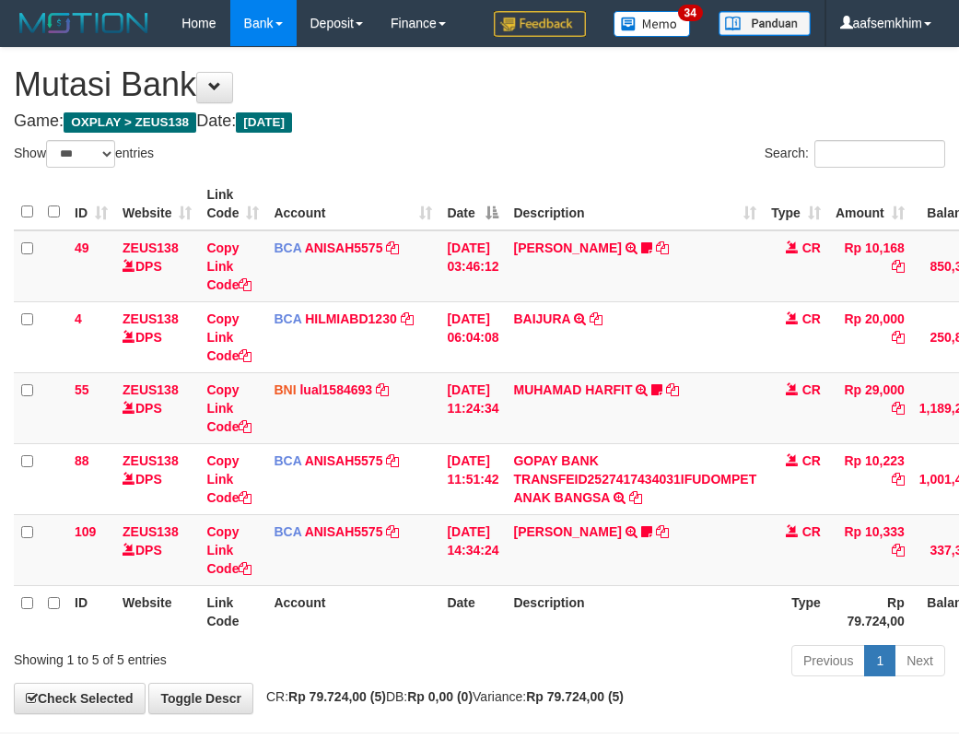
select select "***"
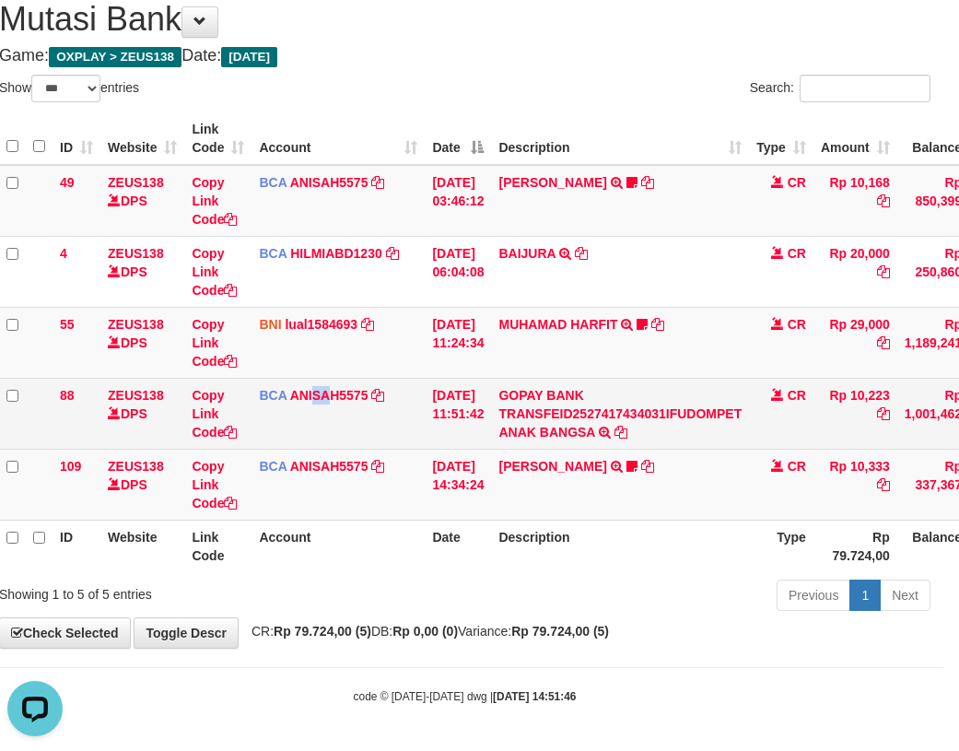
click at [331, 440] on td "BCA ANISAH5575 DPS ANISAH mutasi_20251001_3827 | 88 mutasi_20251001_3827 | 88" at bounding box center [338, 413] width 173 height 71
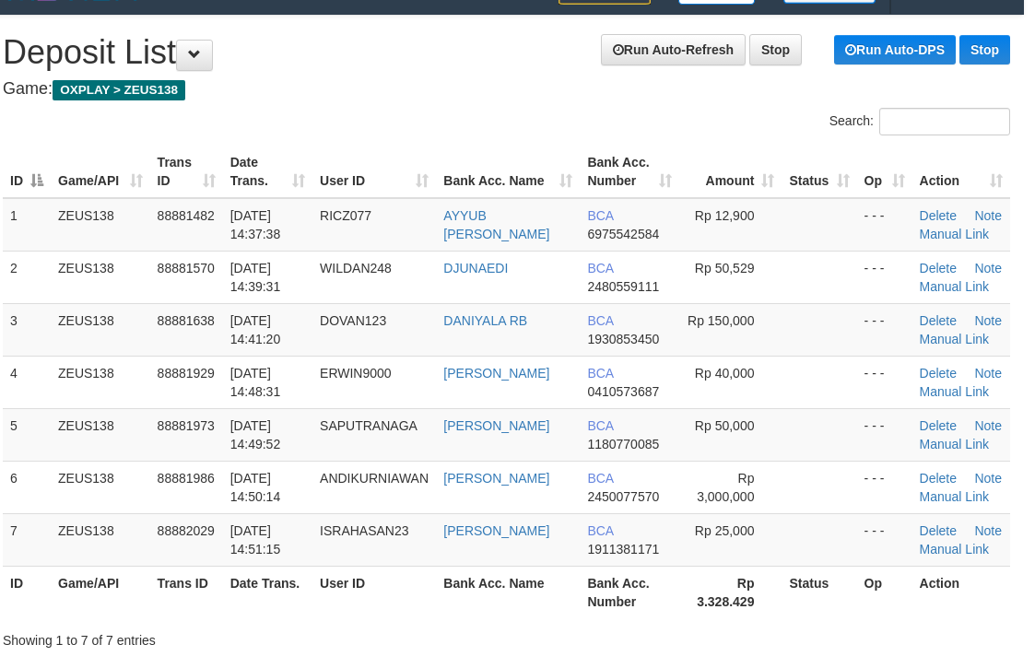
scroll to position [0, 11]
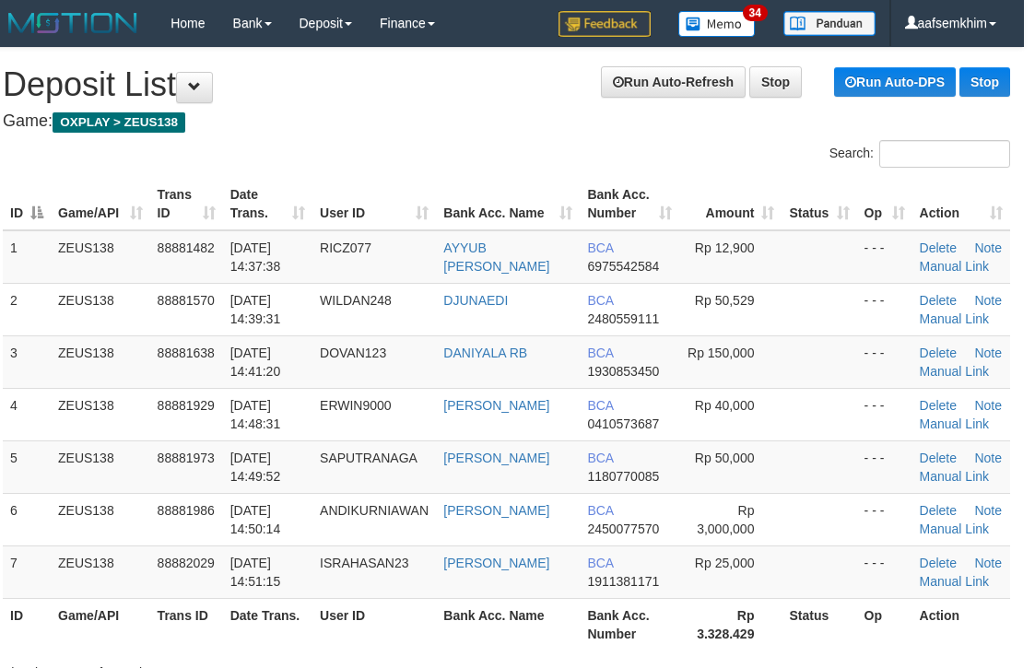
drag, startPoint x: 472, startPoint y: 196, endPoint x: 584, endPoint y: 205, distance: 112.7
click at [542, 205] on th "Bank Acc. Name" at bounding box center [508, 204] width 144 height 53
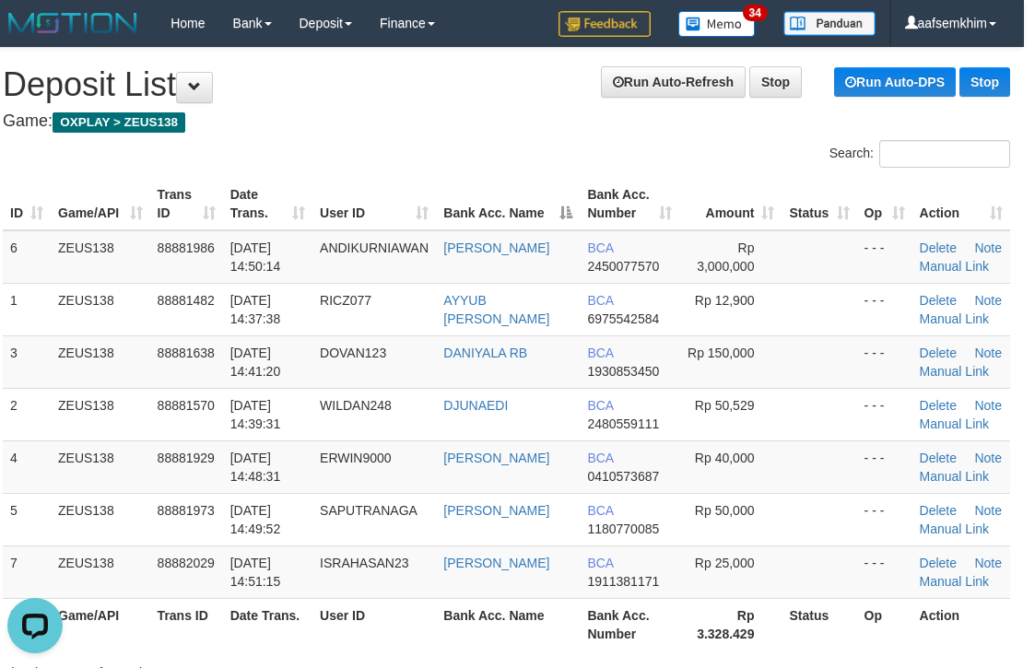
scroll to position [0, 0]
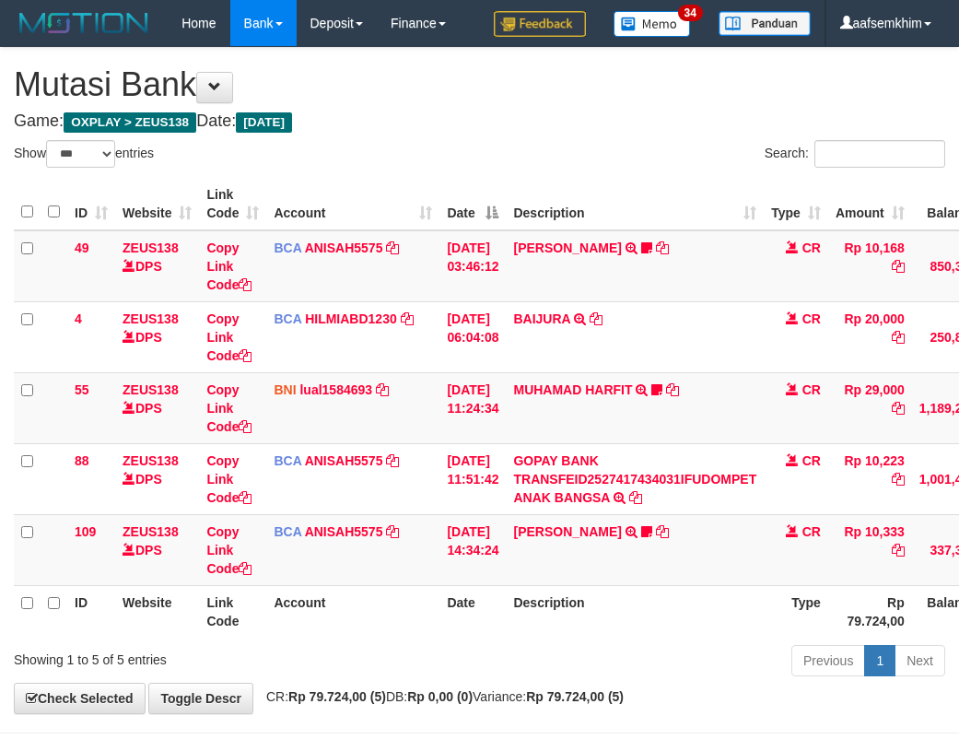
select select "***"
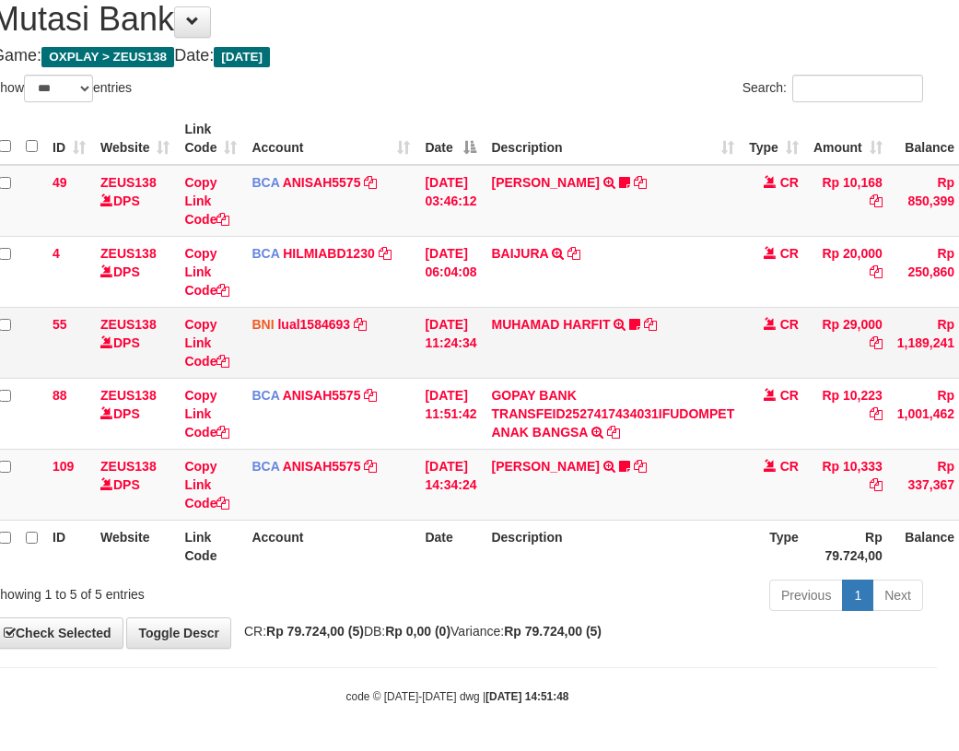
drag, startPoint x: 351, startPoint y: 405, endPoint x: 303, endPoint y: 360, distance: 65.2
click at [356, 401] on td "BCA ANISAH5575 DPS ANISAH mutasi_20251001_3827 | 88 mutasi_20251001_3827 | 88" at bounding box center [330, 413] width 173 height 71
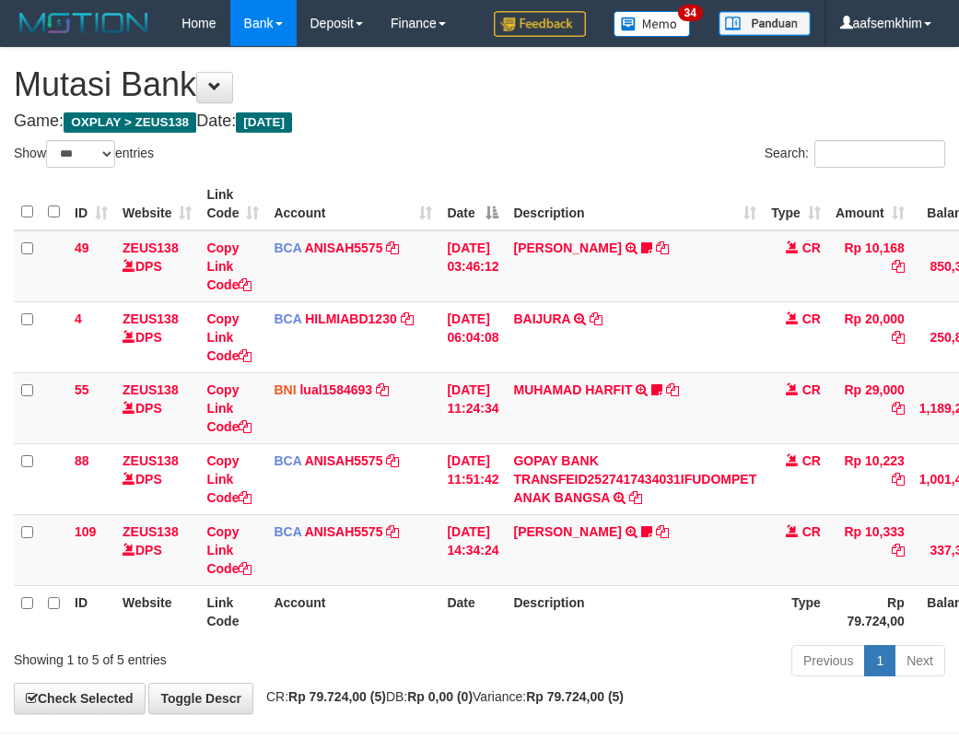
select select "***"
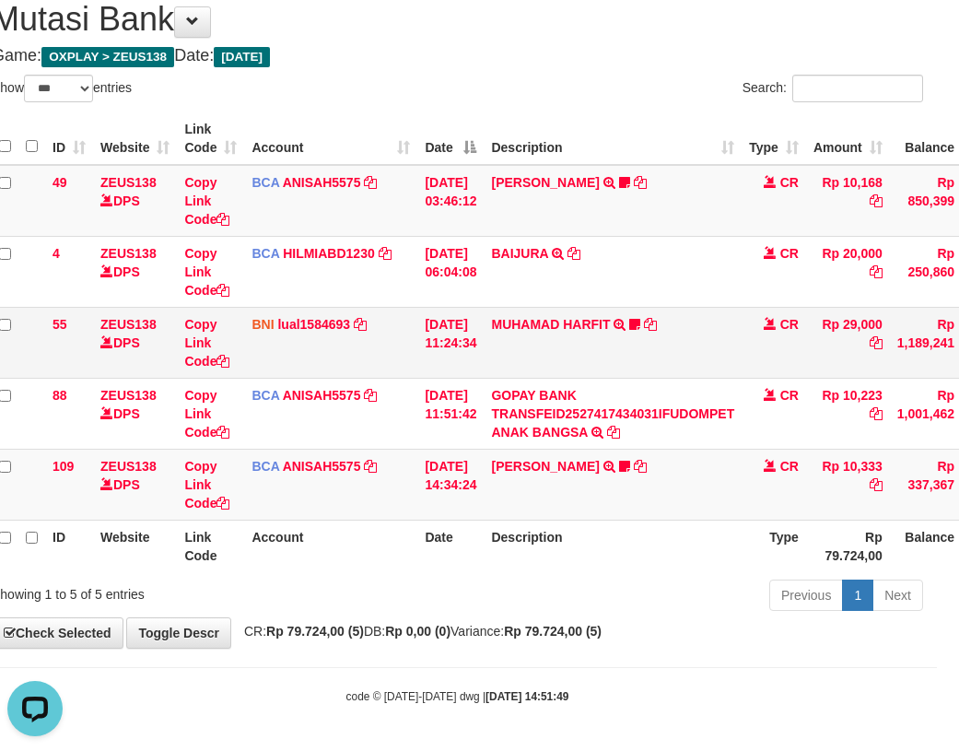
drag, startPoint x: 491, startPoint y: 358, endPoint x: 408, endPoint y: 328, distance: 88.0
click at [409, 328] on tr "55 ZEUS138 DPS Copy Link Code BNI lual1584693 DPS LUCKY ALAMSYAH mutasi_2025100…" at bounding box center [541, 342] width 1099 height 71
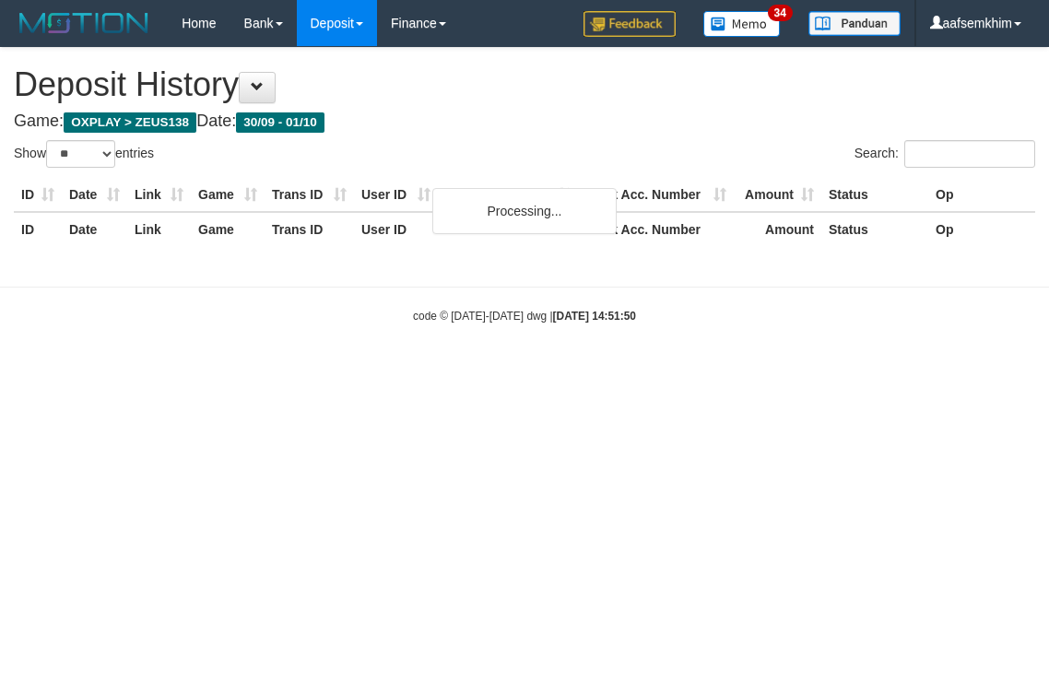
select select "**"
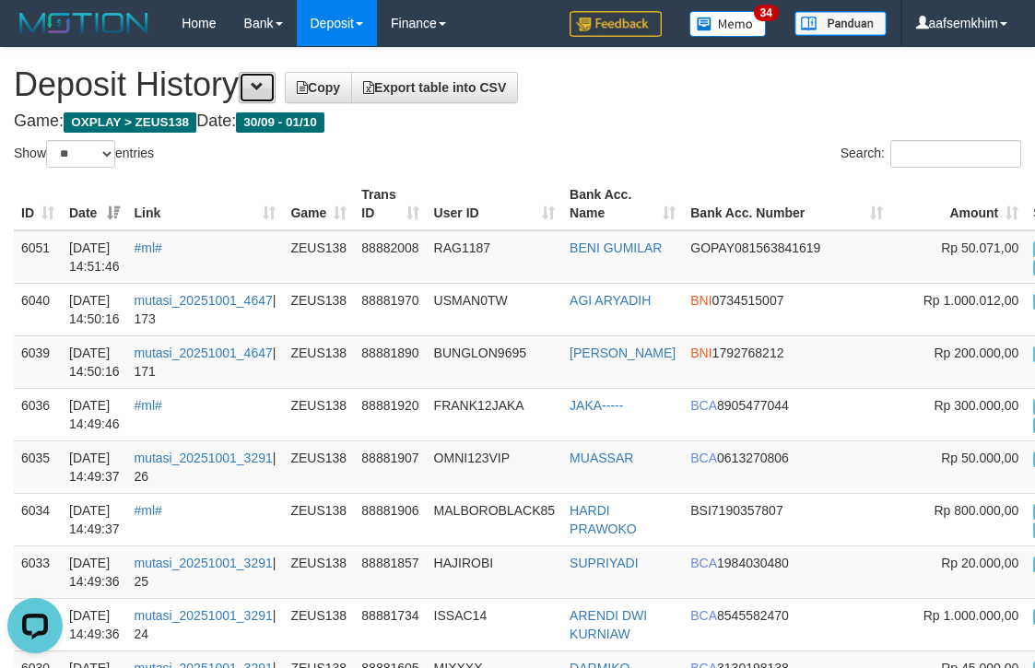
click at [274, 91] on button at bounding box center [257, 87] width 37 height 31
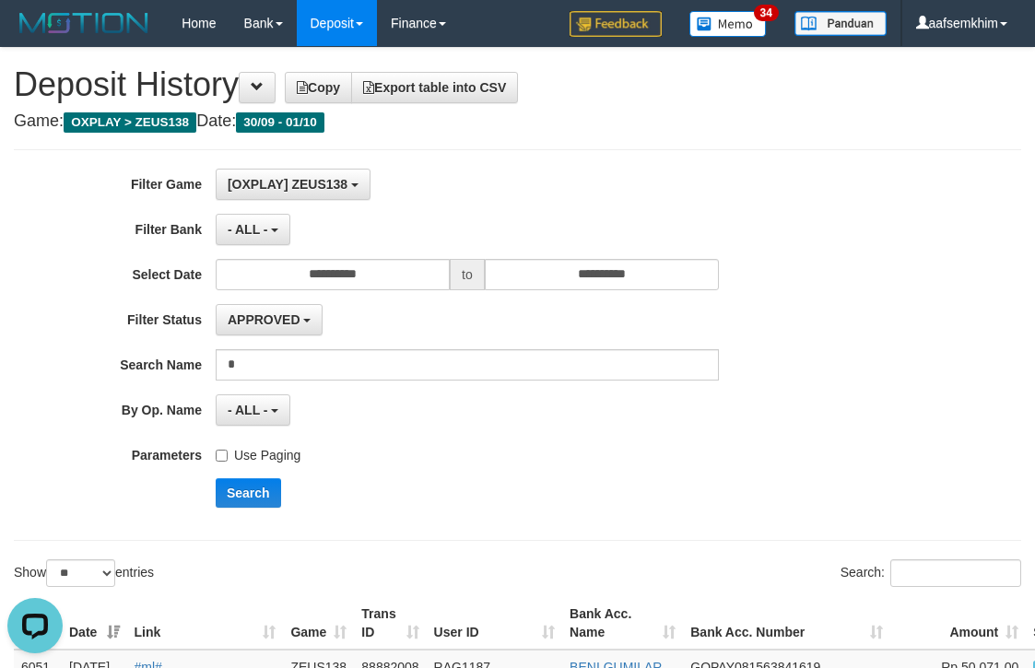
click at [281, 453] on label "Use Paging" at bounding box center [258, 452] width 85 height 25
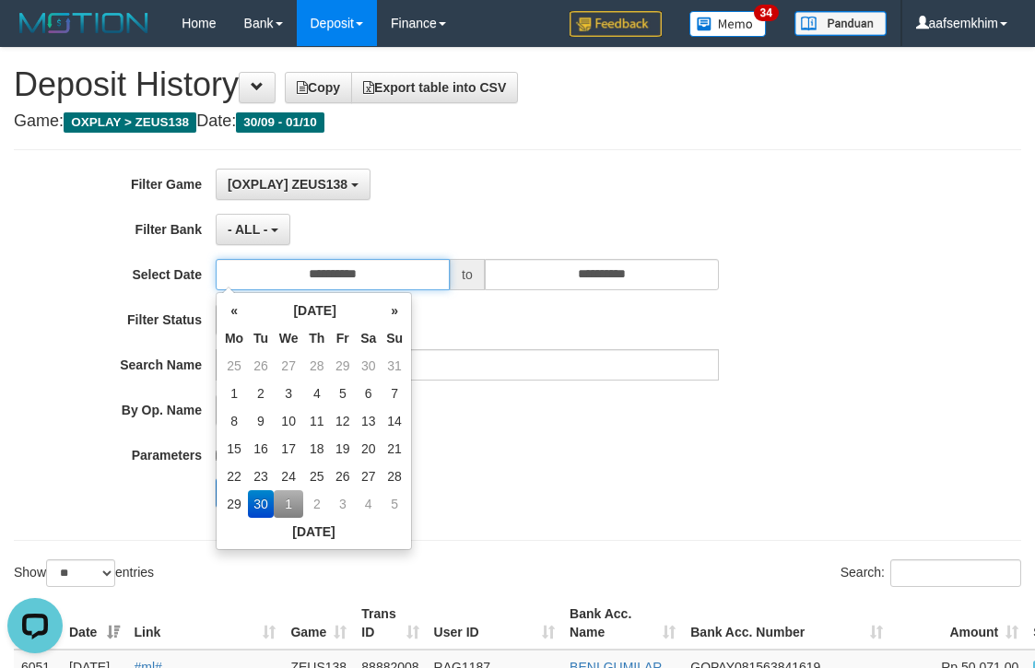
click at [391, 277] on input "**********" at bounding box center [333, 274] width 234 height 31
click at [285, 494] on td "1" at bounding box center [289, 504] width 30 height 28
type input "**********"
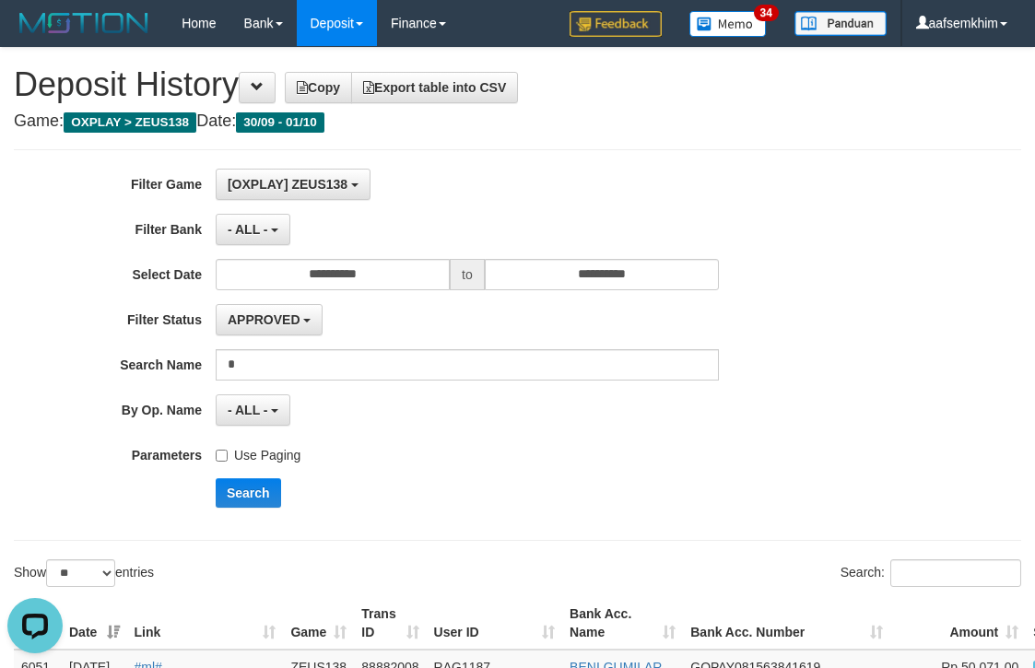
drag, startPoint x: 622, startPoint y: 455, endPoint x: 554, endPoint y: 463, distance: 68.6
click at [621, 455] on div "Use Paging" at bounding box center [467, 452] width 503 height 25
click at [264, 493] on button "Search" at bounding box center [248, 492] width 65 height 29
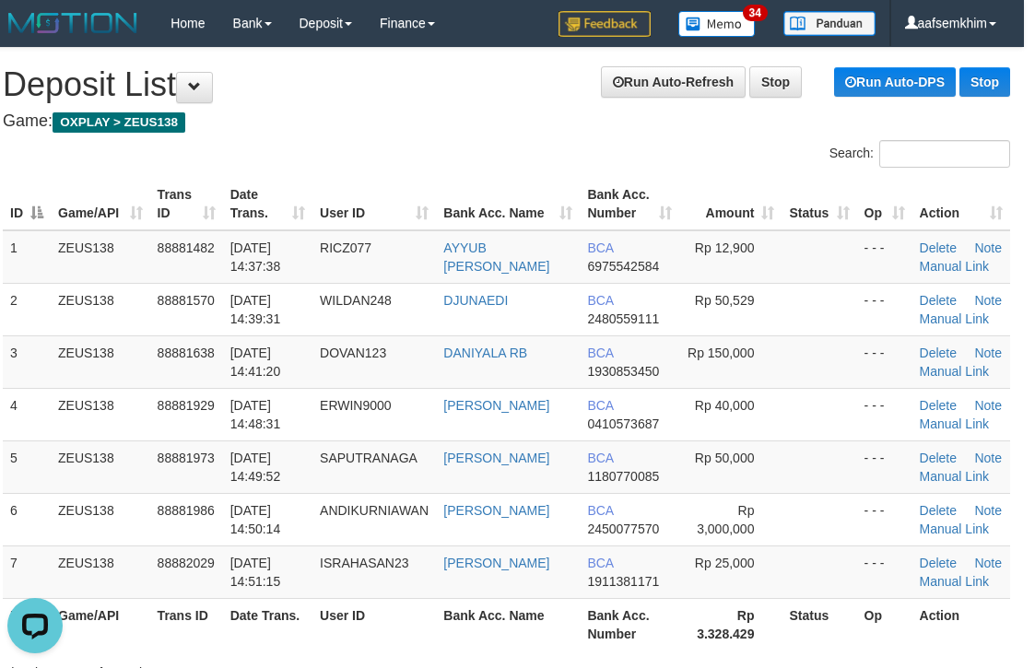
drag, startPoint x: 569, startPoint y: 186, endPoint x: 842, endPoint y: 169, distance: 274.2
click at [649, 161] on div "Search: ID Game/API Trans ID Date Trans. User ID Bank Acc. Name Bank Acc. Numbe…" at bounding box center [506, 411] width 1007 height 542
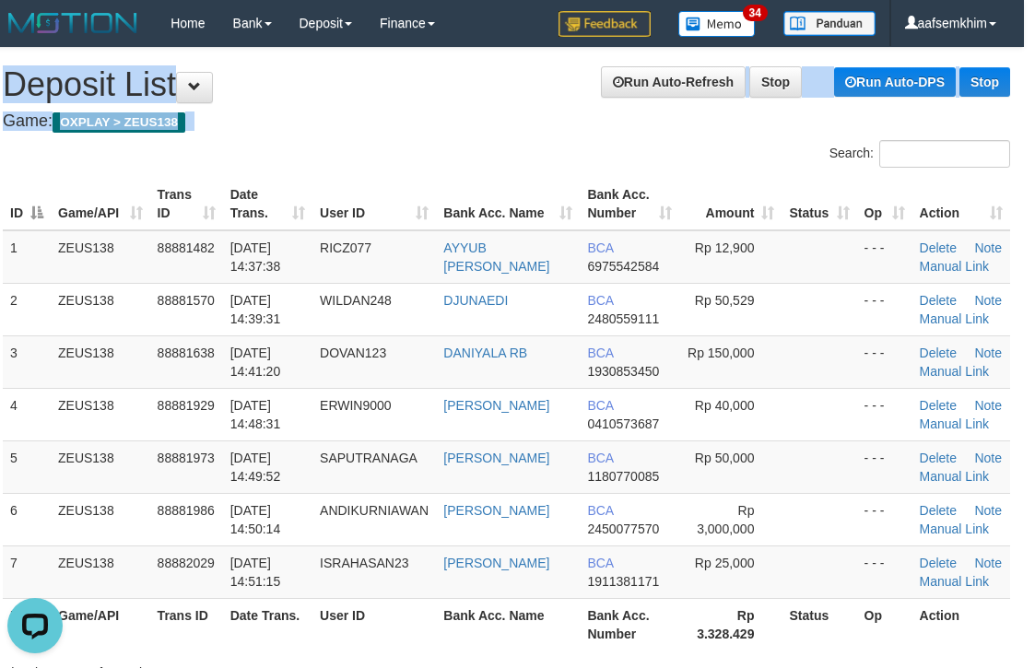
drag, startPoint x: 642, startPoint y: 114, endPoint x: 1048, endPoint y: 130, distance: 405.8
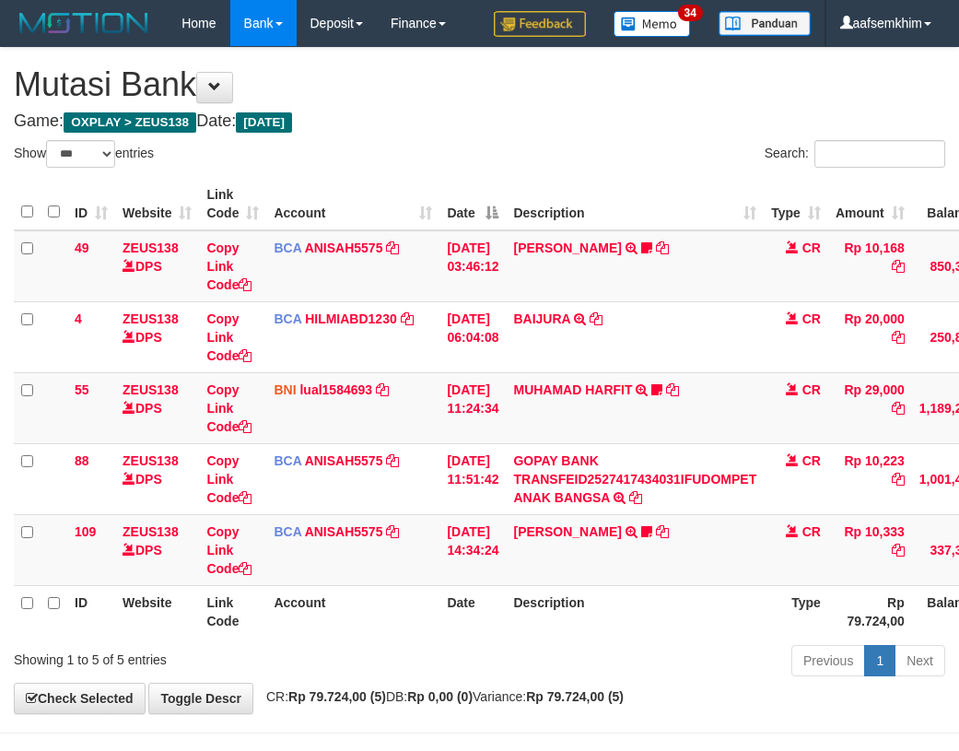
select select "***"
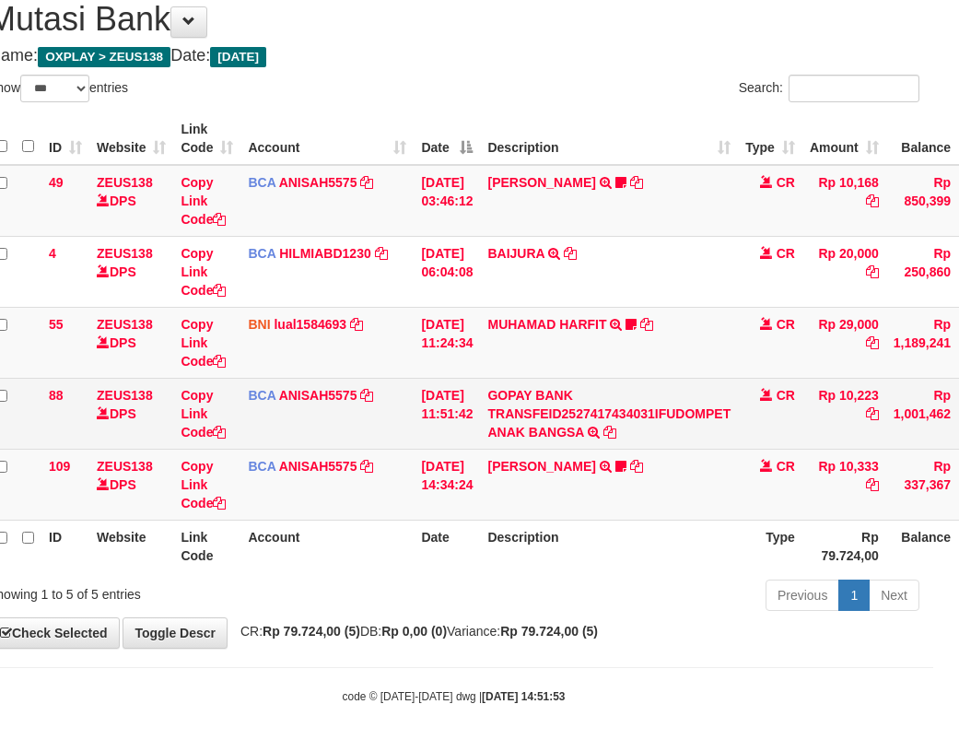
click at [382, 418] on td "BCA ANISAH5575 DPS ANISAH mutasi_20251001_3827 | 88 mutasi_20251001_3827 | 88" at bounding box center [327, 413] width 173 height 71
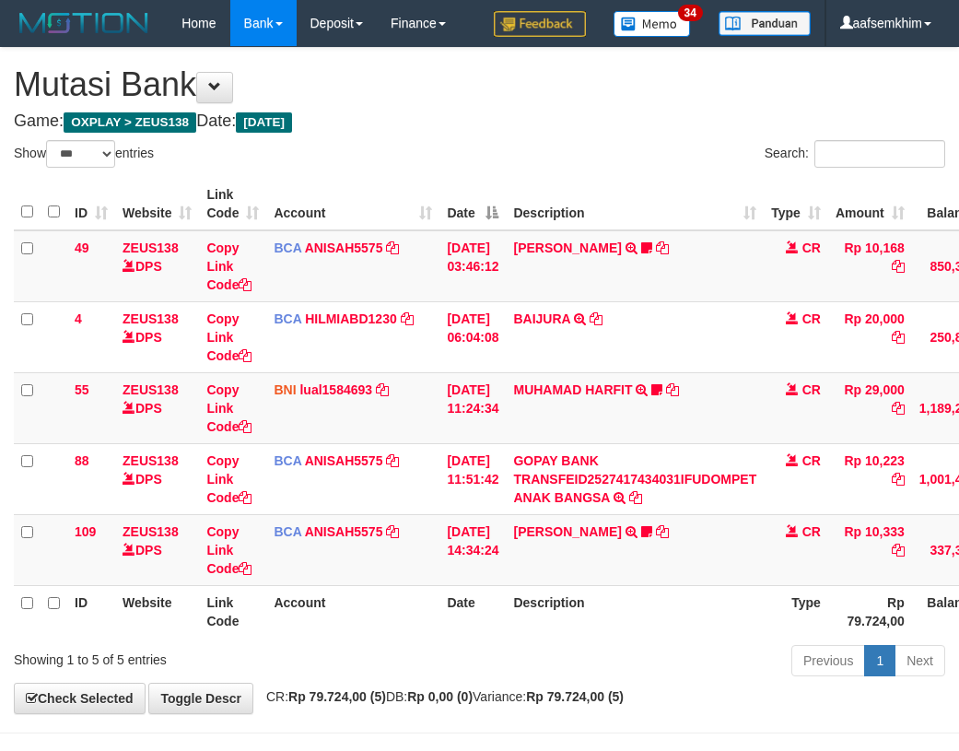
select select "***"
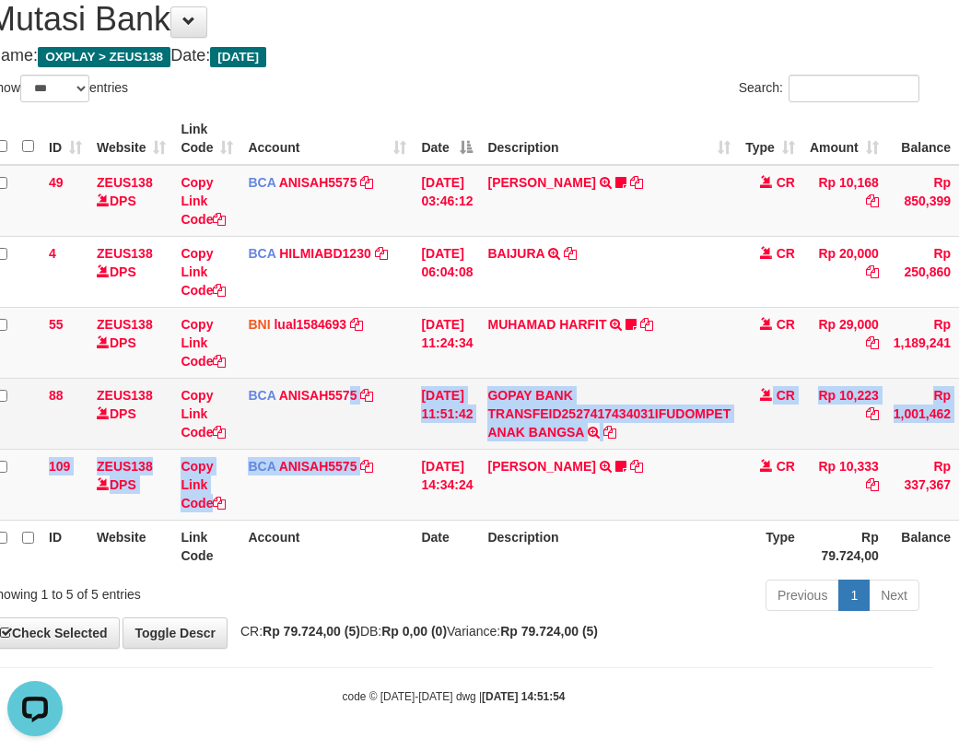
drag, startPoint x: 374, startPoint y: 467, endPoint x: 354, endPoint y: 440, distance: 33.5
click at [353, 443] on tbody "49 ZEUS138 DPS Copy Link Code BCA ANISAH5575 DPS [PERSON_NAME] mutasi_20251001_…" at bounding box center [537, 343] width 1099 height 356
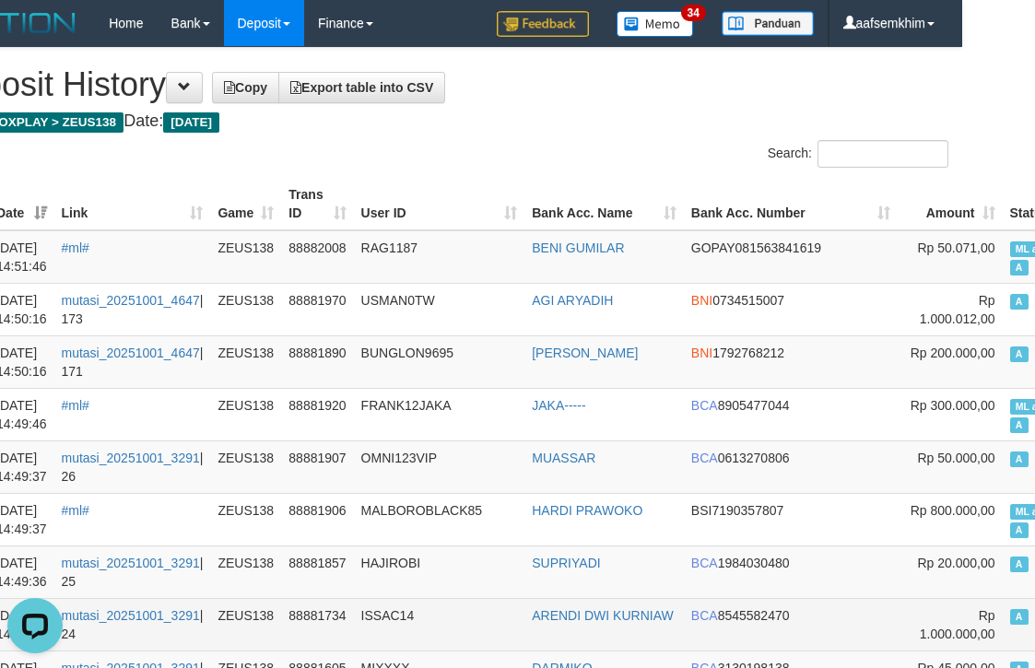
scroll to position [0, 157]
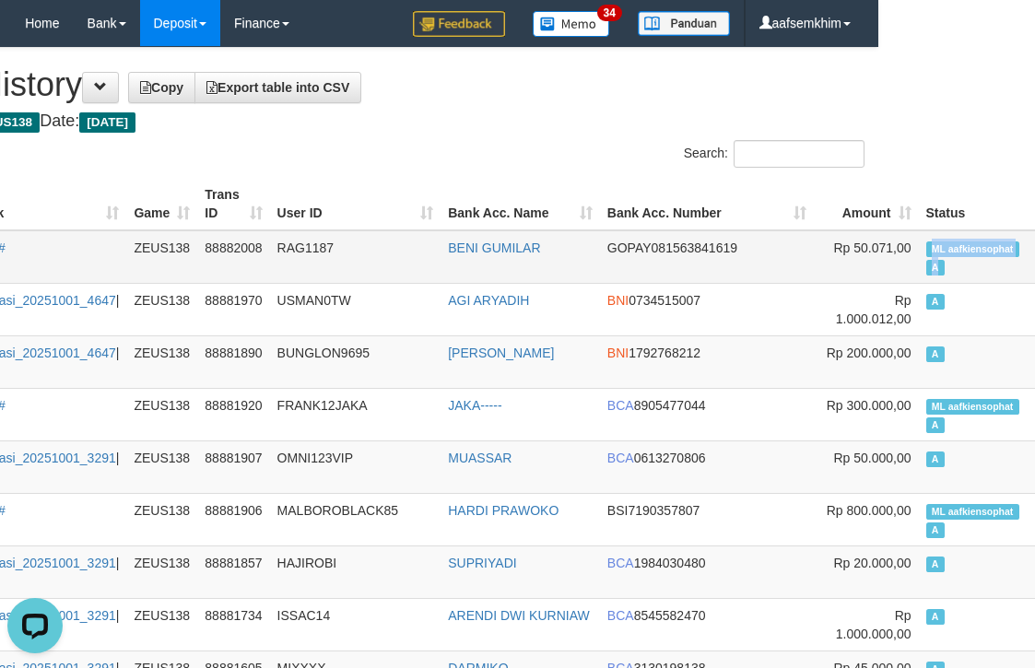
drag, startPoint x: 828, startPoint y: 249, endPoint x: 860, endPoint y: 264, distance: 35.5
click at [860, 264] on tr "6051 01/10/2025 14:51:46 #ml# ZEUS138 88882008 RAG1187 BENI GUMILAR GOPAY 08156…" at bounding box center [520, 256] width 1327 height 53
click at [874, 147] on div "Search:" at bounding box center [620, 156] width 518 height 32
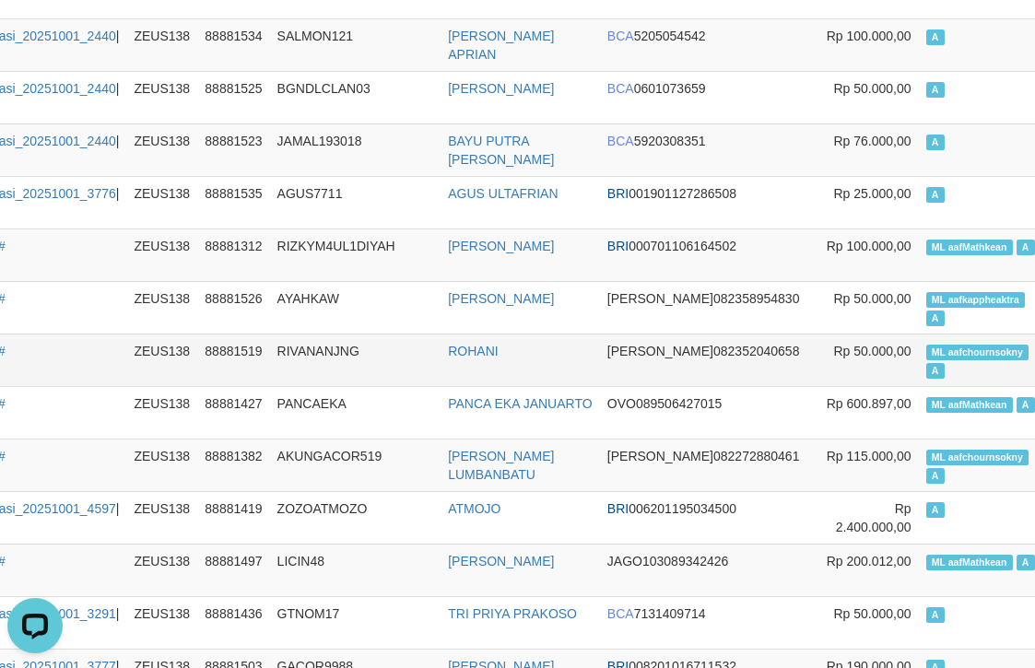
scroll to position [1474, 157]
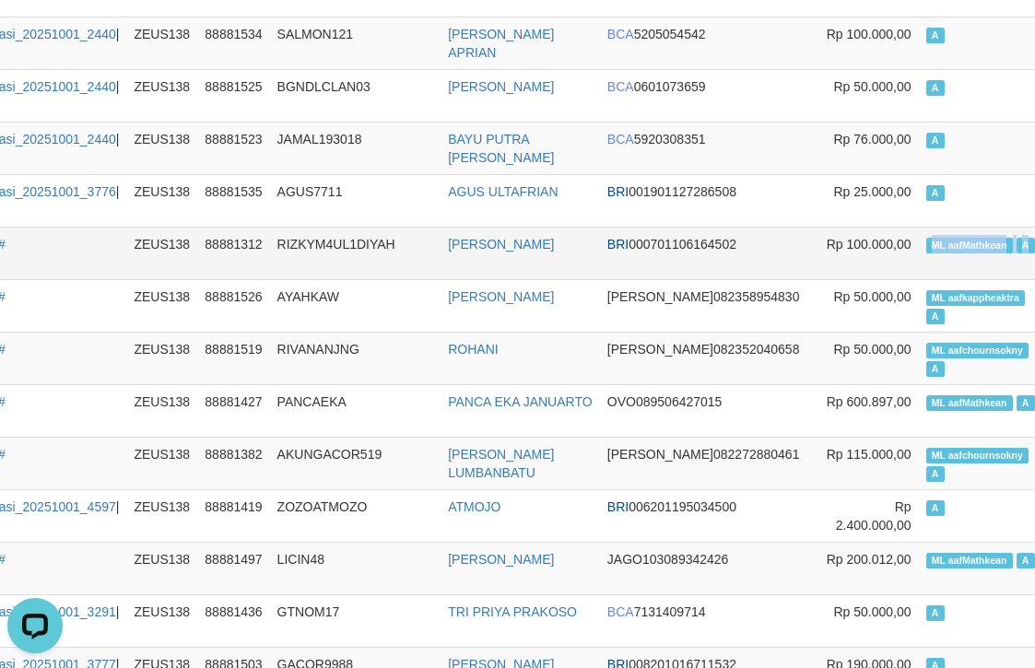
drag, startPoint x: 841, startPoint y: 256, endPoint x: 940, endPoint y: 253, distance: 98.6
click at [940, 253] on tr "5960 01/10/2025 14:41:26 #ml# ZEUS138 88881312 RIZKYM4UL1DIYAH HADI PRIYANTO BR…" at bounding box center [520, 253] width 1327 height 53
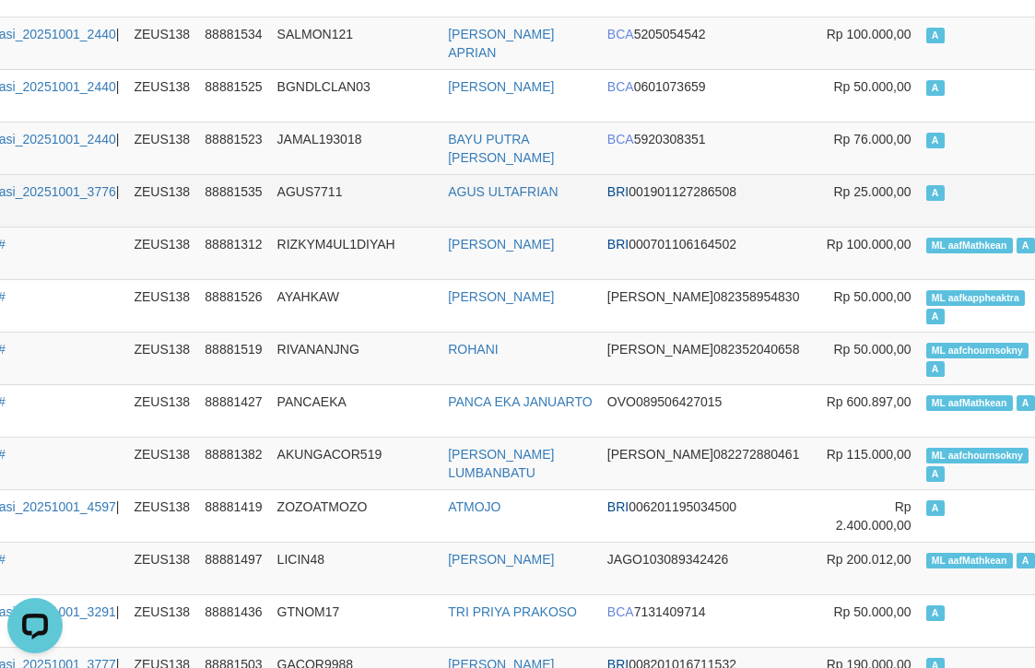
click at [919, 192] on td "A" at bounding box center [983, 200] width 128 height 53
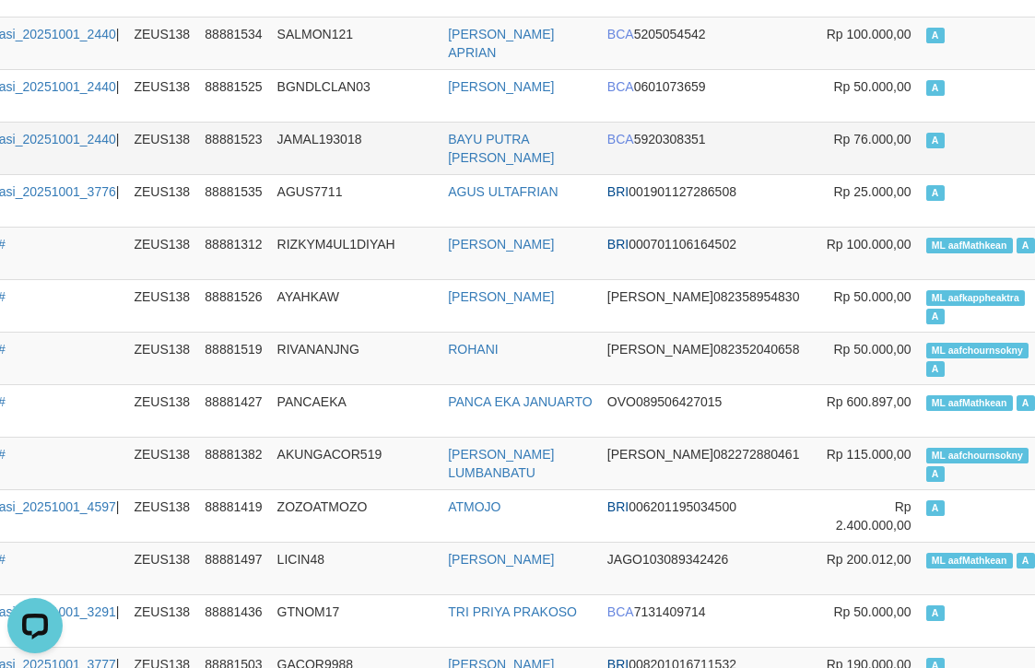
click at [919, 158] on td "A" at bounding box center [983, 148] width 128 height 53
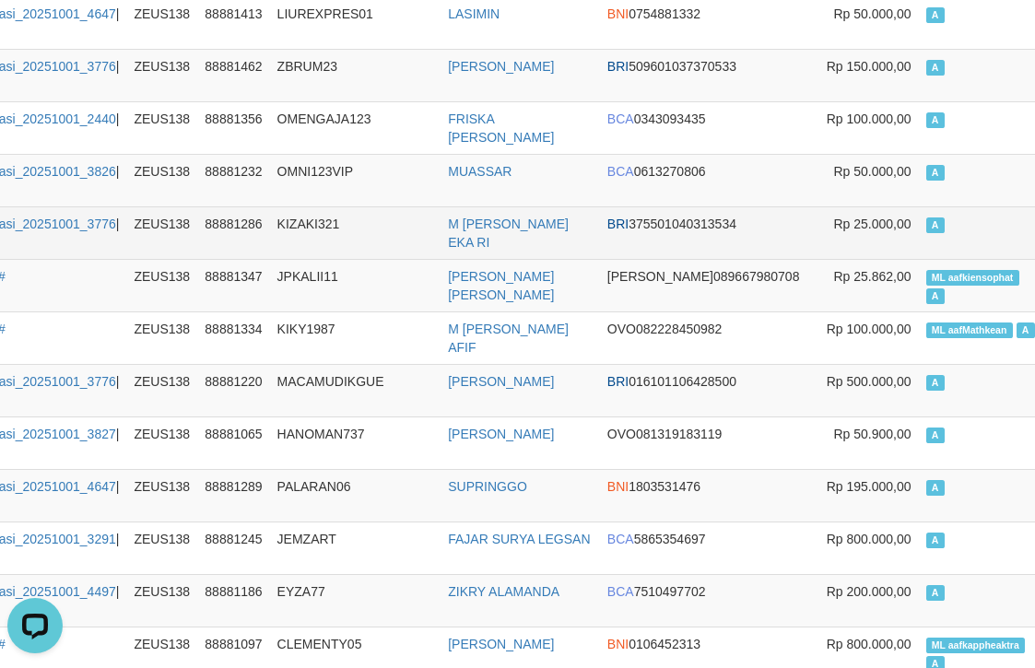
scroll to position [2222, 157]
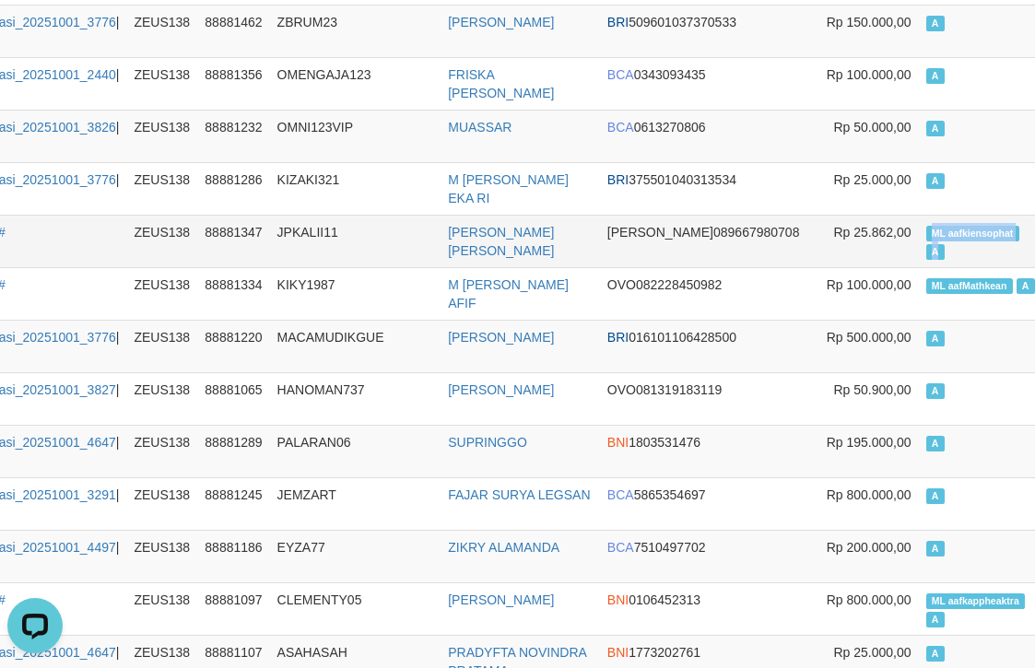
drag, startPoint x: 854, startPoint y: 246, endPoint x: 882, endPoint y: 259, distance: 30.5
click at [919, 259] on td "ML aafkiensophat A" at bounding box center [983, 241] width 128 height 53
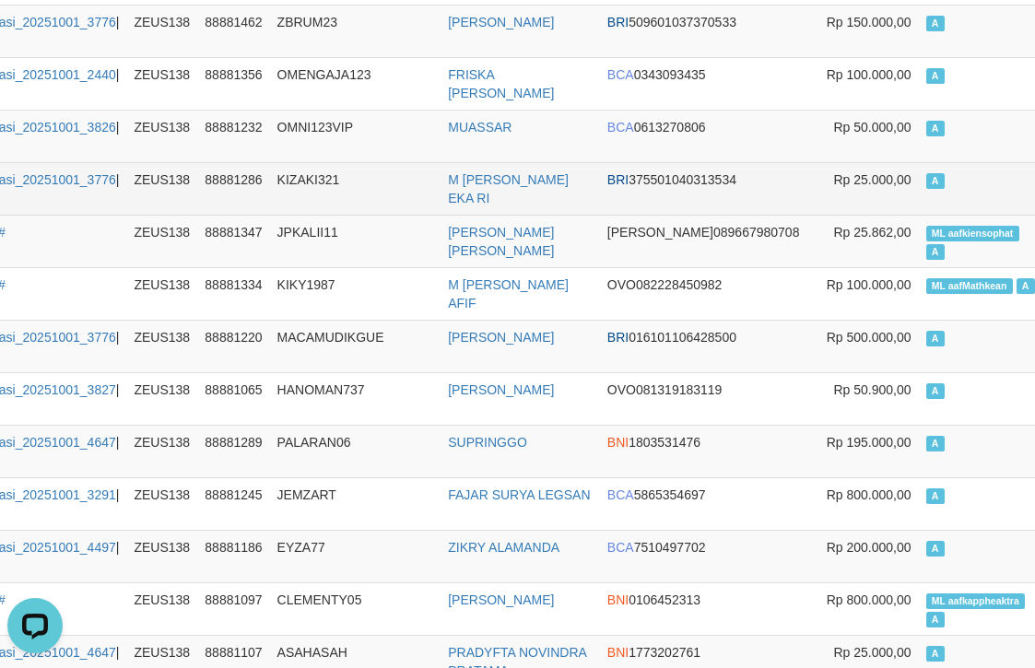
click at [919, 208] on td "A" at bounding box center [983, 188] width 128 height 53
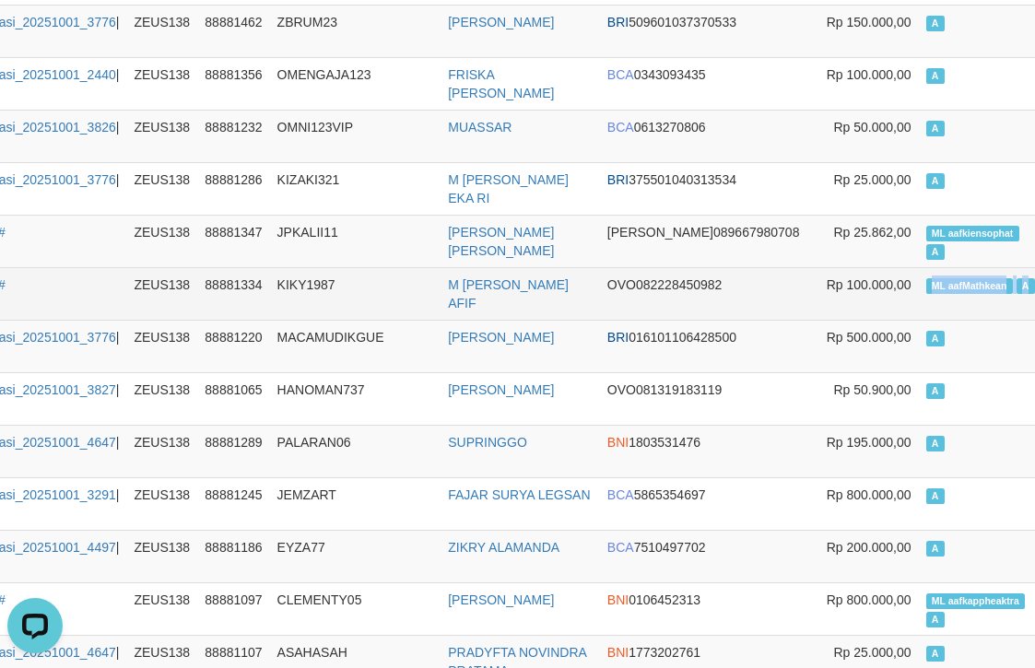
drag, startPoint x: 891, startPoint y: 299, endPoint x: 942, endPoint y: 299, distance: 50.7
click at [942, 299] on td "ML aafMathkean A" at bounding box center [983, 293] width 128 height 53
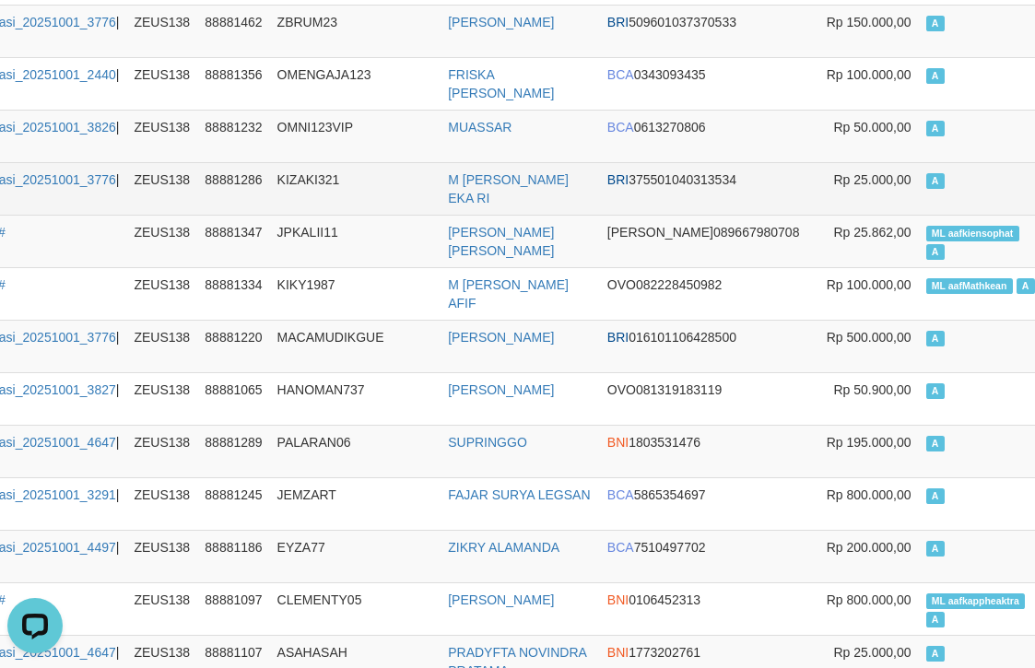
click at [919, 168] on td "A" at bounding box center [983, 188] width 128 height 53
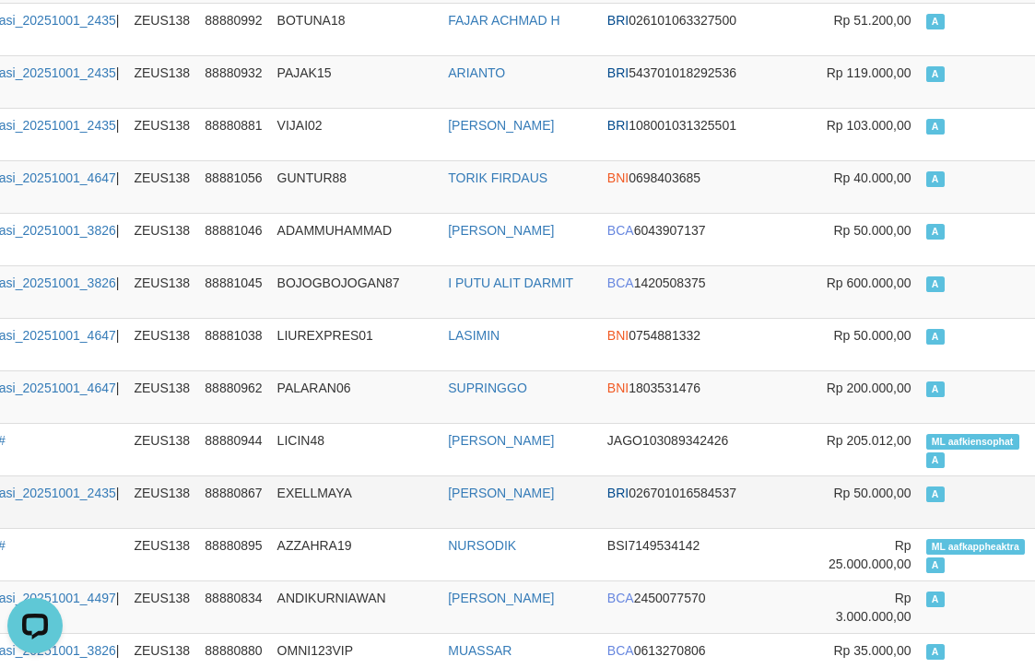
scroll to position [3235, 157]
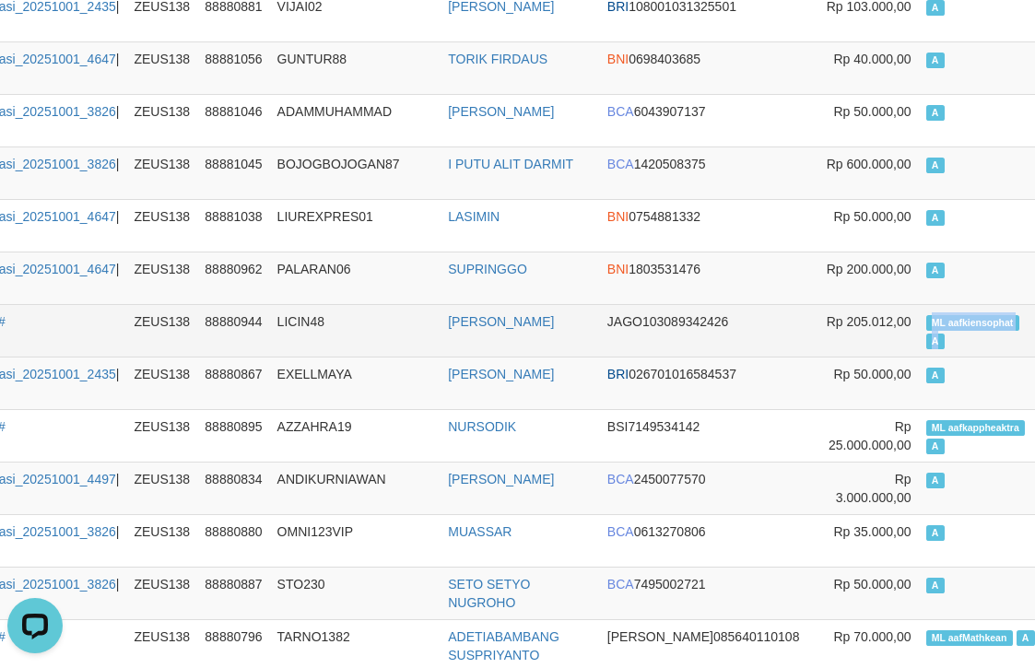
drag, startPoint x: 829, startPoint y: 346, endPoint x: 873, endPoint y: 363, distance: 46.7
click at [919, 357] on td "ML aafkiensophat A" at bounding box center [983, 330] width 128 height 53
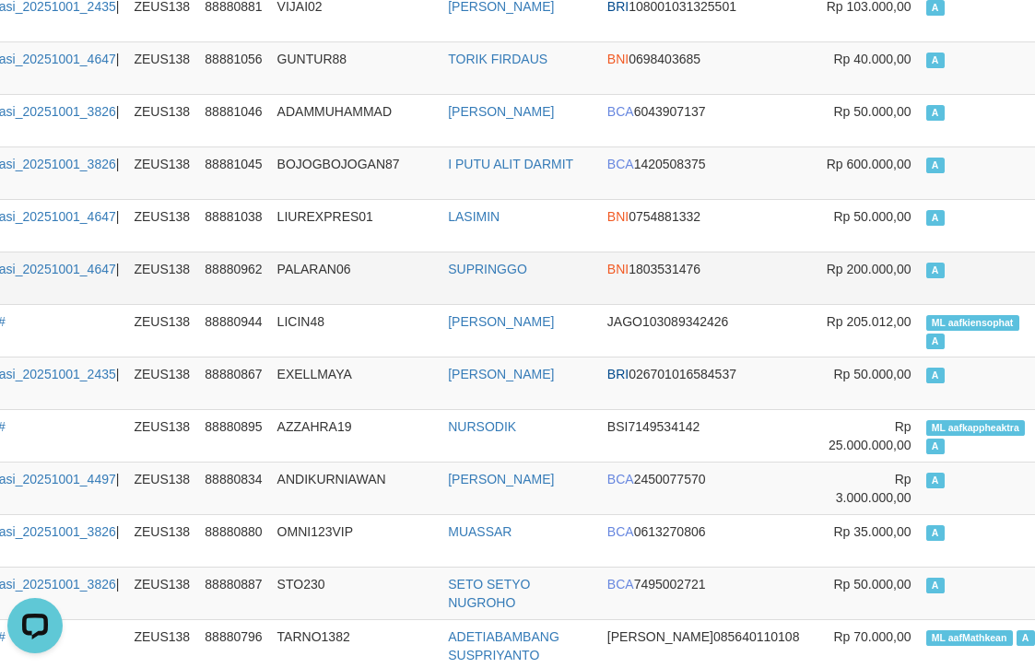
click at [919, 295] on td "A" at bounding box center [983, 278] width 128 height 53
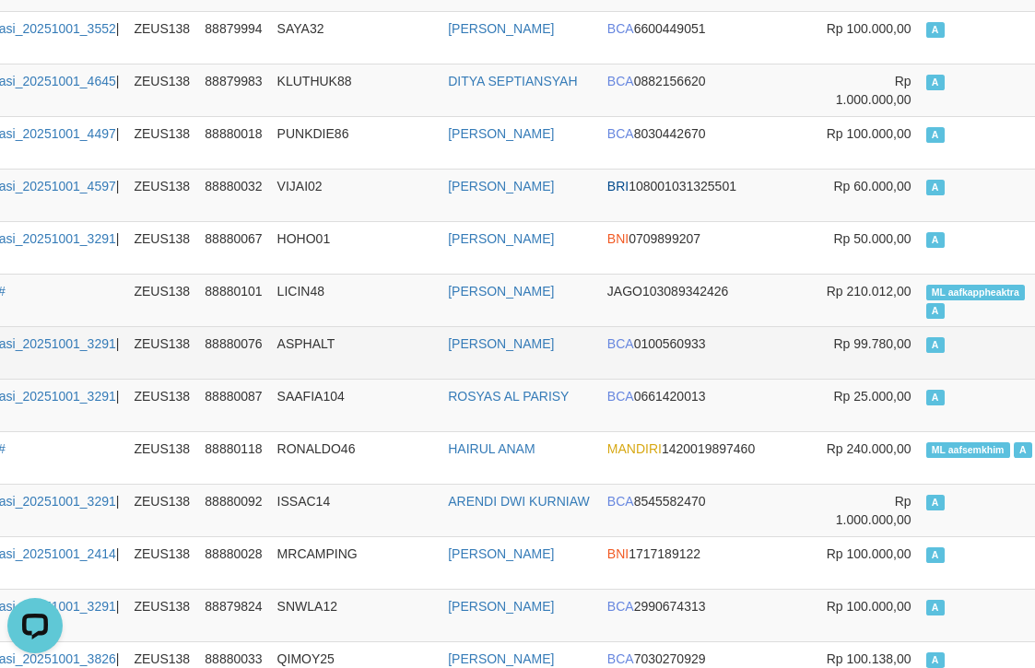
scroll to position [5447, 157]
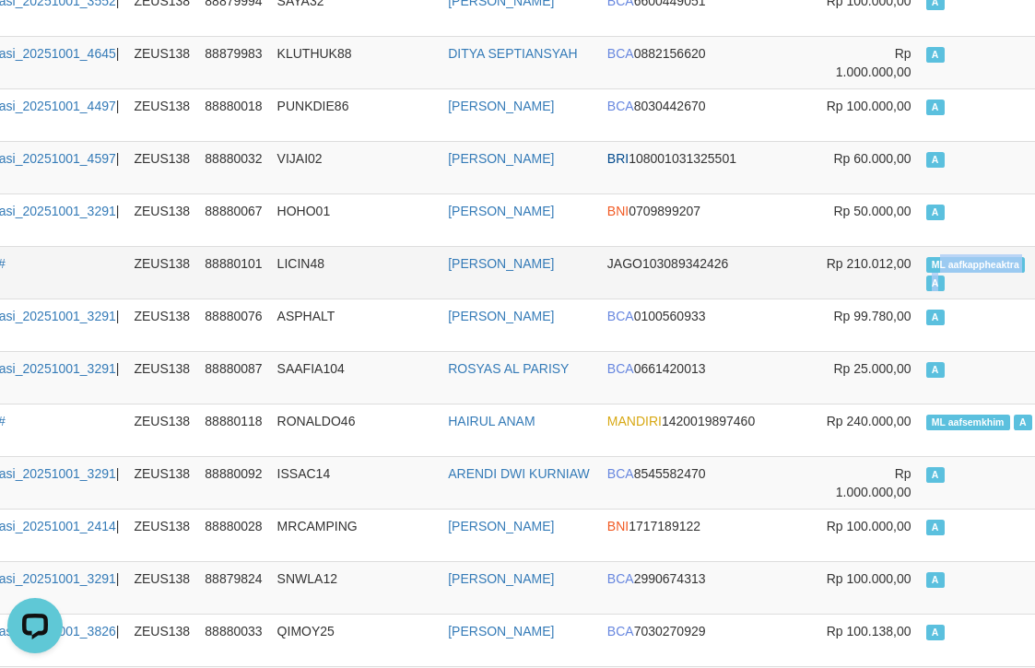
drag, startPoint x: 845, startPoint y: 286, endPoint x: 874, endPoint y: 302, distance: 33.0
click at [919, 299] on td "ML aafkappheaktra A" at bounding box center [983, 272] width 128 height 53
copy td "ML aafkappheaktra A"
drag, startPoint x: 847, startPoint y: 289, endPoint x: 866, endPoint y: 308, distance: 26.7
click at [919, 299] on td "ML aafkappheaktra A" at bounding box center [983, 272] width 128 height 53
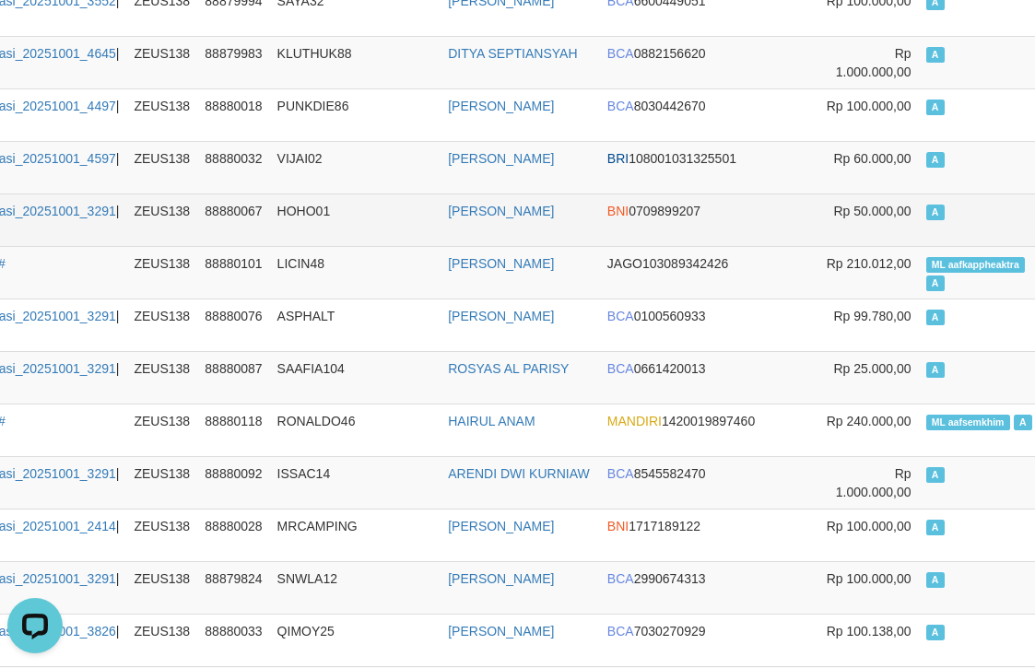
click at [919, 246] on td "A" at bounding box center [983, 220] width 128 height 53
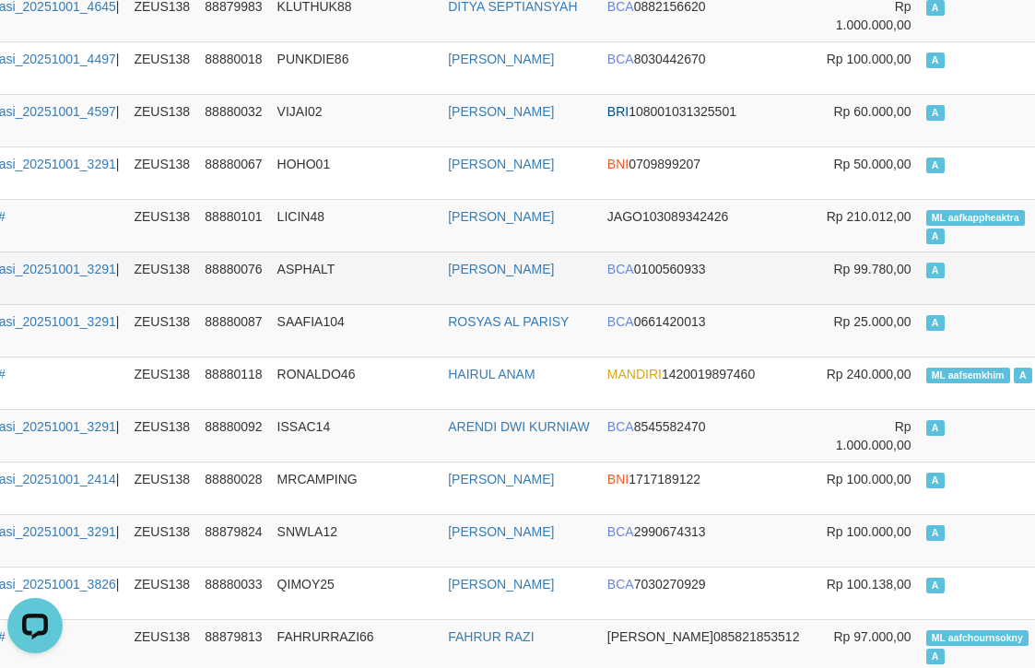
scroll to position [5539, 157]
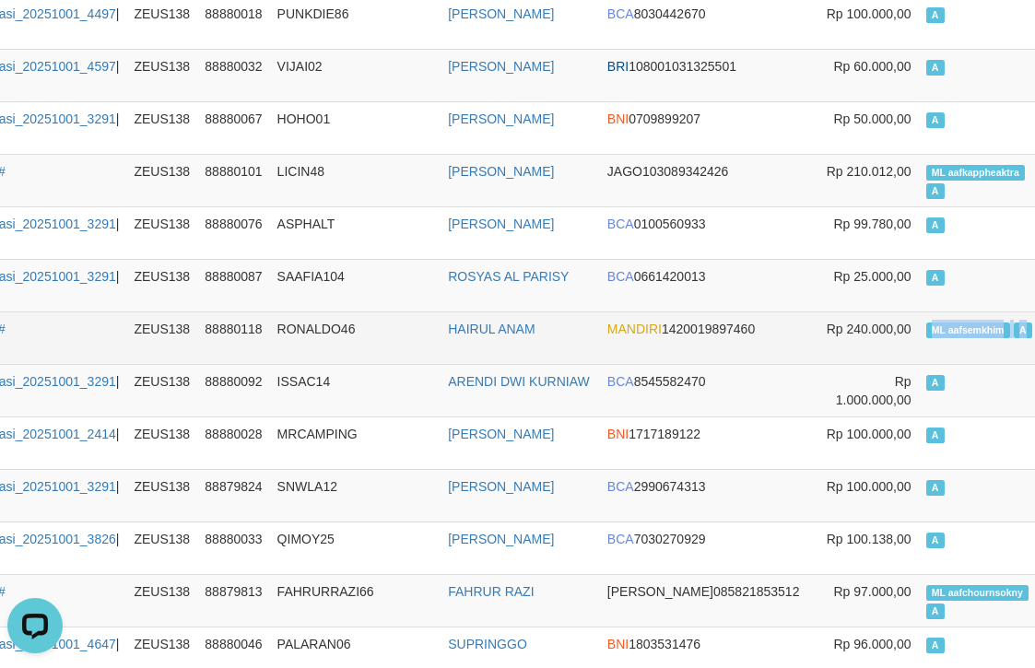
copy td "ML aafsemkhim A"
drag, startPoint x: 875, startPoint y: 364, endPoint x: 943, endPoint y: 361, distance: 68.2
click at [943, 361] on td "ML aafsemkhim A" at bounding box center [983, 337] width 128 height 53
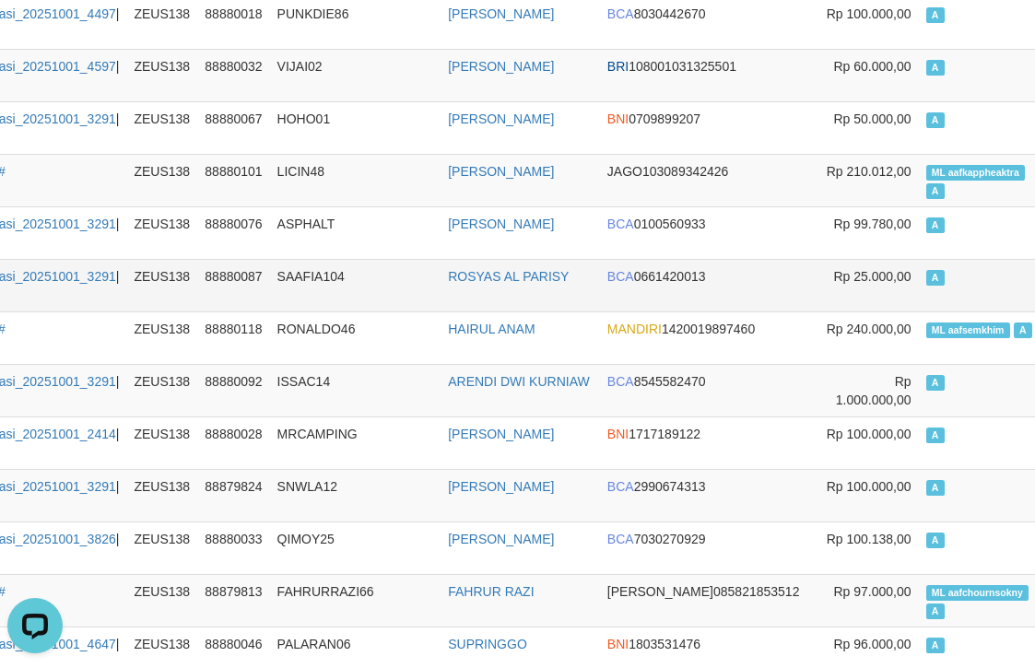
click at [924, 300] on td "A" at bounding box center [983, 285] width 128 height 53
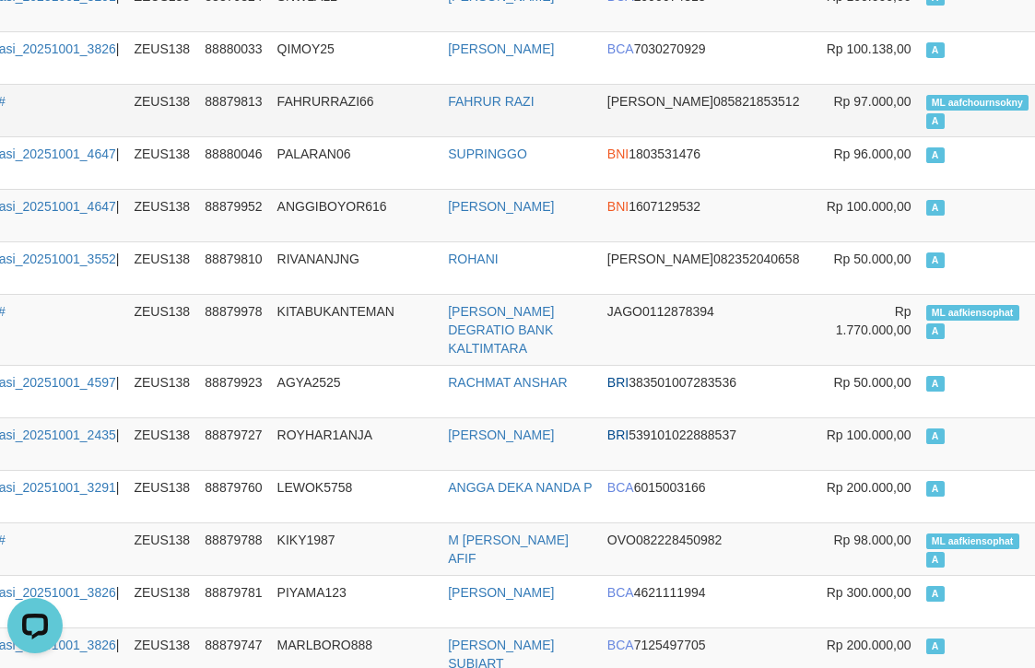
scroll to position [6000, 157]
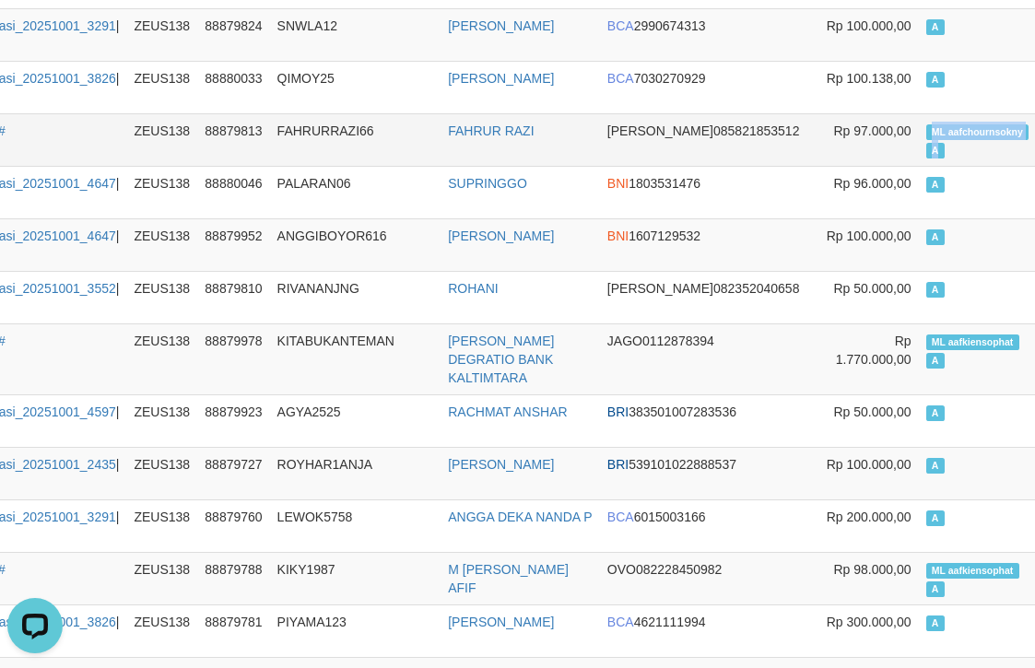
drag, startPoint x: 831, startPoint y: 146, endPoint x: 865, endPoint y: 170, distance: 41.7
click at [919, 166] on td "ML aafchournsokny A" at bounding box center [983, 139] width 128 height 53
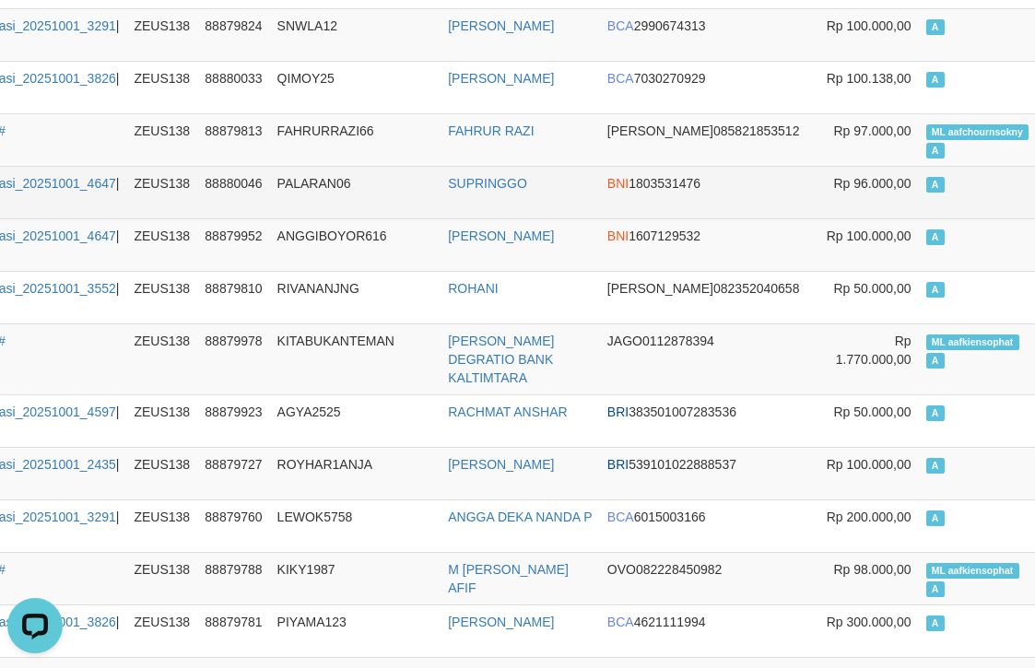
click at [919, 199] on td "A" at bounding box center [983, 192] width 128 height 53
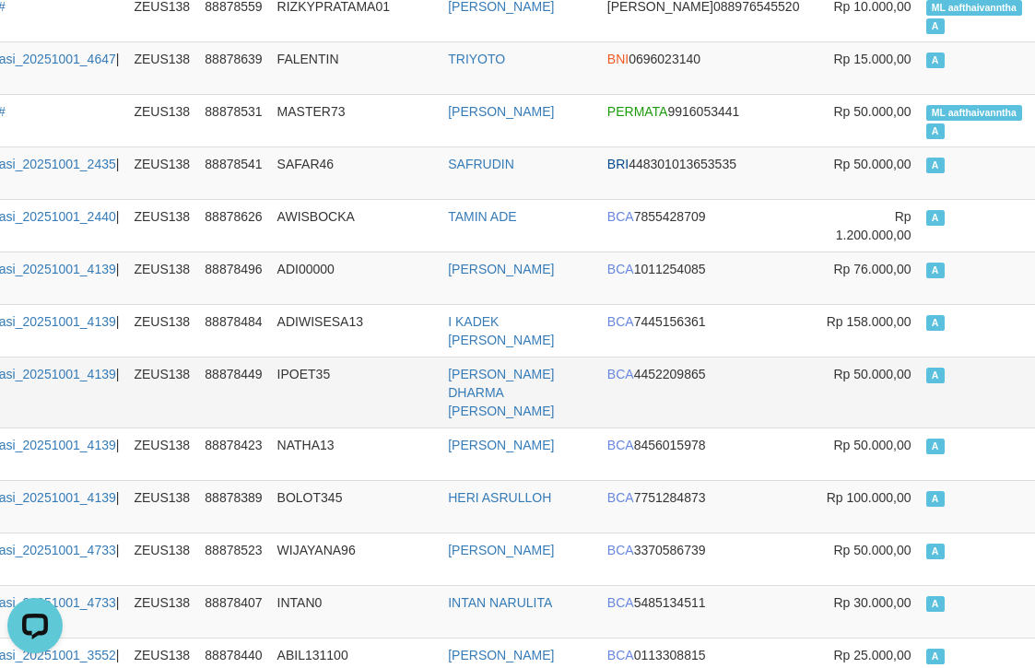
scroll to position [9774, 157]
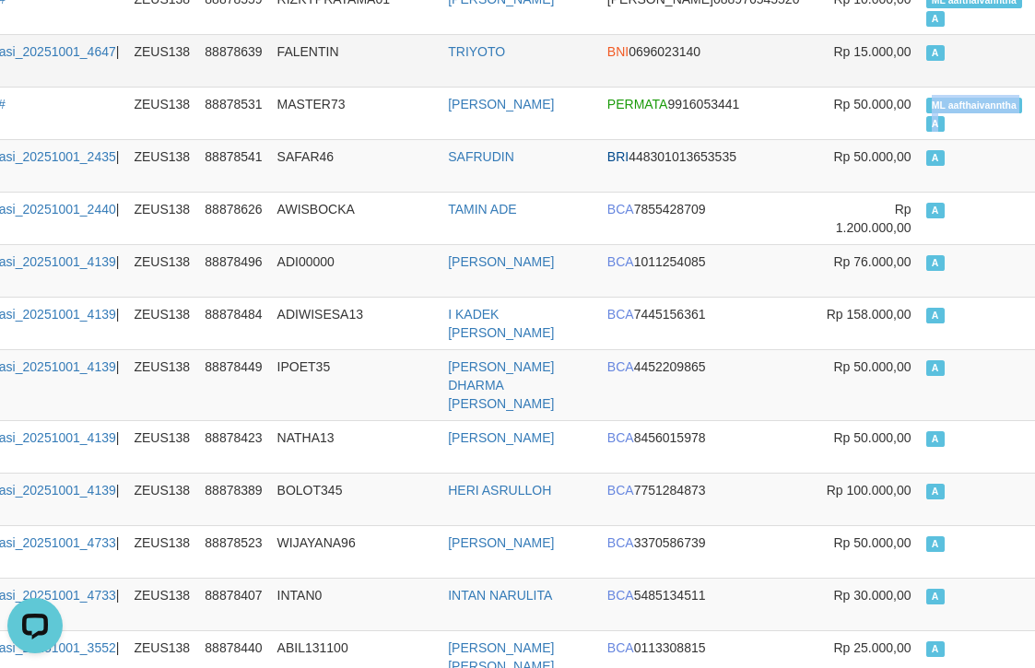
drag, startPoint x: 839, startPoint y: 124, endPoint x: 894, endPoint y: 88, distance: 65.9
click at [919, 139] on td "ML aafthaivanntha A" at bounding box center [983, 113] width 128 height 53
copy td "ML aafthaivanntha A"
click at [919, 87] on td "A" at bounding box center [983, 60] width 128 height 53
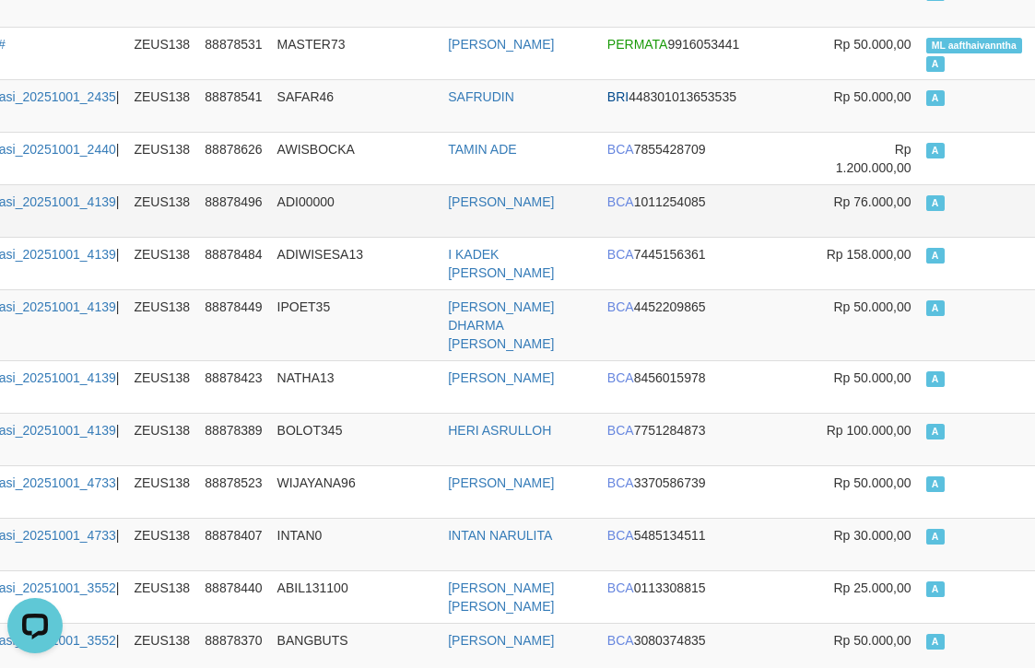
scroll to position [10327, 157]
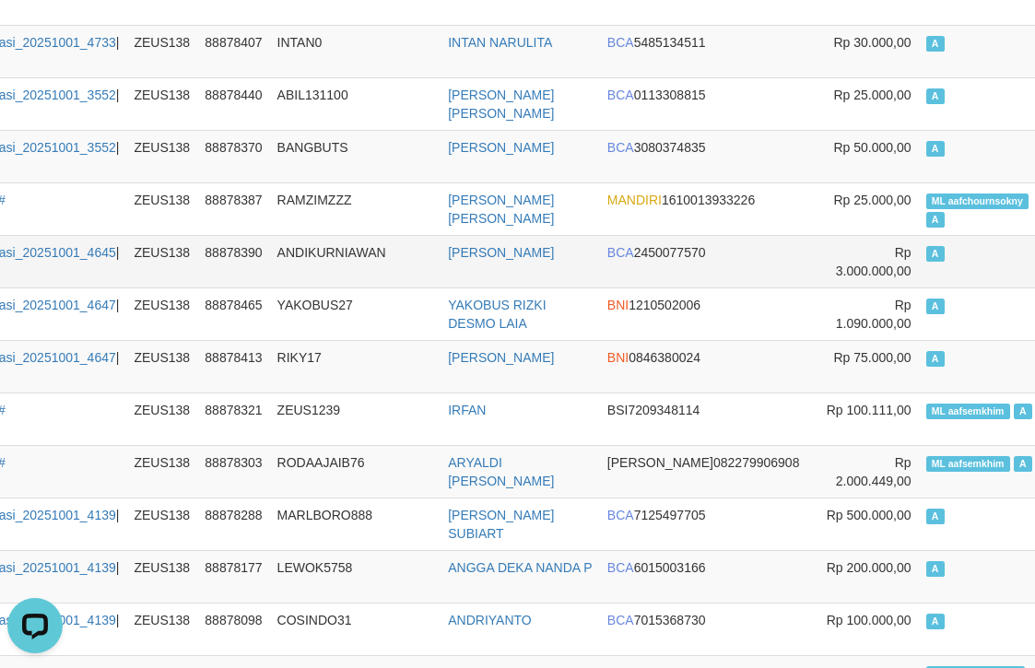
click at [919, 272] on td "A" at bounding box center [983, 261] width 128 height 53
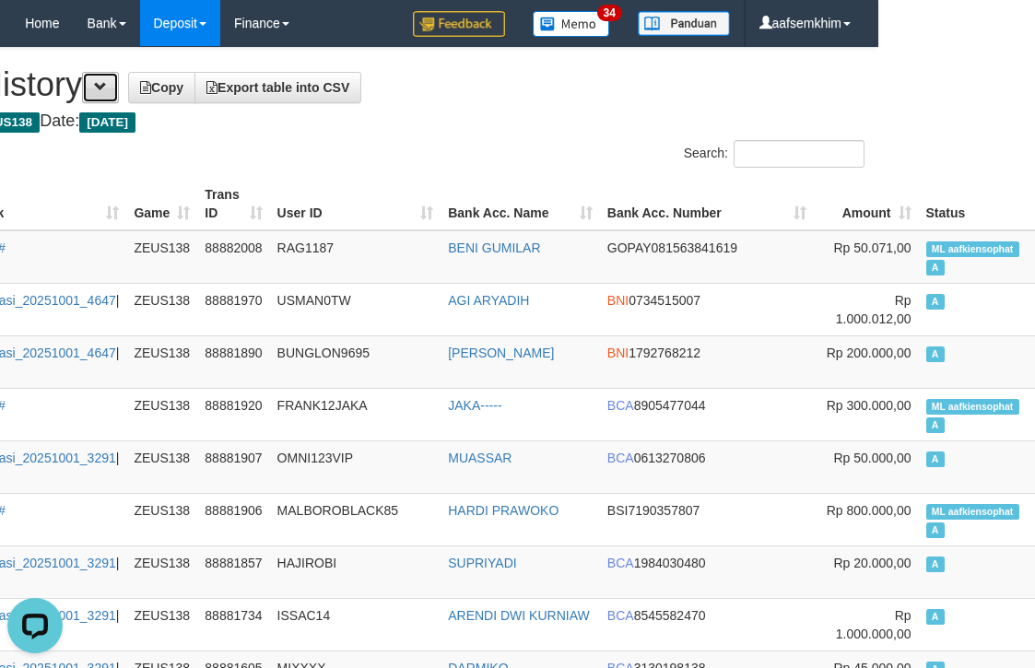
click at [119, 88] on button at bounding box center [100, 87] width 37 height 31
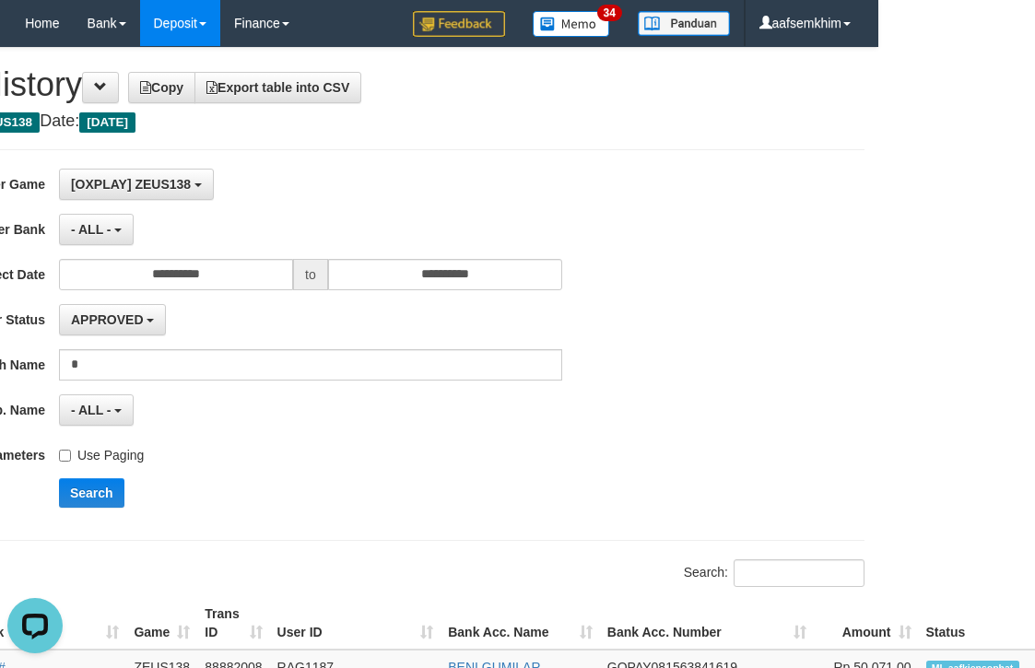
click at [100, 446] on label "Use Paging" at bounding box center [101, 452] width 85 height 25
click at [98, 489] on button "Search" at bounding box center [91, 492] width 65 height 29
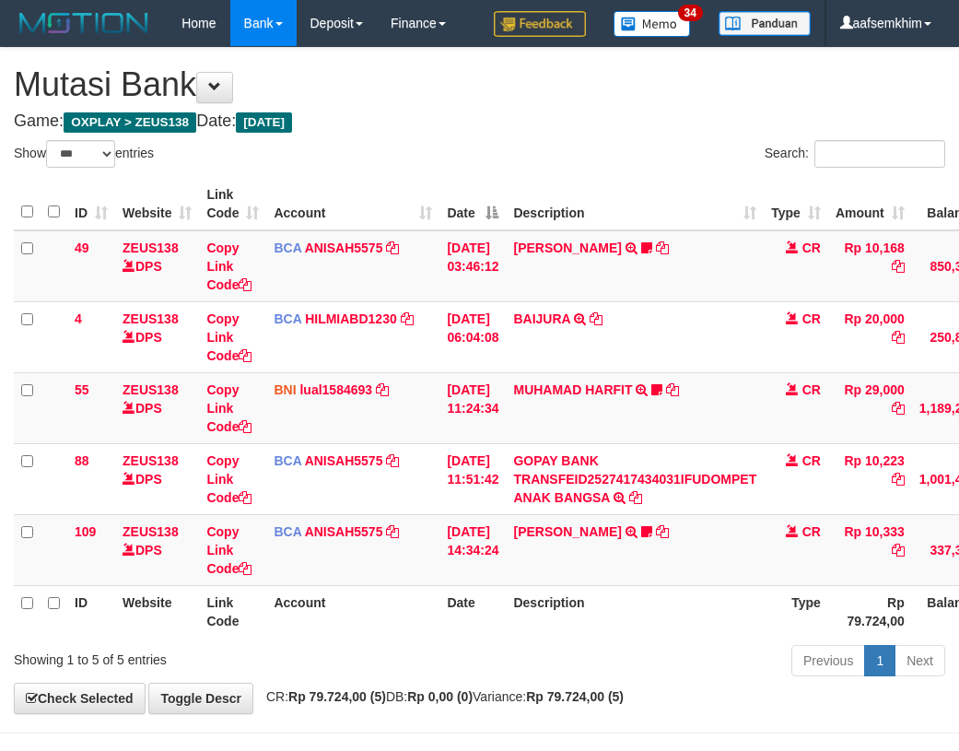
select select "***"
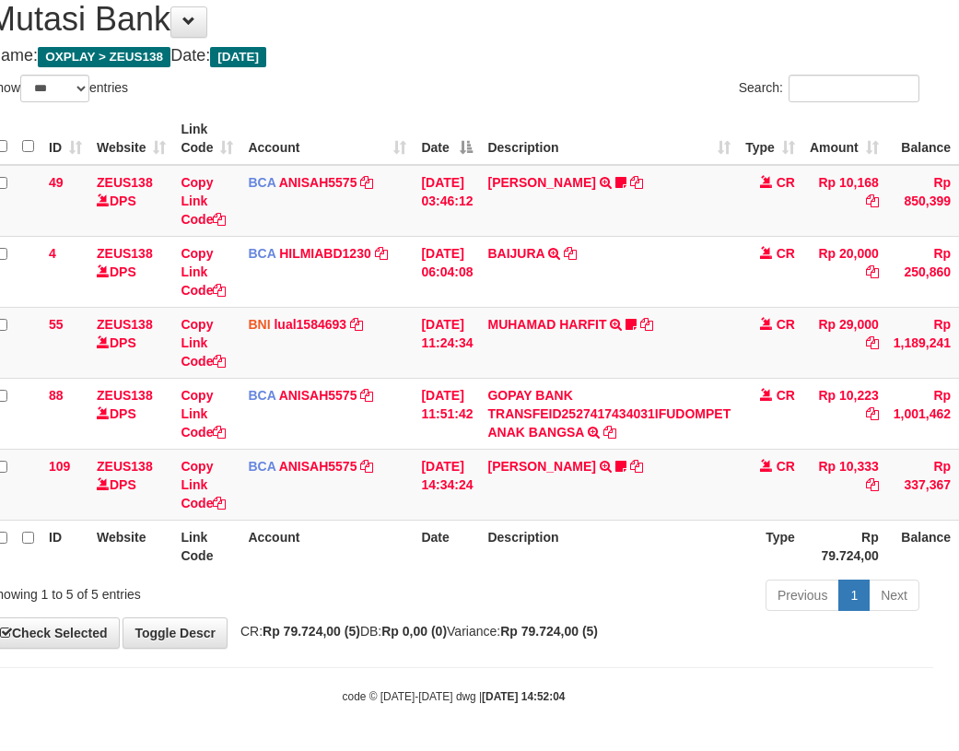
drag, startPoint x: 264, startPoint y: 569, endPoint x: 242, endPoint y: 561, distance: 22.8
click at [267, 564] on th "Account" at bounding box center [327, 546] width 173 height 53
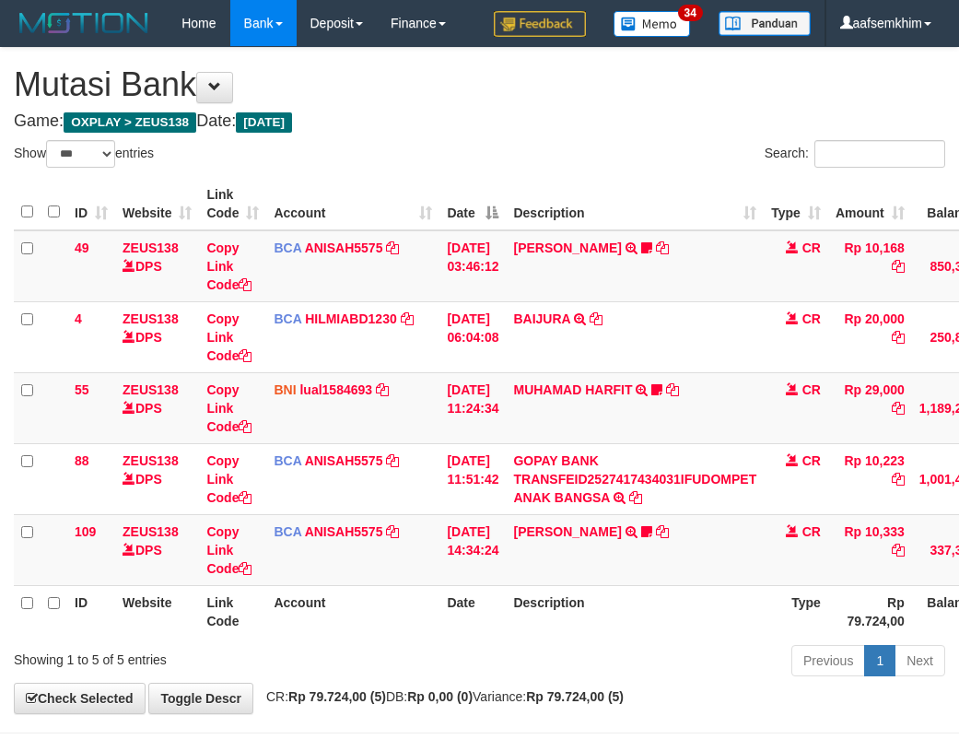
select select "***"
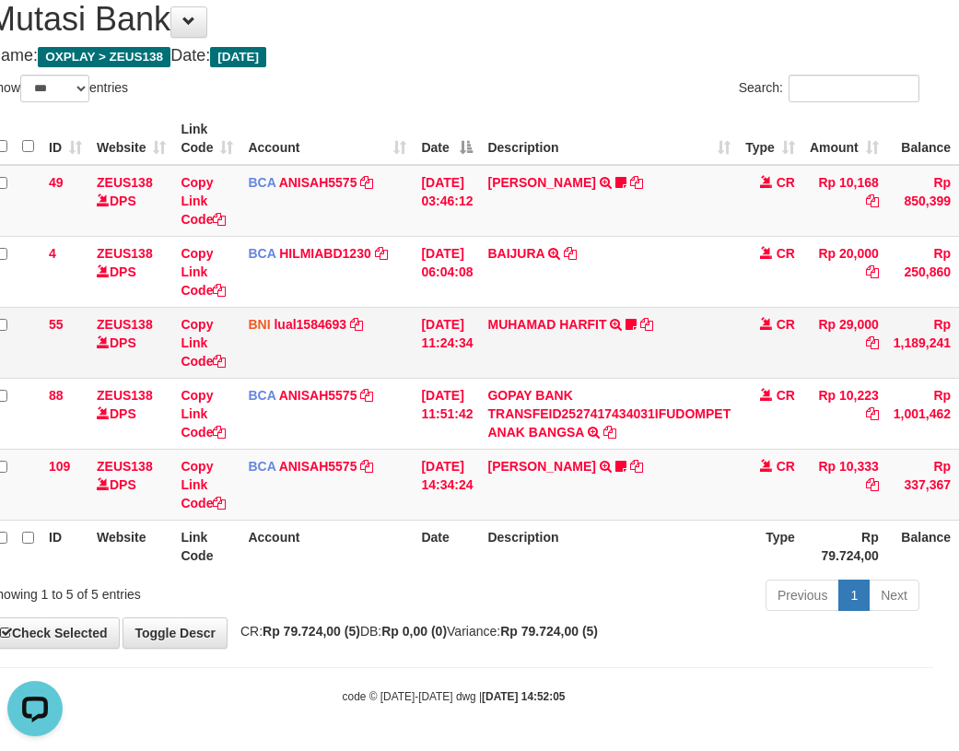
click at [419, 319] on tr "55 ZEUS138 DPS Copy Link Code BNI lual1584693 DPS LUCKY ALAMSYAH mutasi_2025100…" at bounding box center [537, 342] width 1099 height 71
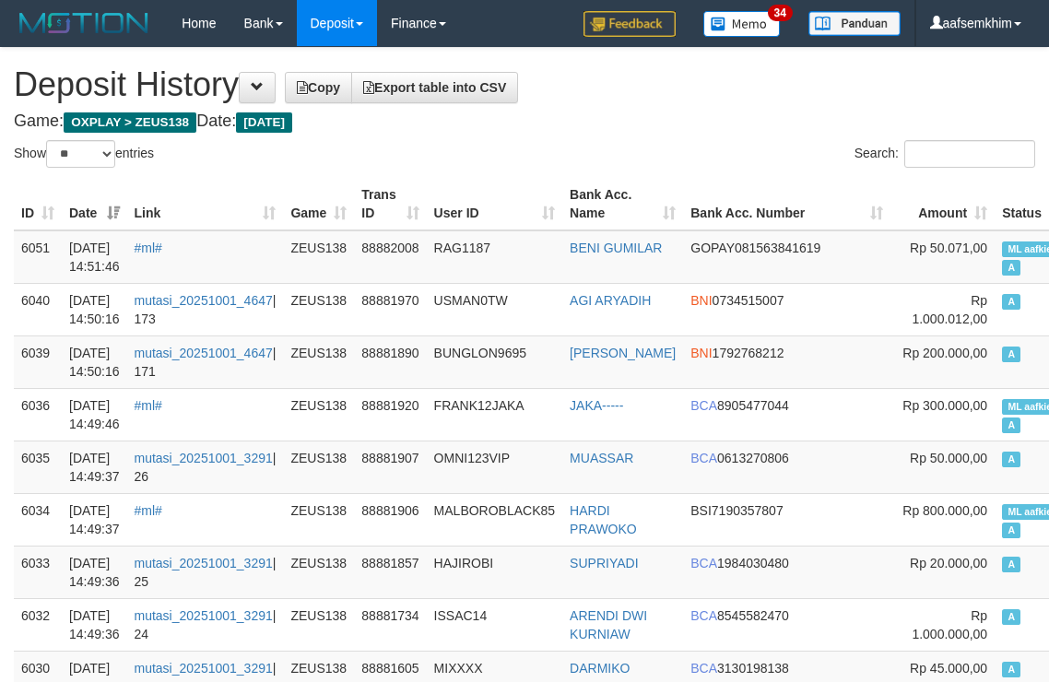
select select "**"
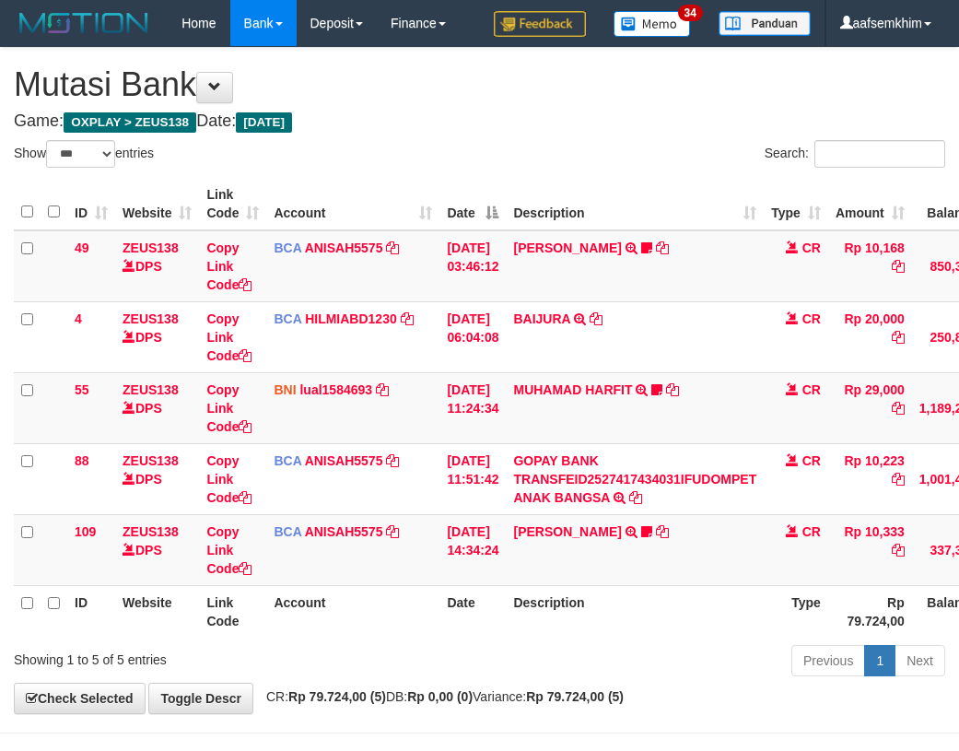
select select "***"
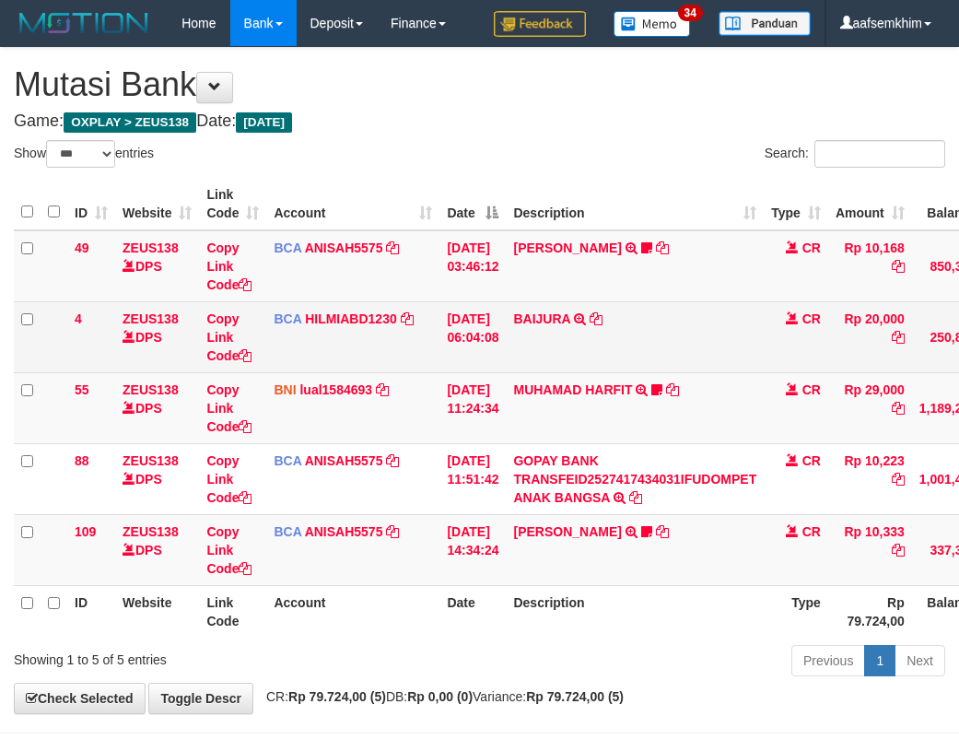
scroll to position [65, 26]
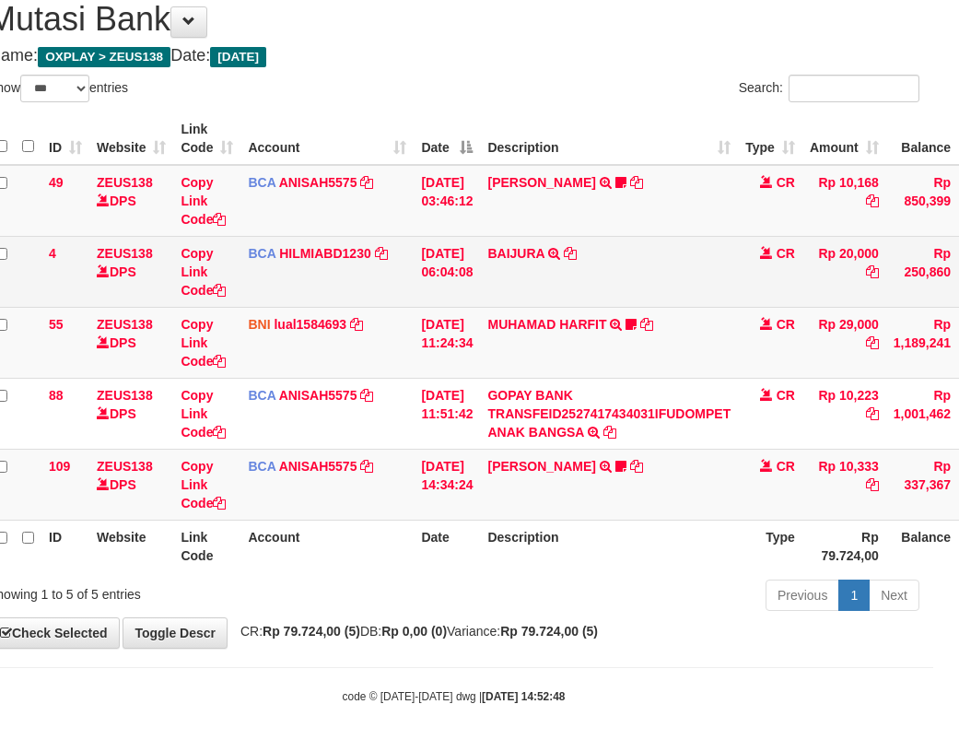
drag, startPoint x: 643, startPoint y: 289, endPoint x: 602, endPoint y: 287, distance: 41.6
click at [640, 289] on td "BAIJURA TRSF E-BANKING CR 0110/FTSCY/WS95051 20000.002025100191215388 TRFDN-BAI…" at bounding box center [609, 271] width 258 height 71
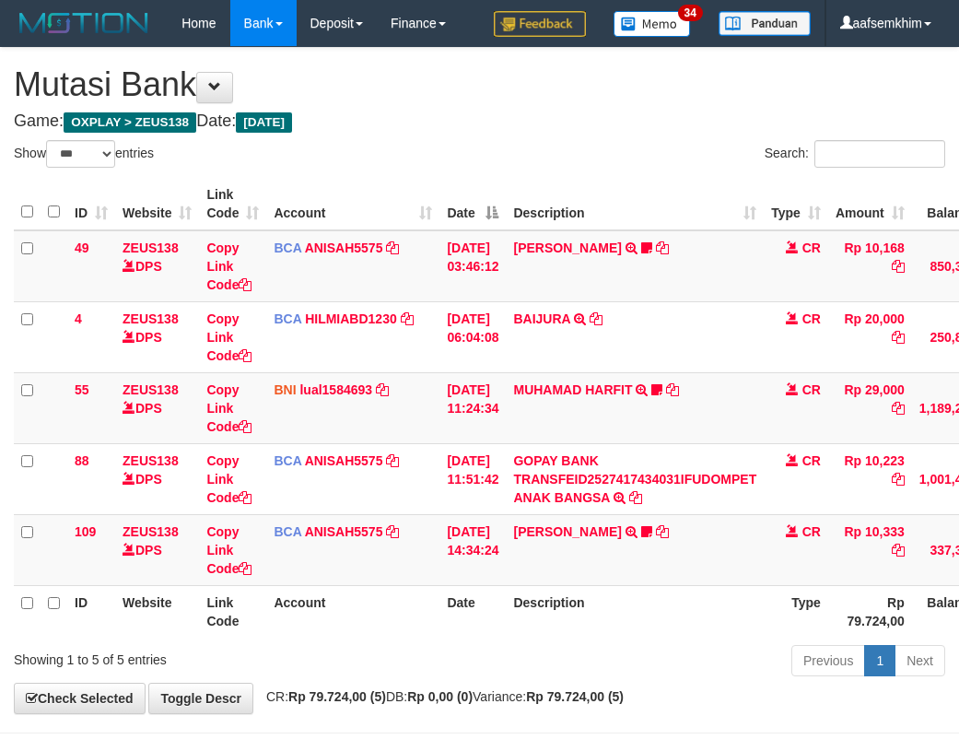
select select "***"
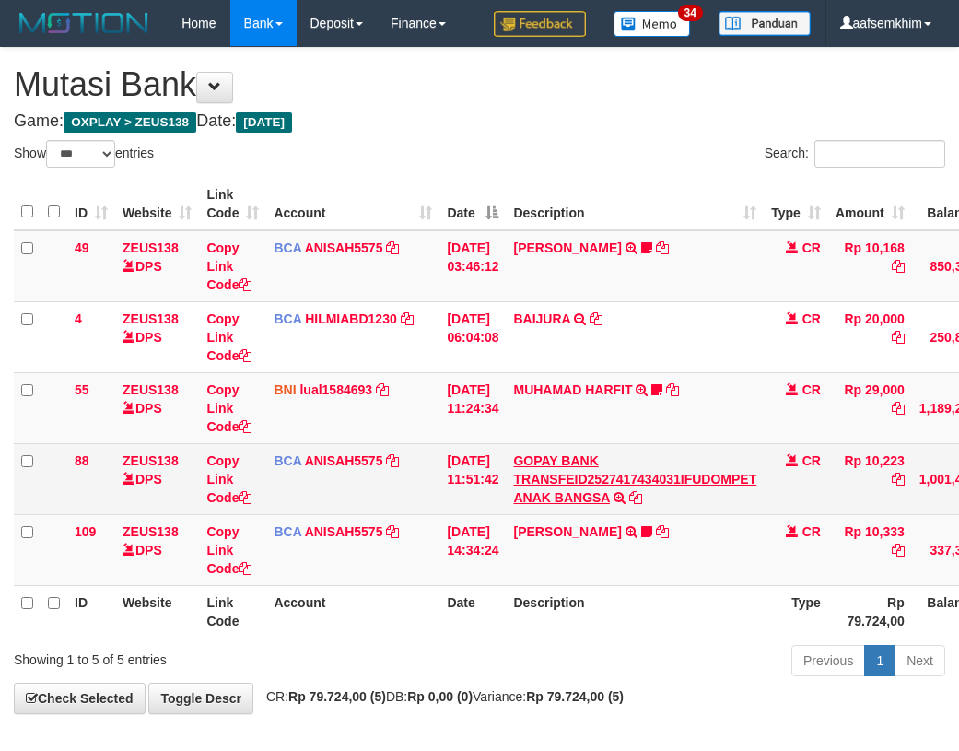
scroll to position [65, 33]
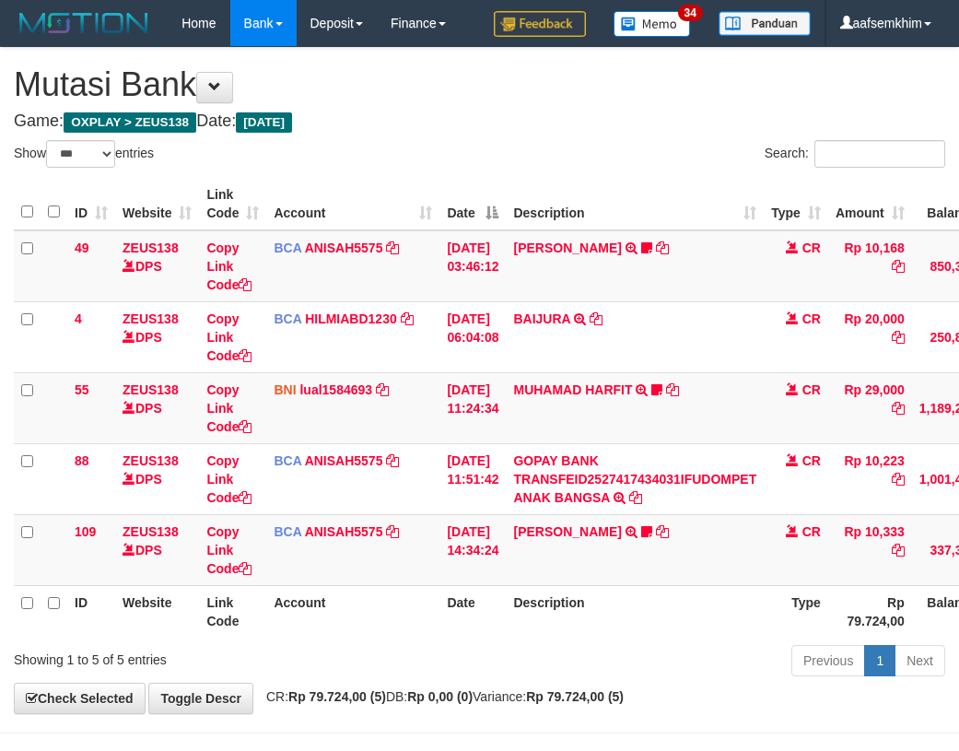
select select "***"
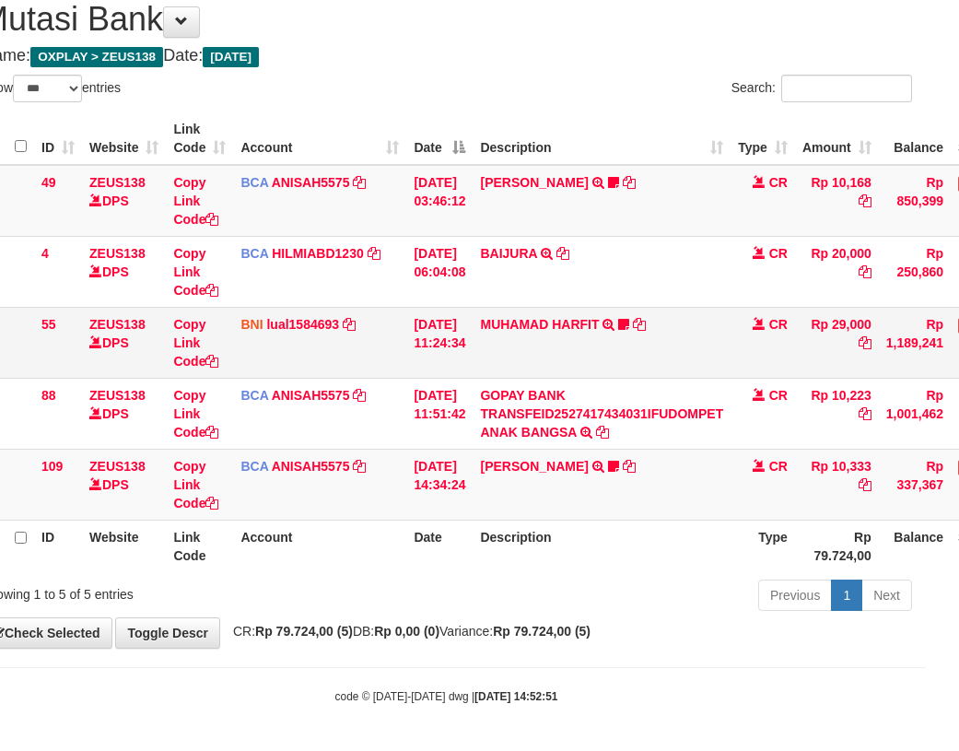
click at [505, 354] on td "MUHAMAD HARFIT TRANSFER DARI SDR MUHAMAD HARFIT Sano27" at bounding box center [602, 342] width 258 height 71
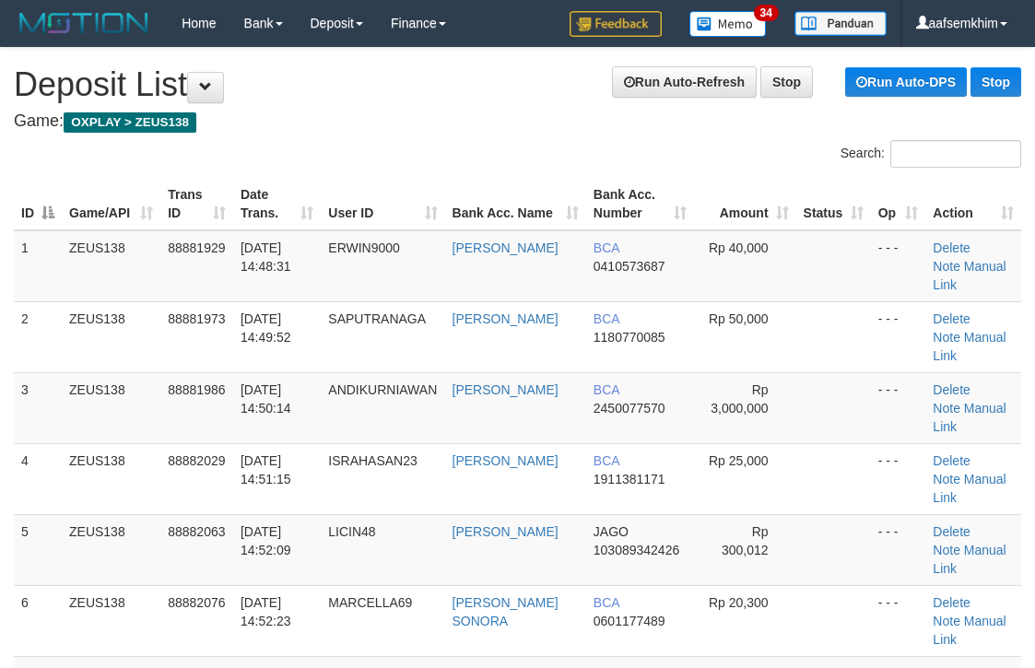
scroll to position [0, 11]
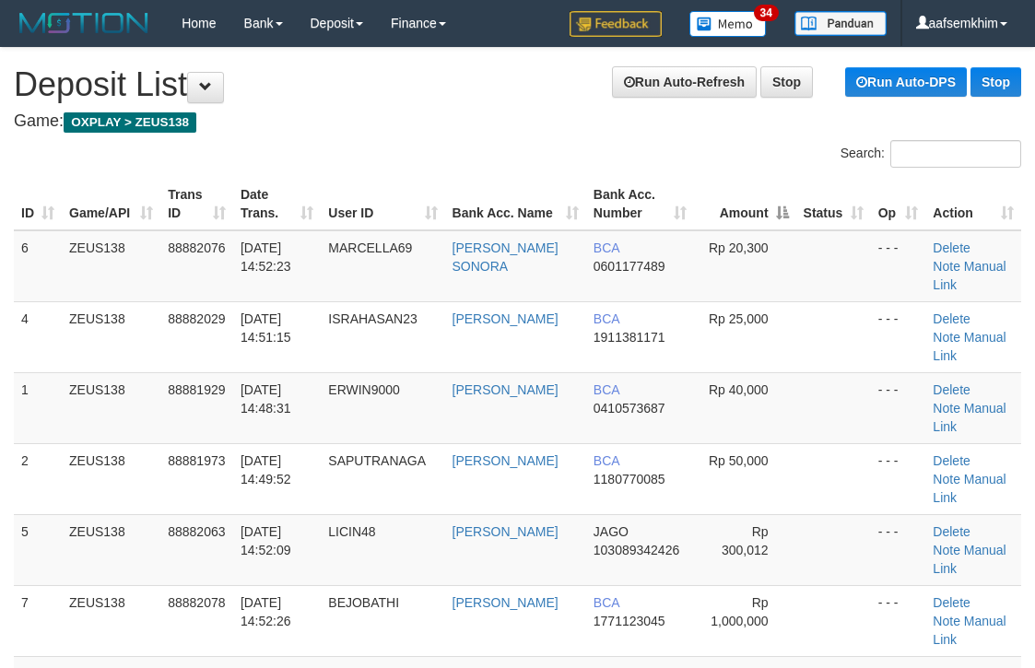
scroll to position [0, 11]
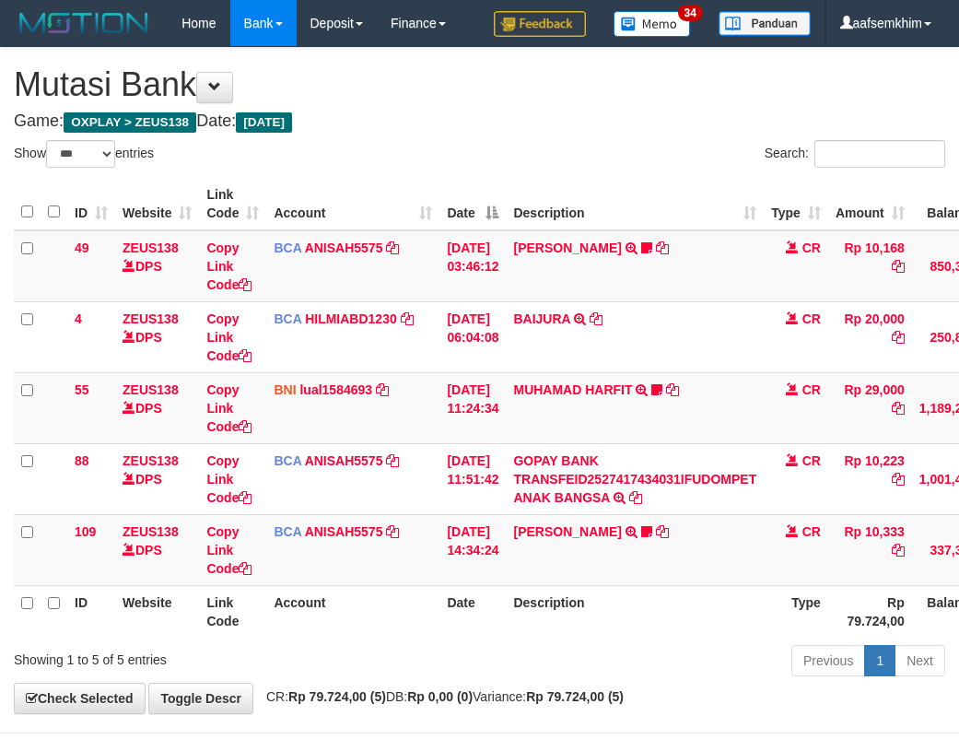
select select "***"
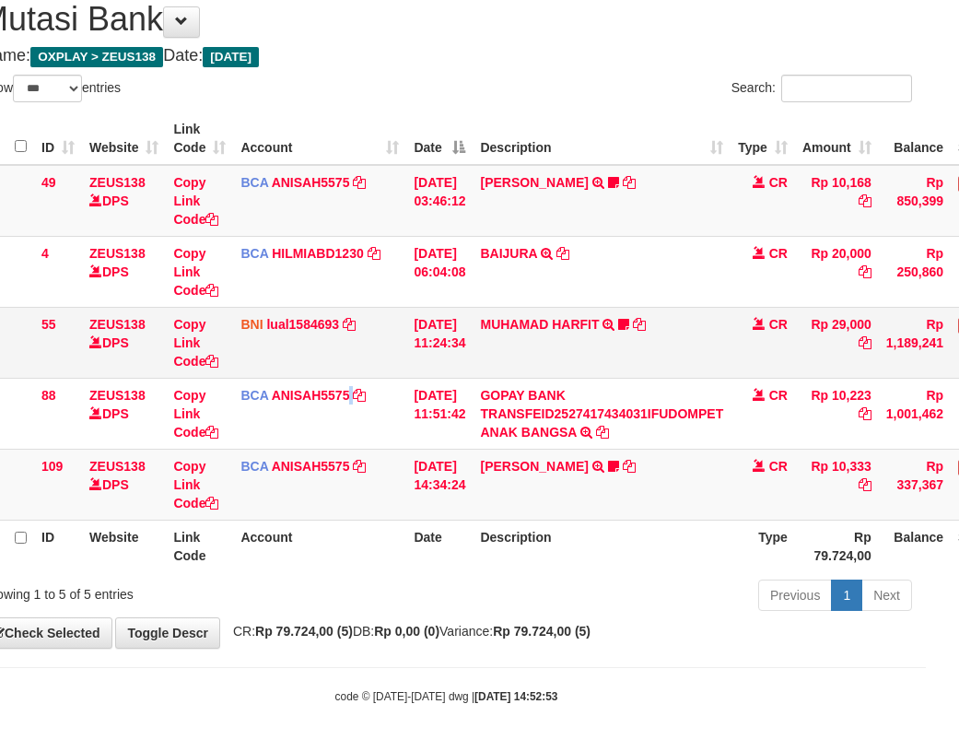
drag, startPoint x: 349, startPoint y: 430, endPoint x: 231, endPoint y: 370, distance: 132.3
click at [346, 425] on td "BCA ANISAH5575 DPS ANISAH mutasi_20251001_3827 | 88 mutasi_20251001_3827 | 88" at bounding box center [319, 413] width 173 height 71
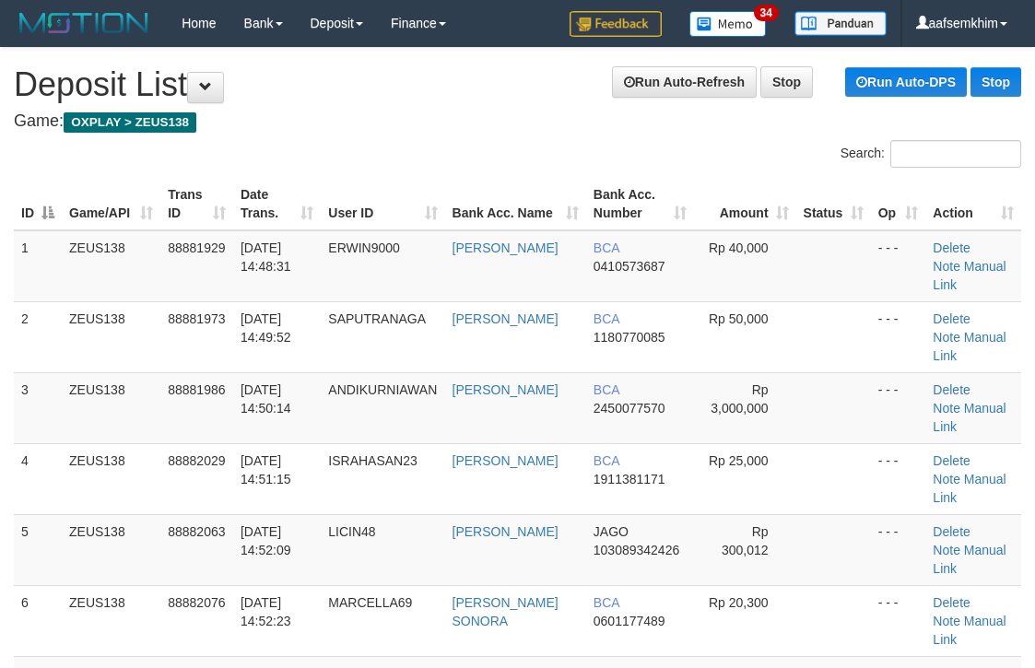
click at [648, 217] on th "Bank Acc. Number" at bounding box center [640, 204] width 109 height 53
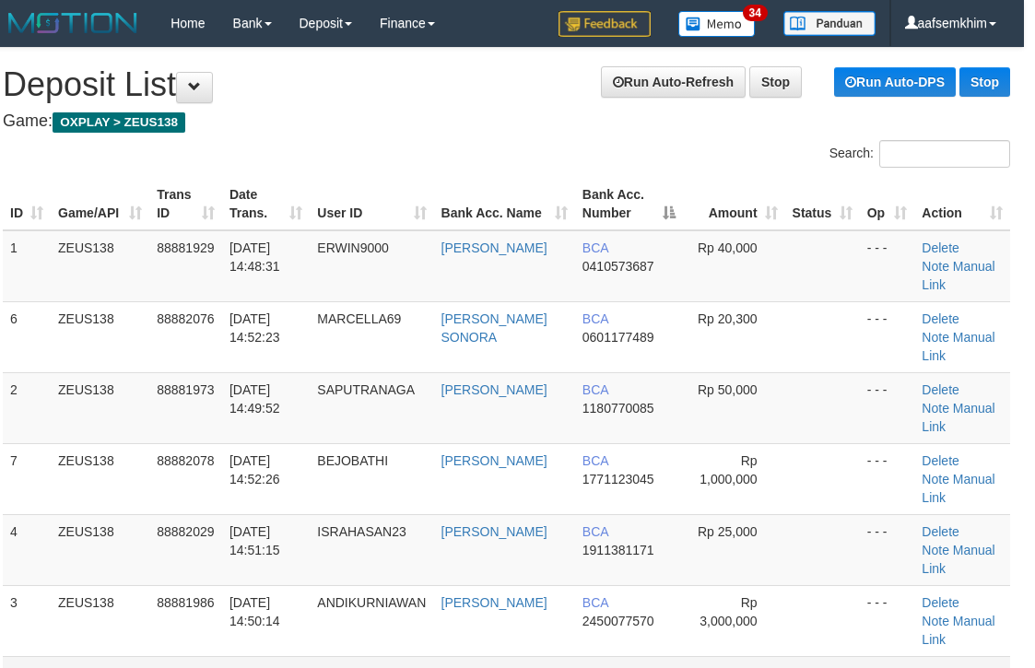
drag, startPoint x: 648, startPoint y: 217, endPoint x: 856, endPoint y: 230, distance: 208.7
click at [657, 219] on th "Bank Acc. Number" at bounding box center [629, 204] width 109 height 53
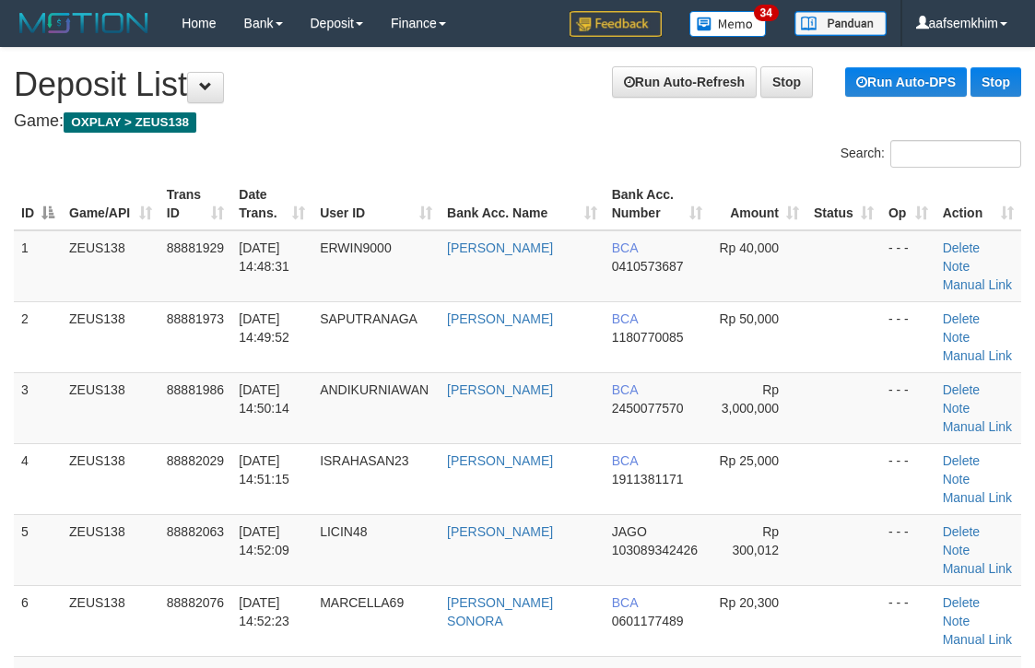
scroll to position [0, 11]
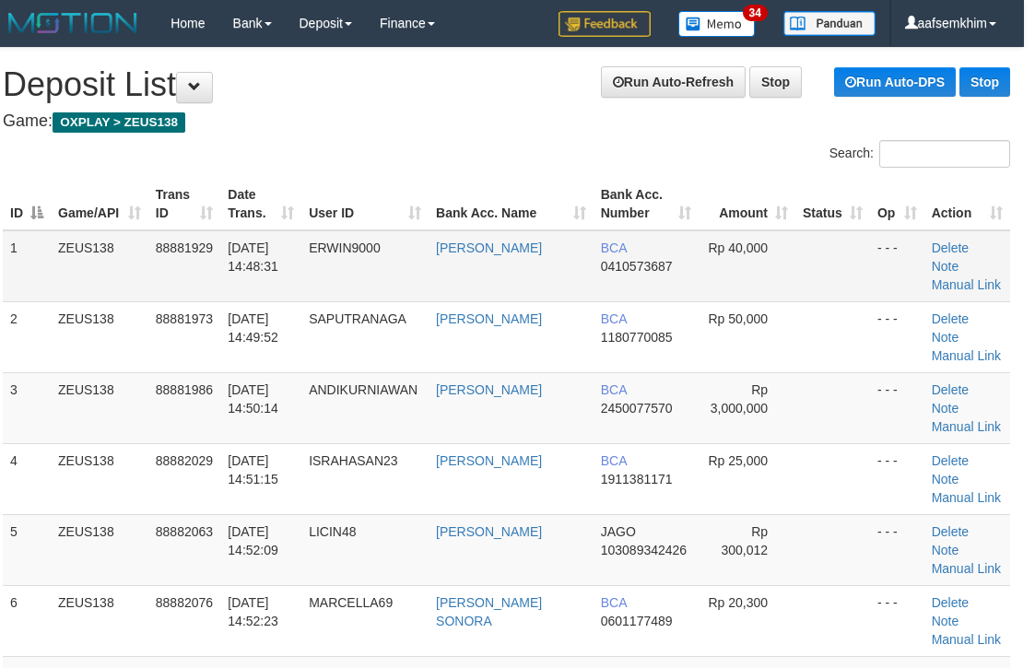
drag, startPoint x: 603, startPoint y: 270, endPoint x: 573, endPoint y: 267, distance: 29.6
click at [601, 271] on span "0410573687" at bounding box center [637, 266] width 72 height 15
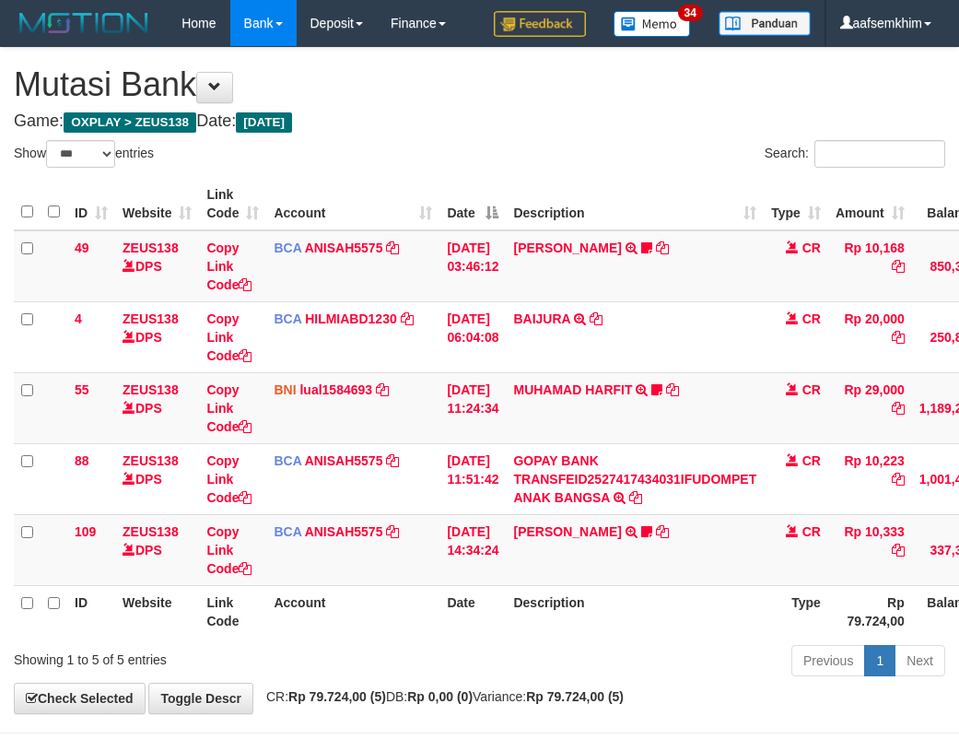
select select "***"
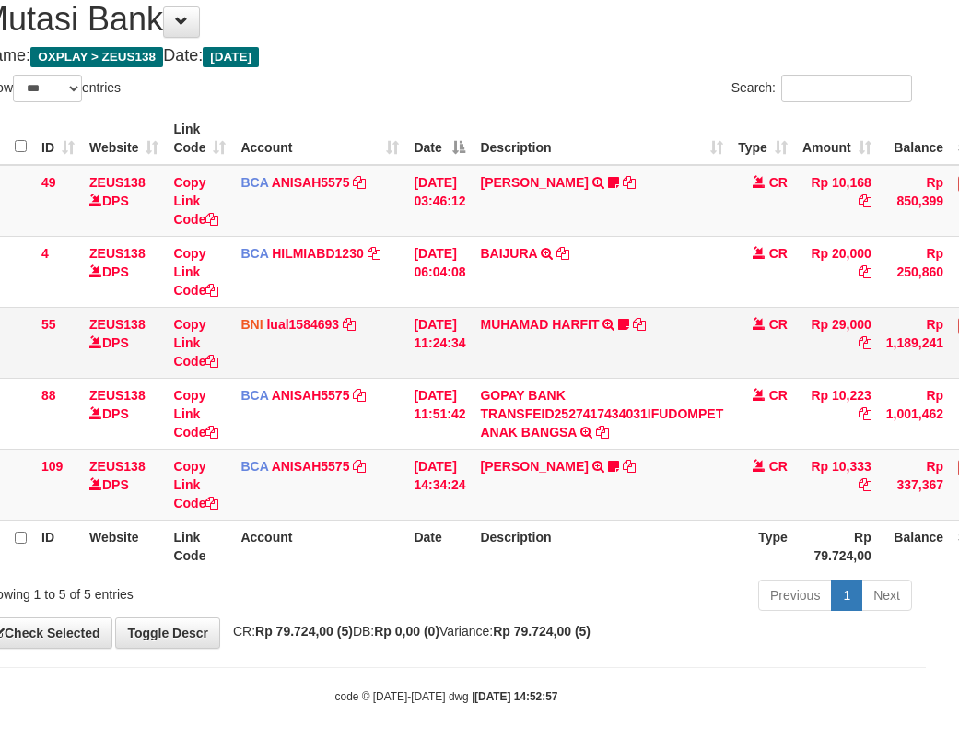
drag, startPoint x: 436, startPoint y: 370, endPoint x: 175, endPoint y: 314, distance: 266.6
click at [429, 370] on td "[DATE] 11:24:34" at bounding box center [439, 342] width 66 height 71
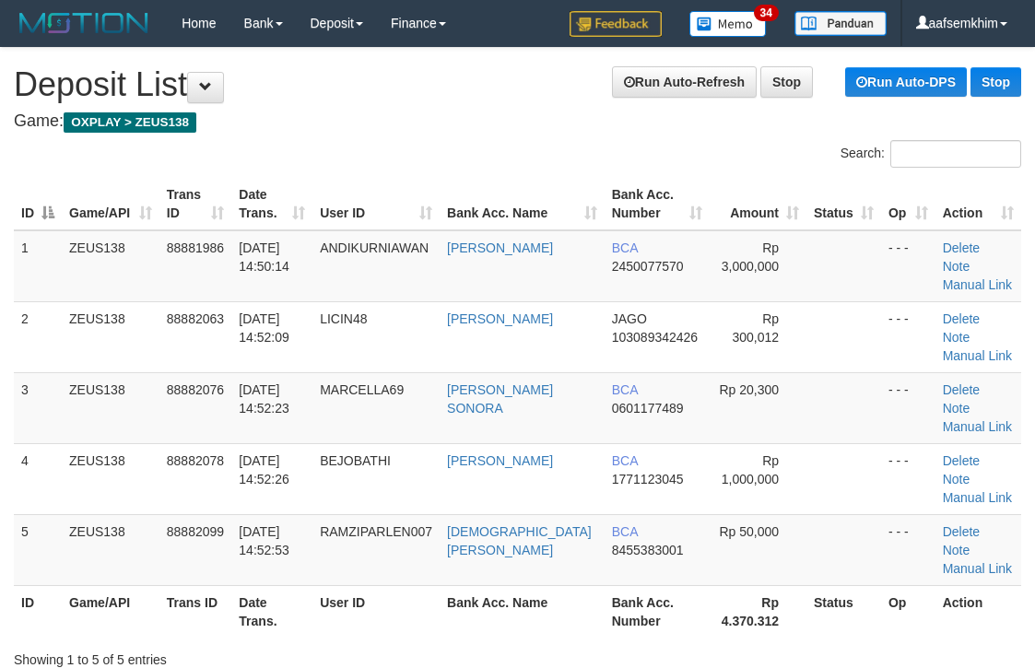
scroll to position [0, 11]
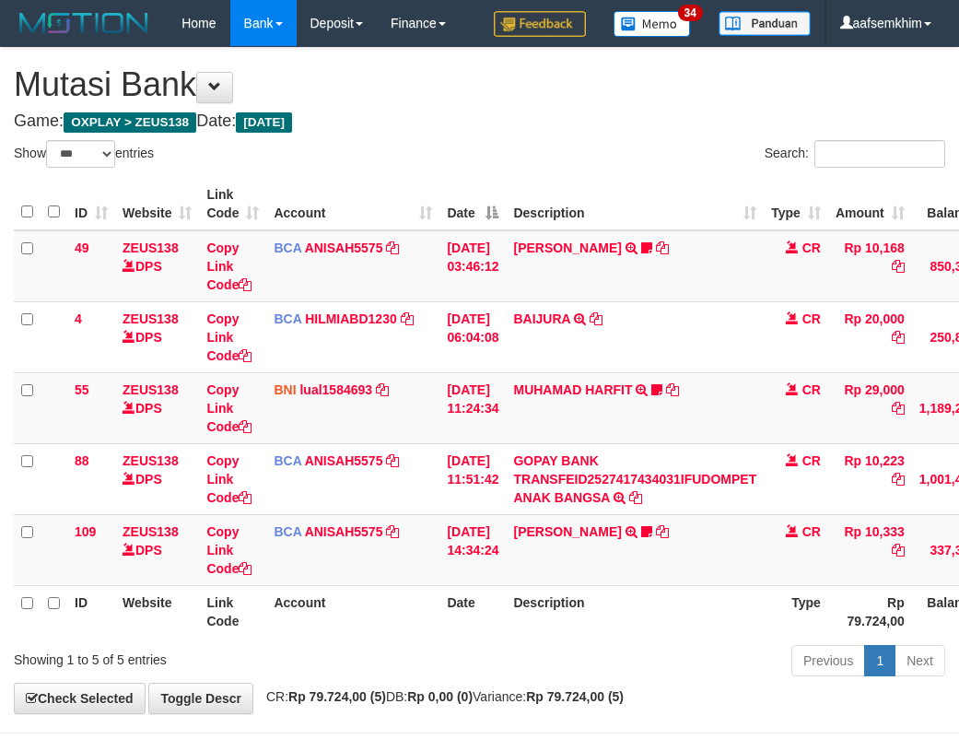
select select "***"
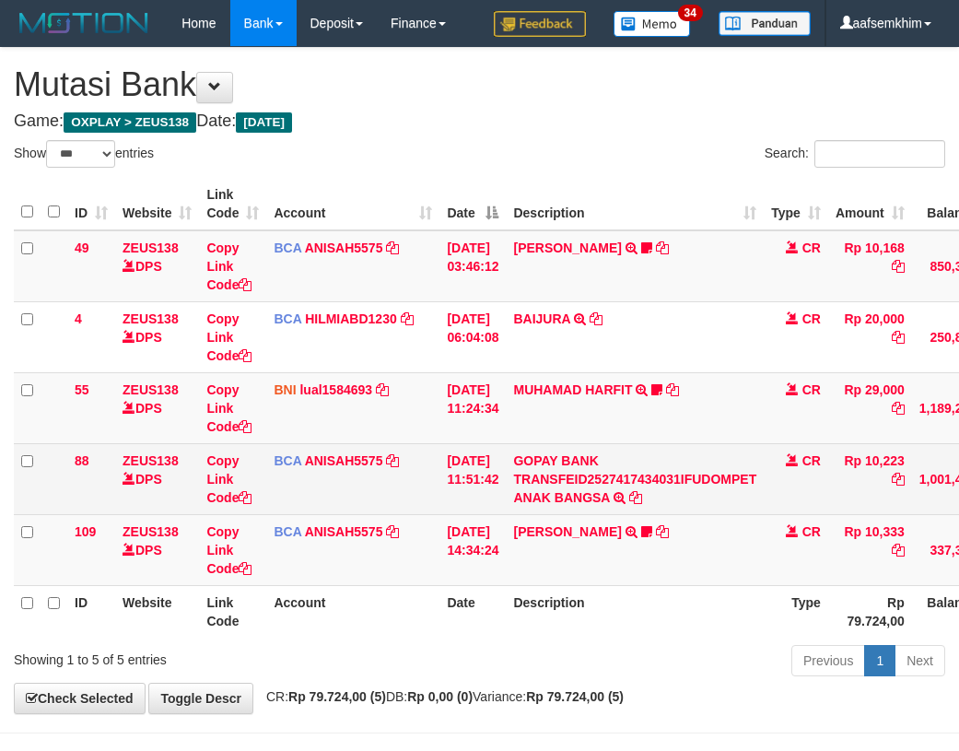
scroll to position [65, 33]
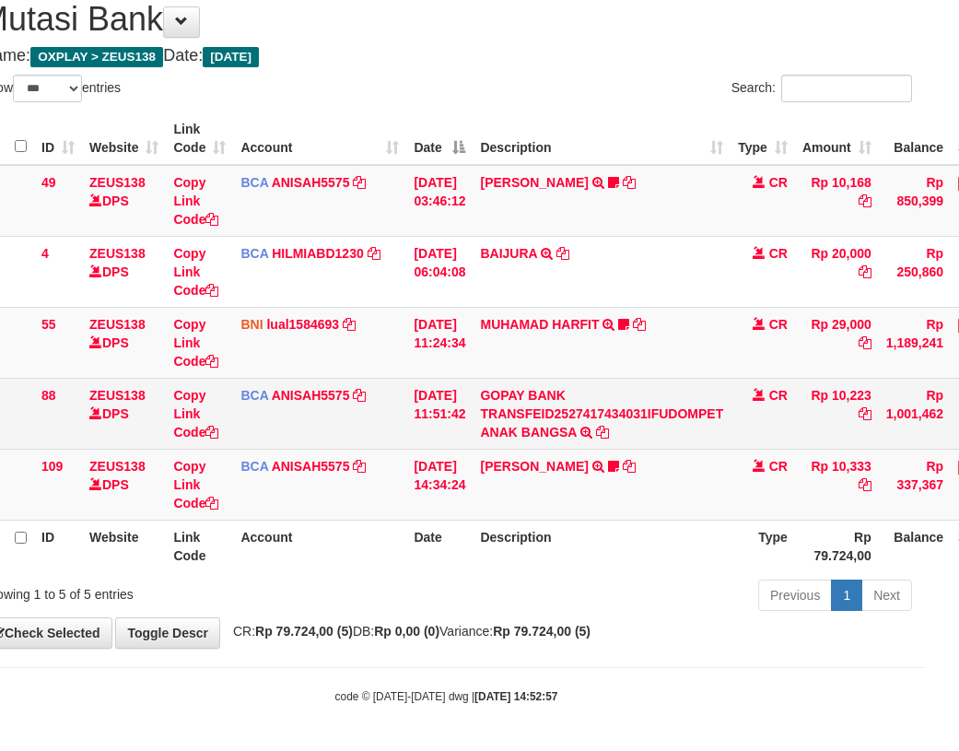
drag, startPoint x: 464, startPoint y: 388, endPoint x: 442, endPoint y: 389, distance: 21.2
click at [459, 389] on td "[DATE] 11:51:42" at bounding box center [439, 413] width 66 height 71
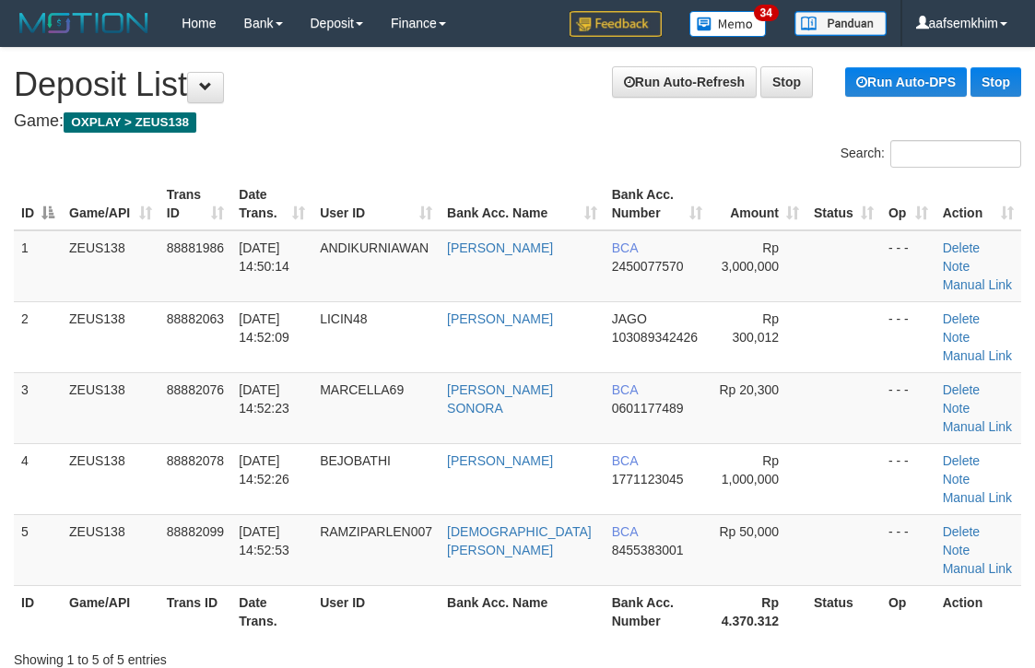
scroll to position [0, 11]
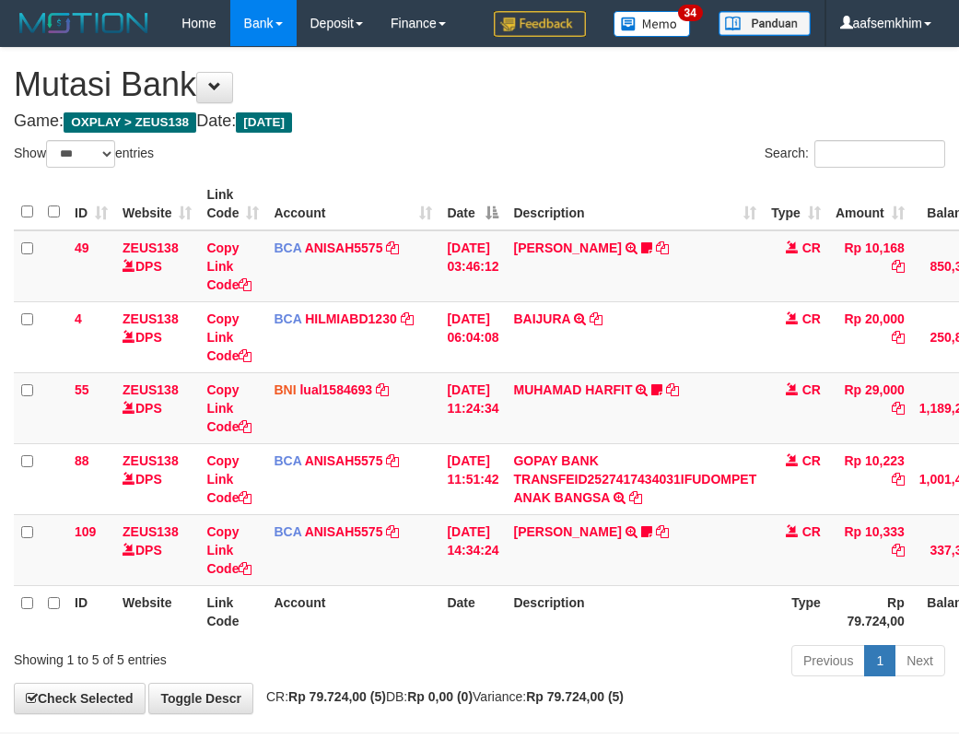
select select "***"
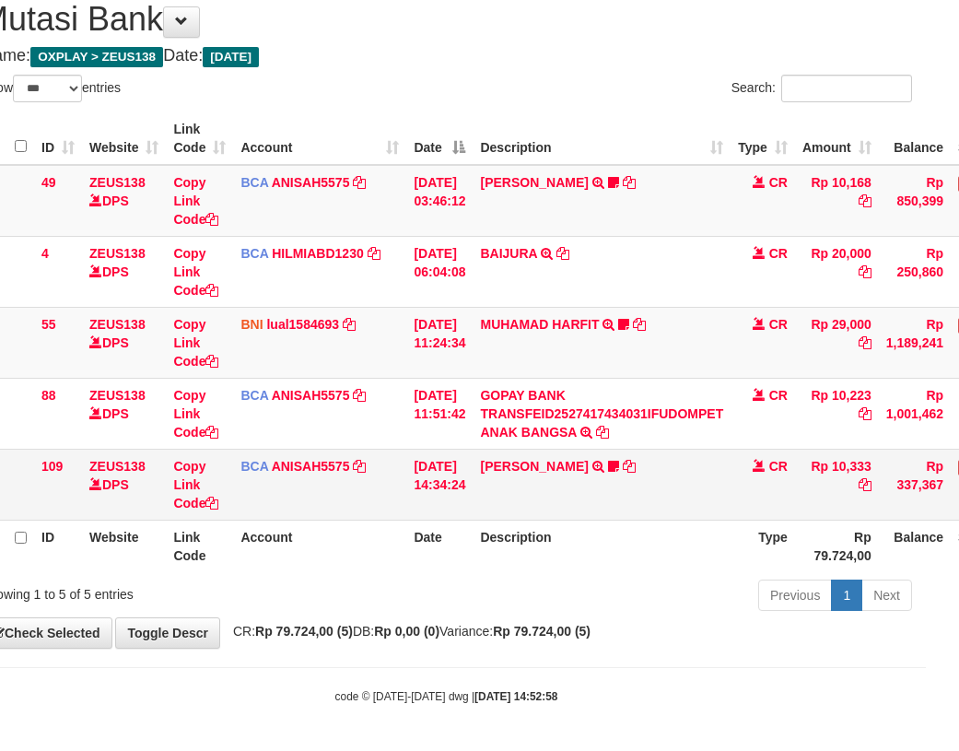
drag, startPoint x: 665, startPoint y: 382, endPoint x: 804, endPoint y: 463, distance: 159.8
click at [662, 382] on td "GOPAY BANK TRANSFEID2527417434031IFUDOMPET ANAK BANGSA TRSF E-BANKING CR 0110/F…" at bounding box center [602, 413] width 258 height 71
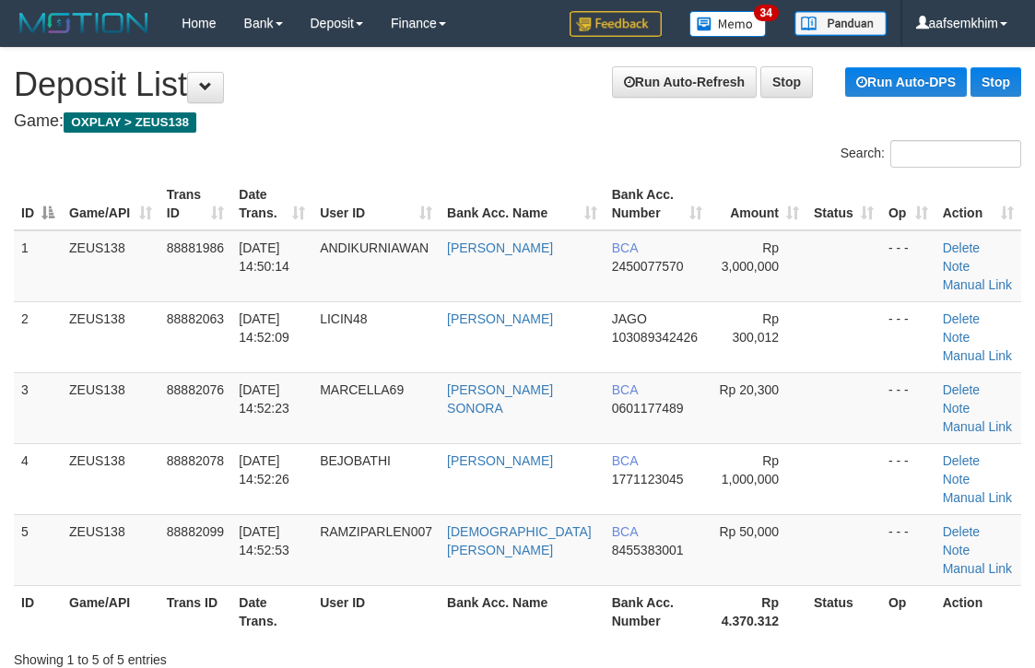
scroll to position [0, 11]
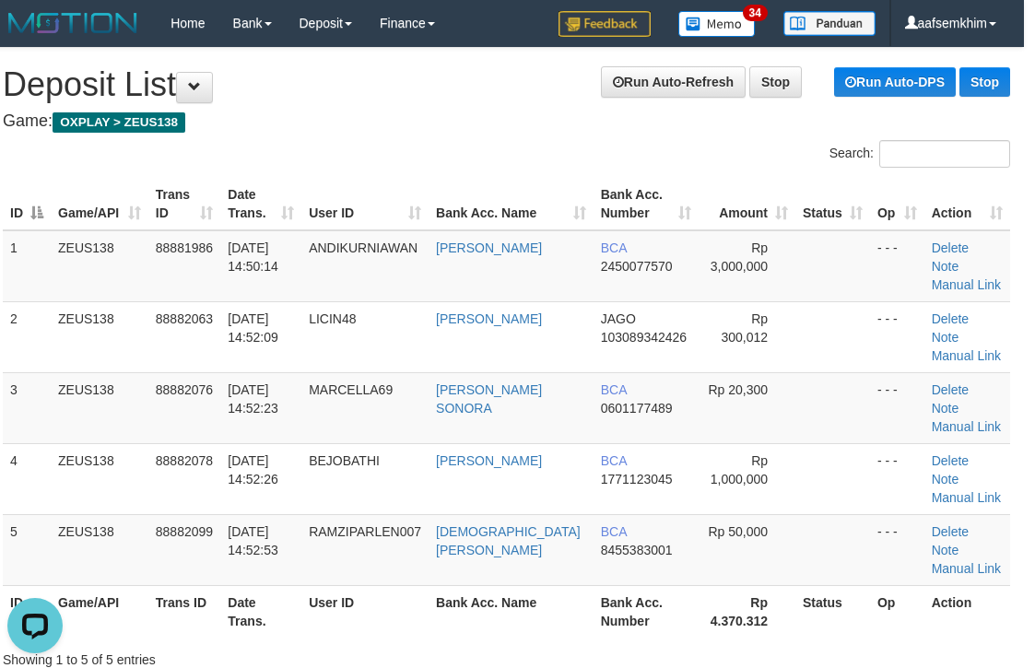
drag, startPoint x: 767, startPoint y: 63, endPoint x: 1009, endPoint y: 122, distance: 249.4
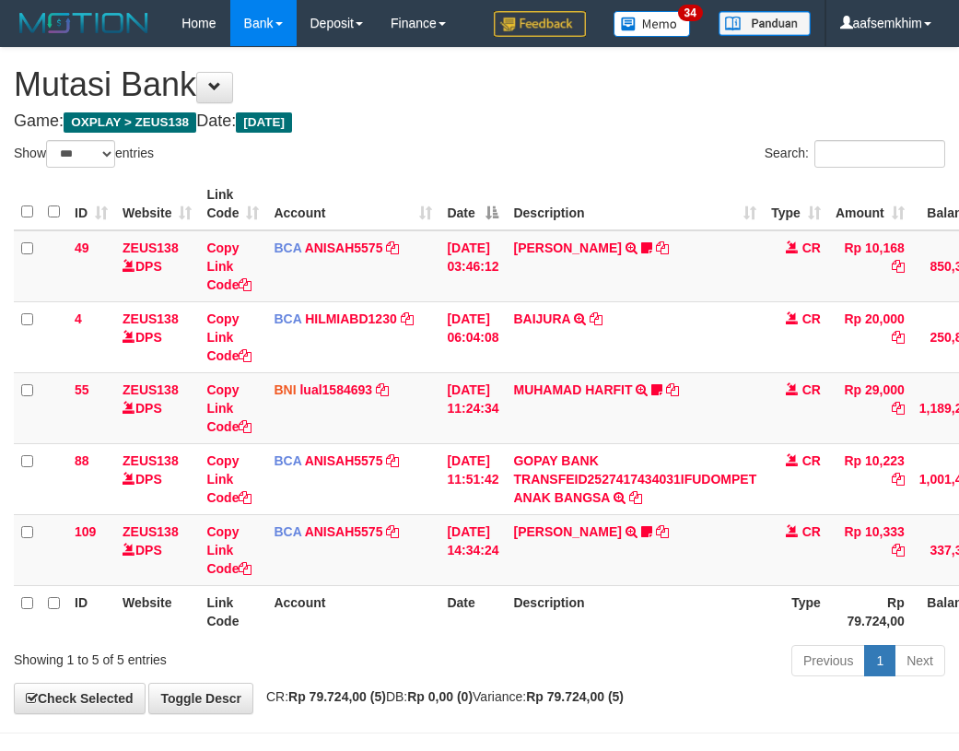
select select "***"
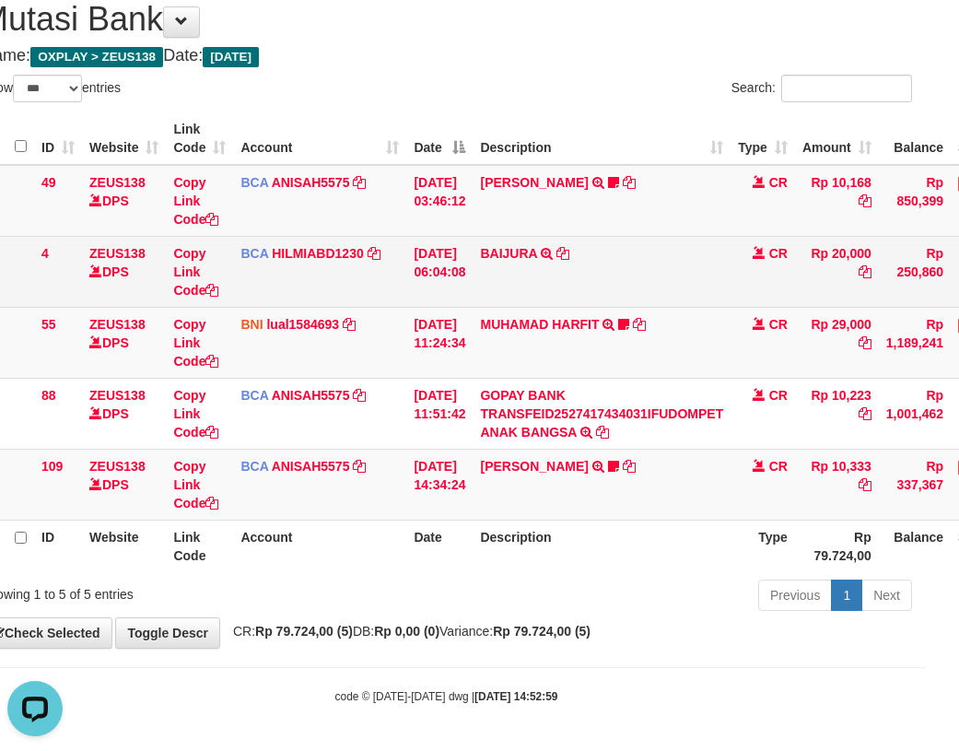
drag, startPoint x: 252, startPoint y: 261, endPoint x: 177, endPoint y: 258, distance: 75.6
click at [253, 261] on td "BCA HILMIABD1230 DPS HILMI ABDILLAH mutasi_20251001_4766 | 4 mutasi_20251001_47…" at bounding box center [319, 271] width 173 height 71
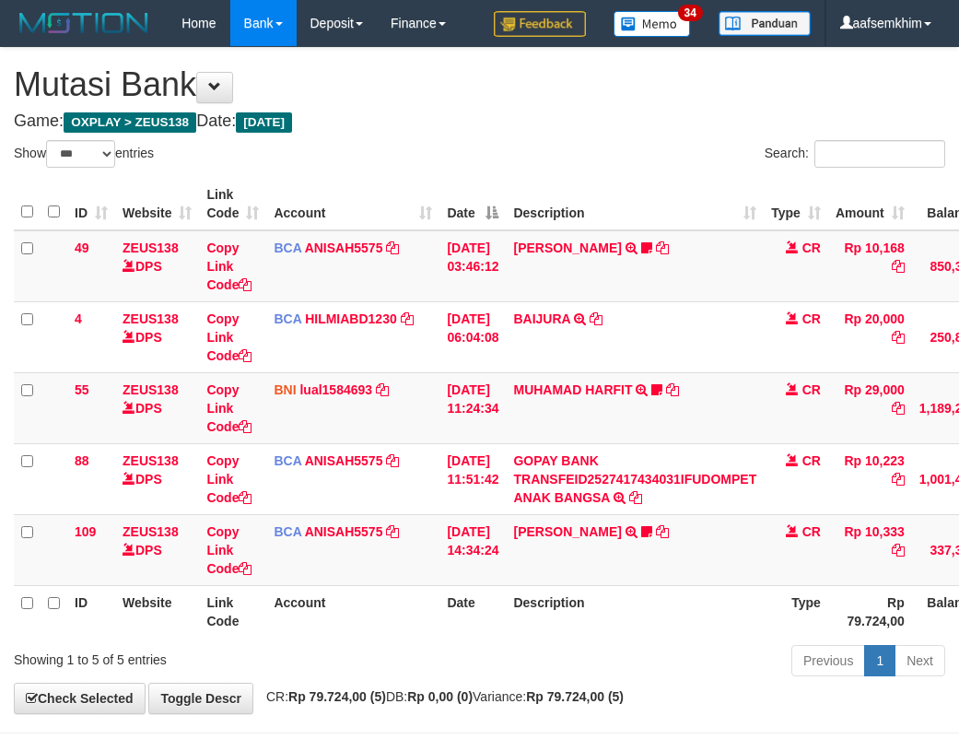
select select "***"
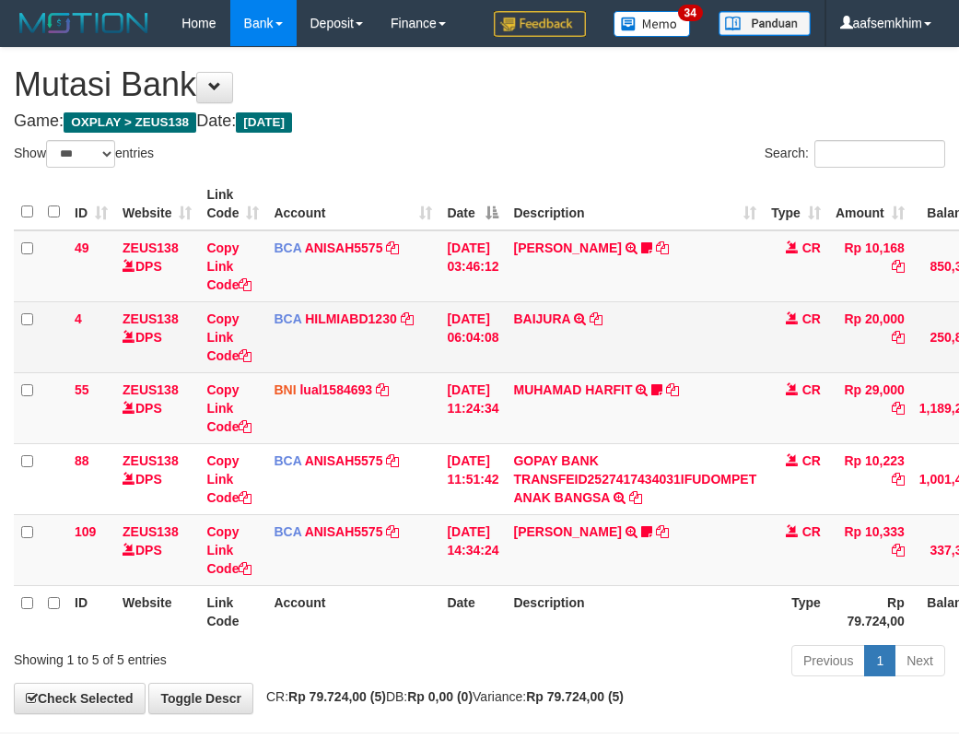
scroll to position [65, 33]
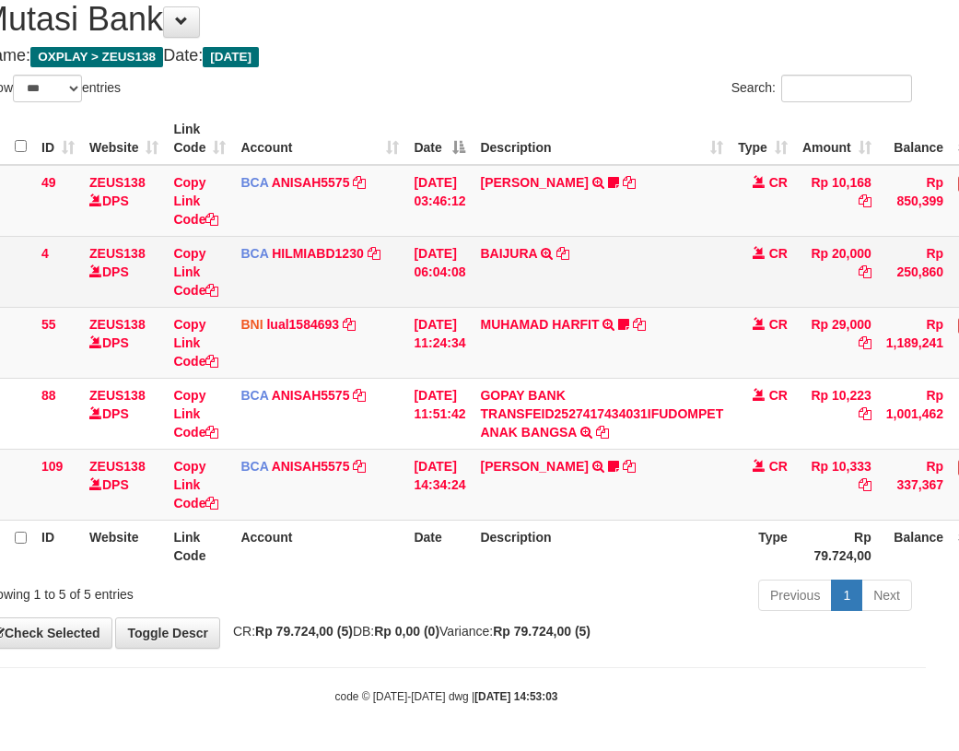
click at [287, 292] on td "BCA HILMIABD1230 DPS HILMI ABDILLAH mutasi_20251001_4766 | 4 mutasi_20251001_47…" at bounding box center [319, 271] width 173 height 71
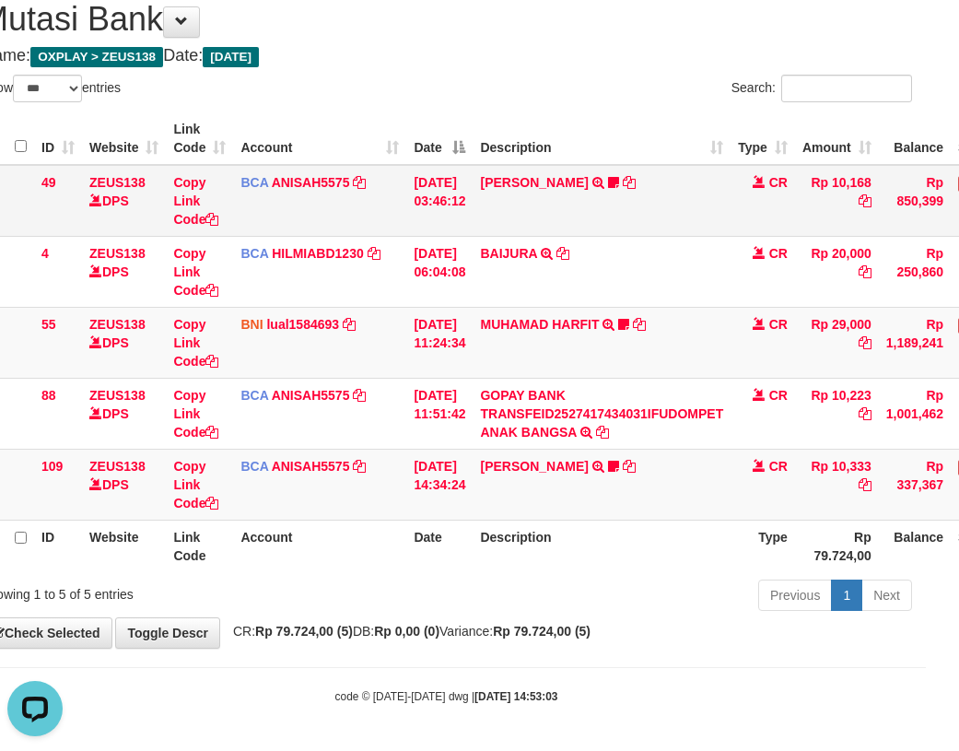
scroll to position [0, 0]
click at [327, 318] on link "lual1584693" at bounding box center [302, 324] width 73 height 15
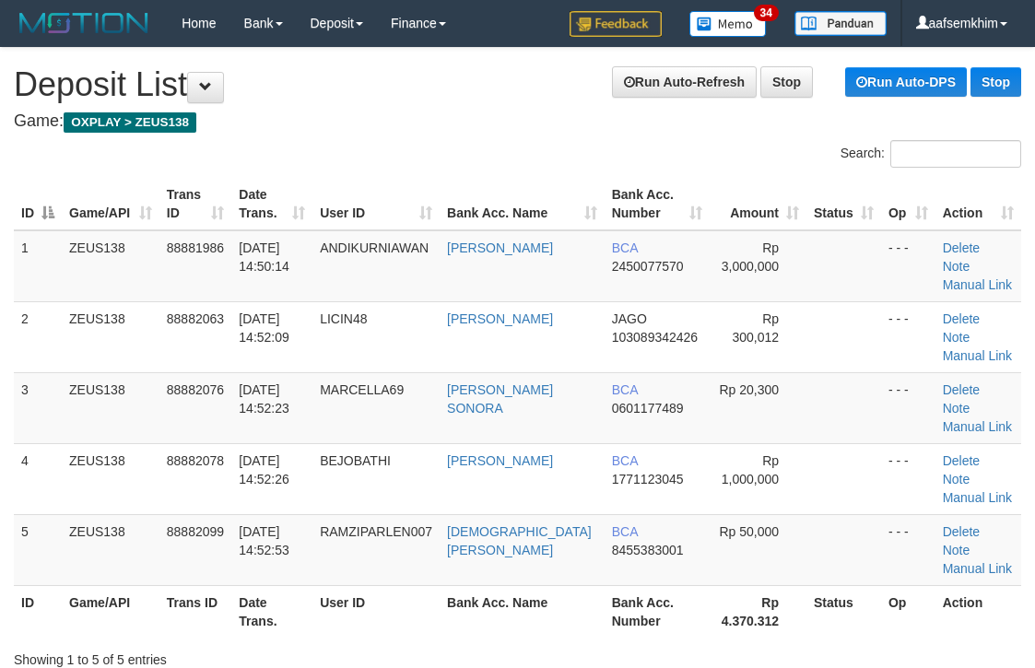
scroll to position [0, 11]
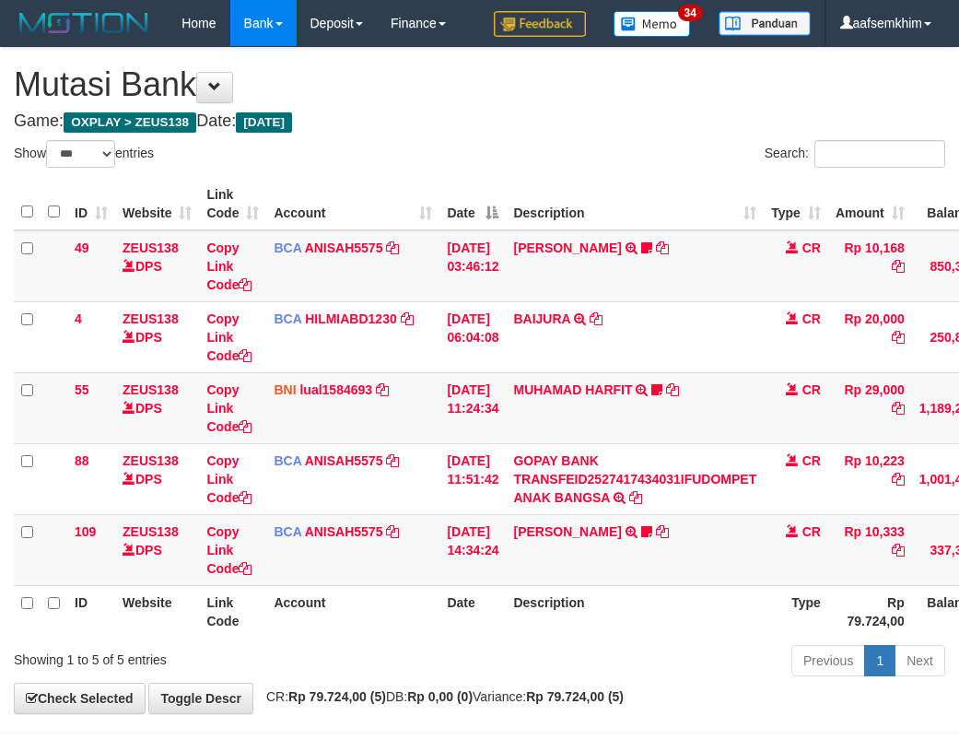
select select "***"
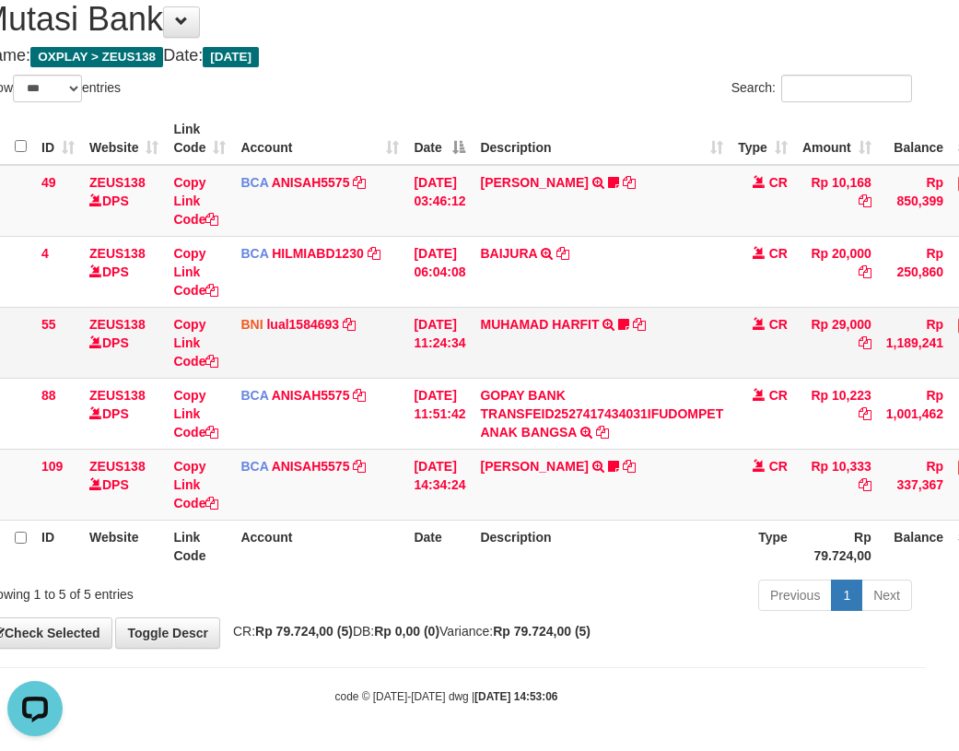
click at [532, 346] on td "MUHAMAD HARFIT TRANSFER DARI SDR MUHAMAD HARFIT Sano27" at bounding box center [602, 342] width 258 height 71
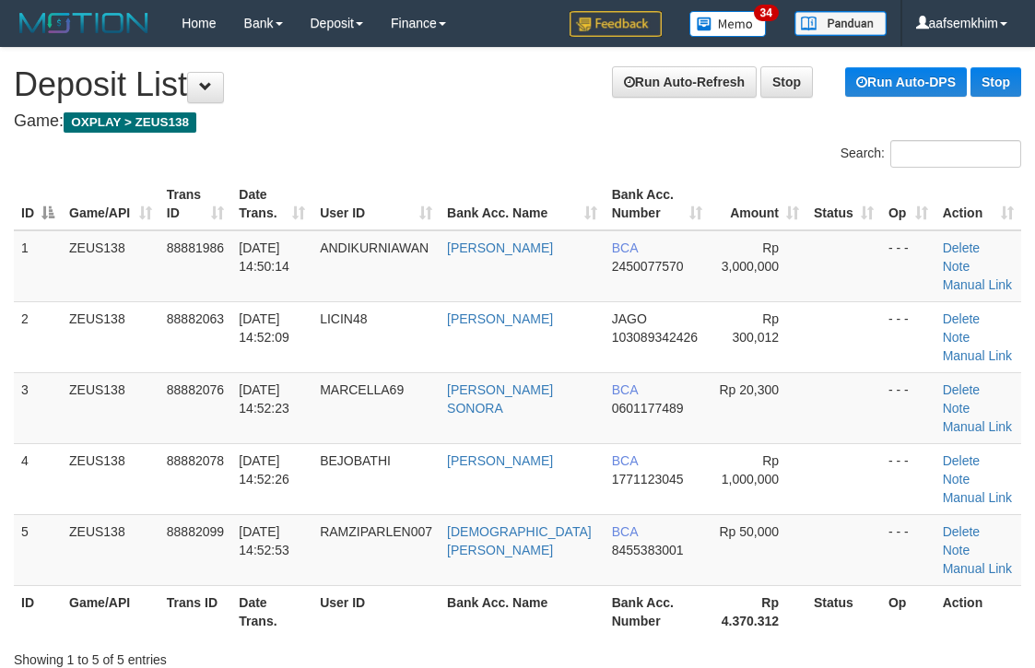
scroll to position [0, 11]
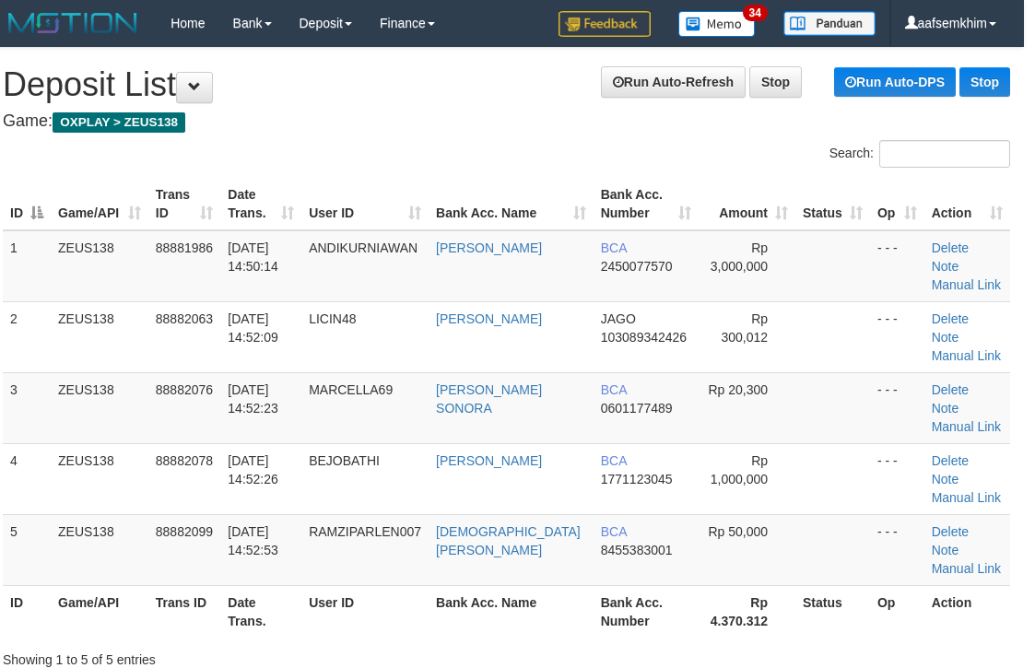
drag, startPoint x: 707, startPoint y: 149, endPoint x: 1048, endPoint y: 98, distance: 344.8
click at [725, 150] on div "Search:" at bounding box center [766, 156] width 490 height 32
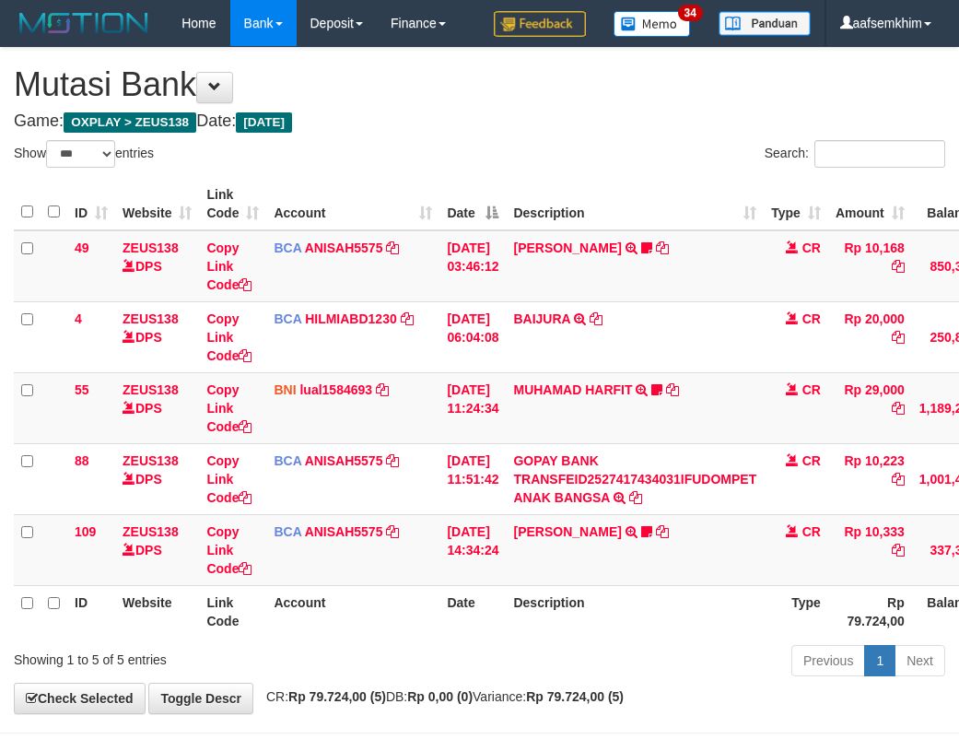
select select "***"
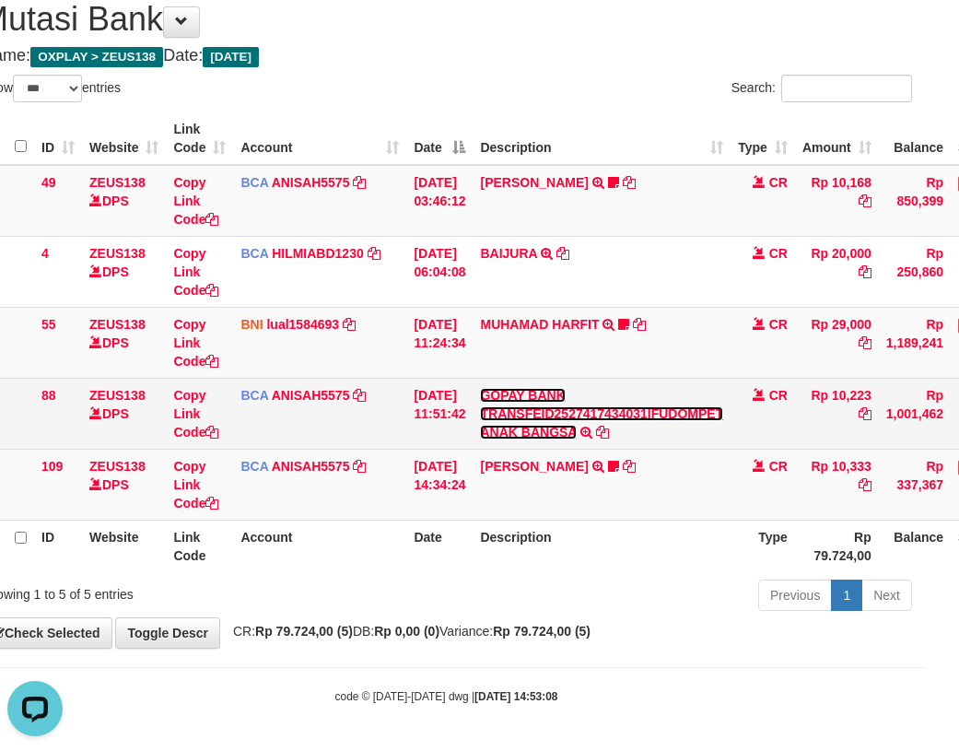
click at [499, 415] on link "GOPAY BANK TRANSFEID2527417434031IFUDOMPET ANAK BANGSA" at bounding box center [601, 414] width 243 height 52
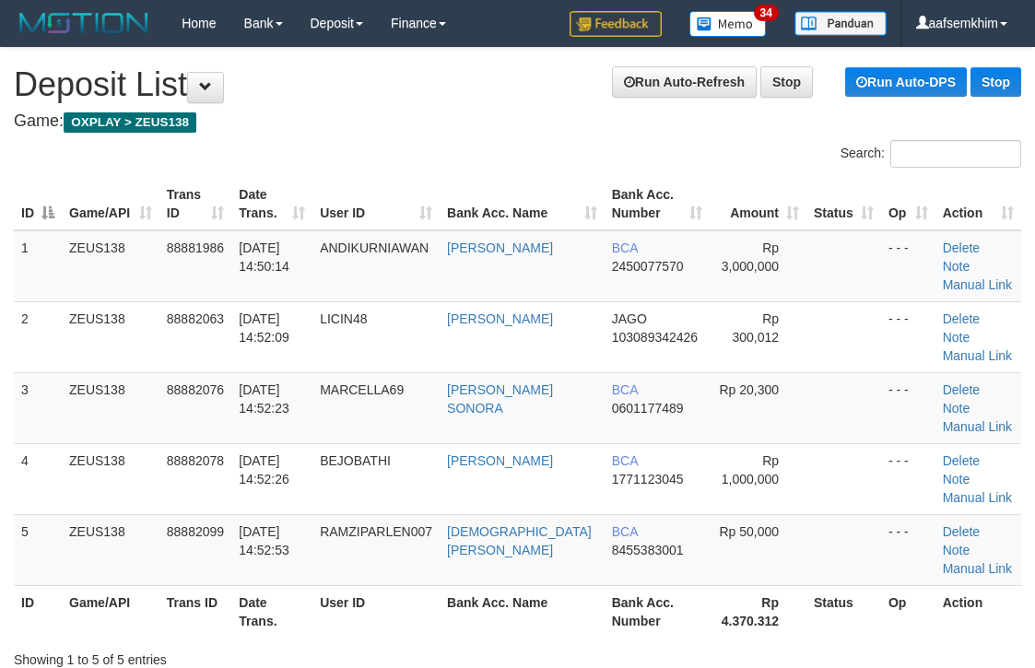
scroll to position [0, 11]
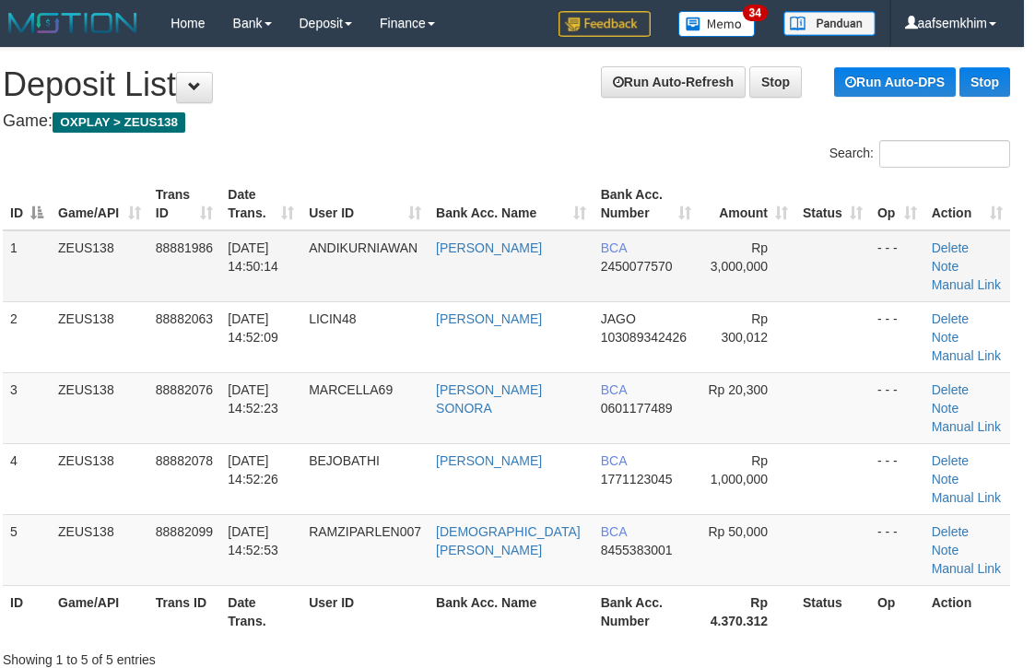
drag, startPoint x: 724, startPoint y: 241, endPoint x: 814, endPoint y: 234, distance: 89.6
click at [785, 234] on tr "1 ZEUS138 88881986 01/10/2025 14:50:14 ANDIKURNIAWAN ANDI KURNIAWAN BCA 2450077…" at bounding box center [506, 266] width 1007 height 72
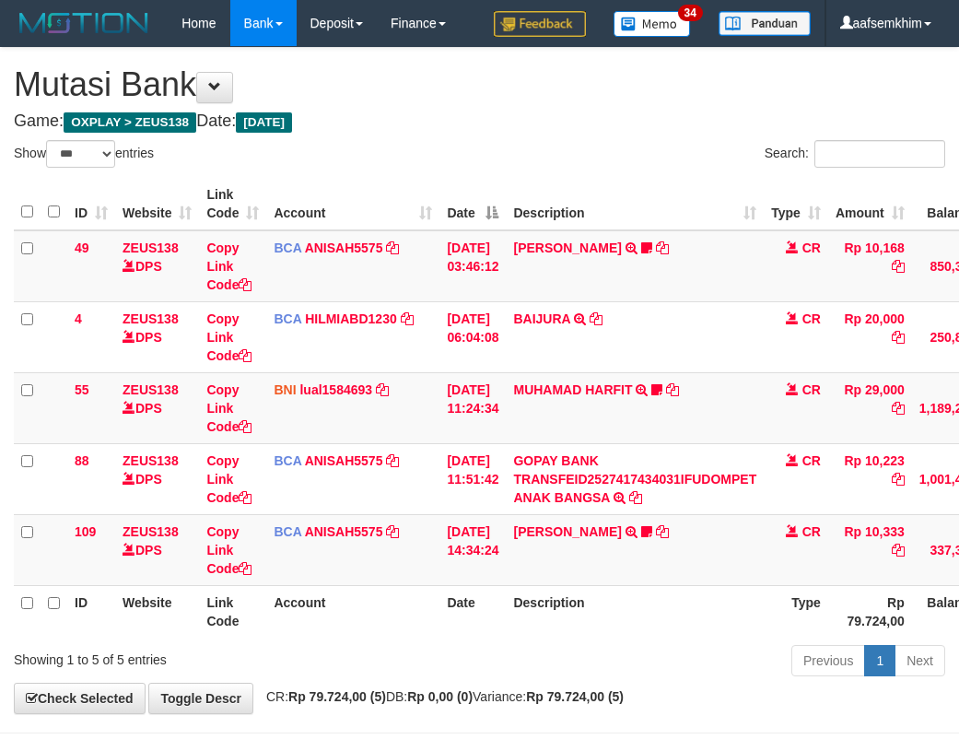
select select "***"
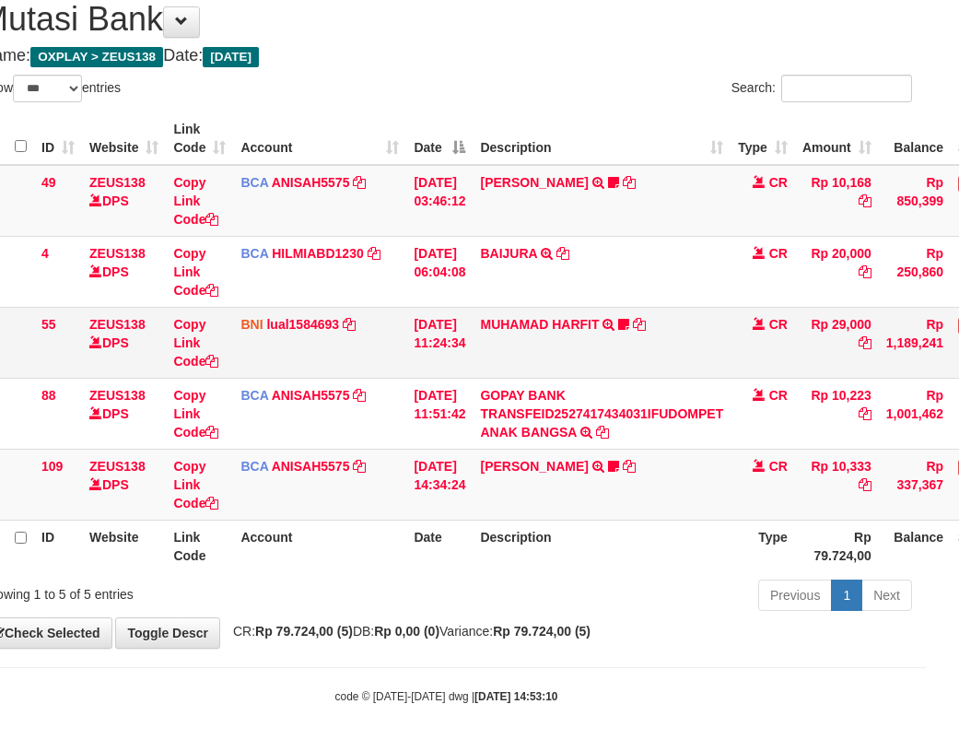
click at [598, 347] on td "MUHAMAD HARFIT TRANSFER DARI SDR MUHAMAD HARFIT Sano27" at bounding box center [602, 342] width 258 height 71
click at [337, 349] on td "BNI lual1584693 DPS LUCKY ALAMSYAH mutasi_20251001_2414 | 55 mutasi_20251001_24…" at bounding box center [319, 342] width 173 height 71
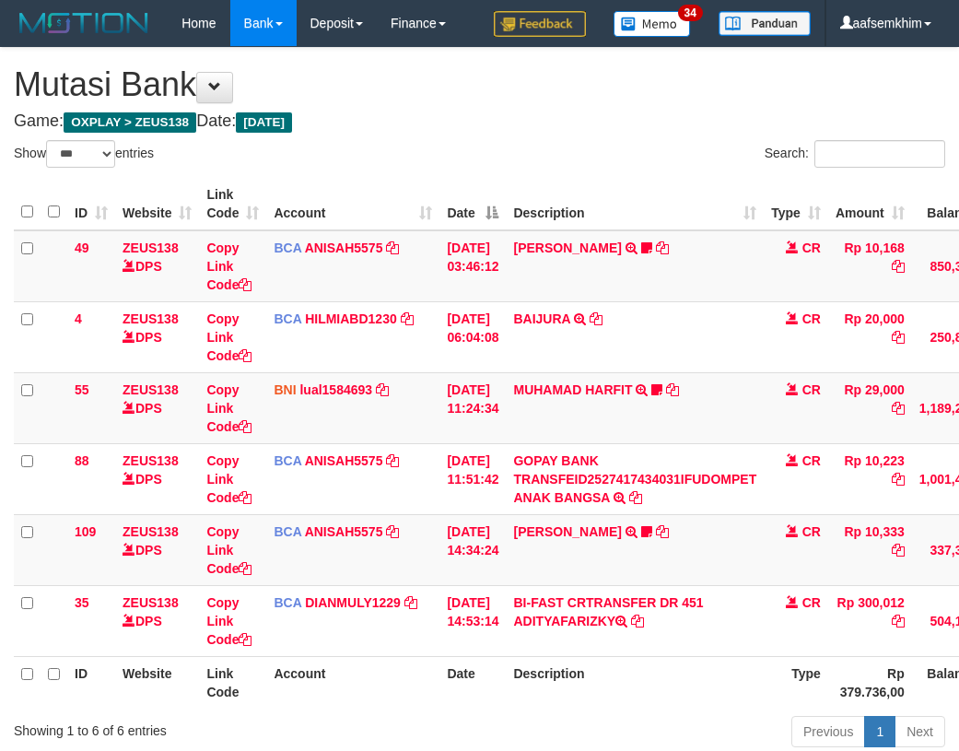
select select "***"
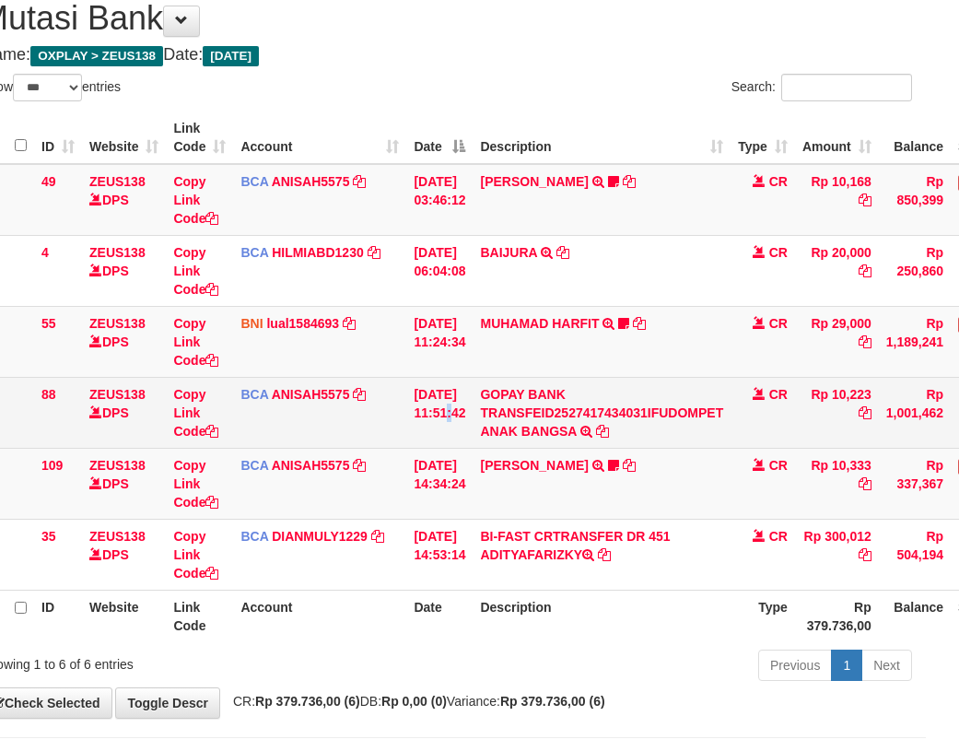
drag, startPoint x: 452, startPoint y: 382, endPoint x: 485, endPoint y: 418, distance: 48.3
click at [460, 382] on td "01/10/2025 11:51:42" at bounding box center [439, 412] width 66 height 71
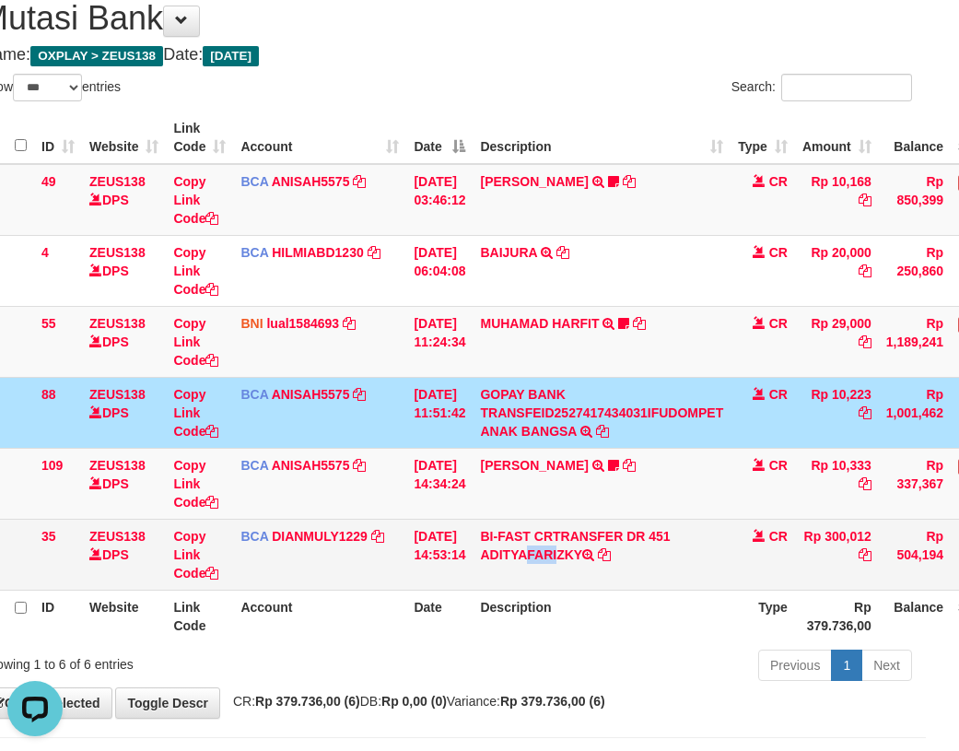
scroll to position [0, 0]
drag, startPoint x: 508, startPoint y: 553, endPoint x: 524, endPoint y: 558, distance: 17.2
click at [524, 558] on td "BI-FAST CRTRANSFER DR 451 ADITYAFARIZKY" at bounding box center [602, 554] width 258 height 71
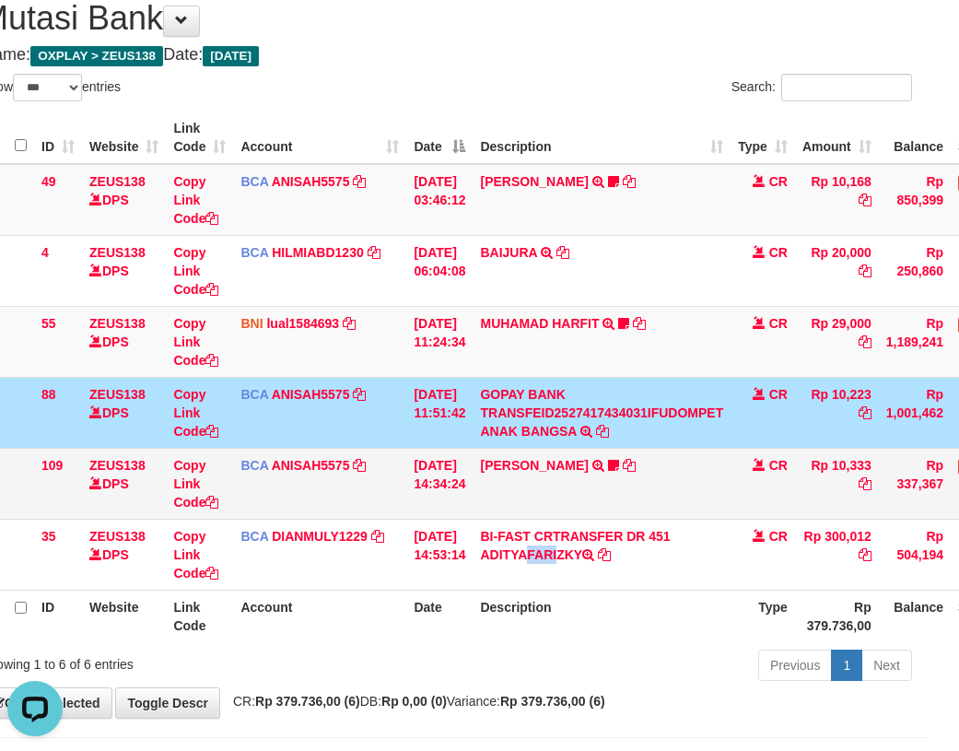
copy td "ADIT"
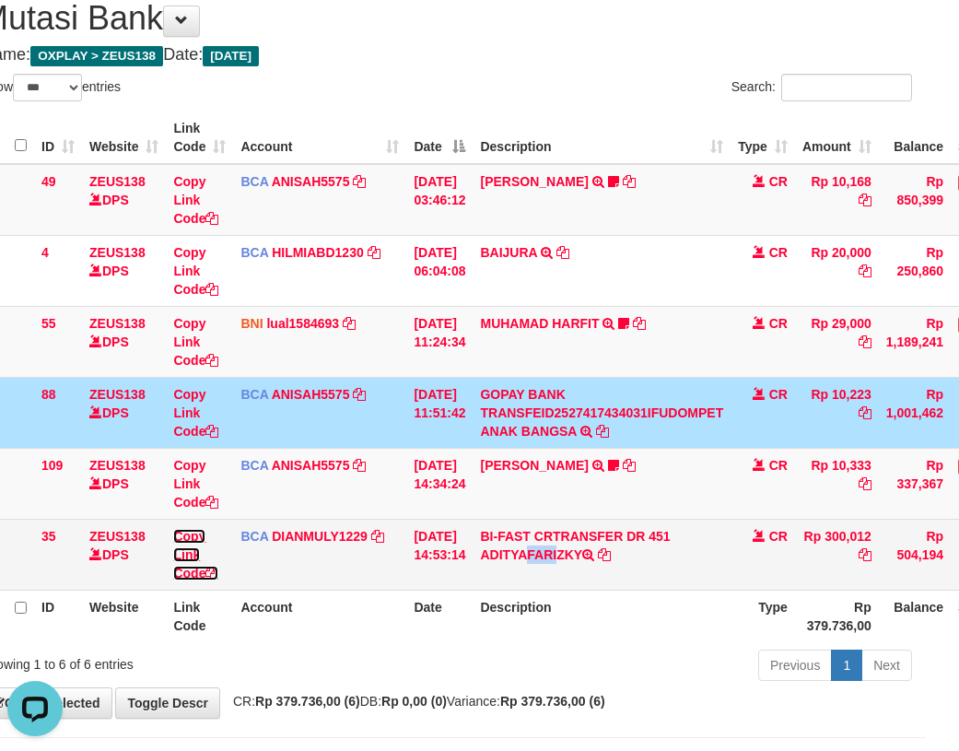
click at [197, 531] on link "Copy Link Code" at bounding box center [195, 555] width 45 height 52
copy td "ADIT"
click at [202, 535] on link "Copy Link Code" at bounding box center [195, 555] width 45 height 52
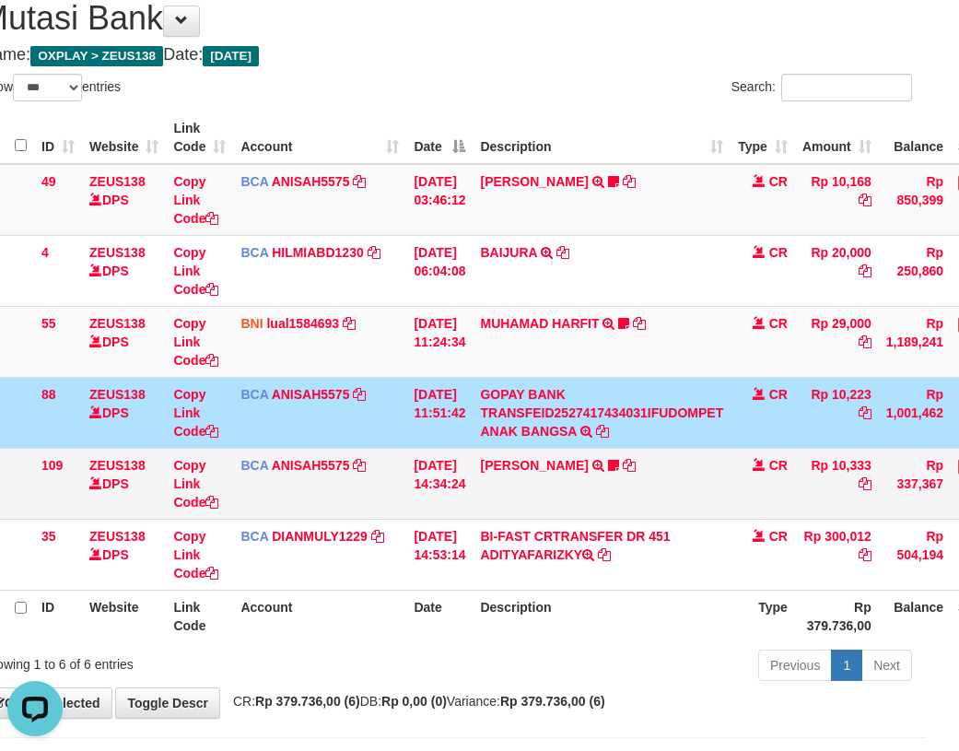
scroll to position [231, 0]
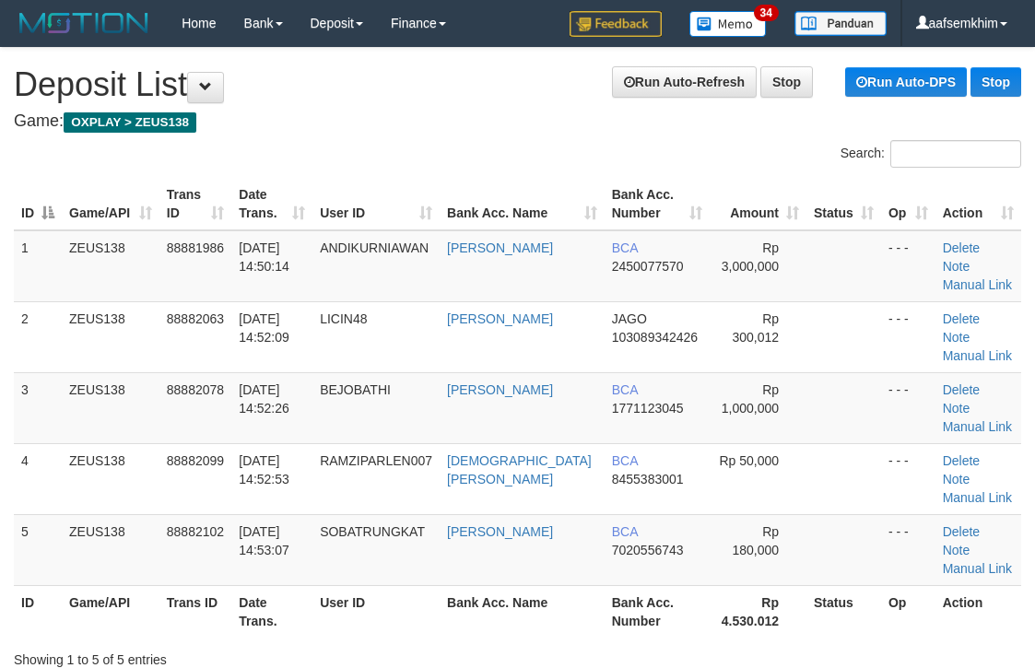
scroll to position [0, 11]
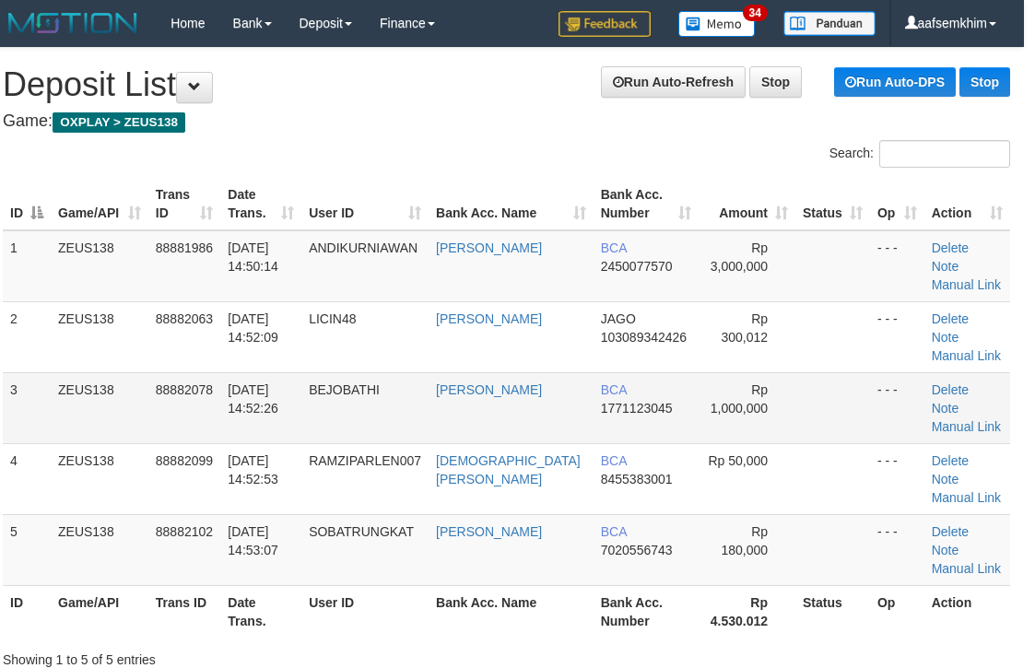
click at [1009, 387] on div "ID Game/API Trans ID Date Trans. User ID Bank Acc. Name Bank Acc. Number Amount…" at bounding box center [506, 407] width 1035 height 471
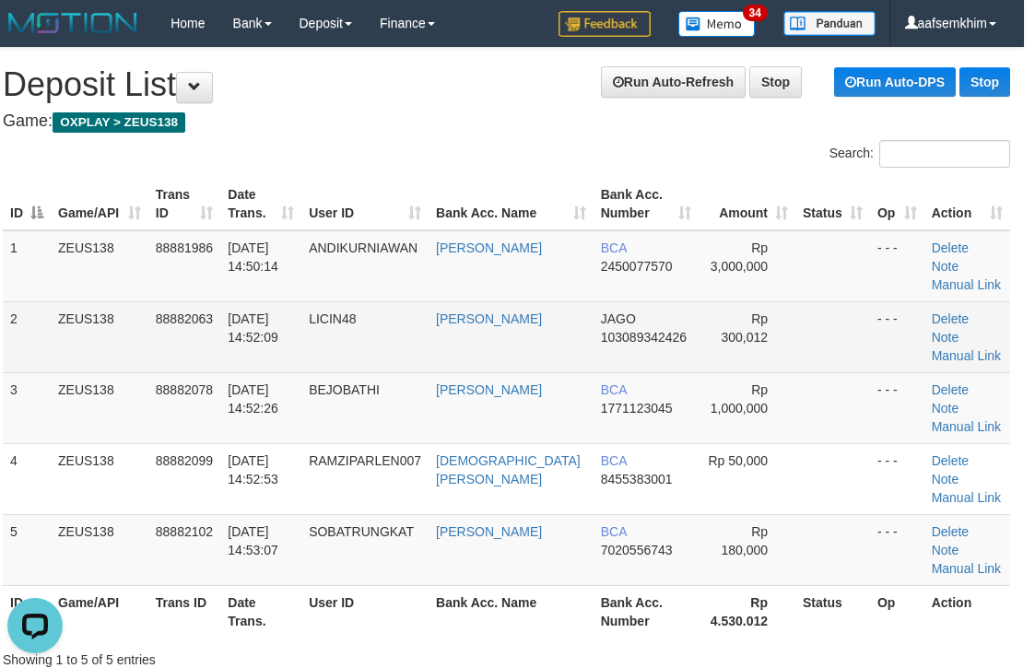
scroll to position [0, 0]
click at [942, 326] on td "Delete Note Manual Link" at bounding box center [967, 336] width 86 height 71
click at [963, 348] on link "Manual Link" at bounding box center [967, 355] width 70 height 15
drag, startPoint x: 781, startPoint y: 321, endPoint x: 952, endPoint y: 322, distance: 170.5
click at [795, 325] on td at bounding box center [832, 336] width 75 height 71
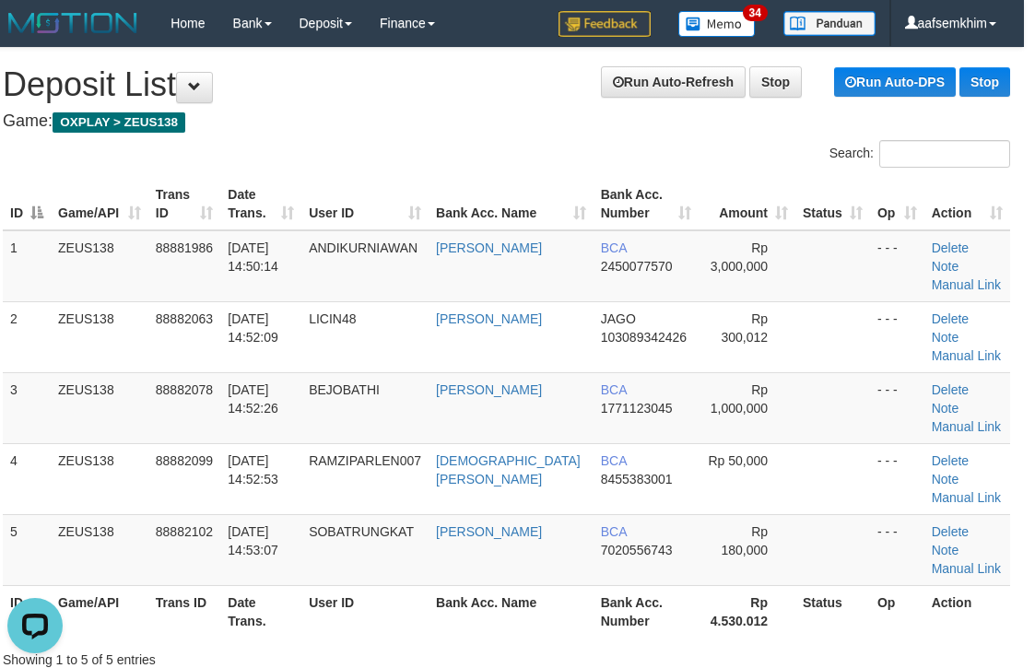
drag, startPoint x: 487, startPoint y: 126, endPoint x: 497, endPoint y: 115, distance: 15.0
click at [497, 130] on h4 "Game: OXPLAY > ZEUS138" at bounding box center [506, 121] width 1007 height 18
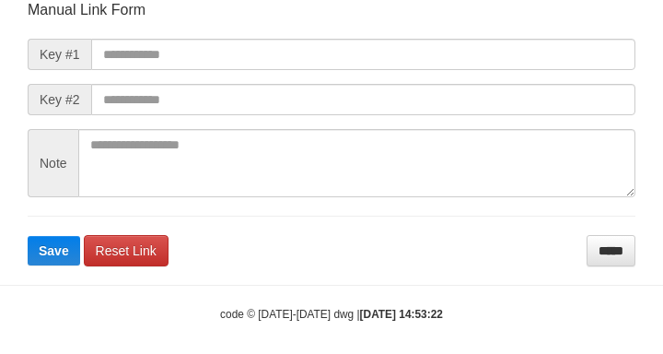
scroll to position [215, 0]
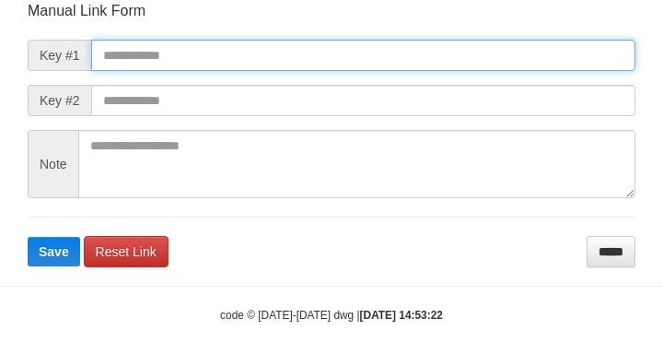
click at [537, 53] on input "text" at bounding box center [363, 55] width 545 height 31
paste input "**********"
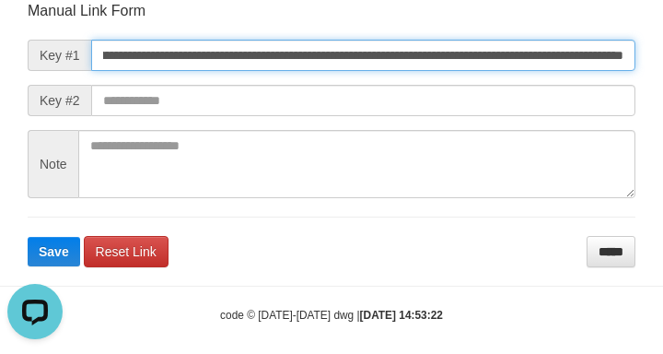
scroll to position [0, 0]
type input "**********"
click at [28, 237] on button "Save" at bounding box center [54, 251] width 53 height 29
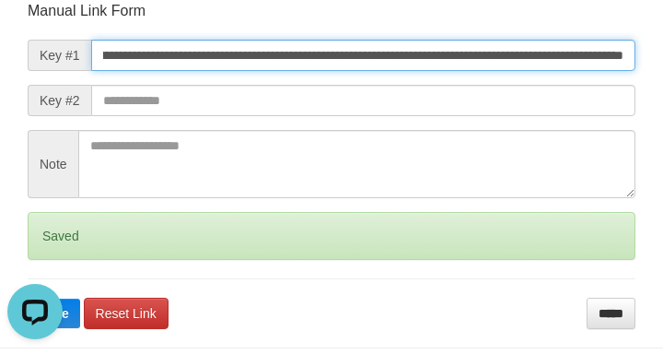
click at [28, 299] on button "Save" at bounding box center [54, 313] width 53 height 29
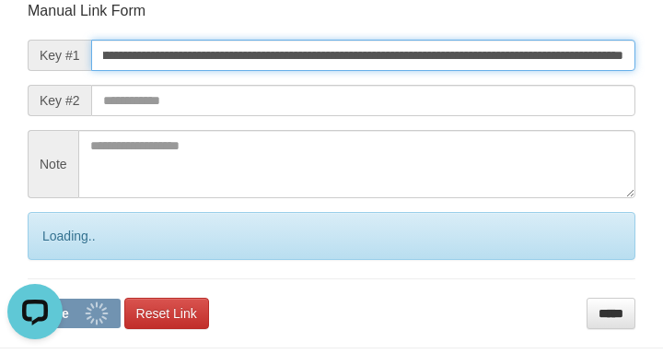
click at [28, 299] on button "Save" at bounding box center [74, 313] width 93 height 29
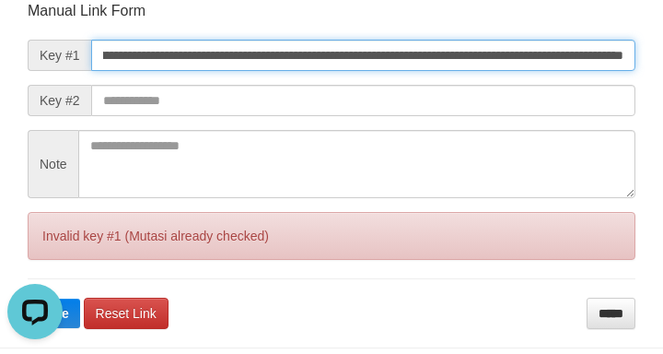
click at [28, 299] on button "Save" at bounding box center [54, 313] width 53 height 29
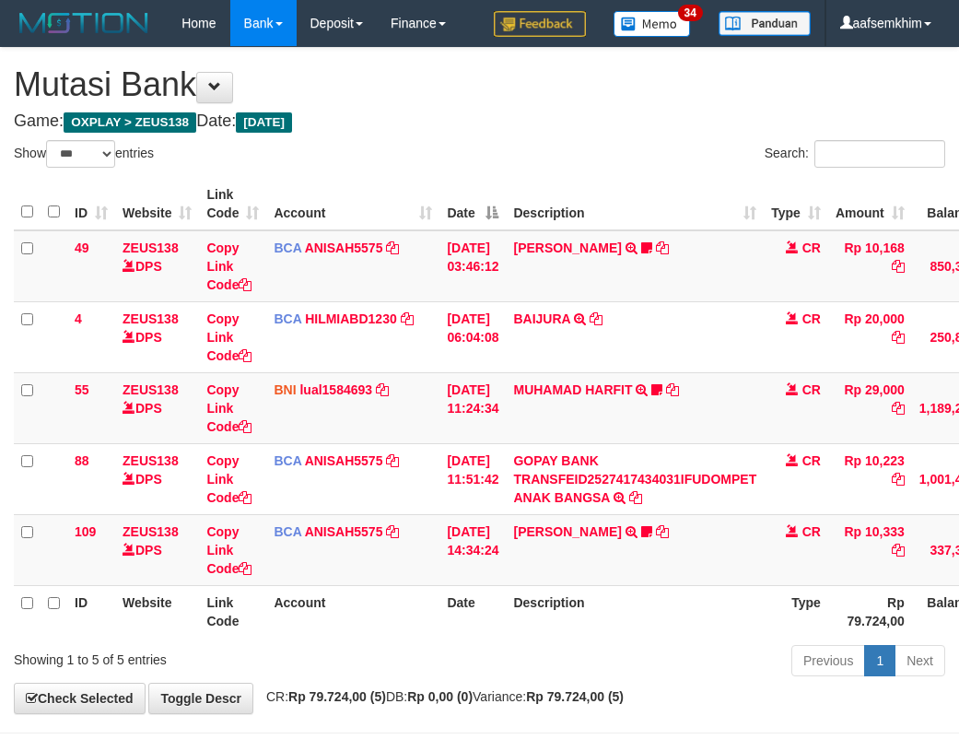
select select "***"
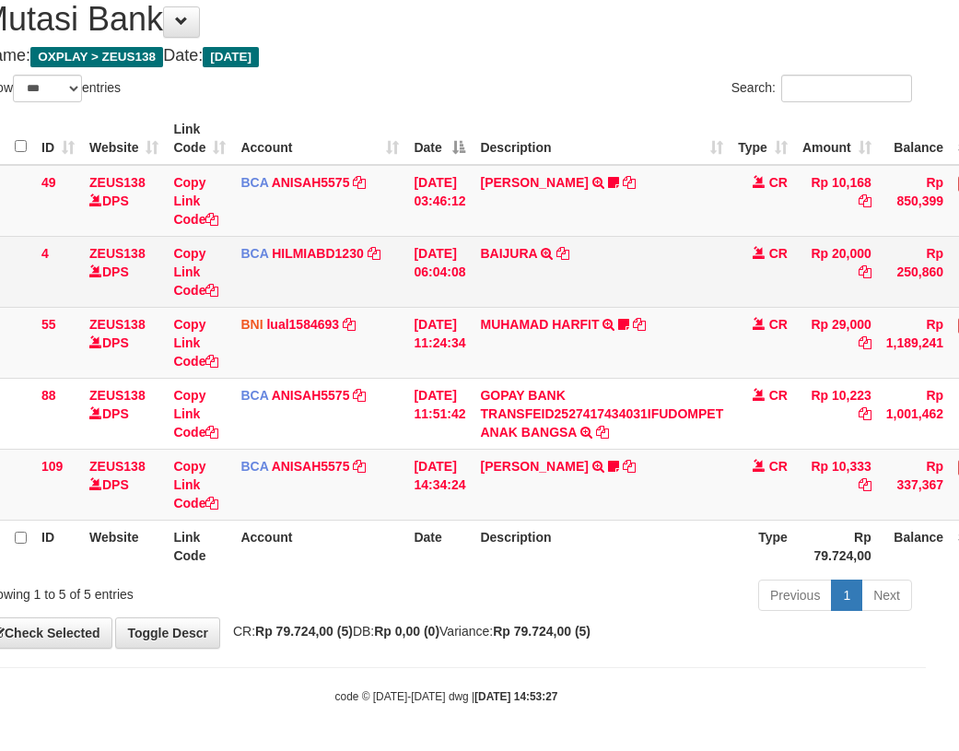
click at [422, 303] on td "[DATE] 06:04:08" at bounding box center [439, 271] width 66 height 71
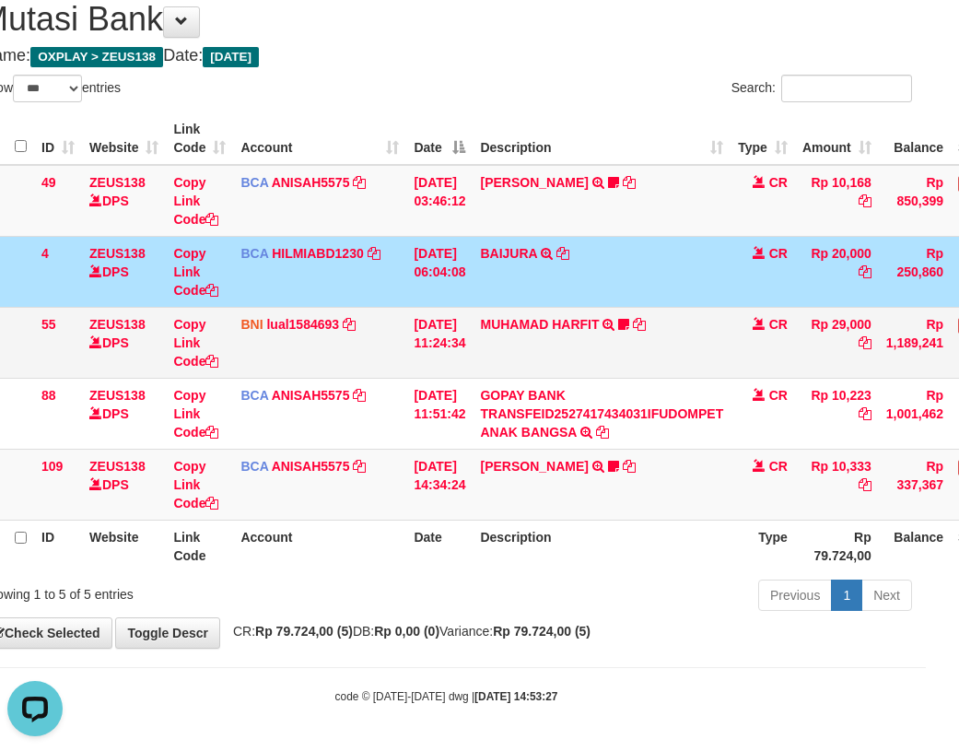
scroll to position [0, 0]
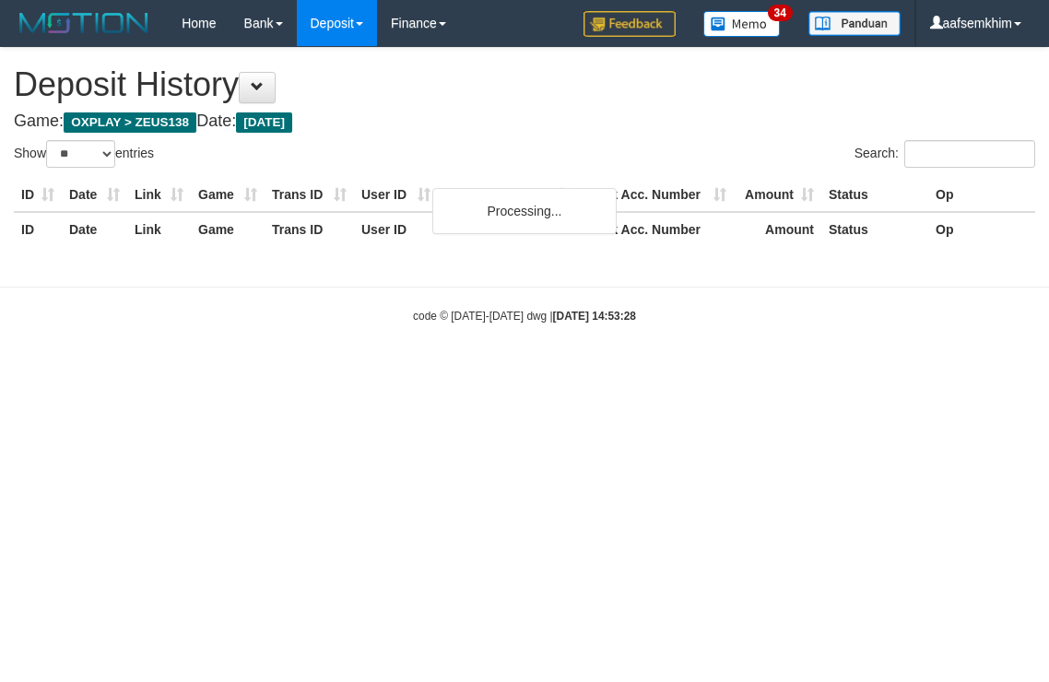
select select "**"
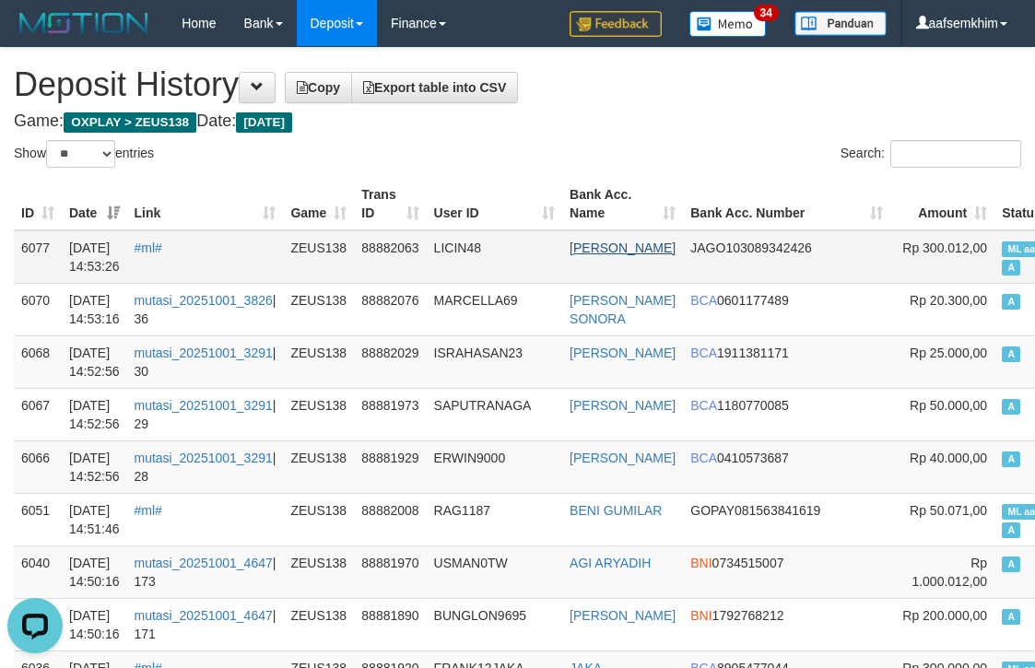
drag, startPoint x: 567, startPoint y: 241, endPoint x: 634, endPoint y: 264, distance: 71.1
click at [634, 264] on tr "6077 01/10/2025 14:53:26 #ml# ZEUS138 88882063 LICIN48 ADITYA FARIZKY JAGO 1030…" at bounding box center [632, 256] width 1236 height 53
click at [162, 248] on link "#ml#" at bounding box center [149, 248] width 28 height 15
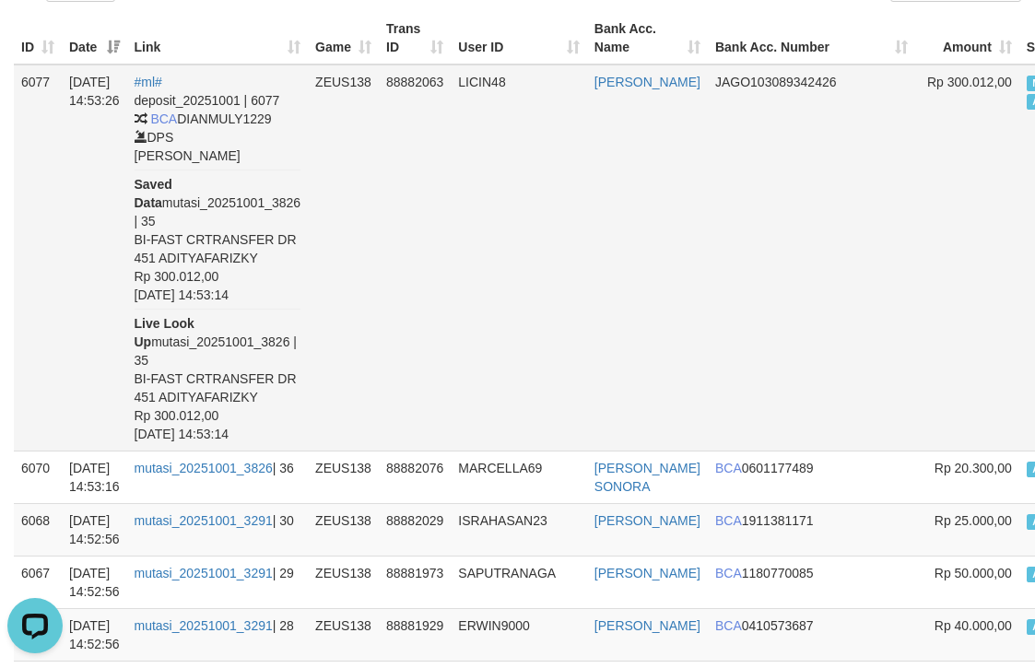
scroll to position [184, 0]
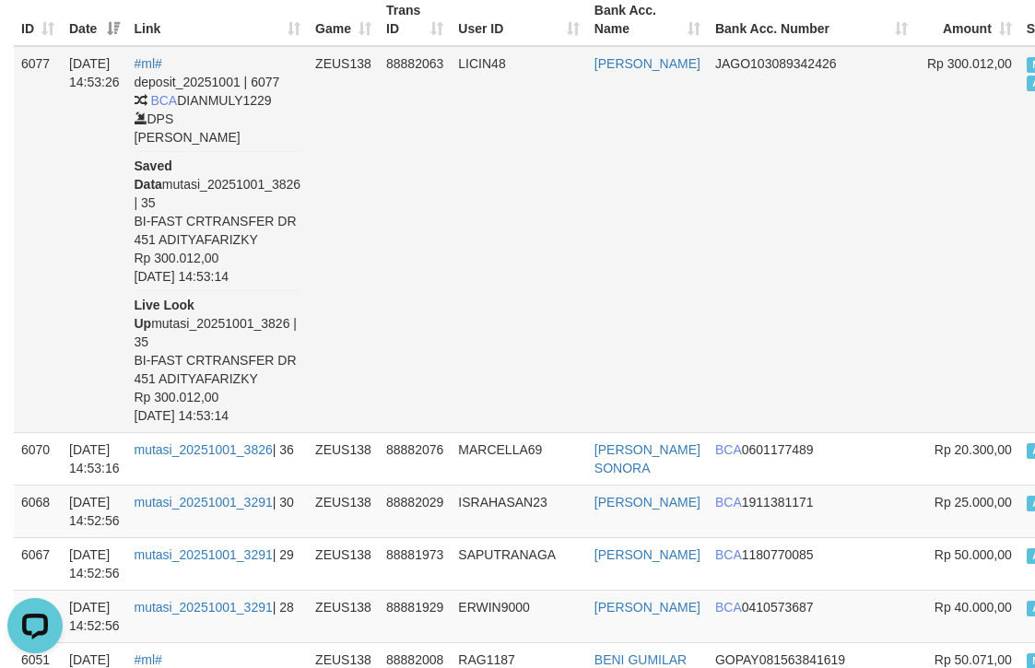
click at [612, 101] on td "ADITYA FARIZKY" at bounding box center [647, 239] width 121 height 387
copy link "FARIZKY"
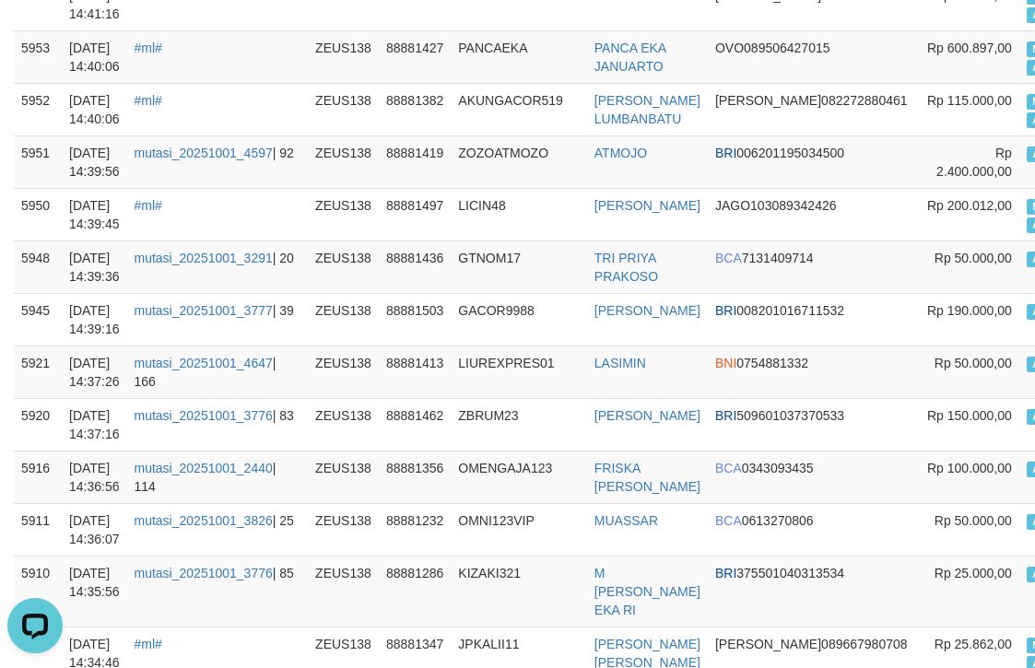
scroll to position [145, 0]
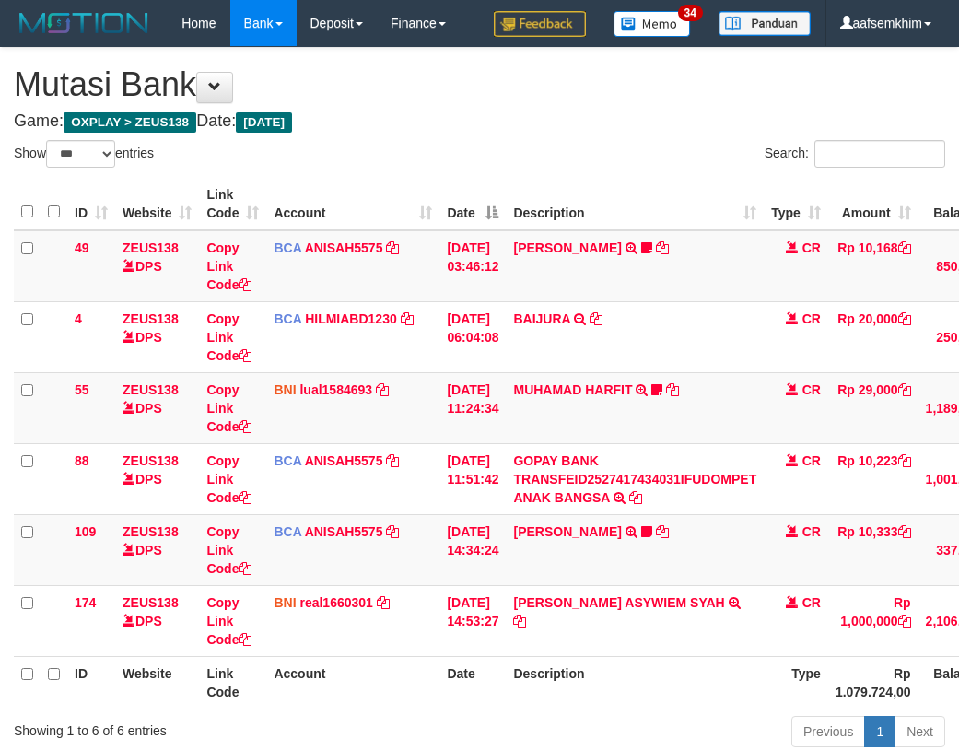
select select "***"
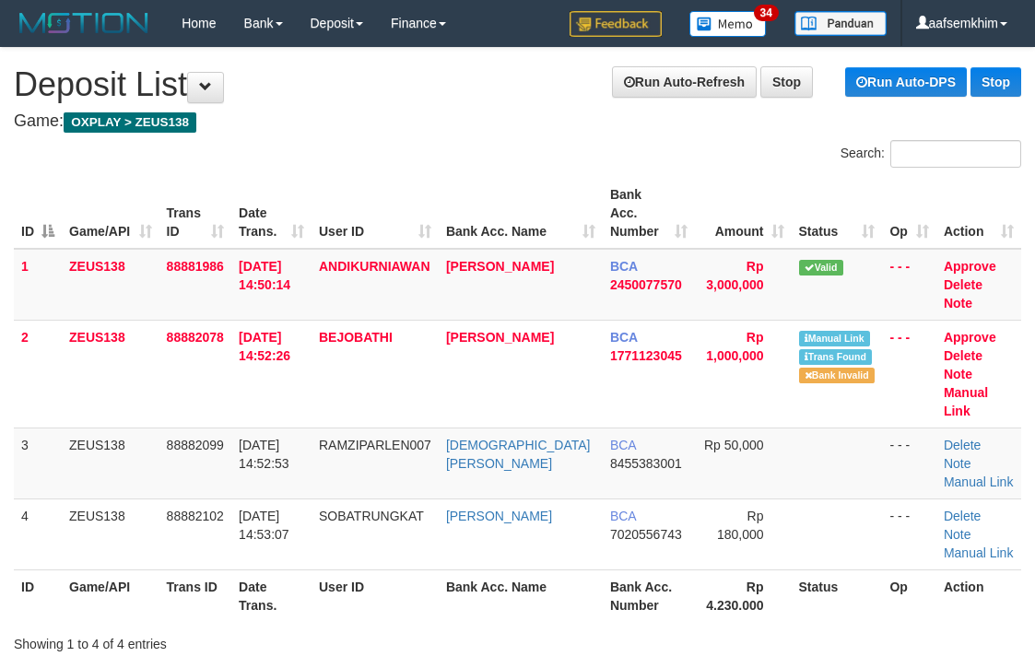
scroll to position [0, 11]
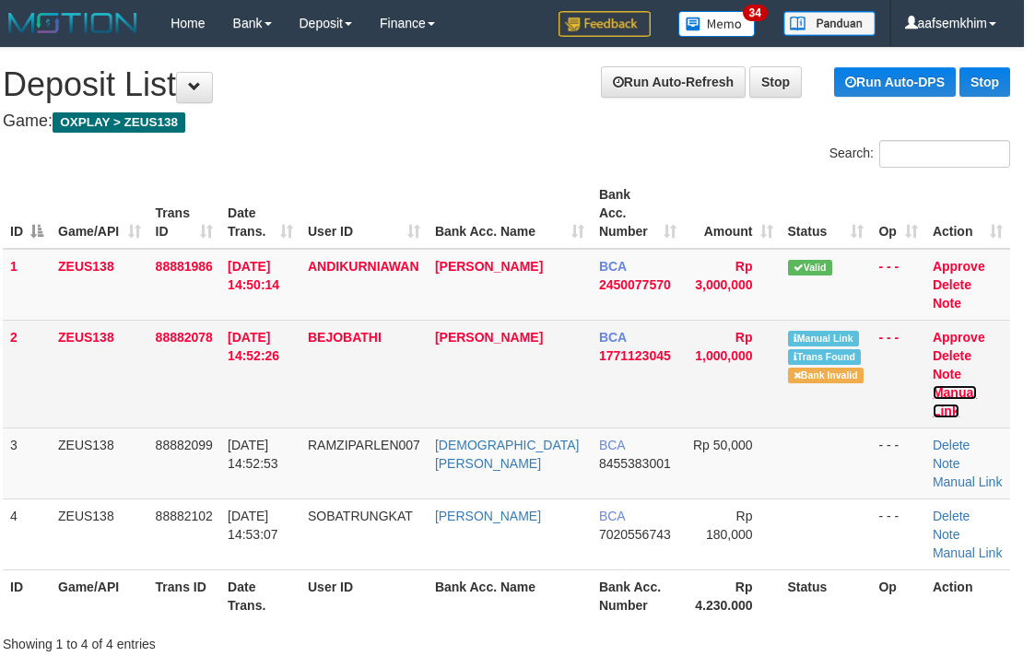
click at [966, 385] on link "Manual Link" at bounding box center [955, 401] width 44 height 33
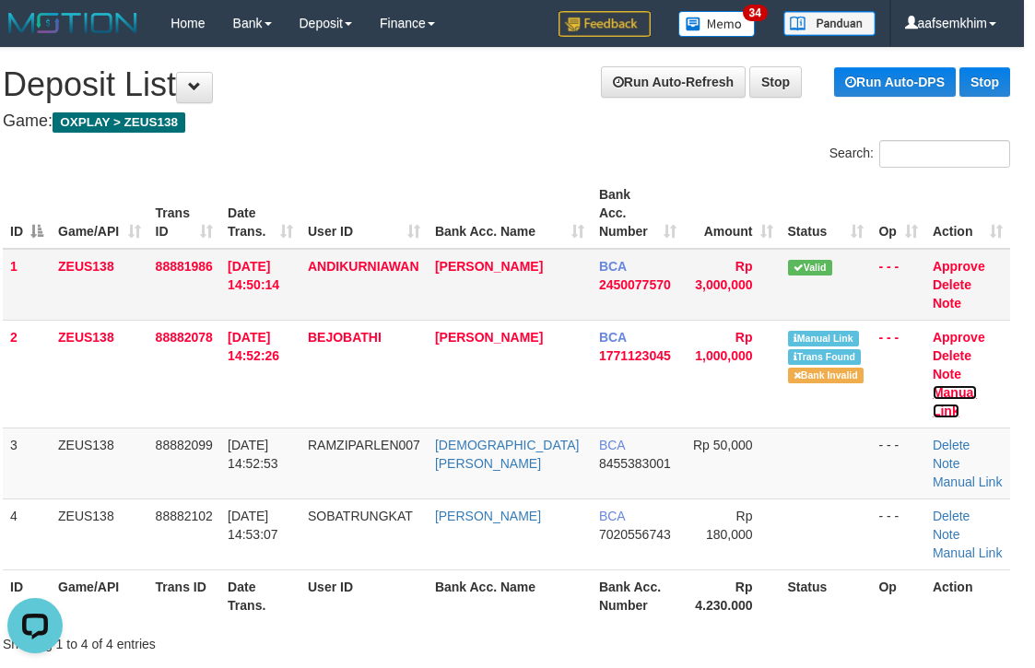
click at [933, 385] on link "Manual Link" at bounding box center [955, 401] width 44 height 33
click at [604, 251] on td "BCA 2450077570" at bounding box center [638, 285] width 92 height 72
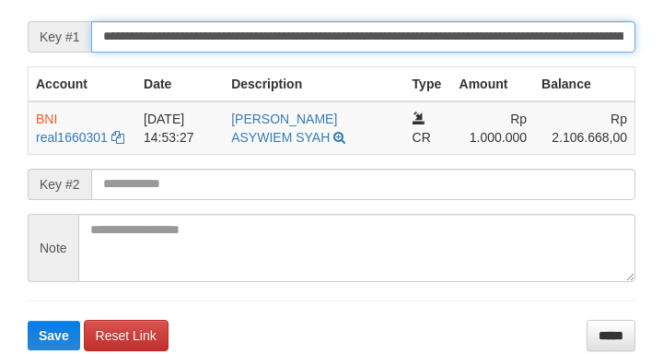
click at [28, 321] on button "Save" at bounding box center [54, 335] width 53 height 29
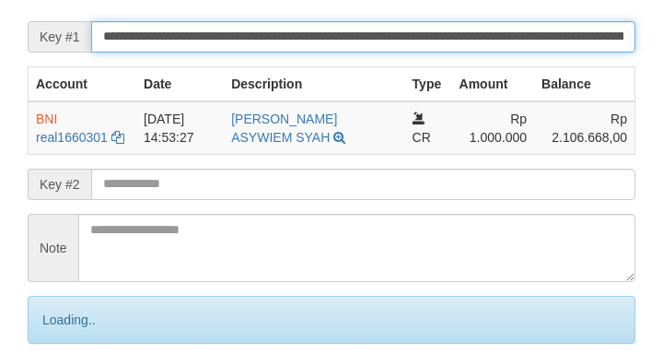
click at [576, 50] on input "**********" at bounding box center [363, 36] width 545 height 31
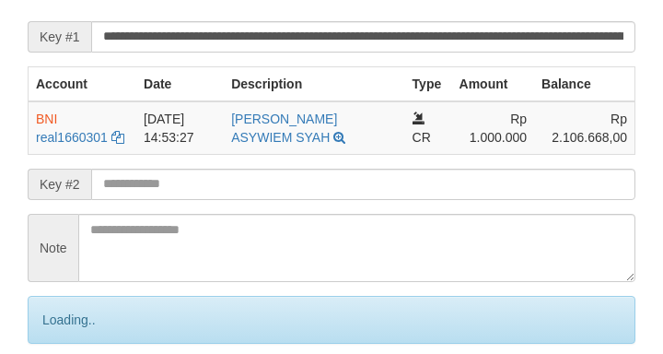
scroll to position [925, 0]
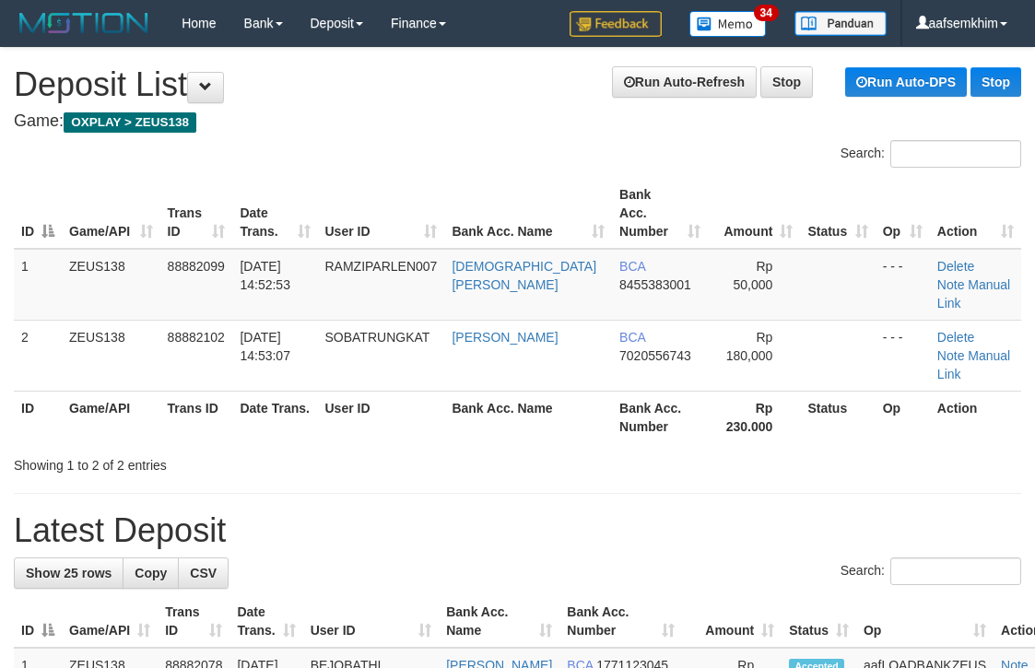
click at [645, 169] on div "Search: ID Game/API Trans ID Date Trans. User ID Bank Acc. Name Bank Acc. Numbe…" at bounding box center [517, 307] width 1007 height 335
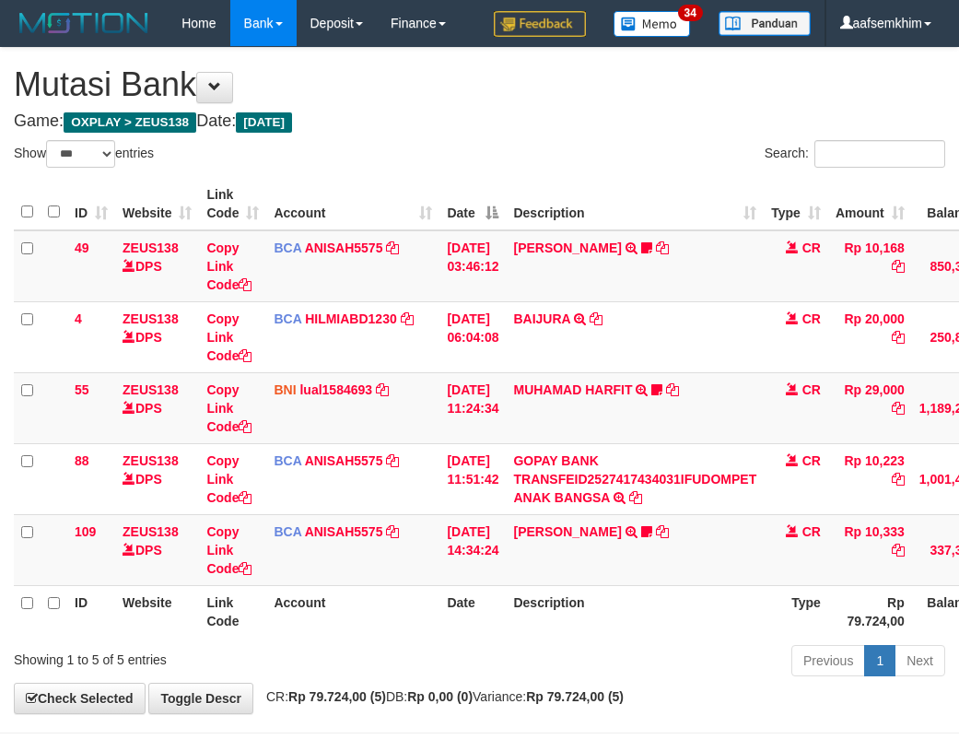
select select "***"
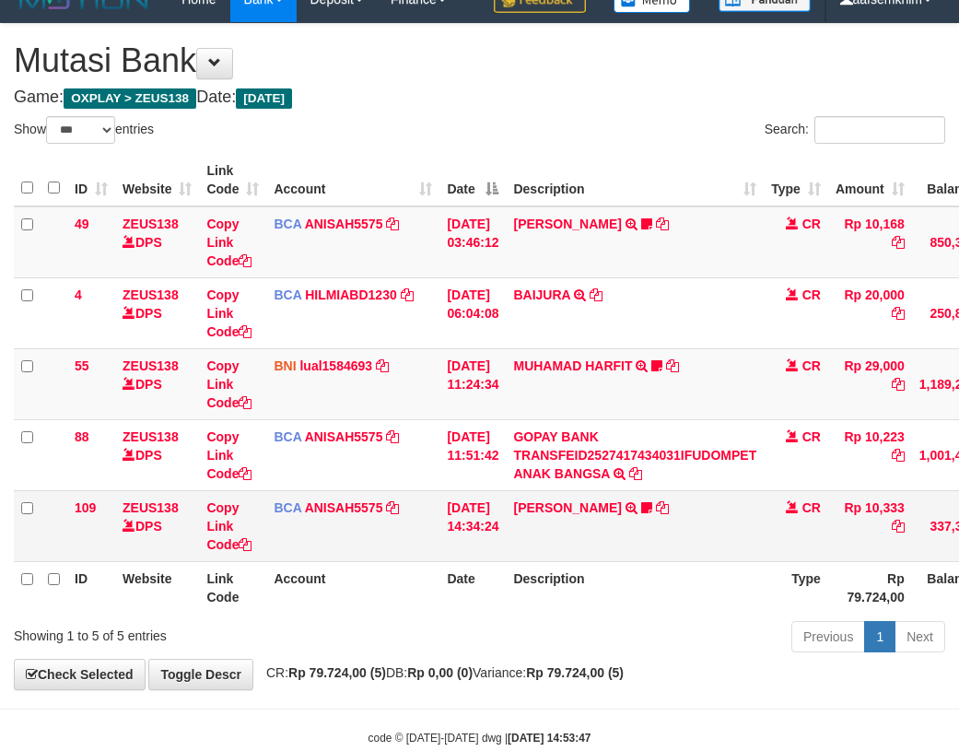
scroll to position [65, 0]
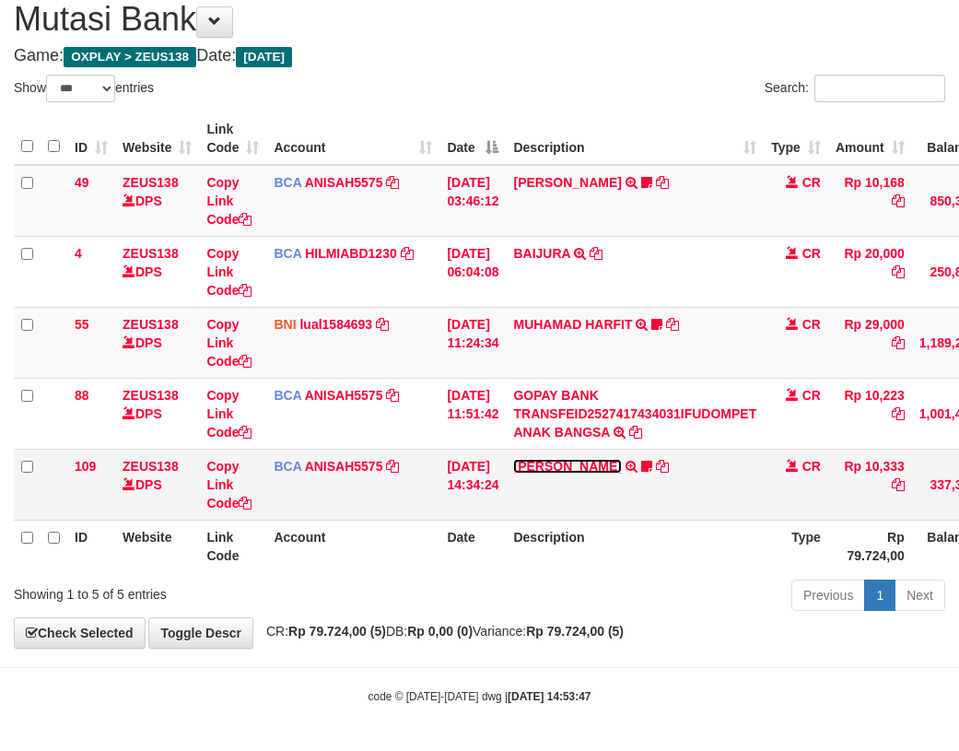
click at [593, 471] on link "LISTON SITOR" at bounding box center [567, 466] width 108 height 15
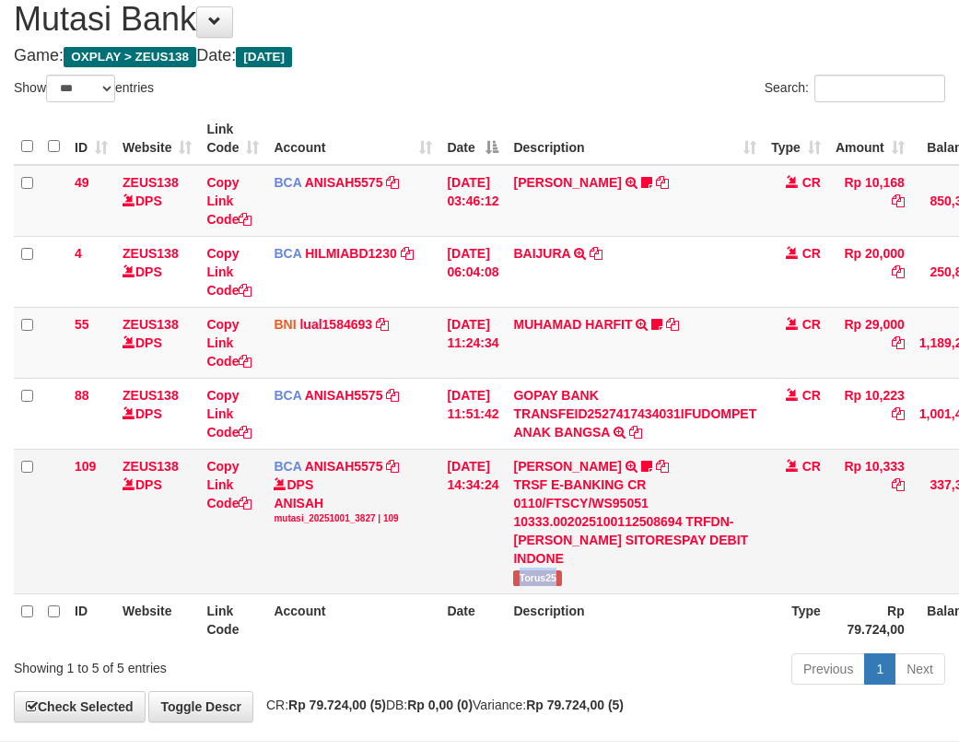
drag, startPoint x: 519, startPoint y: 567, endPoint x: 581, endPoint y: 564, distance: 61.8
click at [583, 566] on td "LISTON SITOR TRSF E-BANKING CR 0110/FTSCY/WS95051 10333.002025100112508694 TRFD…" at bounding box center [635, 521] width 258 height 145
copy span "Torus25"
click at [285, 229] on td "BCA ANISAH5575 DPS ANISAH mutasi_20251001_3827 | 49 mutasi_20251001_3827 | 49" at bounding box center [352, 201] width 173 height 72
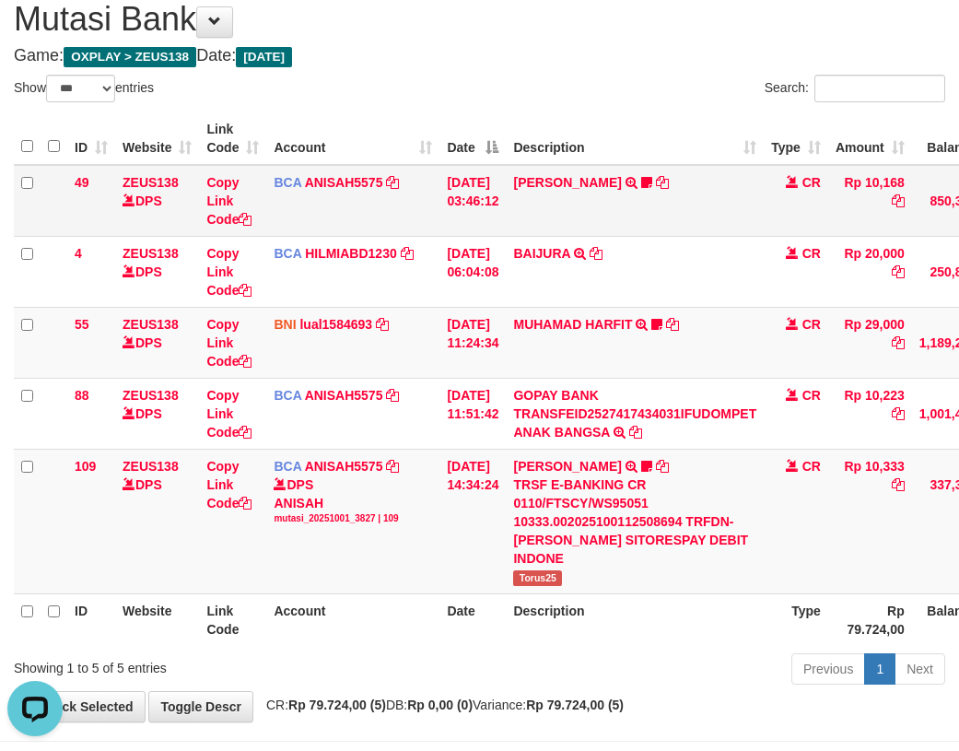
click at [237, 233] on td "Copy Link Code" at bounding box center [232, 201] width 67 height 72
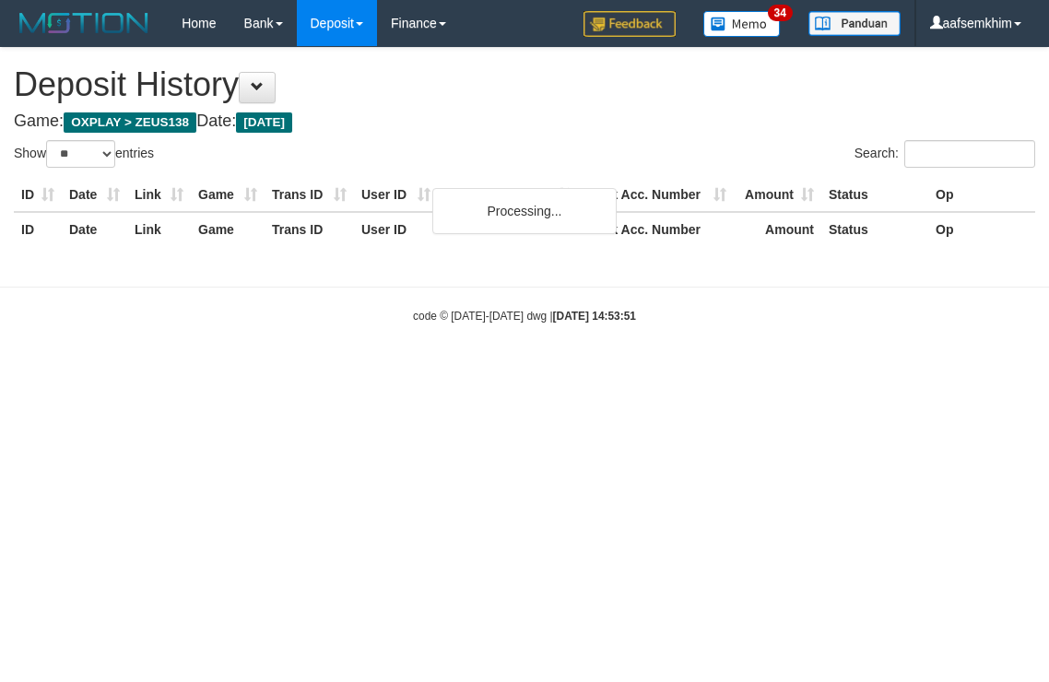
select select "**"
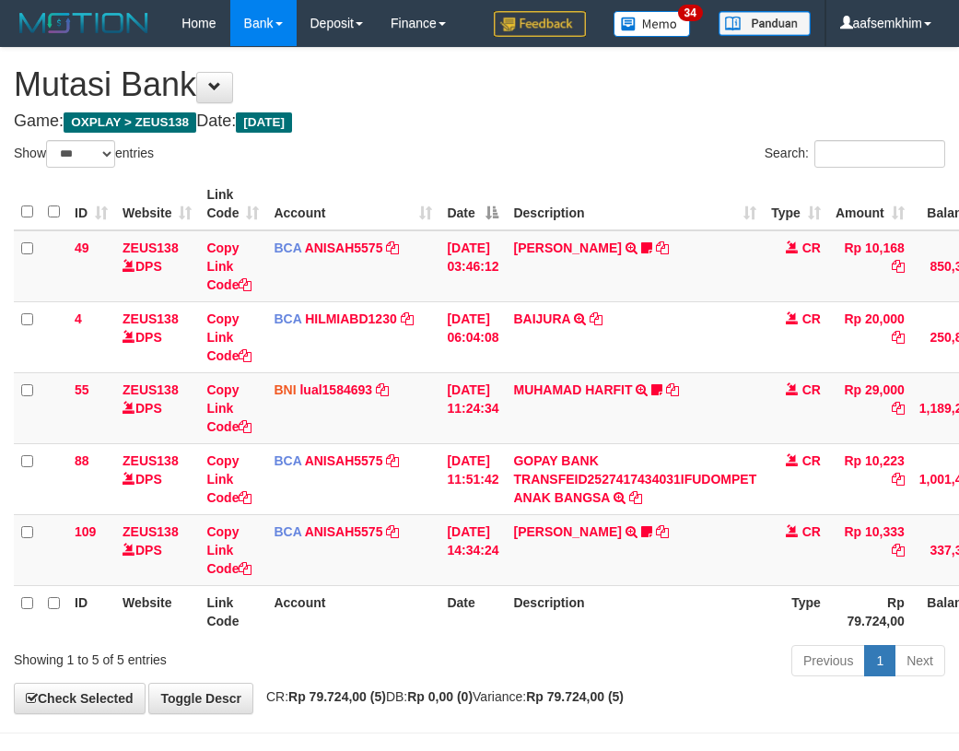
select select "***"
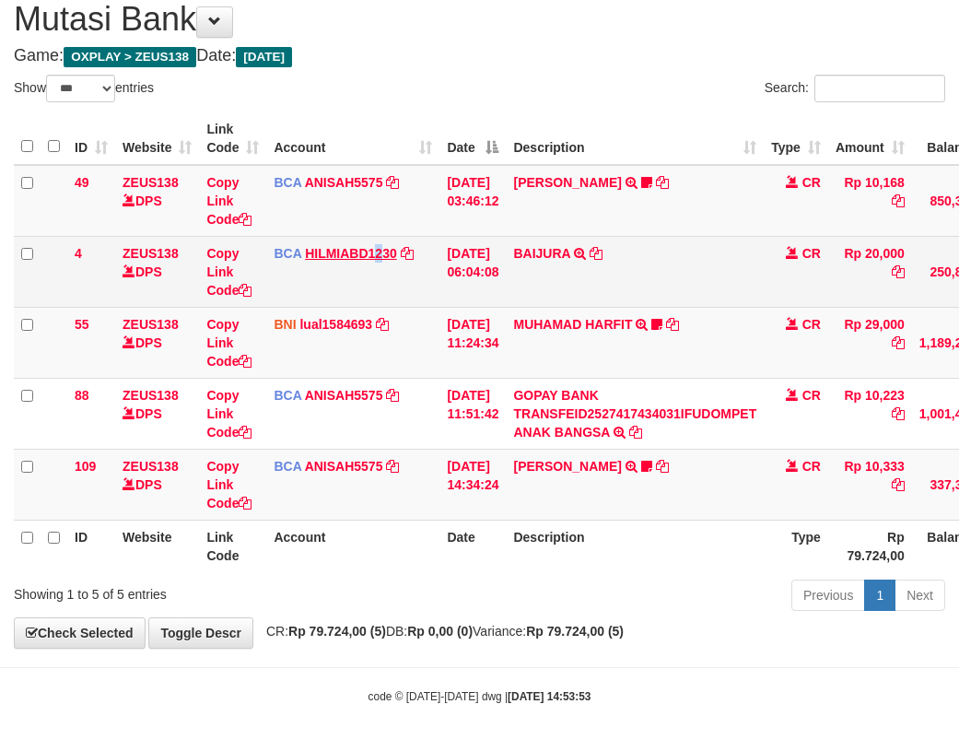
drag, startPoint x: 382, startPoint y: 262, endPoint x: 372, endPoint y: 260, distance: 9.4
click at [377, 260] on td "BCA HILMIABD1230 DPS HILMI ABDILLAH mutasi_20251001_4766 | 4 mutasi_20251001_47…" at bounding box center [352, 271] width 173 height 71
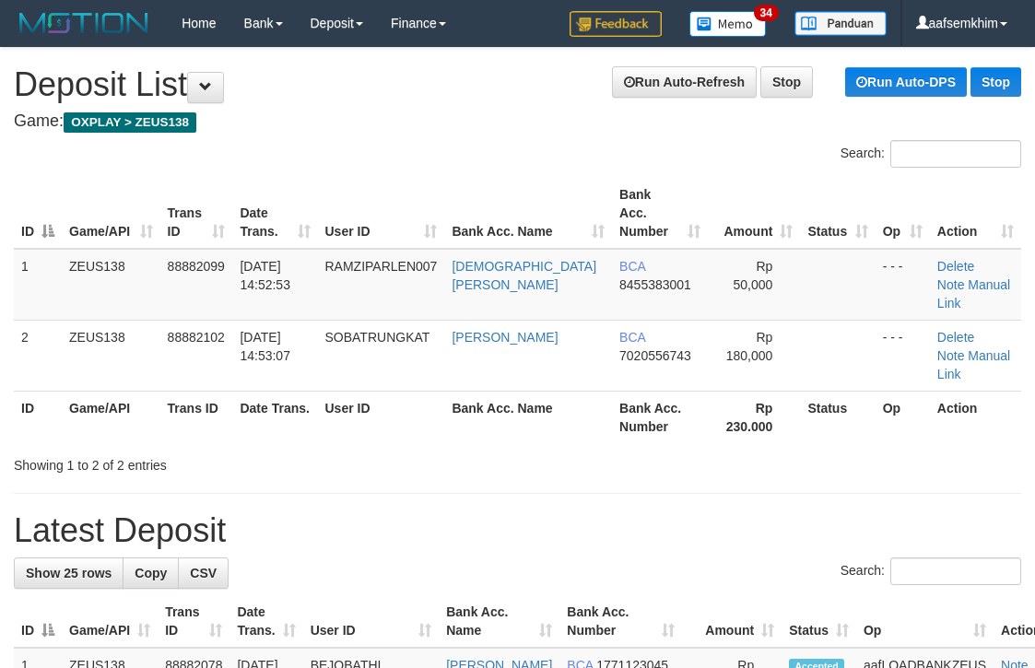
scroll to position [0, 11]
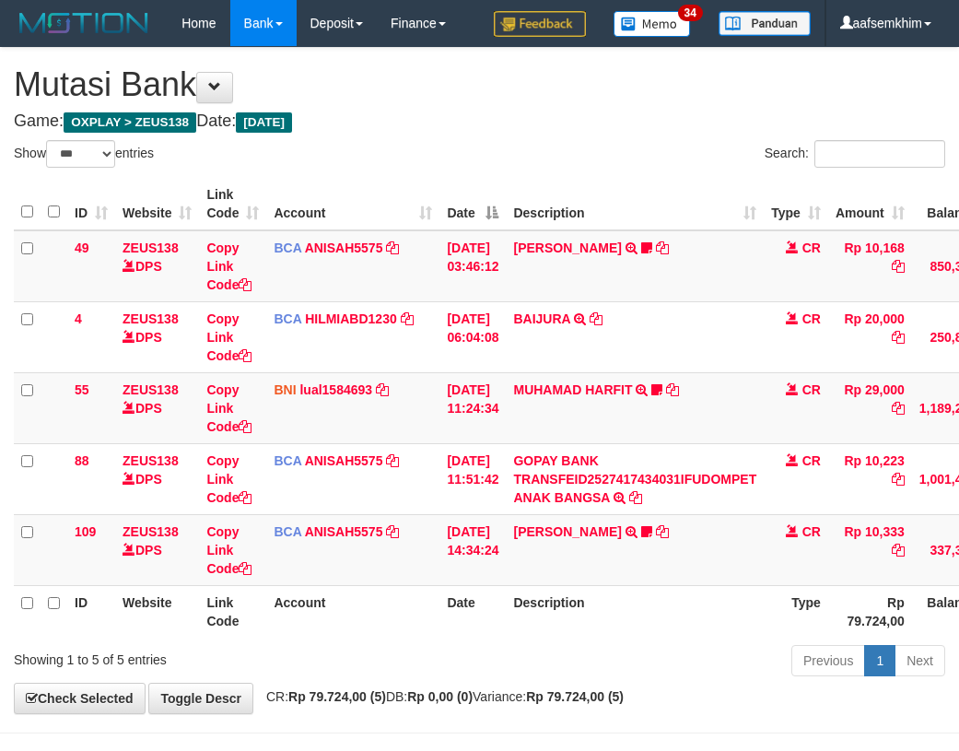
select select "***"
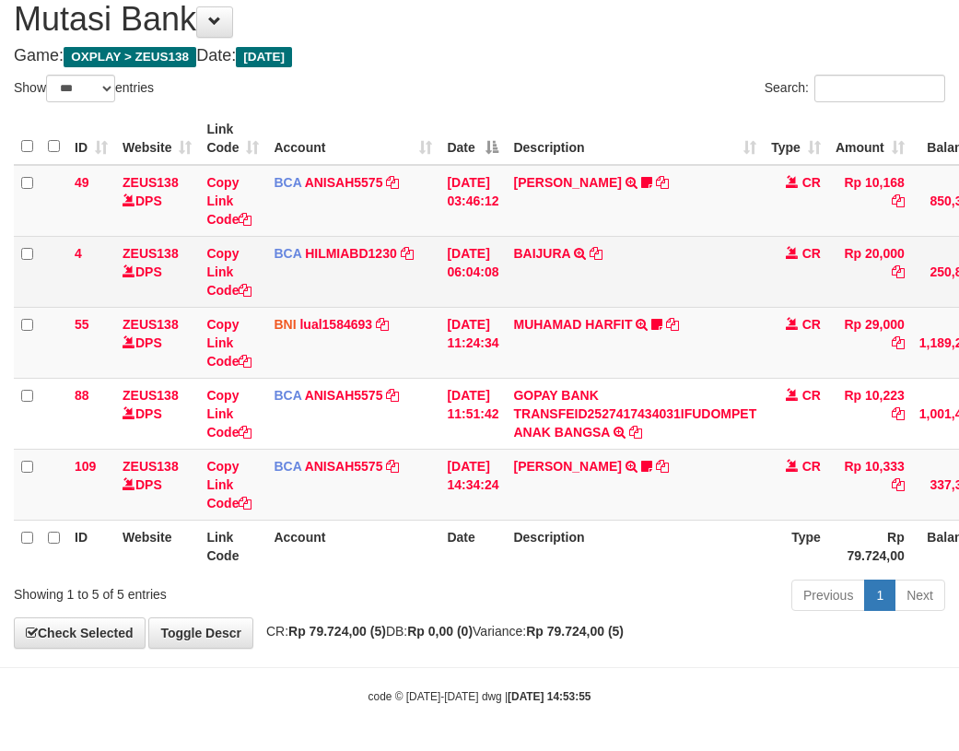
click at [323, 241] on td "BCA HILMIABD1230 DPS HILMI ABDILLAH mutasi_20251001_4766 | 4 mutasi_20251001_47…" at bounding box center [352, 271] width 173 height 71
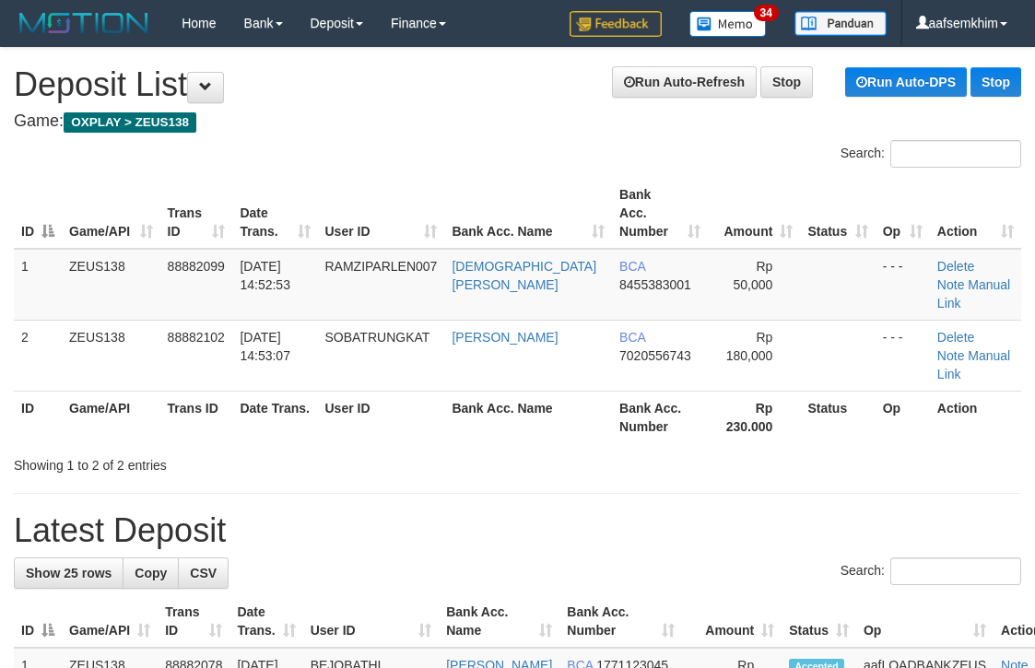
scroll to position [0, 11]
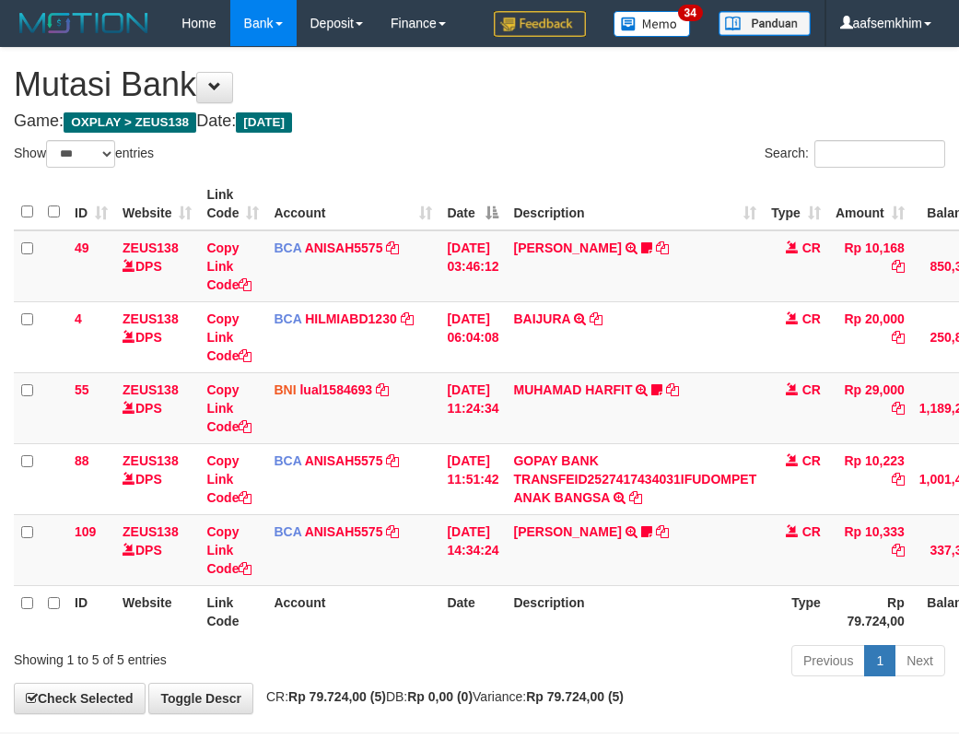
select select "***"
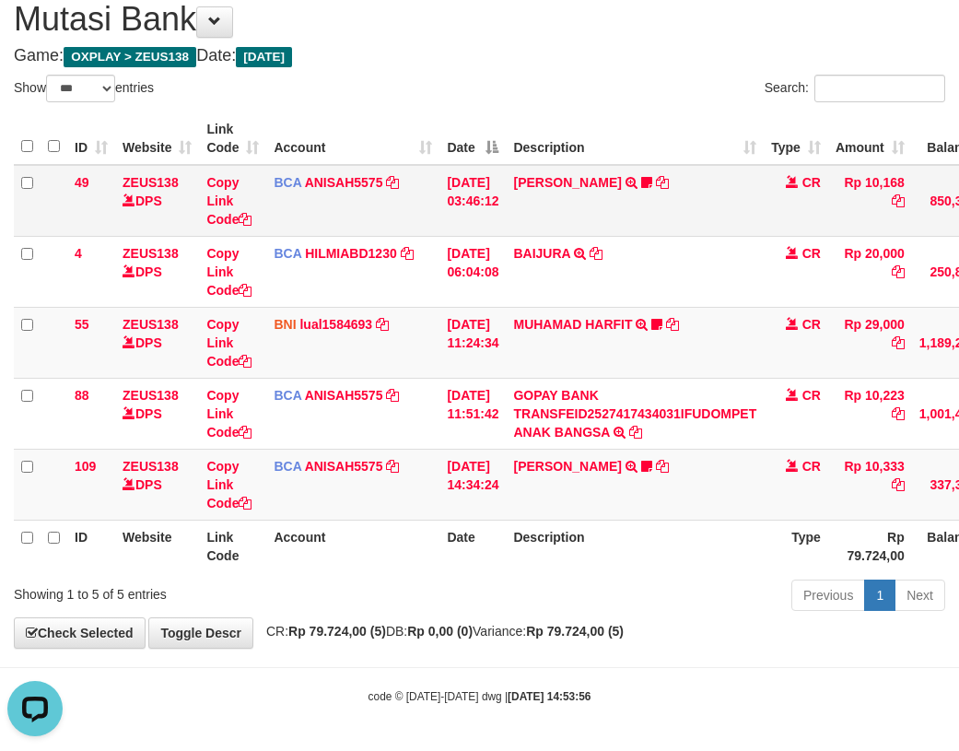
click at [433, 194] on td "BCA ANISAH5575 DPS ANISAH mutasi_20251001_3827 | 49 mutasi_20251001_3827 | 49" at bounding box center [352, 201] width 173 height 72
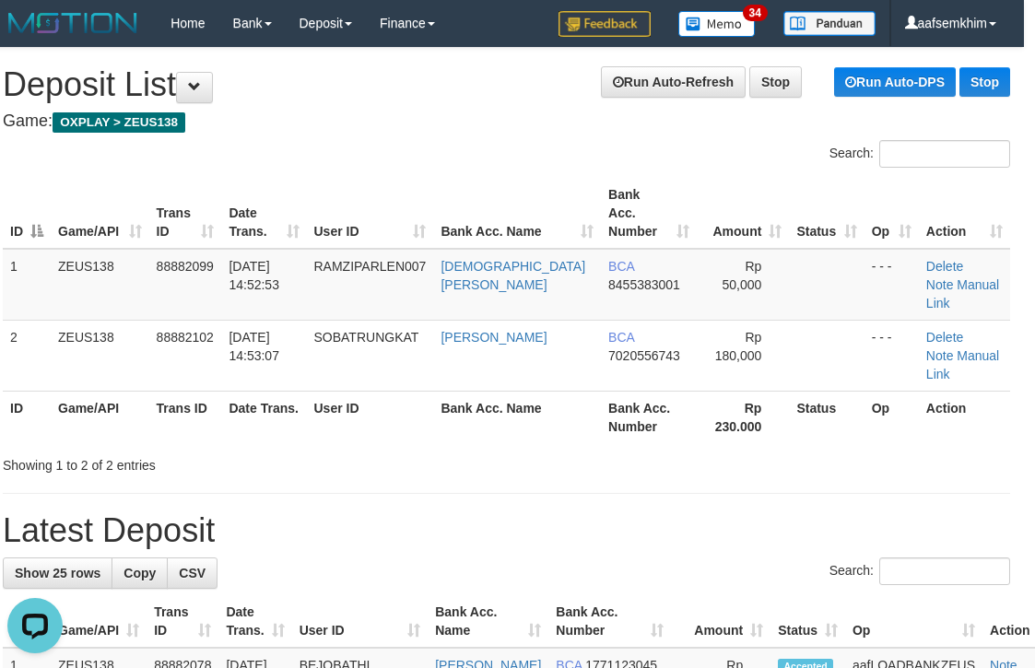
drag, startPoint x: 635, startPoint y: 102, endPoint x: 796, endPoint y: 112, distance: 161.6
click at [670, 102] on h1 "Run Auto-Refresh Stop Run Auto-DPS Stop Deposit List" at bounding box center [506, 84] width 1007 height 37
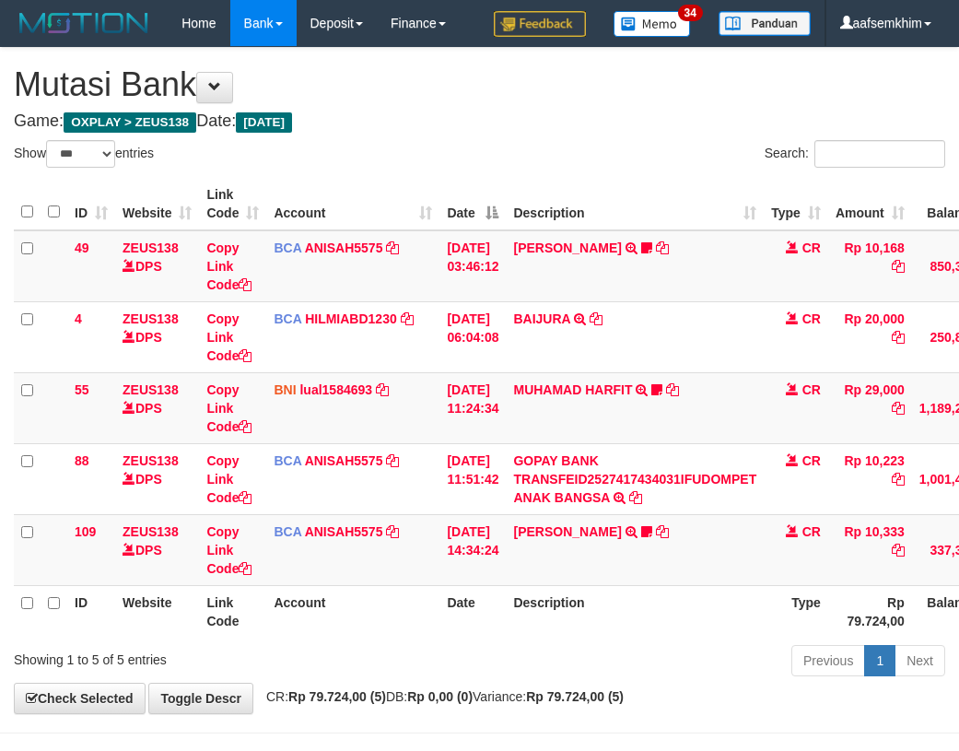
select select "***"
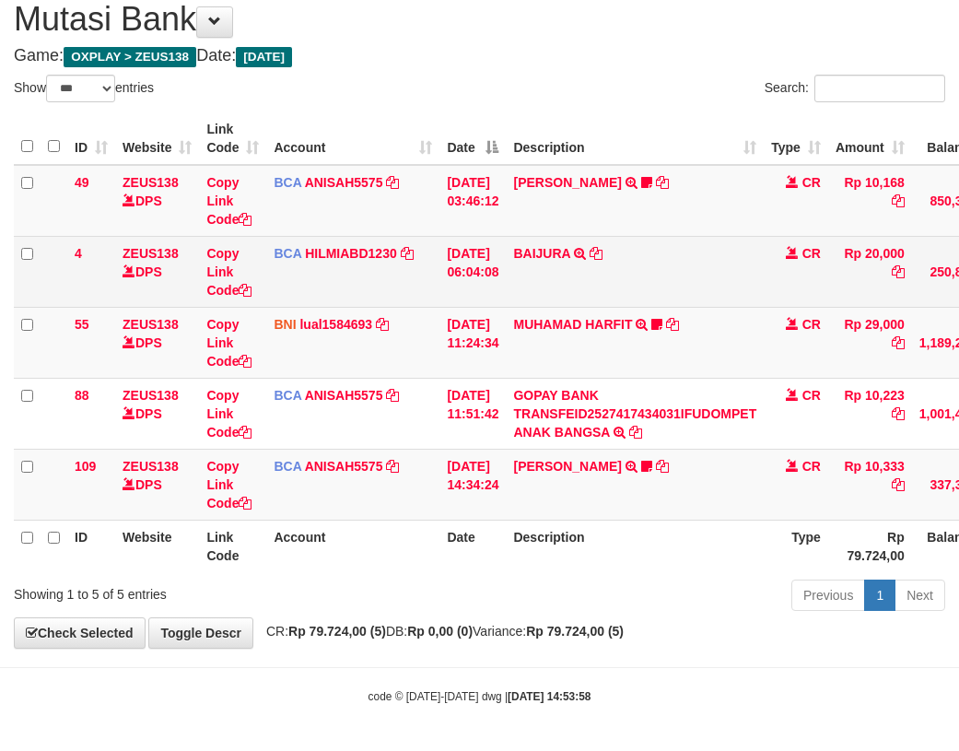
drag, startPoint x: 423, startPoint y: 278, endPoint x: 402, endPoint y: 271, distance: 22.4
click at [420, 275] on td "BCA HILMIABD1230 DPS HILMI ABDILLAH mutasi_20251001_4766 | 4 mutasi_20251001_47…" at bounding box center [352, 271] width 173 height 71
click at [586, 295] on td "BAIJURA TRSF E-BANKING CR 0110/FTSCY/WS95051 20000.002025100191215388 TRFDN-BAI…" at bounding box center [635, 271] width 258 height 71
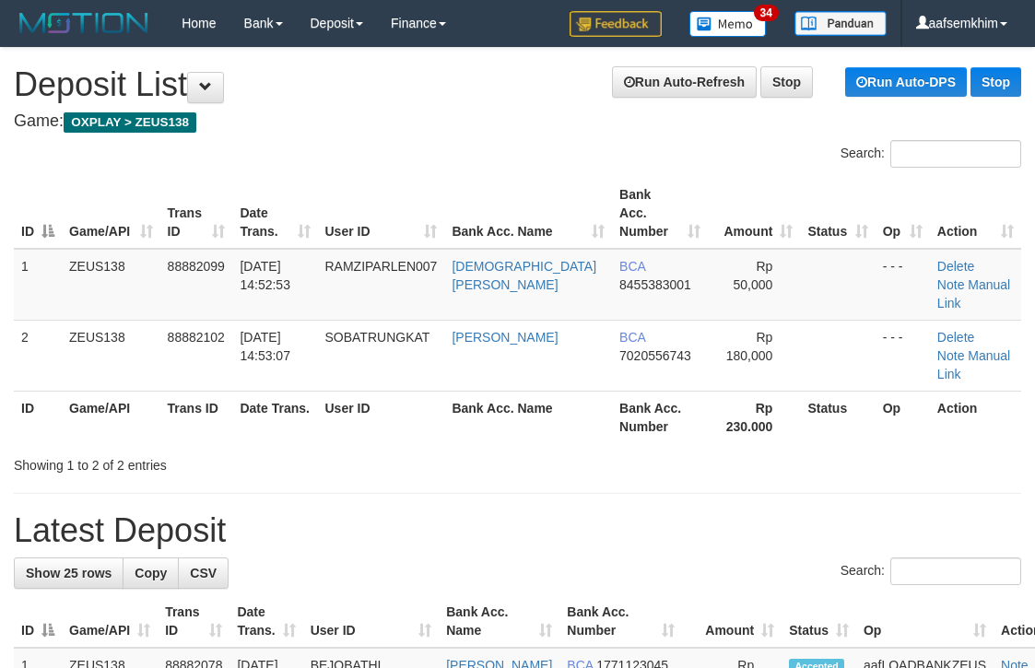
scroll to position [0, 11]
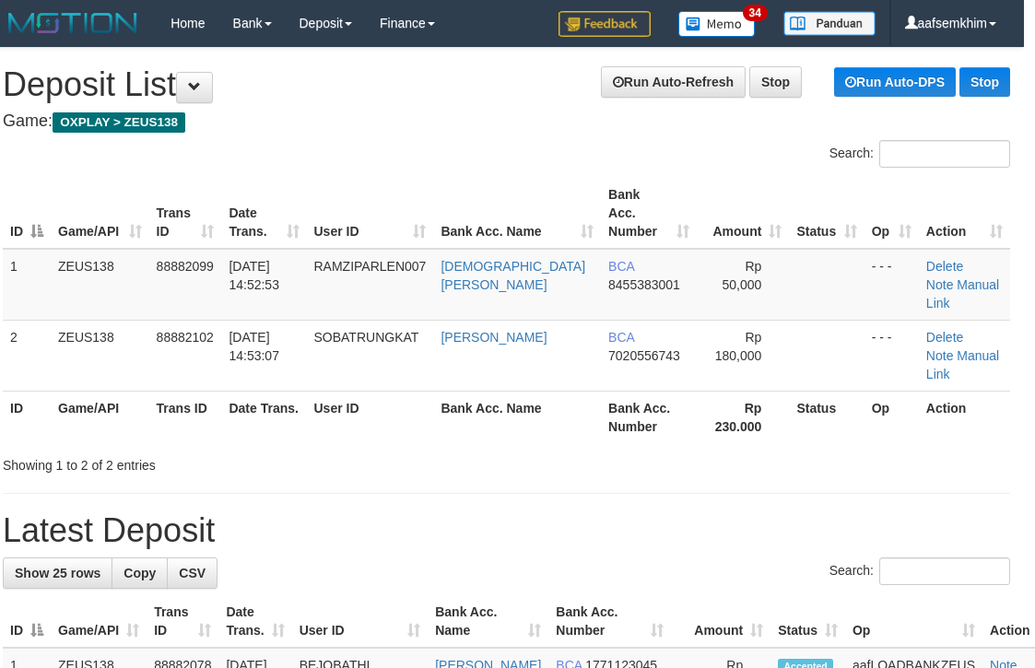
click at [765, 206] on th "Amount" at bounding box center [743, 213] width 93 height 71
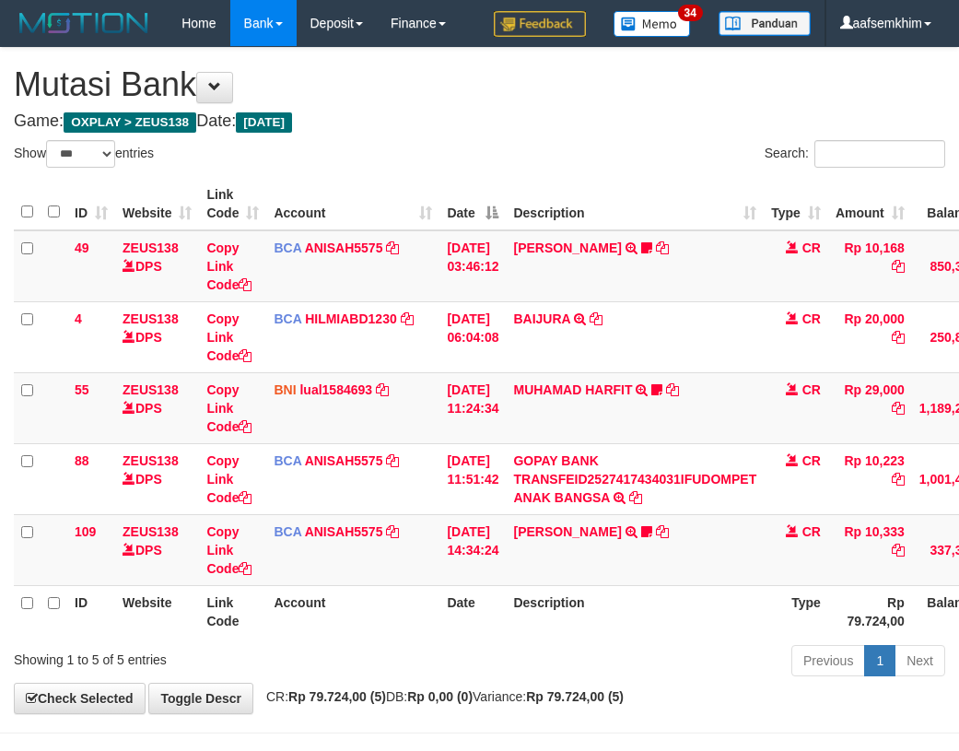
select select "***"
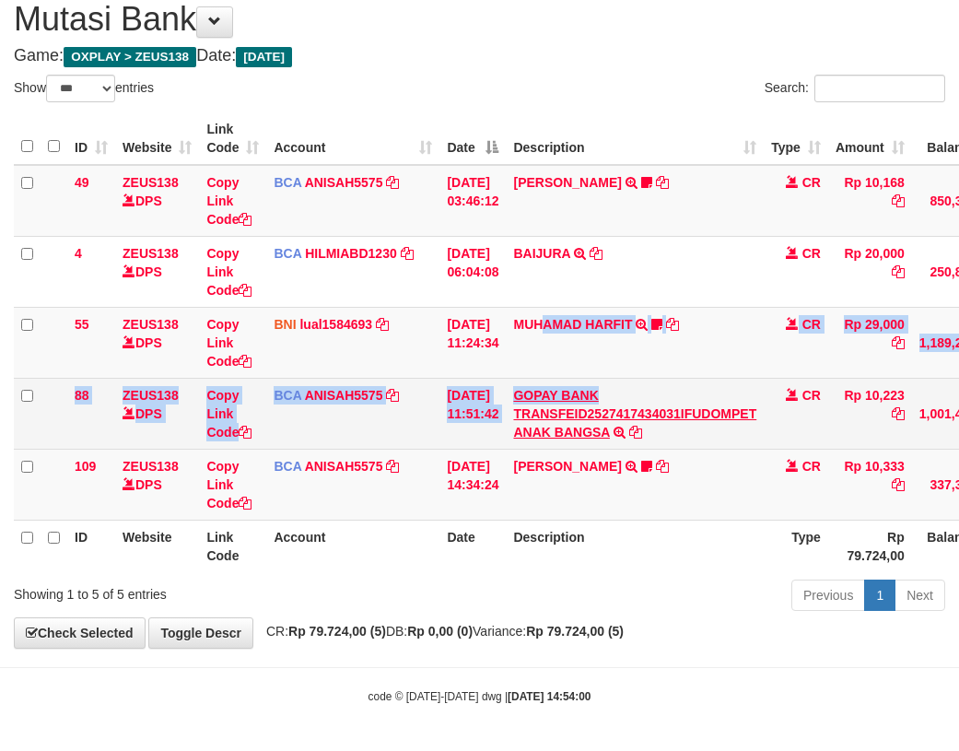
click at [696, 406] on tbody "49 ZEUS138 DPS Copy Link Code BCA ANISAH5575 DPS ANISAH mutasi_20251001_3827 | …" at bounding box center [563, 343] width 1099 height 356
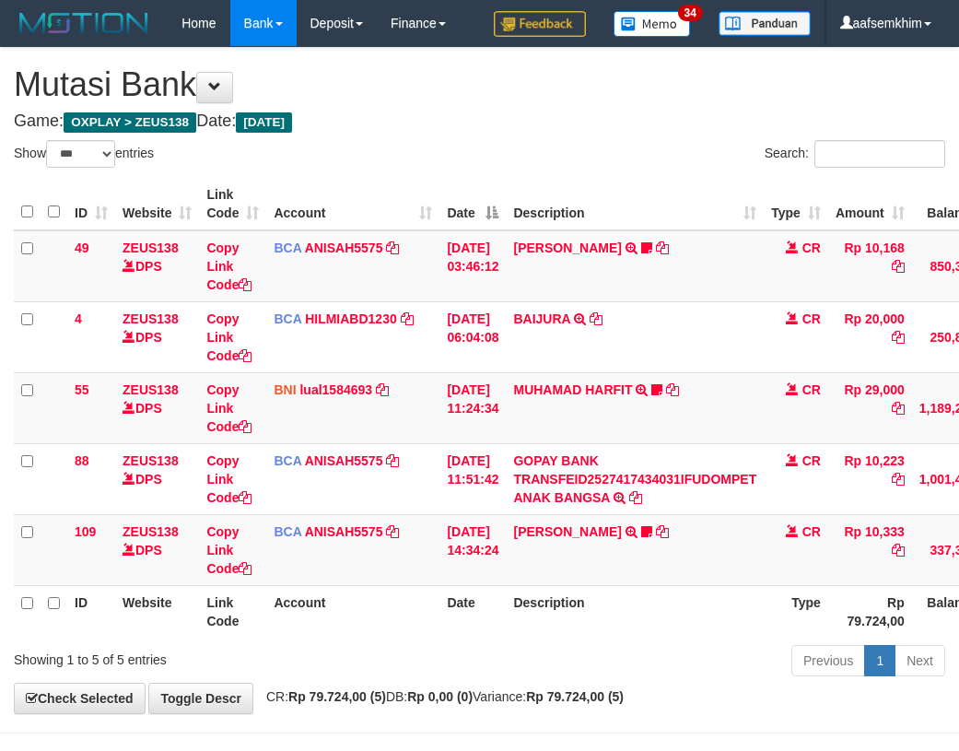
select select "***"
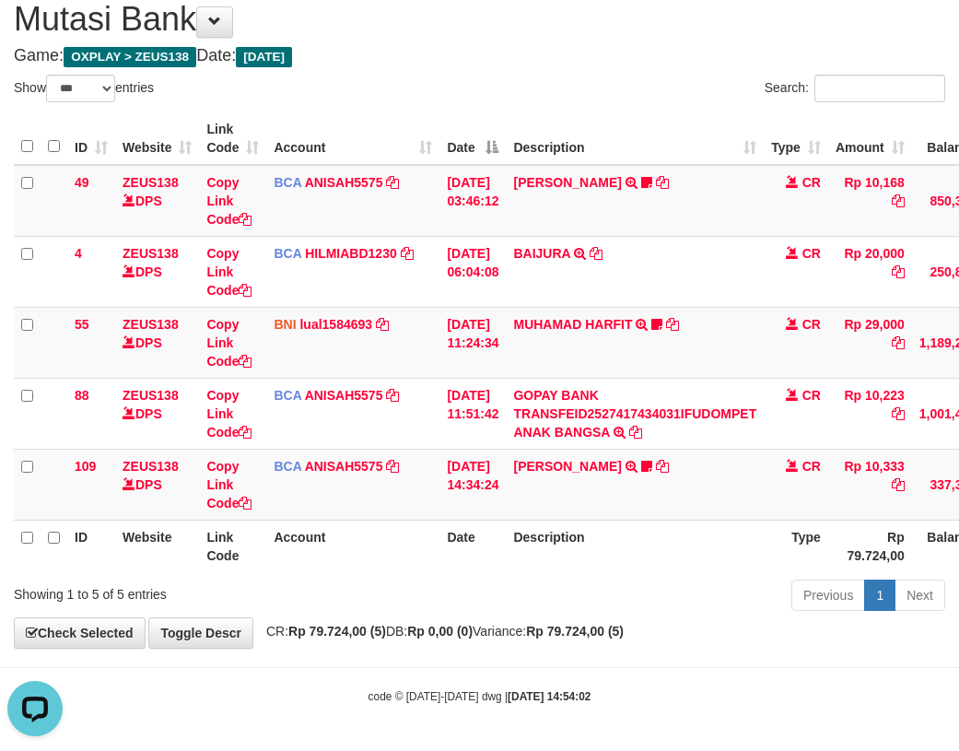
click at [382, 117] on th "Account" at bounding box center [352, 138] width 173 height 53
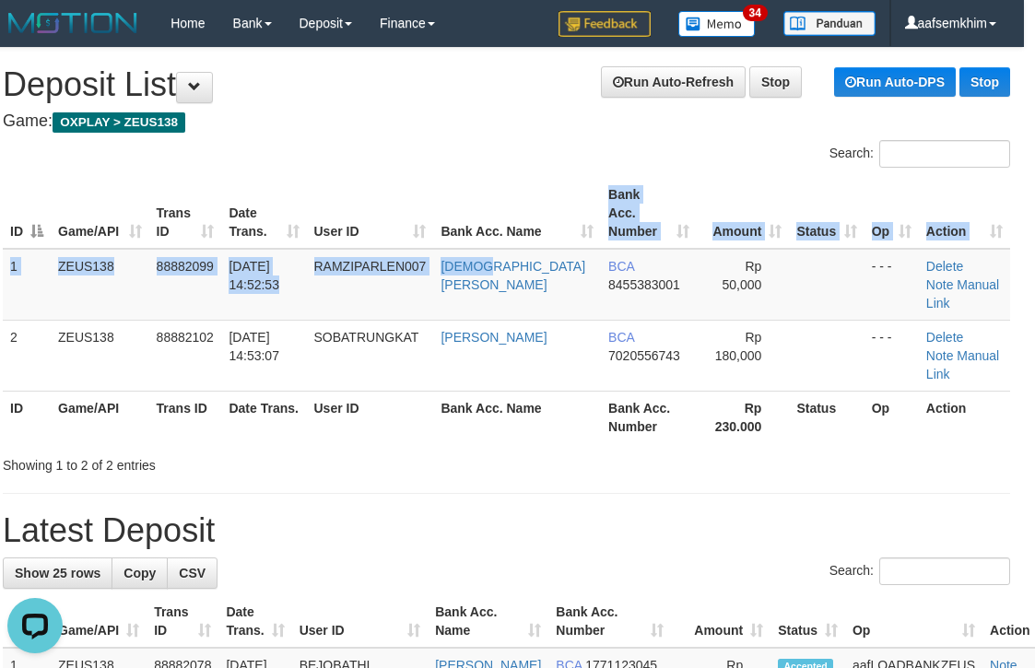
drag, startPoint x: 516, startPoint y: 232, endPoint x: 600, endPoint y: 222, distance: 84.5
click at [578, 223] on table "ID Game/API Trans ID Date Trans. User ID Bank Acc. Name Bank Acc. Number Amount…" at bounding box center [506, 310] width 1007 height 265
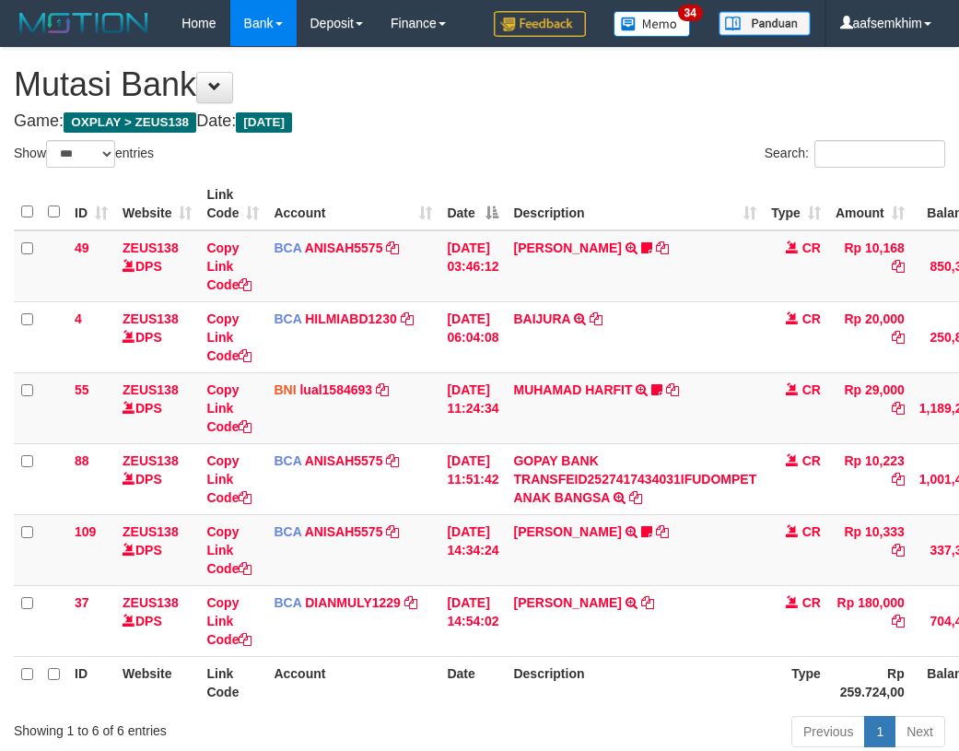
select select "***"
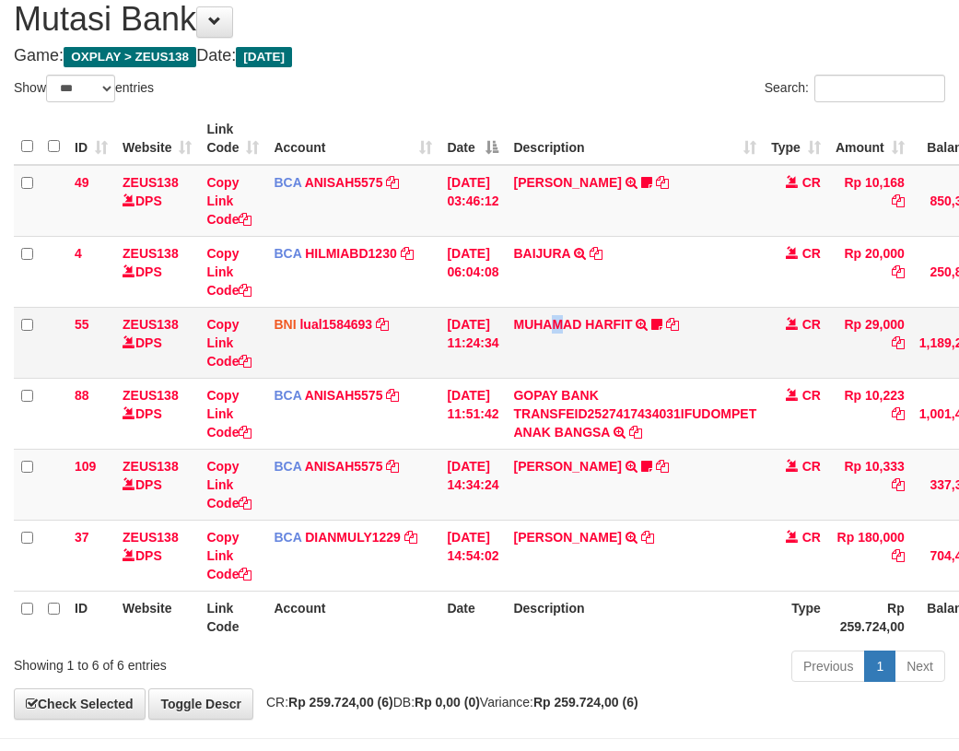
drag, startPoint x: 578, startPoint y: 311, endPoint x: 588, endPoint y: 340, distance: 30.3
click at [581, 314] on td "MUHAMAD HARFIT TRANSFER DARI SDR MUHAMAD HARFIT Sano27" at bounding box center [635, 342] width 258 height 71
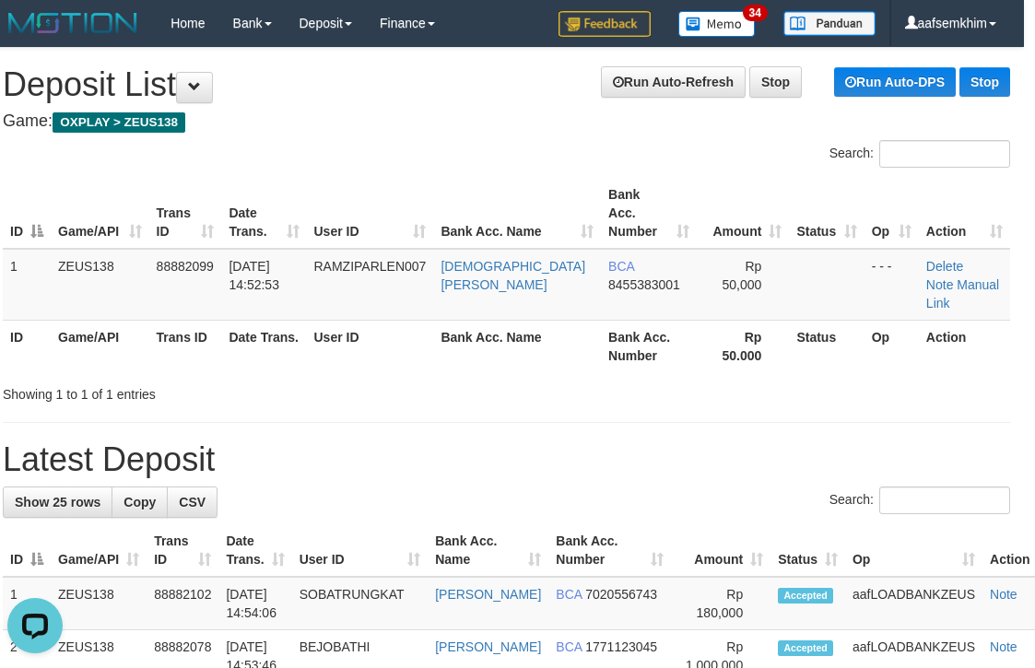
click at [601, 215] on th "Bank Acc. Number" at bounding box center [649, 213] width 96 height 71
click at [697, 279] on td "Rp 50,000" at bounding box center [743, 285] width 93 height 72
drag, startPoint x: 695, startPoint y: 279, endPoint x: 709, endPoint y: 273, distance: 15.3
click at [709, 273] on td "Rp 50,000" at bounding box center [743, 285] width 93 height 72
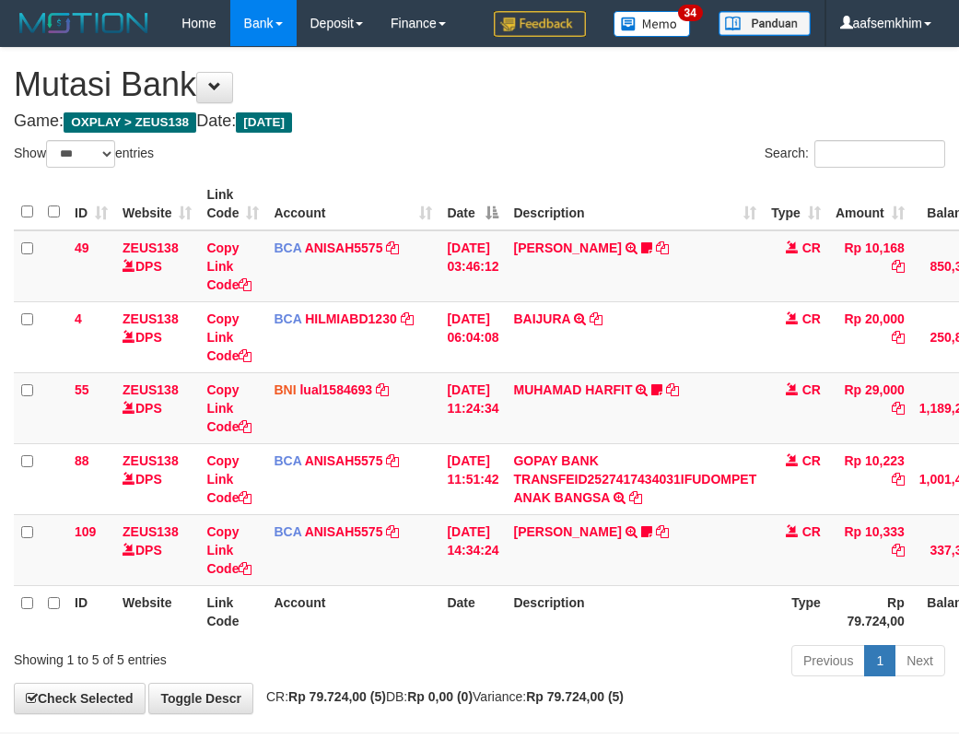
select select "***"
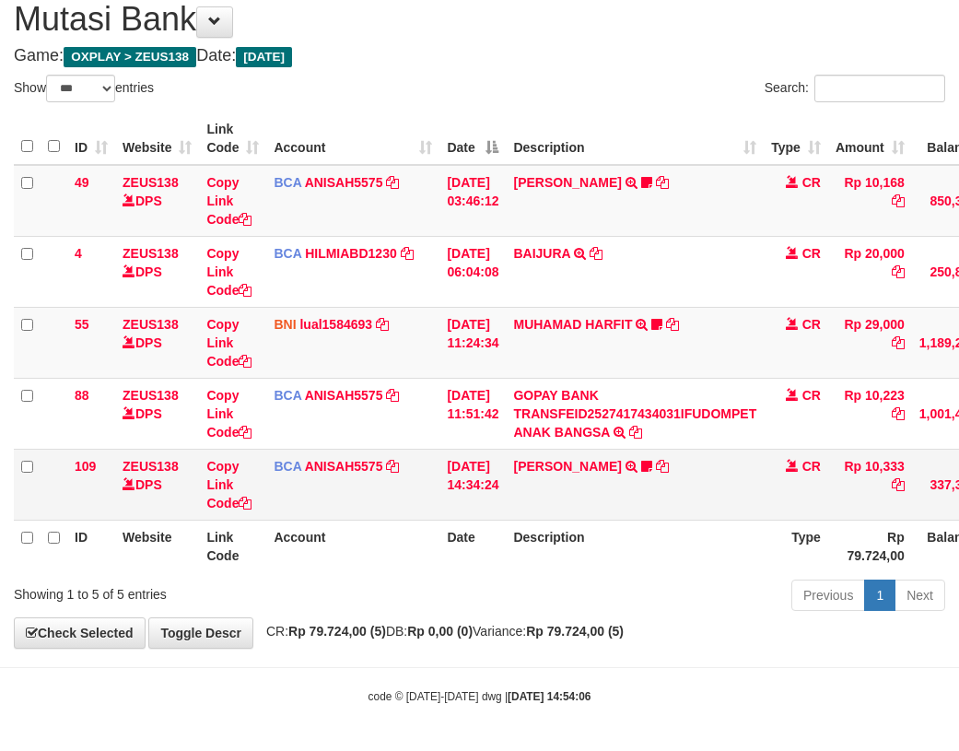
click at [648, 471] on td "LISTON SITOR TRSF E-BANKING CR 0110/FTSCY/WS95051 10333.002025100112508694 TRFD…" at bounding box center [635, 484] width 258 height 71
click at [642, 468] on icon at bounding box center [646, 466] width 11 height 13
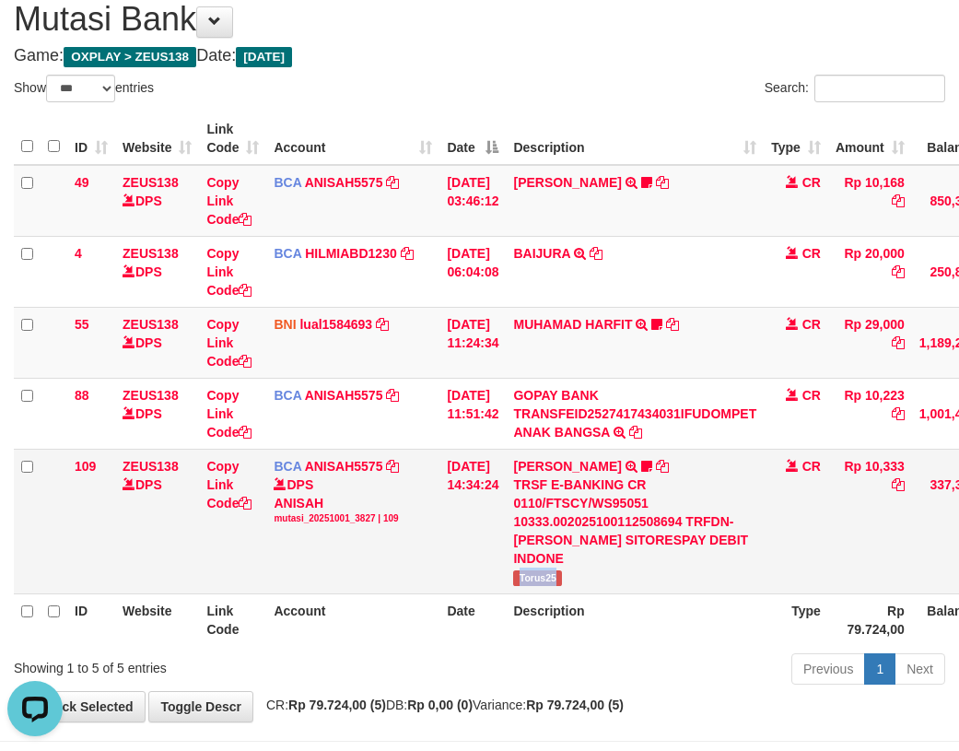
scroll to position [0, 0]
drag, startPoint x: 570, startPoint y: 559, endPoint x: 582, endPoint y: 559, distance: 12.0
click at [582, 559] on td "LISTON SITOR TRSF E-BANKING CR 0110/FTSCY/WS95051 10333.002025100112508694 TRFD…" at bounding box center [635, 521] width 258 height 145
copy span "Torus25"
click at [432, 356] on td "BNI lual1584693 DPS LUCKY ALAMSYAH mutasi_20251001_2414 | 55 mutasi_20251001_24…" at bounding box center [352, 342] width 173 height 71
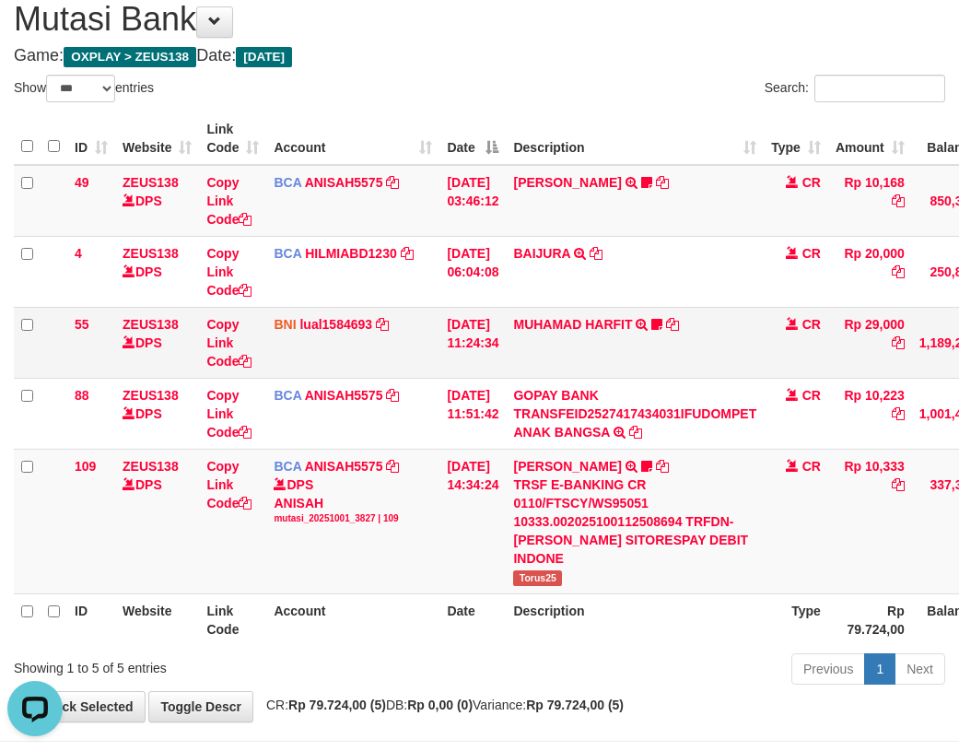
click at [197, 370] on td "ZEUS138 DPS" at bounding box center [157, 342] width 84 height 71
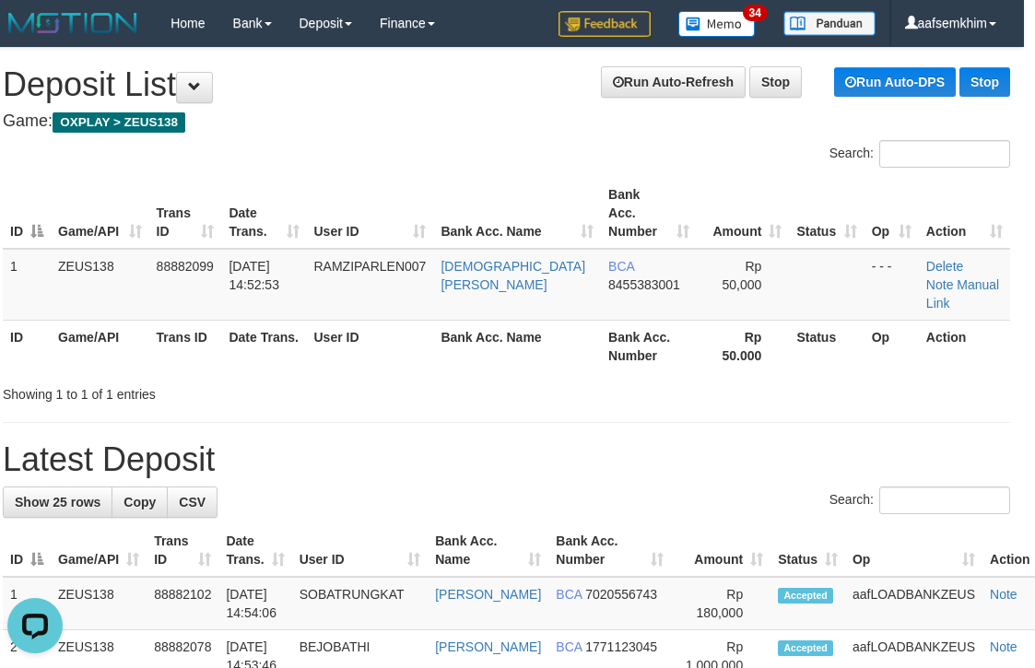
click at [709, 273] on td "Rp 50,000" at bounding box center [743, 285] width 93 height 72
click at [722, 259] on span "Rp 50,000" at bounding box center [742, 275] width 40 height 33
click at [699, 169] on div "Search:" at bounding box center [766, 156] width 490 height 32
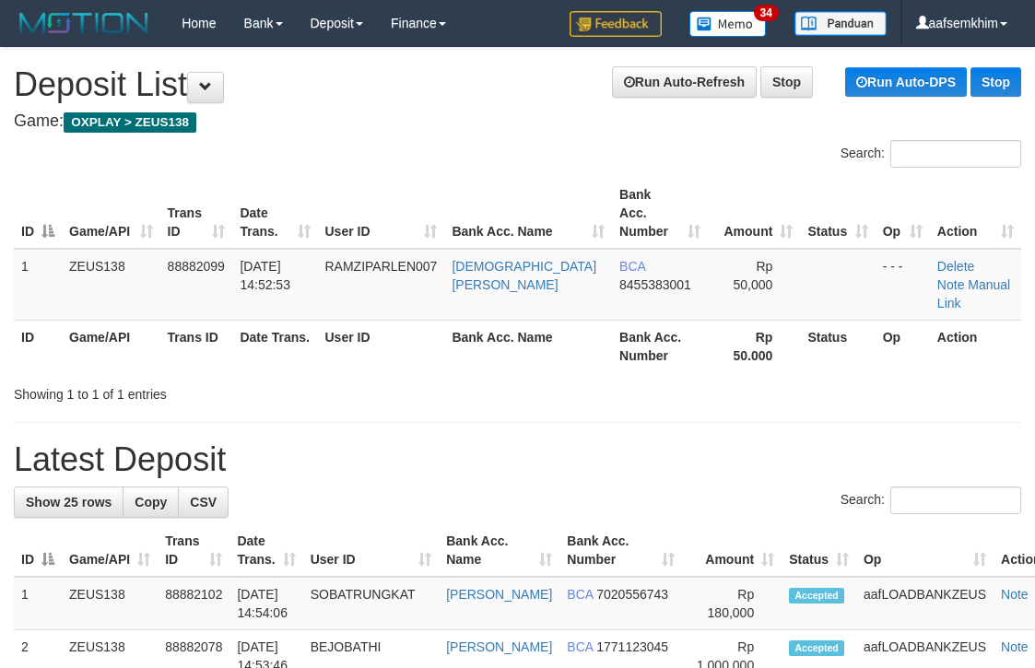
scroll to position [0, 11]
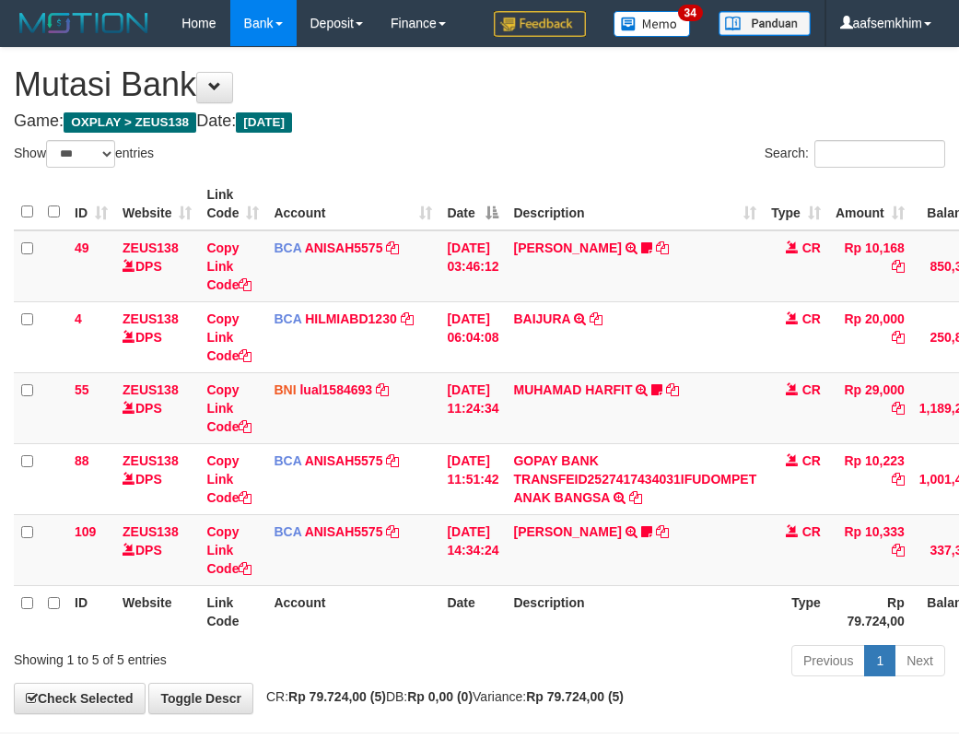
select select "***"
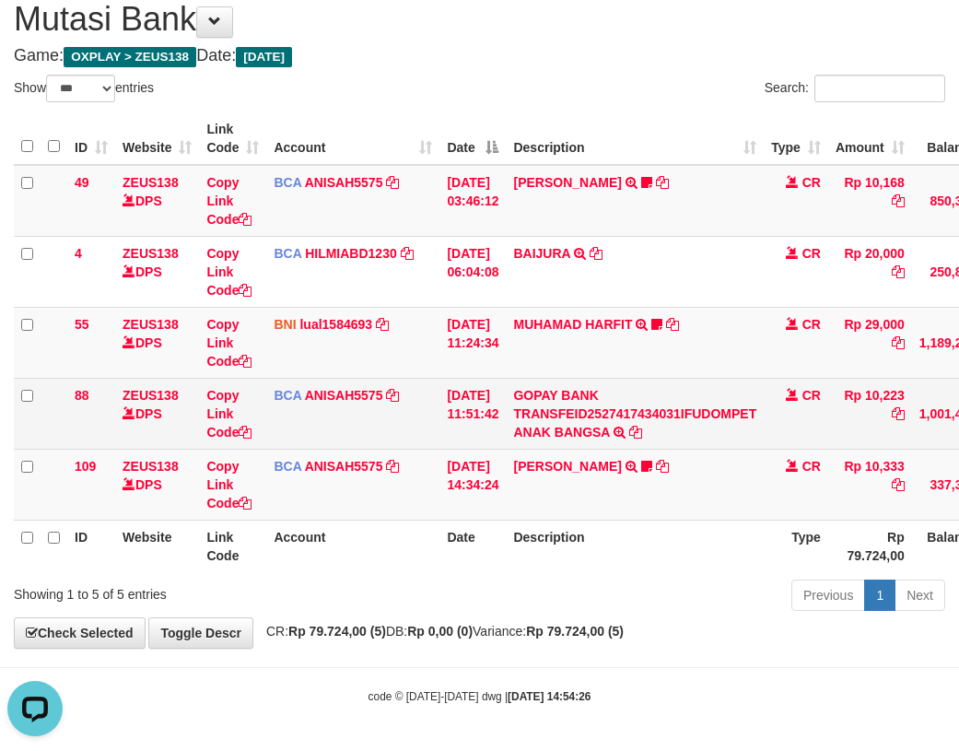
click at [437, 405] on td "BCA ANISAH5575 DPS ANISAH mutasi_20251001_3827 | 88 mutasi_20251001_3827 | 88" at bounding box center [352, 413] width 173 height 71
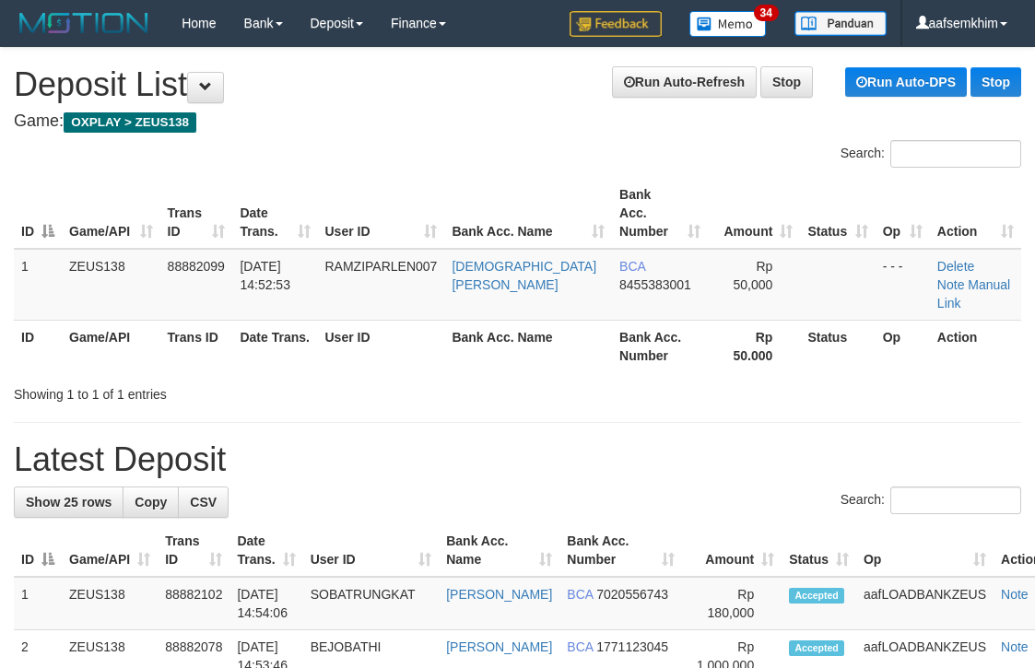
scroll to position [0, 11]
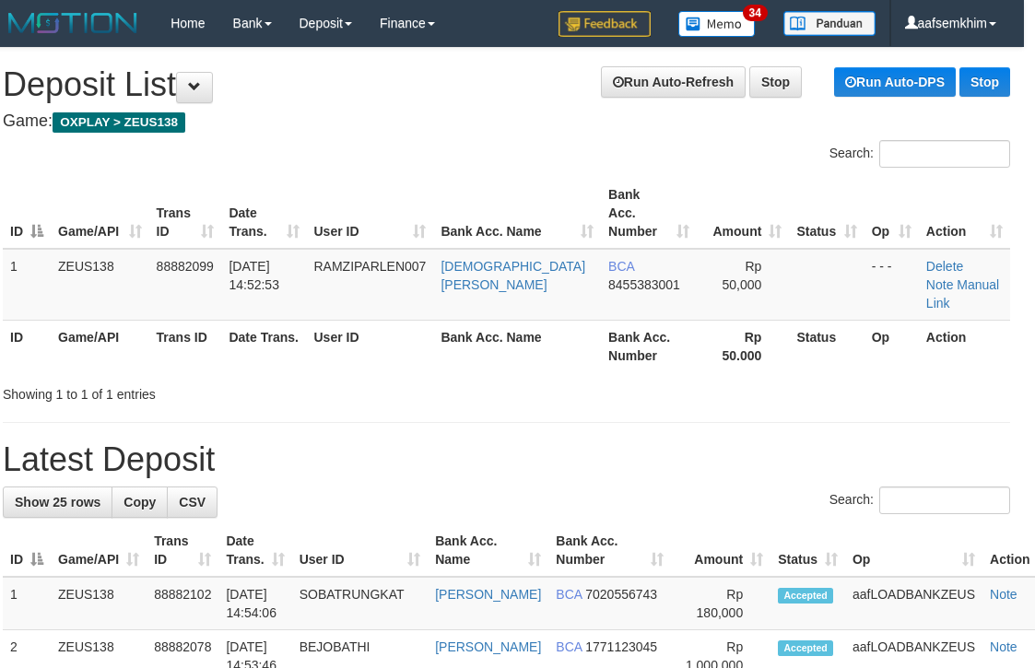
drag, startPoint x: 451, startPoint y: 199, endPoint x: 1033, endPoint y: 242, distance: 584.0
click at [483, 199] on tr "ID Game/API Trans ID Date Trans. User ID Bank Acc. Name Bank Acc. Number Amount…" at bounding box center [506, 213] width 1007 height 71
click at [551, 92] on h1 "Run Auto-Refresh Stop Run Auto-DPS Stop Deposit List" at bounding box center [506, 84] width 1007 height 37
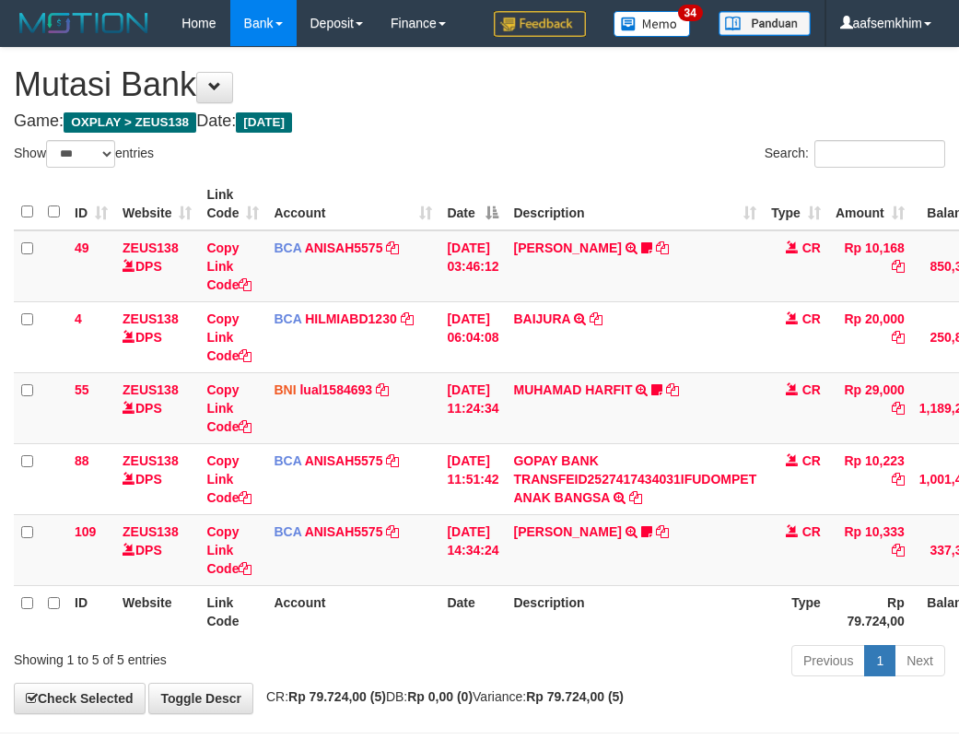
select select "***"
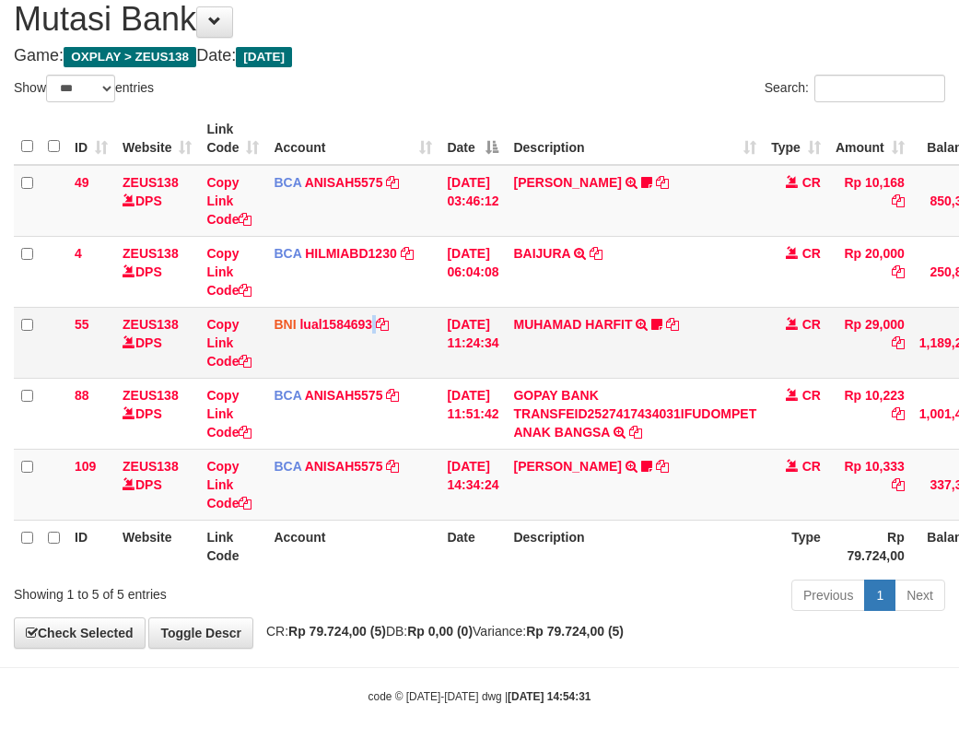
drag, startPoint x: 390, startPoint y: 339, endPoint x: 353, endPoint y: 337, distance: 36.9
click at [391, 339] on td "BNI lual1584693 DPS LUCKY ALAMSYAH mutasi_20251001_2414 | 55 mutasi_20251001_24…" at bounding box center [352, 342] width 173 height 71
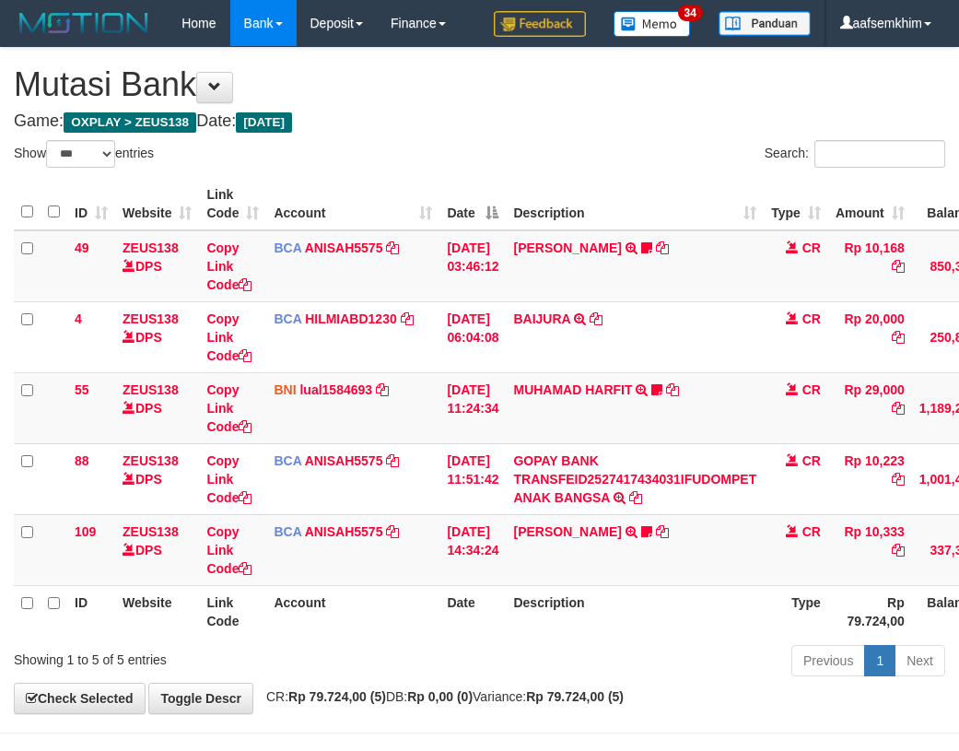
select select "***"
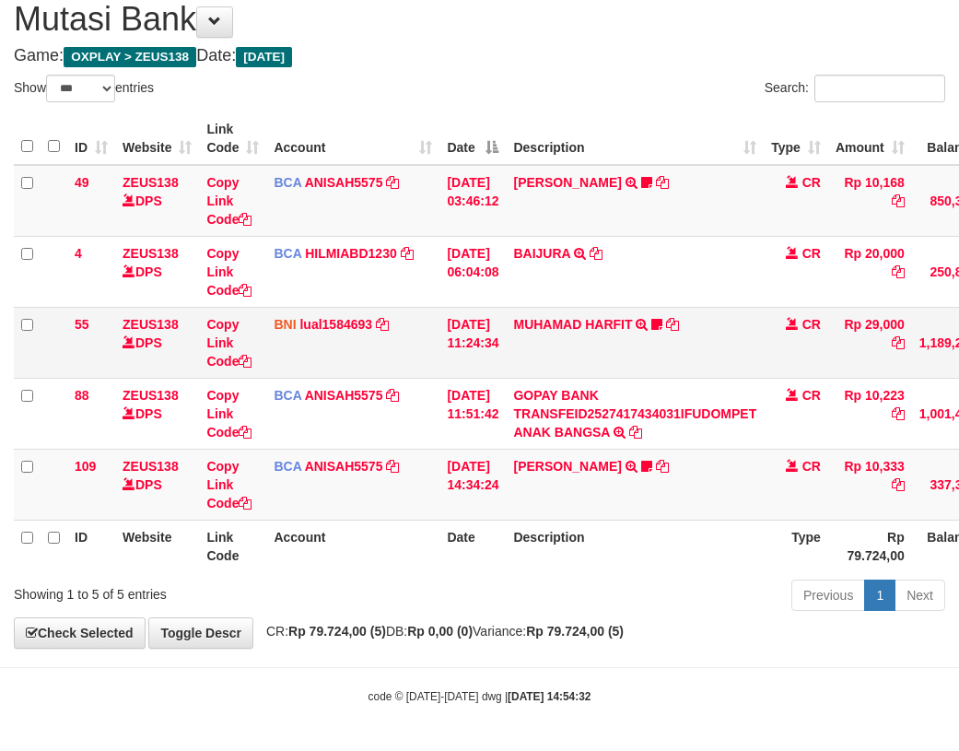
click at [522, 376] on tr "55 ZEUS138 DPS Copy Link Code BNI lual1584693 DPS [PERSON_NAME] mutasi_20251001…" at bounding box center [563, 342] width 1099 height 71
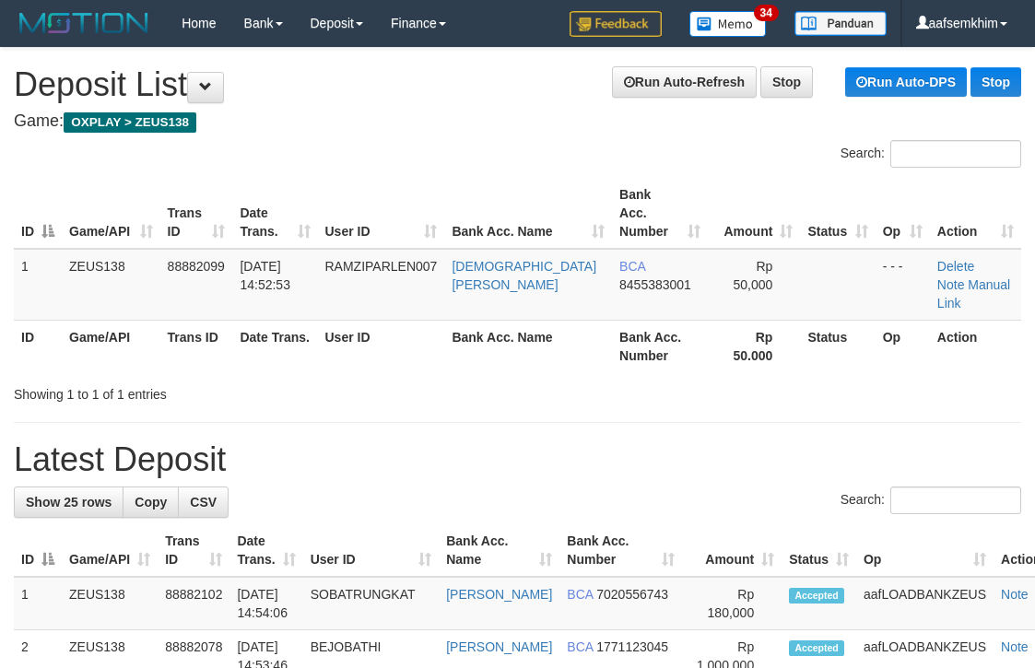
scroll to position [0, 11]
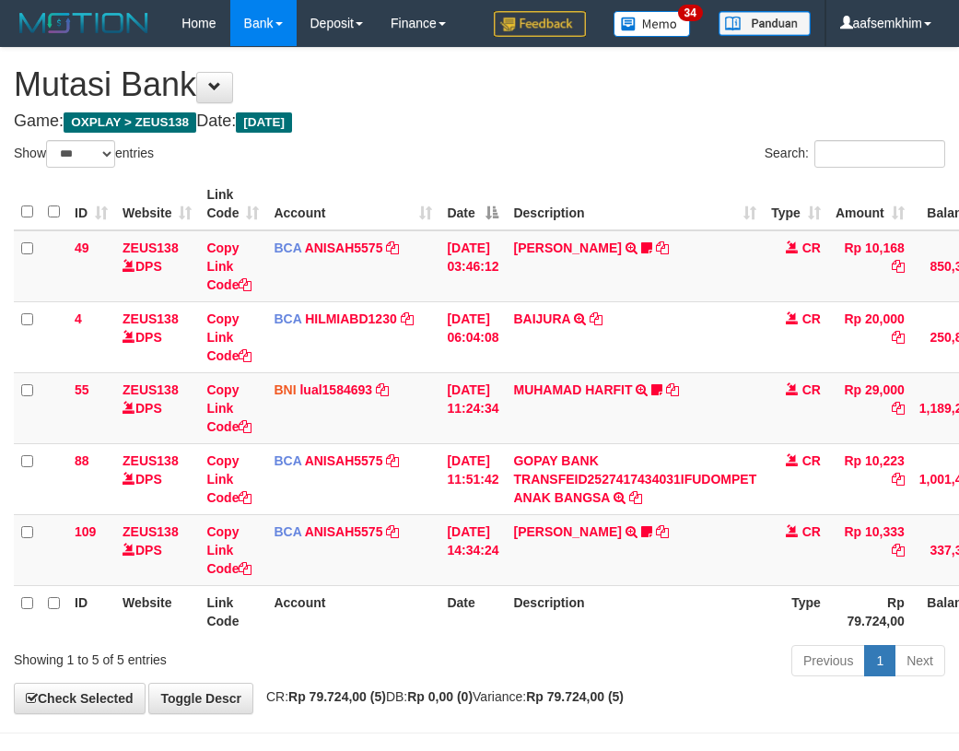
select select "***"
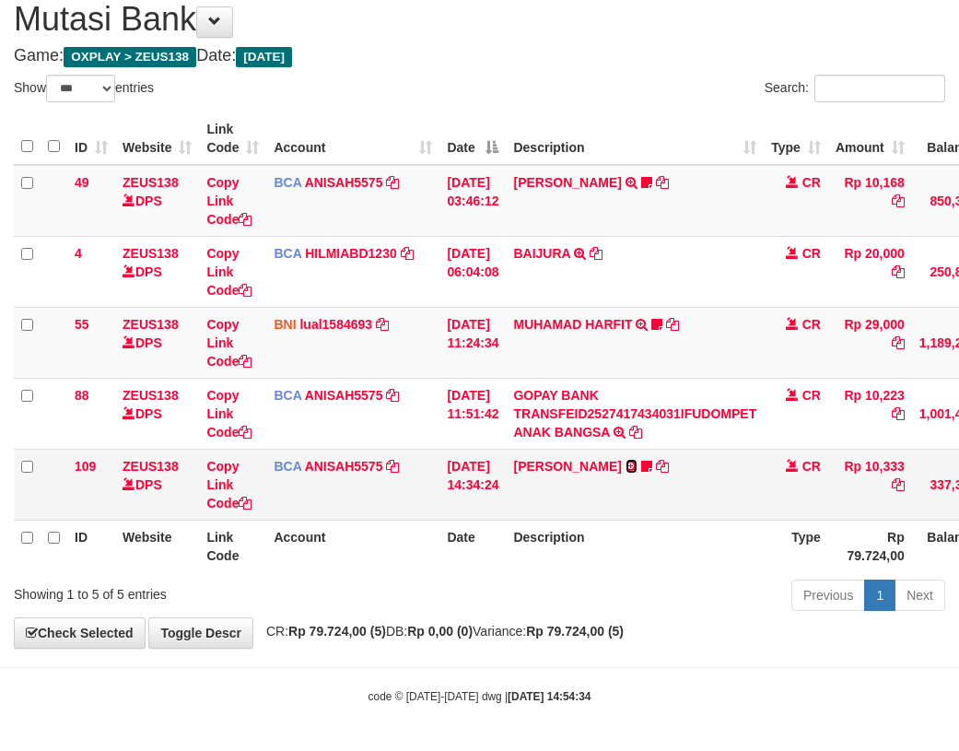
click at [630, 467] on icon at bounding box center [632, 466] width 12 height 13
click at [403, 339] on td "BNI lual1584693 DPS LUCKY ALAMSYAH mutasi_20251001_2414 | 55 mutasi_20251001_24…" at bounding box center [352, 342] width 173 height 71
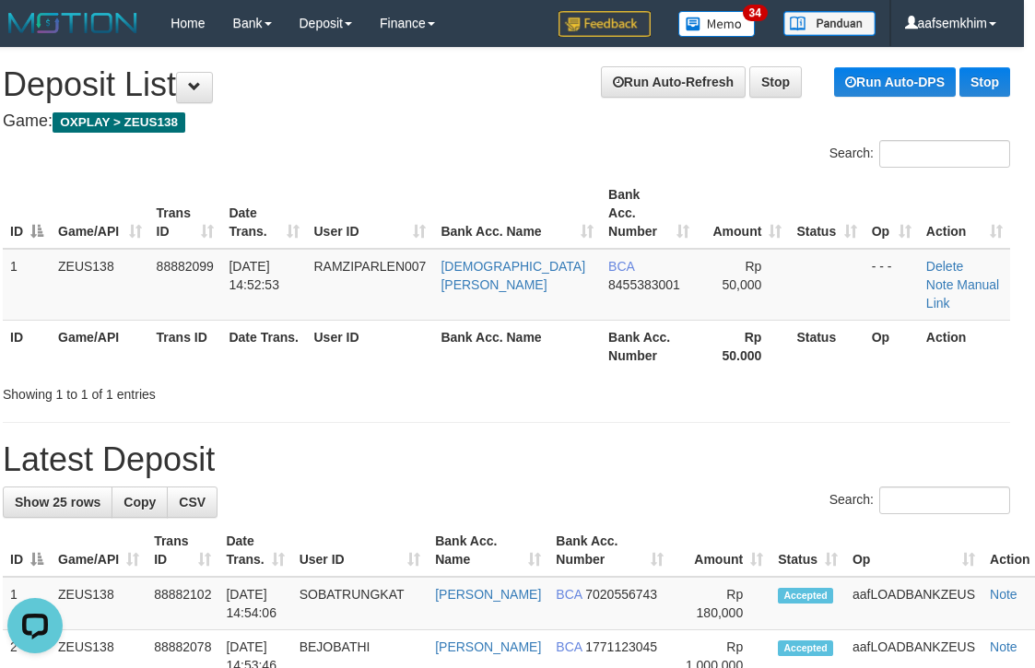
click at [558, 117] on h4 "Game: OXPLAY > ZEUS138" at bounding box center [506, 121] width 1007 height 18
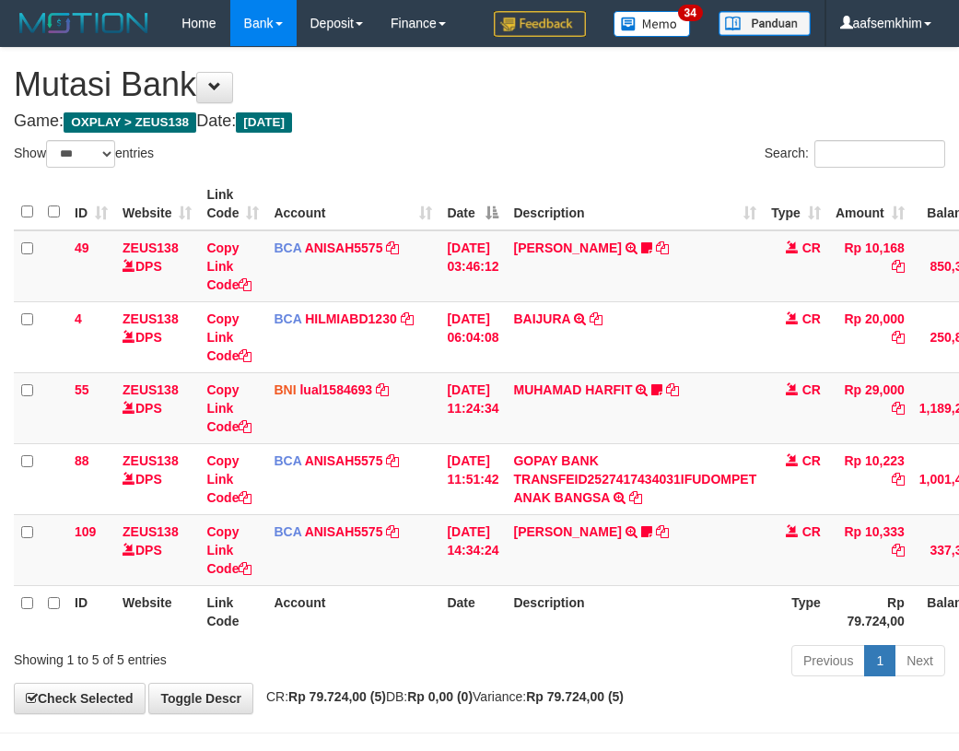
select select "***"
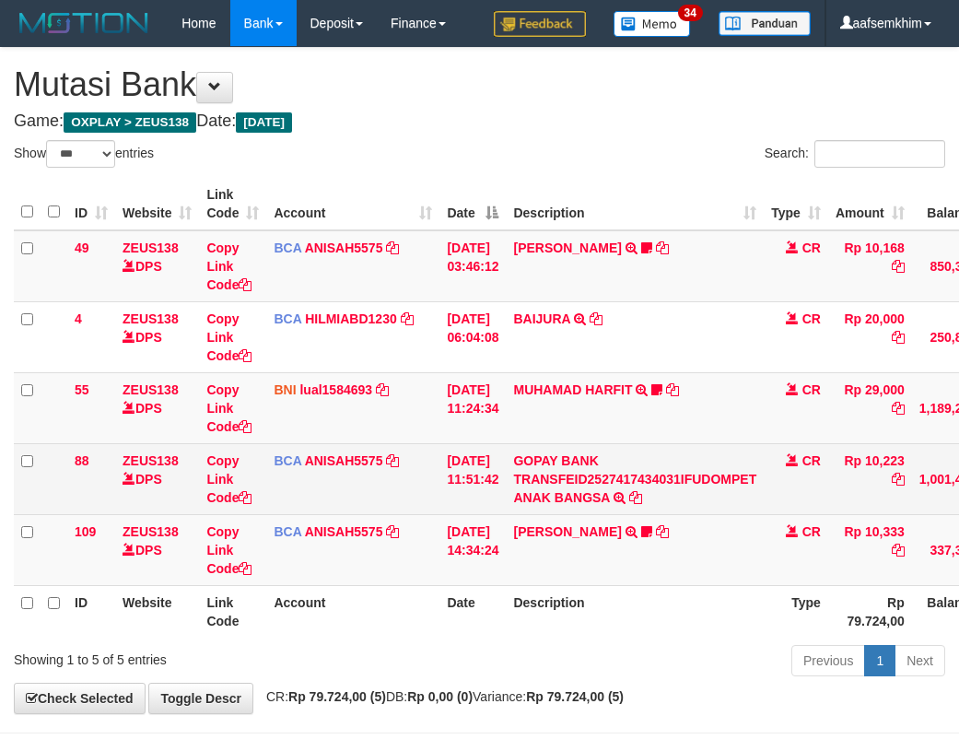
scroll to position [65, 0]
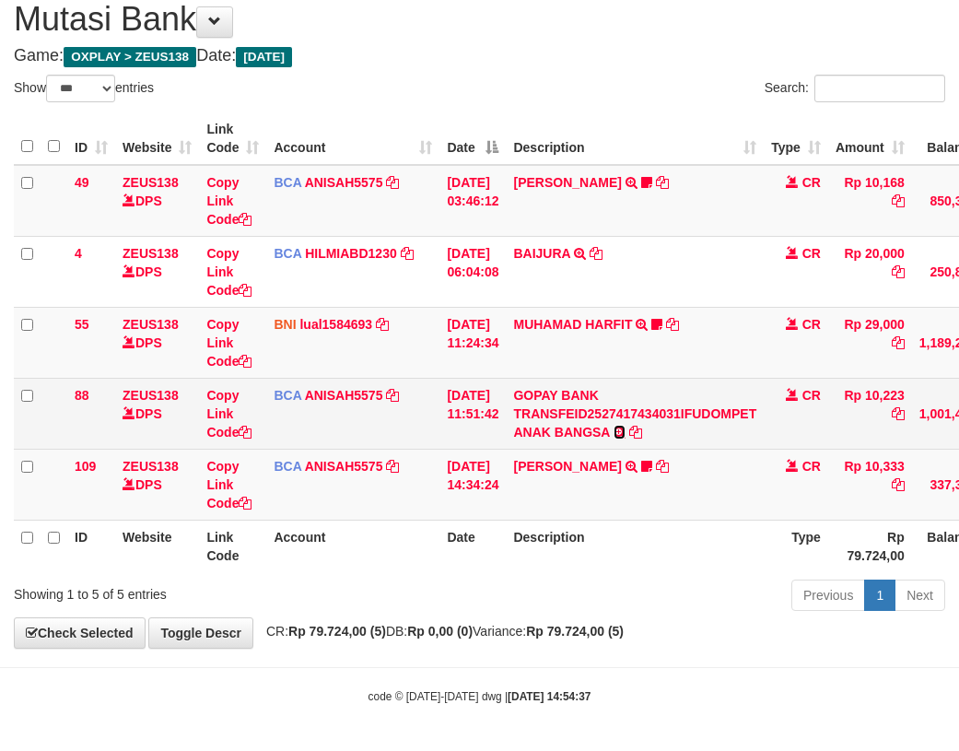
drag, startPoint x: 628, startPoint y: 434, endPoint x: 696, endPoint y: 476, distance: 80.3
click at [625, 437] on td "GOPAY BANK TRANSFEID2527417434031IFUDOMPET ANAK BANGSA TRSF E-BANKING CR 0110/F…" at bounding box center [635, 413] width 258 height 71
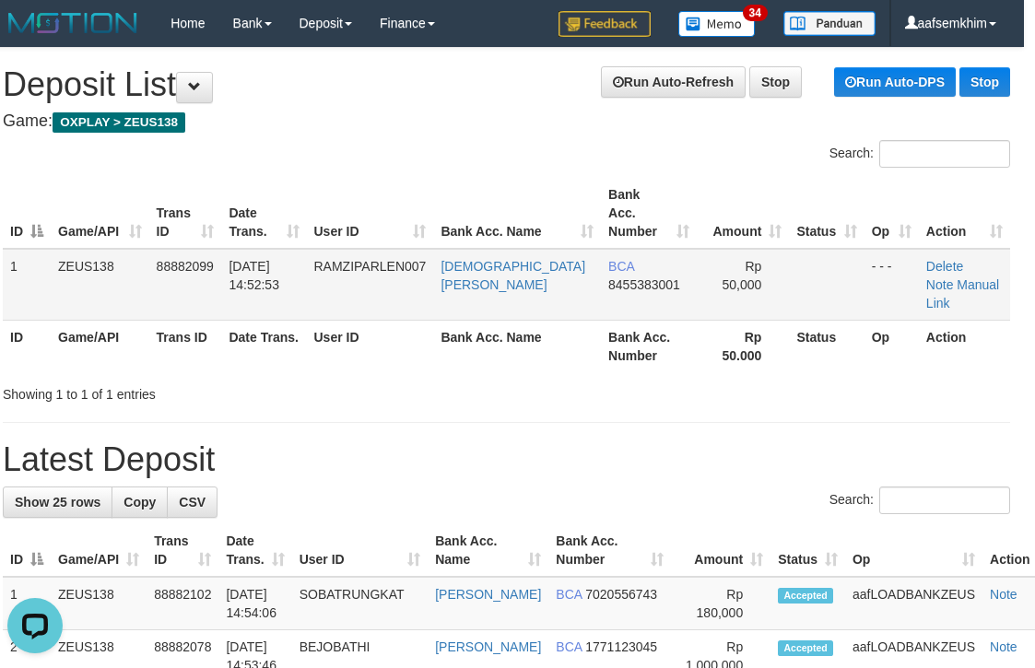
drag, startPoint x: 641, startPoint y: 241, endPoint x: 1042, endPoint y: 164, distance: 408.3
click at [652, 249] on td "BCA 8455383001" at bounding box center [649, 285] width 96 height 72
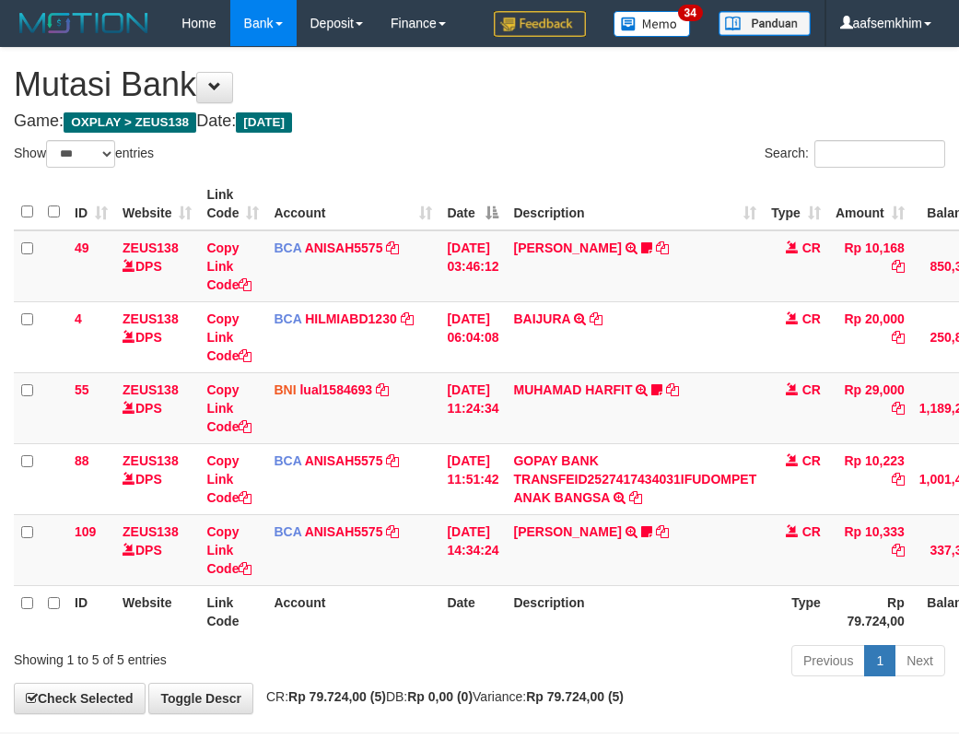
select select "***"
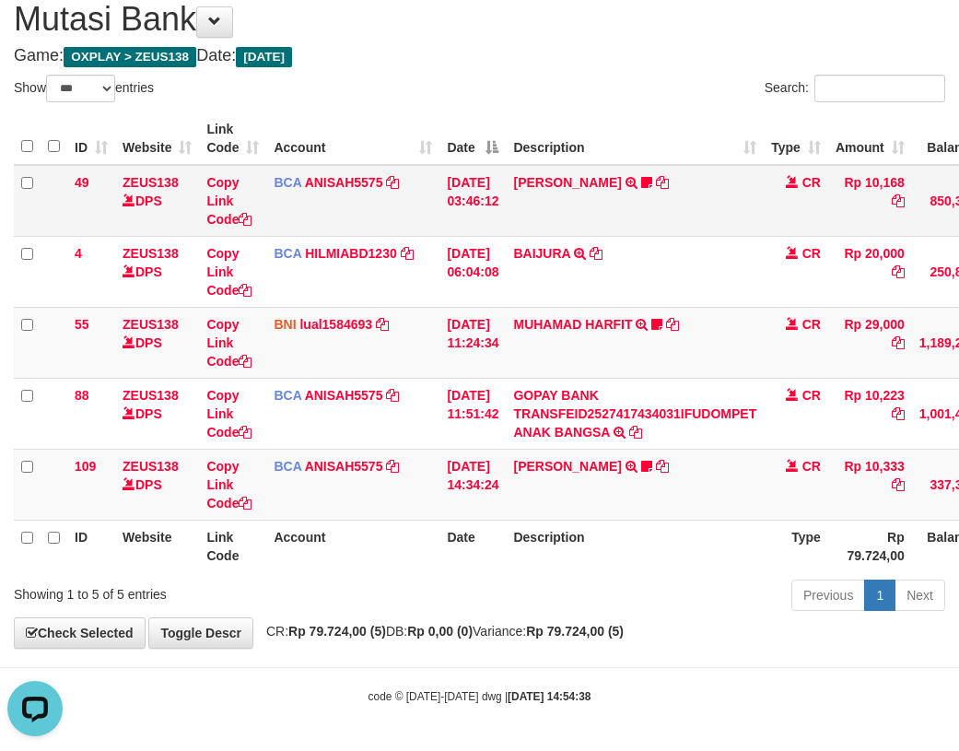
click at [410, 172] on td "BCA ANISAH5575 DPS ANISAH mutasi_20251001_3827 | 49 mutasi_20251001_3827 | 49" at bounding box center [352, 201] width 173 height 72
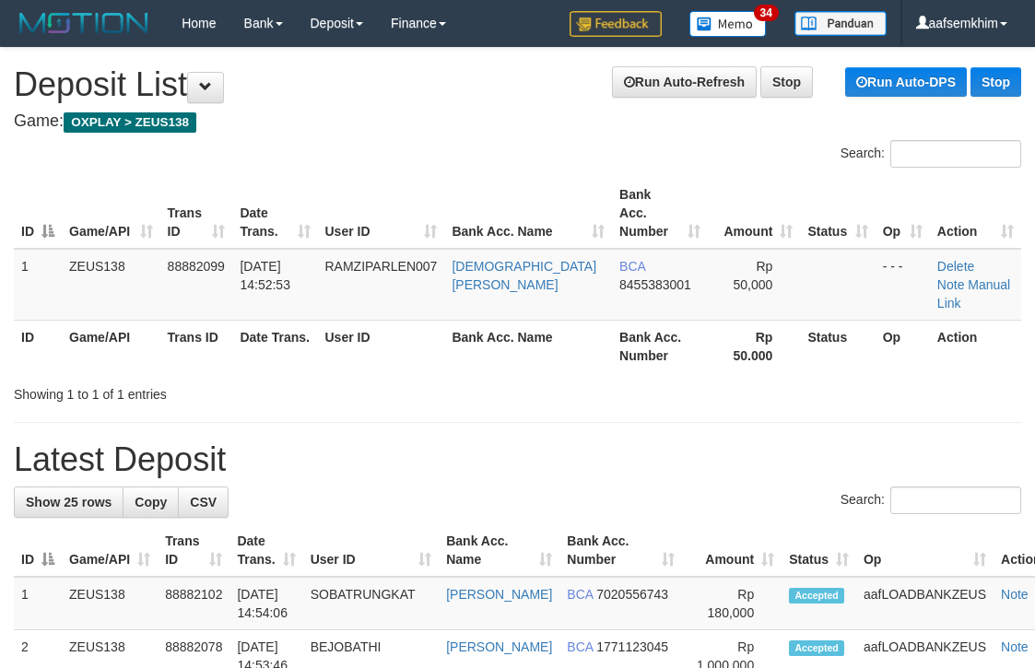
click at [710, 140] on div "Search:" at bounding box center [777, 156] width 490 height 32
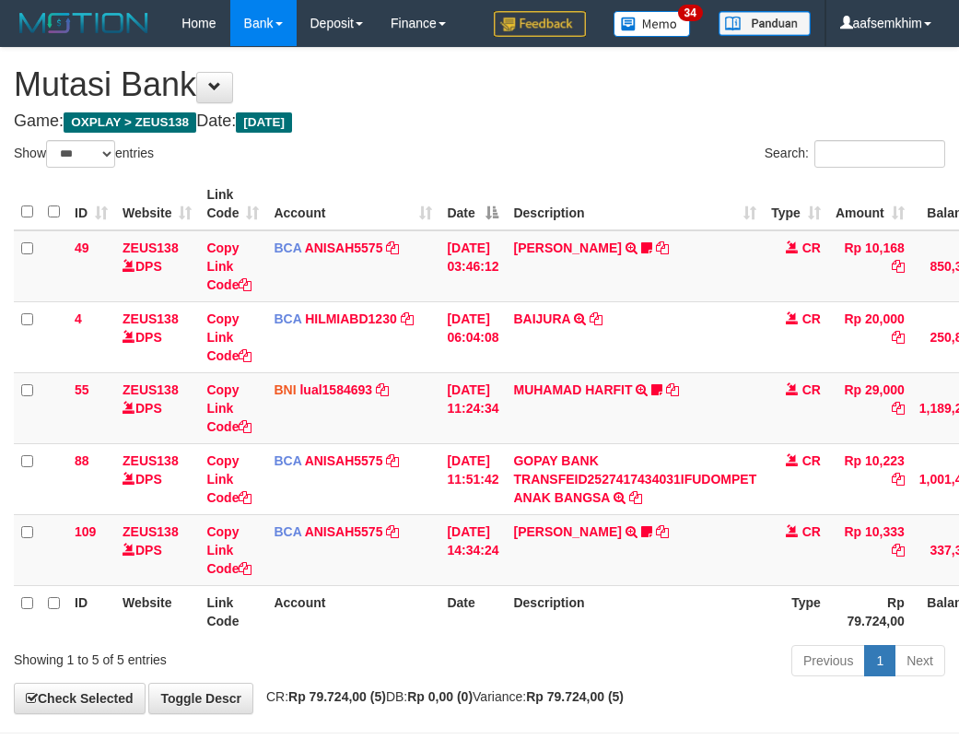
select select "***"
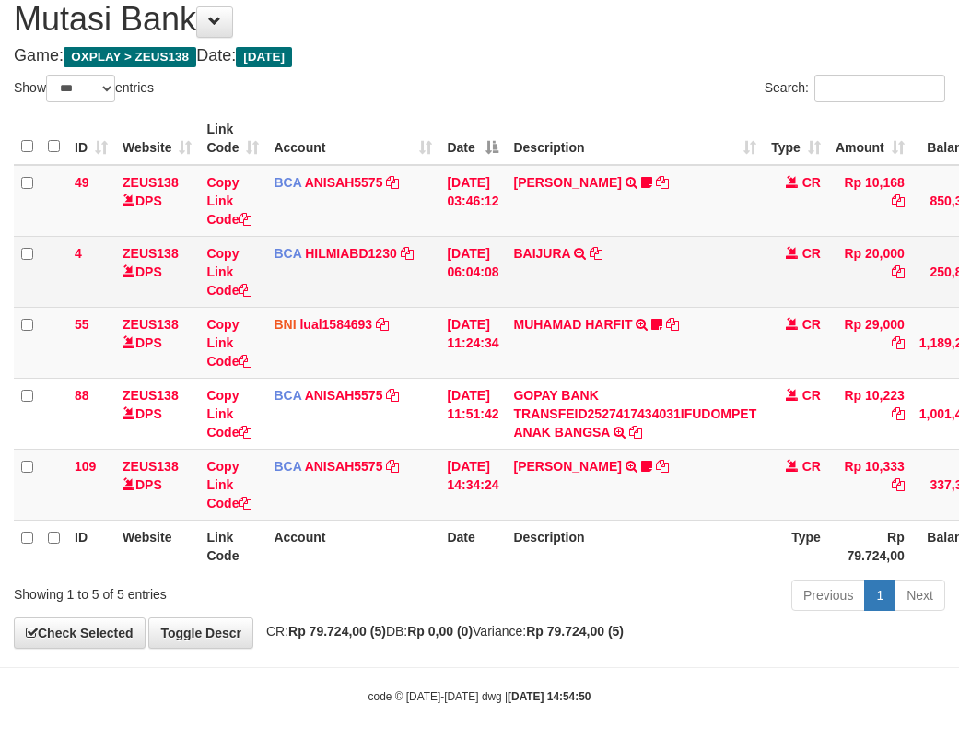
click at [397, 241] on td "BCA HILMIABD1230 DPS HILMI ABDILLAH mutasi_20251001_4766 | 4 mutasi_20251001_47…" at bounding box center [352, 271] width 173 height 71
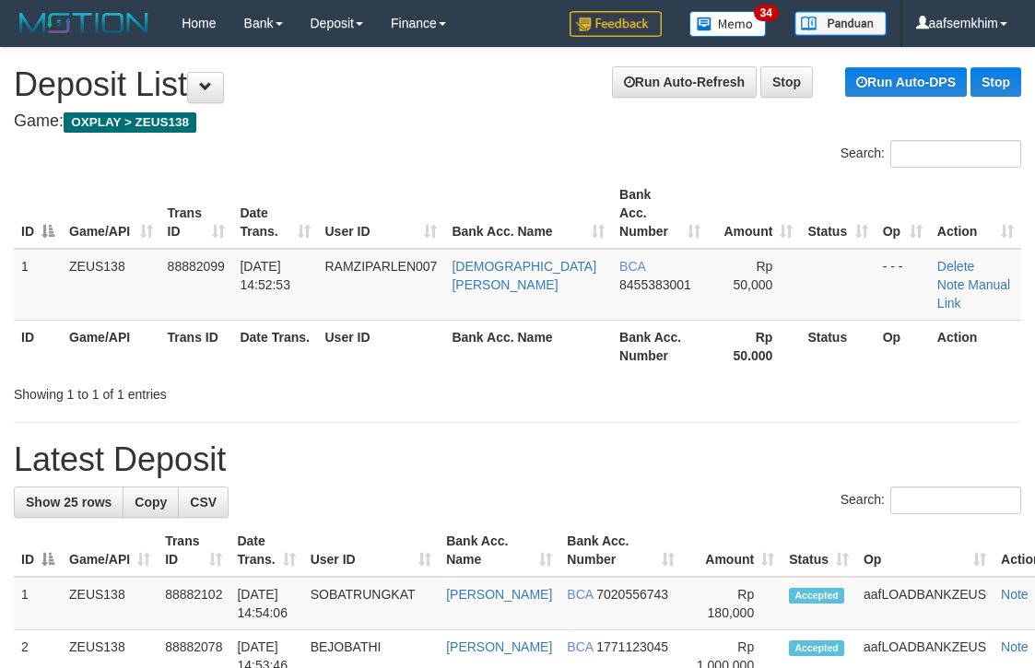
scroll to position [0, 11]
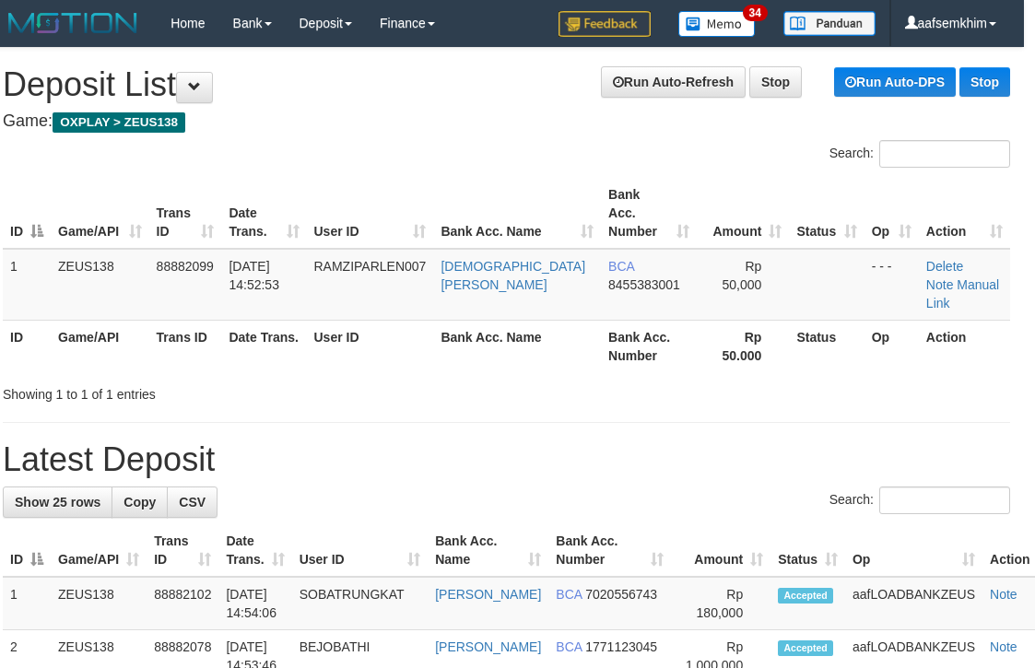
click at [505, 98] on h1 "Run Auto-Refresh Stop Run Auto-DPS Stop Deposit List" at bounding box center [506, 84] width 1007 height 37
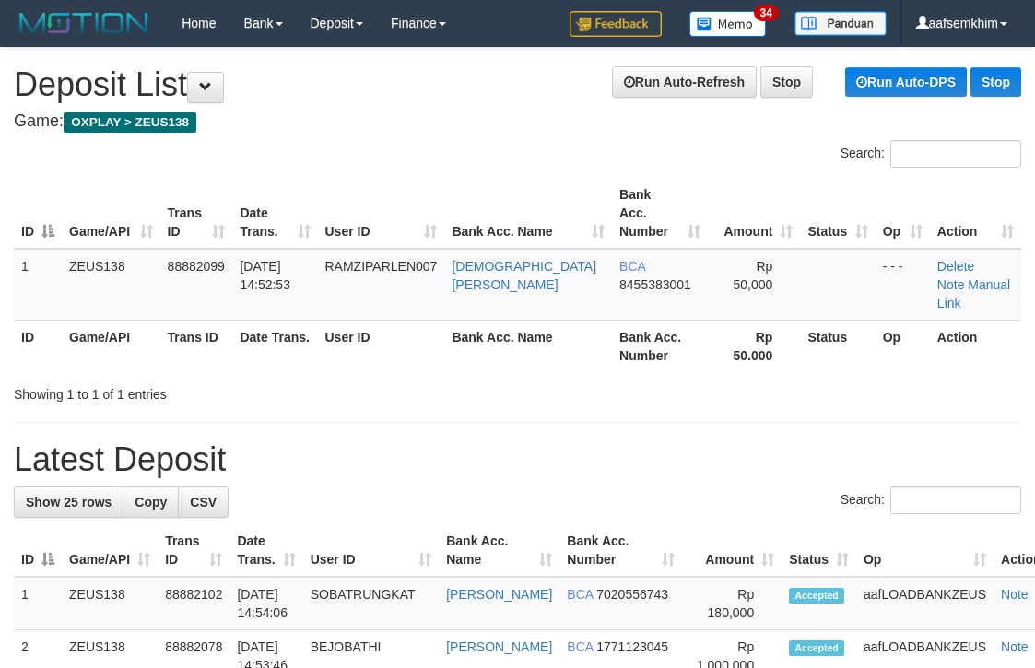
scroll to position [0, 11]
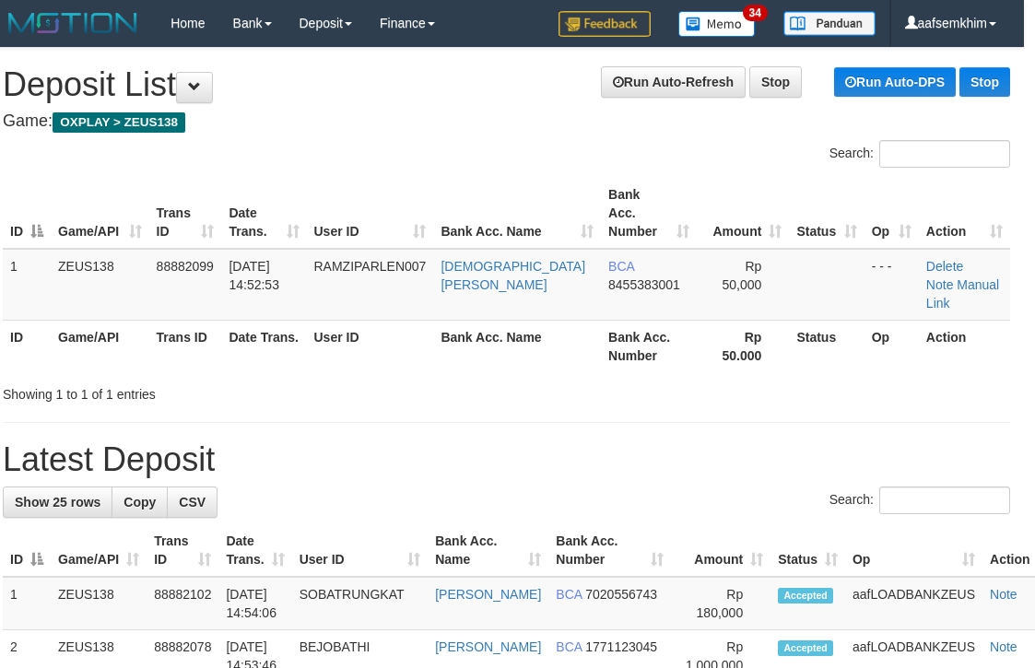
click at [662, 147] on div "Search:" at bounding box center [766, 156] width 490 height 32
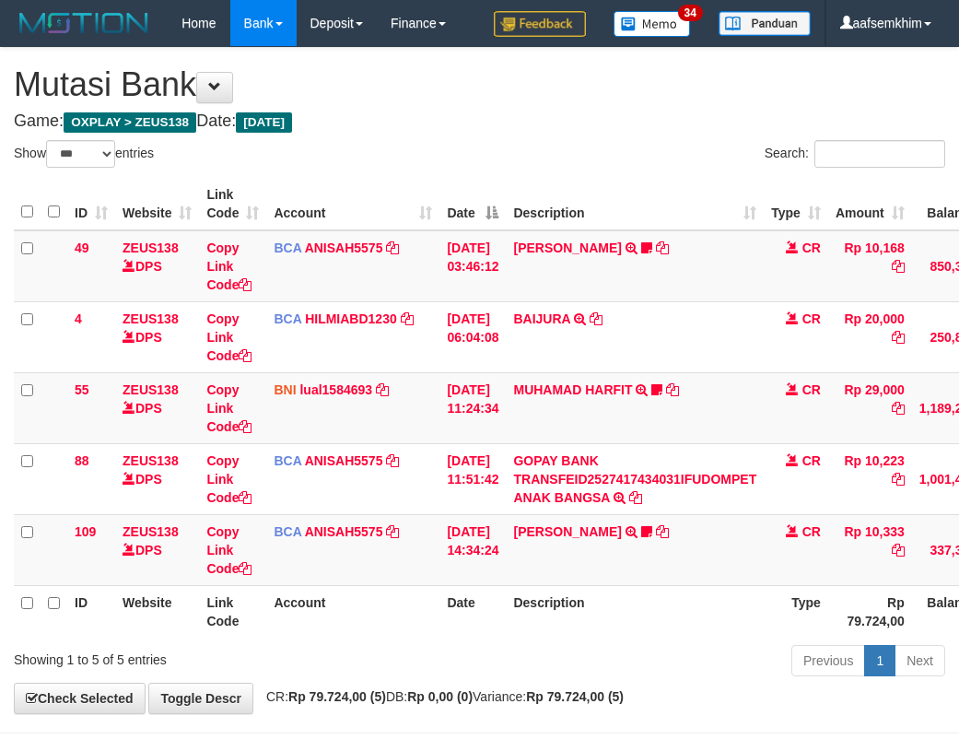
select select "***"
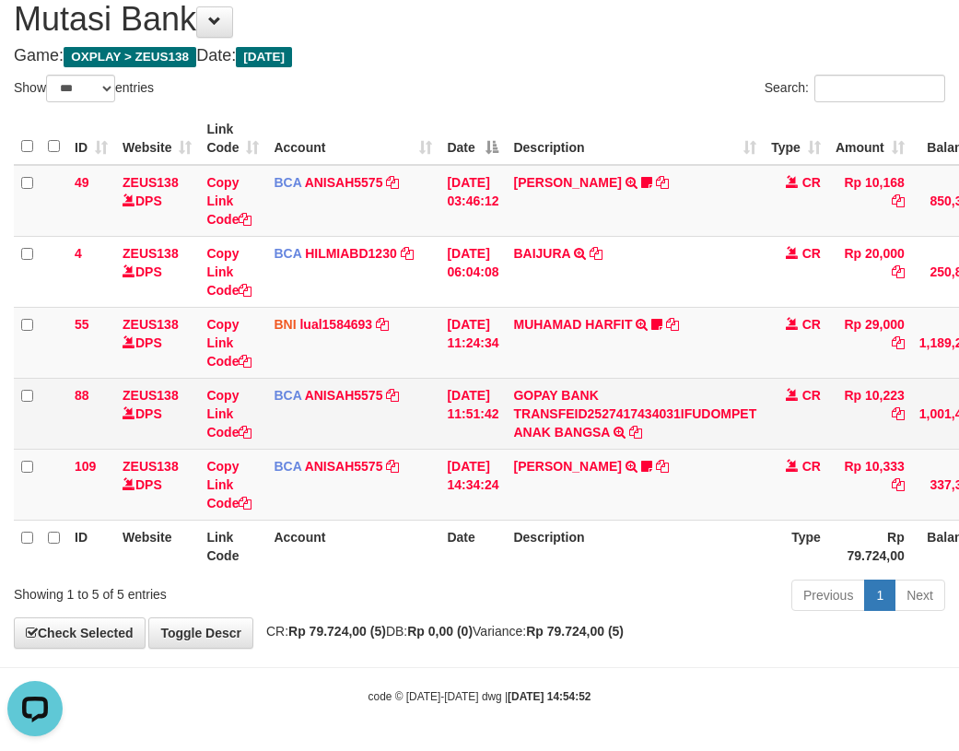
drag, startPoint x: 463, startPoint y: 414, endPoint x: 456, endPoint y: 438, distance: 24.8
click at [456, 438] on td "01/10/2025 11:51:42" at bounding box center [473, 413] width 66 height 71
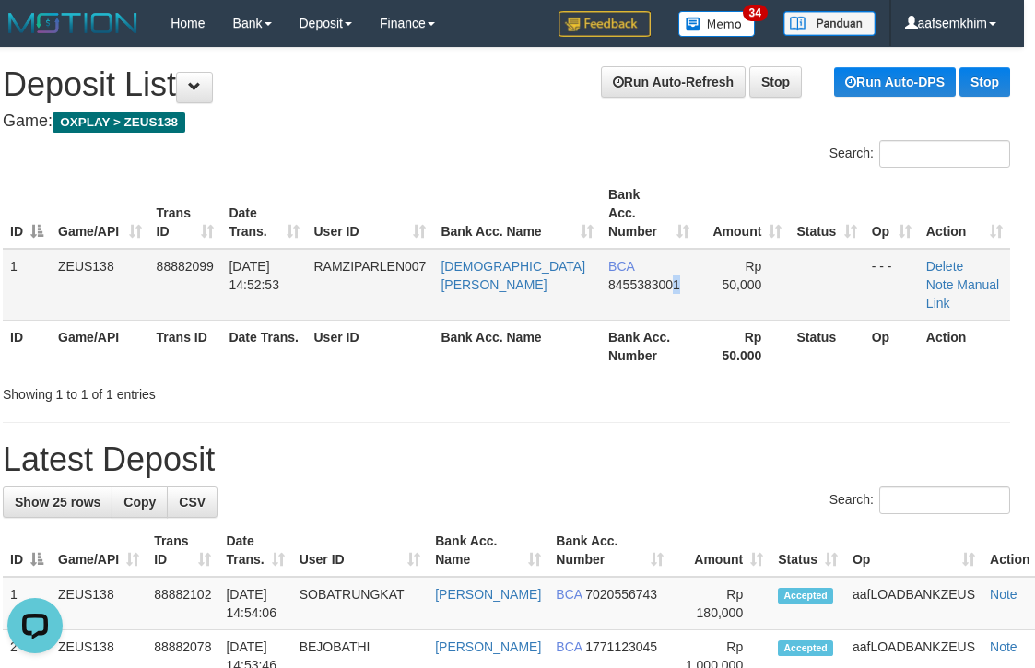
drag, startPoint x: 649, startPoint y: 265, endPoint x: 548, endPoint y: 247, distance: 102.1
click at [649, 277] on span "8455383001" at bounding box center [644, 284] width 72 height 15
click at [477, 172] on div "ID Game/API Trans ID Date Trans. User ID Bank Acc. Name Bank Acc. Number Amount…" at bounding box center [506, 274] width 1035 height 205
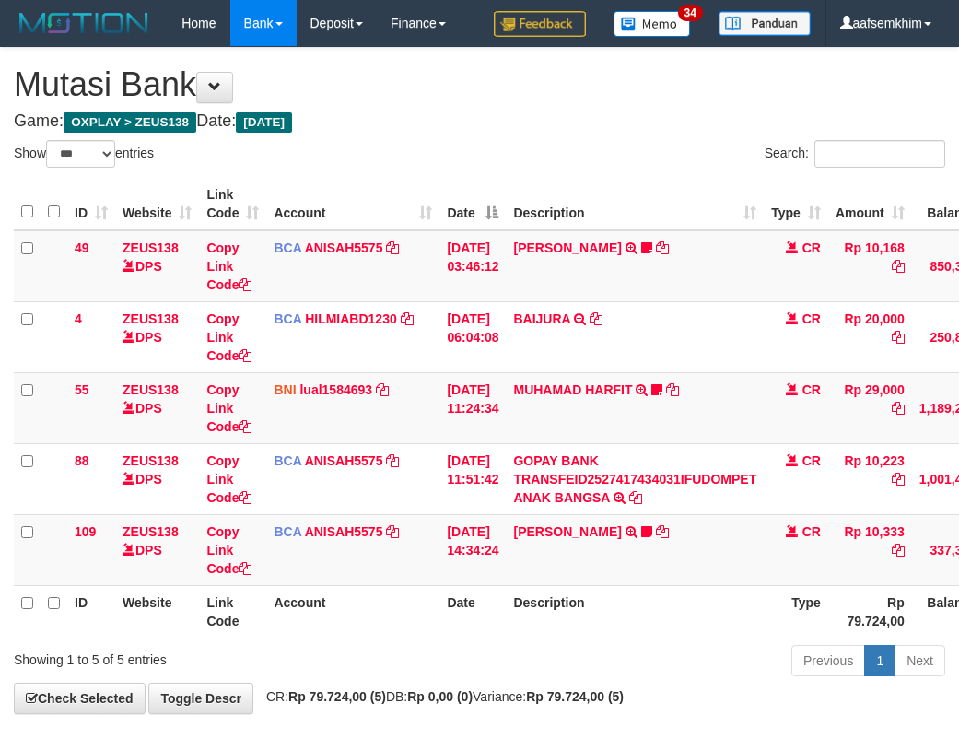
select select "***"
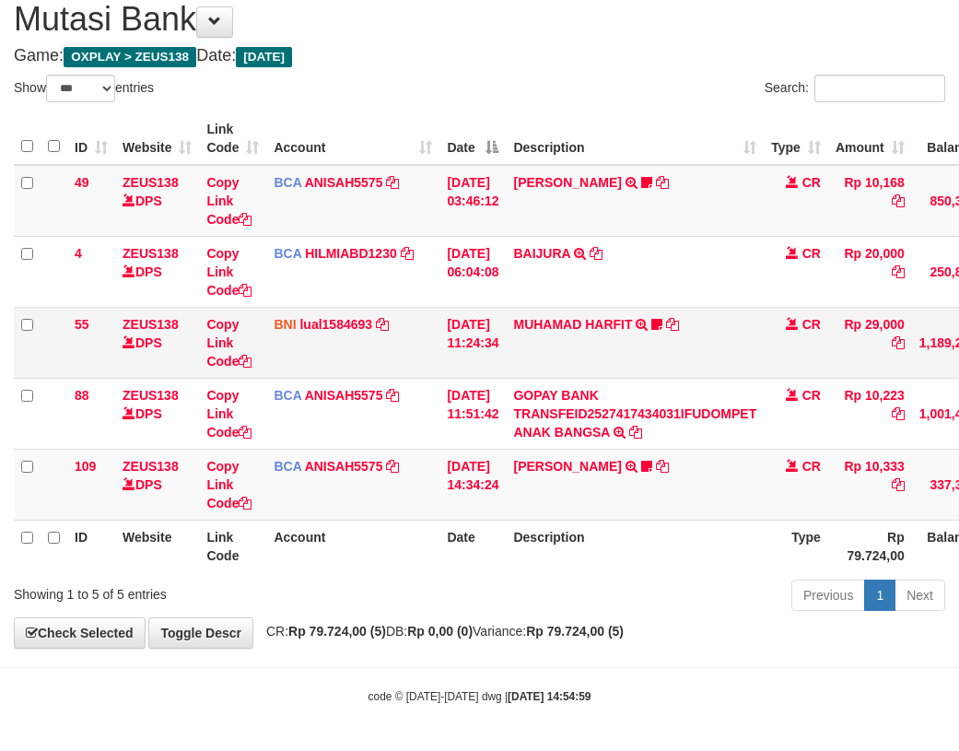
drag, startPoint x: 255, startPoint y: 327, endPoint x: 241, endPoint y: 328, distance: 13.9
click at [253, 327] on td "Copy Link Code" at bounding box center [232, 342] width 67 height 71
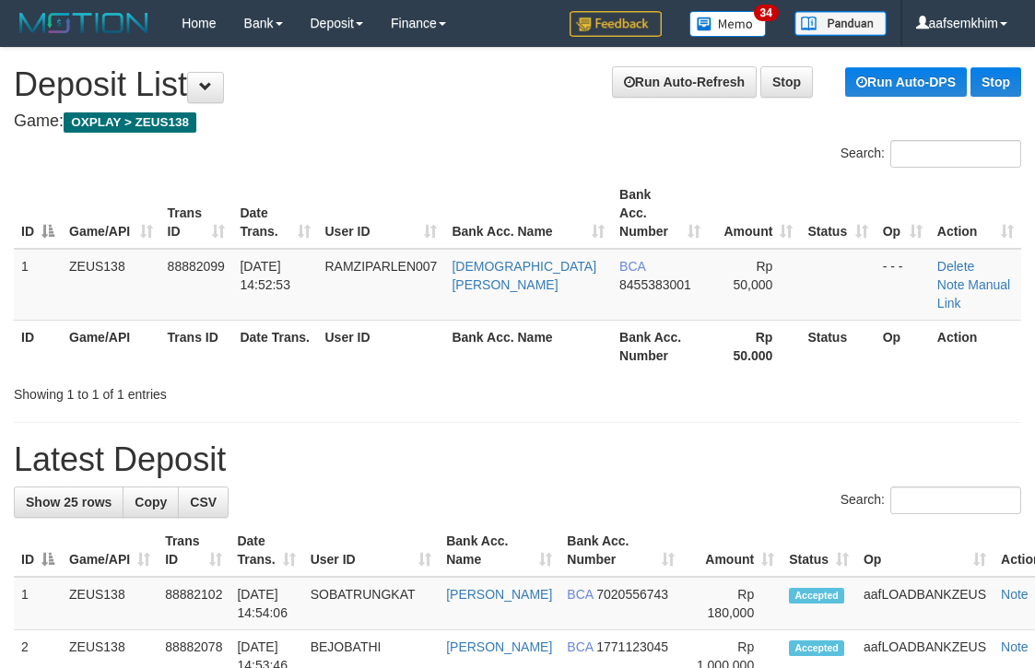
scroll to position [0, 11]
